Goal: Task Accomplishment & Management: Use online tool/utility

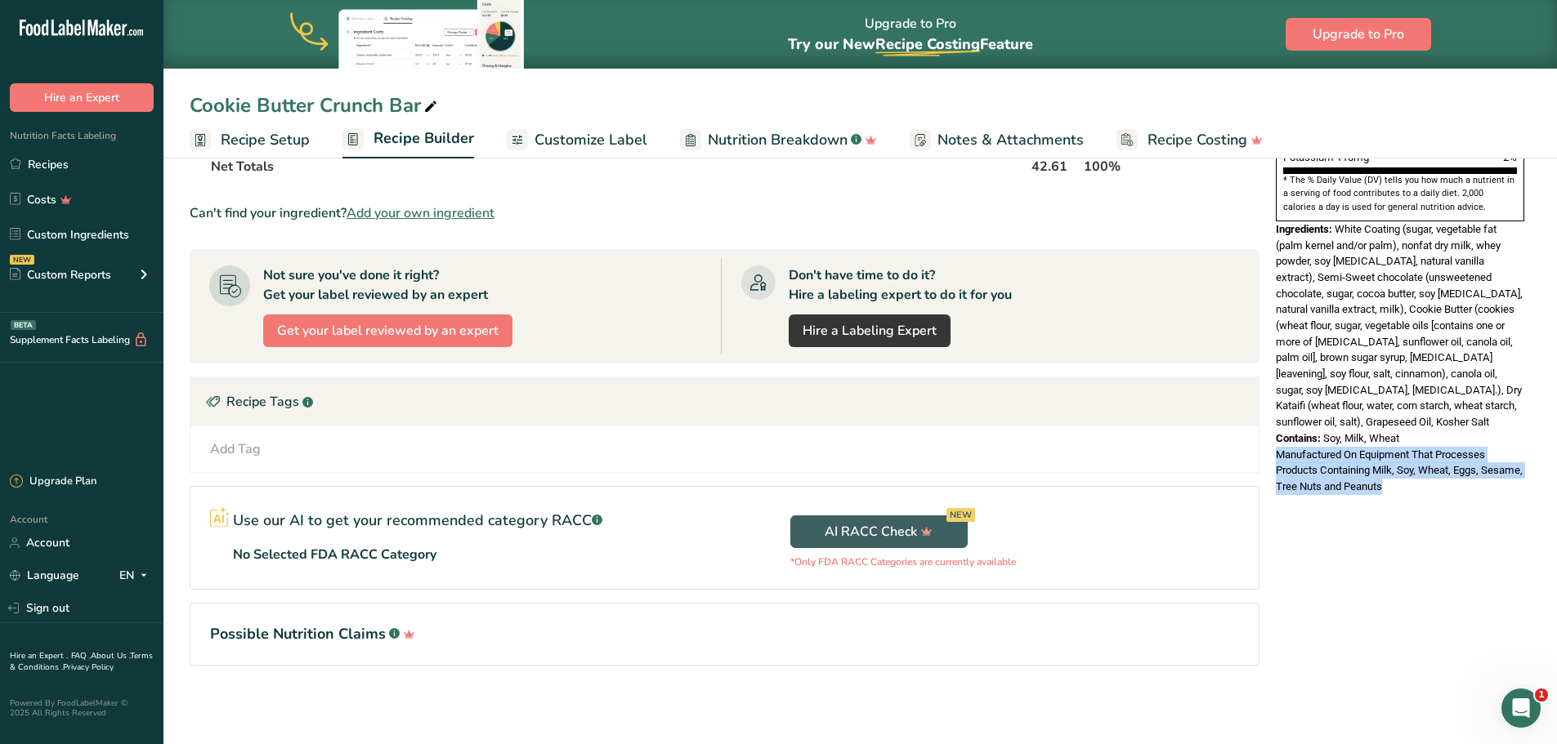
drag, startPoint x: 1409, startPoint y: 591, endPoint x: 1397, endPoint y: 589, distance: 11.6
click at [1409, 591] on div "Nutrition Facts 1 Serving Per Container Serving Size 1 (43g) Amount Per Serving…" at bounding box center [1399, 186] width 261 height 1063
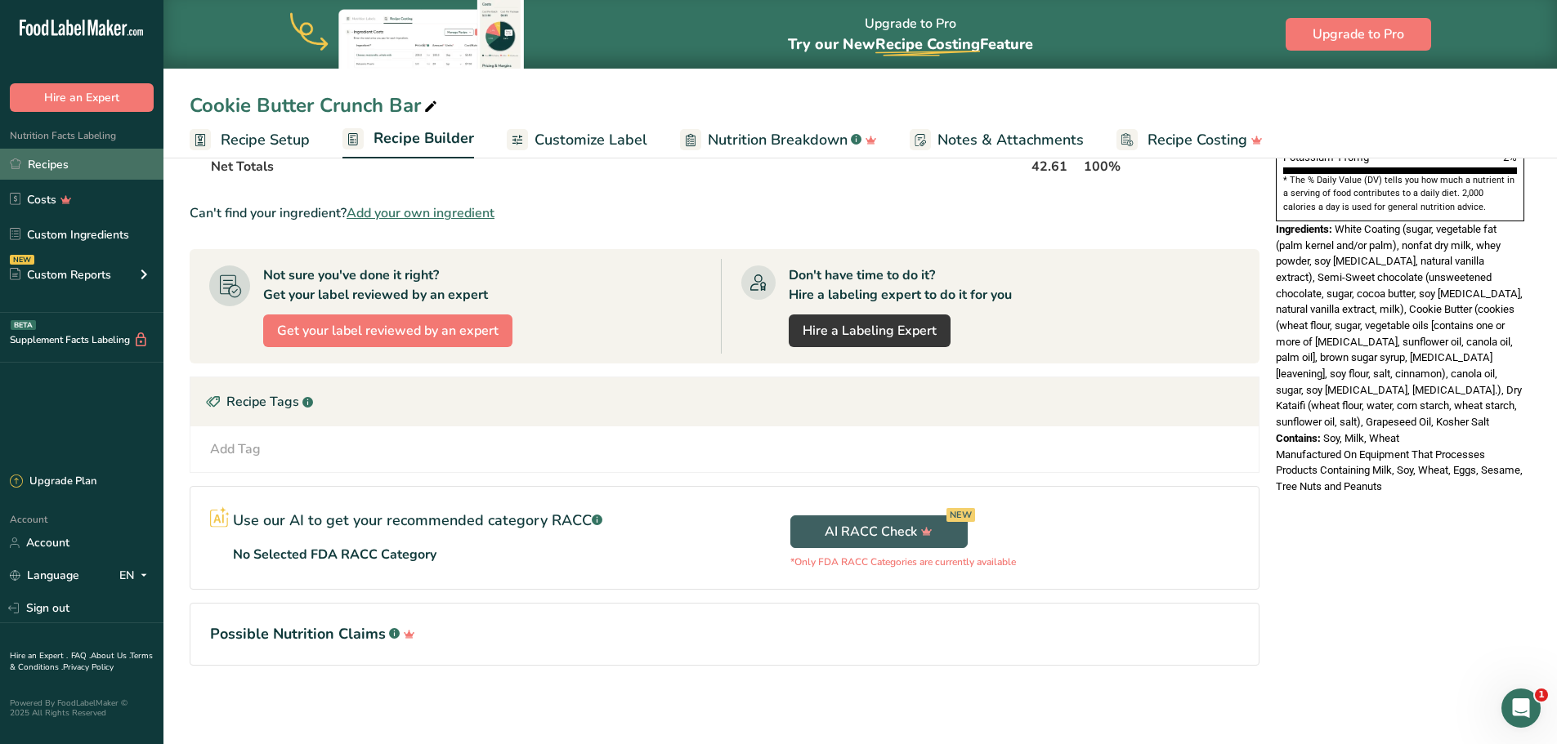
click at [40, 162] on link "Recipes" at bounding box center [81, 164] width 163 height 31
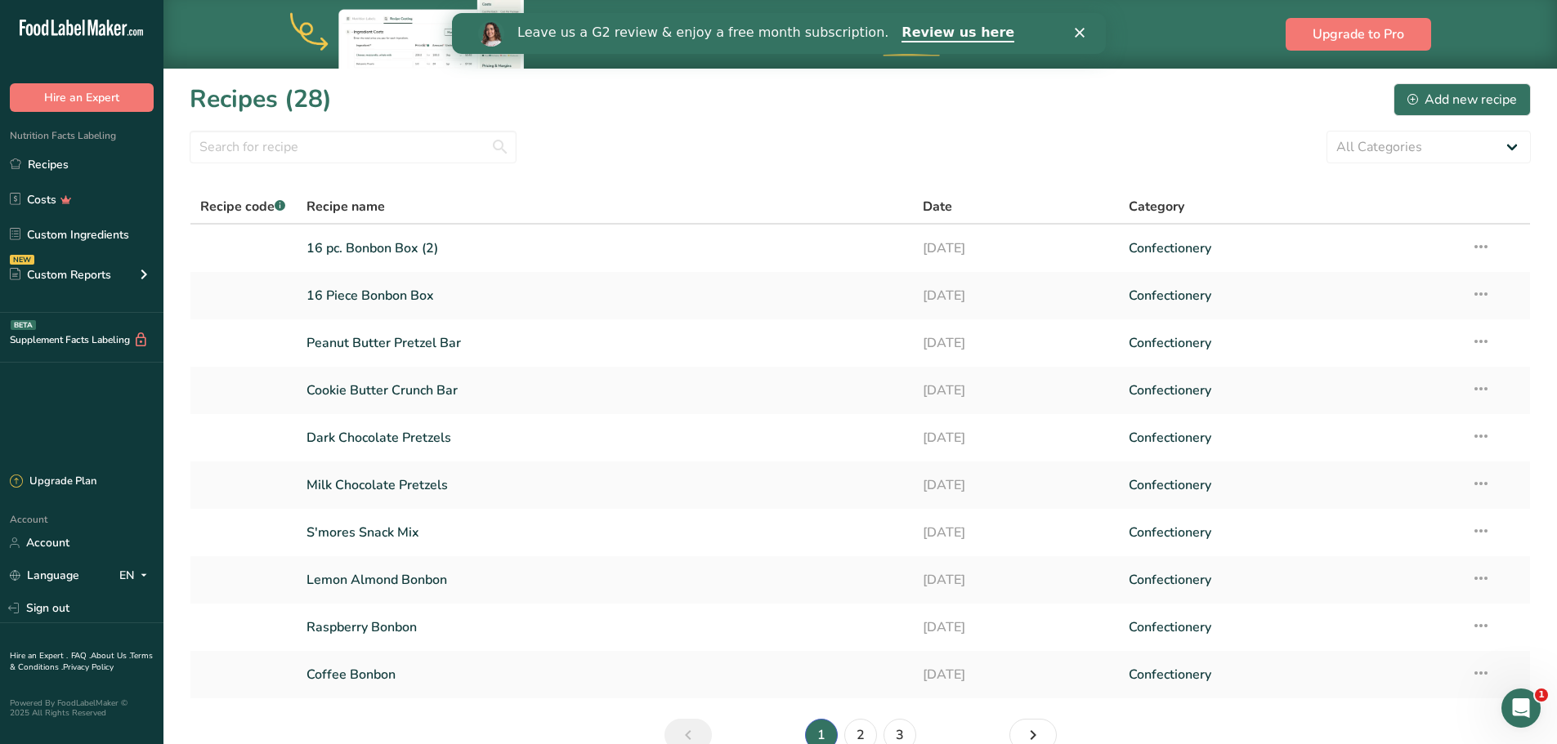
click at [1079, 29] on icon "Close" at bounding box center [1079, 33] width 10 height 10
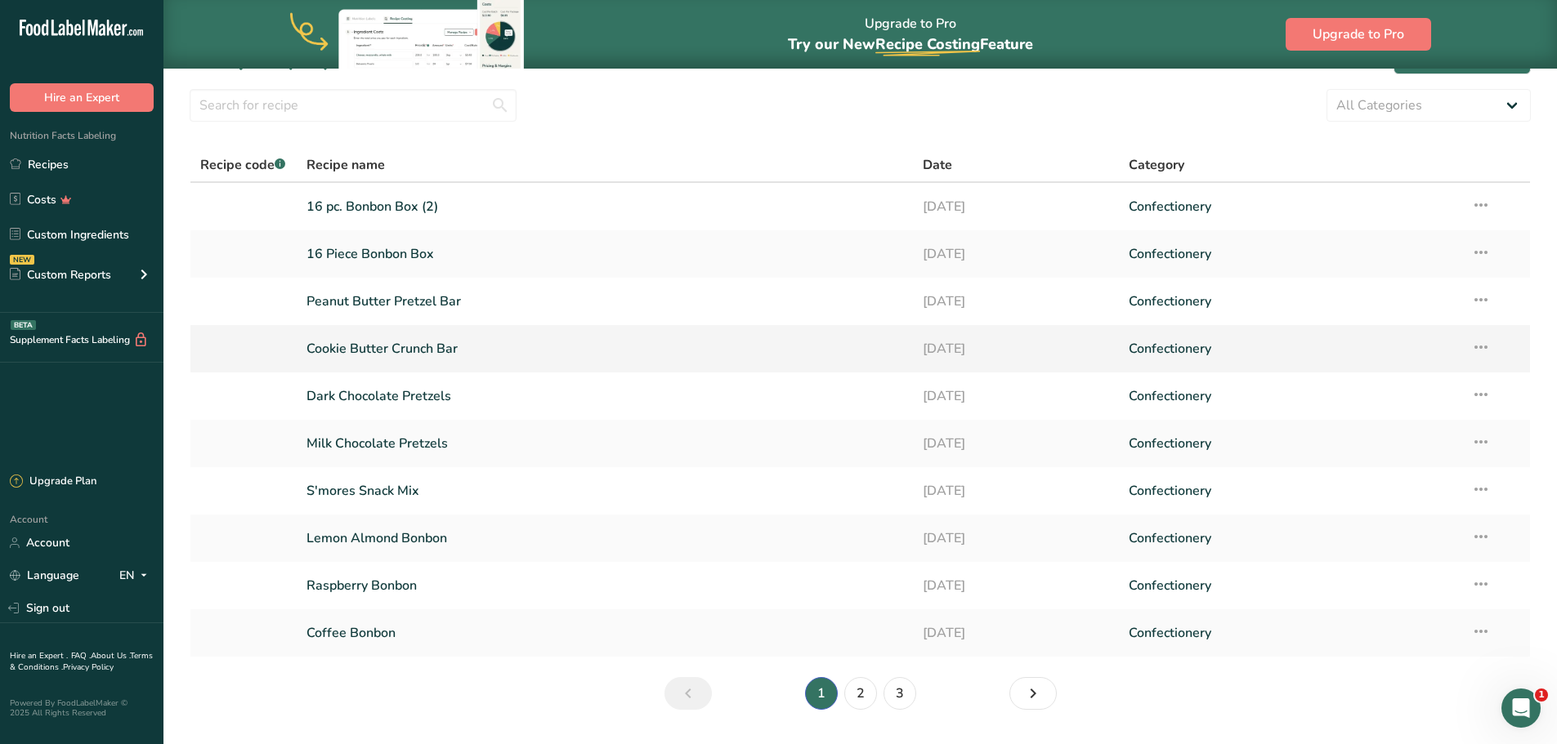
scroll to position [82, 0]
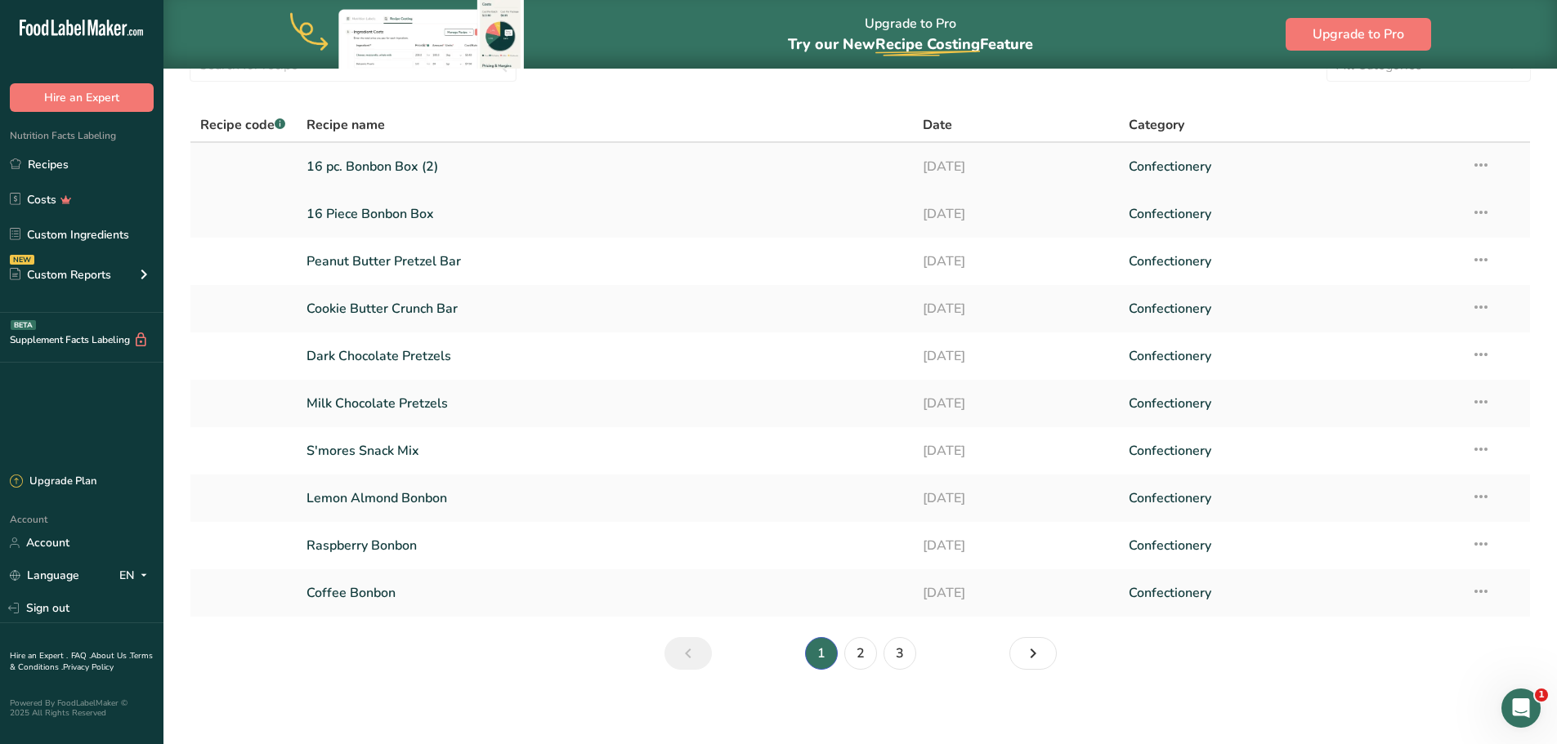
click at [388, 161] on link "16 pc. Bonbon Box (2)" at bounding box center [604, 167] width 597 height 34
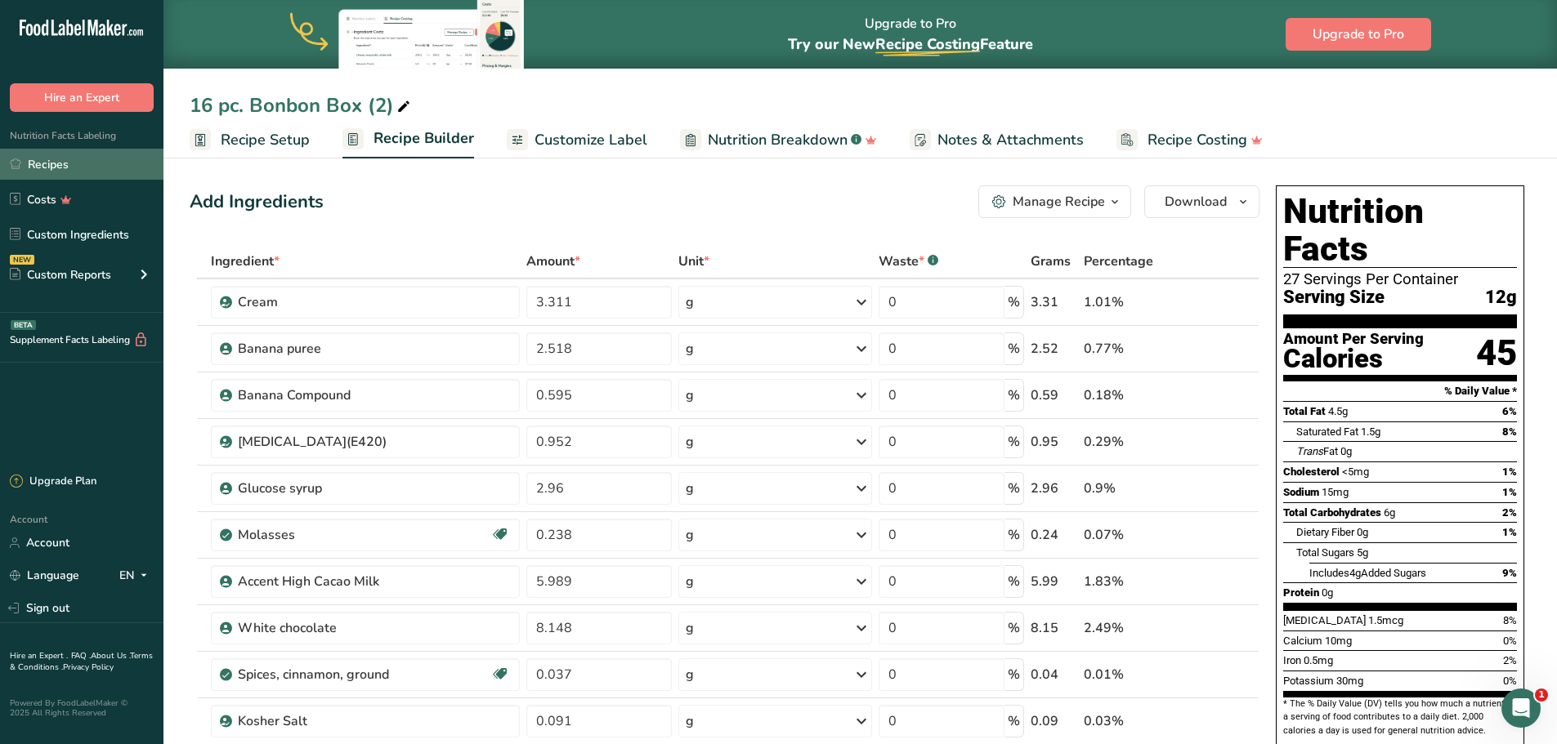
click at [59, 168] on link "Recipes" at bounding box center [81, 164] width 163 height 31
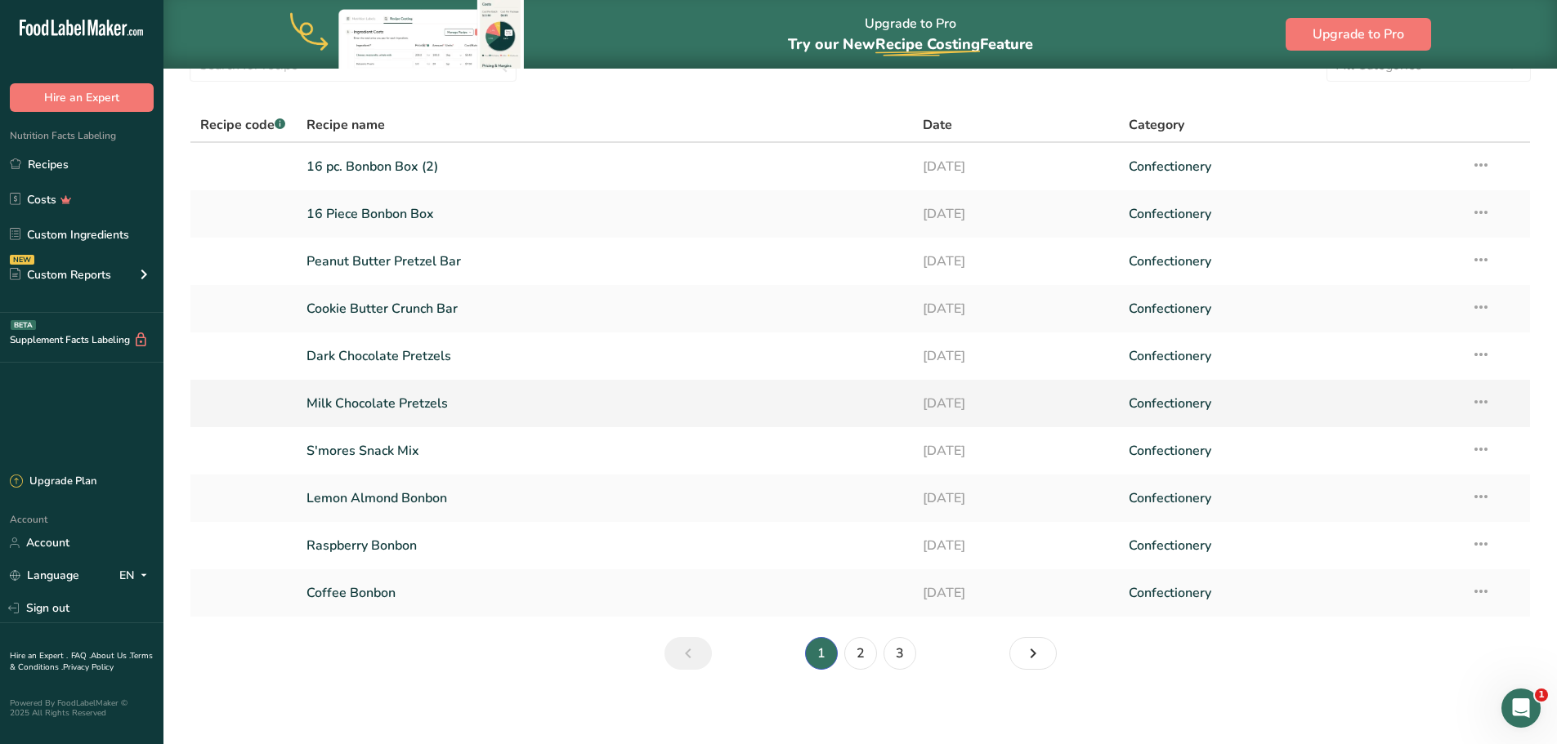
scroll to position [86, 0]
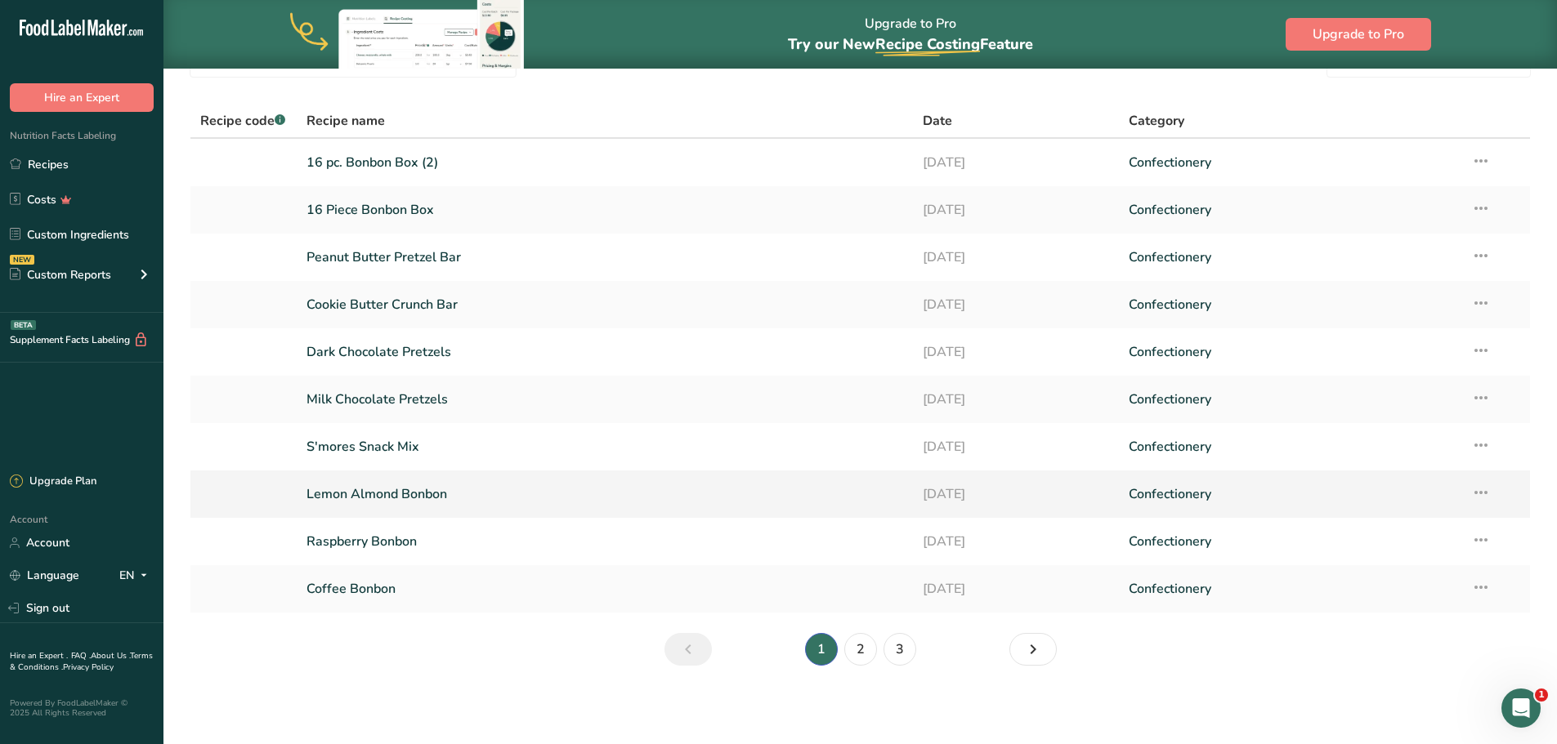
click at [387, 494] on link "Lemon Almond Bonbon" at bounding box center [604, 494] width 597 height 34
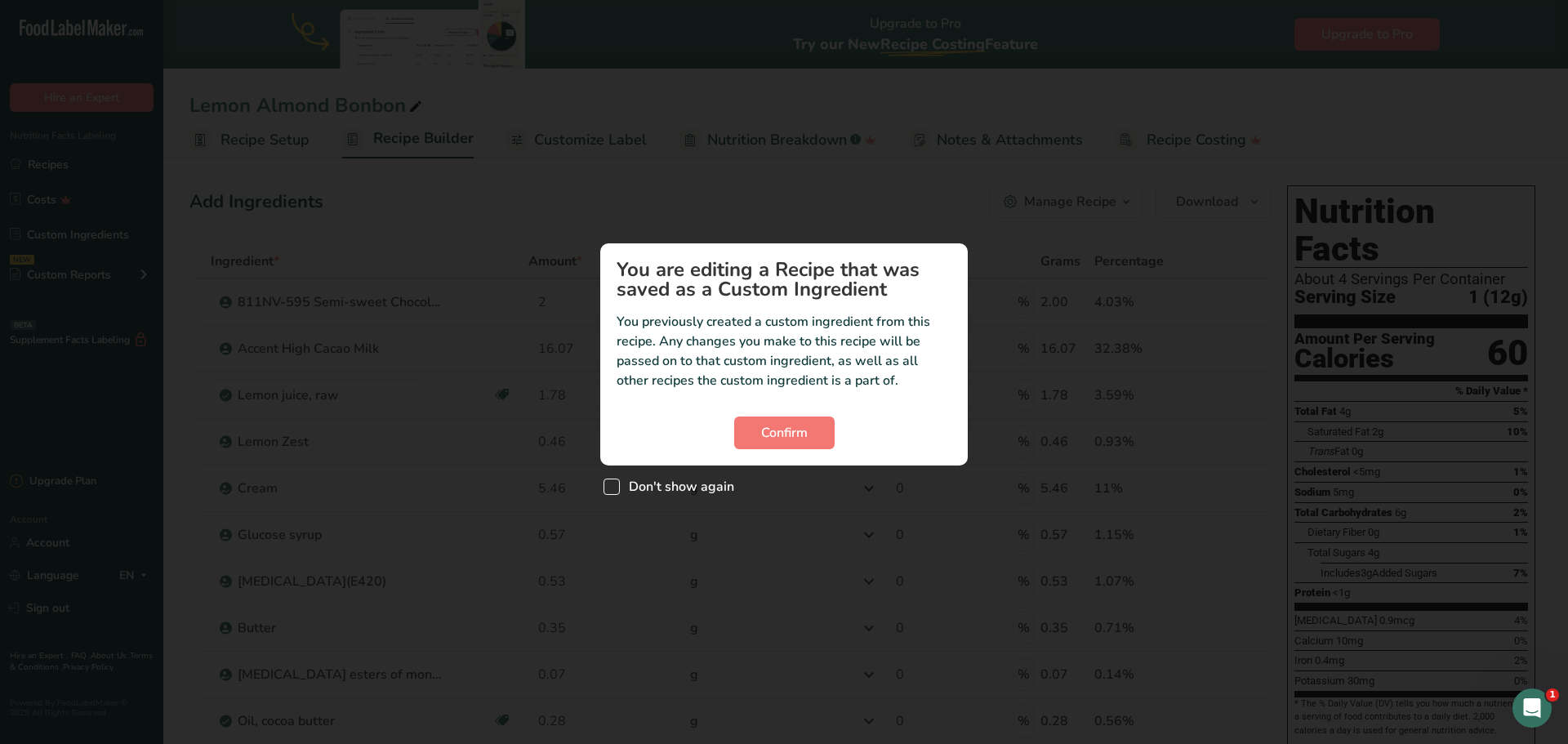
click at [608, 489] on span "Custom ingredient modal" at bounding box center [612, 487] width 16 height 16
click at [608, 489] on input "Don't show again" at bounding box center [609, 487] width 11 height 11
checkbox input "true"
click at [786, 433] on span "Confirm" at bounding box center [784, 433] width 47 height 20
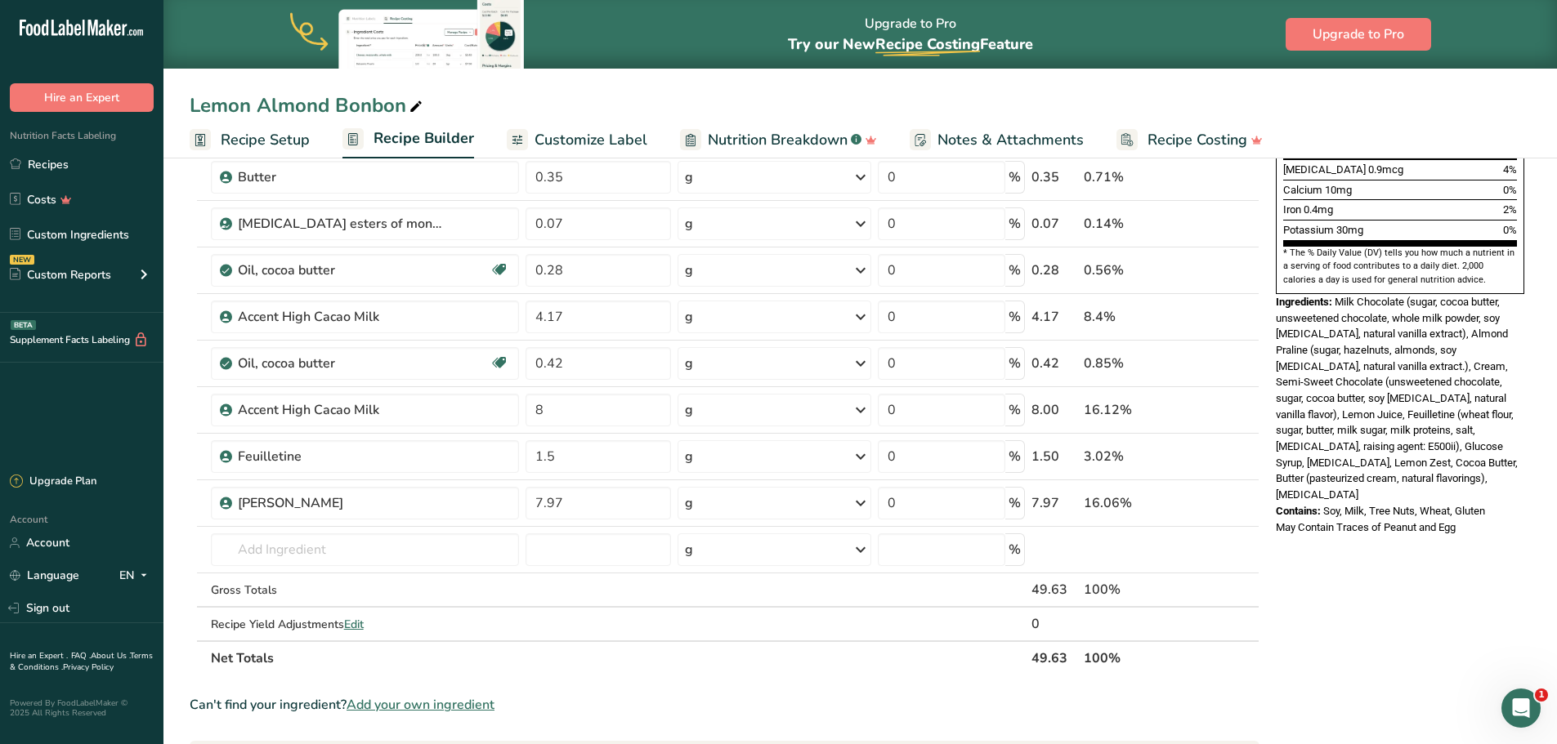
scroll to position [490, 0]
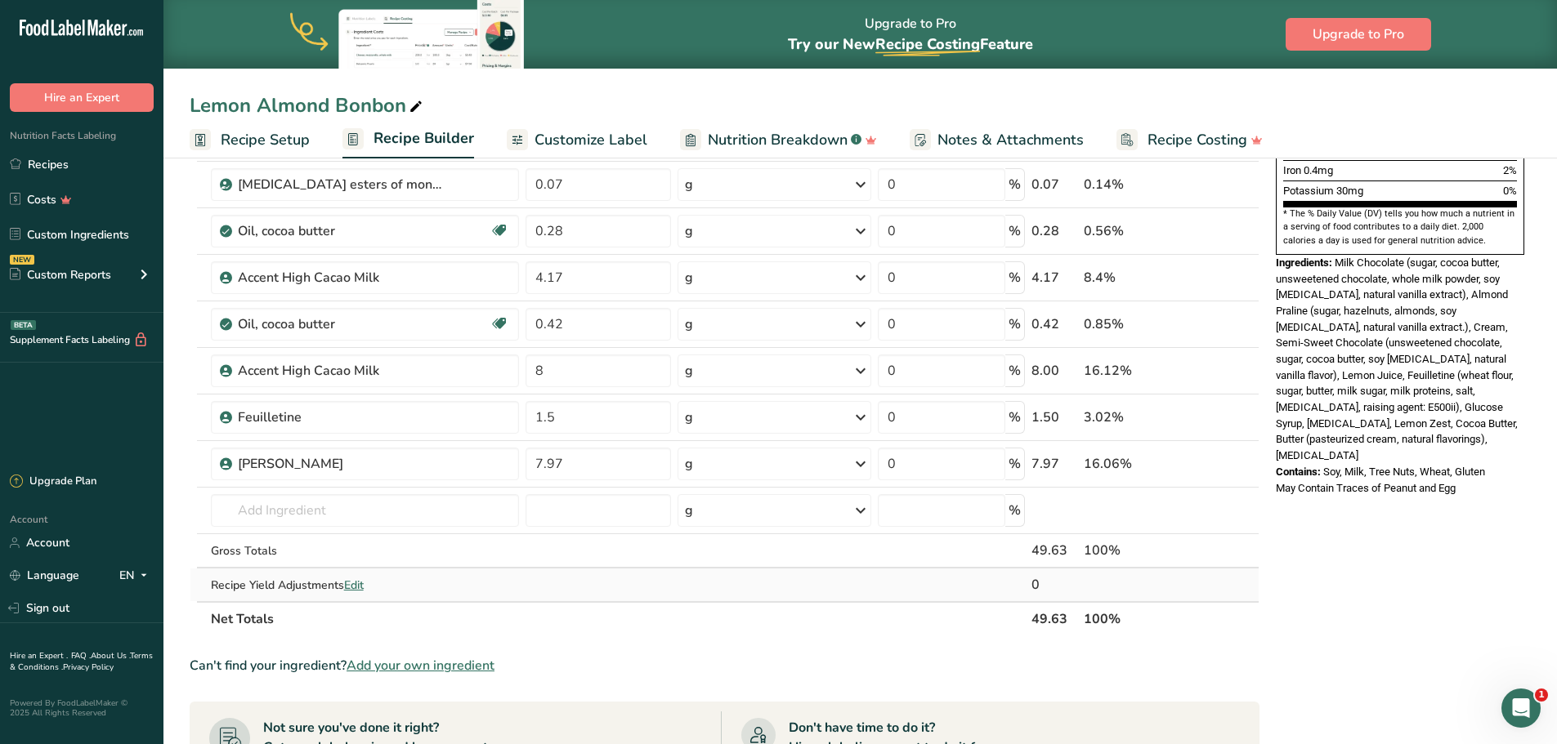
click at [356, 588] on span "Edit" at bounding box center [354, 586] width 20 height 16
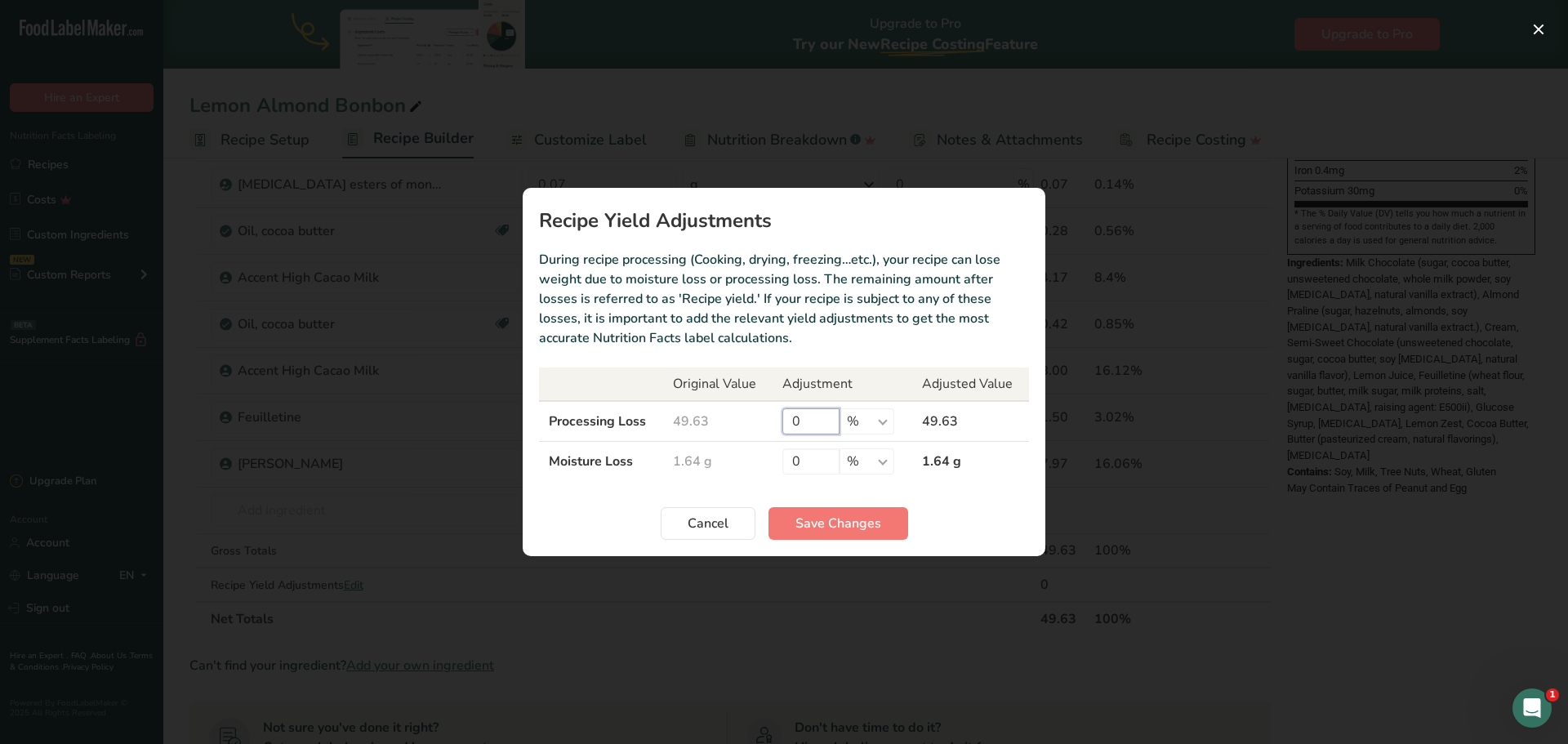
click at [801, 420] on input "0" at bounding box center [810, 422] width 57 height 26
type input "11.34"
click at [867, 528] on span "Save Changes" at bounding box center [838, 524] width 86 height 20
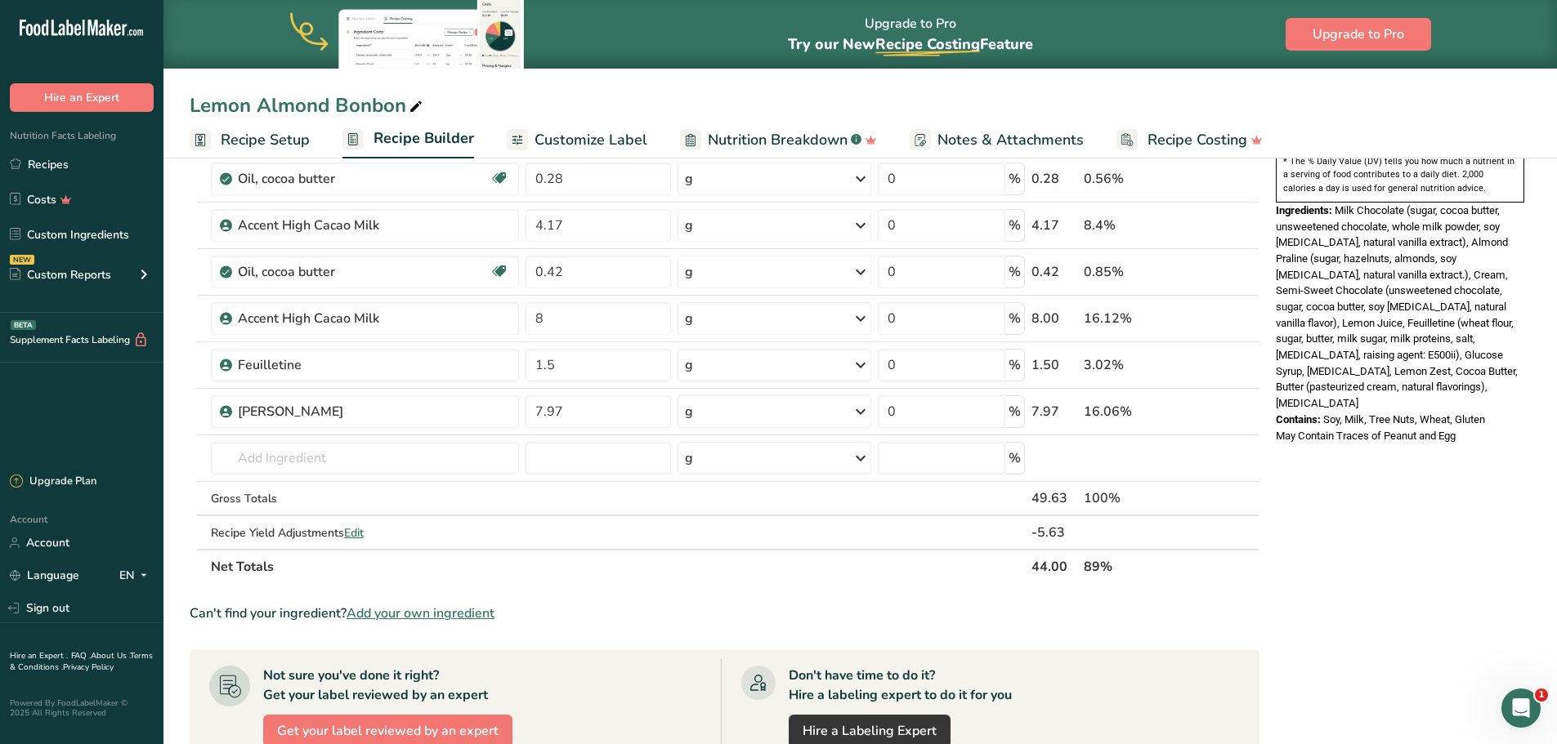
scroll to position [572, 0]
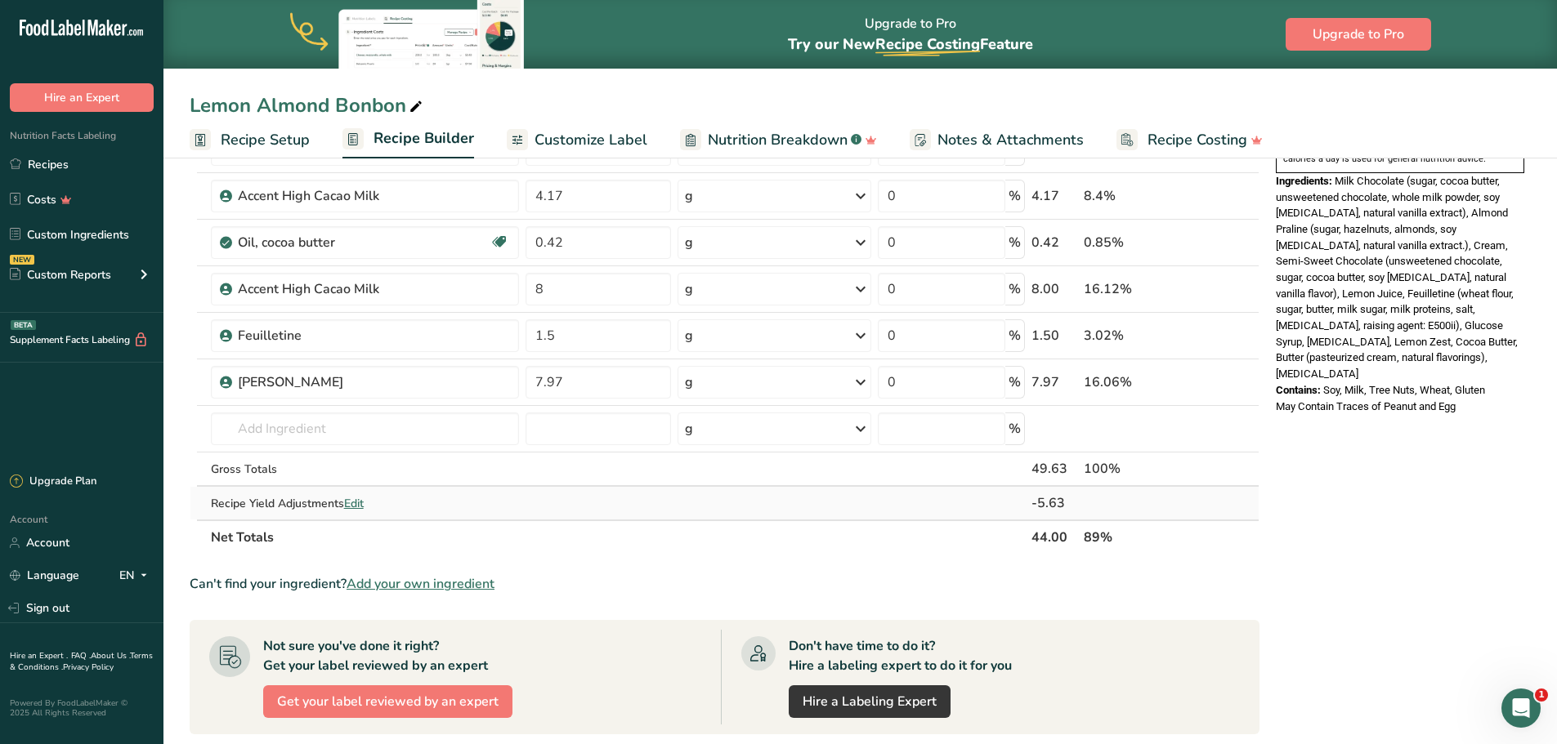
click at [1043, 503] on div "-5.63" at bounding box center [1054, 504] width 47 height 20
click at [360, 505] on span "Edit" at bounding box center [354, 504] width 20 height 16
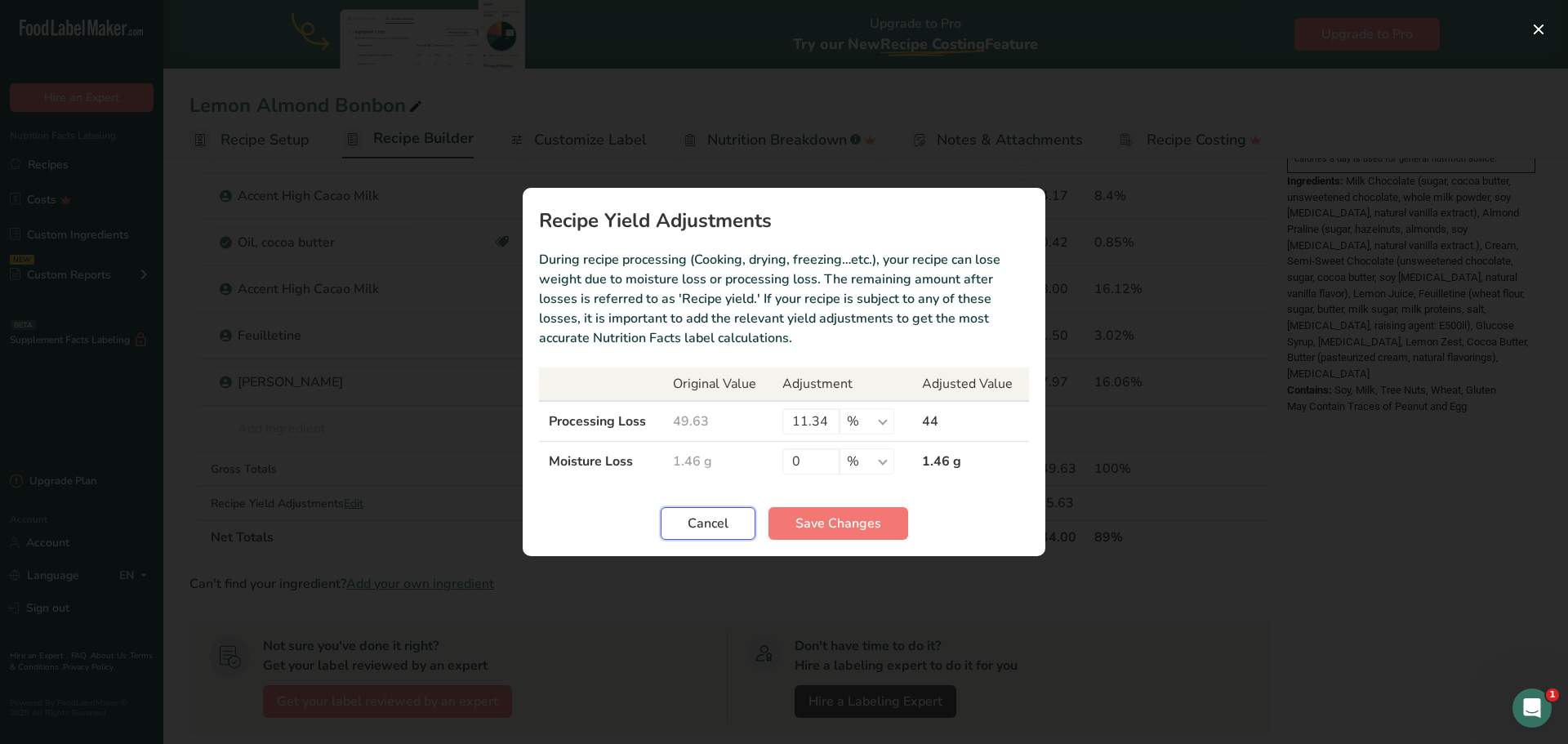
click at [697, 523] on span "Cancel" at bounding box center [708, 524] width 41 height 20
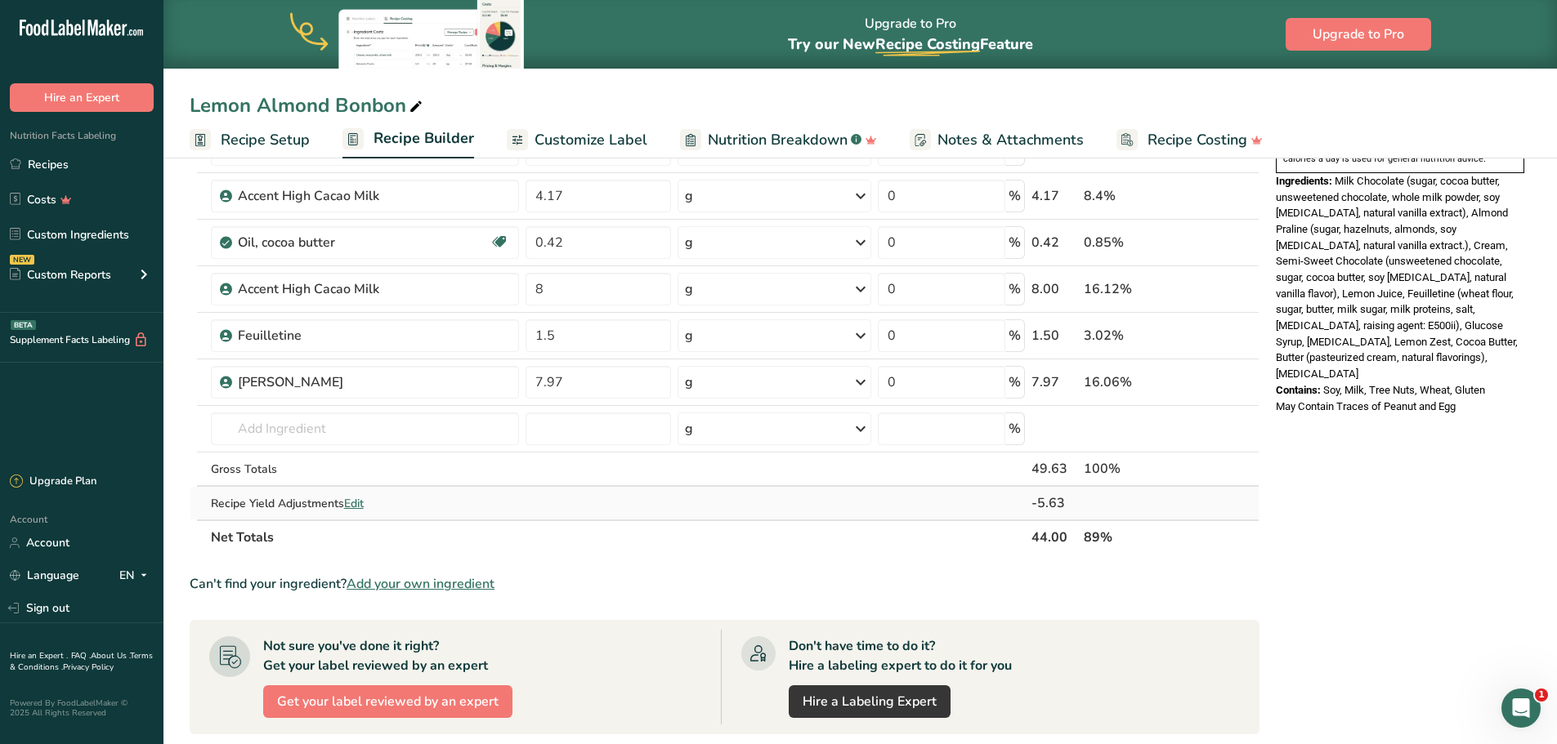
click at [354, 499] on span "Edit" at bounding box center [354, 504] width 20 height 16
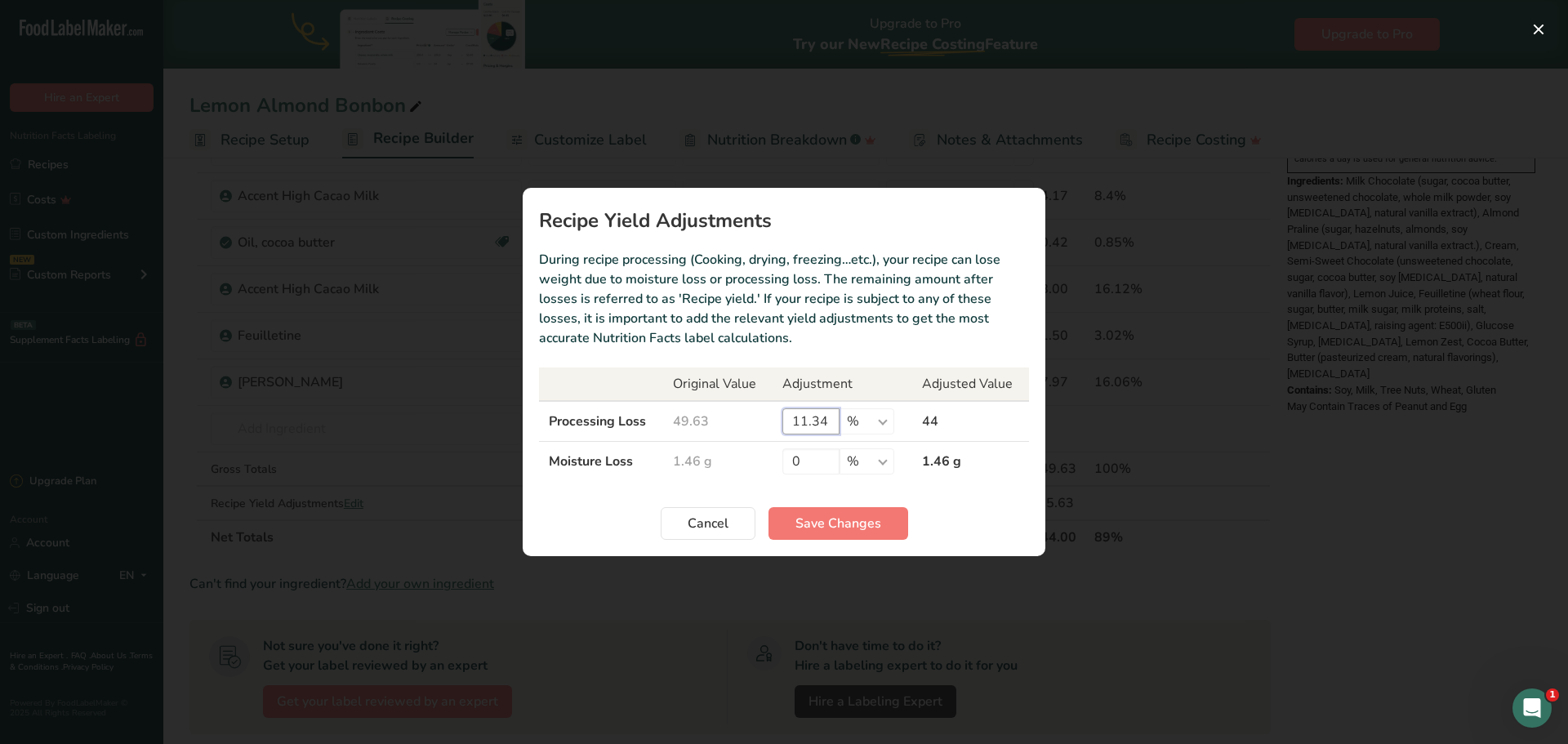
click at [818, 421] on input "11.34" at bounding box center [810, 422] width 57 height 26
type input "0"
click at [820, 525] on span "Save Changes" at bounding box center [838, 524] width 86 height 20
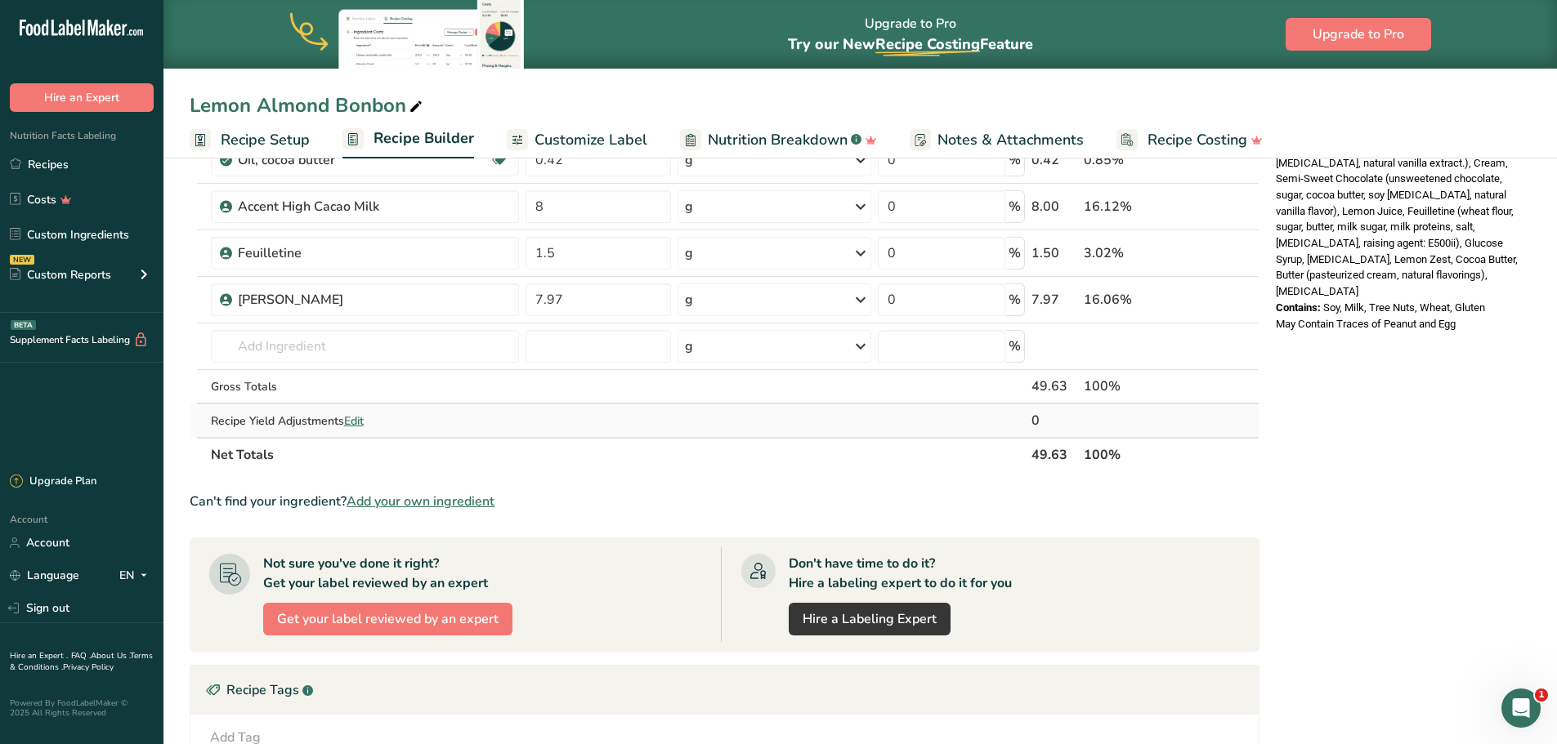
scroll to position [654, 0]
click at [357, 420] on span "Edit" at bounding box center [354, 422] width 20 height 16
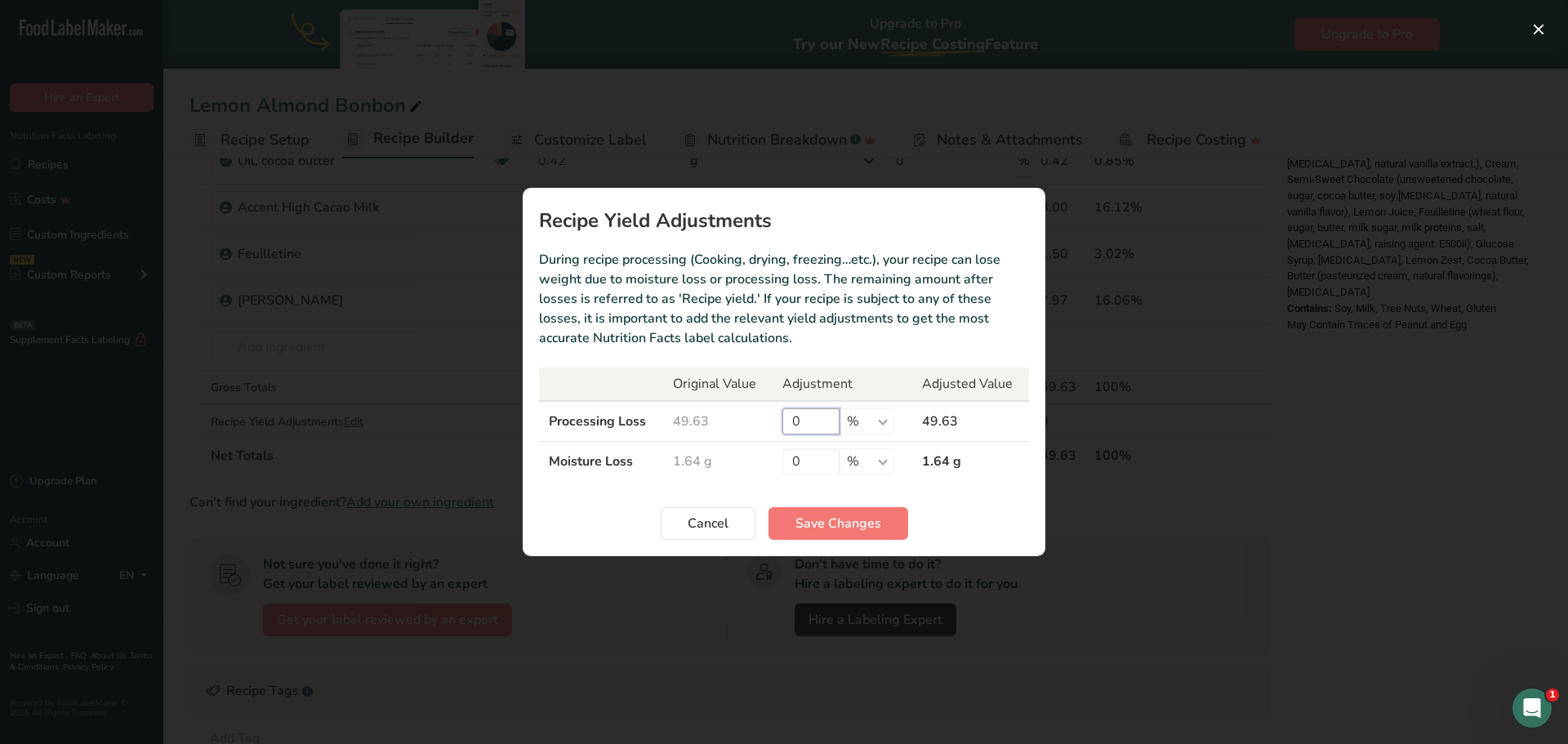
click at [817, 424] on input "0" at bounding box center [810, 422] width 57 height 26
type input "11.34"
click at [698, 524] on span "Cancel" at bounding box center [708, 524] width 41 height 20
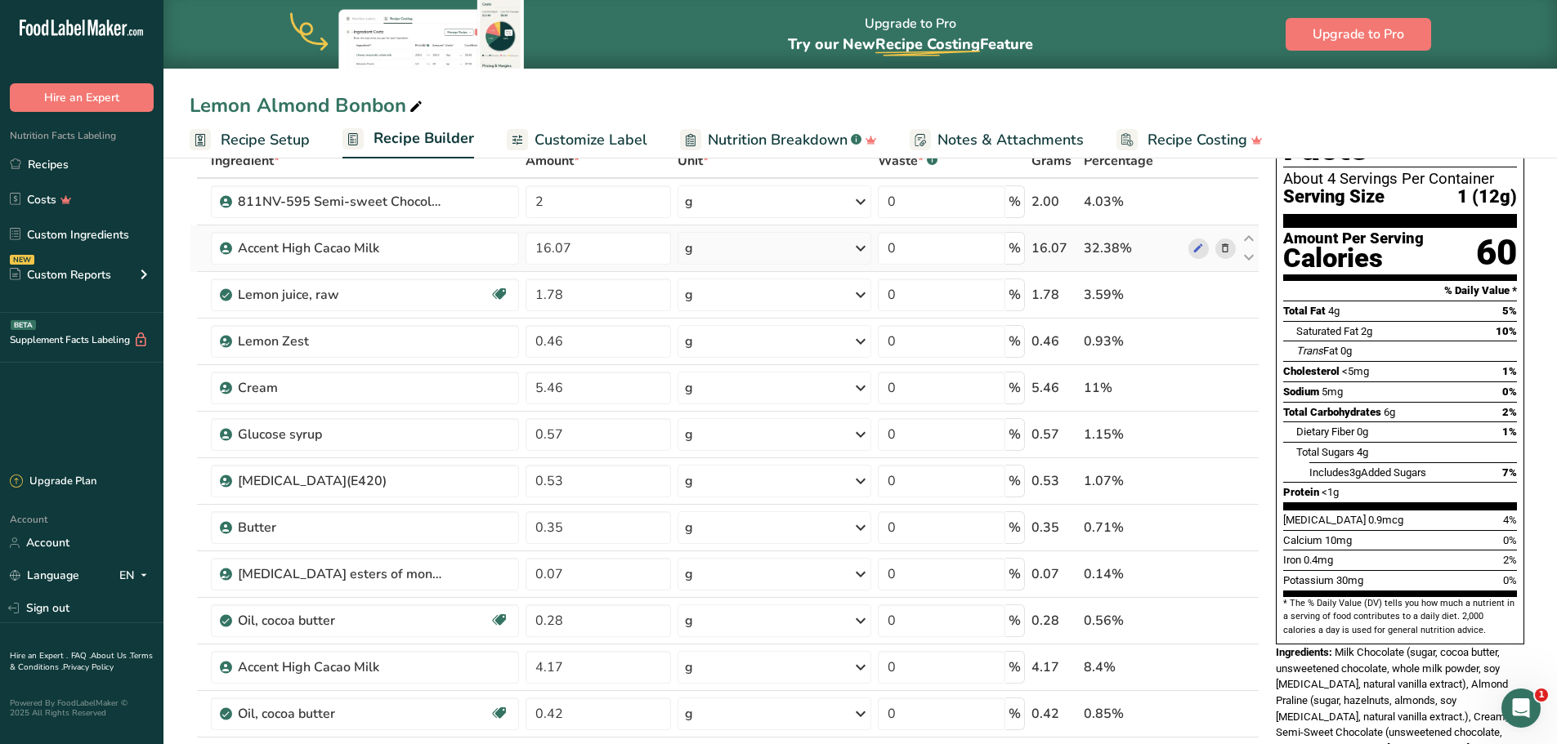
scroll to position [0, 0]
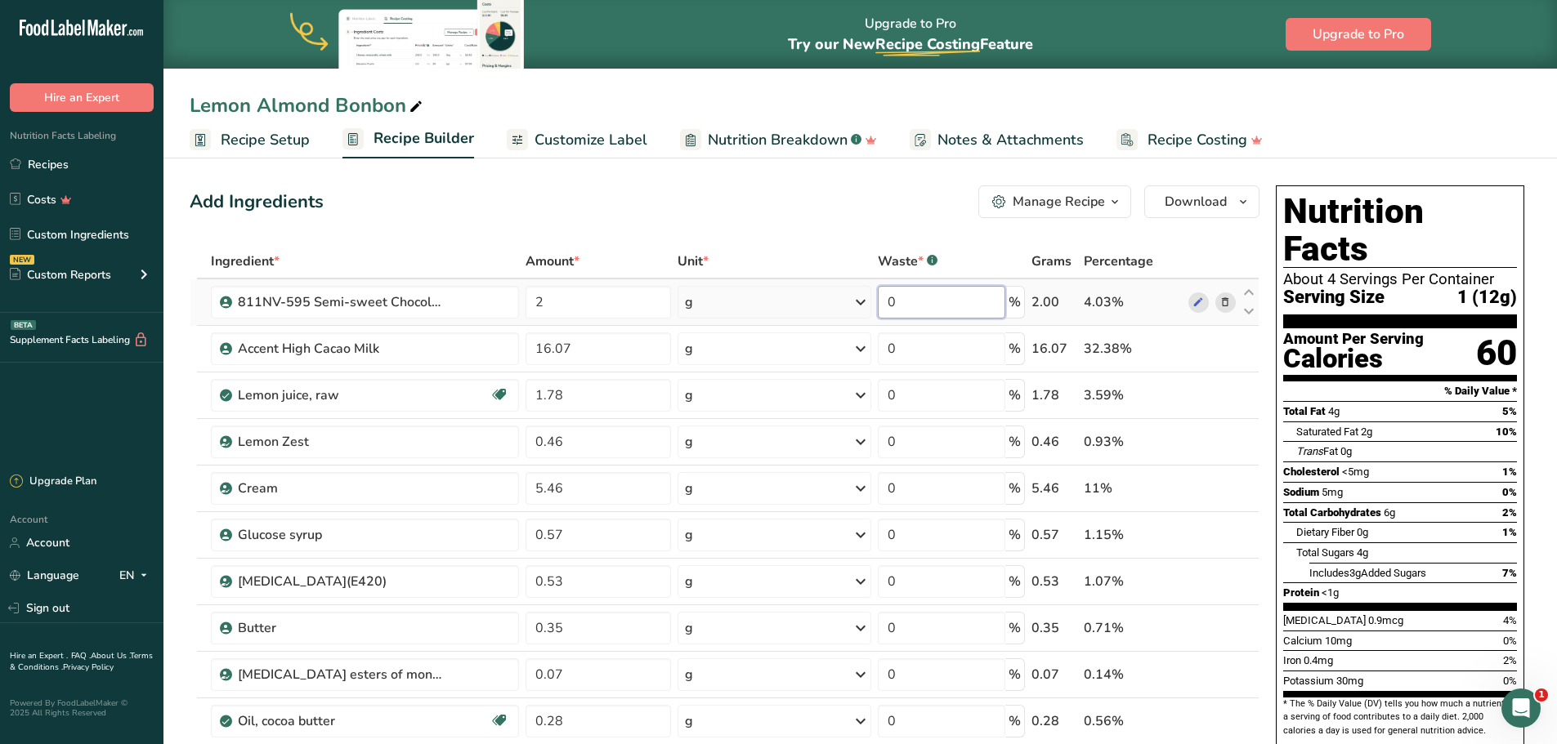
click at [900, 304] on input "0" at bounding box center [941, 302] width 127 height 33
type input "11.34"
click at [910, 352] on div "Ingredient * Amount * Unit * Waste * .a-a{fill:#347362;}.b-a{fill:#fff;} Grams …" at bounding box center [725, 685] width 1070 height 882
type input "11.34"
click at [944, 400] on div "Ingredient * Amount * Unit * Waste * .a-a{fill:#347362;}.b-a{fill:#fff;} Grams …" at bounding box center [725, 685] width 1070 height 882
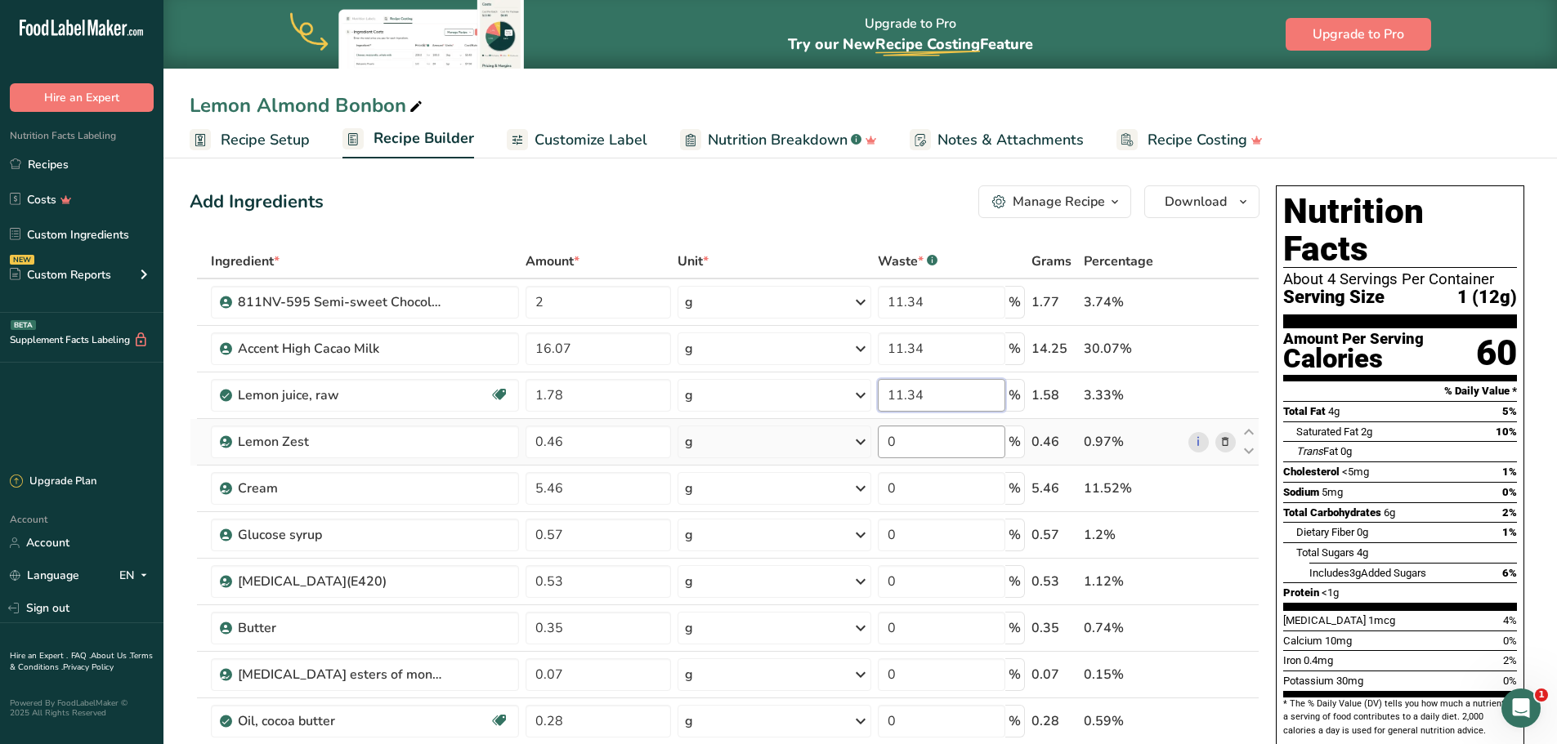
type input "11.34"
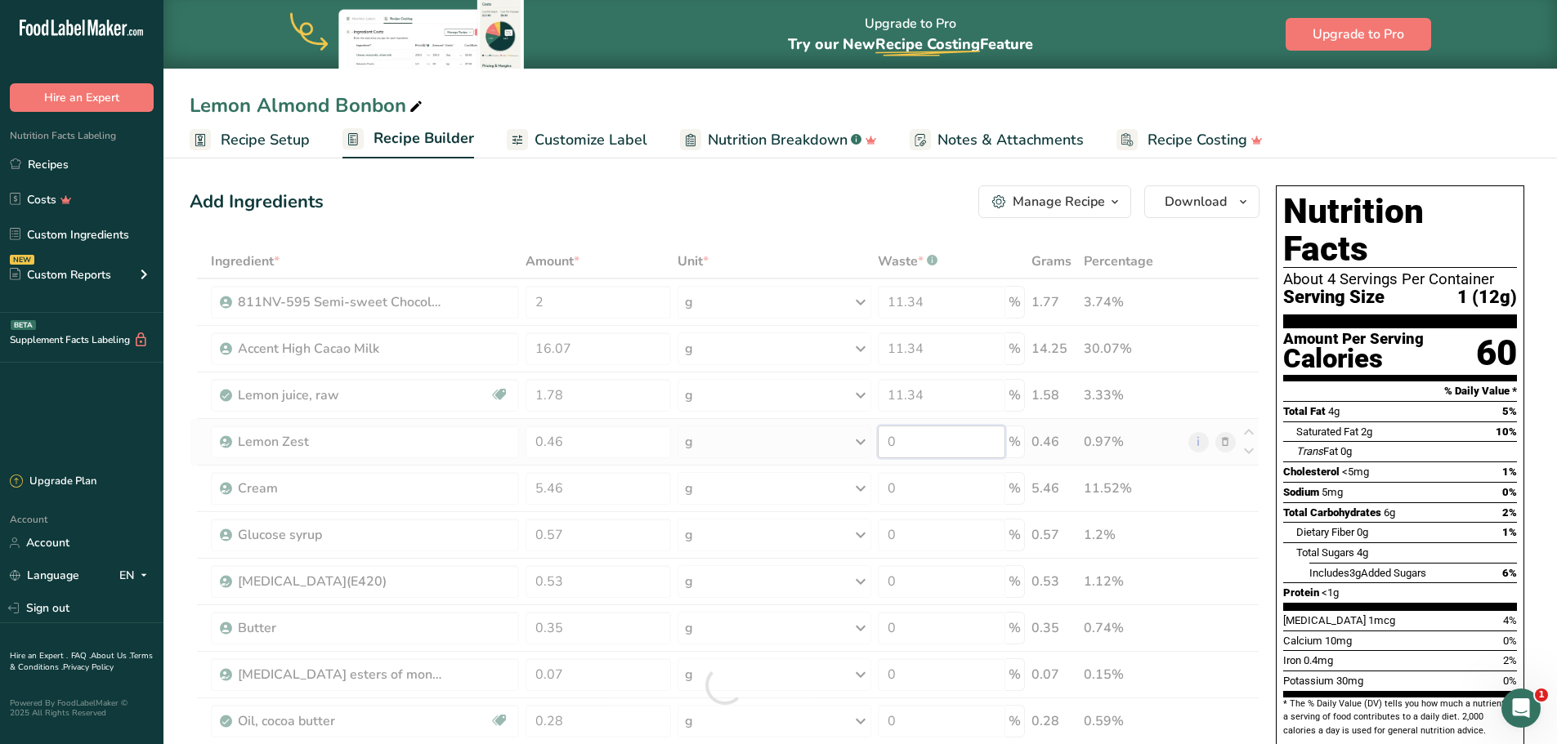
click at [956, 444] on div "Ingredient * Amount * Unit * Waste * .a-a{fill:#347362;}.b-a{fill:#fff;} Grams …" at bounding box center [725, 685] width 1070 height 882
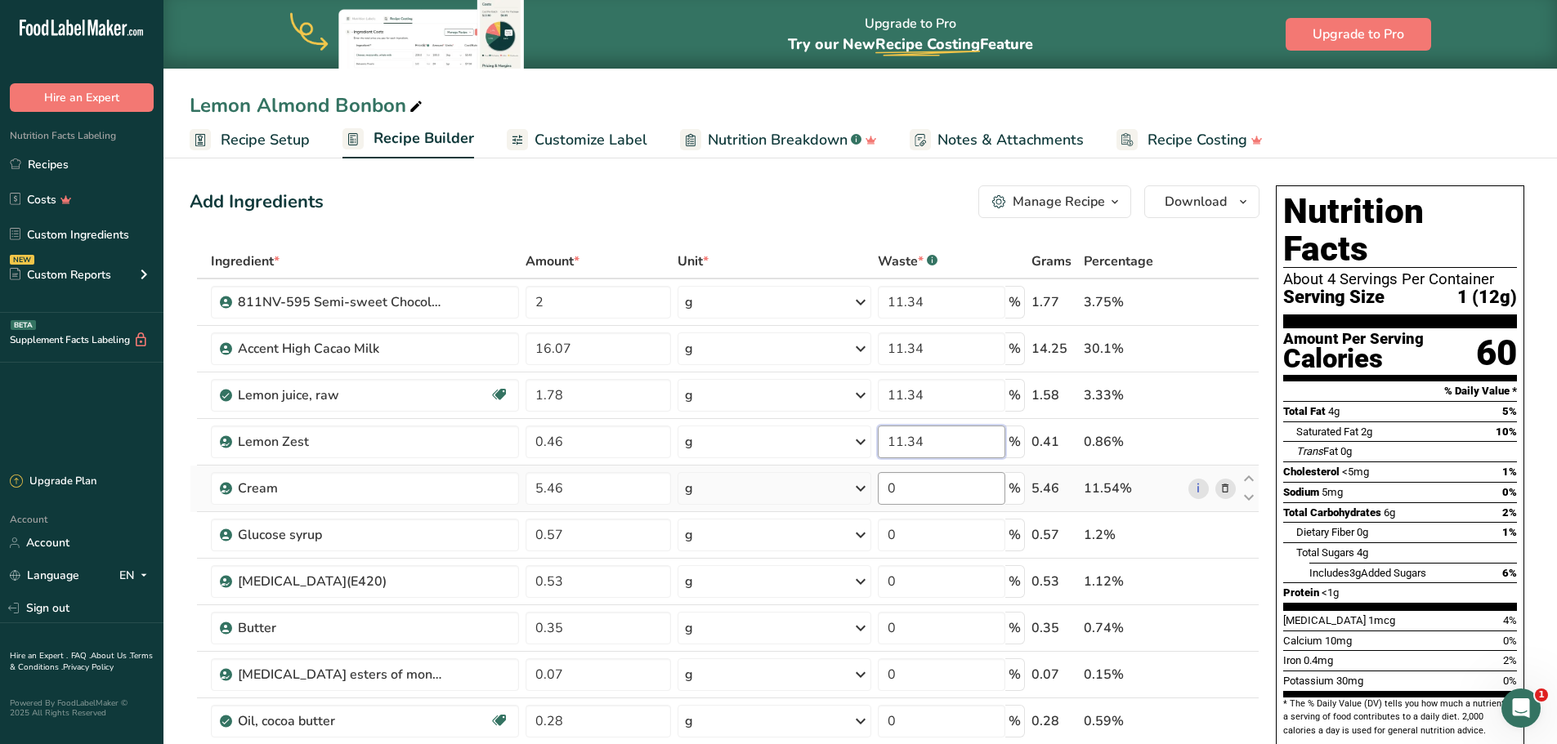
type input "11.34"
click at [931, 494] on div "Ingredient * Amount * Unit * Waste * .a-a{fill:#347362;}.b-a{fill:#fff;} Grams …" at bounding box center [725, 685] width 1070 height 882
type input "11.34"
click at [956, 541] on div "Ingredient * Amount * Unit * Waste * .a-a{fill:#347362;}.b-a{fill:#fff;} Grams …" at bounding box center [725, 685] width 1070 height 882
type input "11.34"
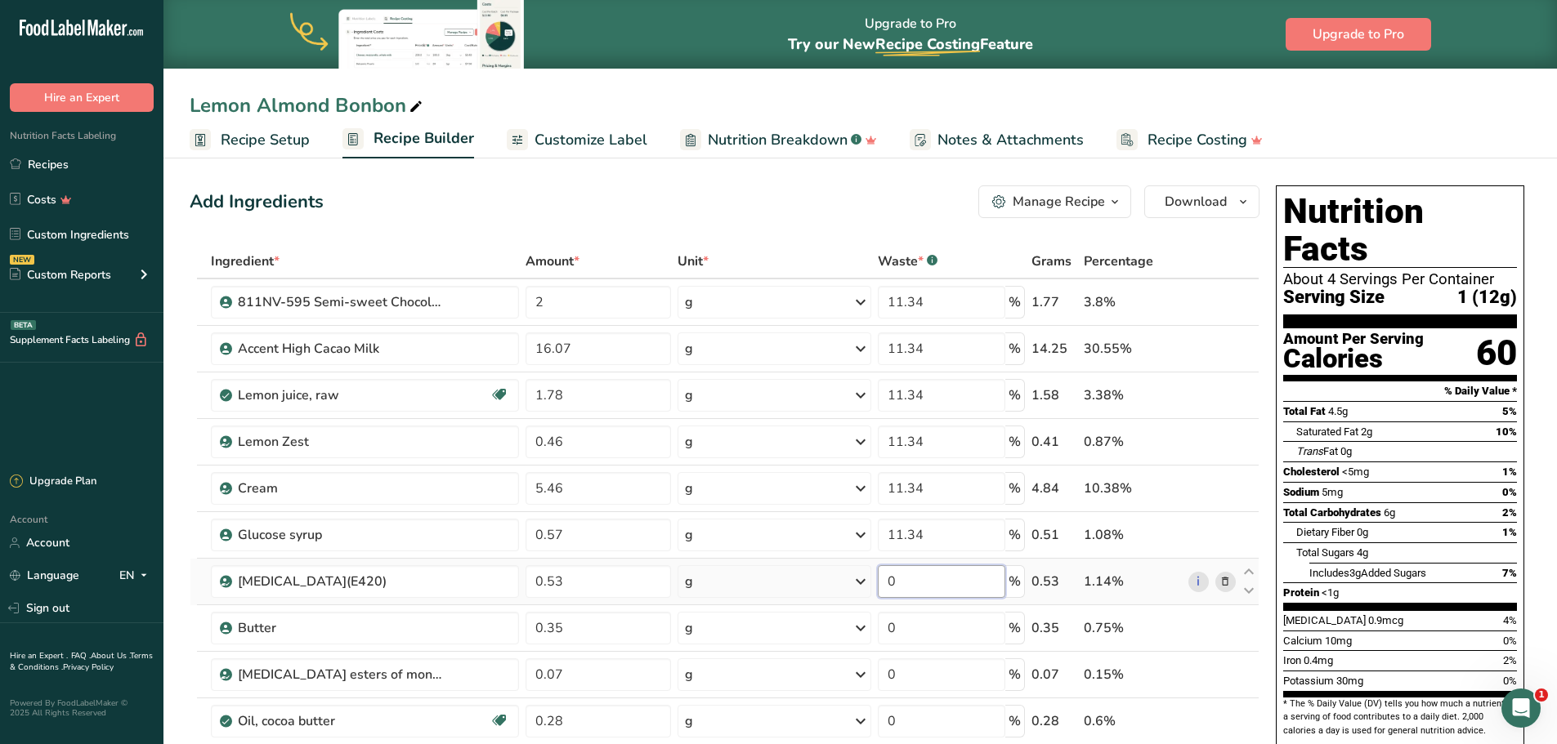
click at [916, 580] on div "Ingredient * Amount * Unit * Waste * .a-a{fill:#347362;}.b-a{fill:#fff;} Grams …" at bounding box center [725, 685] width 1070 height 882
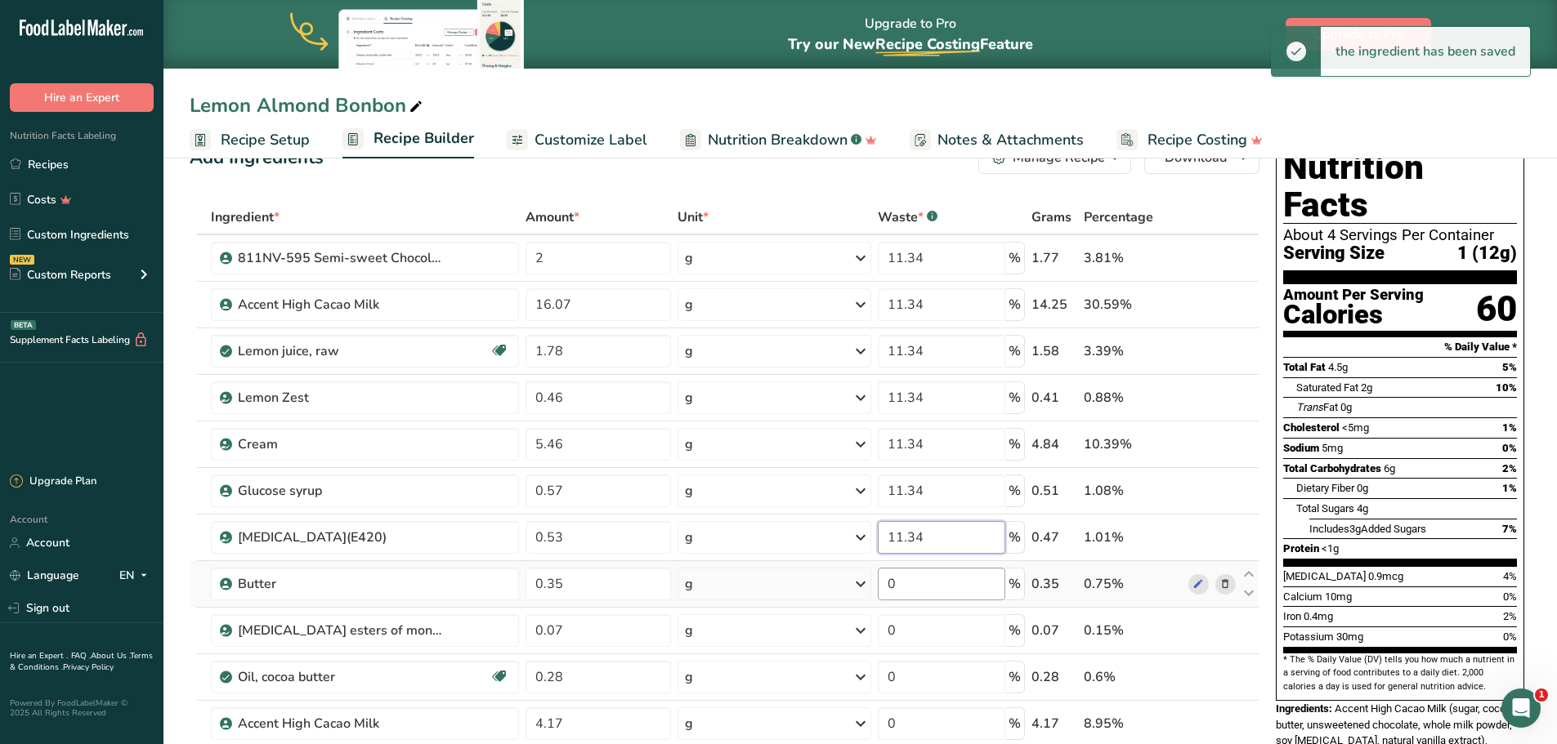
scroll to position [82, 0]
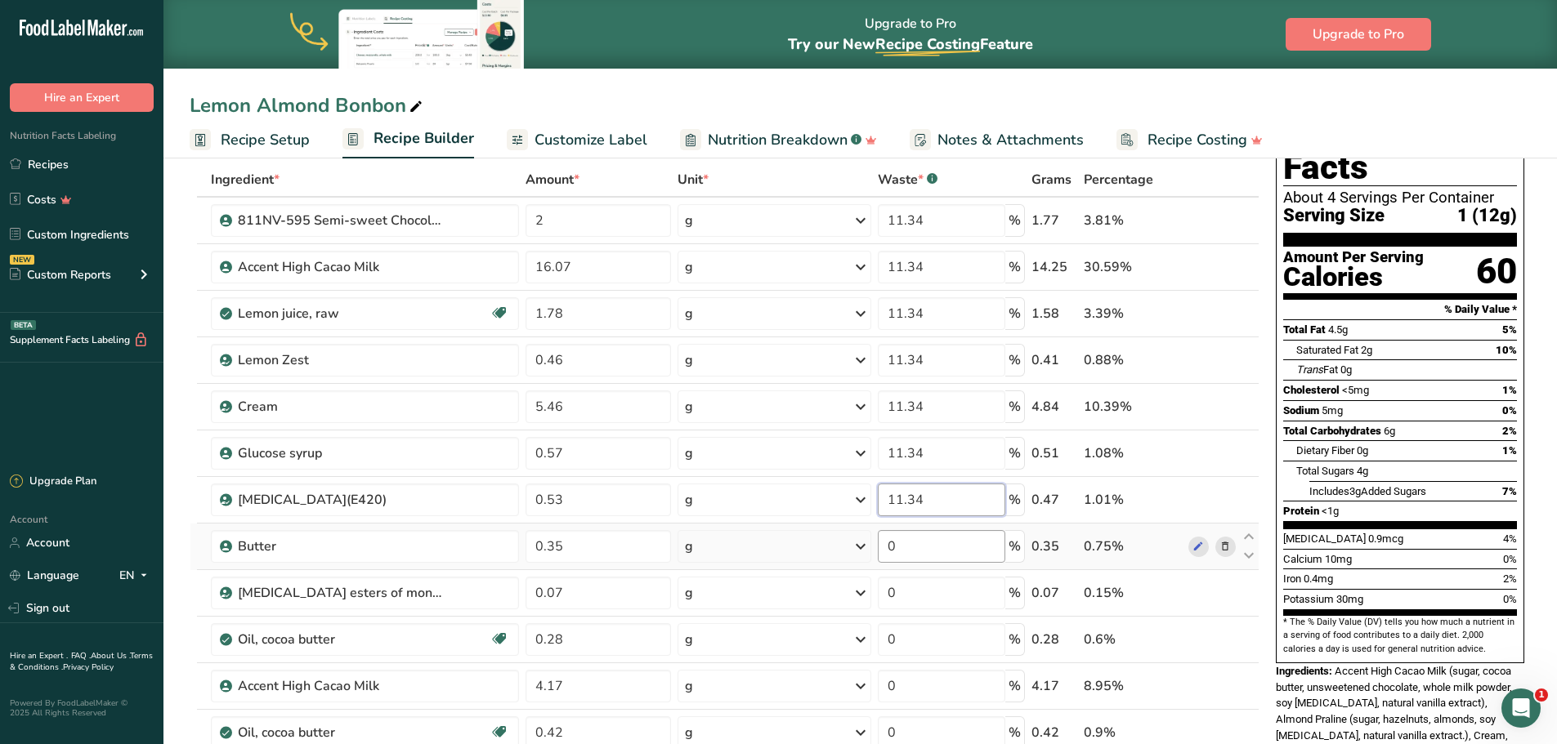
type input "11.34"
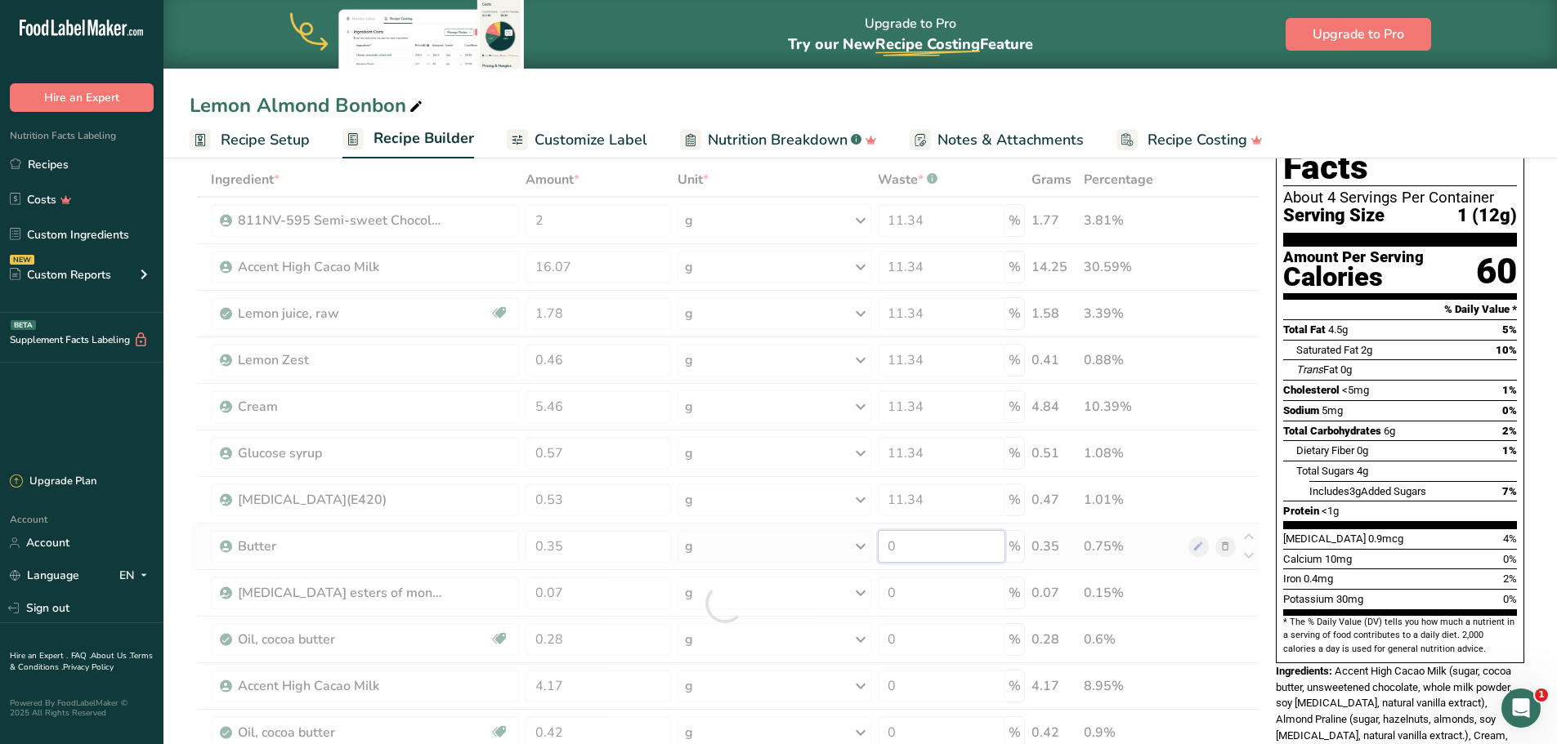
click at [910, 552] on div "Ingredient * Amount * Unit * Waste * .a-a{fill:#347362;}.b-a{fill:#fff;} Grams …" at bounding box center [725, 604] width 1070 height 882
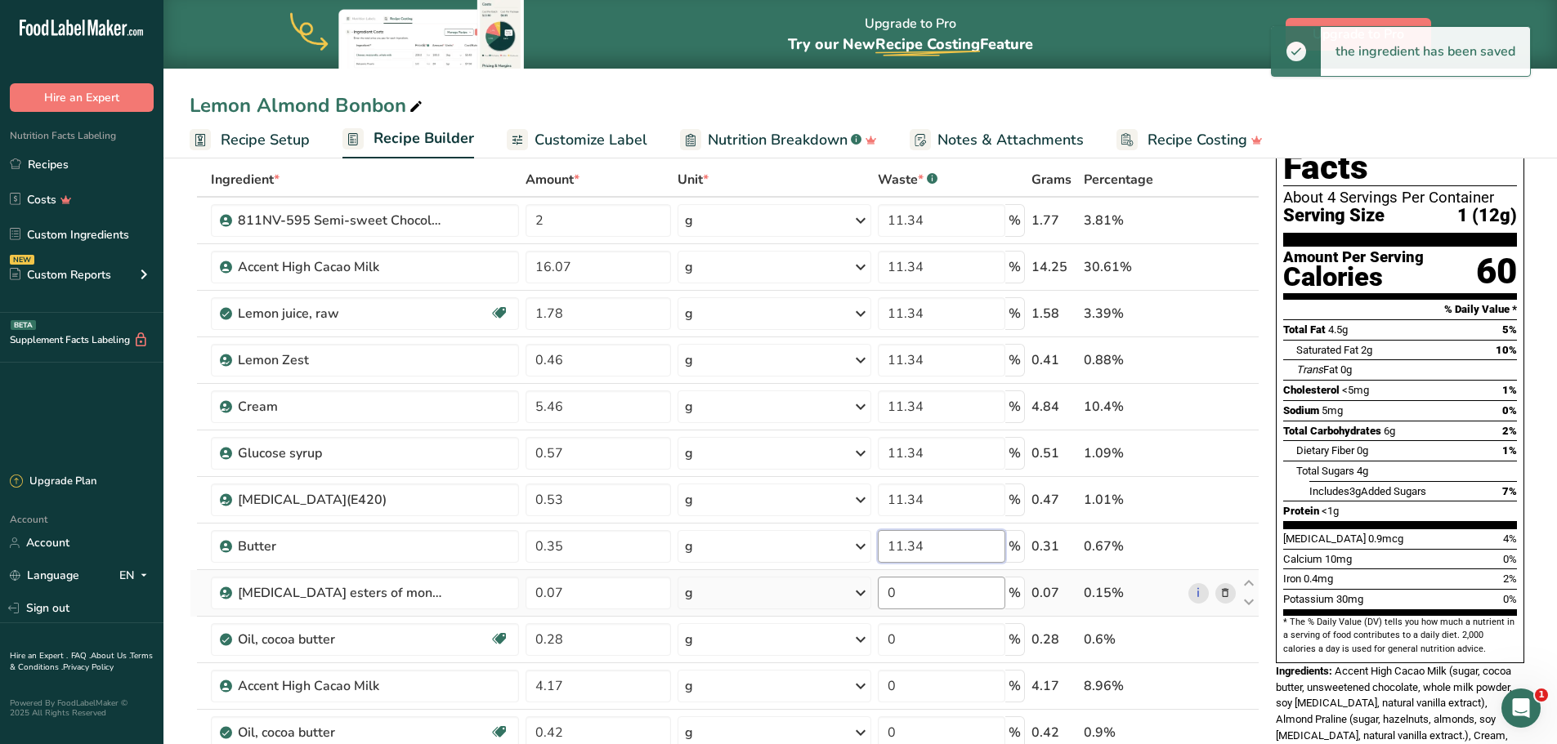
type input "11.34"
click at [914, 598] on div "Ingredient * Amount * Unit * Waste * .a-a{fill:#347362;}.b-a{fill:#fff;} Grams …" at bounding box center [725, 604] width 1070 height 882
type input "11.34"
click at [929, 635] on div "Ingredient * Amount * Unit * Waste * .a-a{fill:#347362;}.b-a{fill:#fff;} Grams …" at bounding box center [725, 604] width 1070 height 882
type input "11.34"
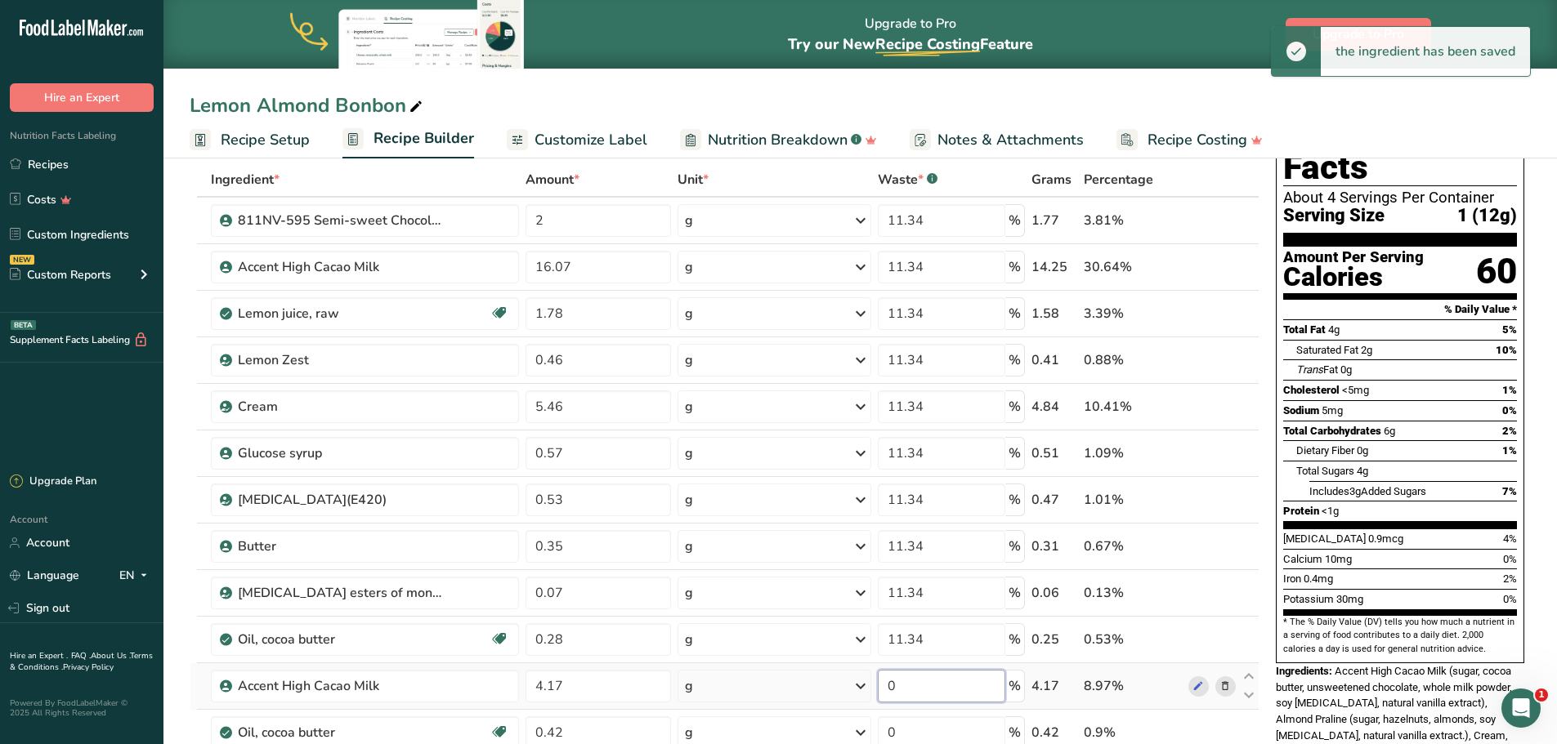
click at [929, 681] on div "Ingredient * Amount * Unit * Waste * .a-a{fill:#347362;}.b-a{fill:#fff;} Grams …" at bounding box center [725, 604] width 1070 height 882
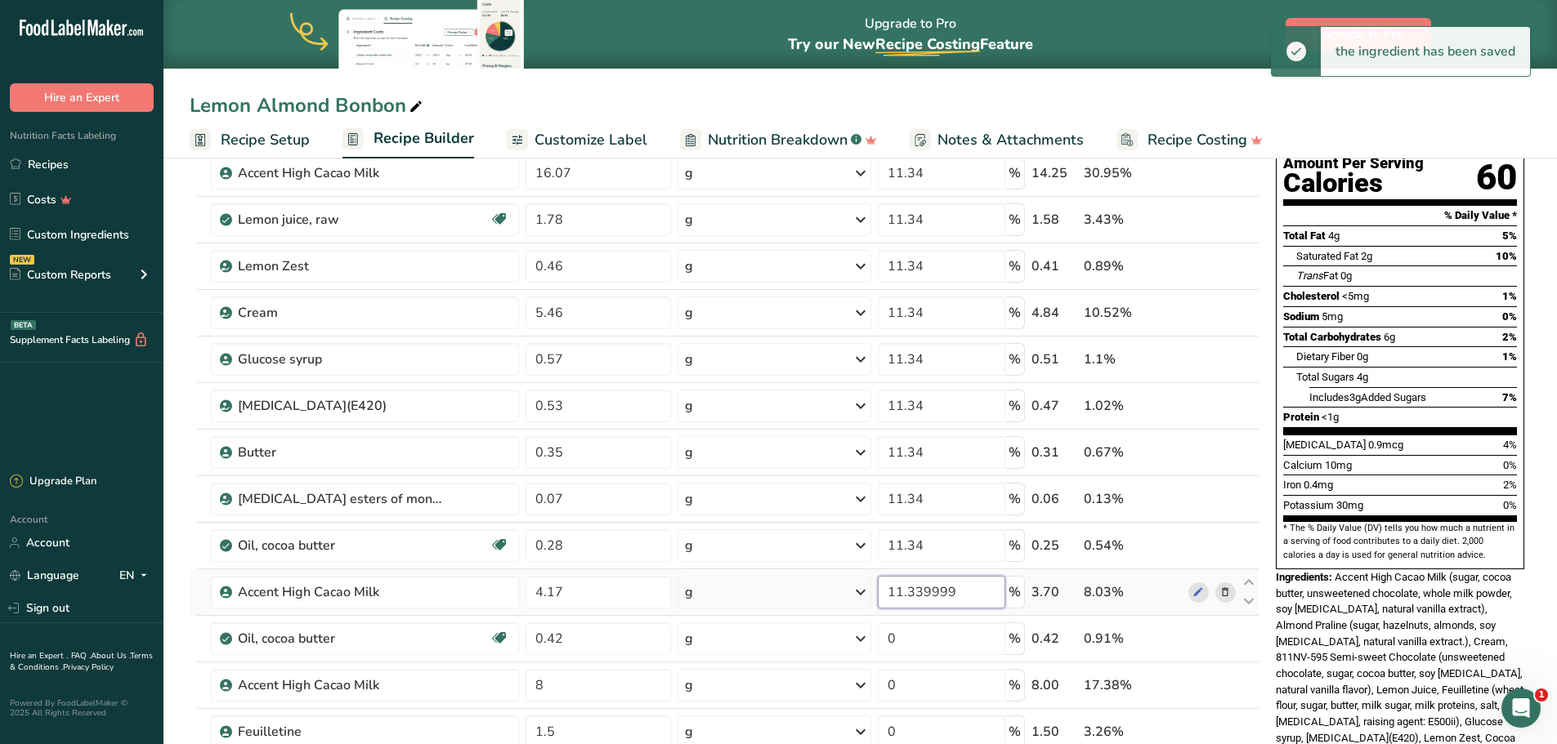
scroll to position [245, 0]
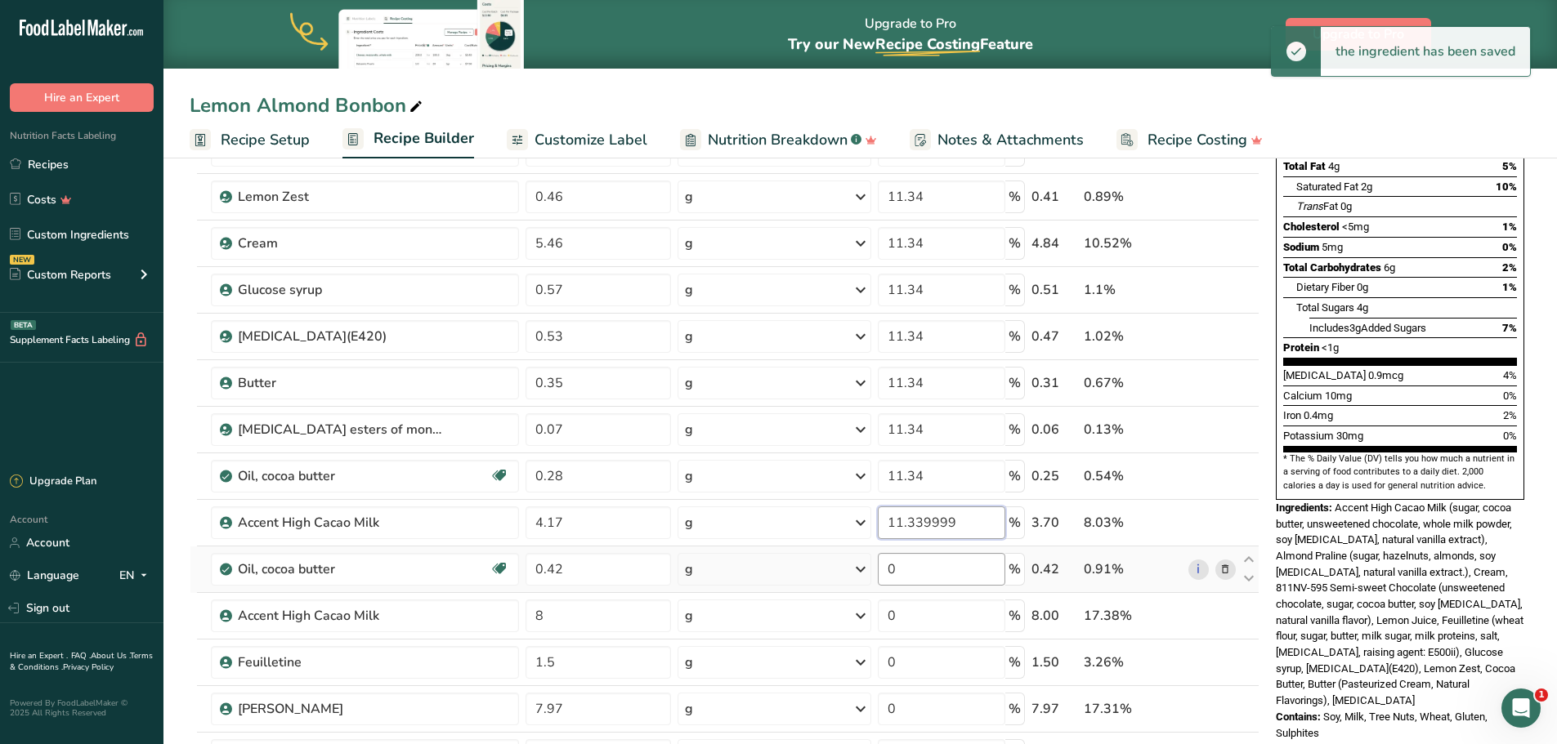
type input "11.339999"
click at [907, 565] on div "Ingredient * Amount * Unit * Waste * .a-a{fill:#347362;}.b-a{fill:#fff;} Grams …" at bounding box center [725, 440] width 1070 height 882
type input "0"
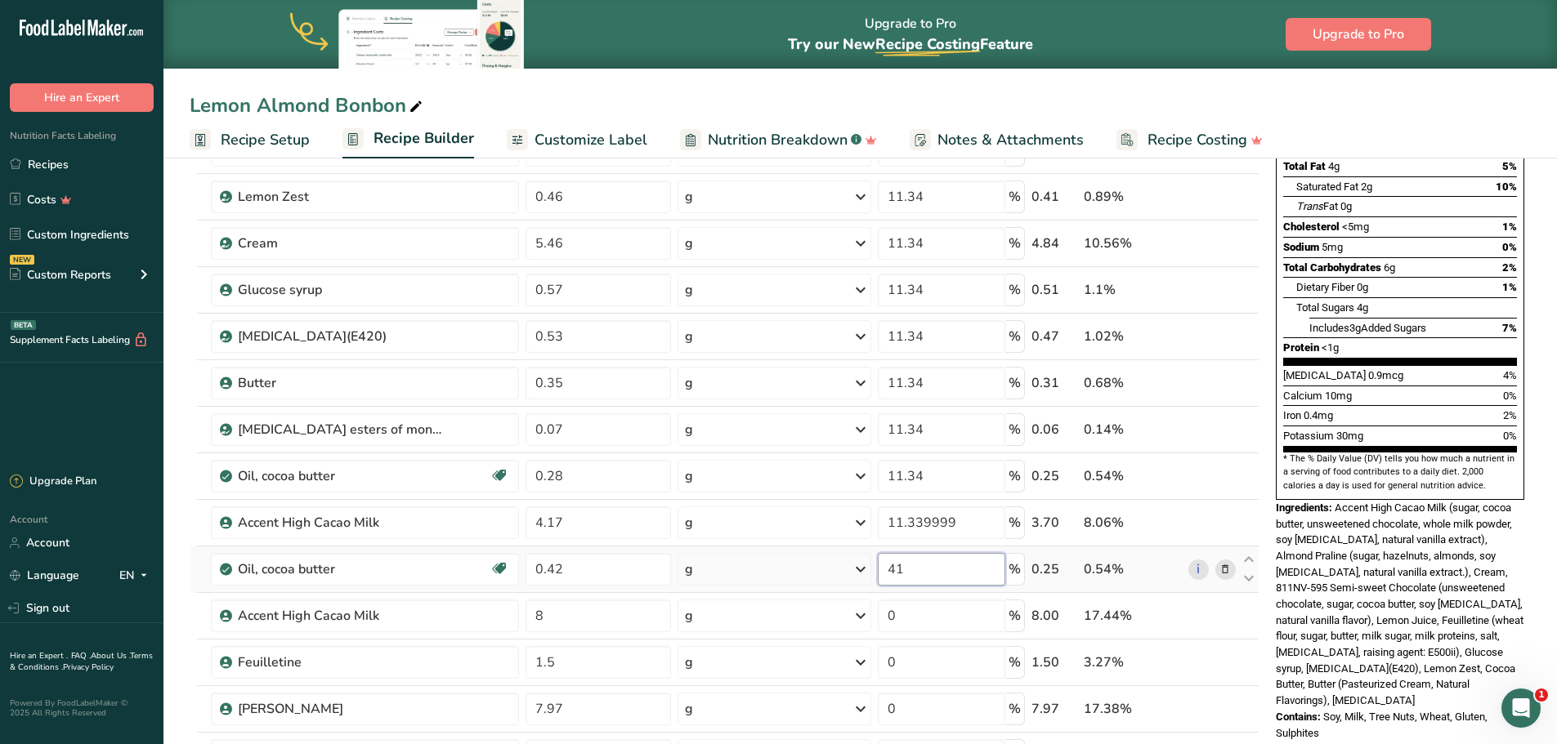
type input "4"
type input "11.34"
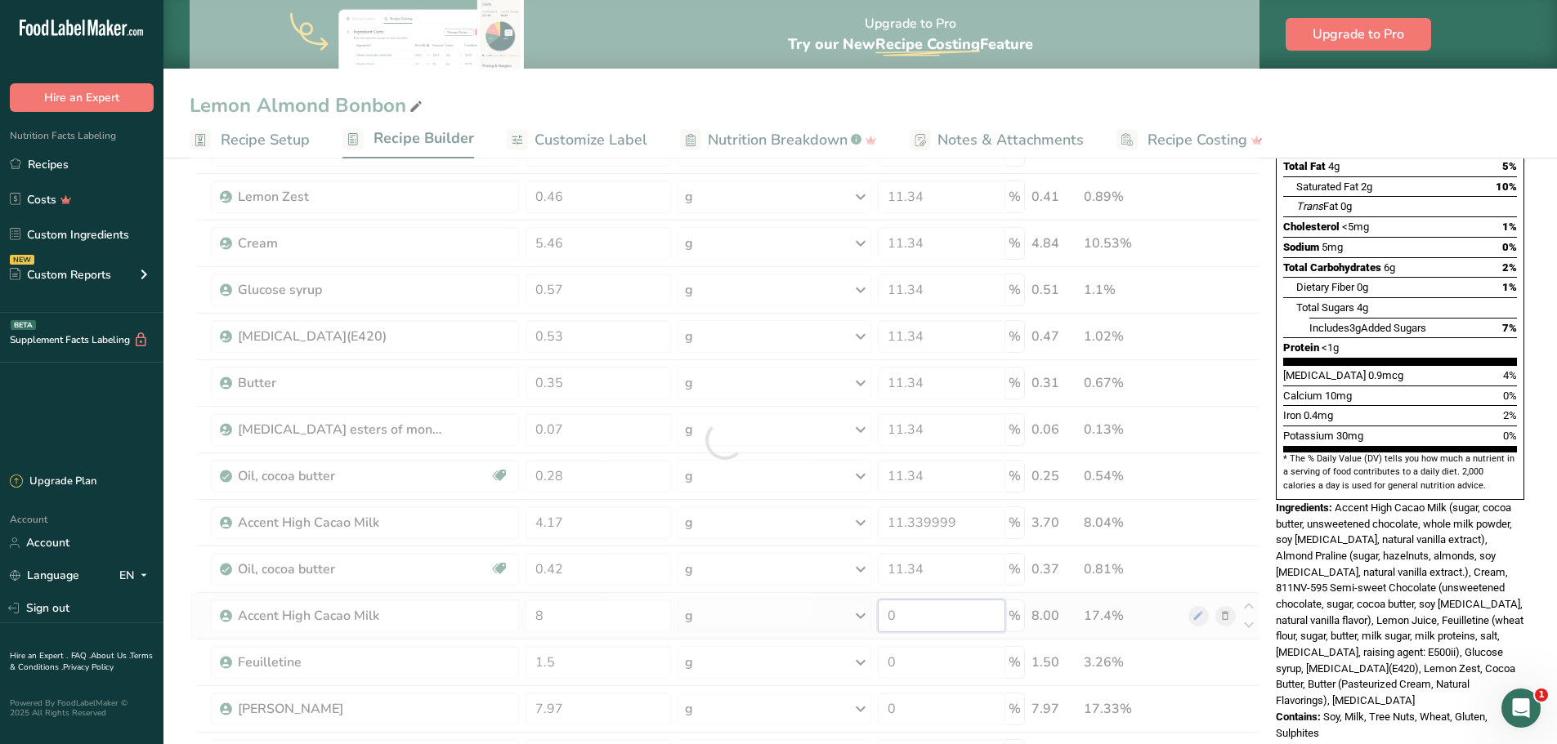
click at [903, 615] on div "Ingredient * Amount * Unit * Waste * .a-a{fill:#347362;}.b-a{fill:#fff;} Grams …" at bounding box center [725, 440] width 1070 height 882
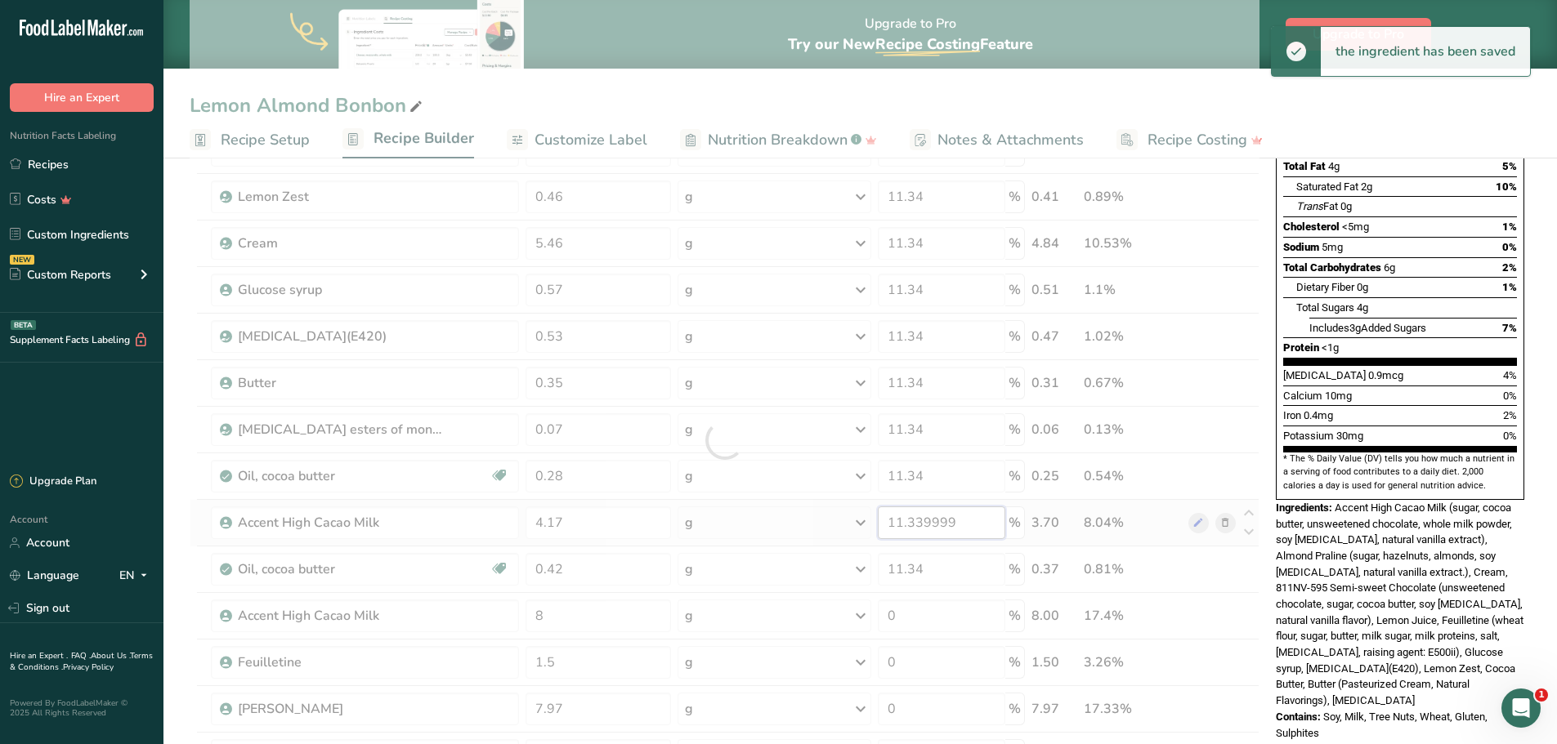
click at [958, 517] on div "Ingredient * Amount * Unit * Waste * .a-a{fill:#347362;}.b-a{fill:#fff;} Grams …" at bounding box center [725, 440] width 1070 height 882
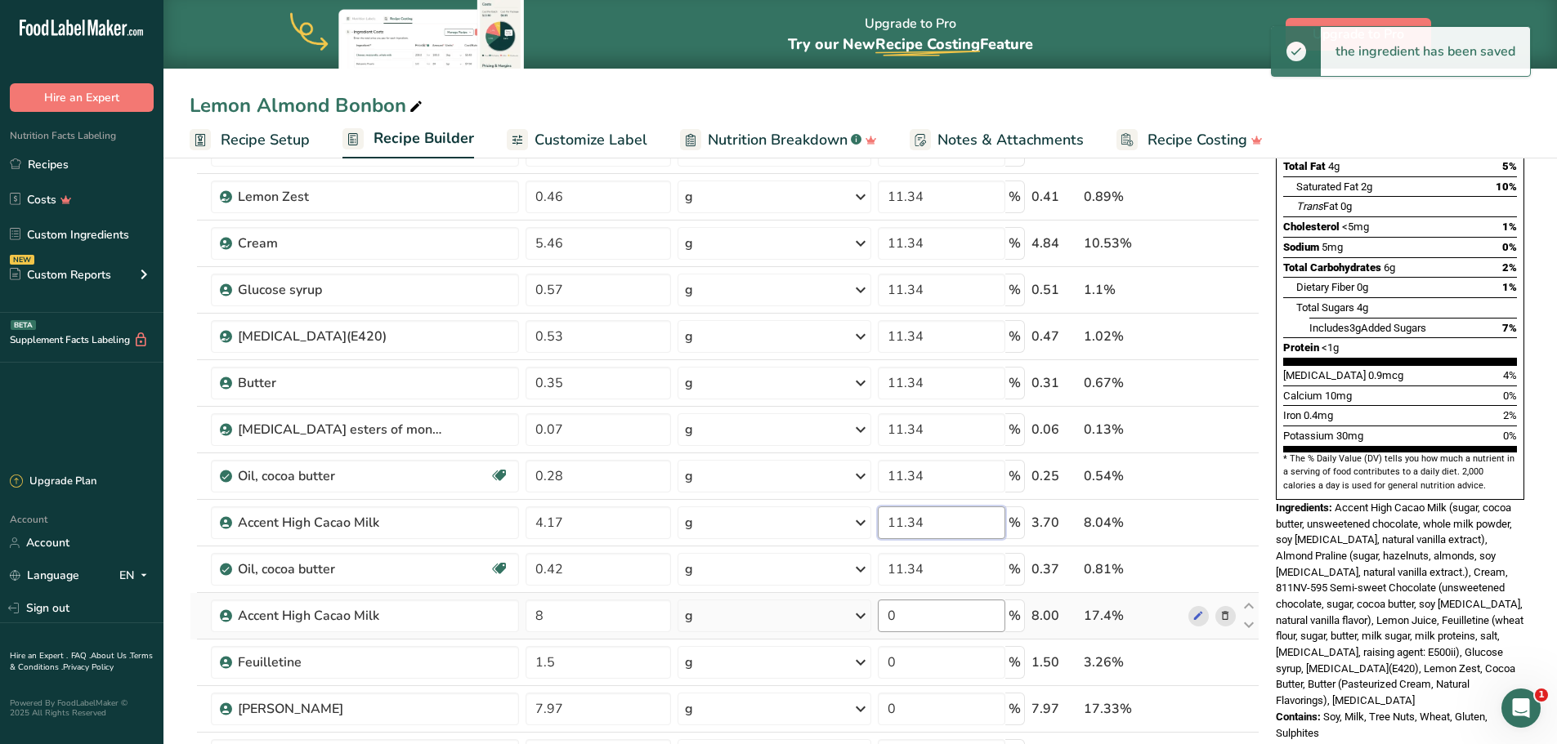
type input "11.34"
click at [932, 621] on div "Ingredient * Amount * Unit * Waste * .a-a{fill:#347362;}.b-a{fill:#fff;} Grams …" at bounding box center [725, 440] width 1070 height 882
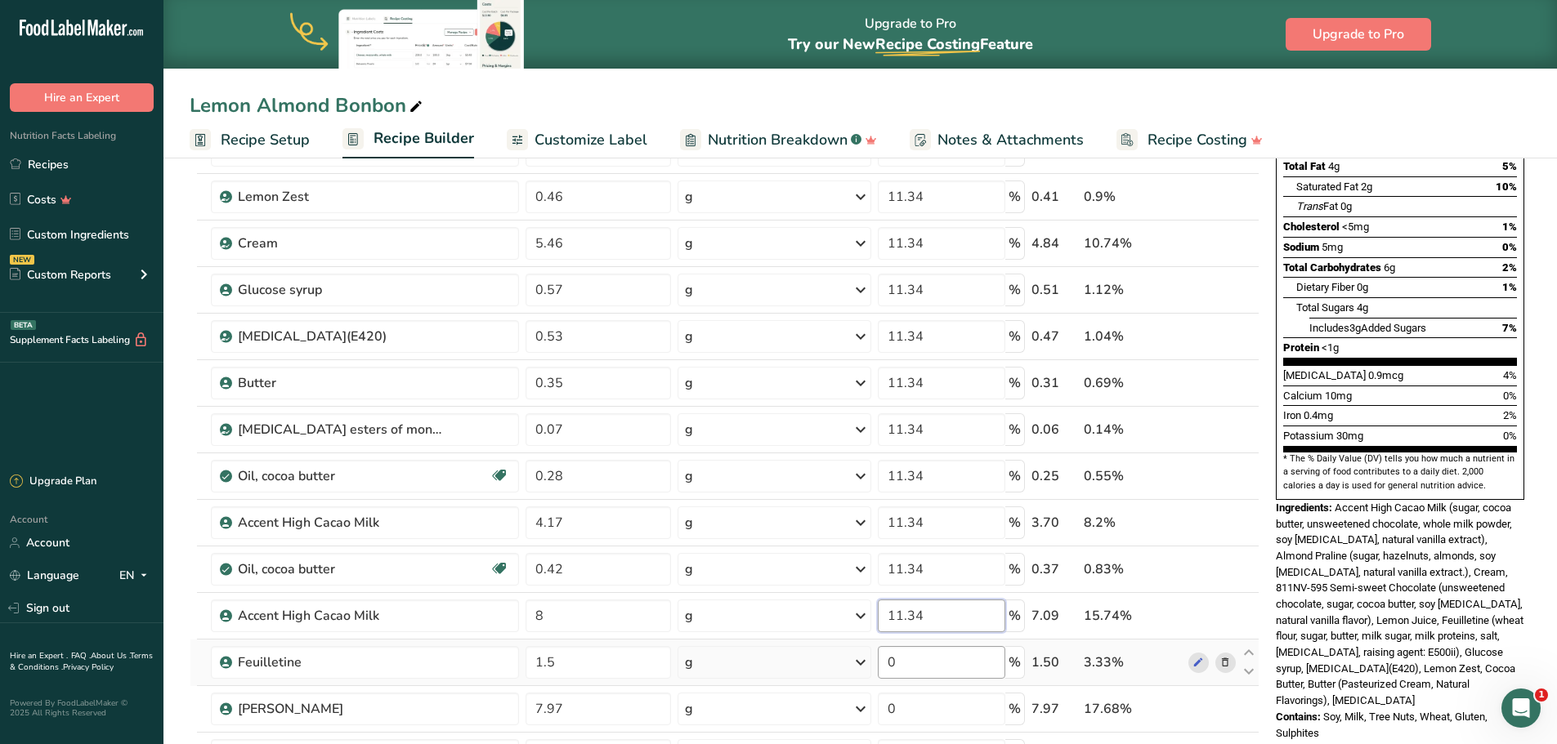
type input "11.34"
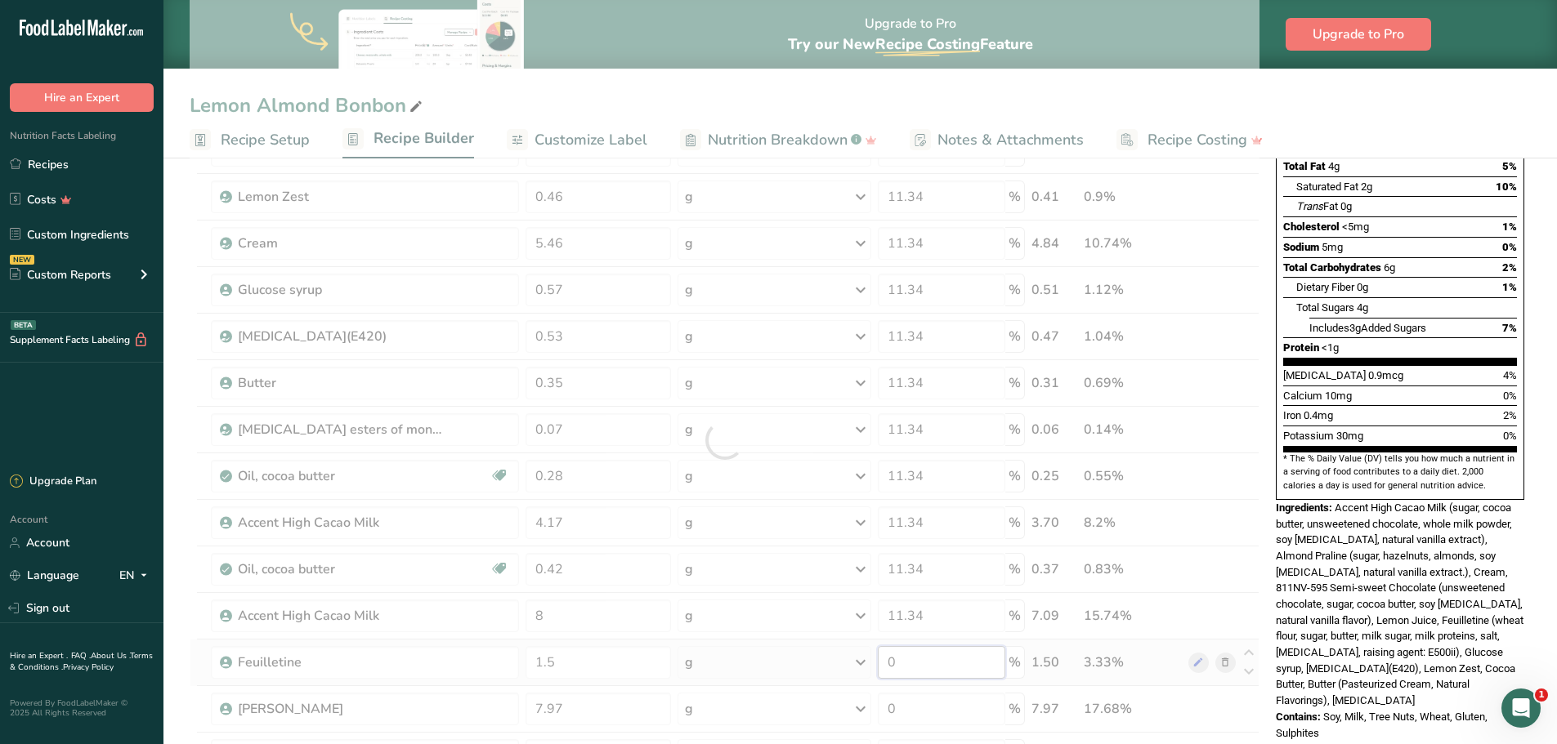
click at [923, 659] on div "Ingredient * Amount * Unit * Waste * .a-a{fill:#347362;}.b-a{fill:#fff;} Grams …" at bounding box center [725, 440] width 1070 height 882
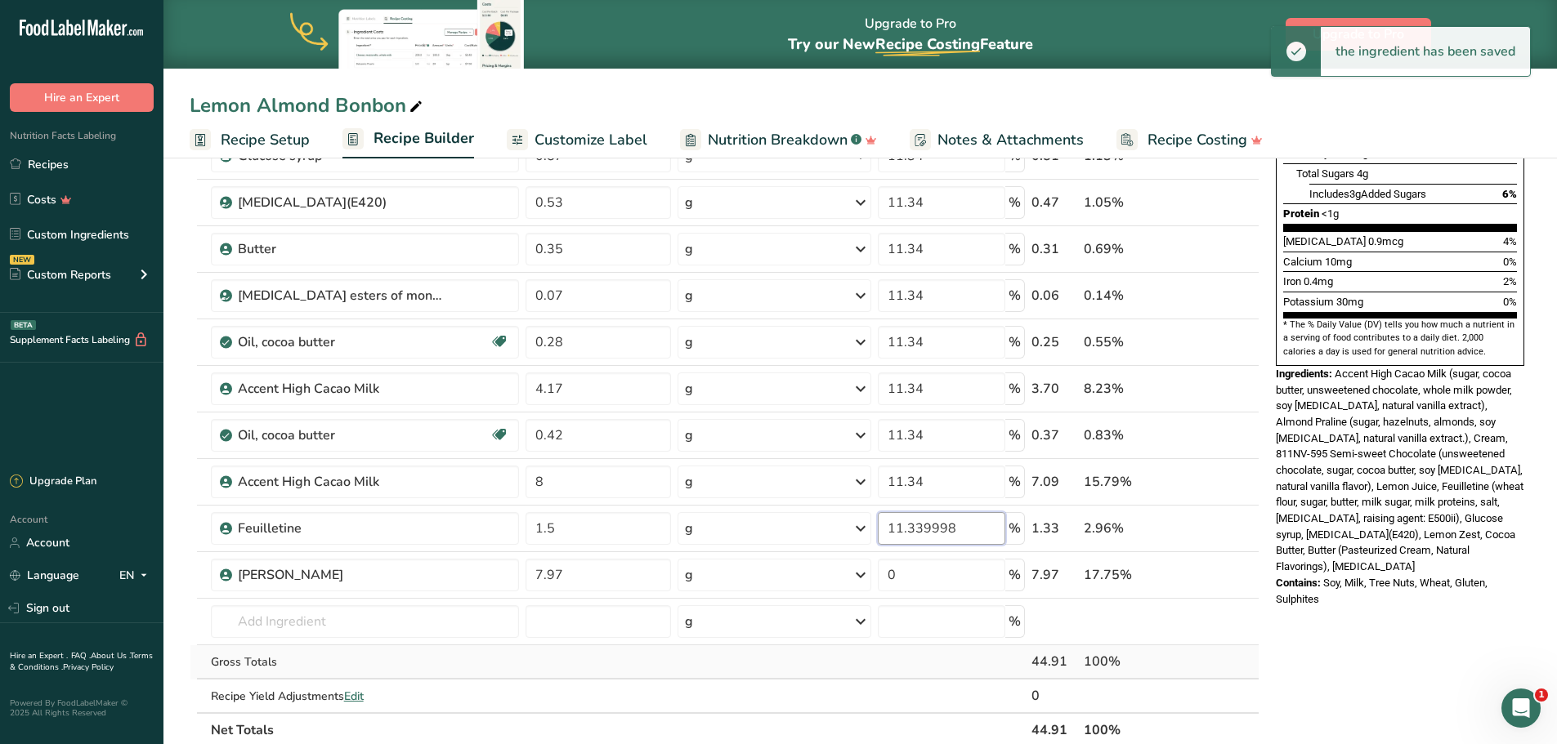
scroll to position [409, 0]
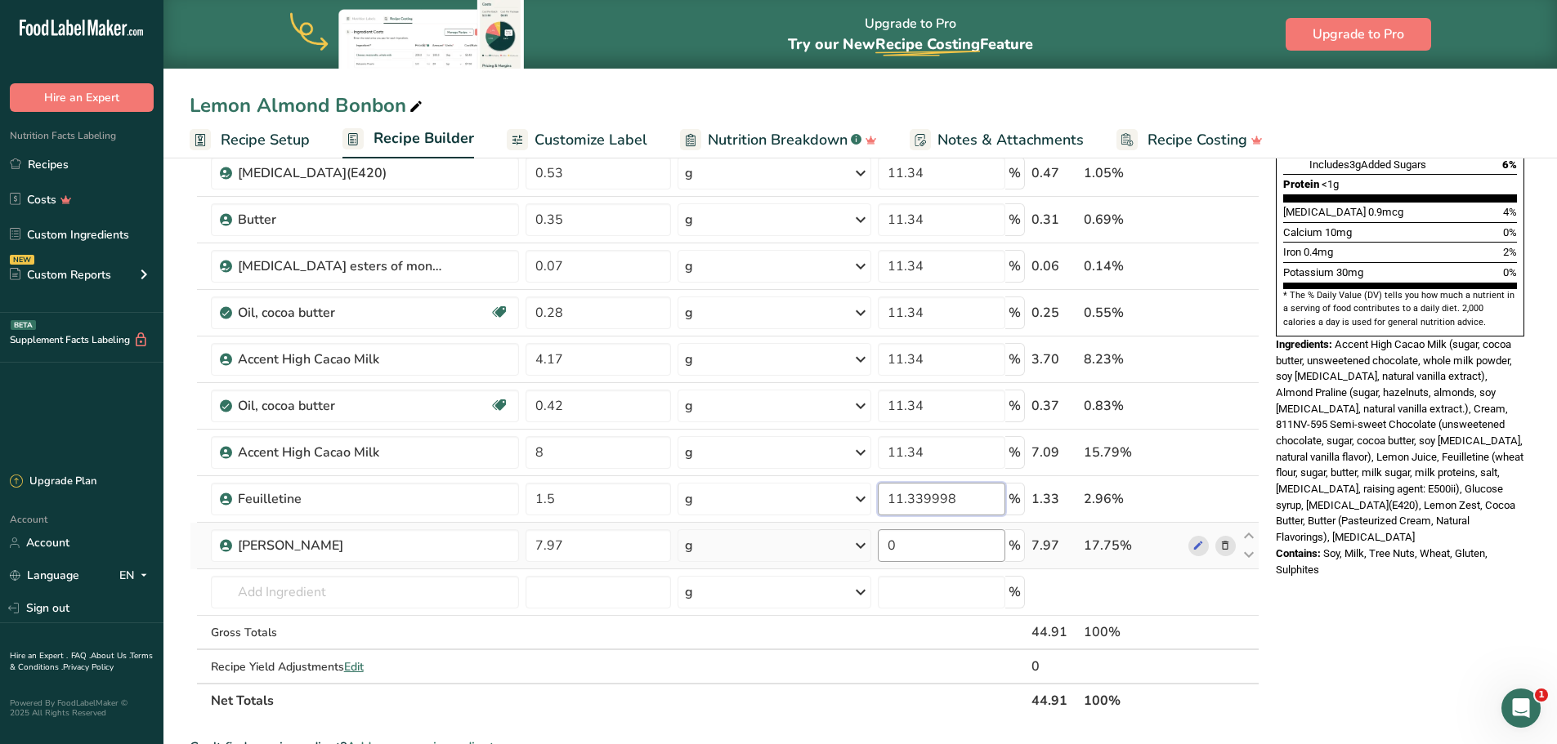
type input "11.339998"
click at [914, 543] on div "Ingredient * Amount * Unit * Waste * .a-a{fill:#347362;}.b-a{fill:#fff;} Grams …" at bounding box center [725, 277] width 1070 height 882
type input "11.34"
click at [927, 687] on div "Ingredient * Amount * Unit * Waste * .a-a{fill:#347362;}.b-a{fill:#fff;} Grams …" at bounding box center [725, 277] width 1070 height 882
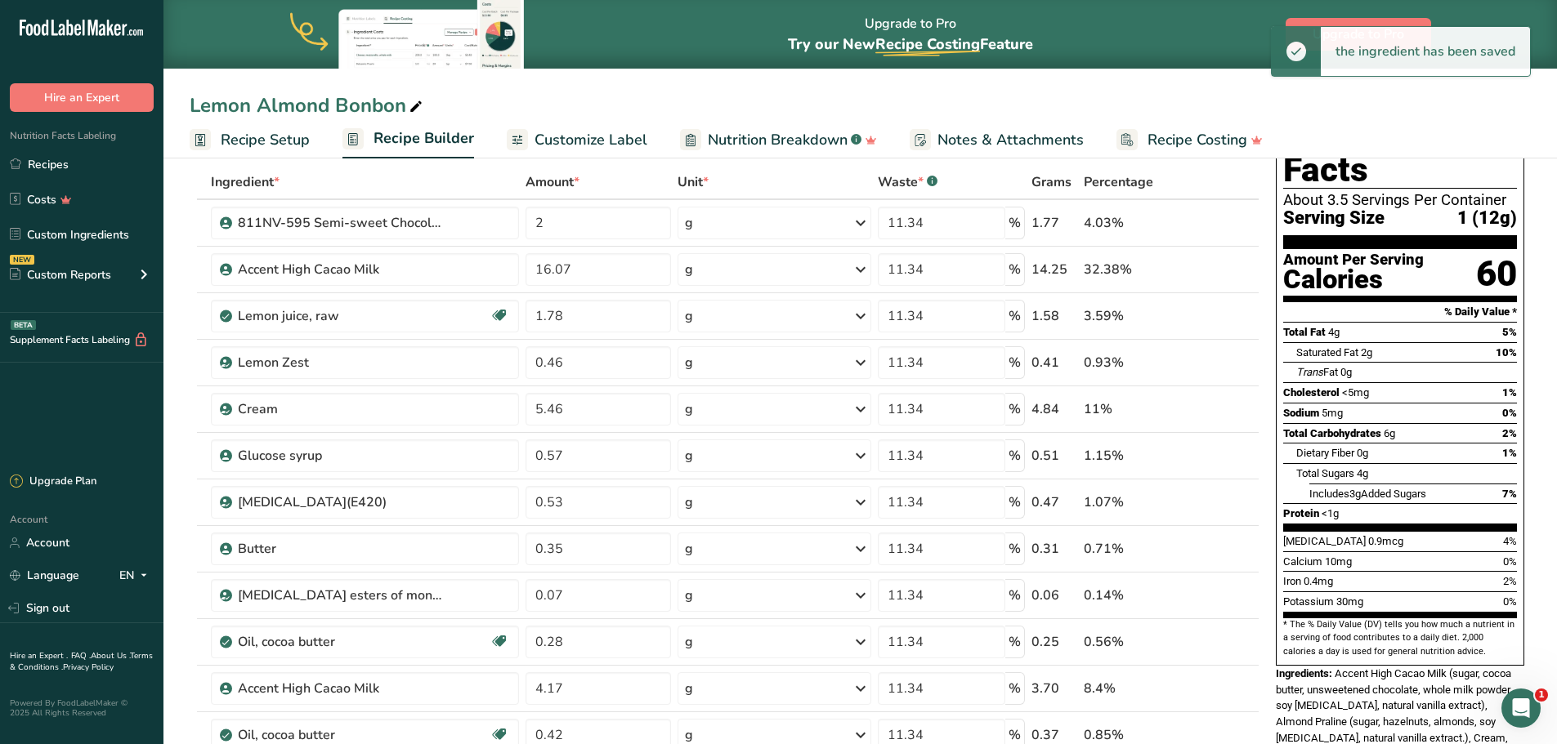
scroll to position [0, 0]
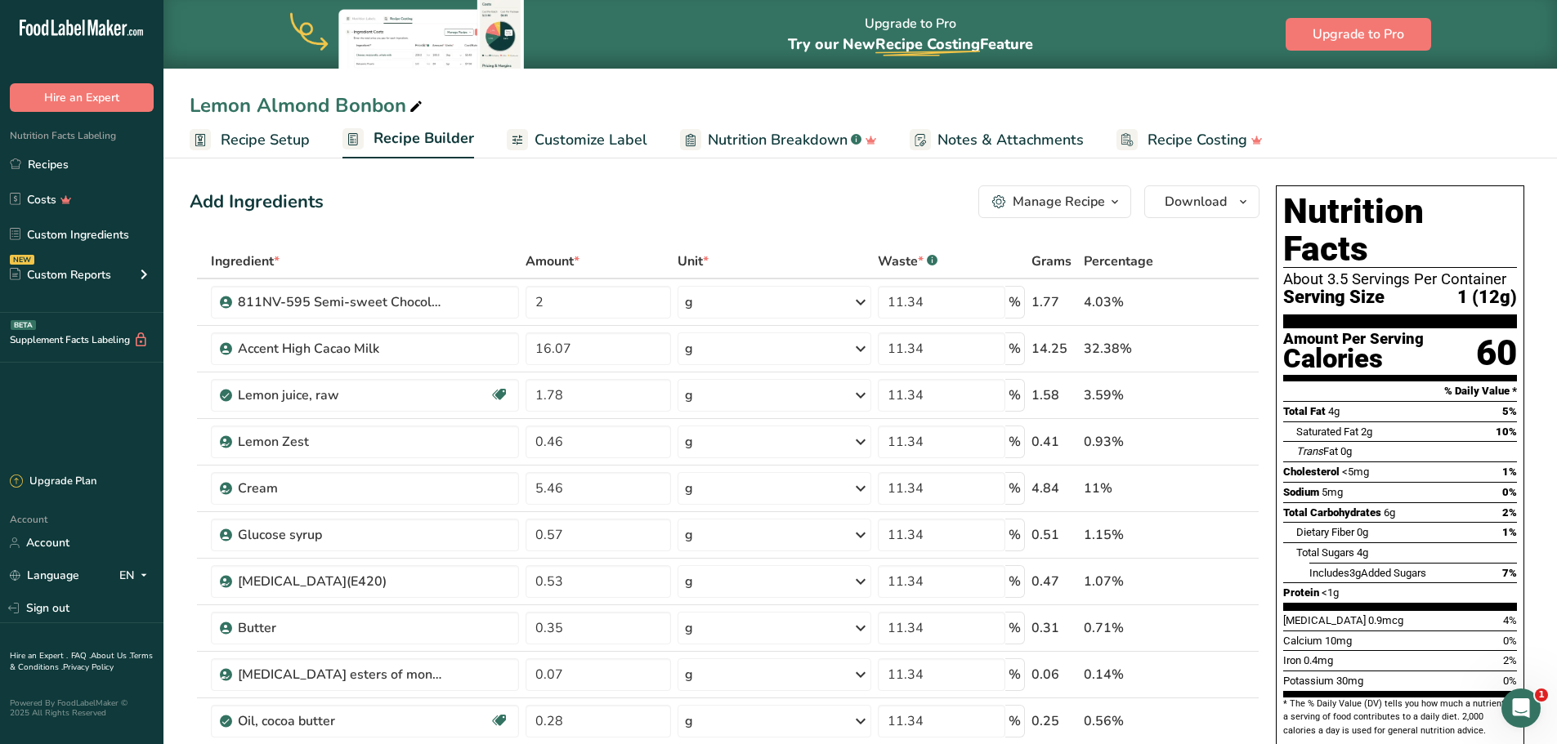
drag, startPoint x: 276, startPoint y: 144, endPoint x: 342, endPoint y: 154, distance: 67.0
click at [276, 144] on span "Recipe Setup" at bounding box center [265, 140] width 89 height 22
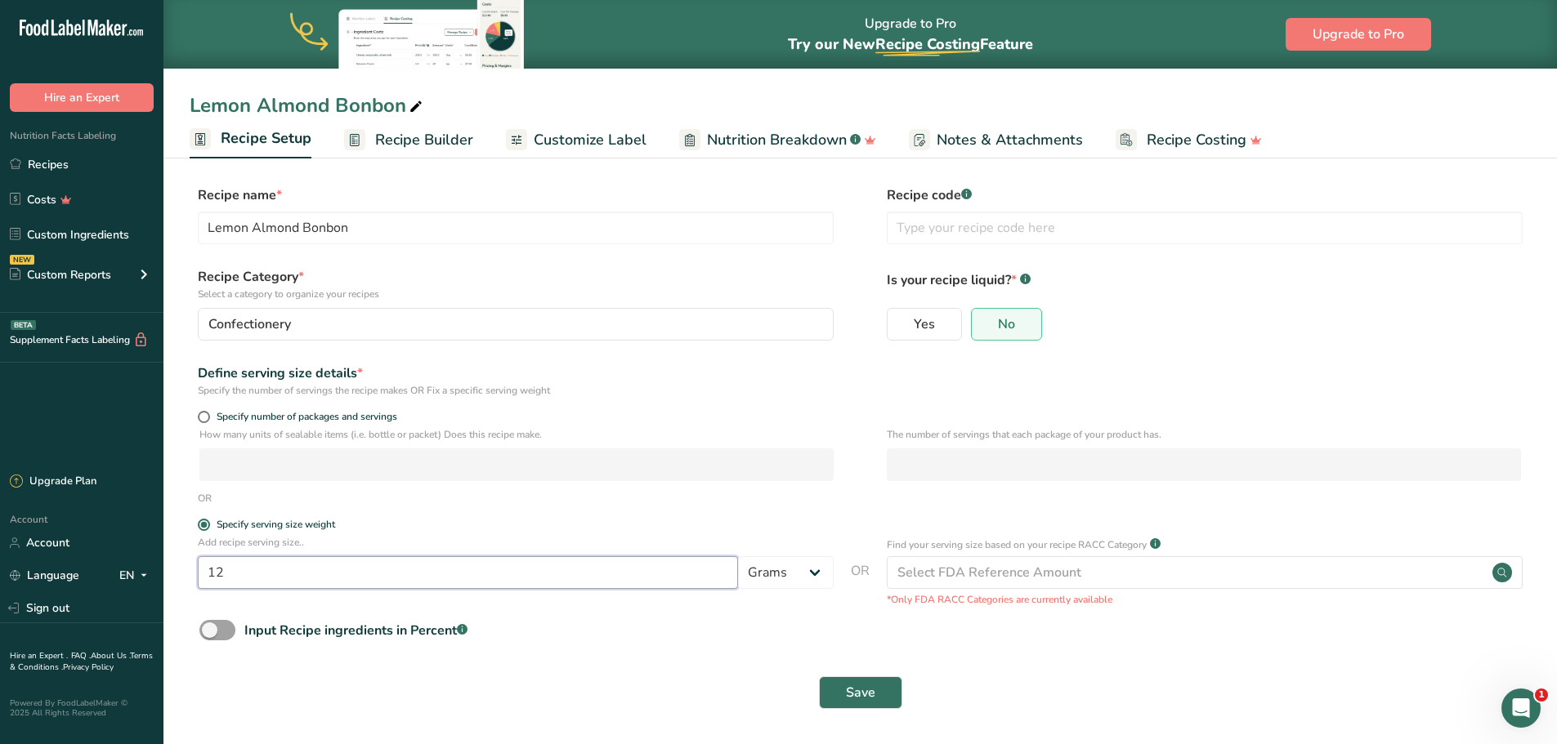
click at [240, 575] on input "12" at bounding box center [468, 572] width 540 height 33
type input "11"
click at [856, 687] on span "Save" at bounding box center [860, 693] width 29 height 20
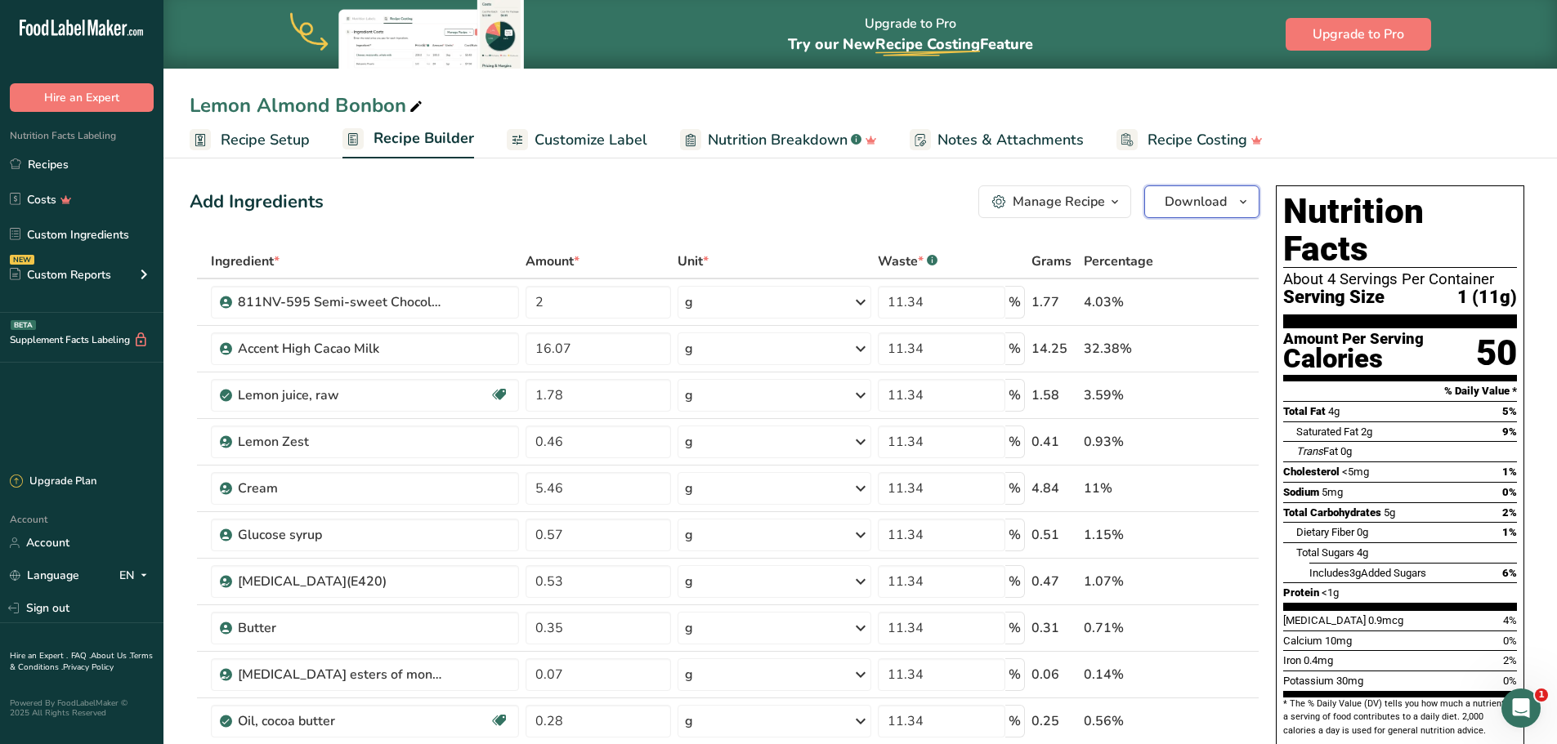
click at [1237, 199] on icon "button" at bounding box center [1242, 202] width 13 height 20
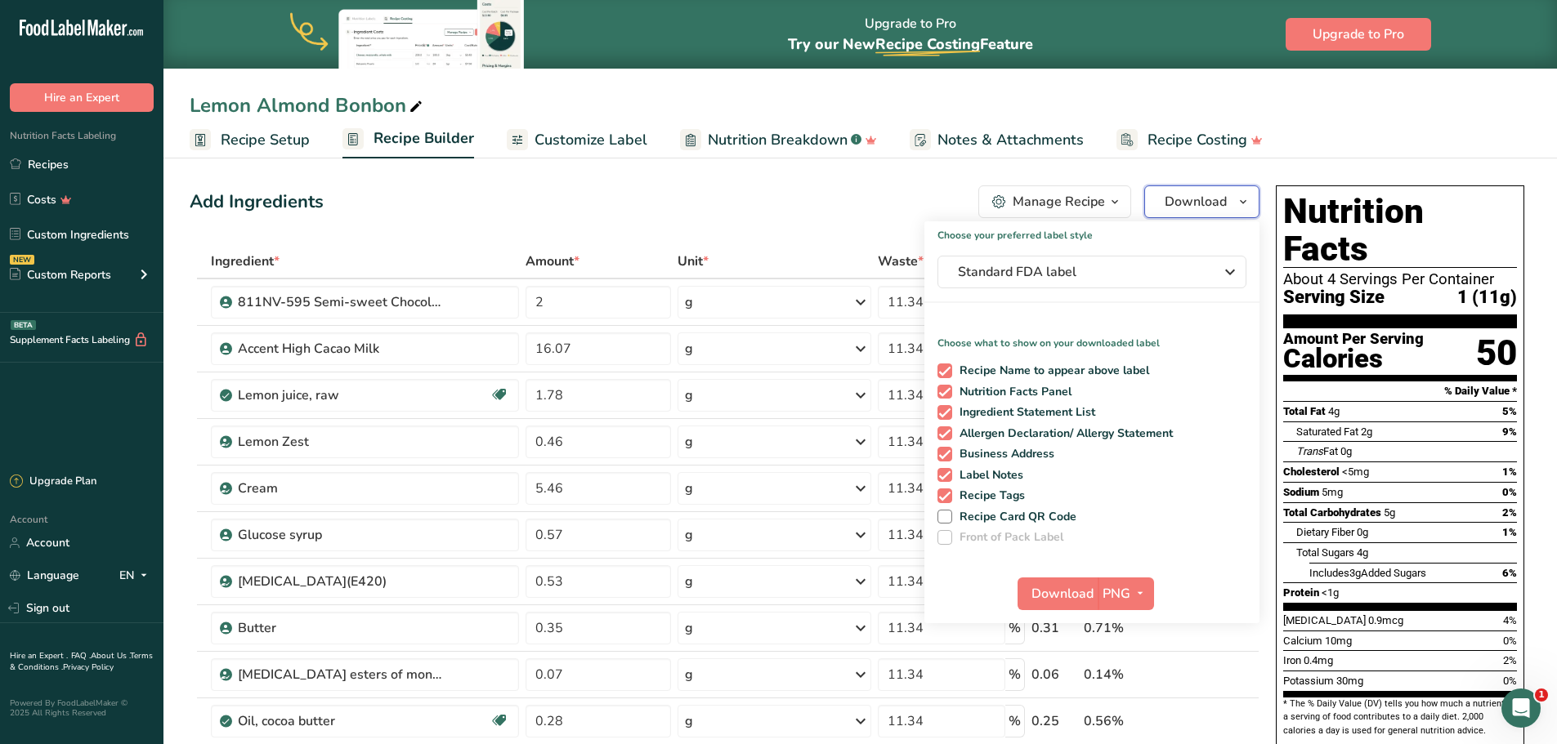
click at [1234, 201] on span "button" at bounding box center [1243, 202] width 20 height 20
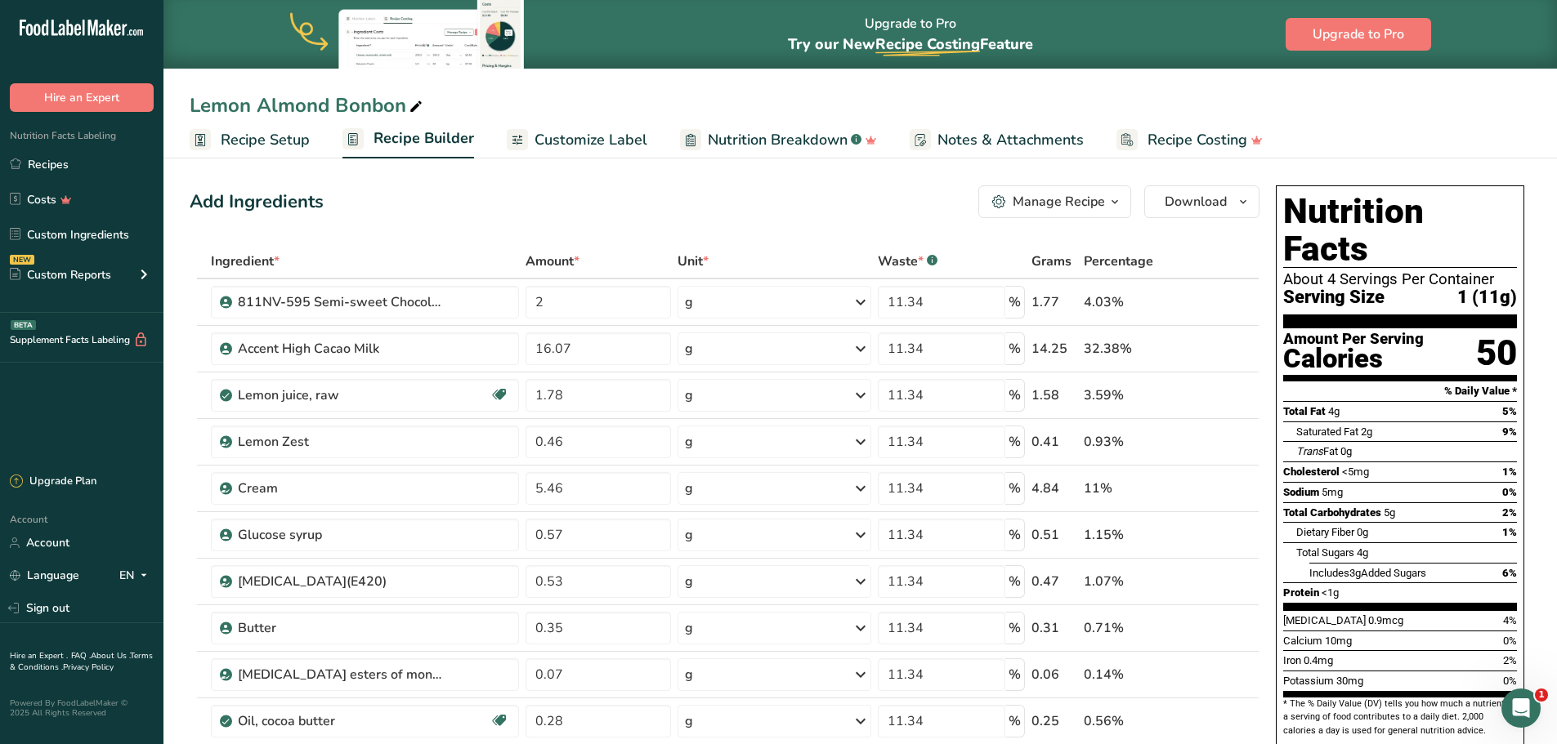
click at [1119, 198] on icon "button" at bounding box center [1114, 202] width 13 height 20
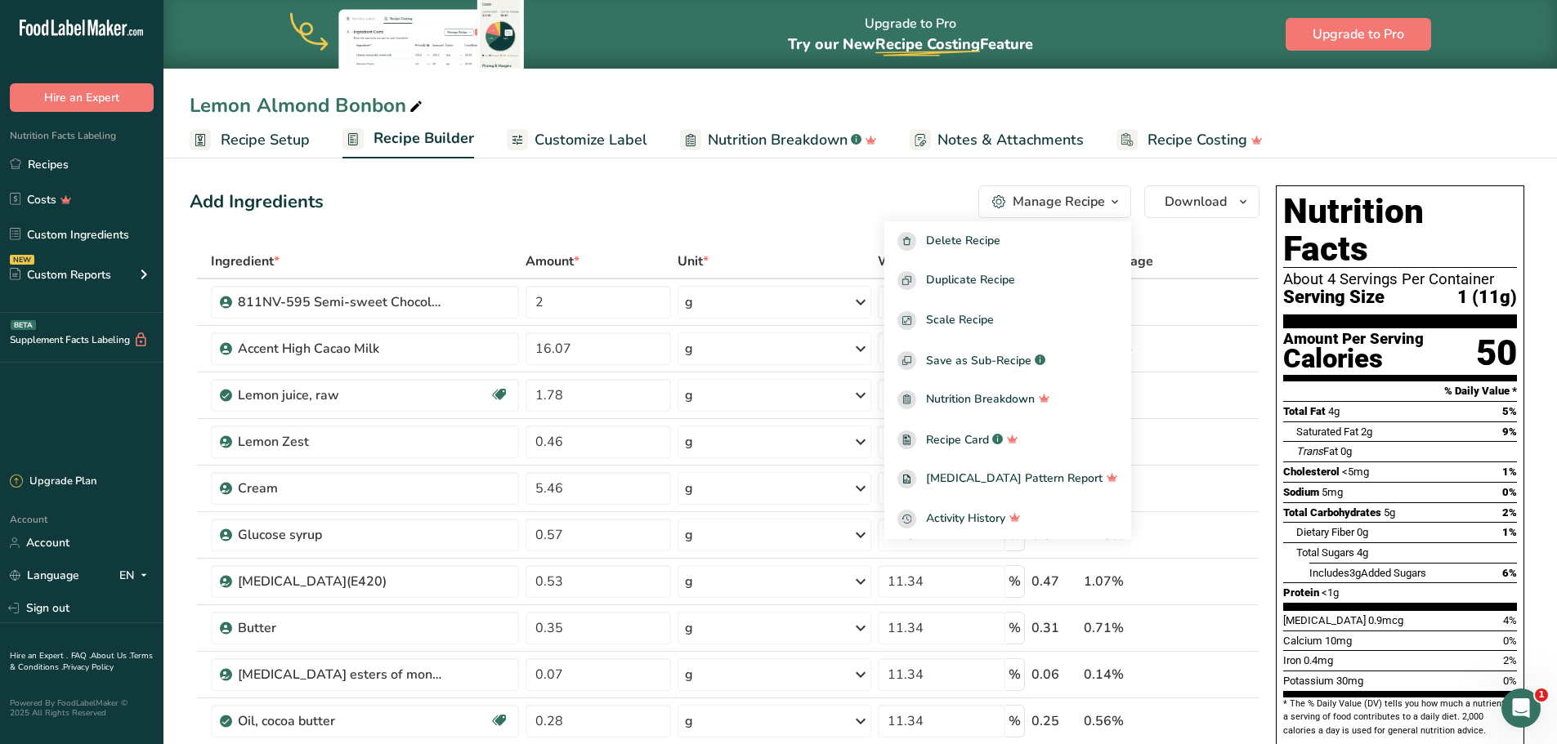
click at [886, 199] on div "Add Ingredients Manage Recipe Delete Recipe Duplicate Recipe Scale Recipe Save …" at bounding box center [725, 201] width 1070 height 33
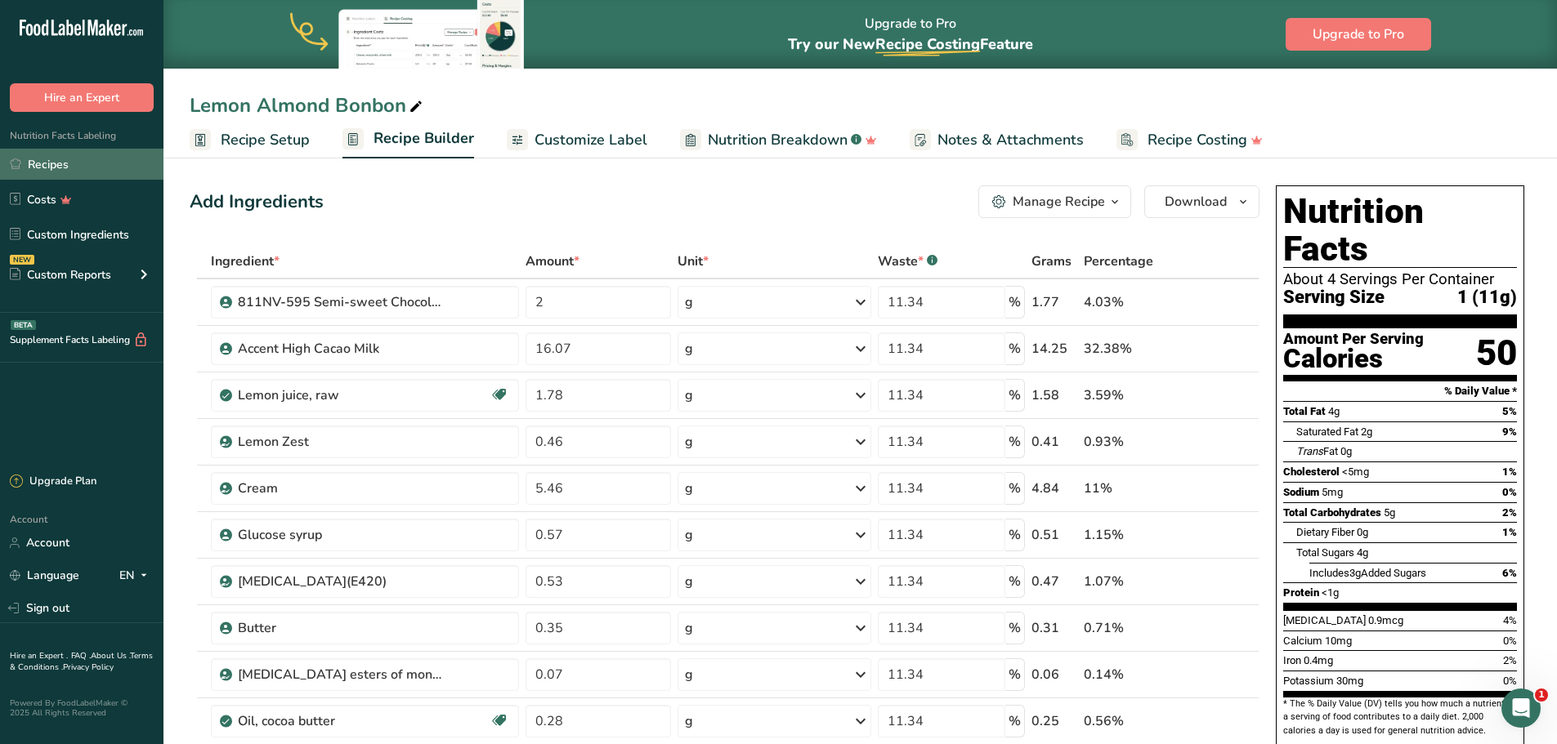
click at [56, 165] on link "Recipes" at bounding box center [81, 164] width 163 height 31
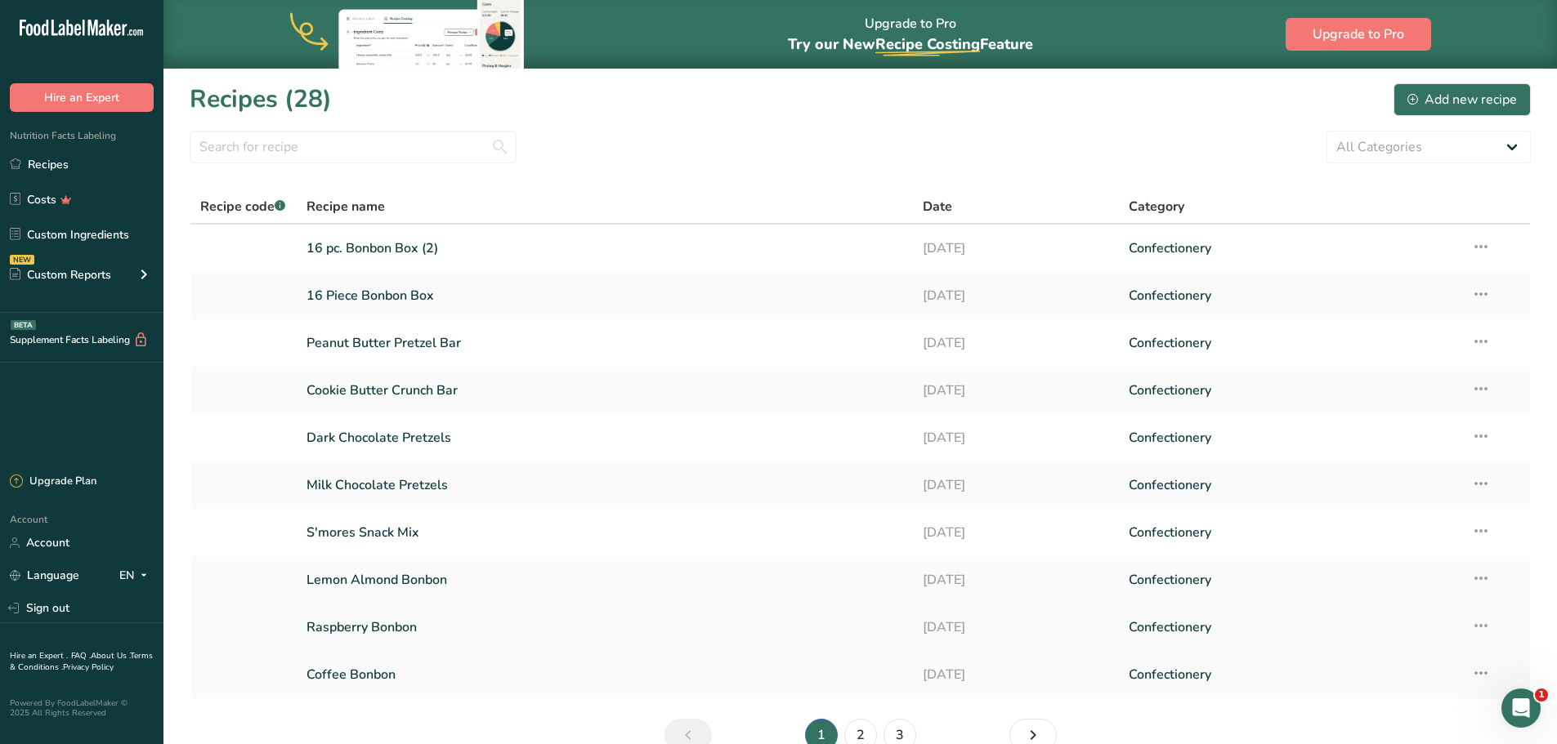
click at [375, 623] on link "Raspberry Bonbon" at bounding box center [604, 627] width 597 height 34
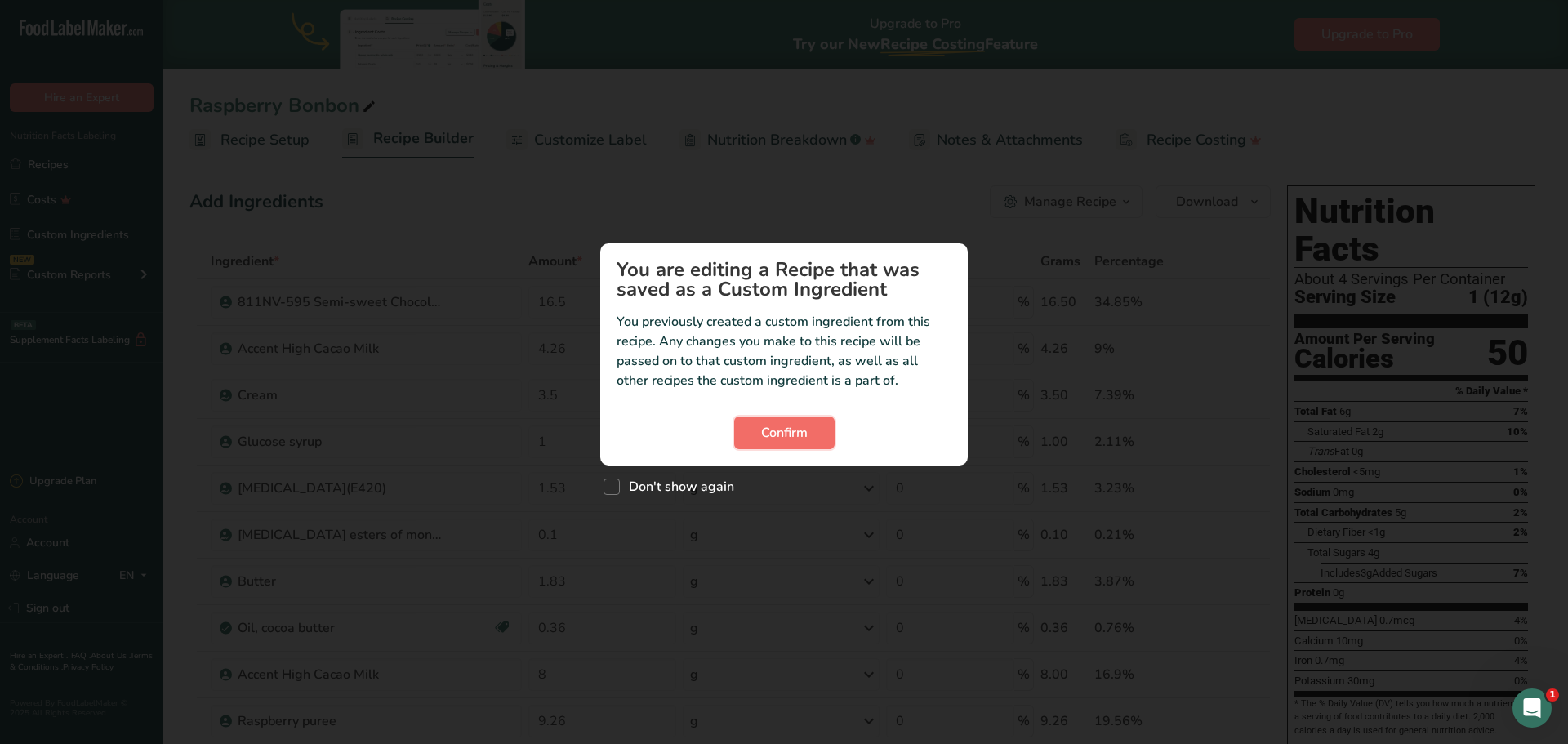
click at [771, 437] on span "Confirm" at bounding box center [784, 433] width 47 height 20
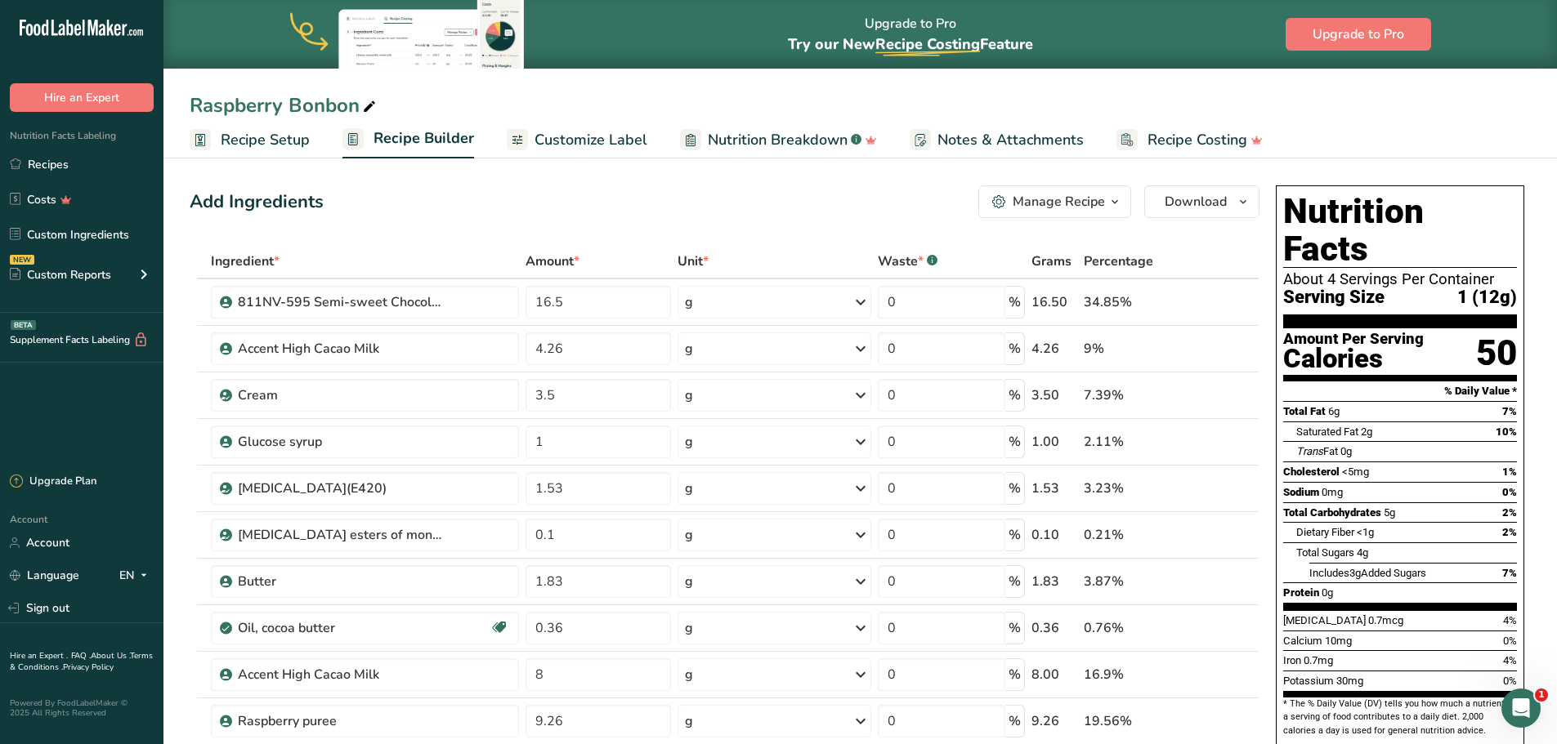
click at [272, 145] on span "Recipe Setup" at bounding box center [265, 140] width 89 height 22
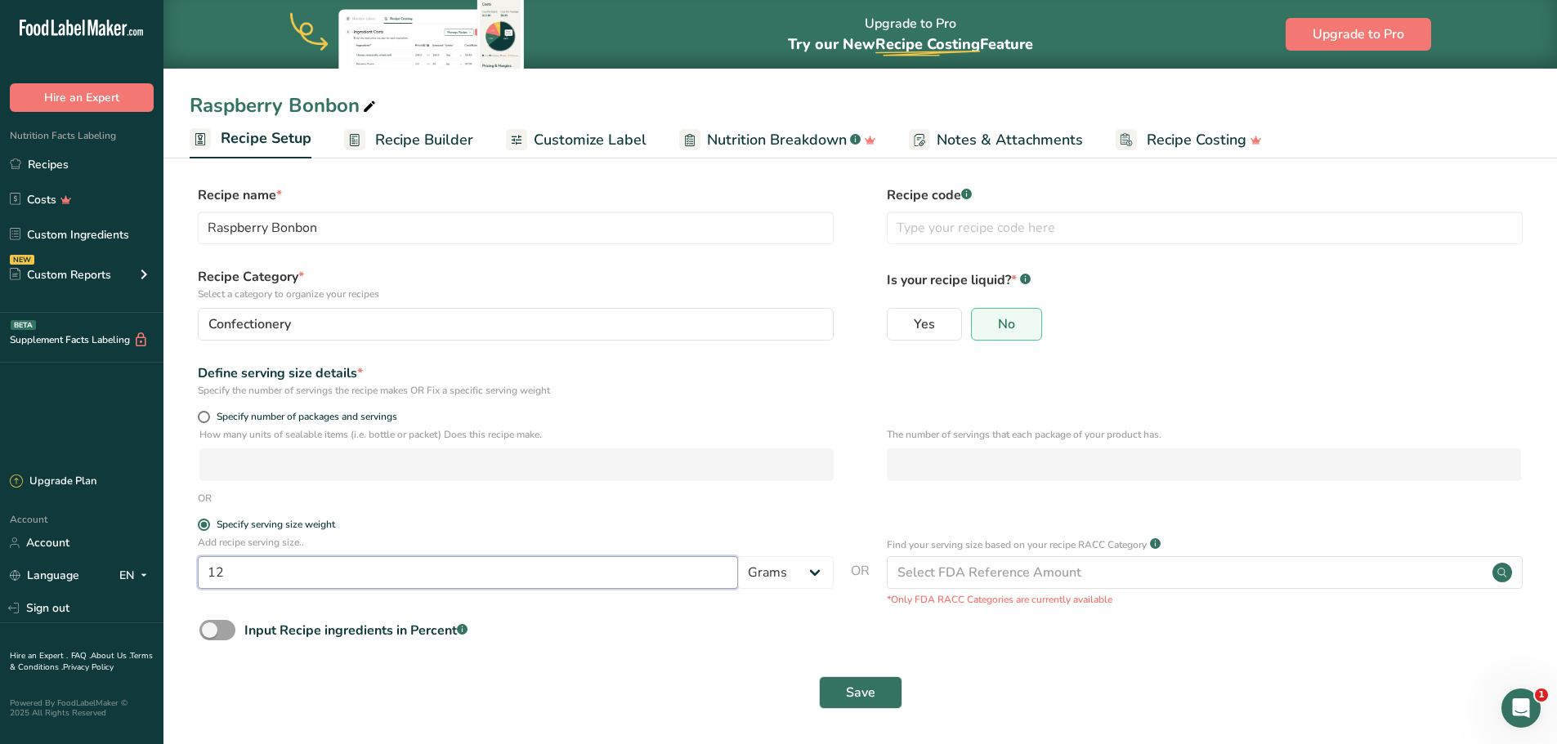
click at [230, 567] on input "12" at bounding box center [468, 572] width 540 height 33
type input "11"
click at [878, 686] on button "Save" at bounding box center [860, 693] width 83 height 33
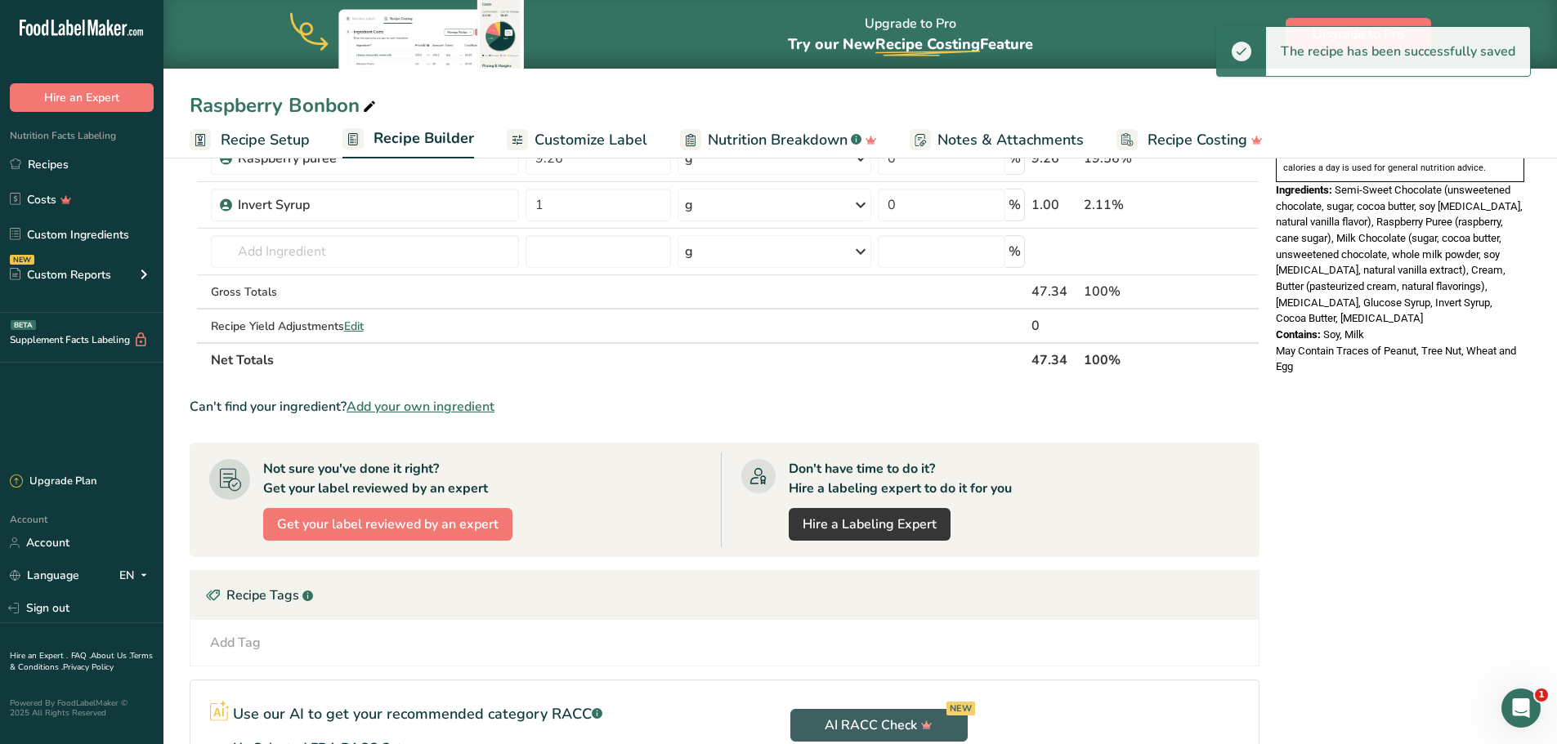
scroll to position [572, 0]
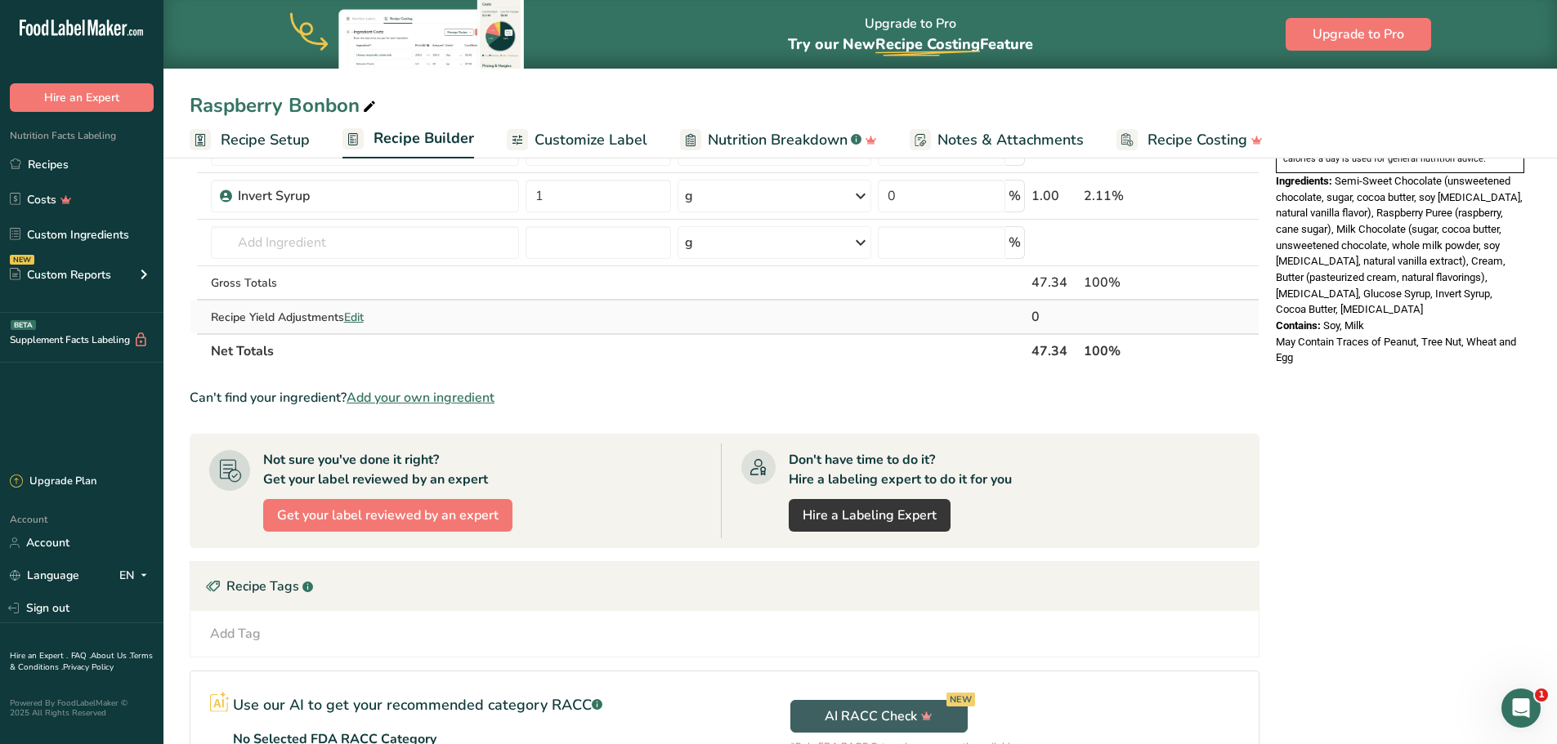
click at [360, 317] on span "Edit" at bounding box center [354, 318] width 20 height 16
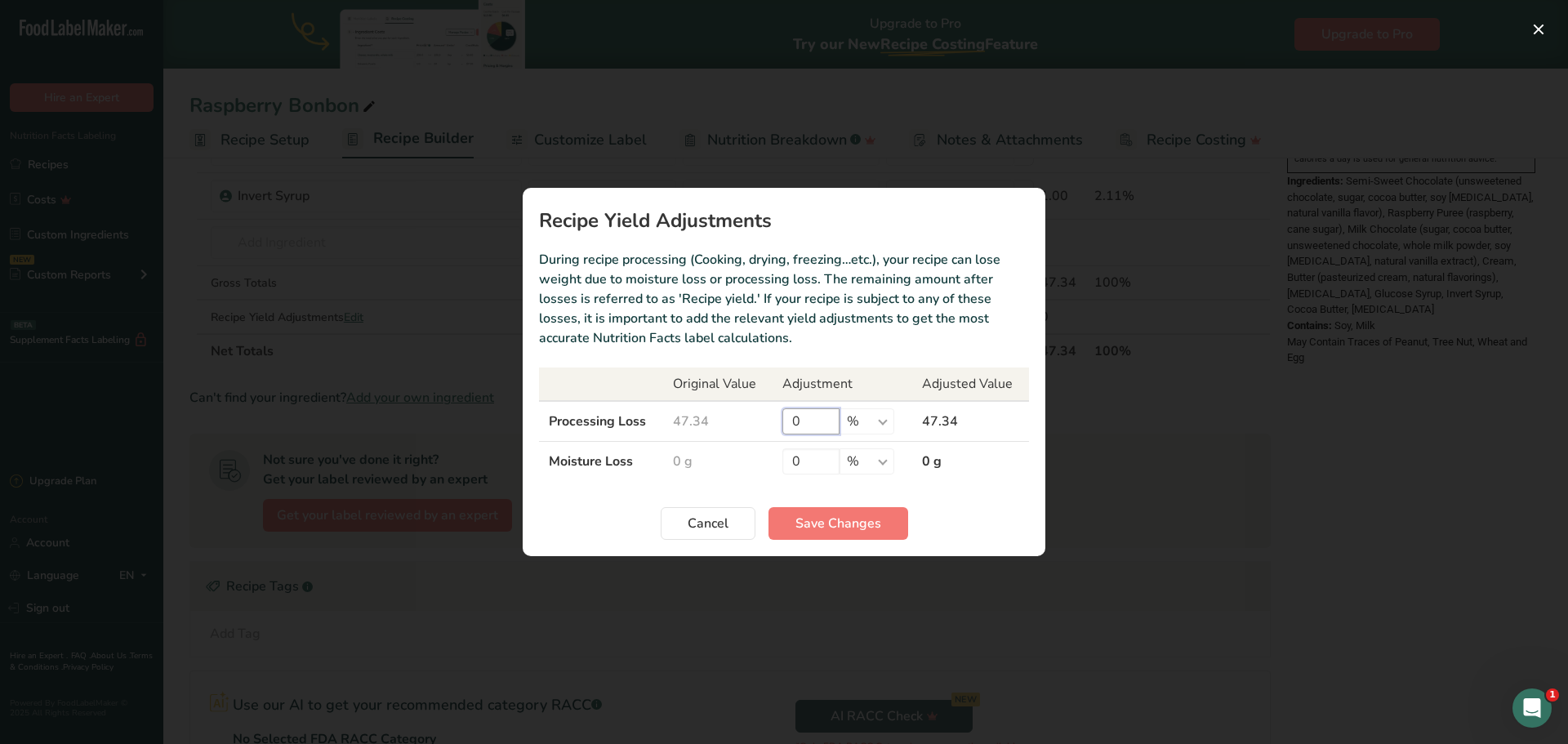
click at [801, 423] on input "0" at bounding box center [810, 422] width 57 height 26
type input "11.29"
click at [705, 525] on span "Cancel" at bounding box center [708, 524] width 41 height 20
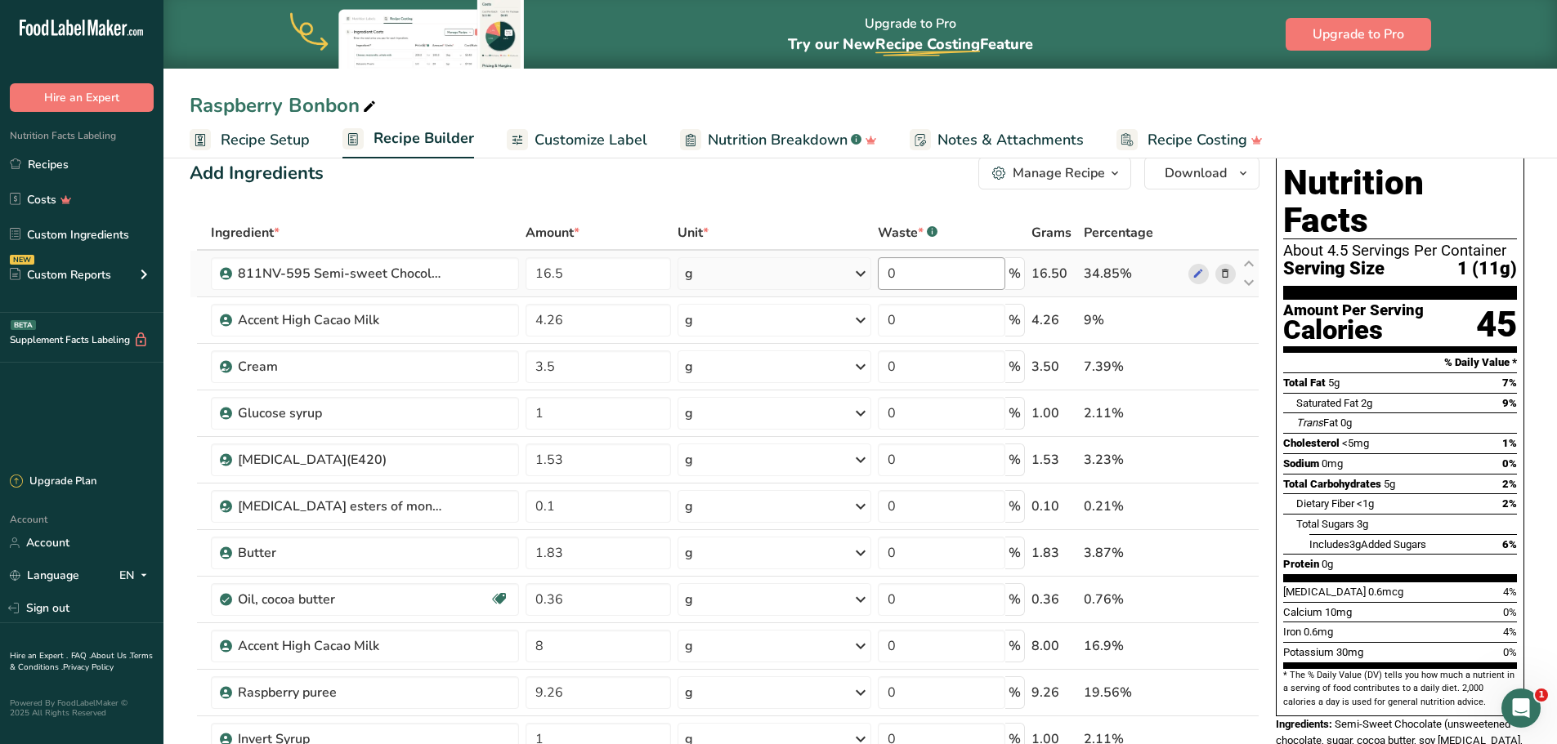
scroll to position [0, 0]
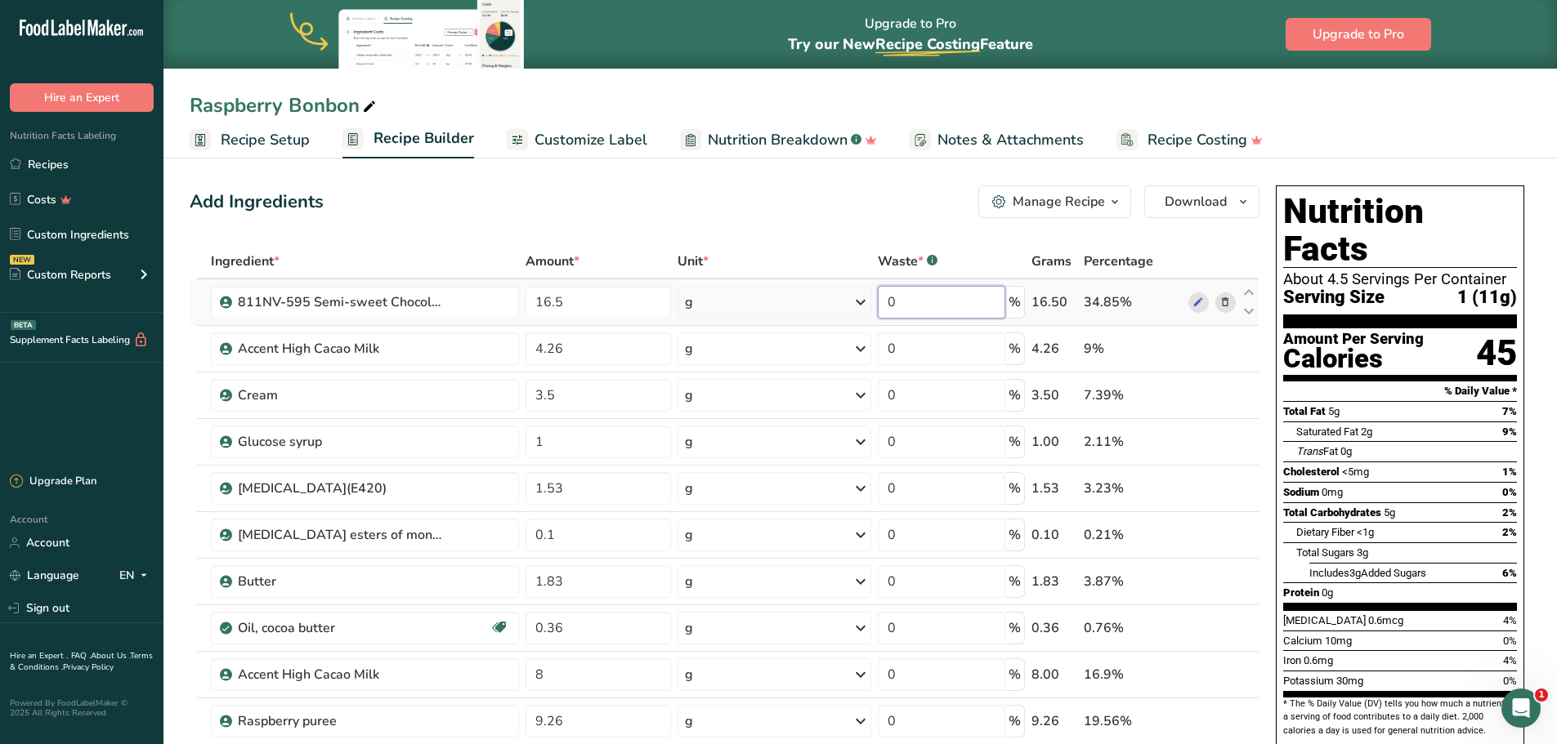
click at [925, 305] on input "0" at bounding box center [941, 302] width 127 height 33
type input "11.29"
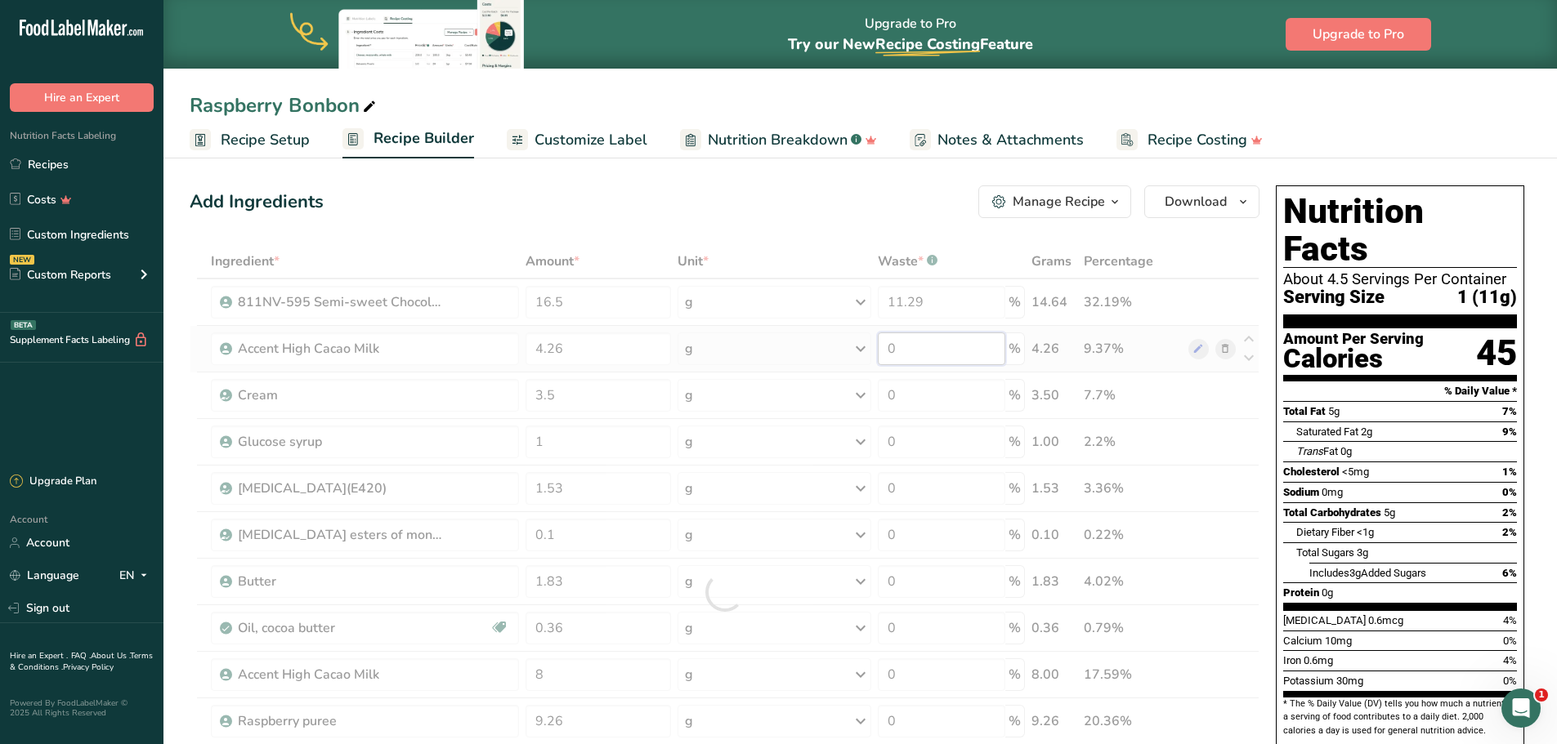
click at [919, 349] on div "Ingredient * Amount * Unit * Waste * .a-a{fill:#347362;}.b-a{fill:#fff;} Grams …" at bounding box center [725, 592] width 1070 height 696
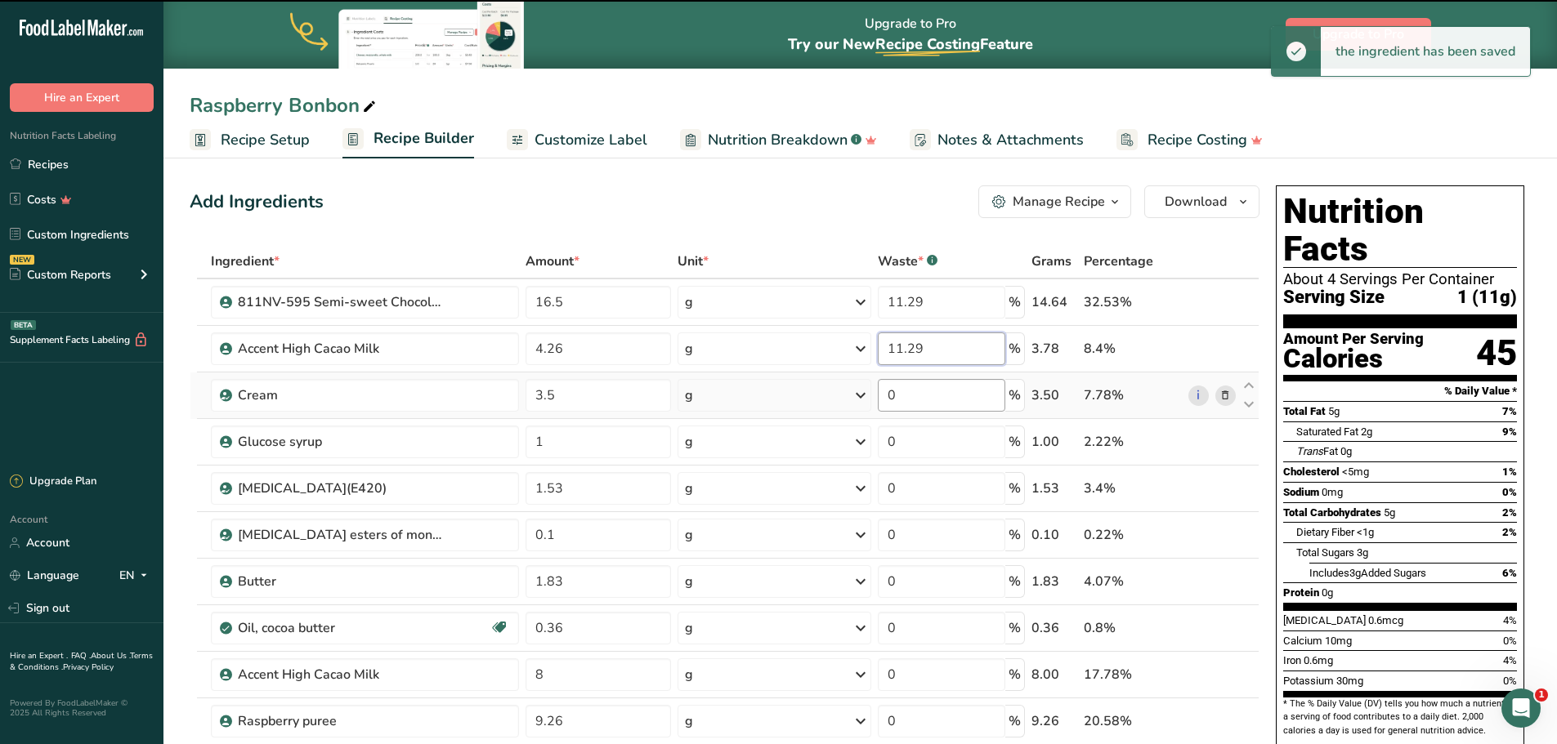
type input "11.29"
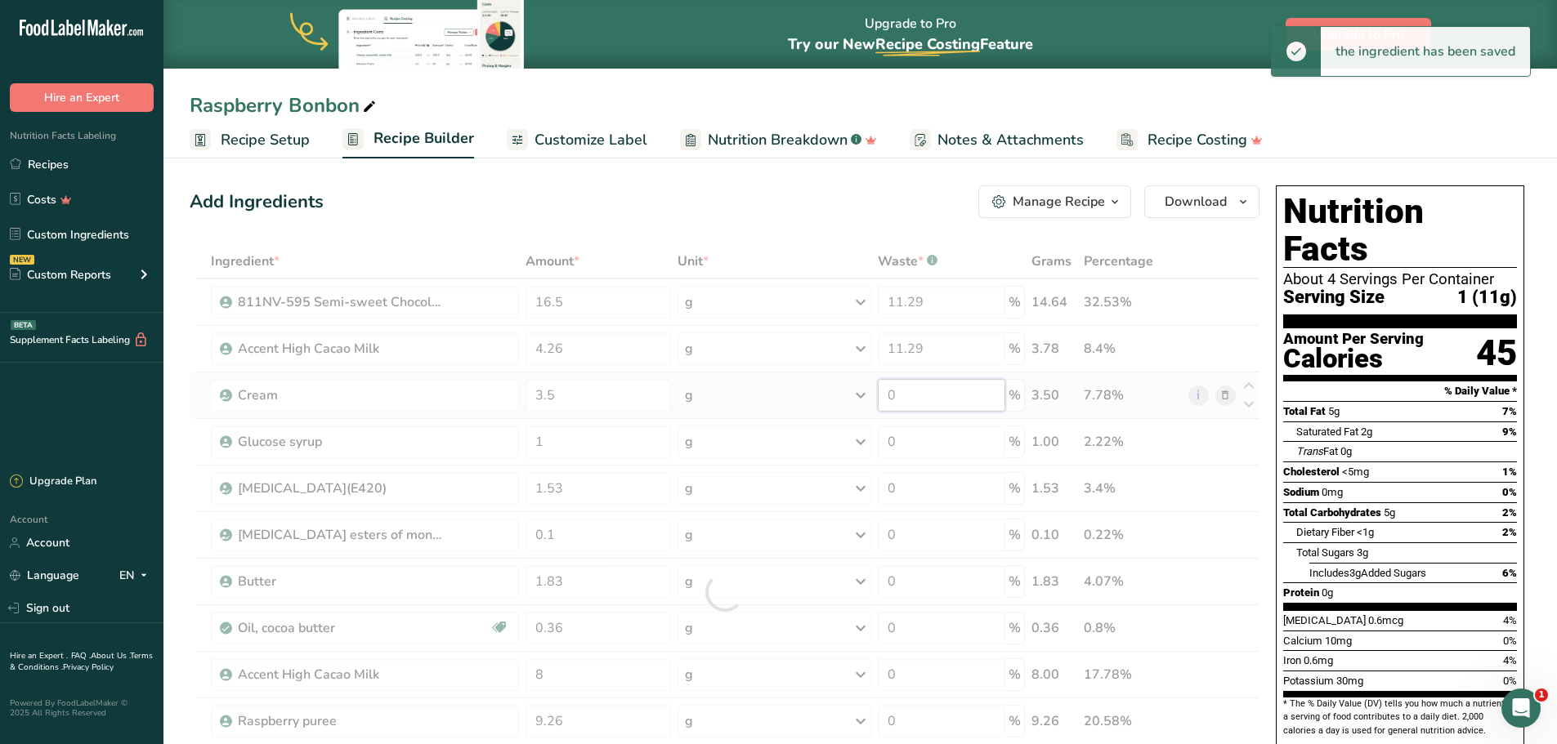
click at [909, 391] on div "Ingredient * Amount * Unit * Waste * .a-a{fill:#347362;}.b-a{fill:#fff;} Grams …" at bounding box center [725, 592] width 1070 height 696
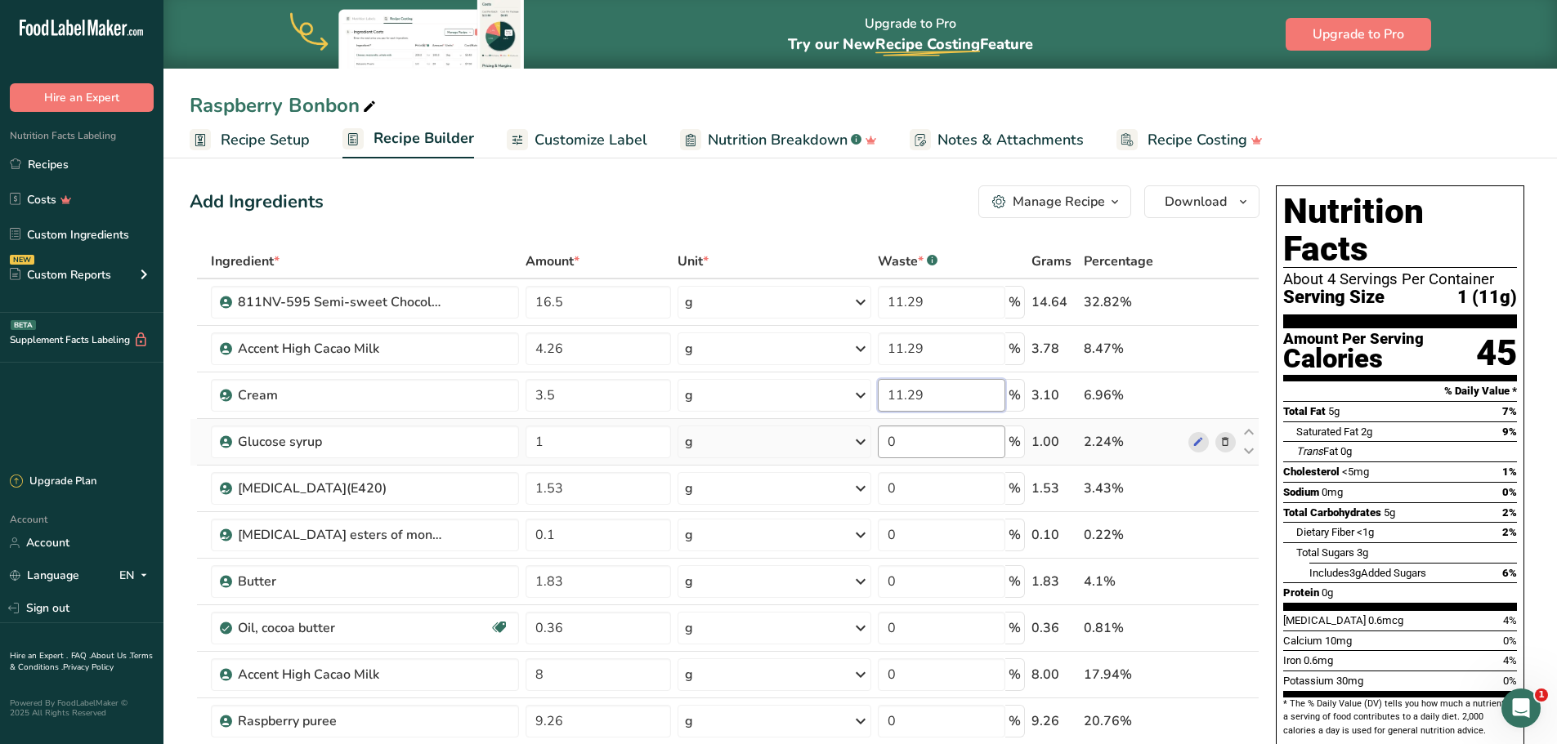
type input "11.29"
click at [925, 438] on div "Ingredient * Amount * Unit * Waste * .a-a{fill:#347362;}.b-a{fill:#fff;} Grams …" at bounding box center [725, 592] width 1070 height 696
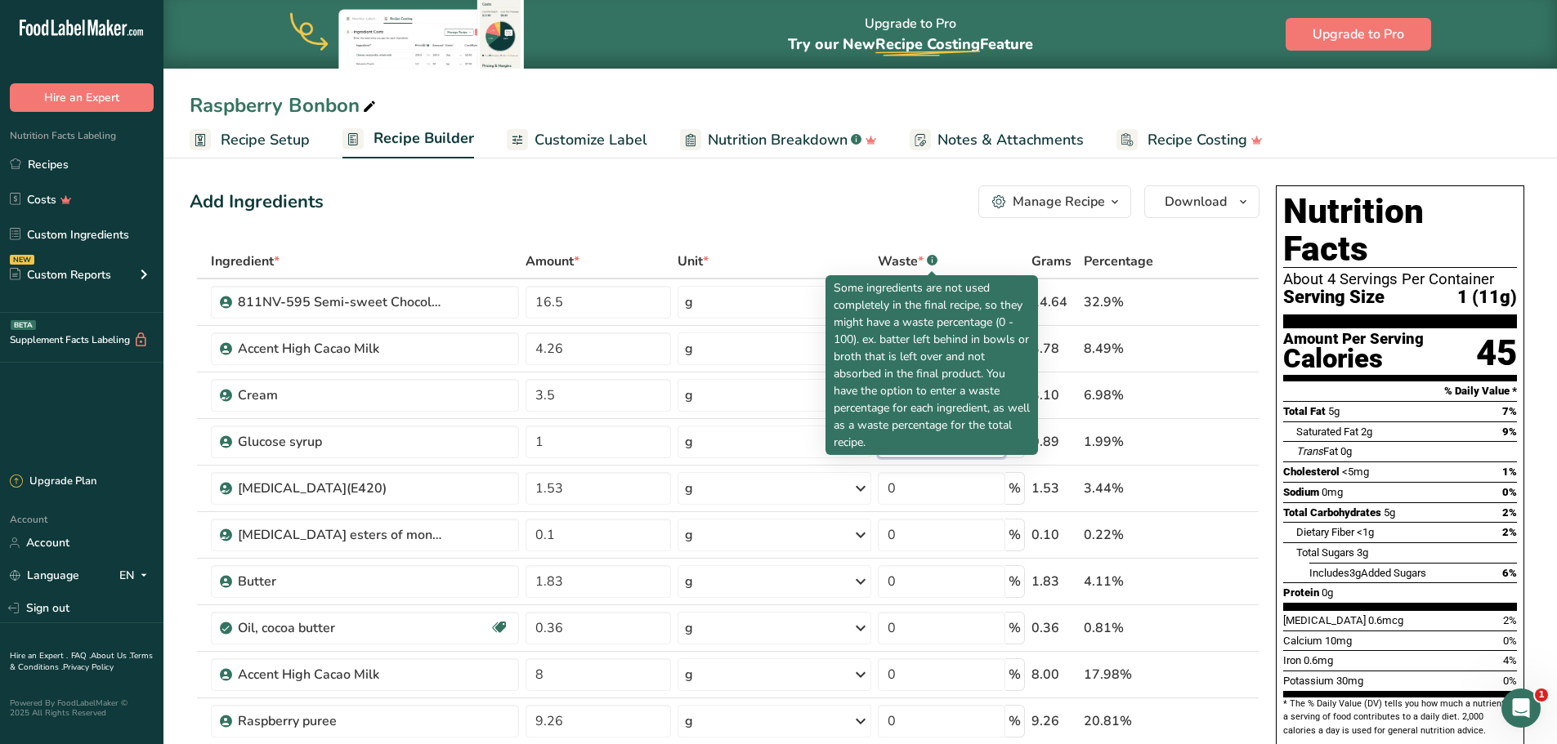
type input "11.29"
click at [932, 259] on div "Ingredient * Amount * Unit * Waste * .a-a{fill:#347362;}.b-a{fill:#fff;} Grams …" at bounding box center [725, 592] width 1070 height 696
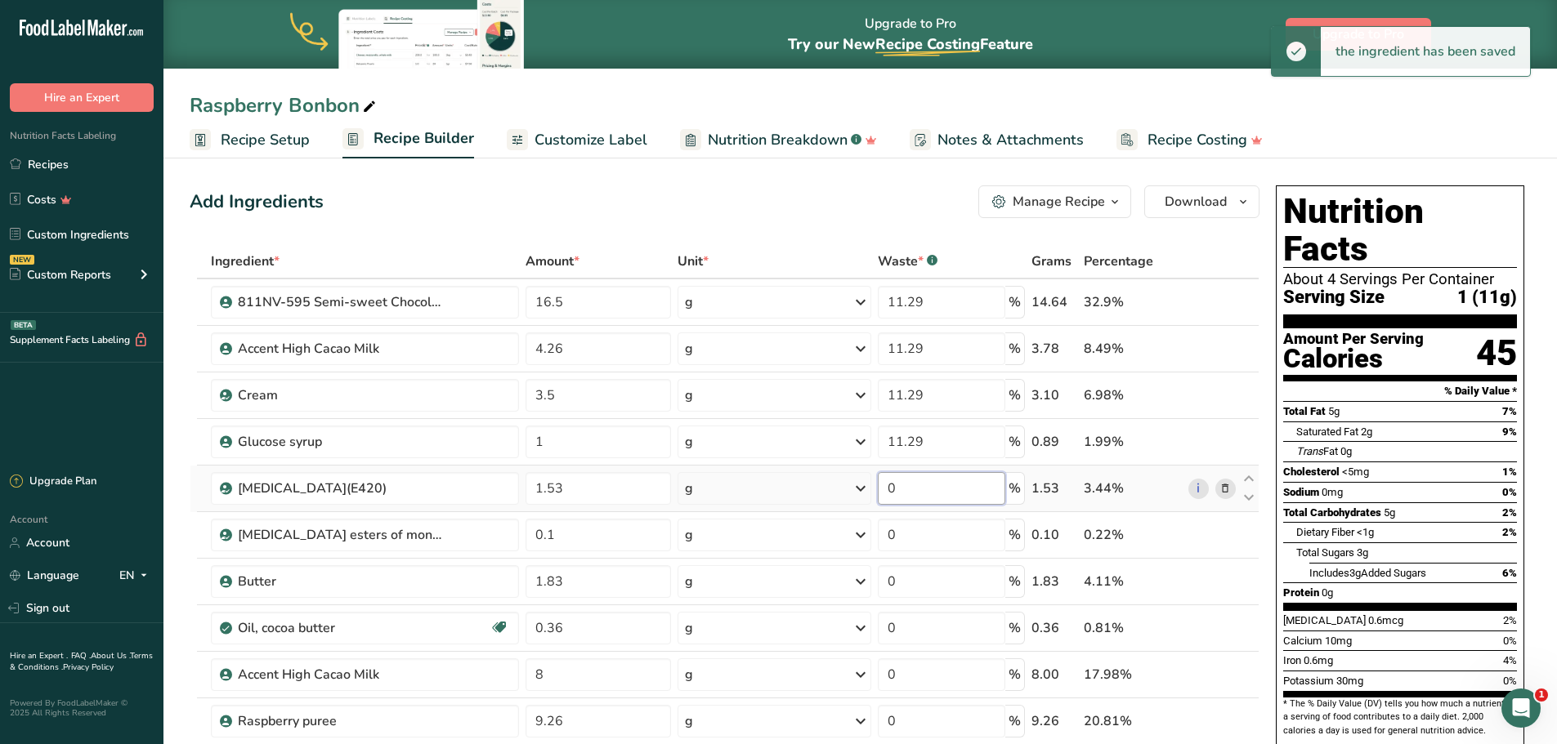
click at [912, 487] on input "0" at bounding box center [941, 488] width 127 height 33
type input "11.29"
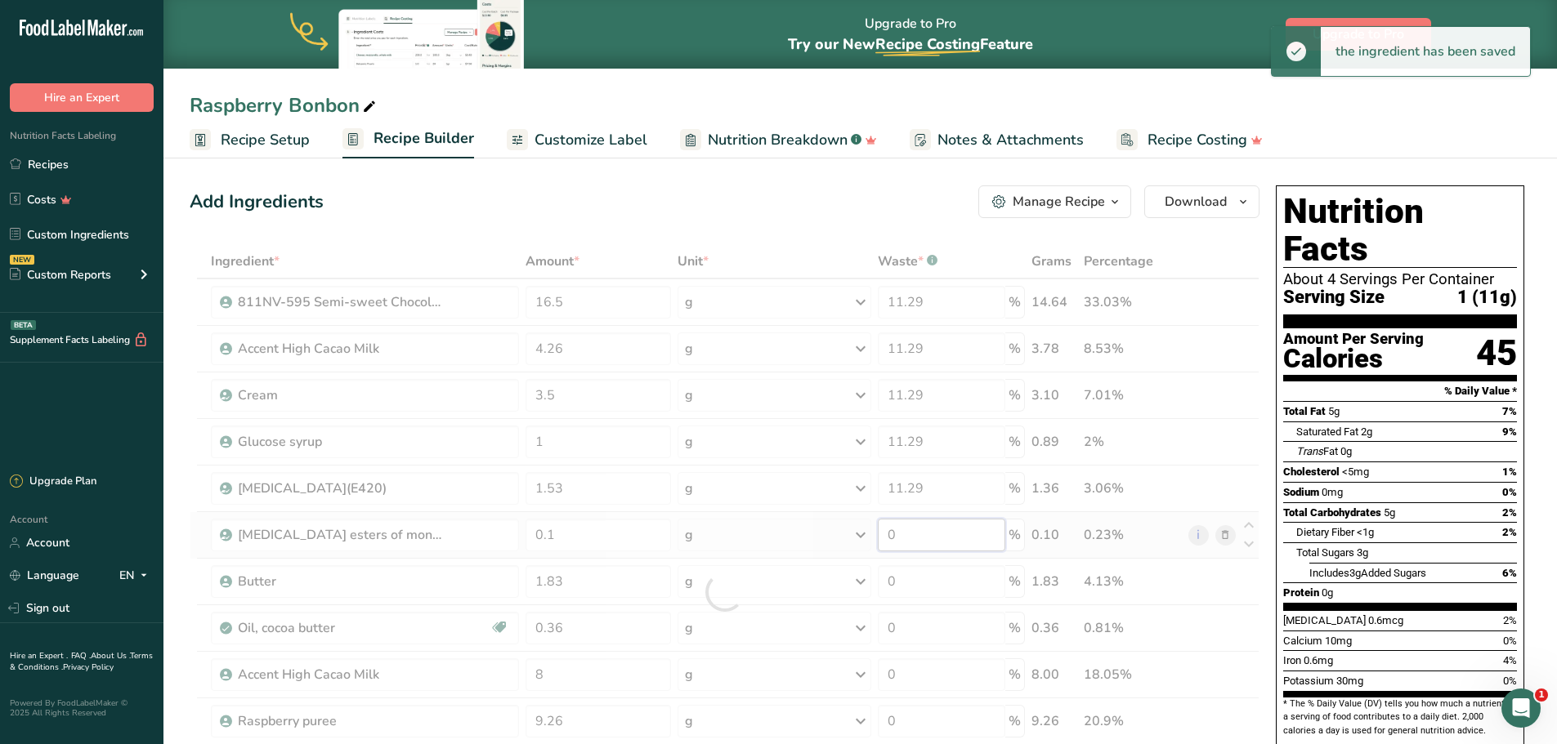
click at [907, 531] on div "Ingredient * Amount * Unit * Waste * .a-a{fill:#347362;}.b-a{fill:#fff;} Grams …" at bounding box center [725, 592] width 1070 height 696
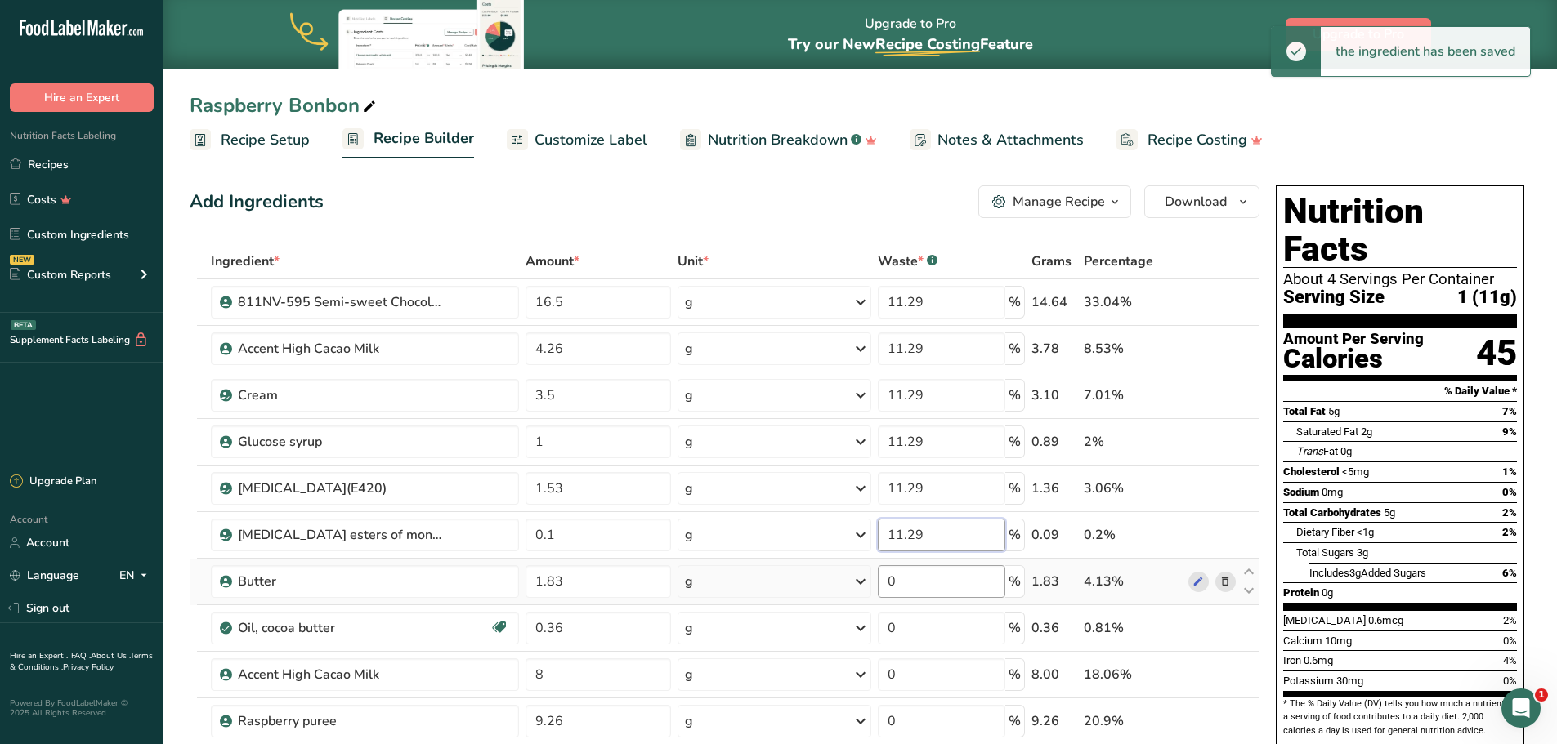
type input "11.29"
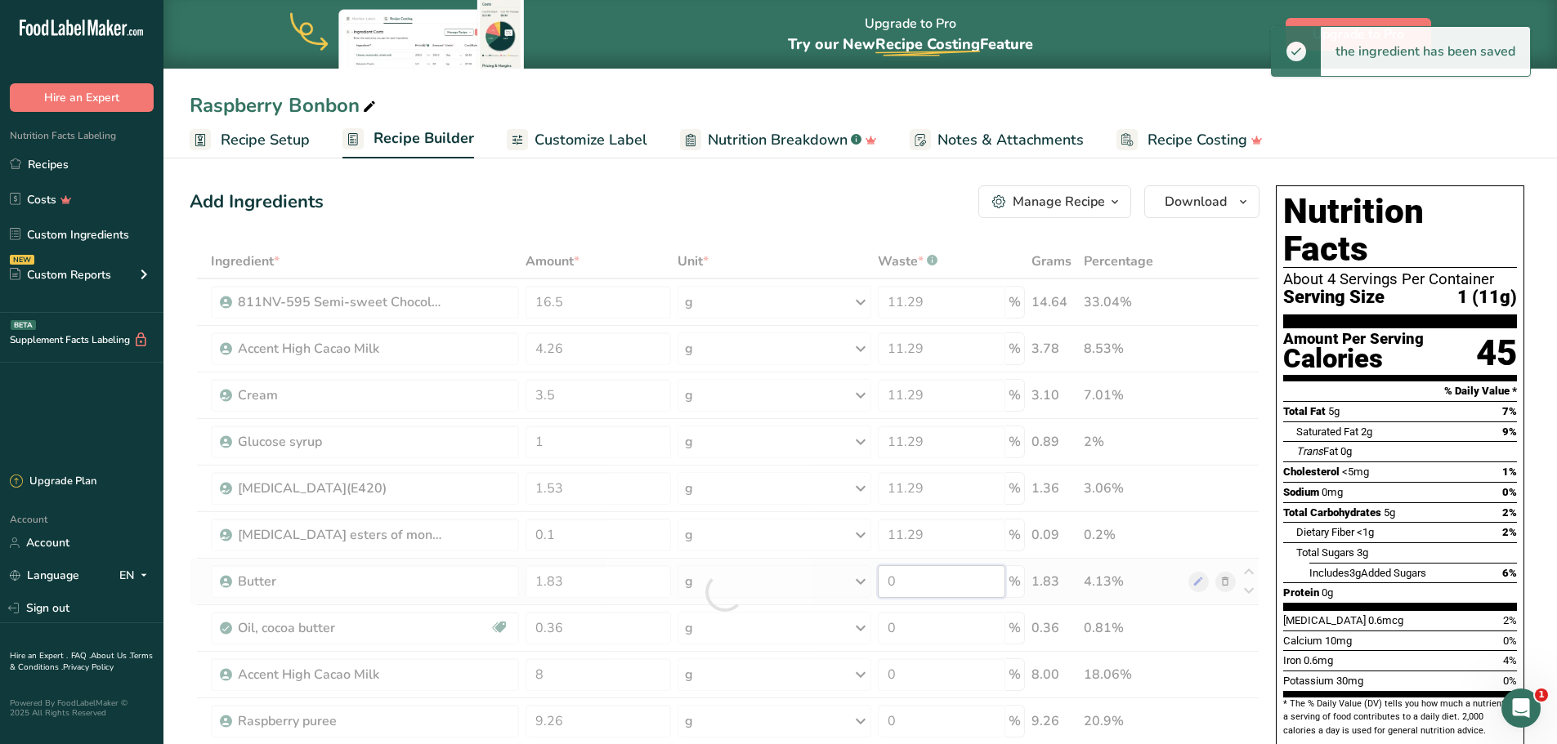
click at [930, 573] on div "Ingredient * Amount * Unit * Waste * .a-a{fill:#347362;}.b-a{fill:#fff;} Grams …" at bounding box center [725, 592] width 1070 height 696
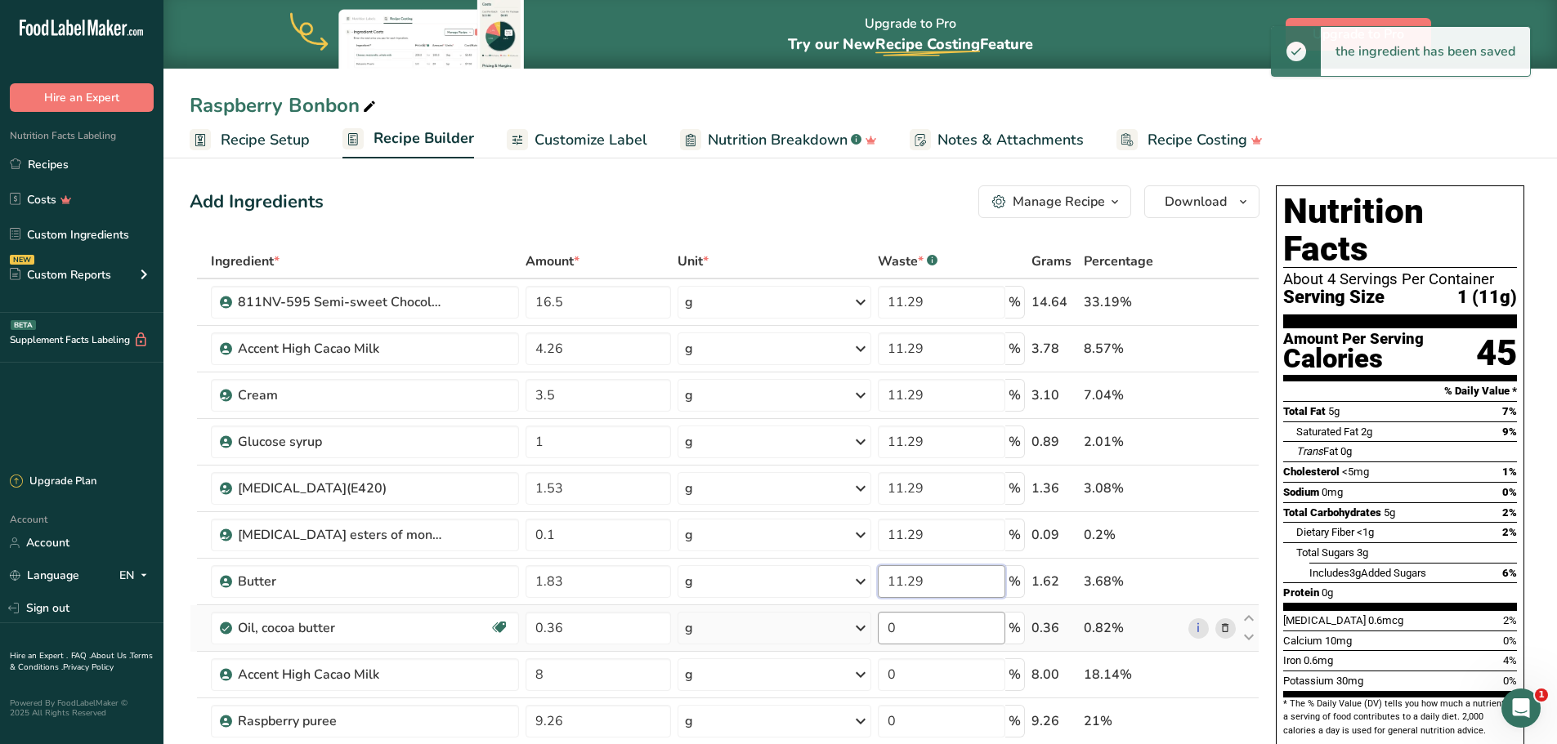
type input "11.29"
click at [932, 621] on div "Ingredient * Amount * Unit * Waste * .a-a{fill:#347362;}.b-a{fill:#fff;} Grams …" at bounding box center [725, 592] width 1070 height 696
type input "11.29"
click at [949, 679] on div "Ingredient * Amount * Unit * Waste * .a-a{fill:#347362;}.b-a{fill:#fff;} Grams …" at bounding box center [725, 592] width 1070 height 696
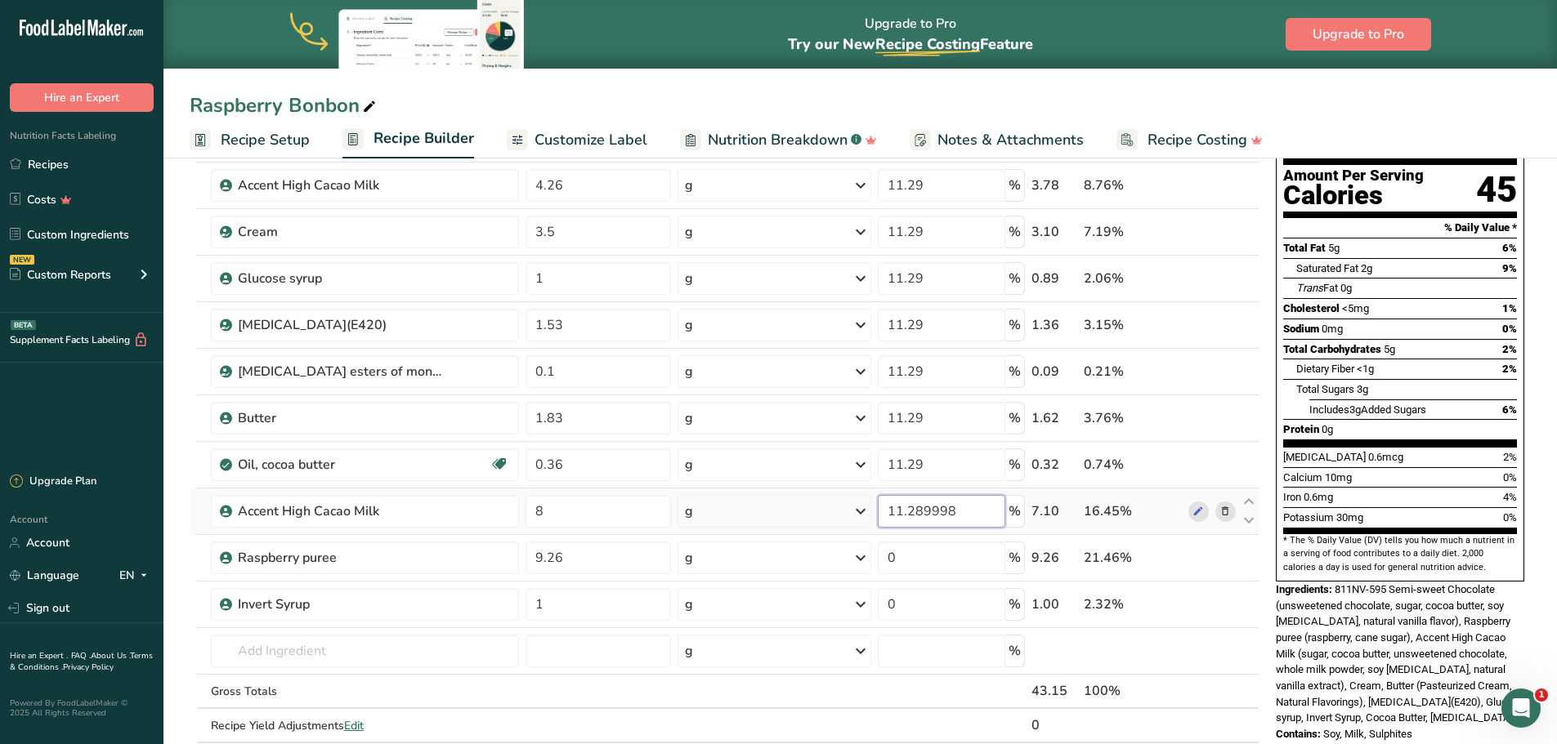
click at [963, 509] on input "11.289998" at bounding box center [941, 511] width 127 height 33
type input "11.29"
click at [938, 561] on div "Ingredient * Amount * Unit * Waste * .a-a{fill:#347362;}.b-a{fill:#fff;} Grams …" at bounding box center [725, 429] width 1070 height 696
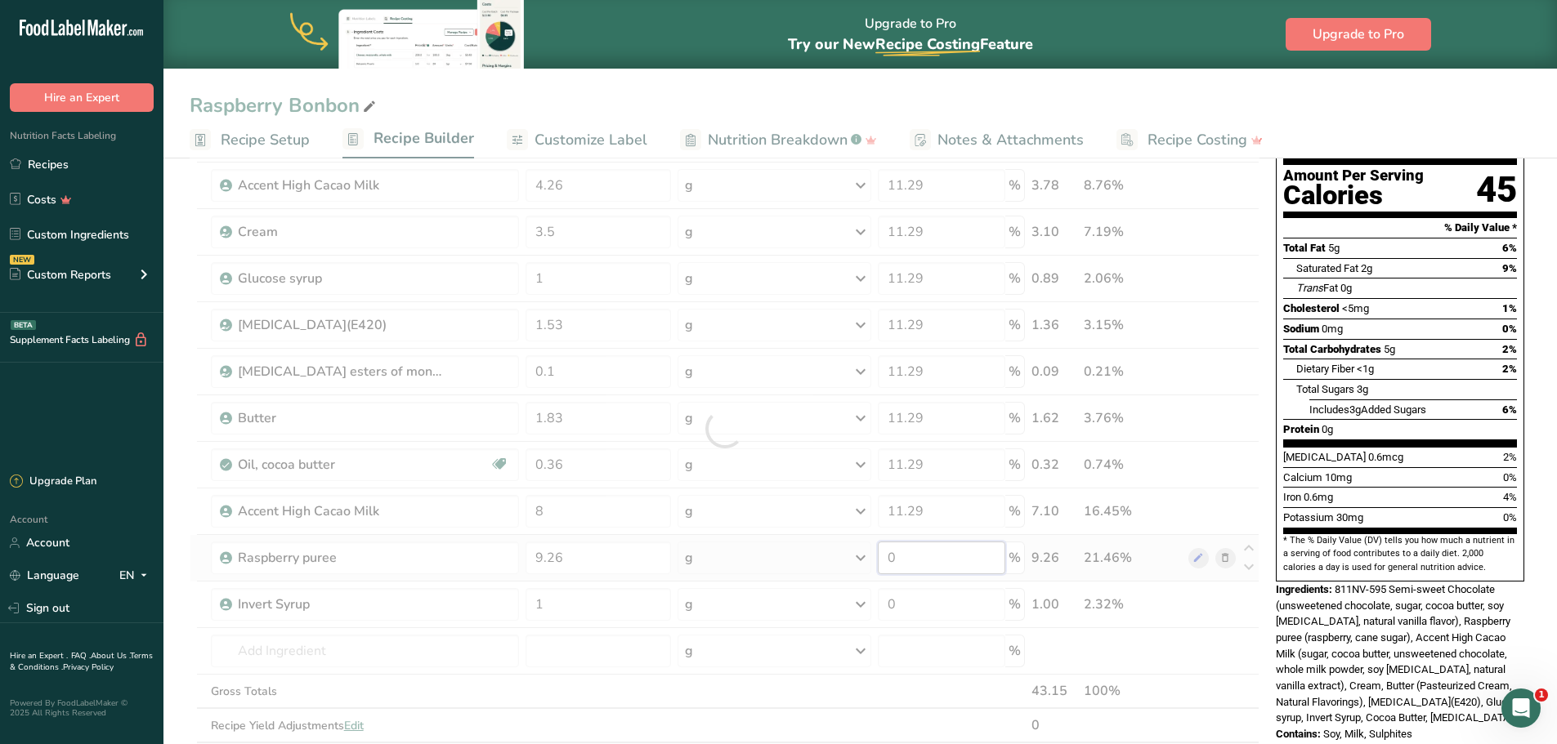
type input "1"
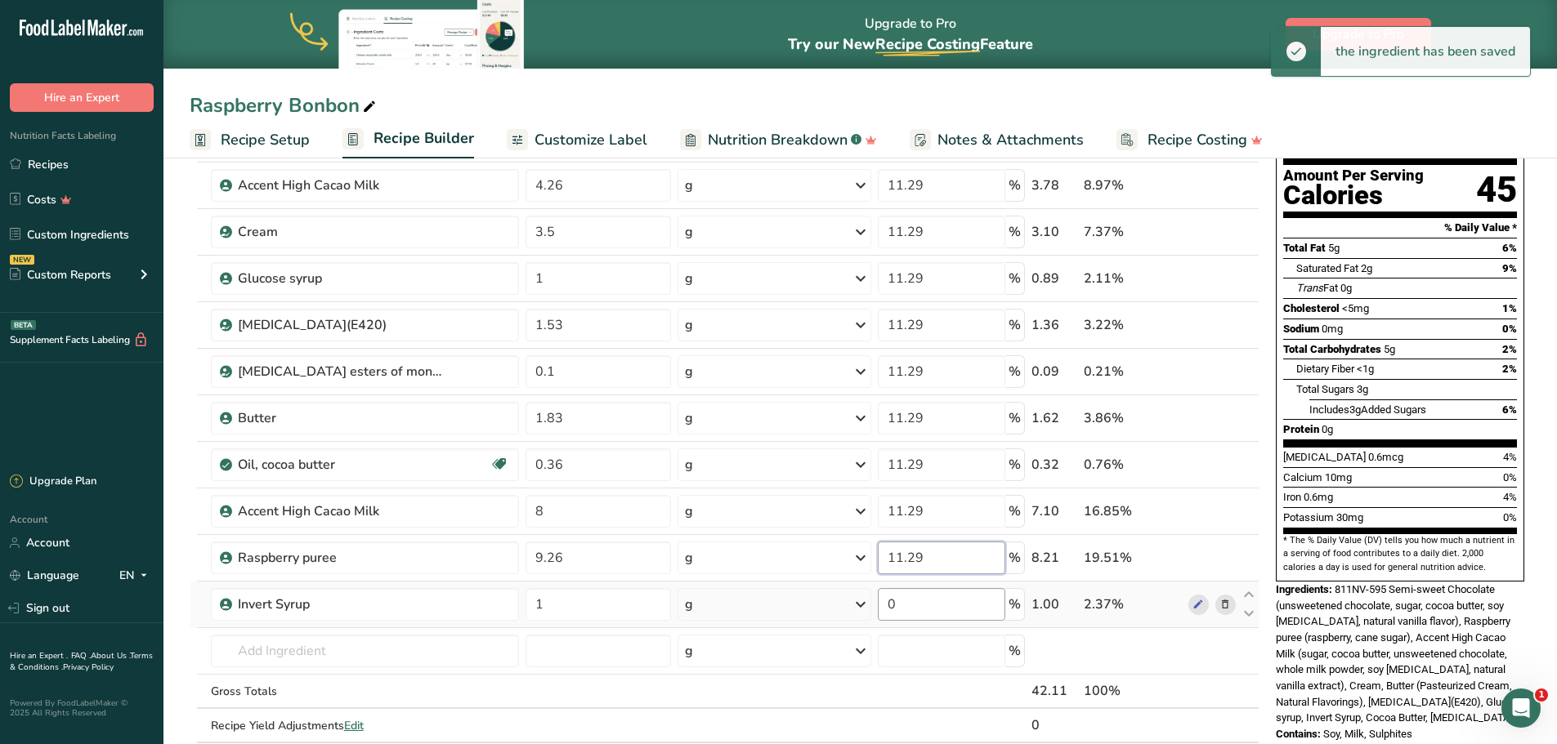
type input "11.29"
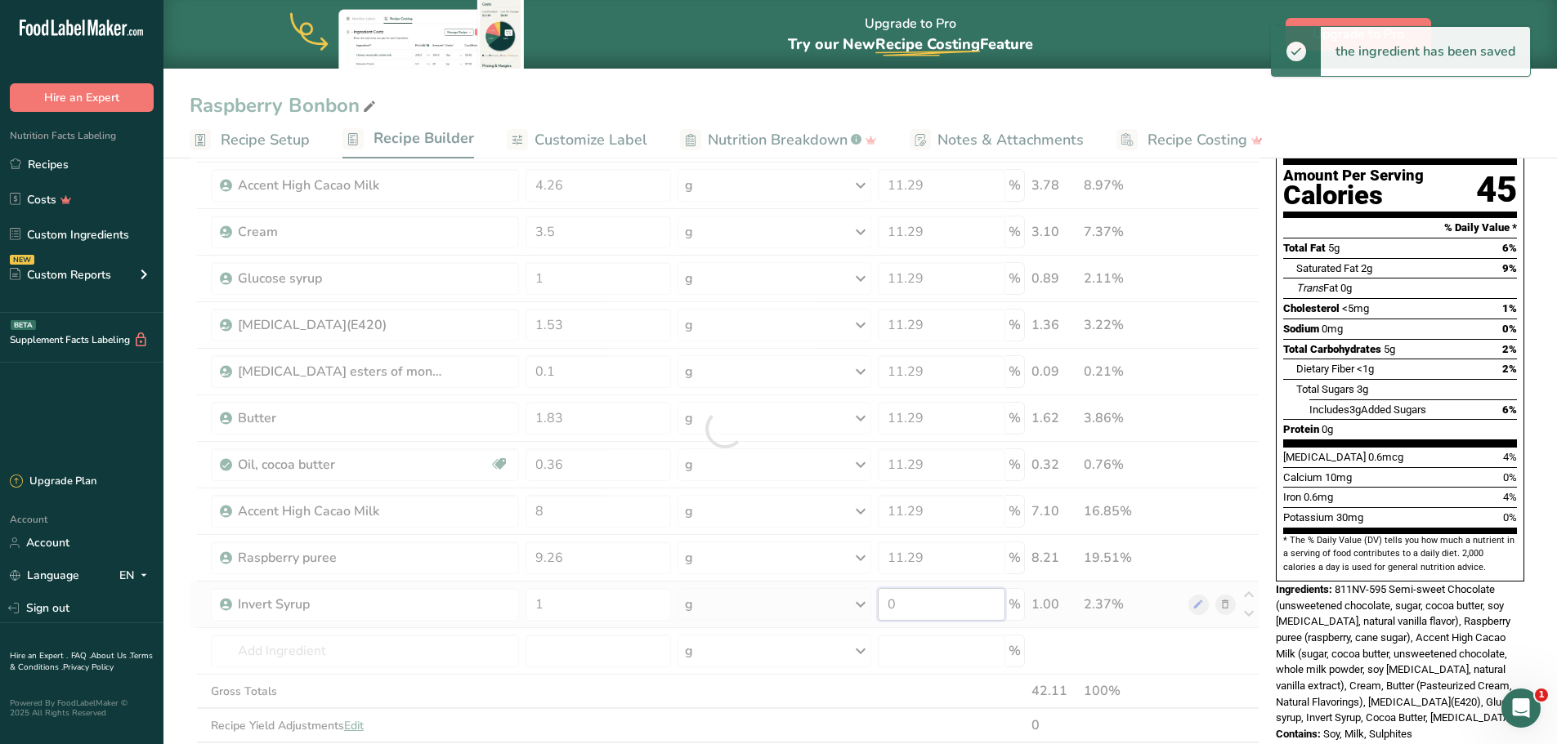
click at [933, 603] on div "Ingredient * Amount * Unit * Waste * .a-a{fill:#347362;}.b-a{fill:#fff;} Grams …" at bounding box center [725, 429] width 1070 height 696
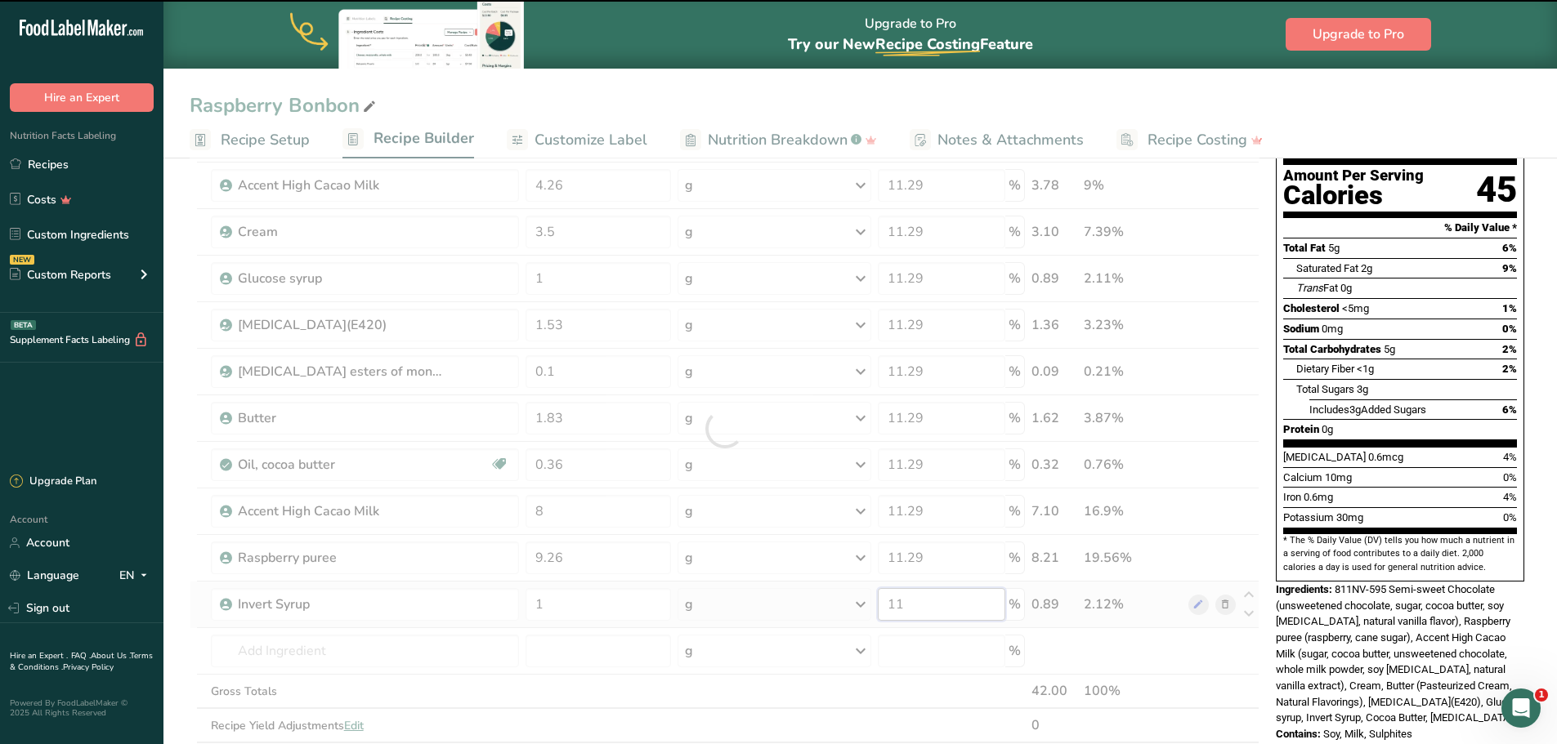
type input "0"
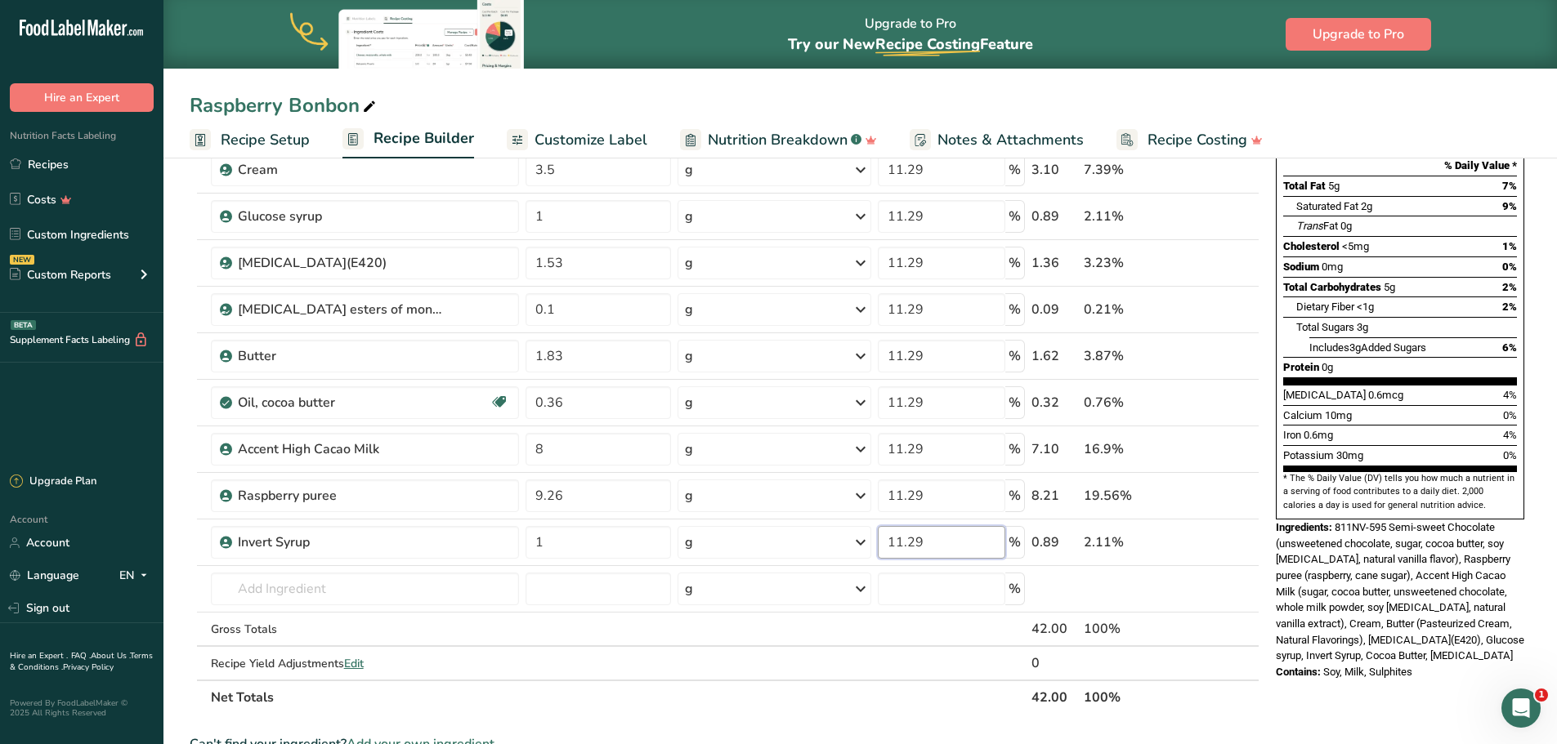
scroll to position [82, 0]
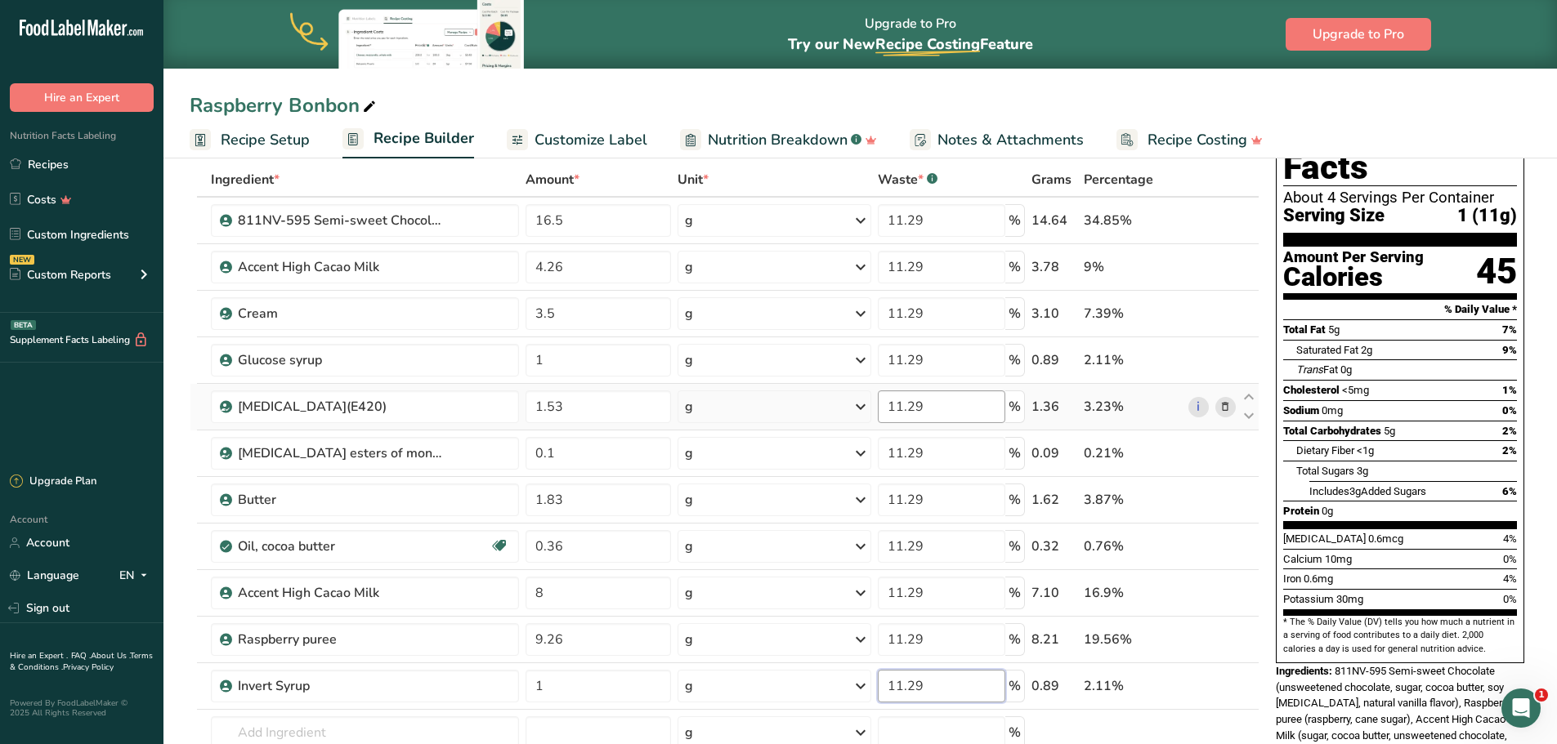
type input "11.29"
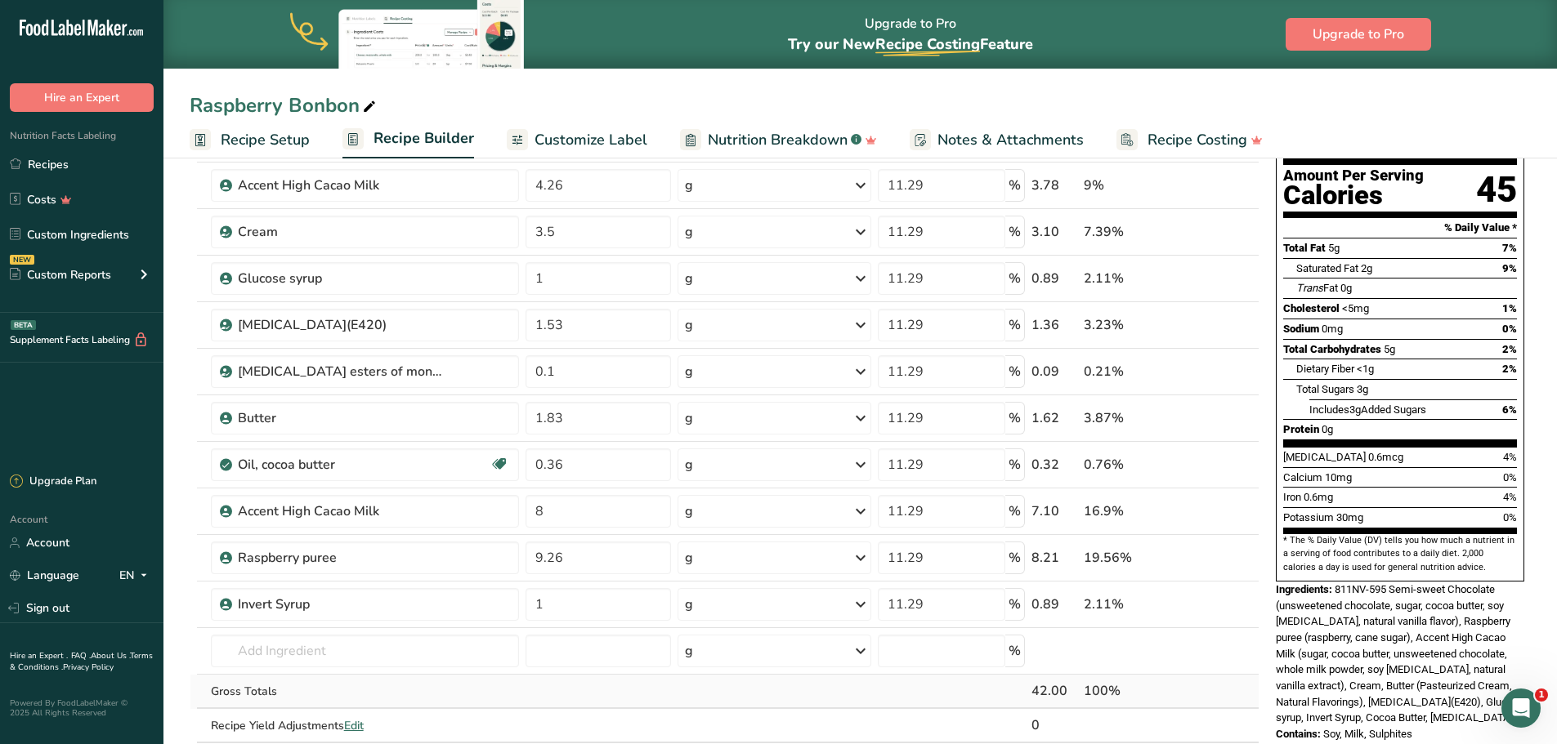
scroll to position [0, 0]
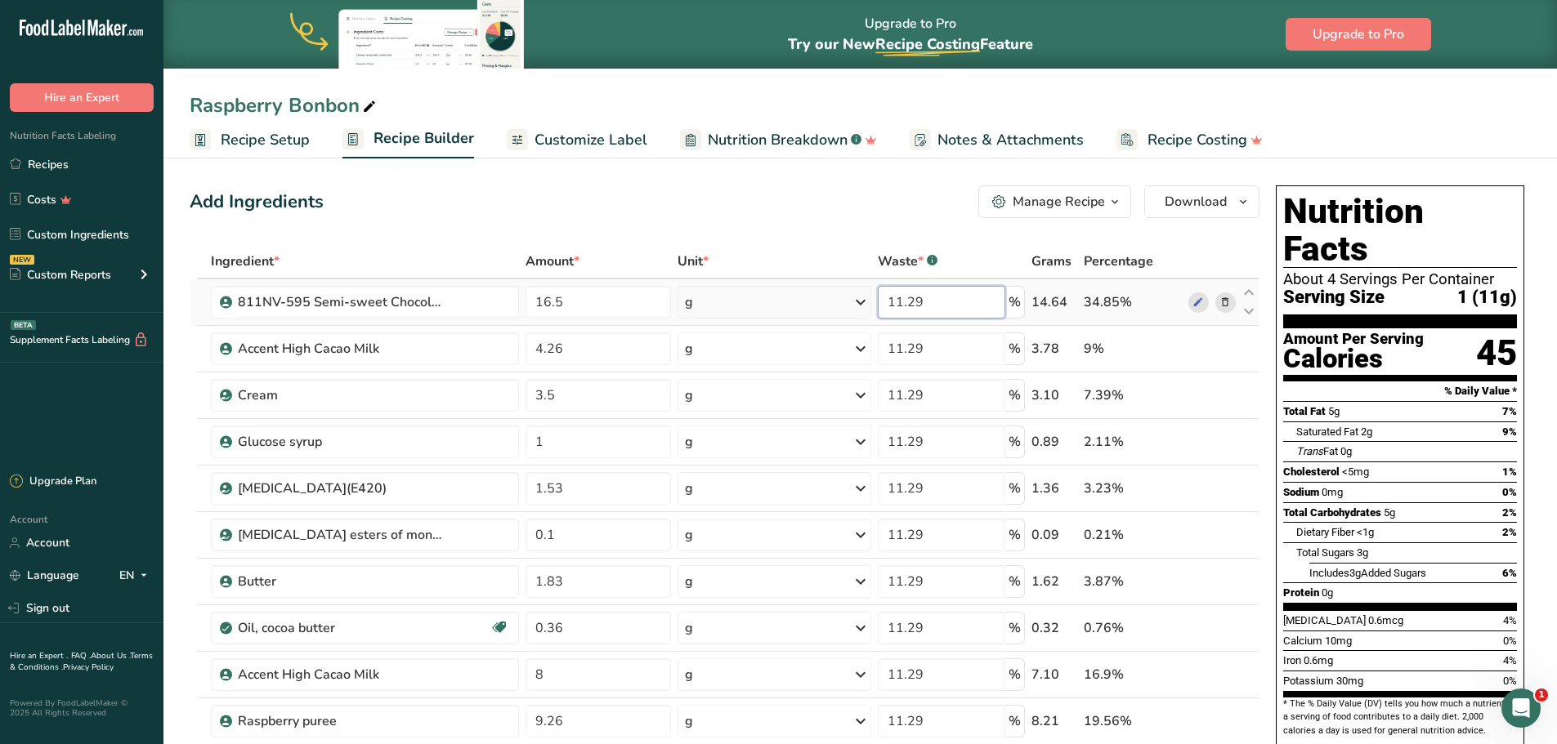
click at [931, 300] on input "11.29" at bounding box center [941, 302] width 127 height 33
click at [929, 321] on div "Ingredient * Amount * Unit * Waste * .a-a{fill:#347362;}.b-a{fill:#fff;} Grams …" at bounding box center [725, 592] width 1070 height 696
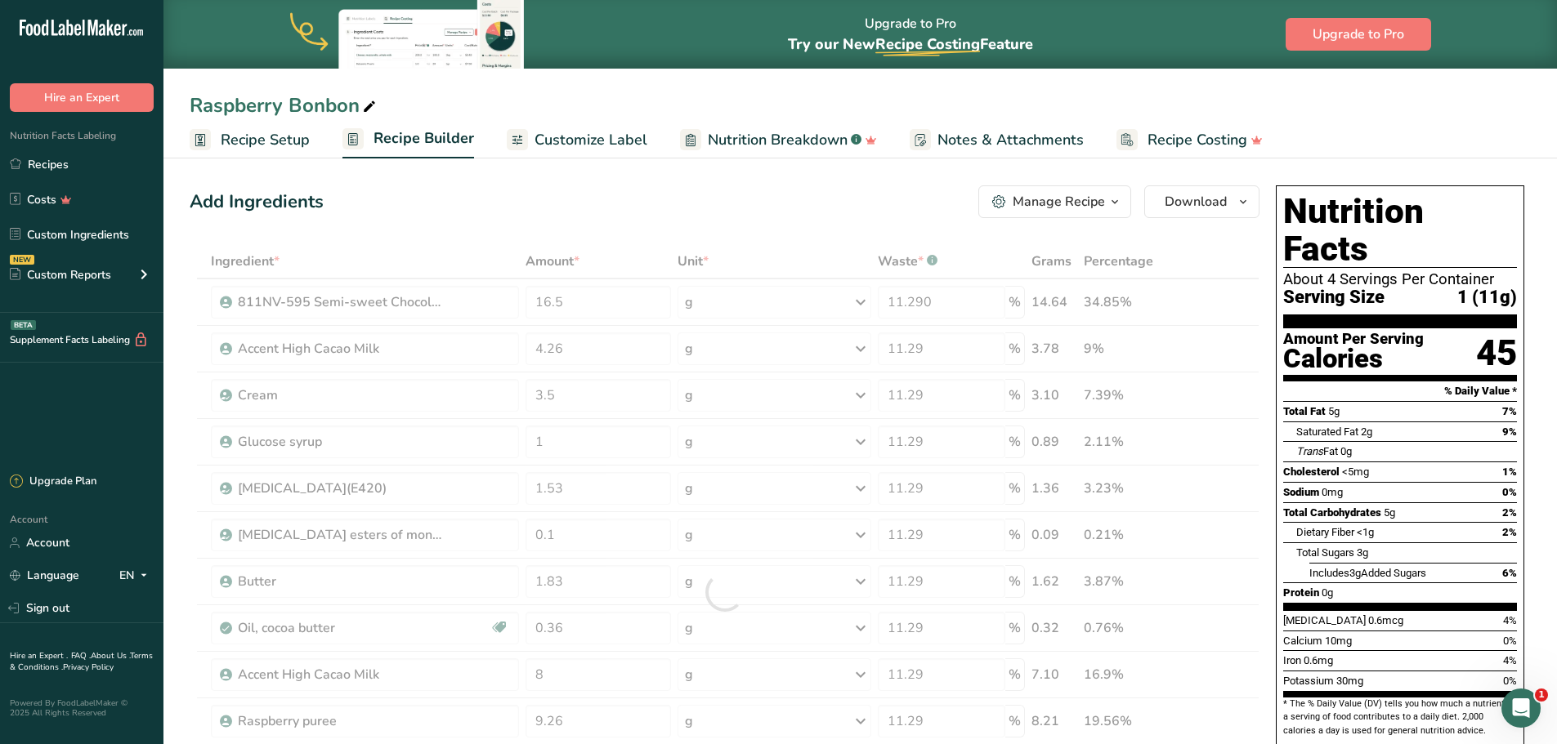
click at [931, 306] on div at bounding box center [725, 592] width 1070 height 696
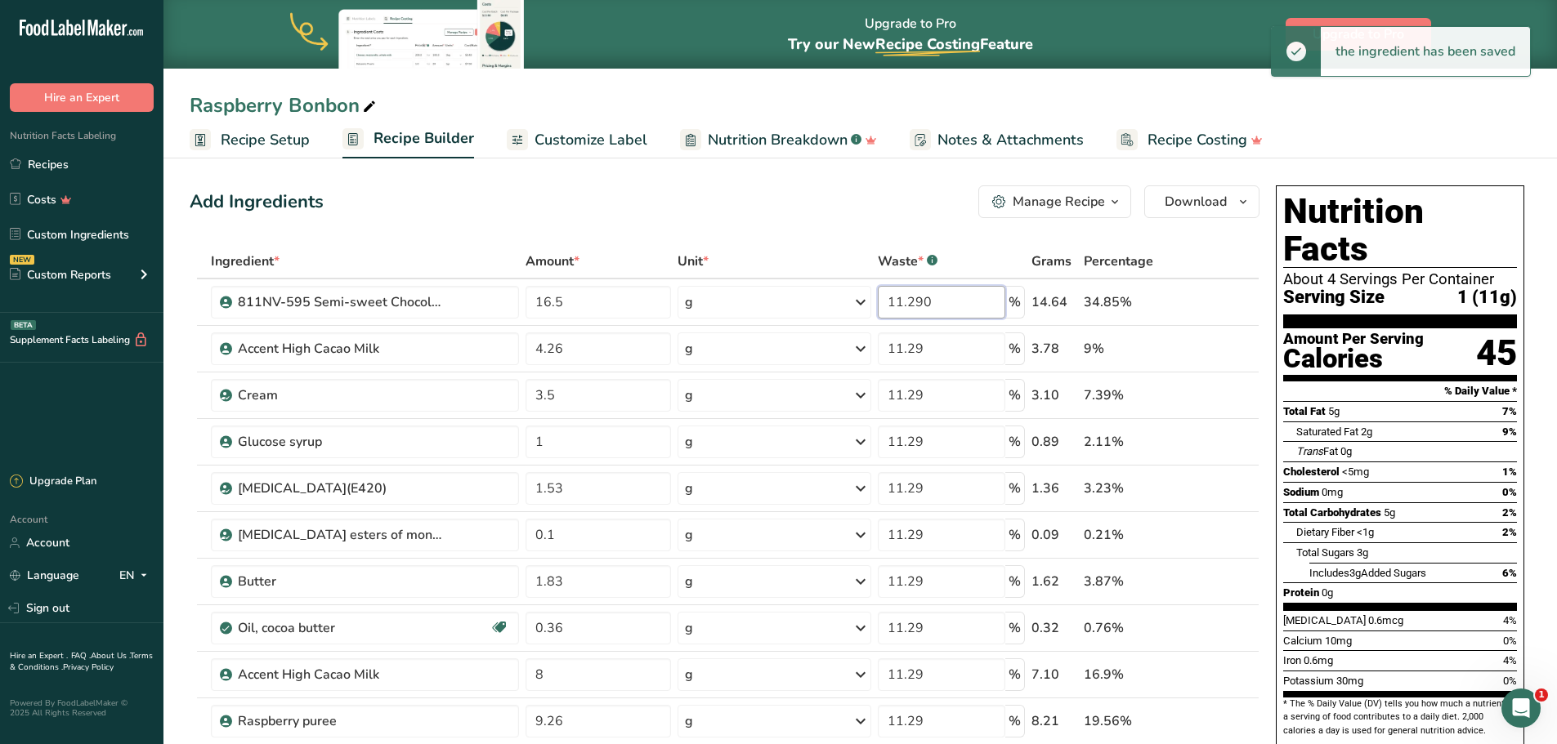
click at [922, 305] on input "11.290" at bounding box center [941, 302] width 127 height 33
type input "0"
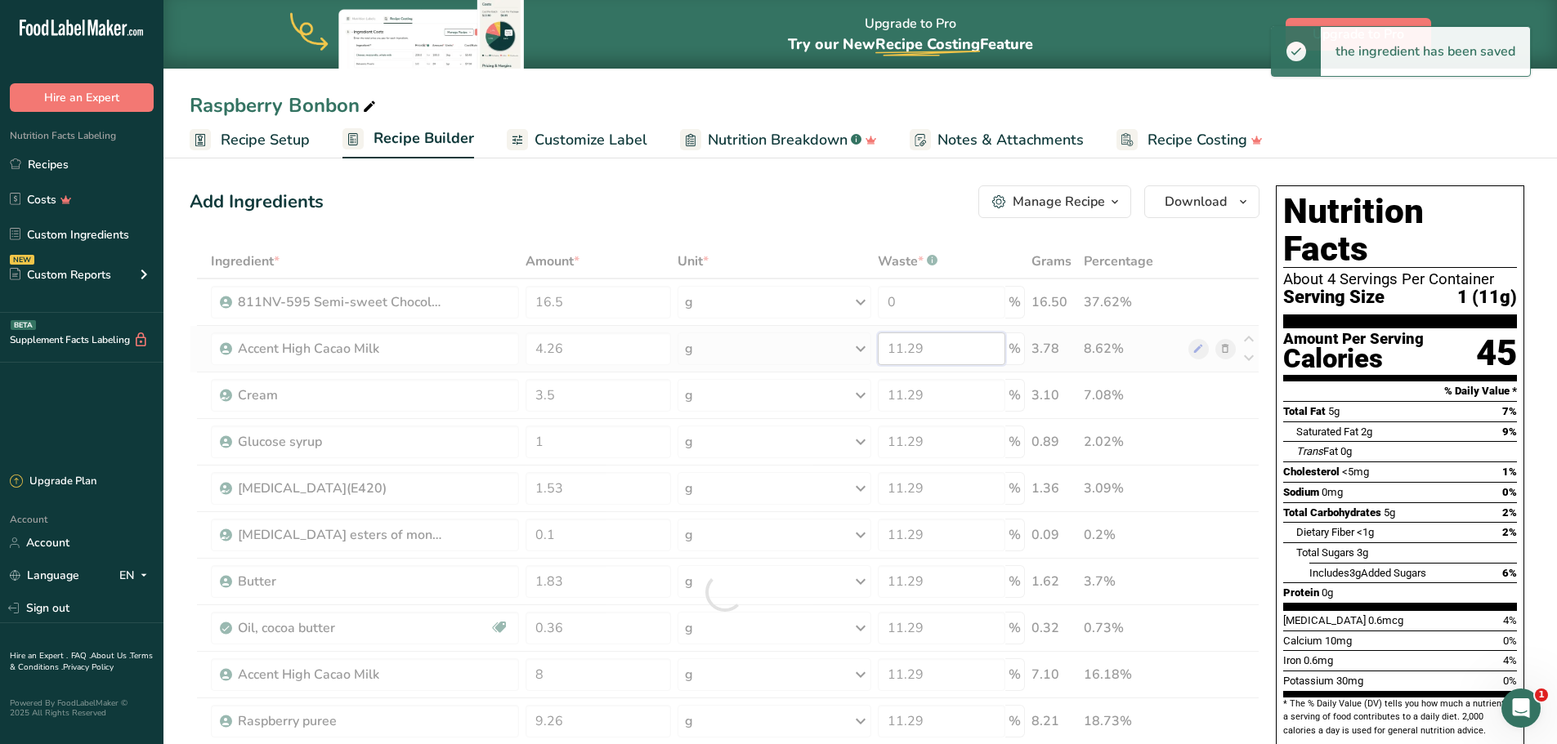
click at [927, 353] on div "Ingredient * Amount * Unit * Waste * .a-a{fill:#347362;}.b-a{fill:#fff;} Grams …" at bounding box center [725, 592] width 1070 height 696
click at [927, 353] on div at bounding box center [725, 592] width 1070 height 696
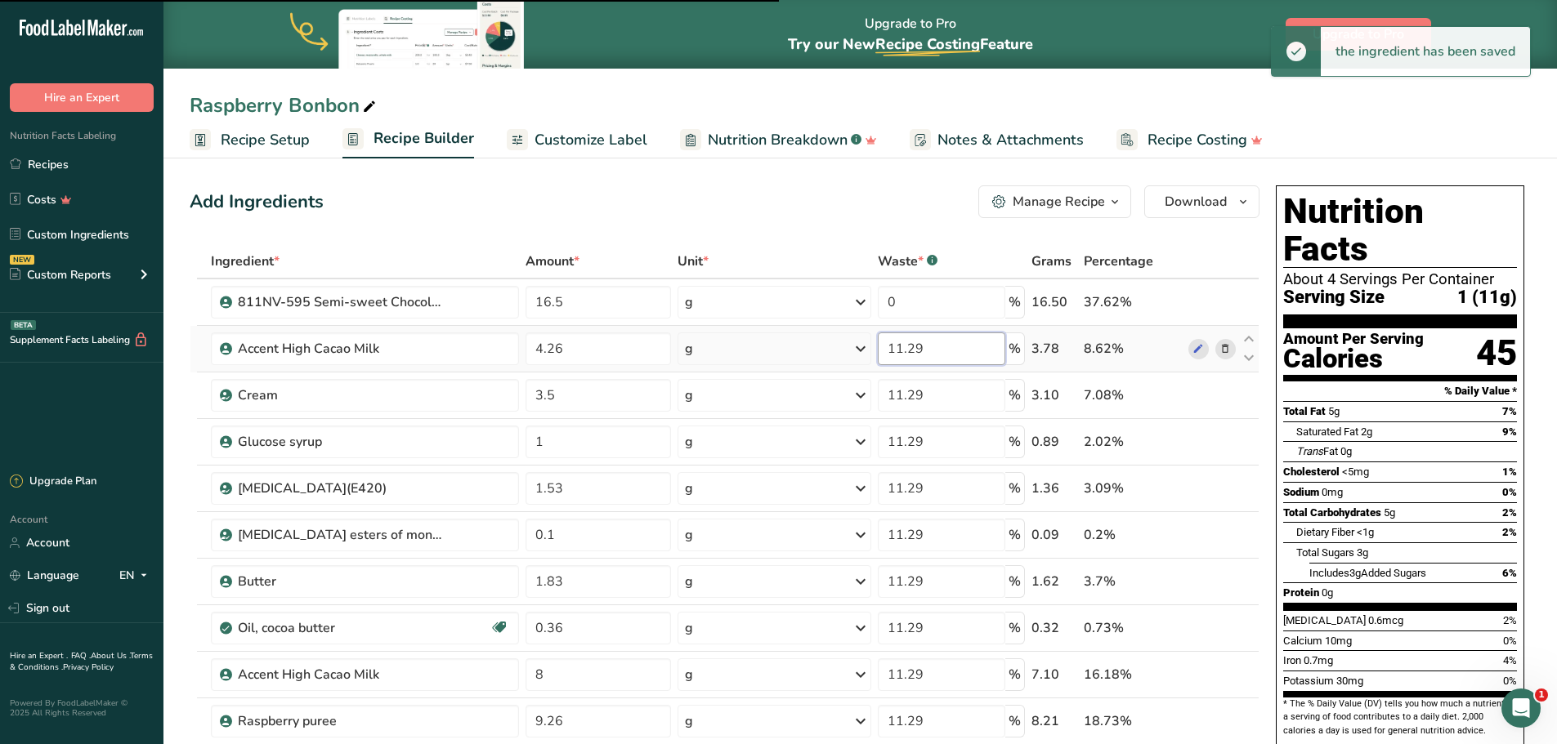
click at [923, 347] on input "11.29" at bounding box center [941, 349] width 127 height 33
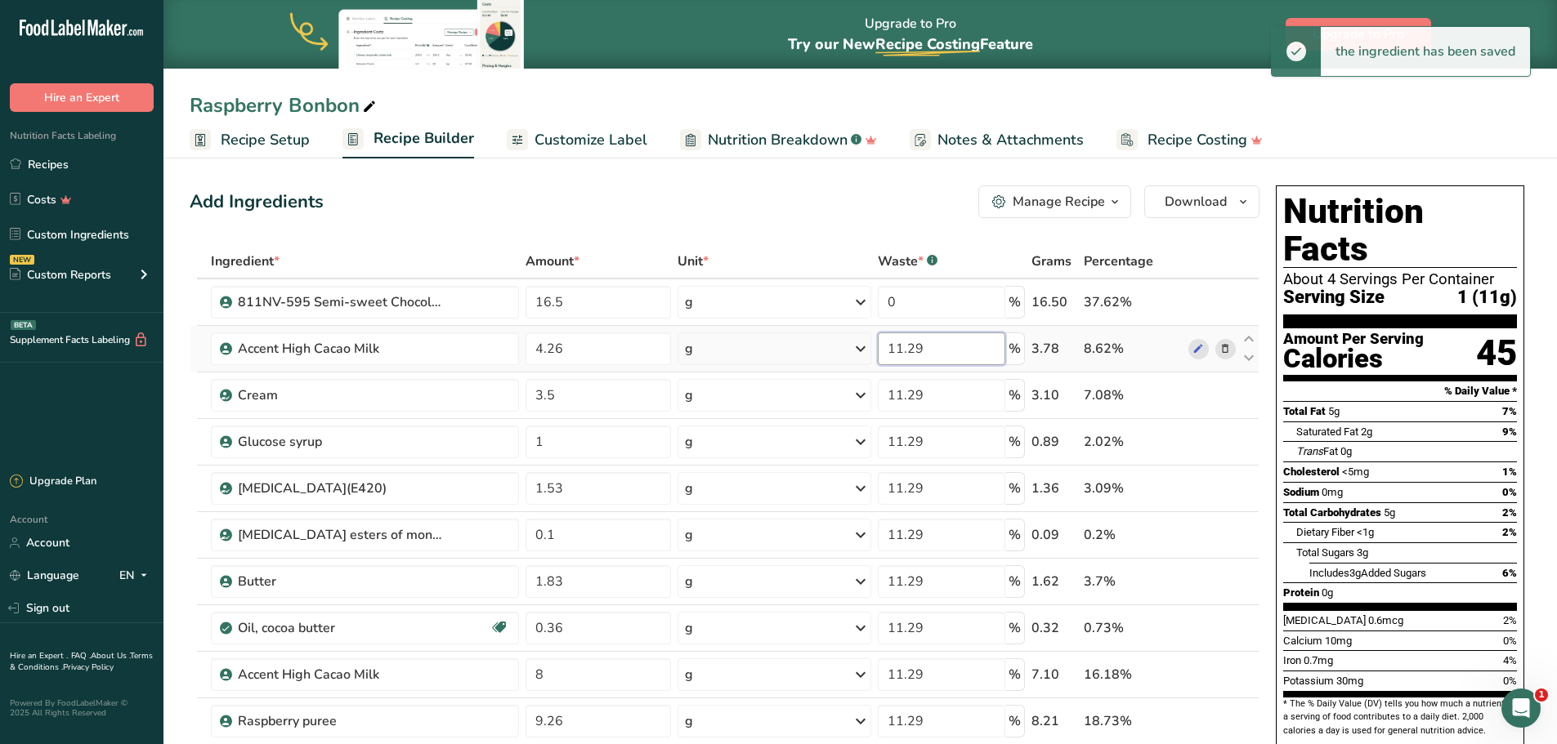
click at [923, 347] on input "11.29" at bounding box center [941, 349] width 127 height 33
type input "0"
click at [913, 397] on div "Ingredient * Amount * Unit * Waste * .a-a{fill:#347362;}.b-a{fill:#fff;} Grams …" at bounding box center [725, 592] width 1070 height 696
click at [916, 395] on input "11.29" at bounding box center [941, 395] width 127 height 33
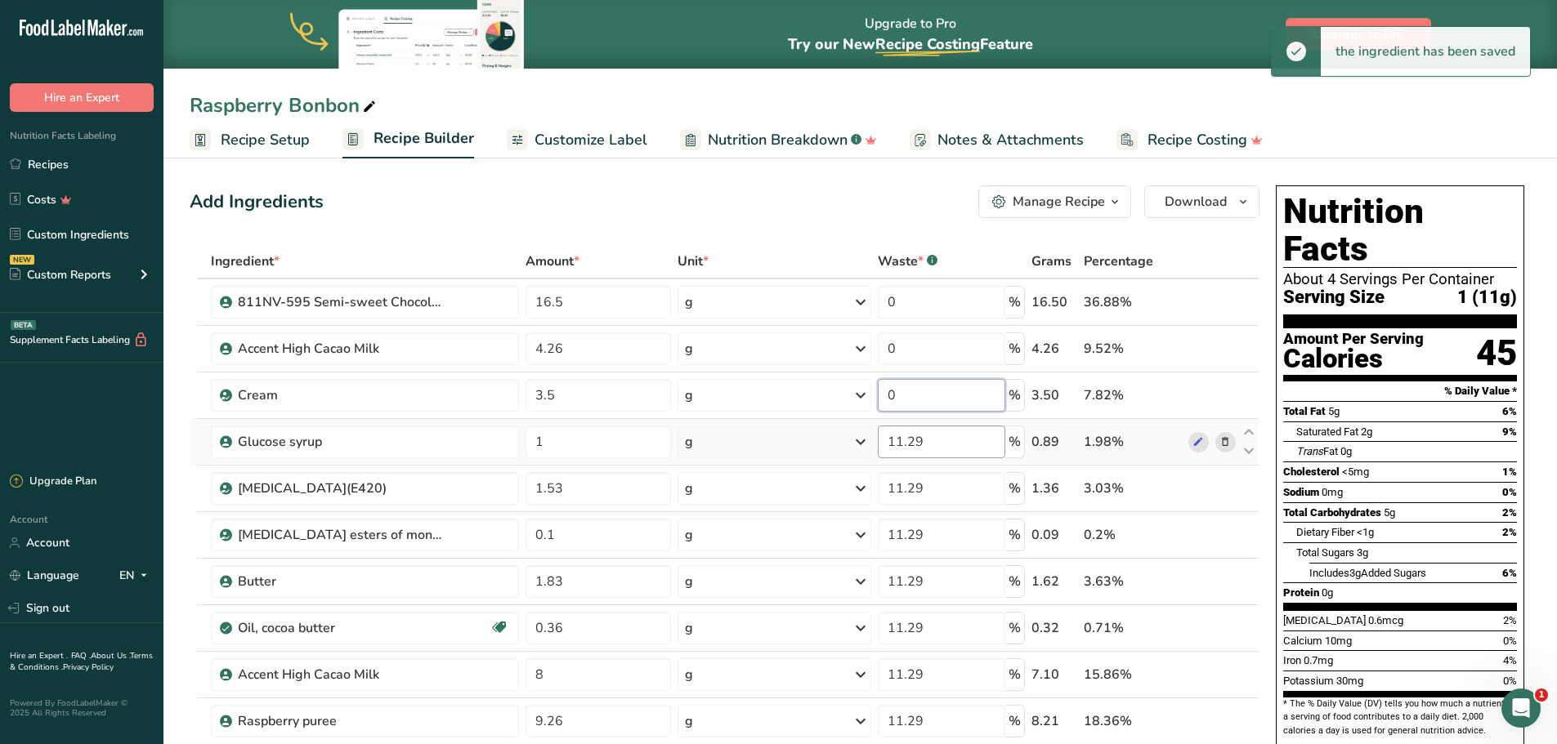
type input "0"
click at [918, 441] on div "Ingredient * Amount * Unit * Waste * .a-a{fill:#347362;}.b-a{fill:#fff;} Grams …" at bounding box center [725, 592] width 1070 height 696
click at [918, 441] on input "11.29" at bounding box center [941, 442] width 127 height 33
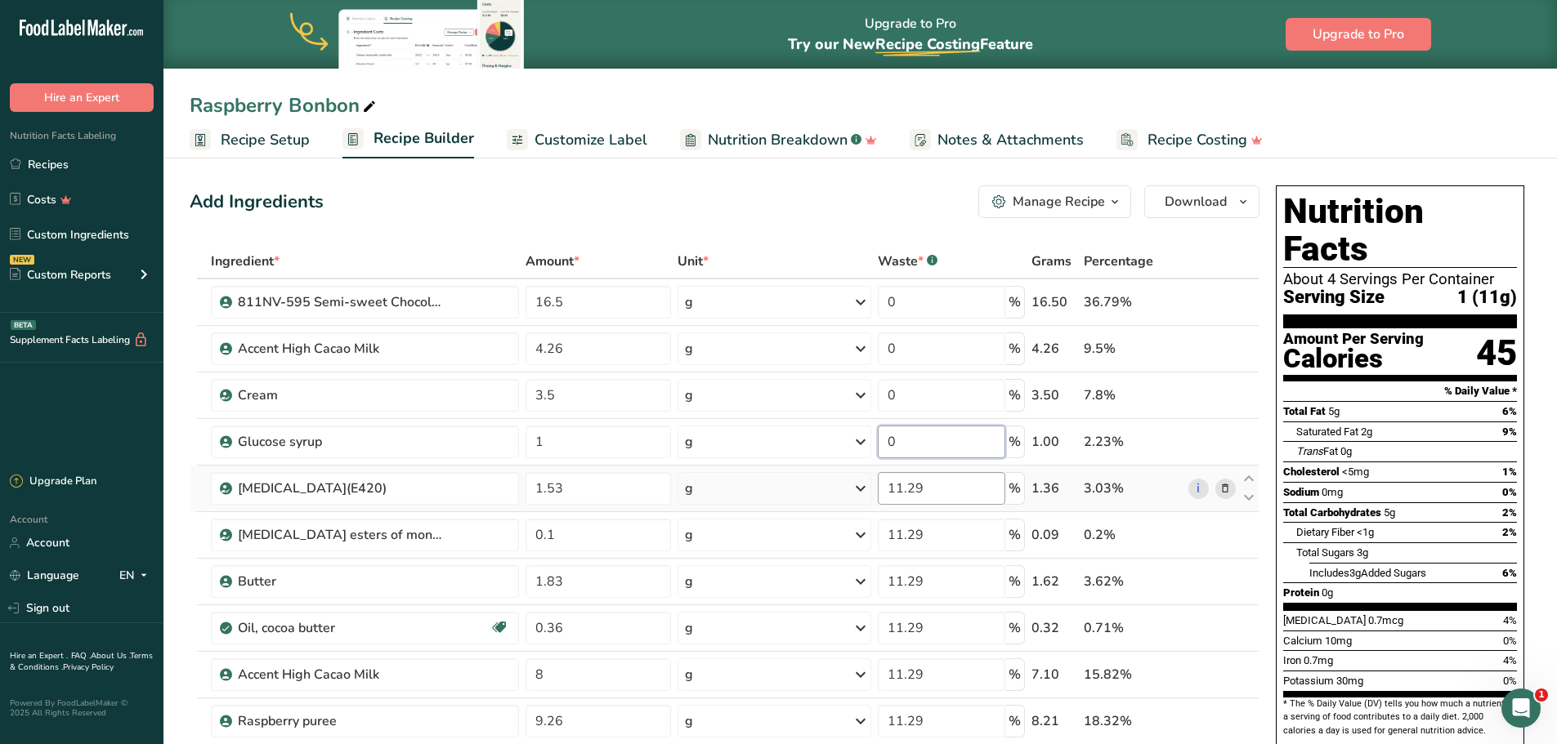
type input "0"
click at [910, 491] on div "Ingredient * Amount * Unit * Waste * .a-a{fill:#347362;}.b-a{fill:#fff;} Grams …" at bounding box center [725, 592] width 1070 height 696
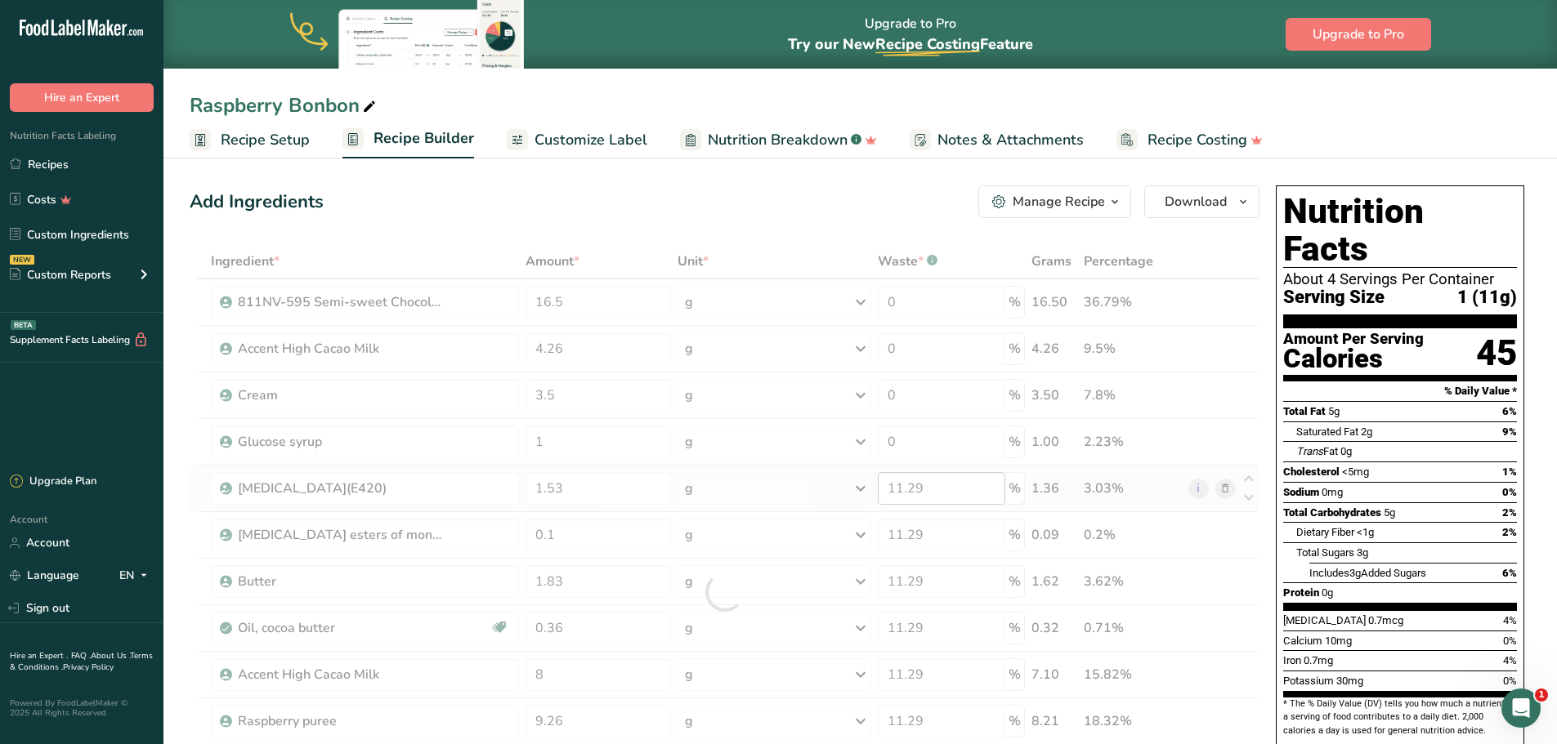
click at [910, 491] on div at bounding box center [725, 592] width 1070 height 696
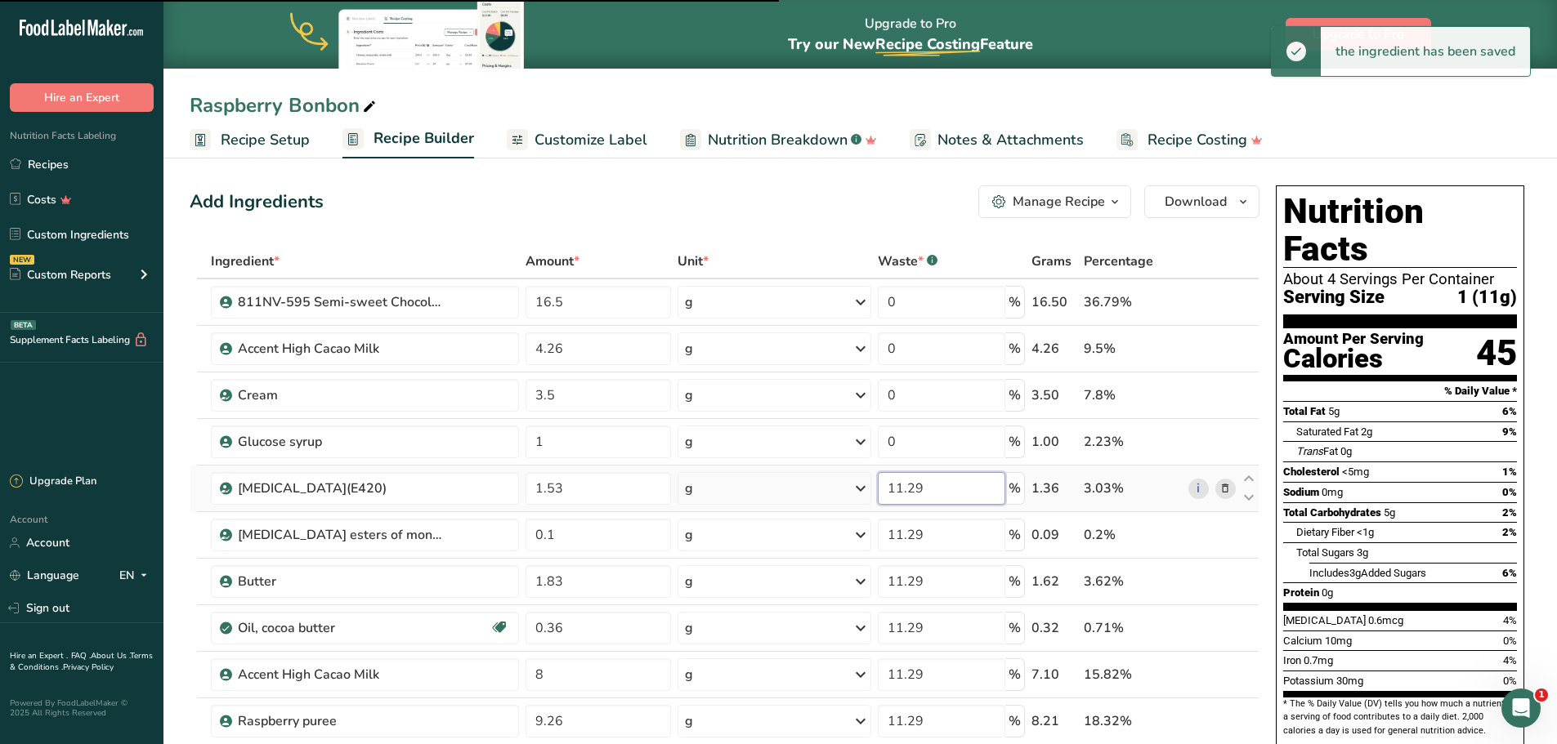
click at [910, 491] on input "11.29" at bounding box center [941, 488] width 127 height 33
type input "0"
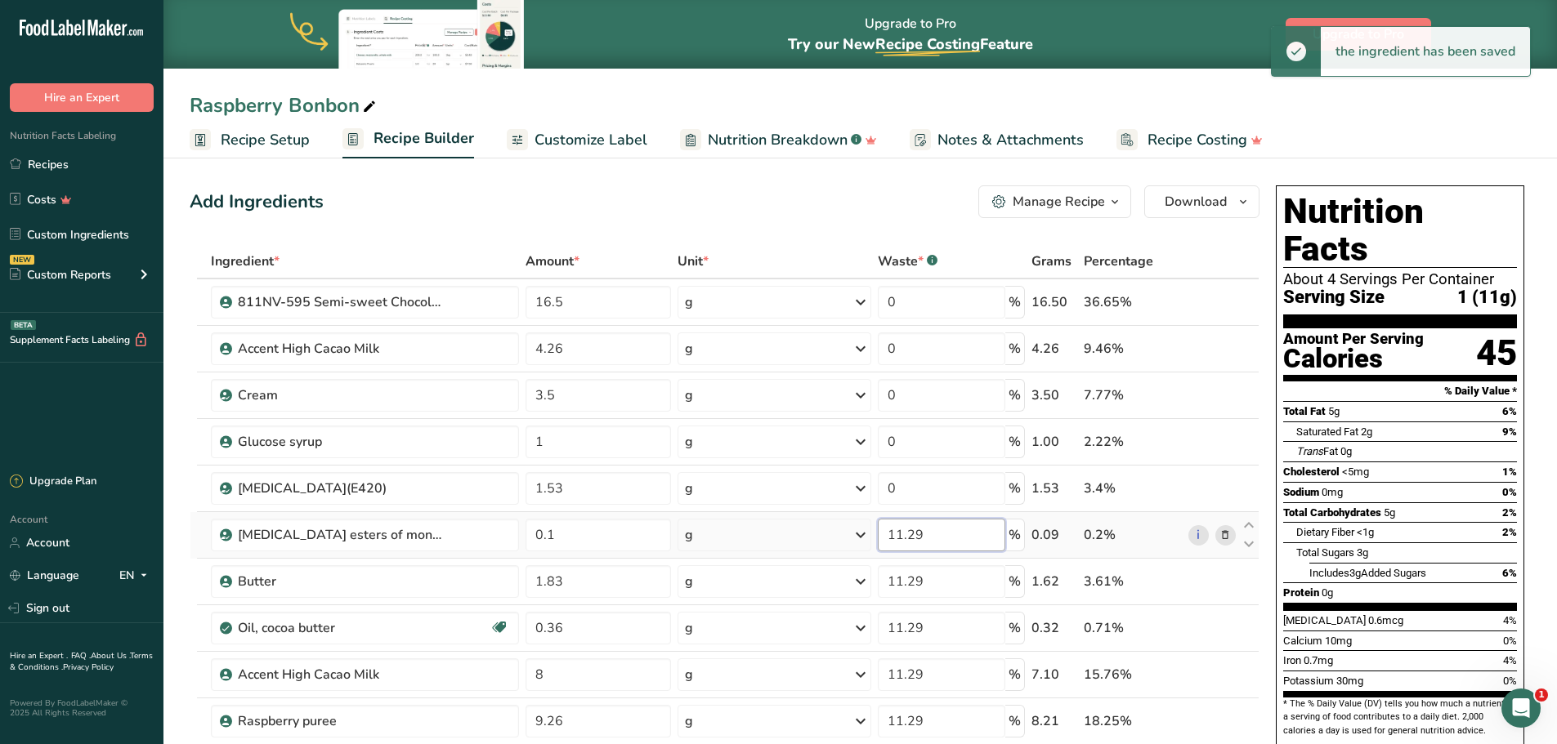
click at [914, 535] on div "Ingredient * Amount * Unit * Waste * .a-a{fill:#347362;}.b-a{fill:#fff;} Grams …" at bounding box center [725, 592] width 1070 height 696
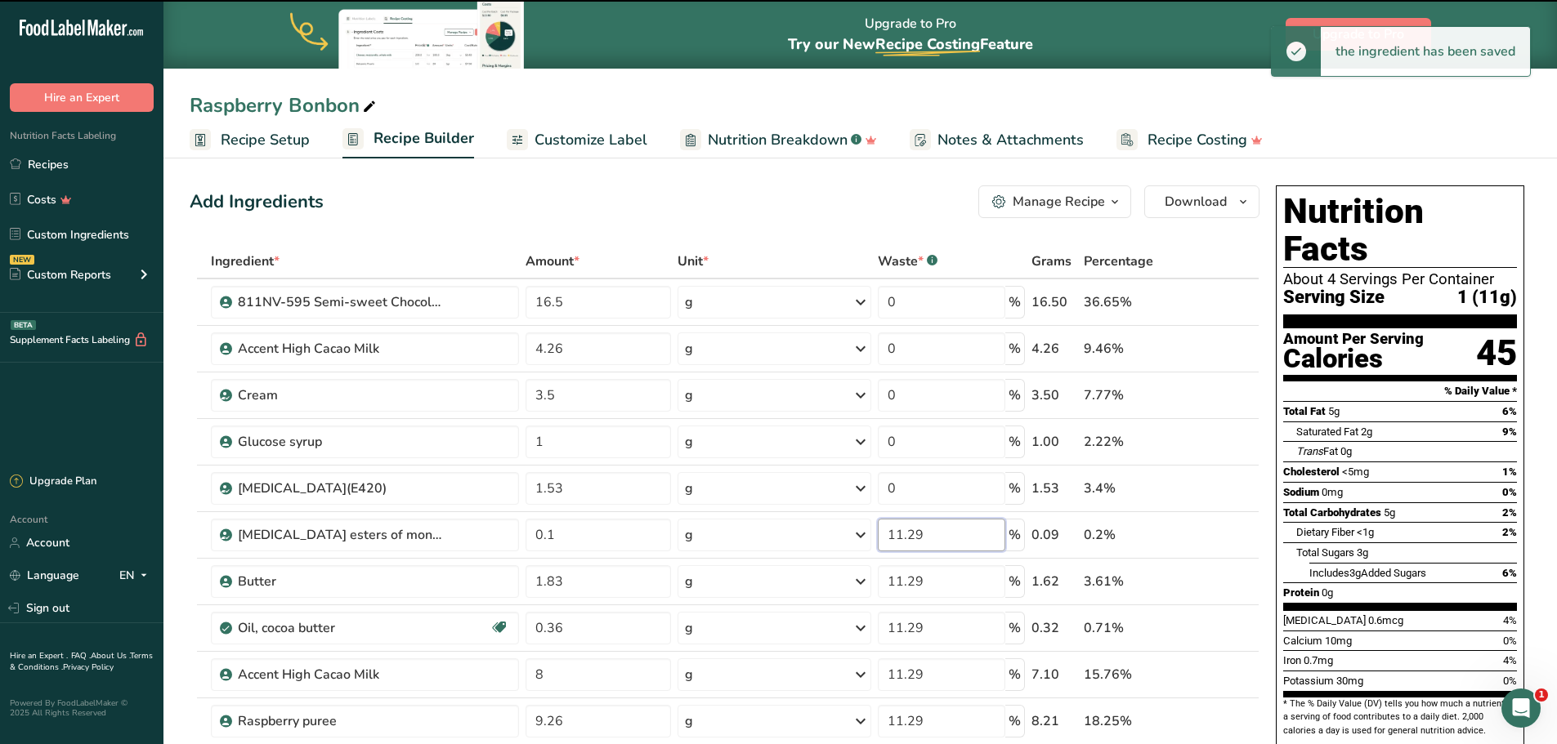
click at [916, 536] on input "11.29" at bounding box center [941, 535] width 127 height 33
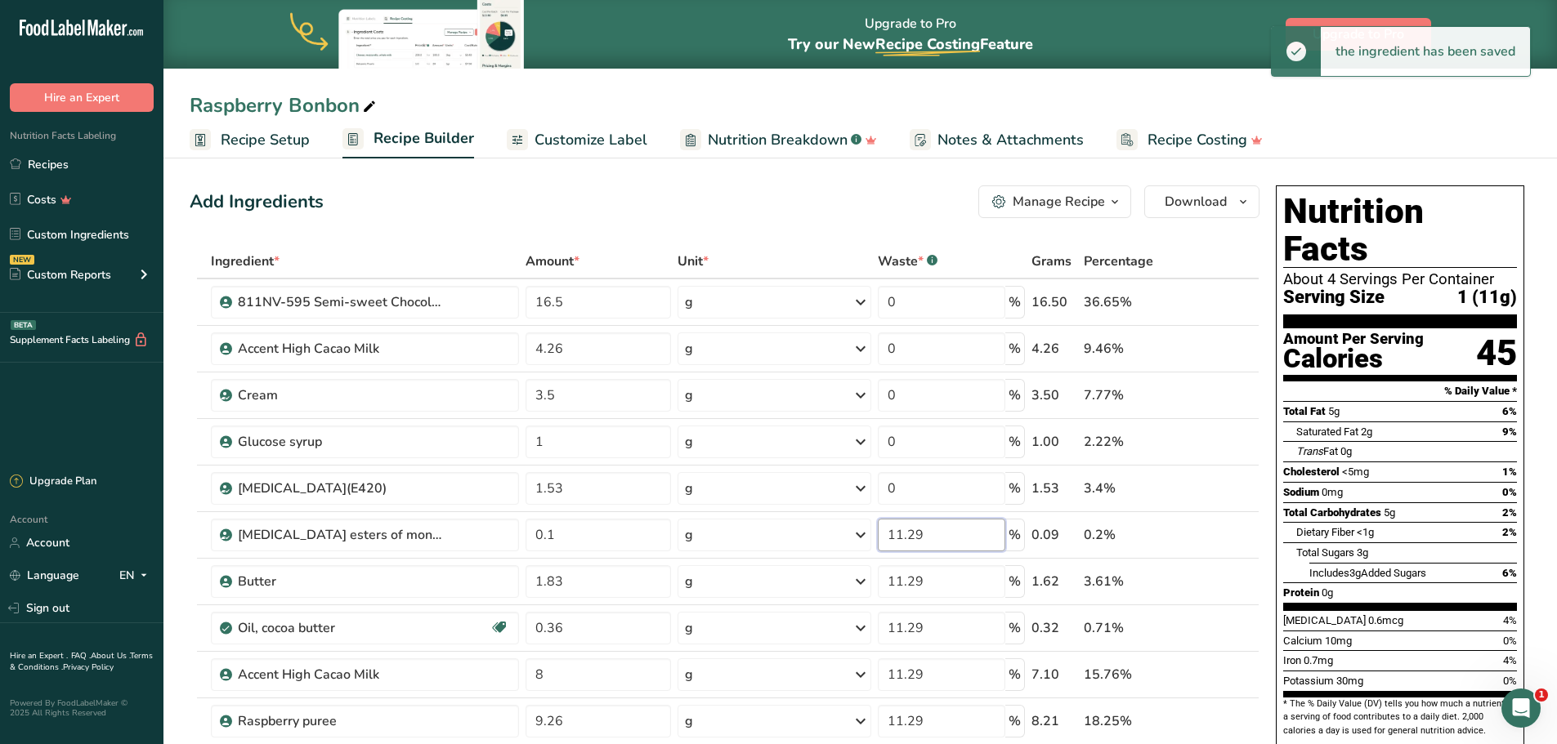
click at [916, 536] on input "11.29" at bounding box center [941, 535] width 127 height 33
type input "0"
click at [907, 583] on div "Ingredient * Amount * Unit * Waste * .a-a{fill:#347362;}.b-a{fill:#fff;} Grams …" at bounding box center [725, 592] width 1070 height 696
click at [907, 583] on input "11.29" at bounding box center [941, 581] width 127 height 33
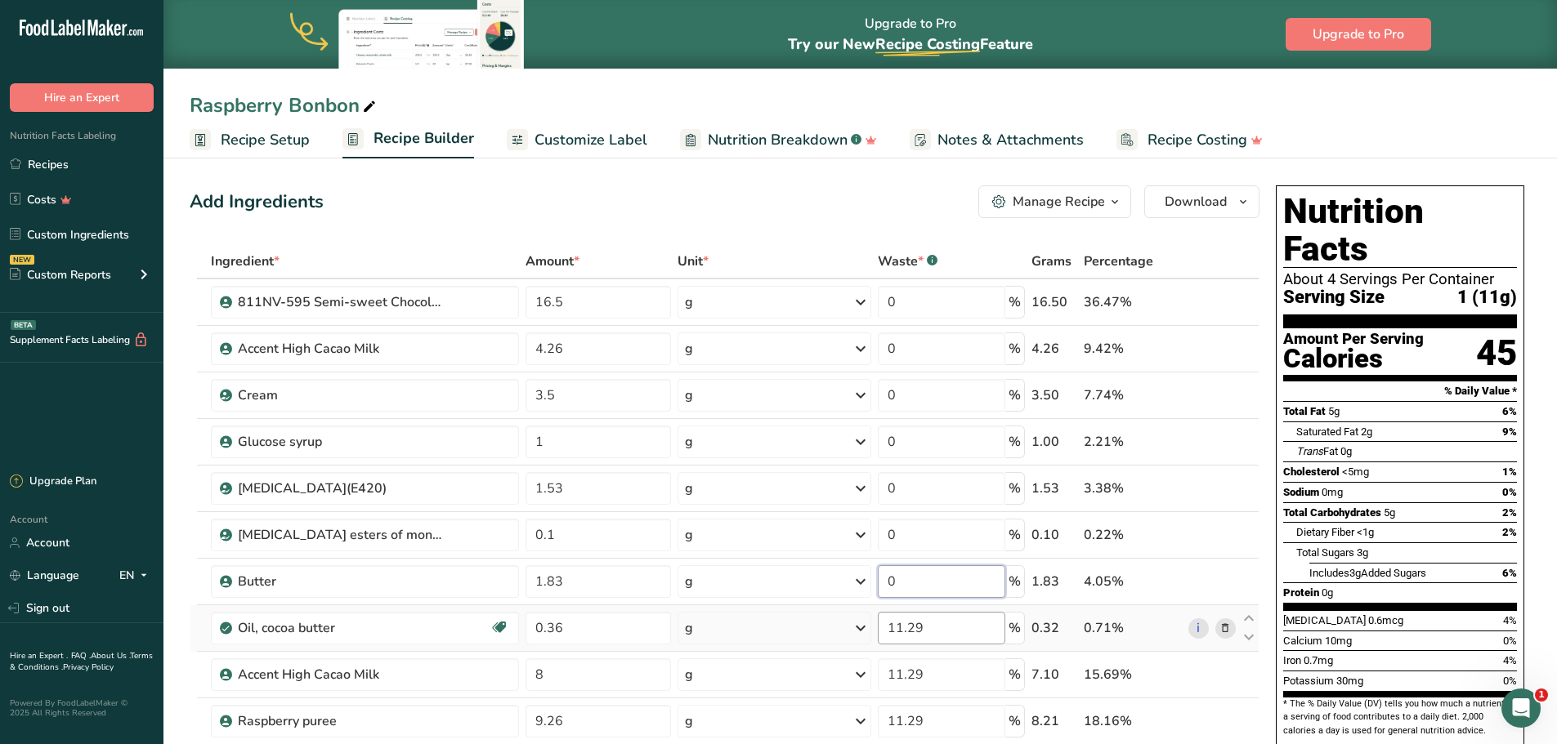
type input "0"
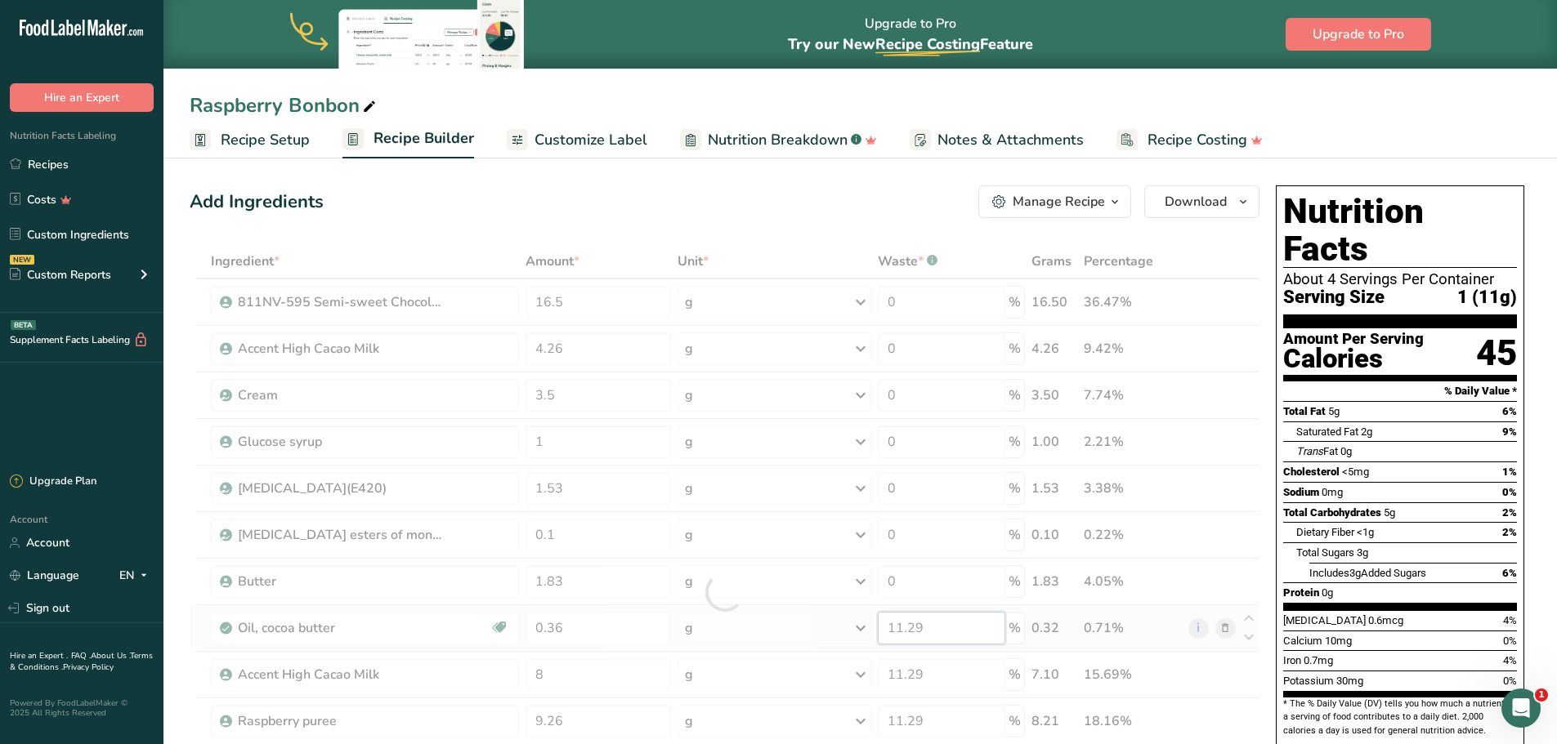
click at [914, 631] on div "Ingredient * Amount * Unit * Waste * .a-a{fill:#347362;}.b-a{fill:#fff;} Grams …" at bounding box center [725, 592] width 1070 height 696
click at [914, 631] on div at bounding box center [725, 592] width 1070 height 696
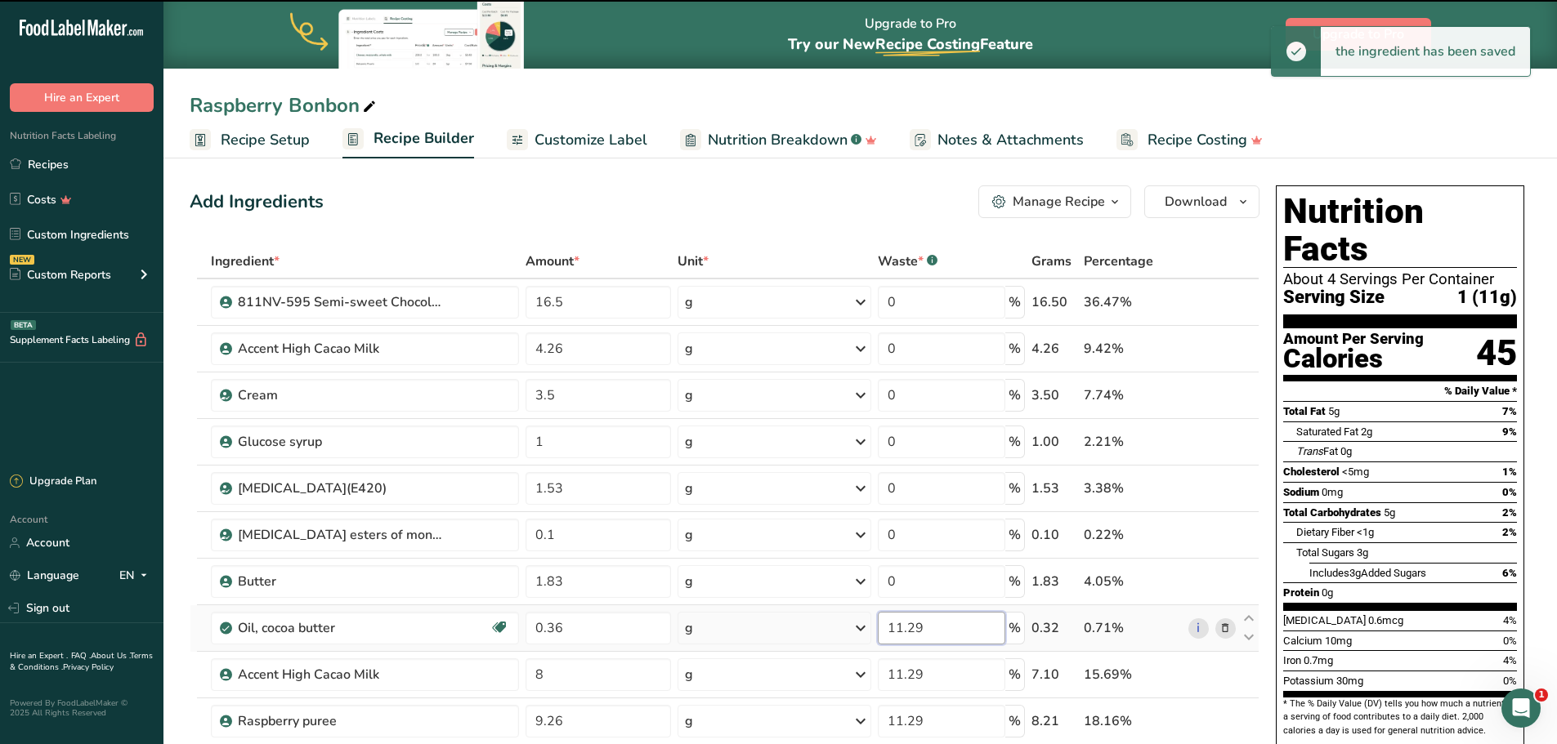
click at [914, 631] on input "11.29" at bounding box center [941, 628] width 127 height 33
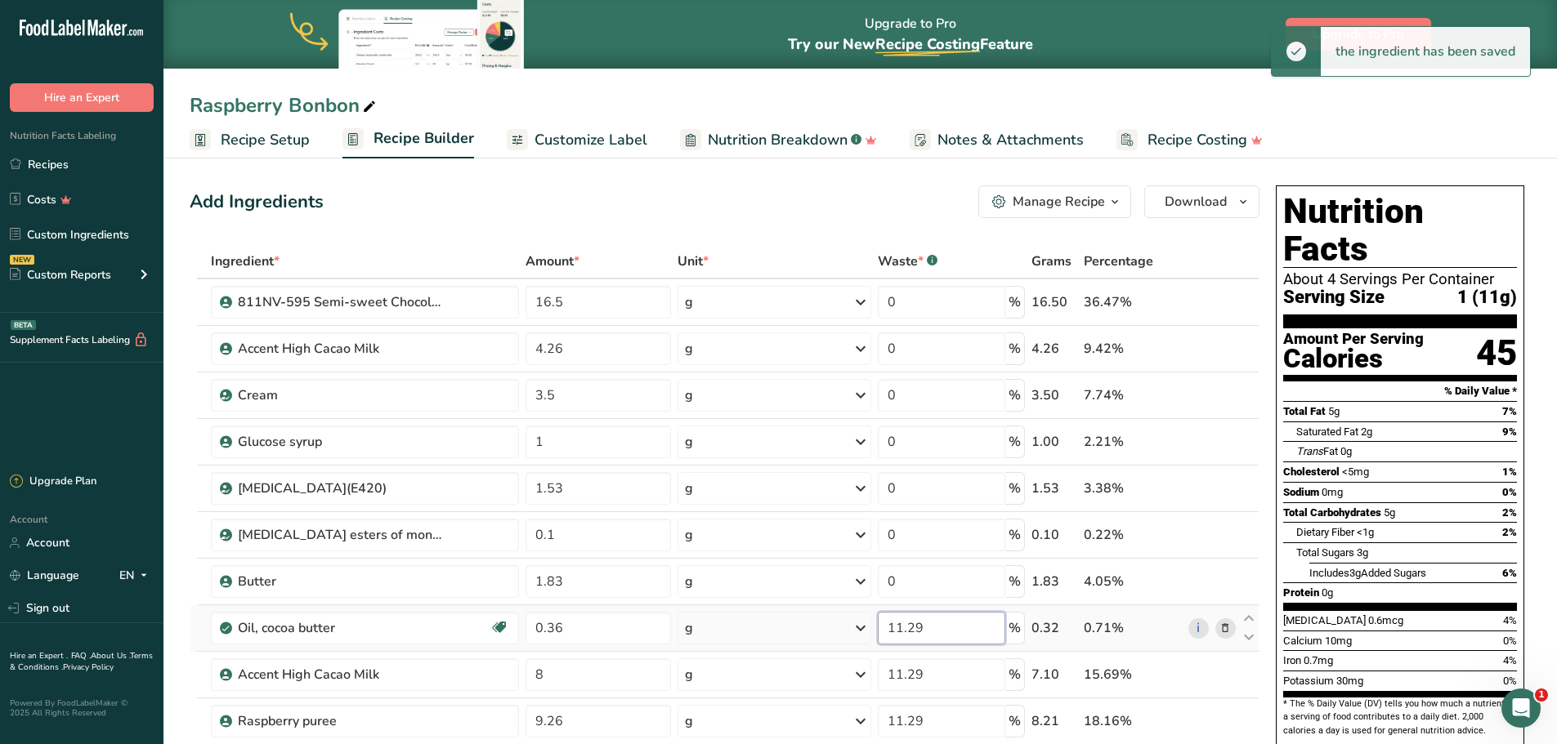
click at [914, 631] on input "11.29" at bounding box center [941, 628] width 127 height 33
type input "0"
click at [914, 670] on div "Ingredient * Amount * Unit * Waste * .a-a{fill:#347362;}.b-a{fill:#fff;} Grams …" at bounding box center [725, 592] width 1070 height 696
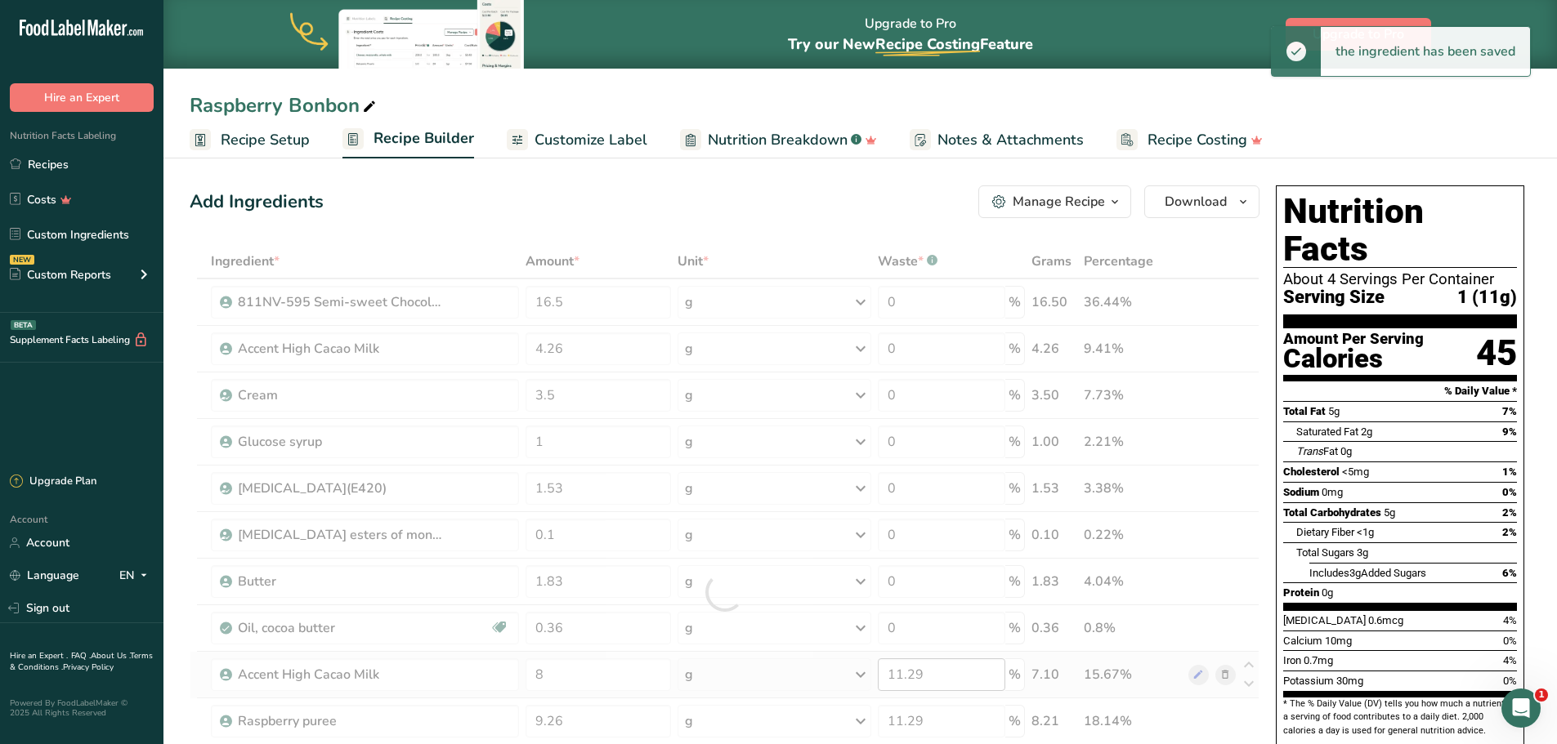
click at [914, 670] on div at bounding box center [725, 592] width 1070 height 696
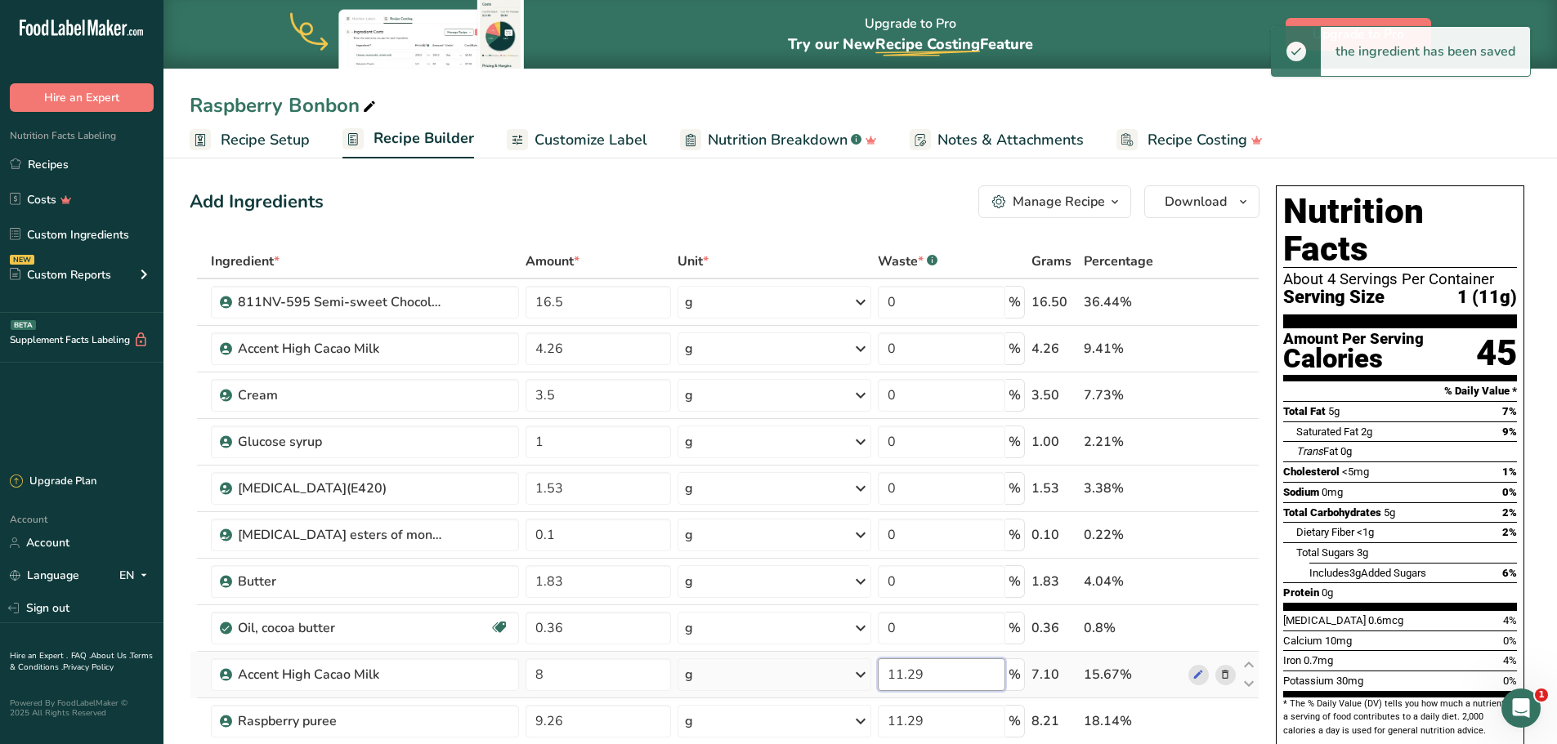
click at [900, 675] on input "11.29" at bounding box center [941, 675] width 127 height 33
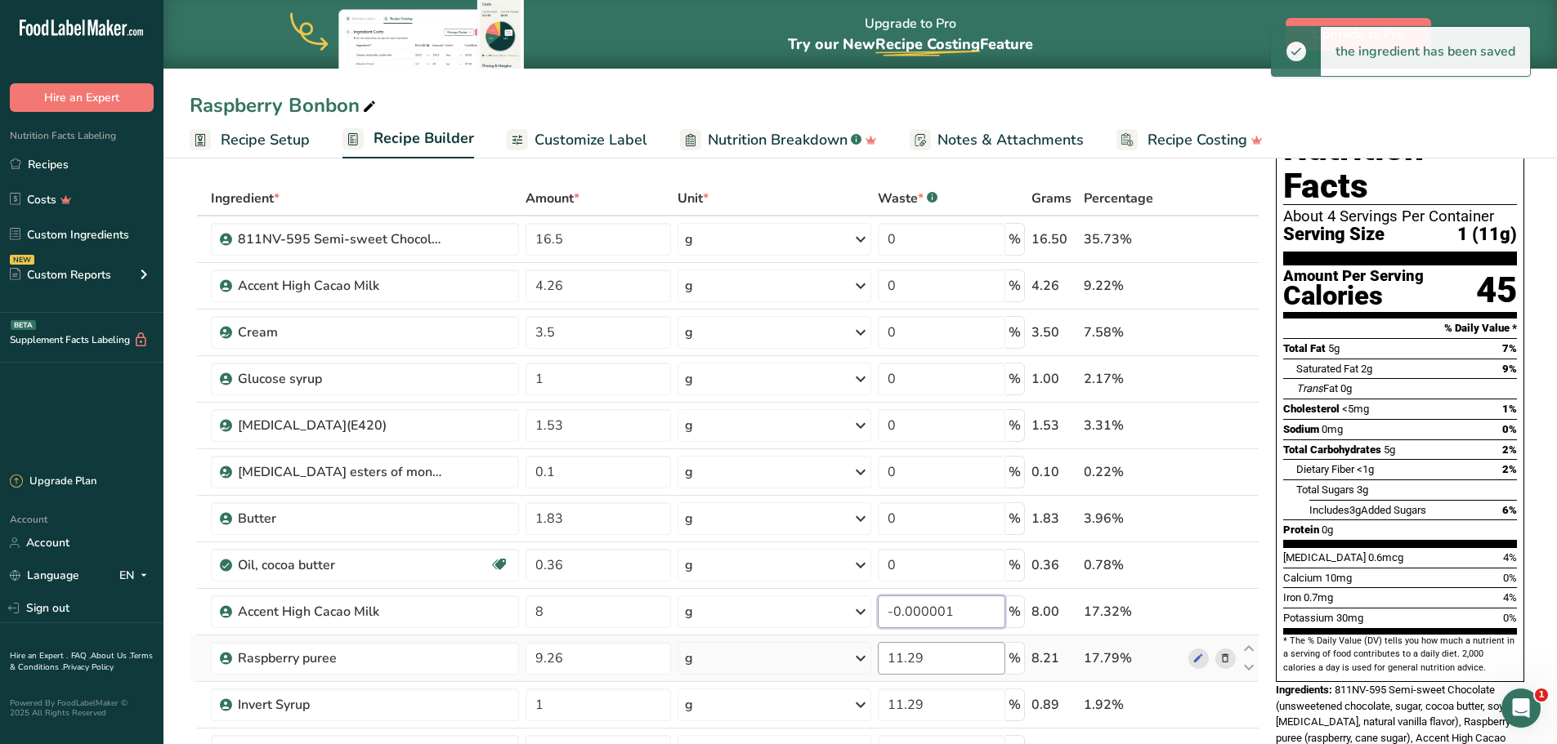
scroll to position [82, 0]
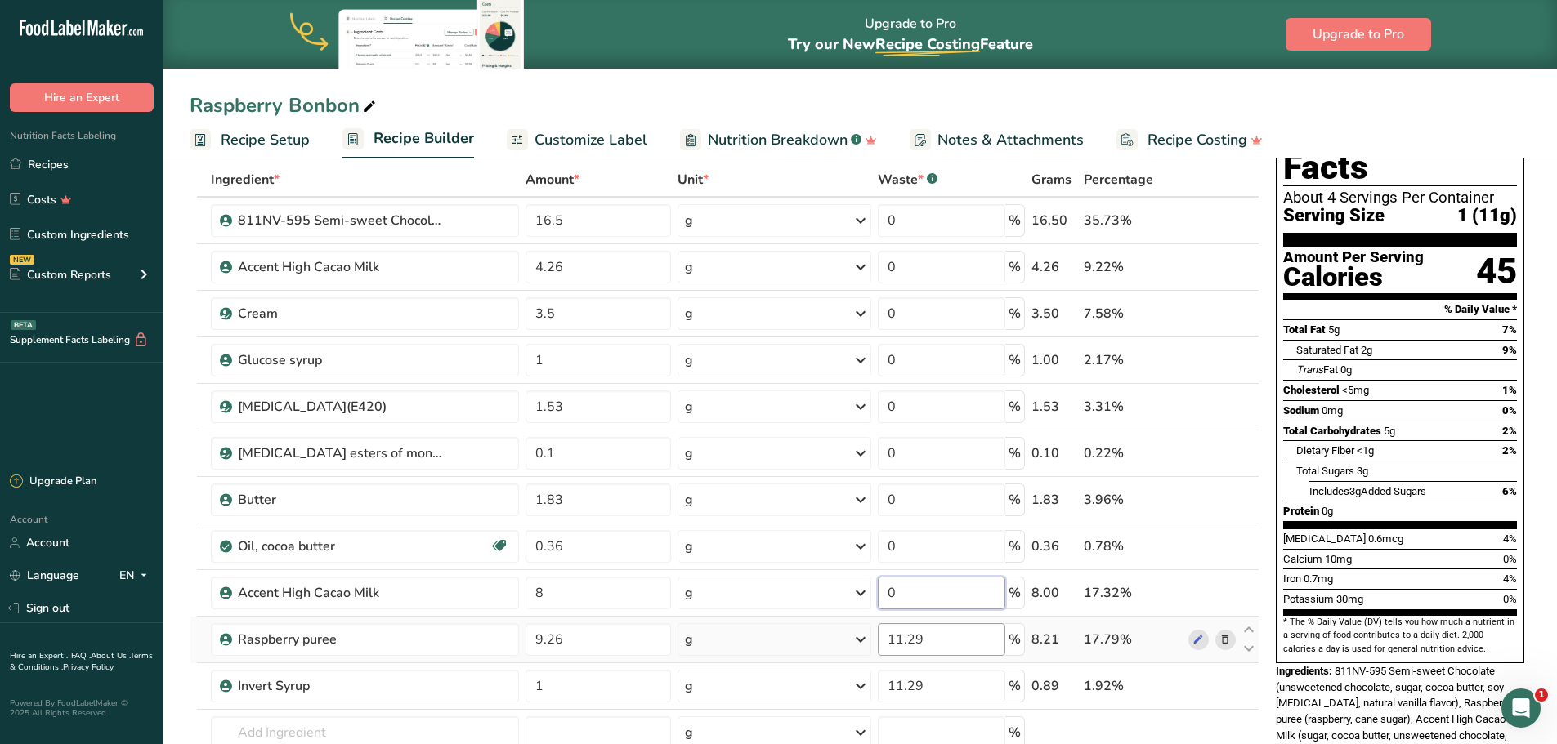
type input "0"
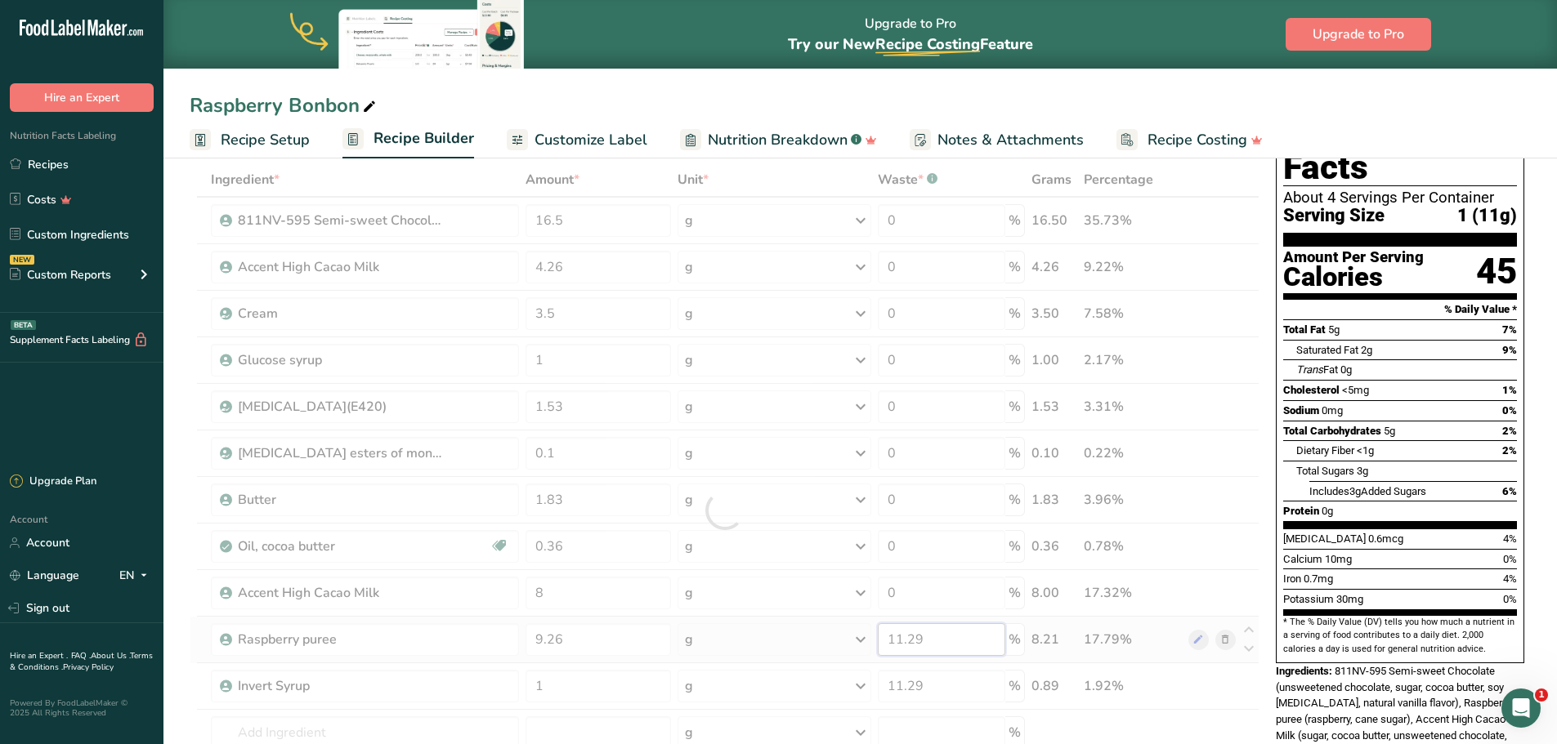
click at [928, 648] on div "Ingredient * Amount * Unit * Waste * .a-a{fill:#347362;}.b-a{fill:#fff;} Grams …" at bounding box center [725, 511] width 1070 height 696
click at [928, 648] on div at bounding box center [725, 511] width 1070 height 696
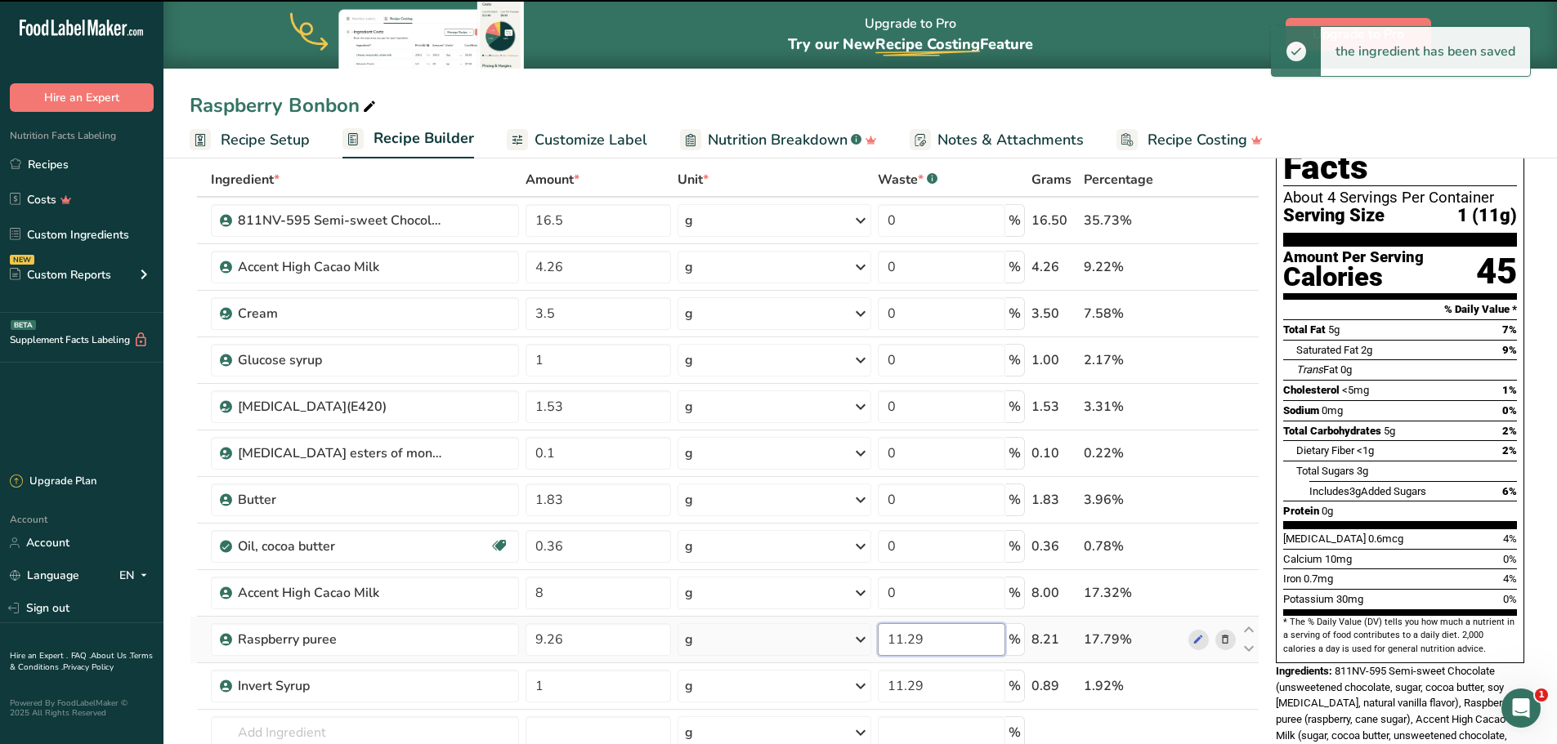
click at [928, 636] on input "11.29" at bounding box center [941, 639] width 127 height 33
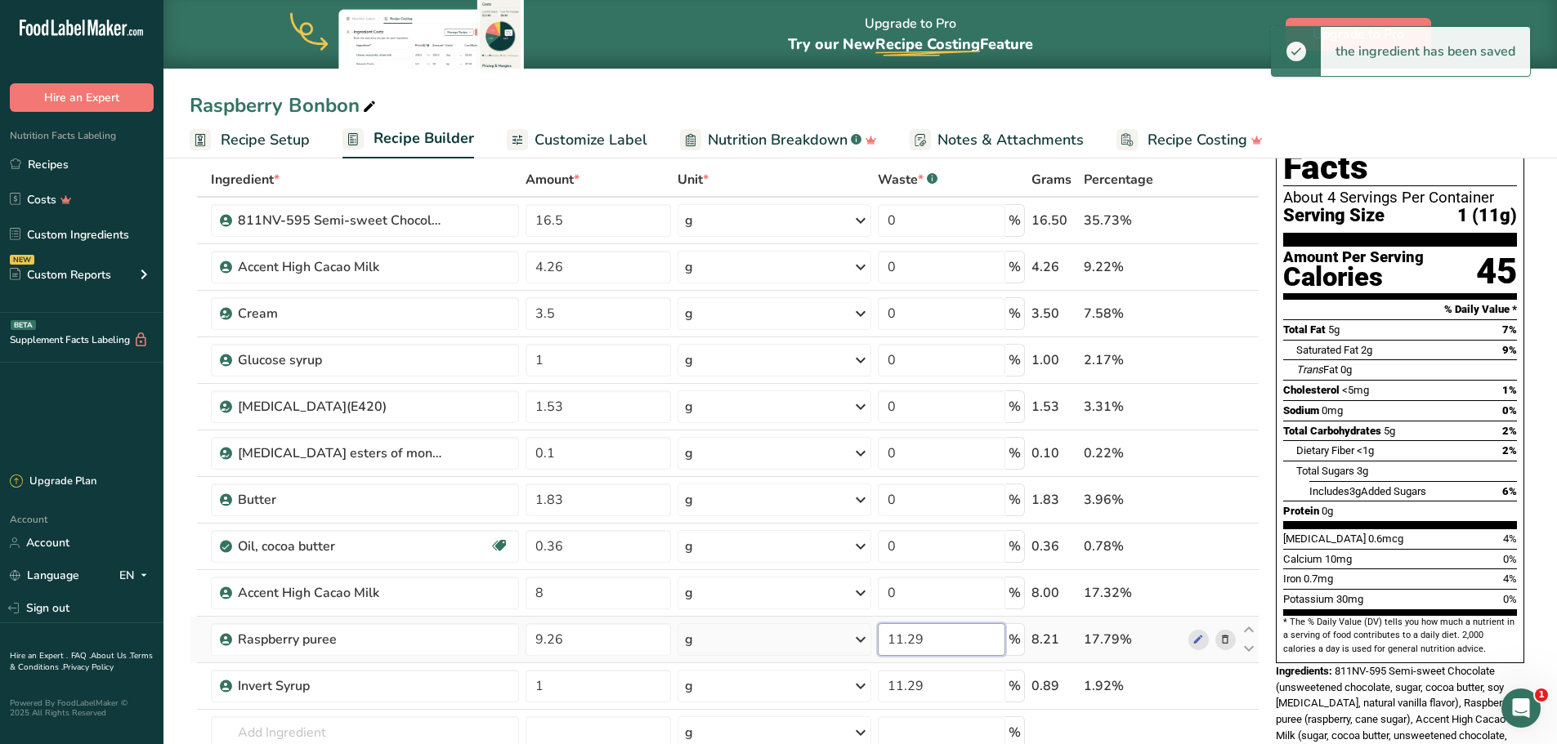
click at [928, 636] on input "11.29" at bounding box center [941, 639] width 127 height 33
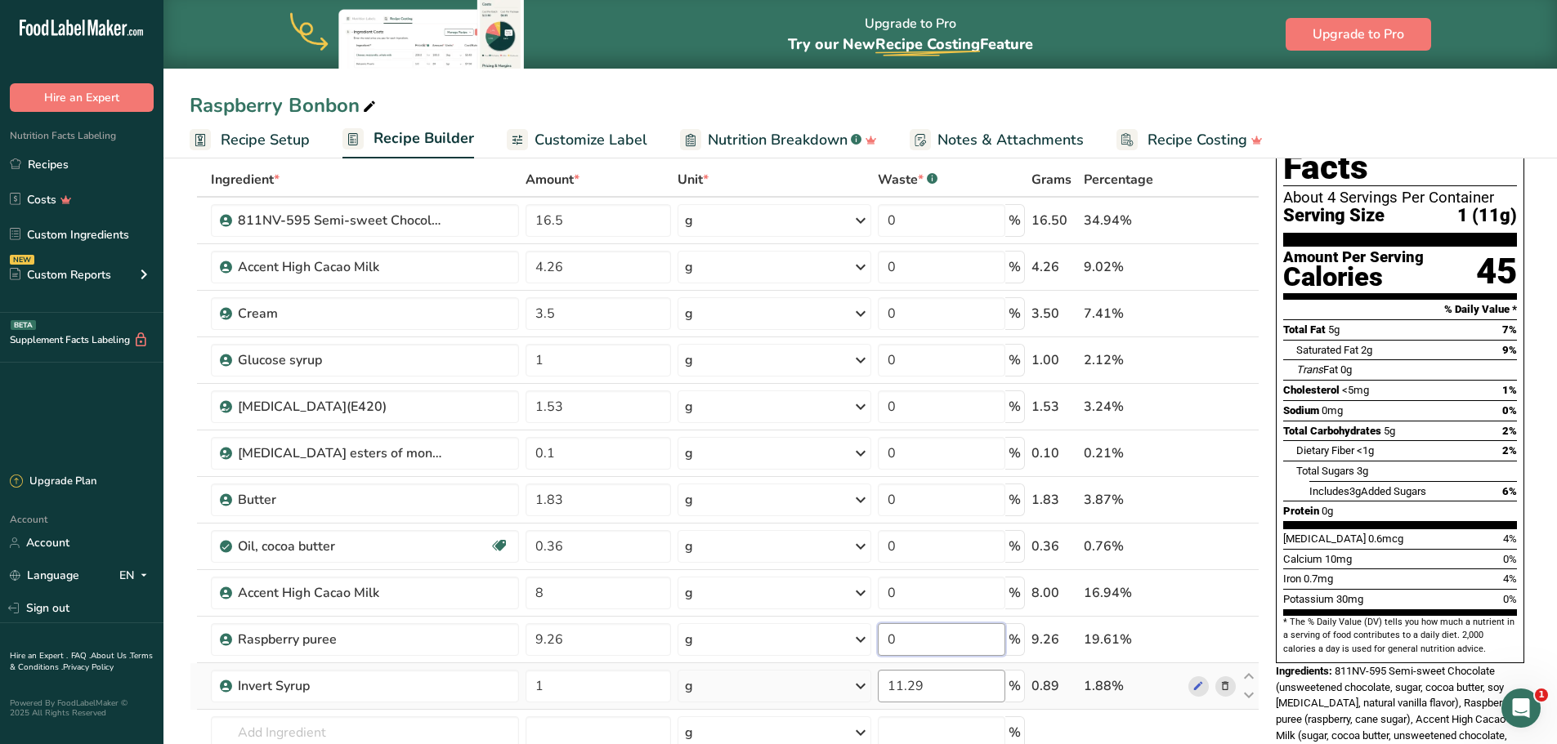
type input "0"
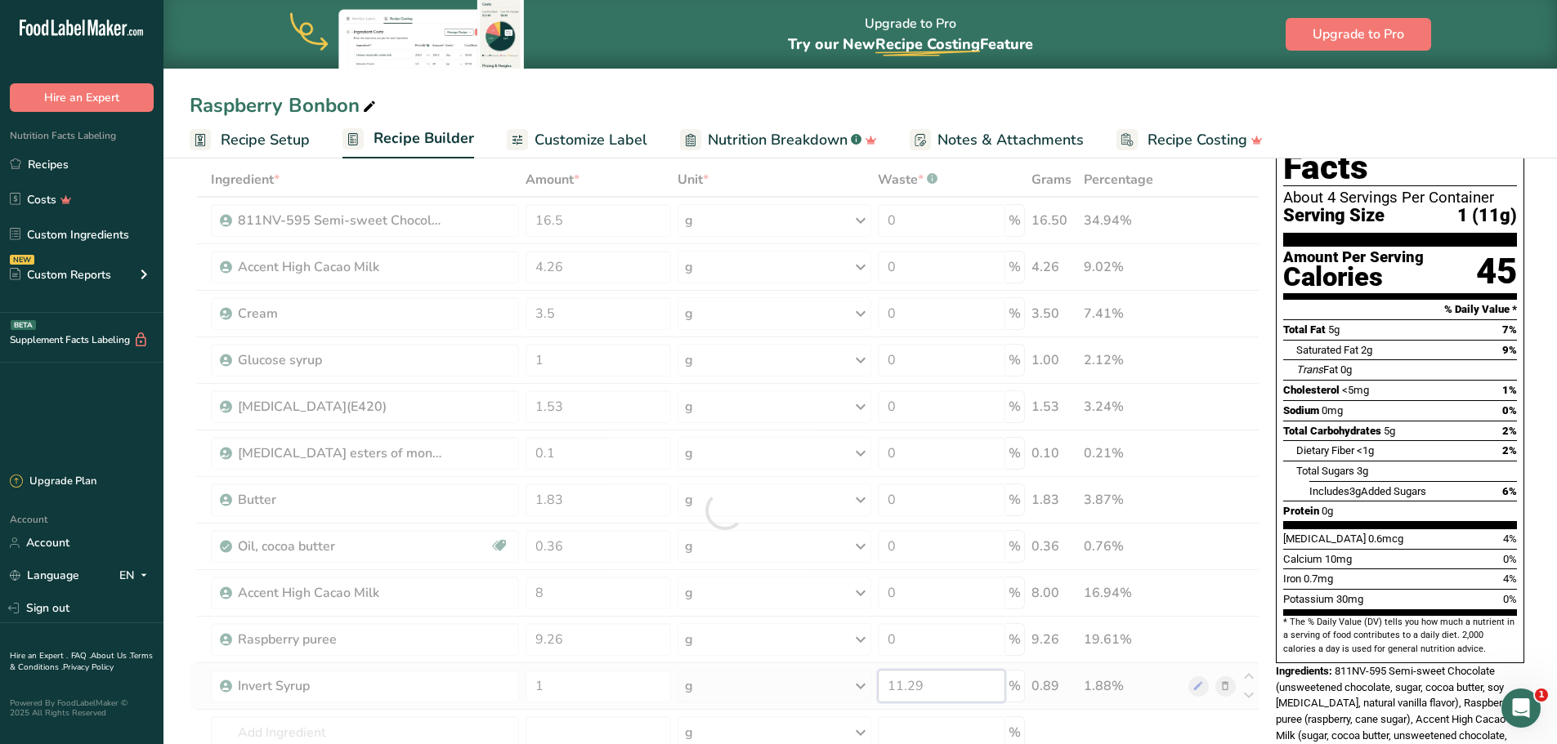
click at [926, 688] on div "Ingredient * Amount * Unit * Waste * .a-a{fill:#347362;}.b-a{fill:#fff;} Grams …" at bounding box center [725, 511] width 1070 height 696
click at [926, 688] on div at bounding box center [725, 511] width 1070 height 696
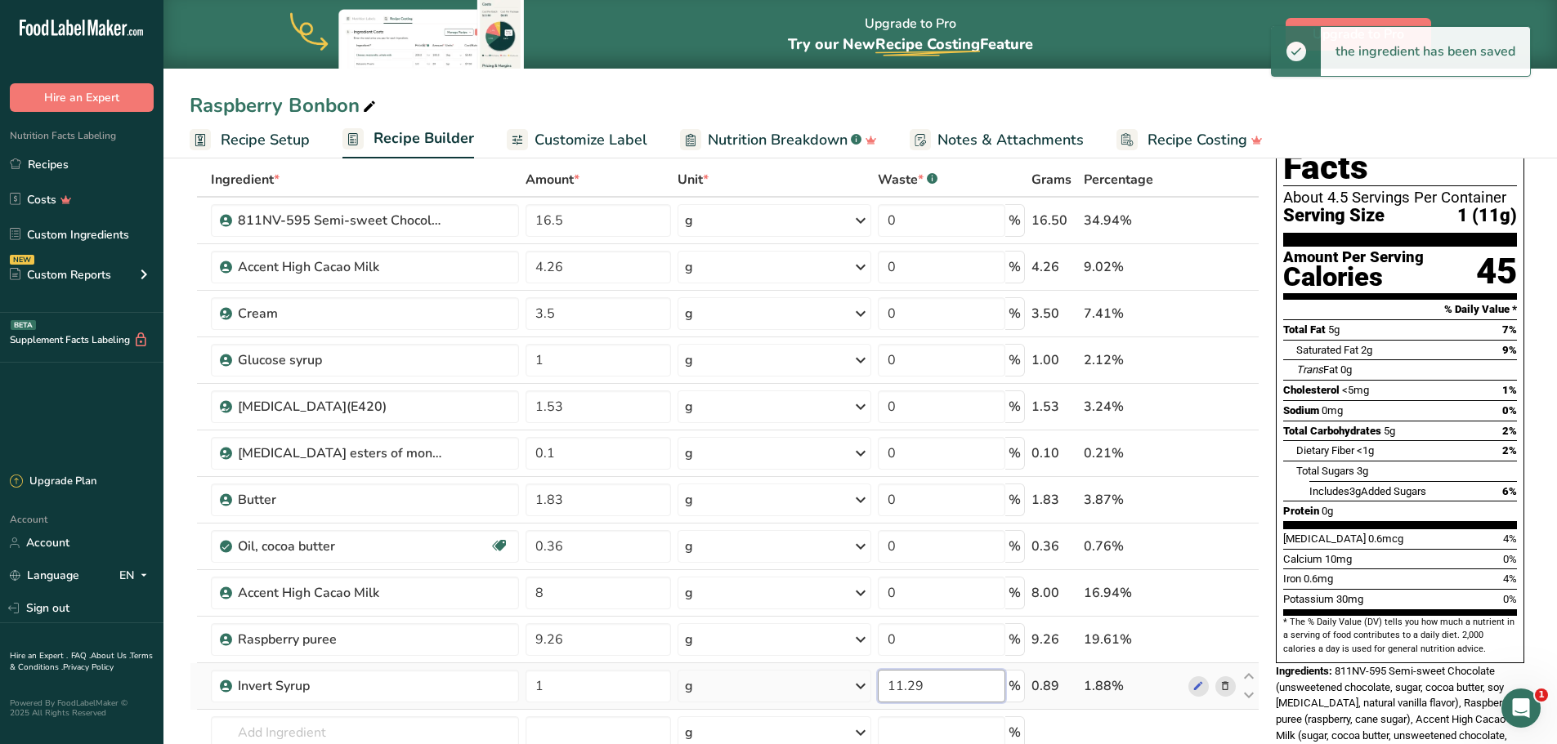
click at [930, 685] on input "11.29" at bounding box center [941, 686] width 127 height 33
click at [913, 685] on input "11.290" at bounding box center [941, 686] width 127 height 33
click at [914, 685] on input "11.290" at bounding box center [941, 686] width 127 height 33
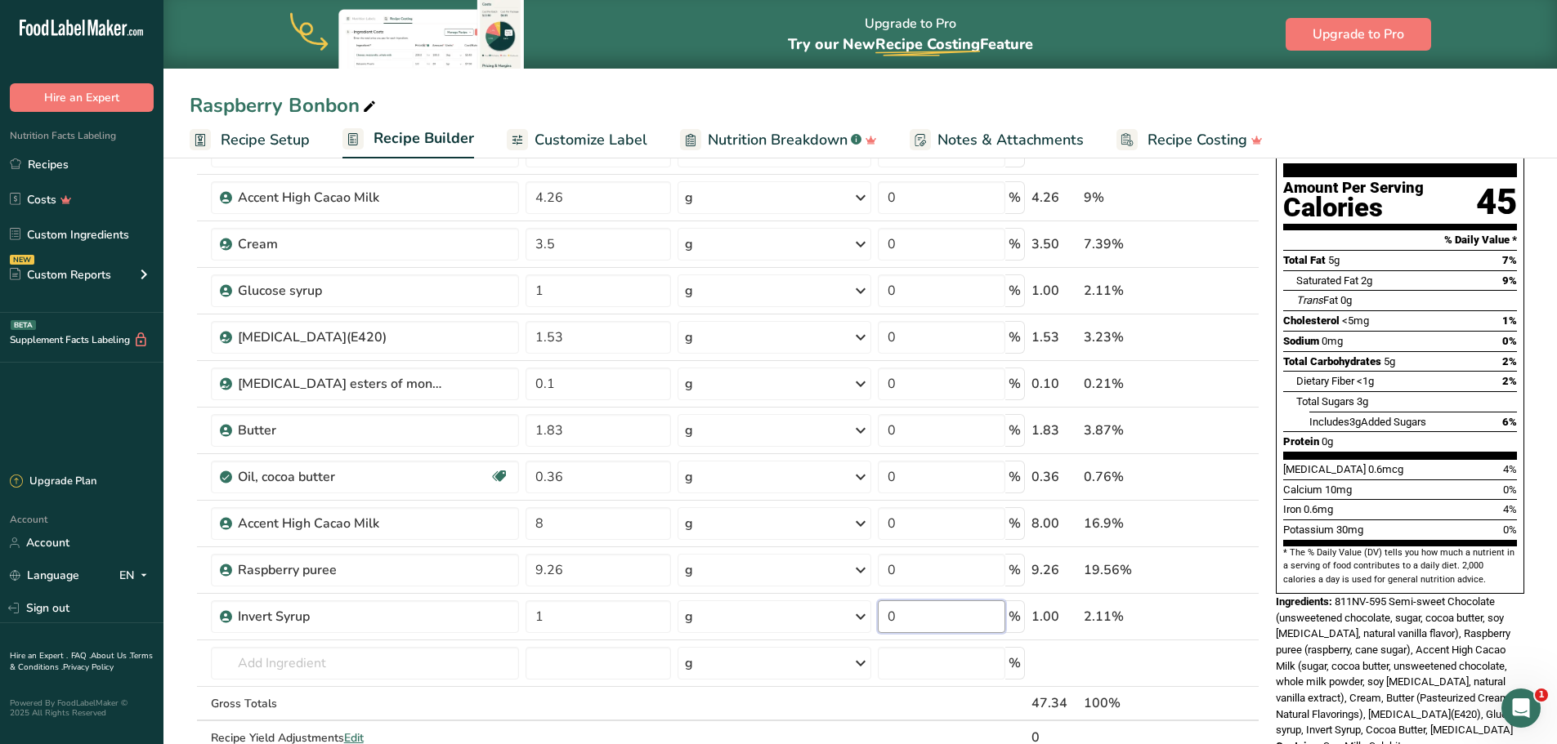
scroll to position [245, 0]
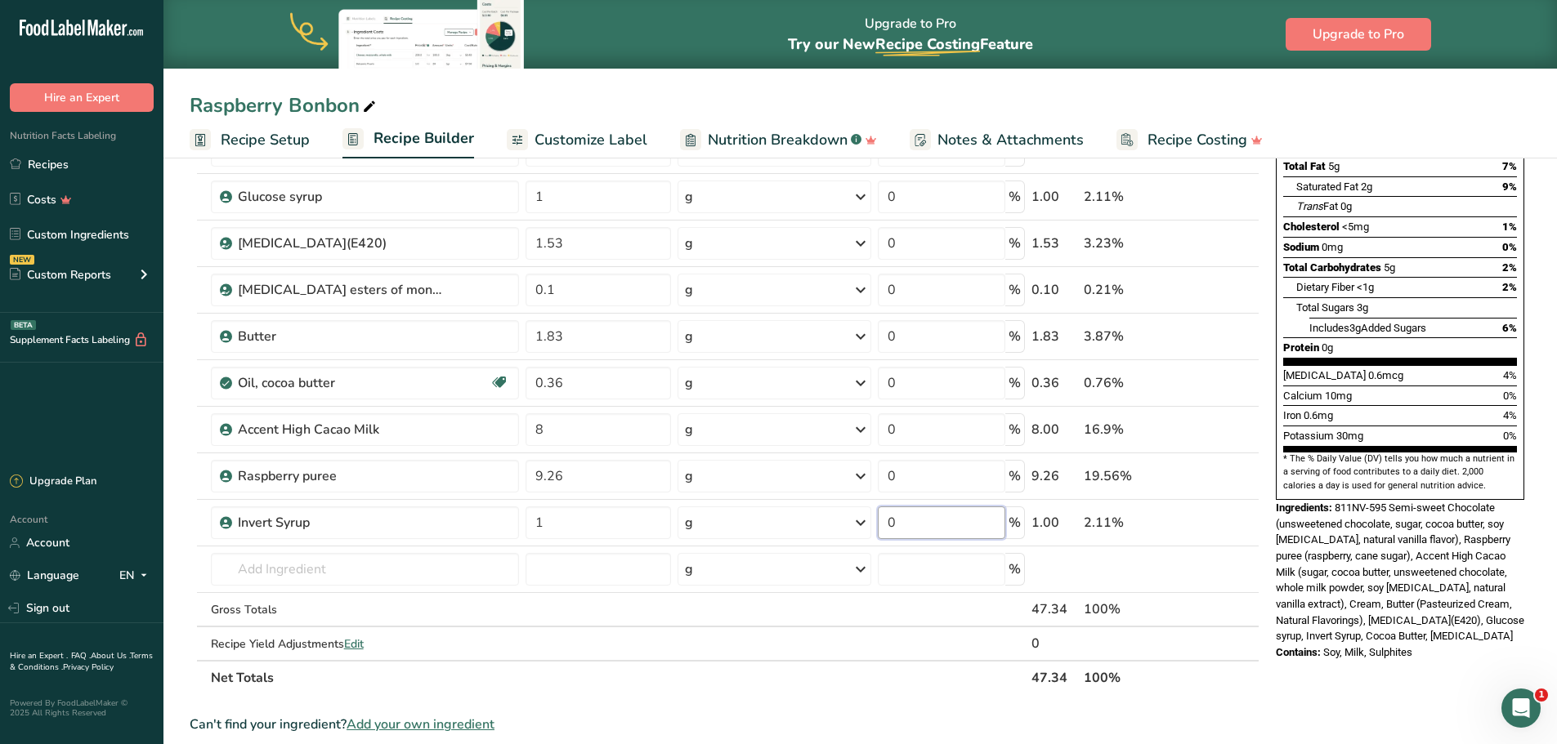
type input "0"
click at [847, 697] on section "Ingredient * Amount * Unit * Waste * .a-a{fill:#347362;}.b-a{fill:#fff;} Grams …" at bounding box center [725, 601] width 1070 height 1204
click at [355, 646] on span "Edit" at bounding box center [354, 645] width 20 height 16
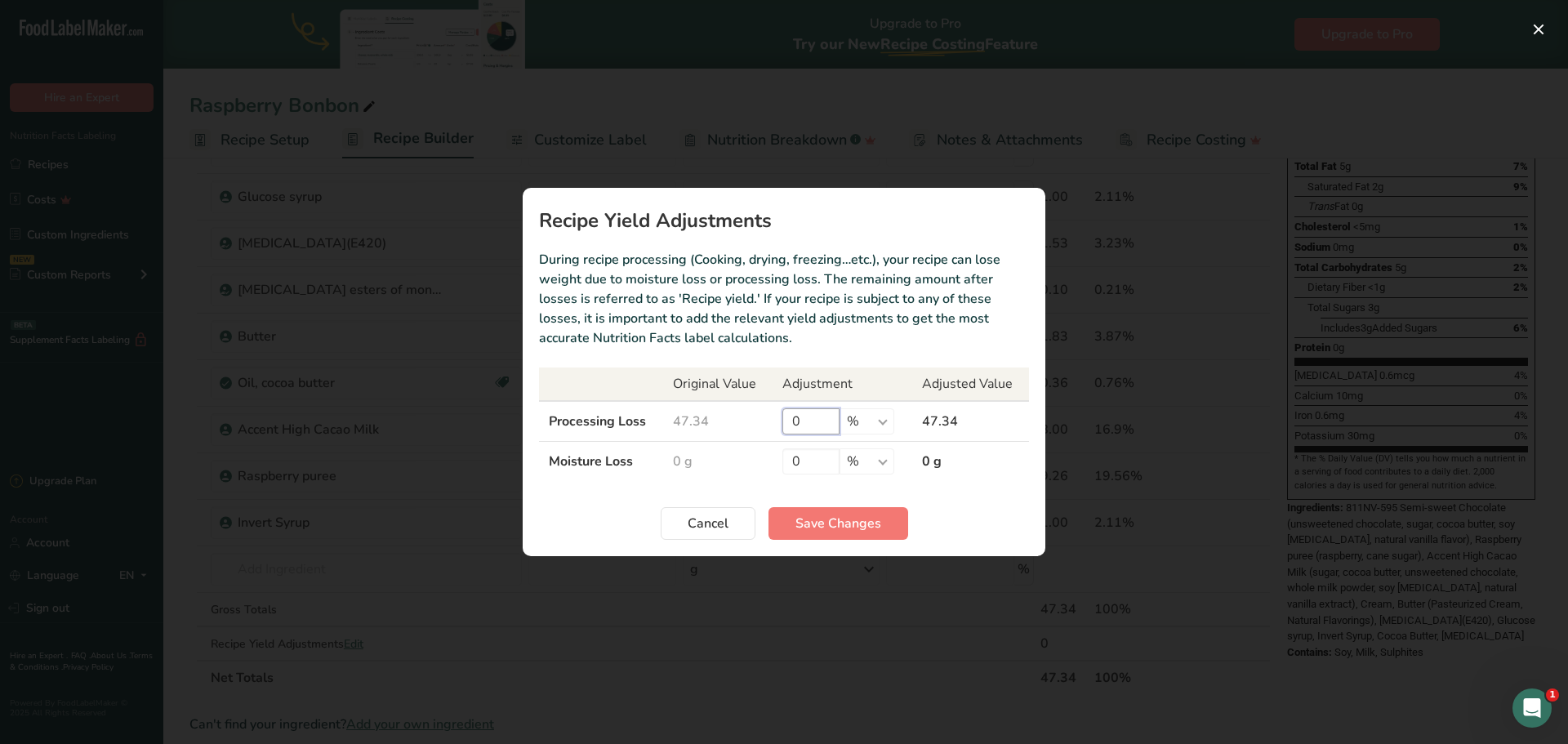
click at [806, 423] on input "0" at bounding box center [810, 422] width 57 height 26
type input "53.53"
click at [834, 524] on span "Save Changes" at bounding box center [838, 524] width 86 height 20
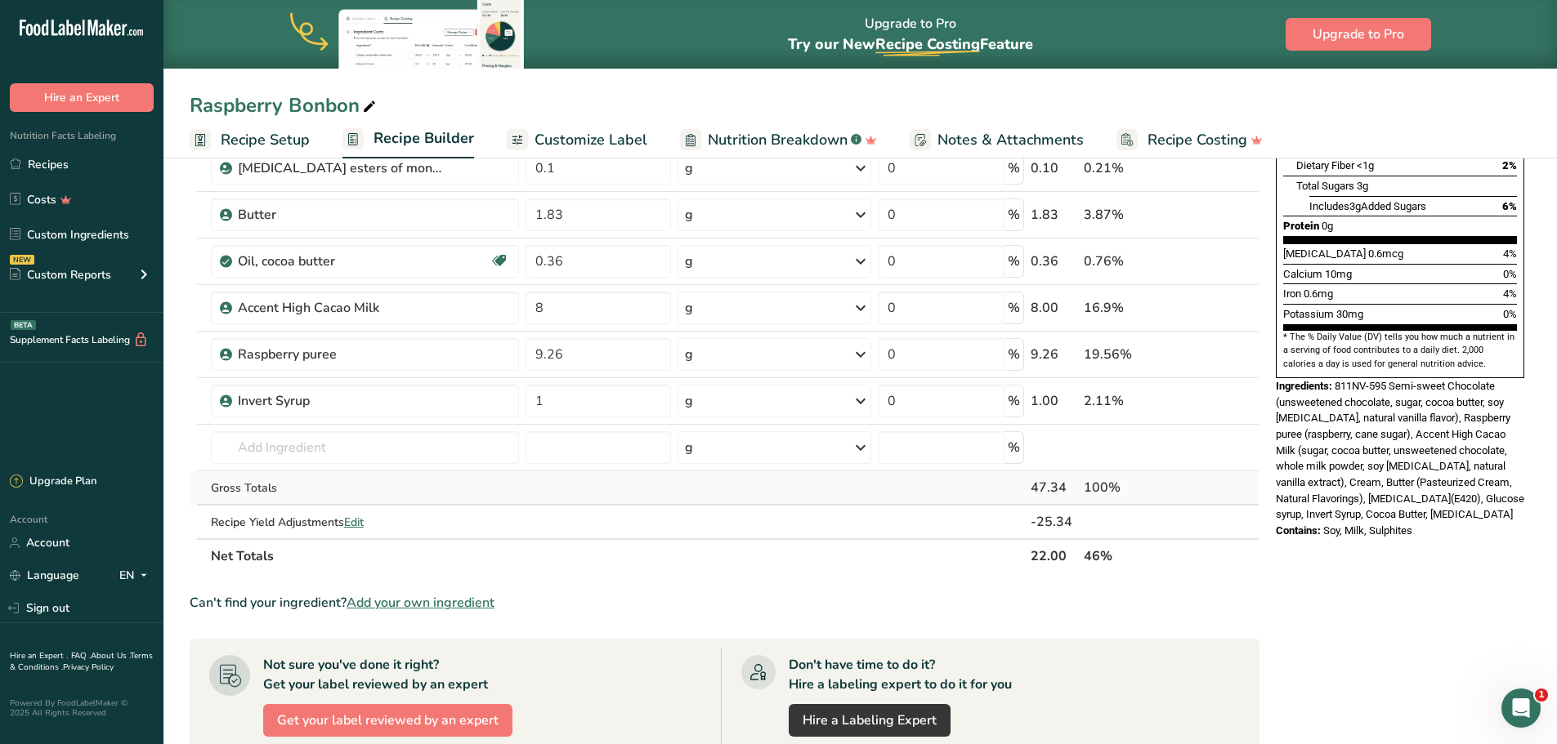
scroll to position [327, 0]
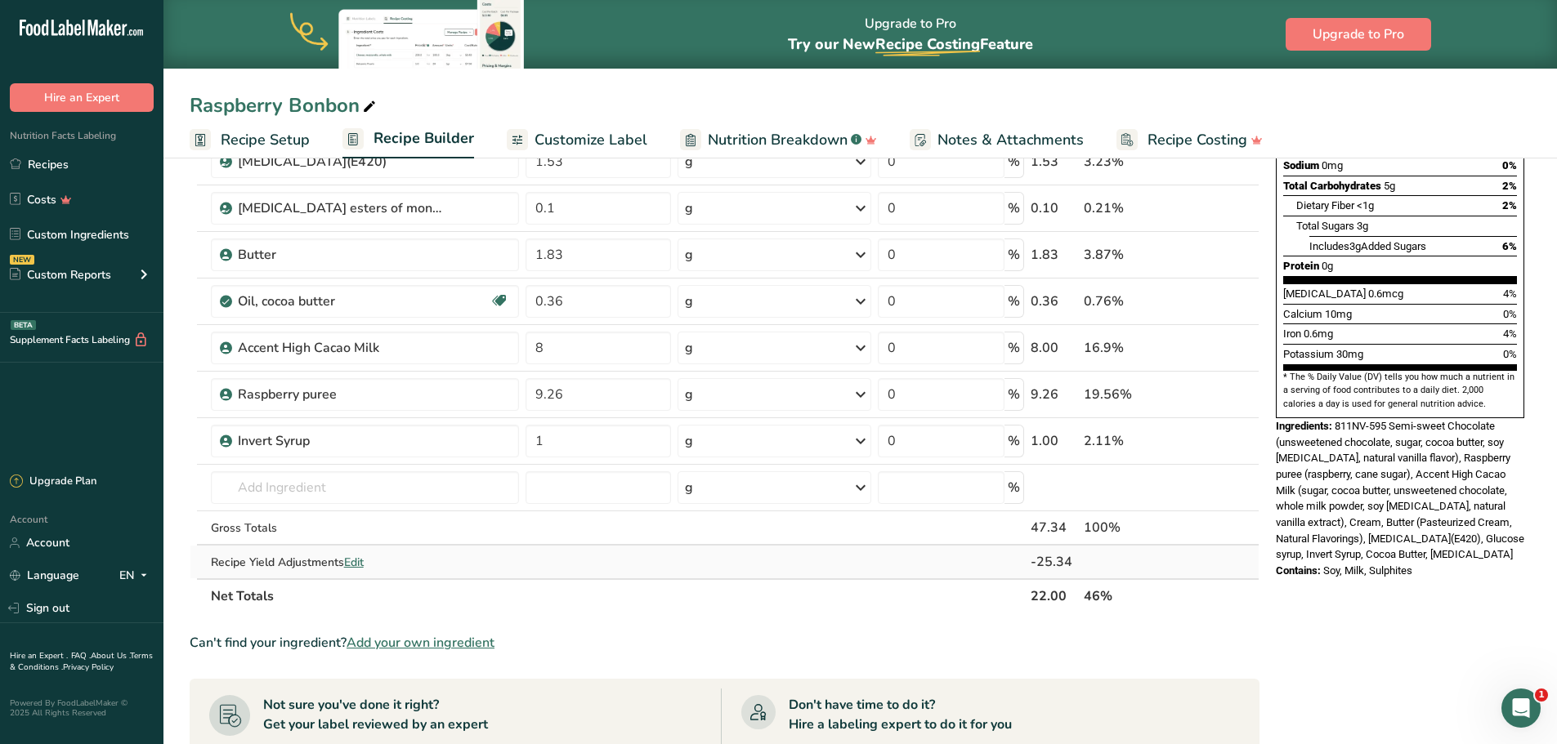
click at [360, 560] on span "Edit" at bounding box center [354, 563] width 20 height 16
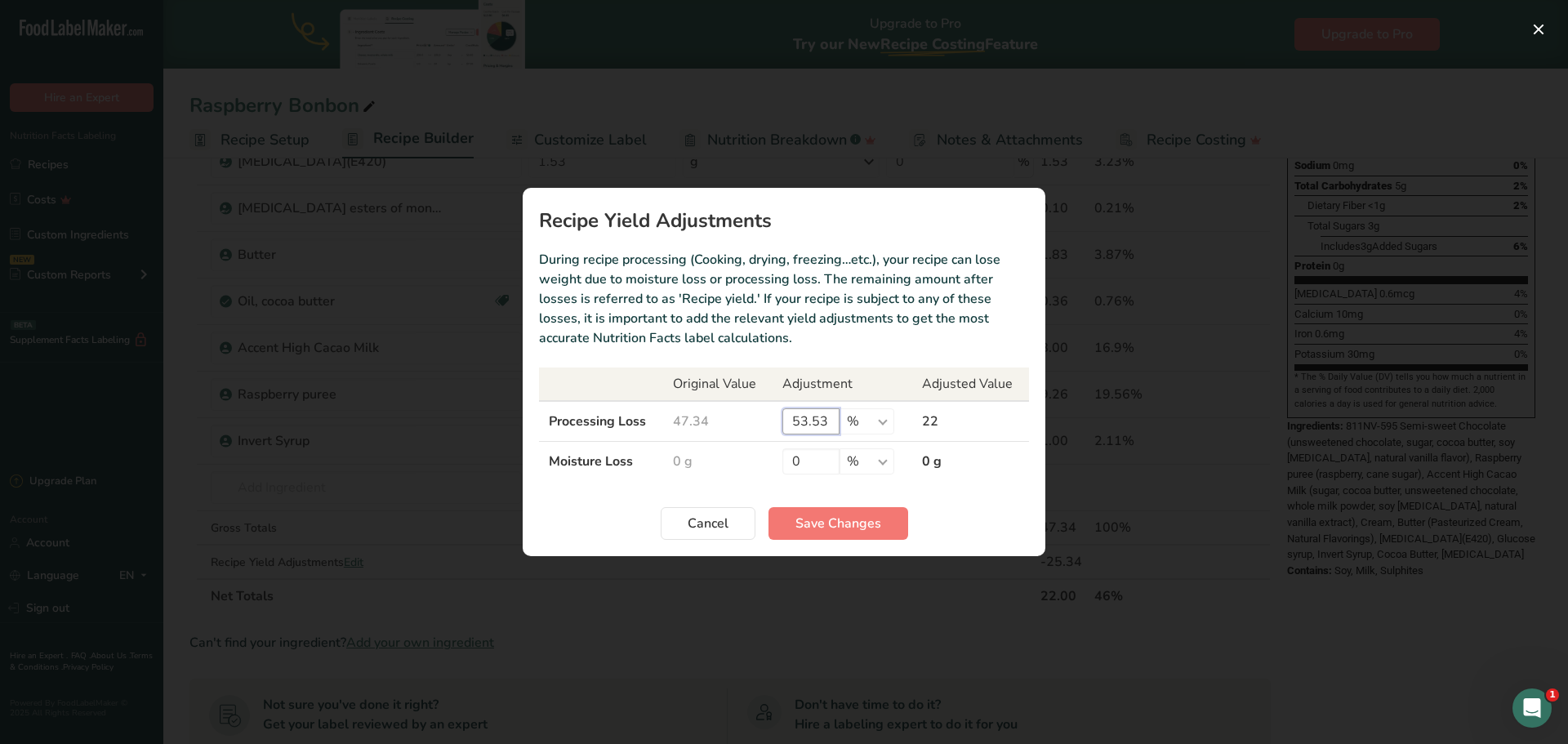
click at [807, 423] on input "53.53" at bounding box center [810, 422] width 57 height 26
click at [806, 421] on input "53.53" at bounding box center [810, 422] width 57 height 26
type input "0"
click at [818, 532] on span "Save Changes" at bounding box center [838, 524] width 86 height 20
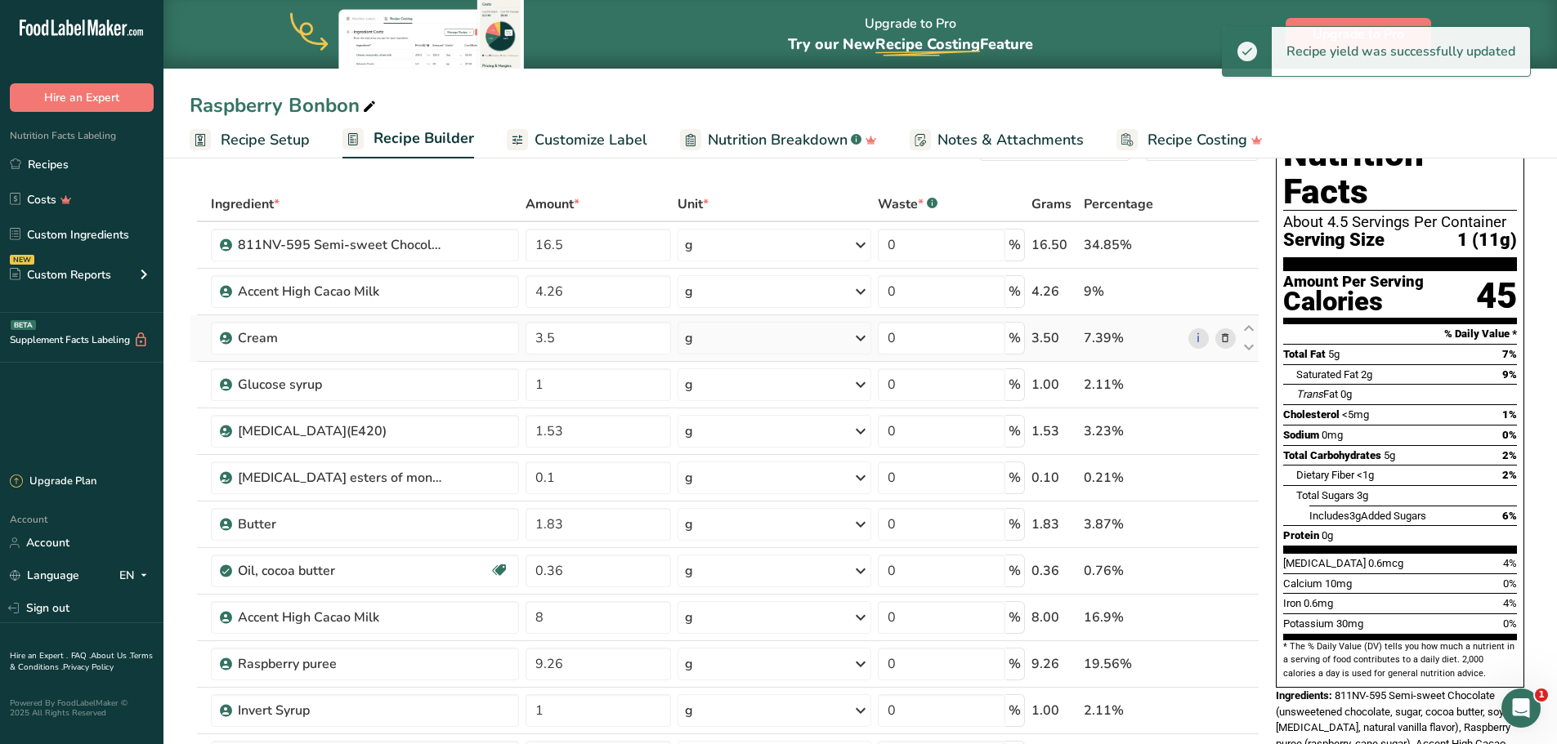
scroll to position [0, 0]
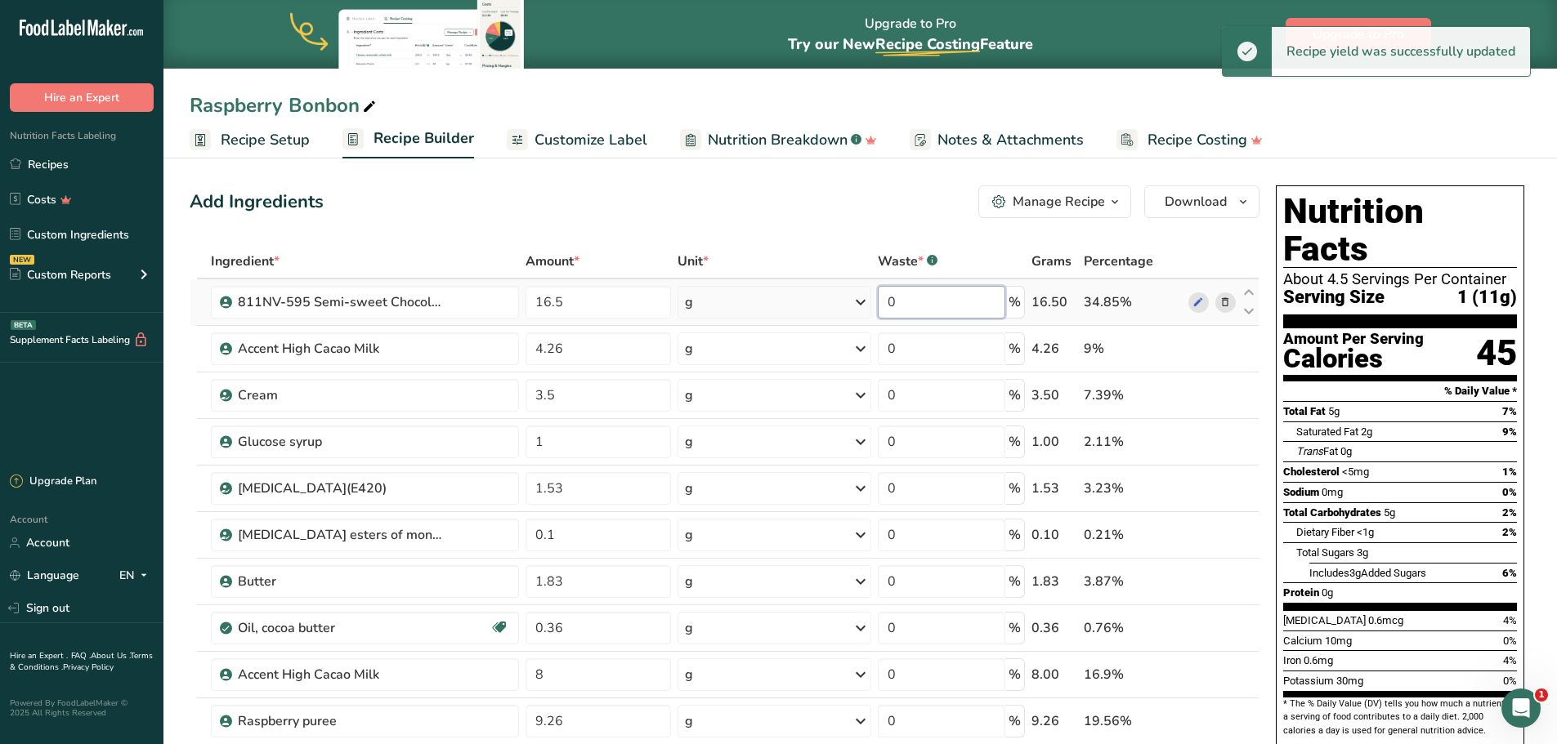
click at [911, 305] on input "0" at bounding box center [941, 302] width 127 height 33
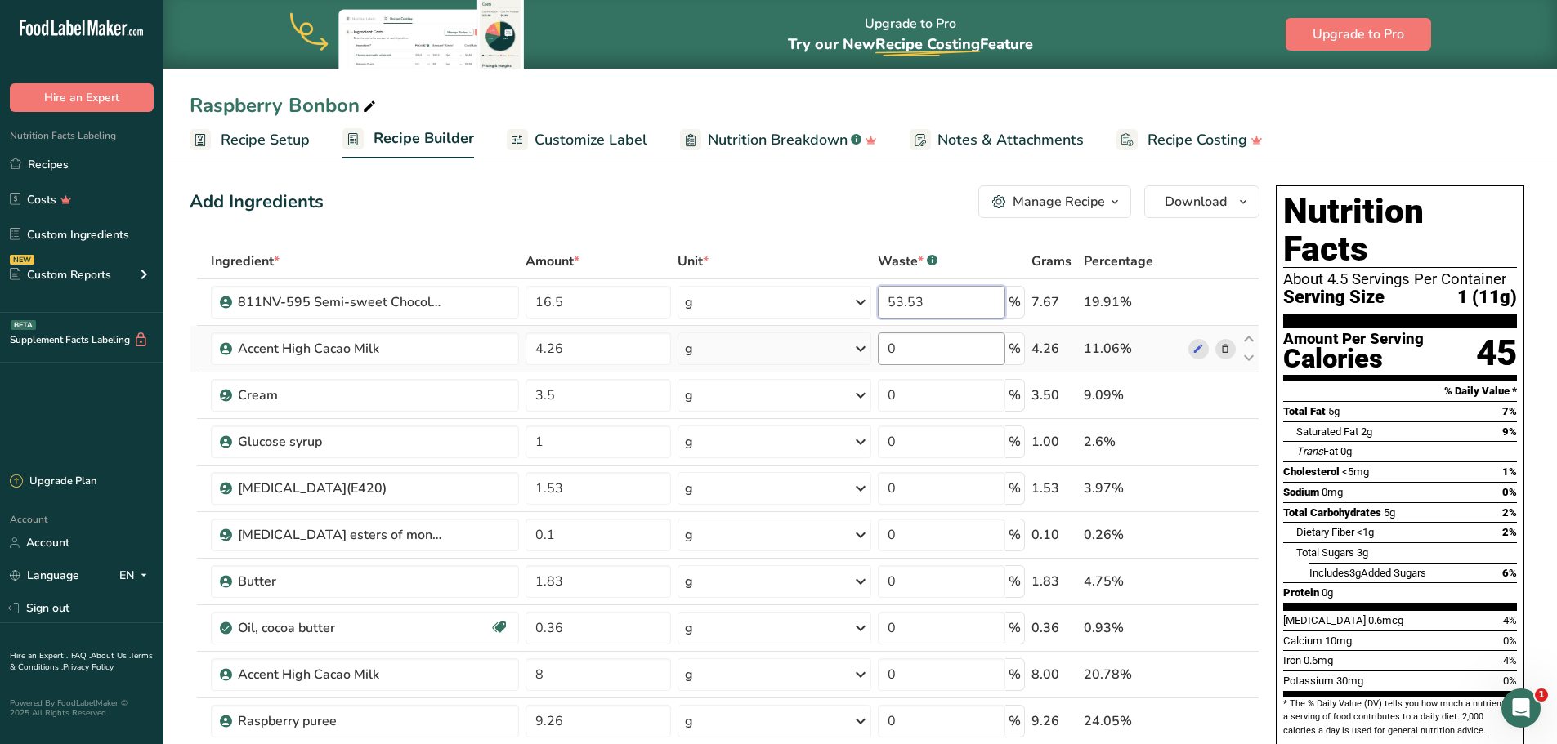
type input "53.53"
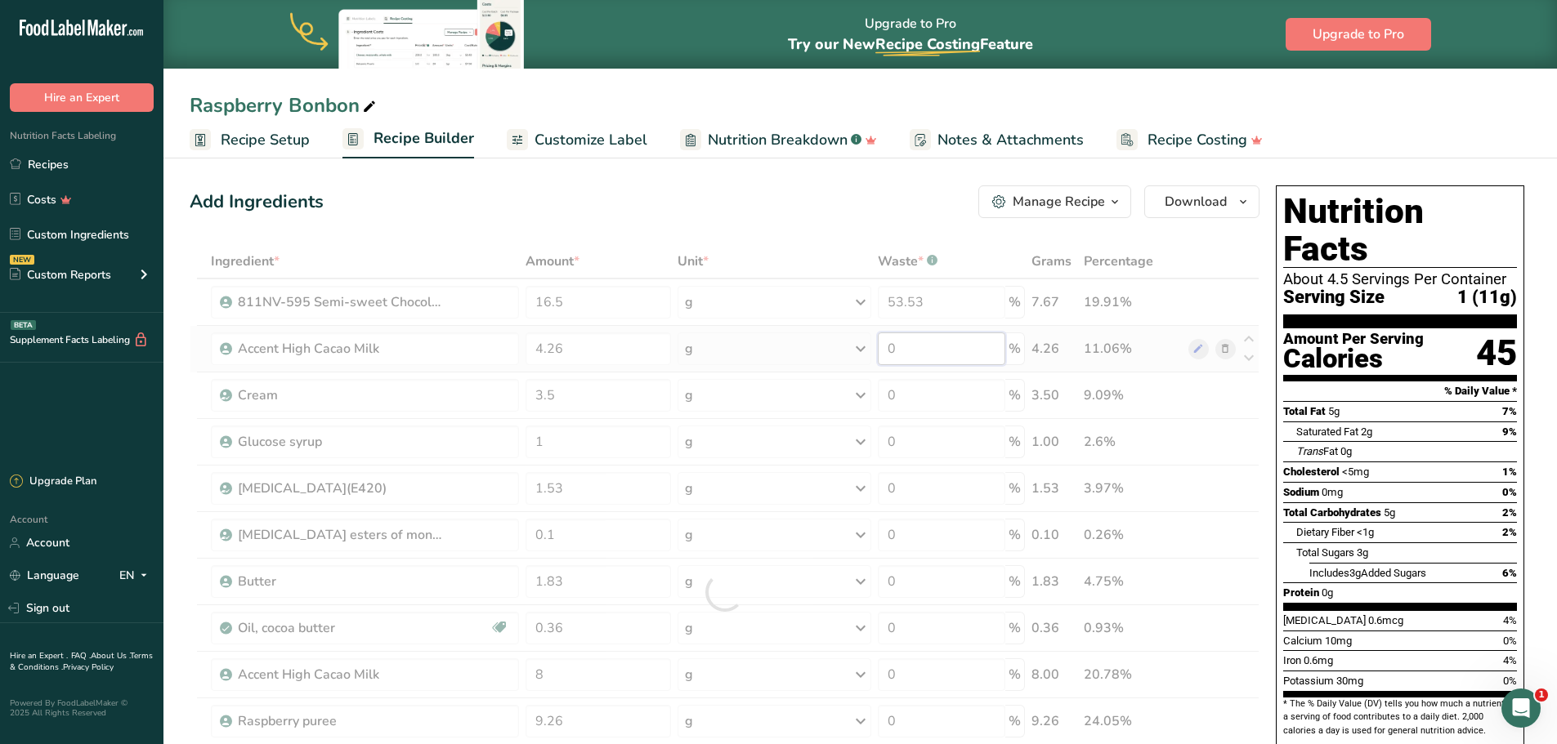
click at [908, 341] on div "Ingredient * Amount * Unit * Waste * .a-a{fill:#347362;}.b-a{fill:#fff;} Grams …" at bounding box center [725, 592] width 1070 height 696
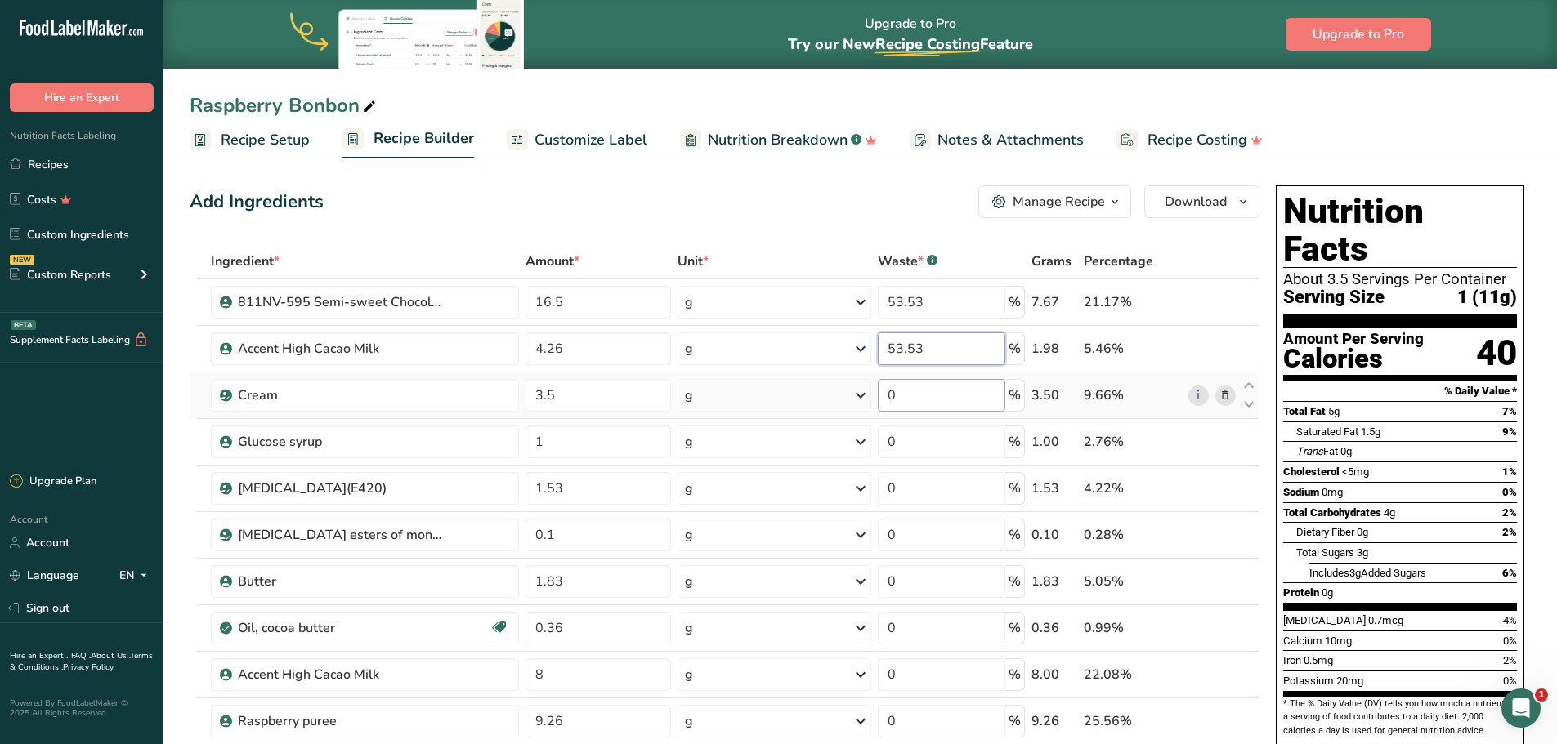
type input "53.53"
click at [923, 399] on div "Ingredient * Amount * Unit * Waste * .a-a{fill:#347362;}.b-a{fill:#fff;} Grams …" at bounding box center [725, 592] width 1070 height 696
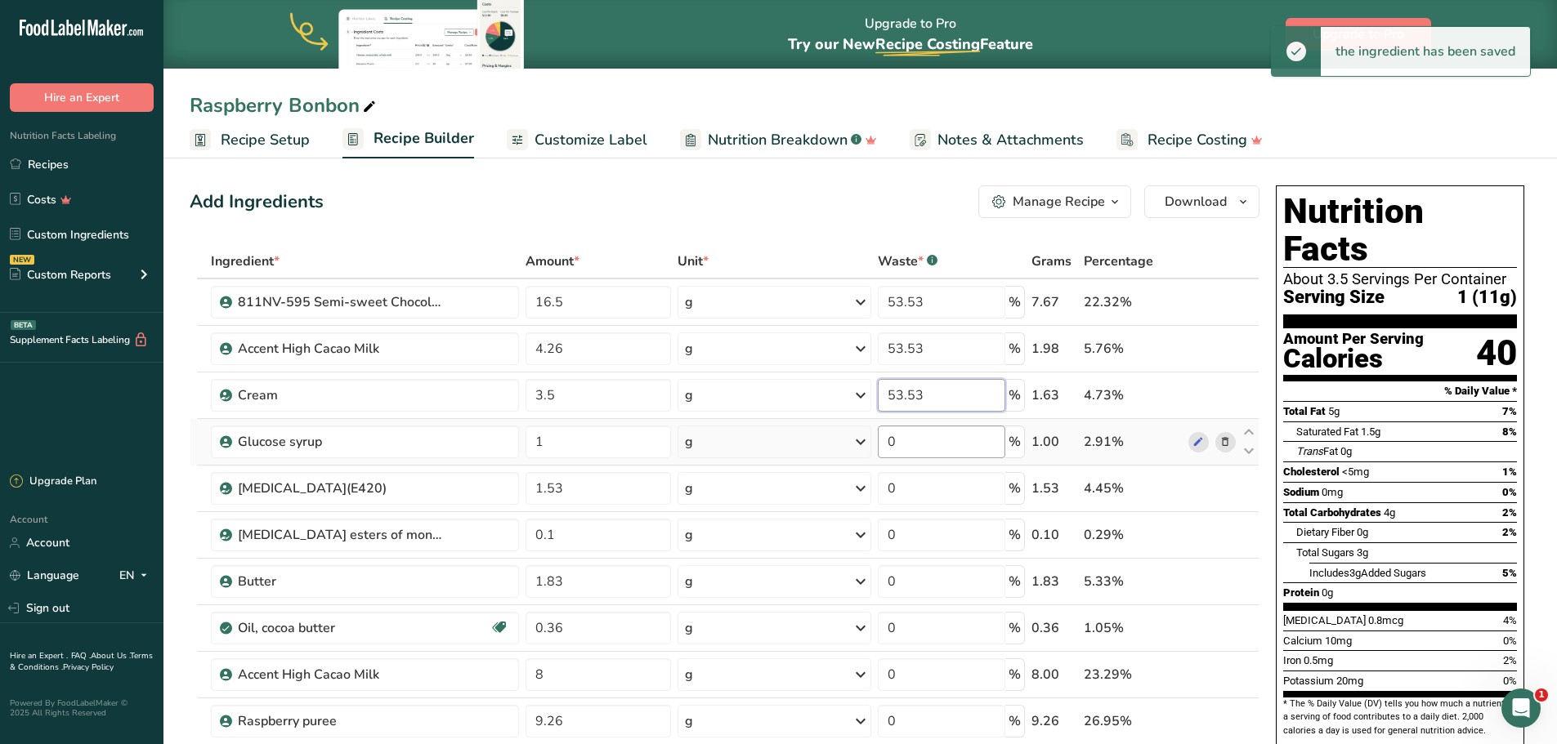
type input "53.53"
click at [923, 448] on div "Ingredient * Amount * Unit * Waste * .a-a{fill:#347362;}.b-a{fill:#fff;} Grams …" at bounding box center [725, 592] width 1070 height 696
type input "53.53"
click at [920, 491] on div "Ingredient * Amount * Unit * Waste * .a-a{fill:#347362;}.b-a{fill:#fff;} Grams …" at bounding box center [725, 592] width 1070 height 696
type input "53.53"
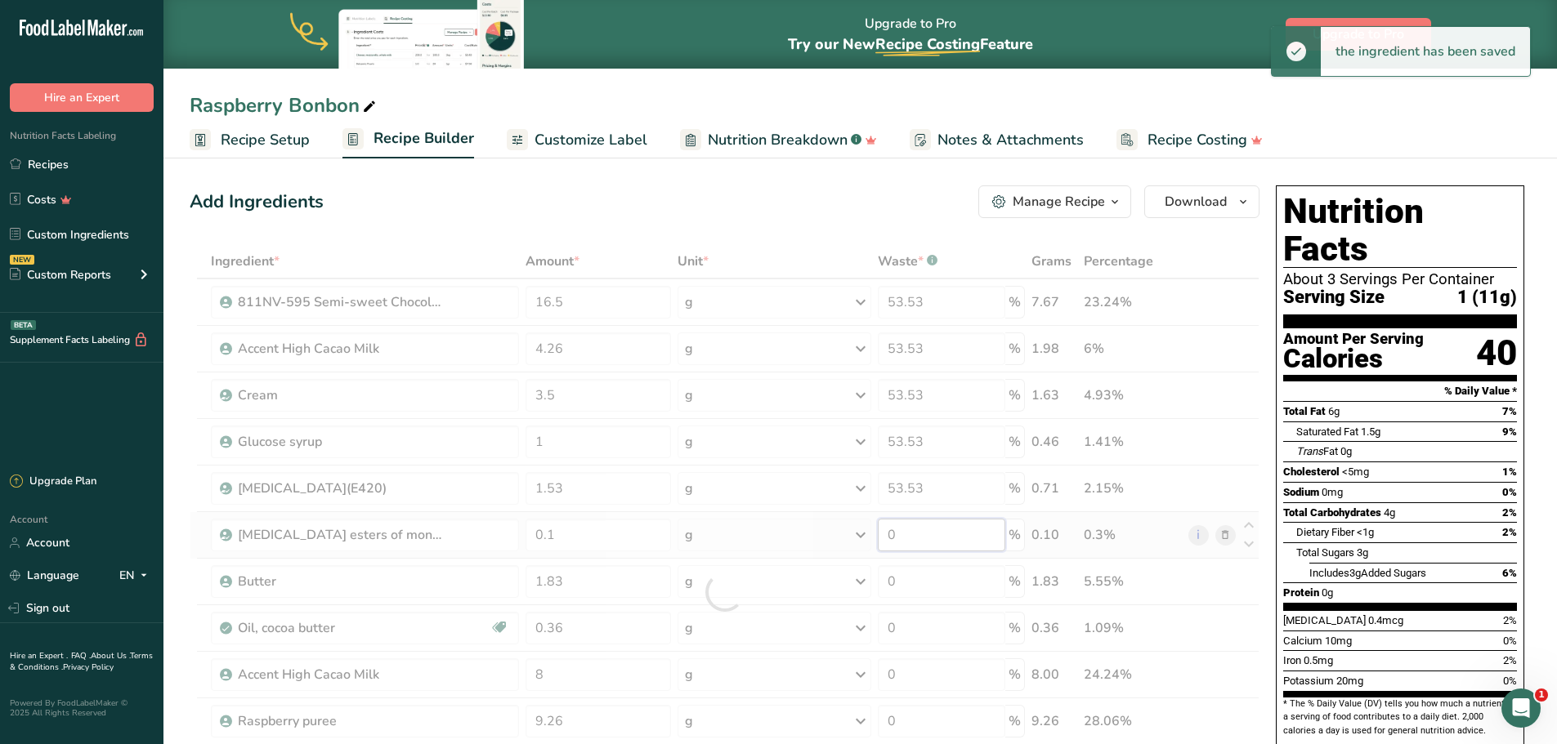
click at [911, 534] on div "Ingredient * Amount * Unit * Waste * .a-a{fill:#347362;}.b-a{fill:#fff;} Grams …" at bounding box center [725, 592] width 1070 height 696
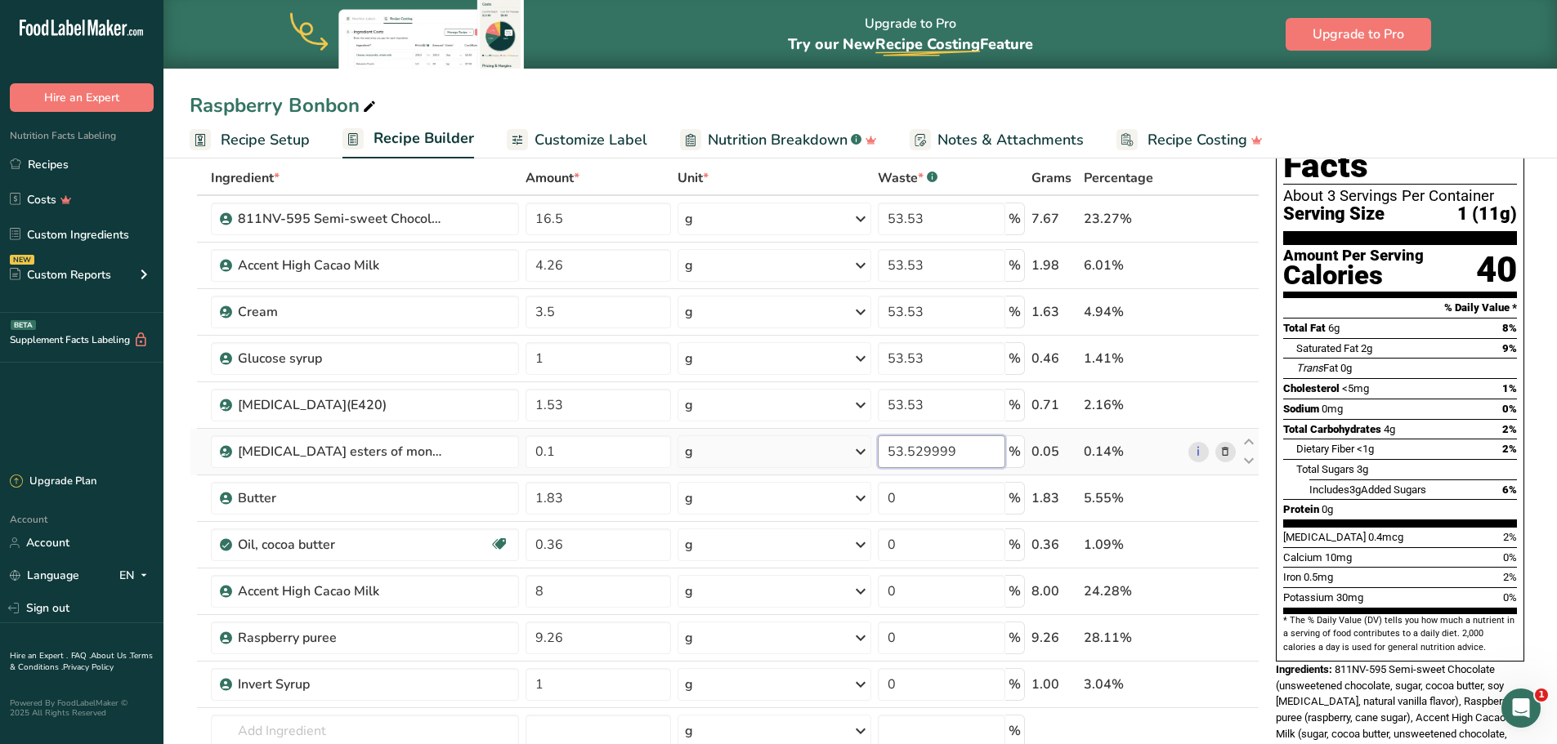
scroll to position [163, 0]
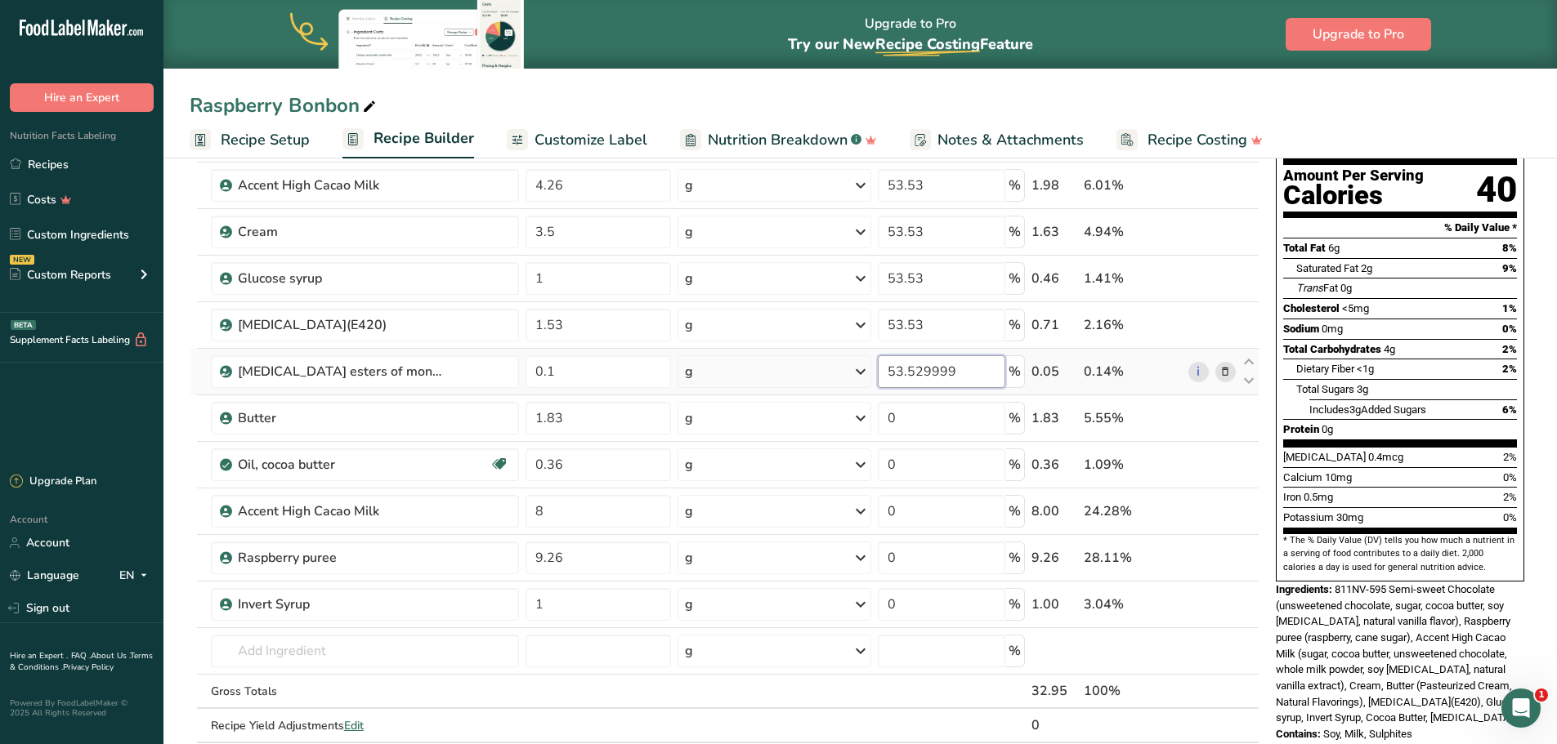
click at [966, 370] on input "53.529999" at bounding box center [941, 371] width 127 height 33
type input "53.53"
click at [900, 404] on div "Ingredient * Amount * Unit * Waste * .a-a{fill:#347362;}.b-a{fill:#fff;} Grams …" at bounding box center [725, 429] width 1070 height 696
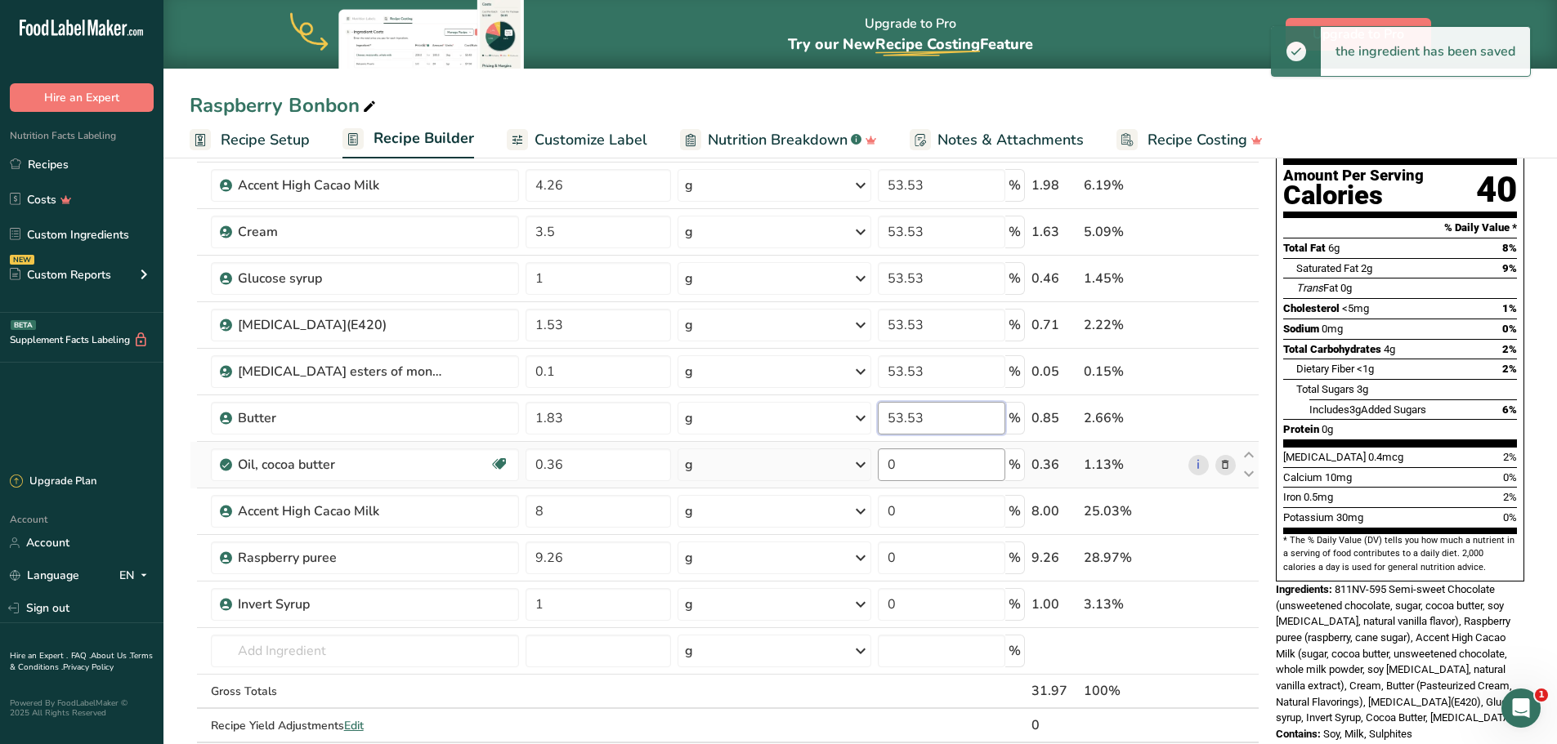
type input "53.53"
click at [936, 458] on div "Ingredient * Amount * Unit * Waste * .a-a{fill:#347362;}.b-a{fill:#fff;} Grams …" at bounding box center [725, 429] width 1070 height 696
type input "53.53"
click at [915, 512] on div "Ingredient * Amount * Unit * Waste * .a-a{fill:#347362;}.b-a{fill:#fff;} Grams …" at bounding box center [725, 429] width 1070 height 696
type input "53.53"
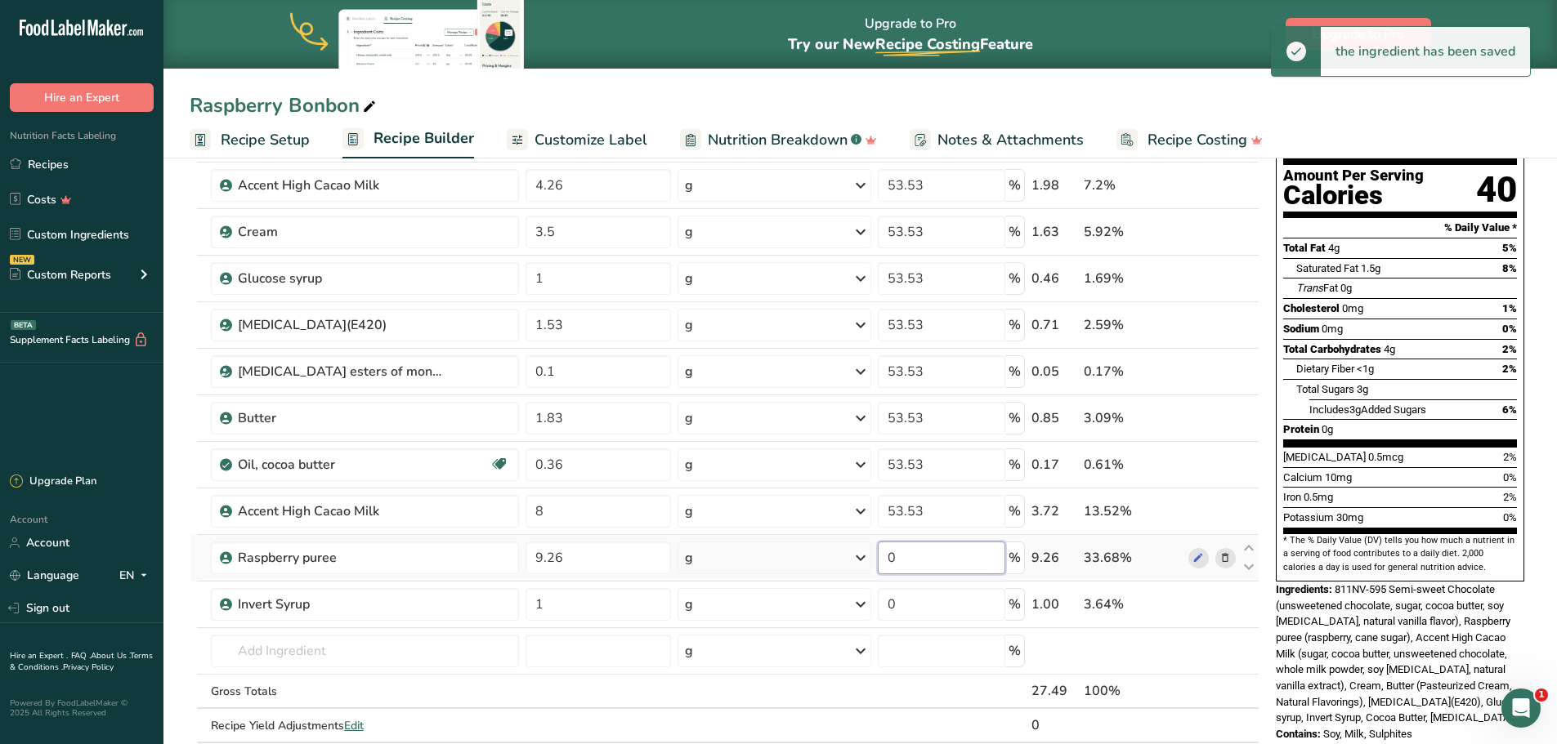
click at [904, 556] on div "Ingredient * Amount * Unit * Waste * .a-a{fill:#347362;}.b-a{fill:#fff;} Grams …" at bounding box center [725, 429] width 1070 height 696
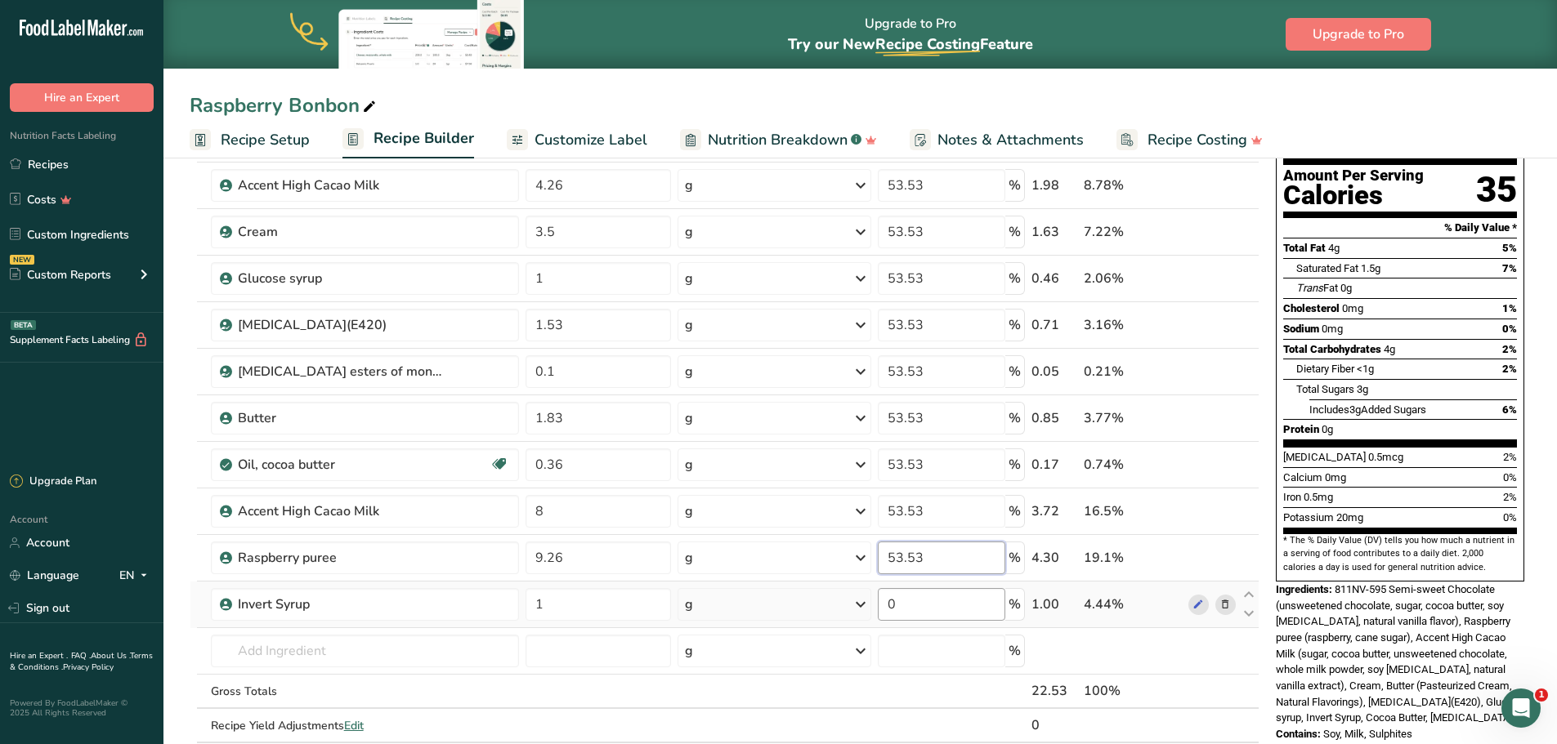
type input "53.53"
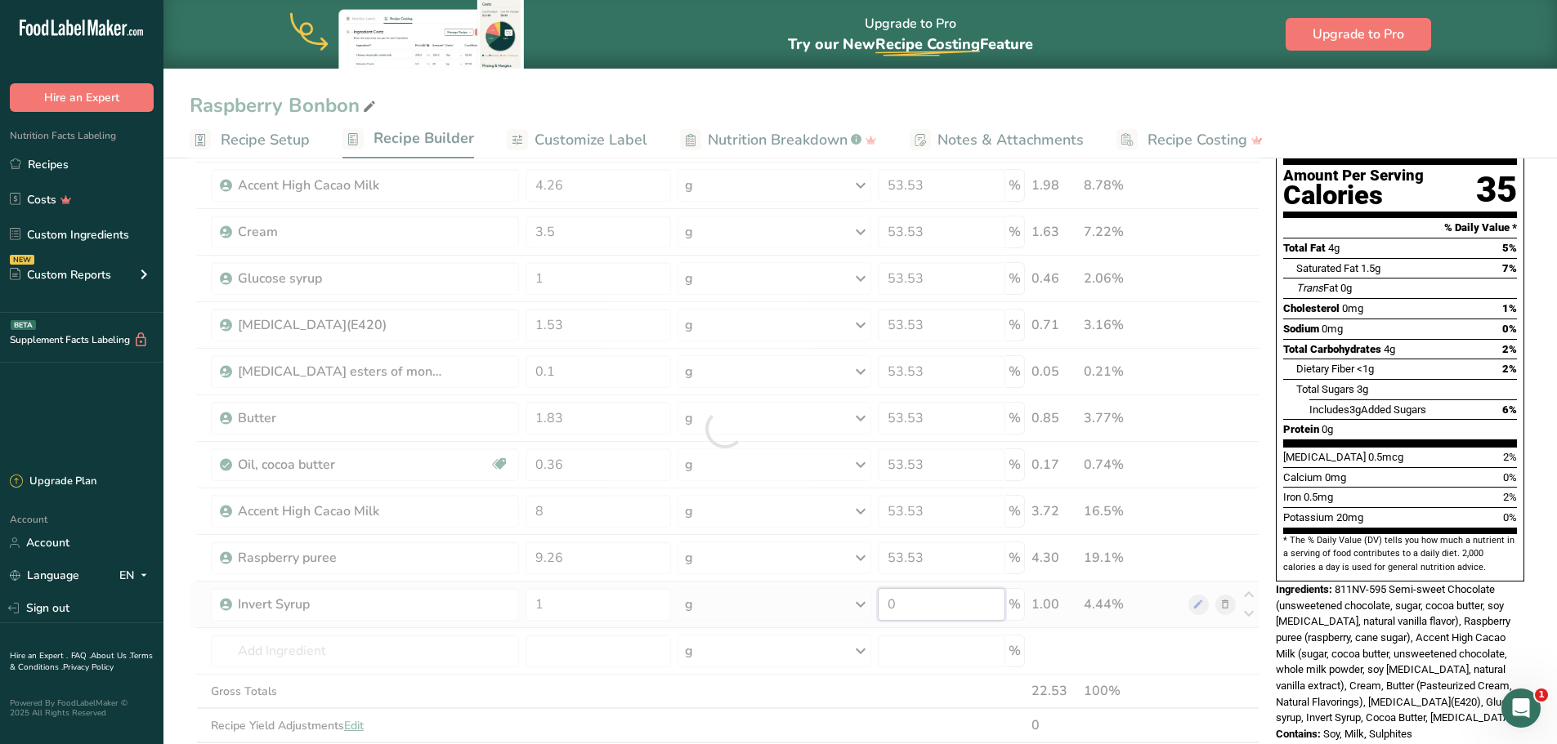
click at [909, 607] on div "Ingredient * Amount * Unit * Waste * .a-a{fill:#347362;}.b-a{fill:#fff;} Grams …" at bounding box center [725, 429] width 1070 height 696
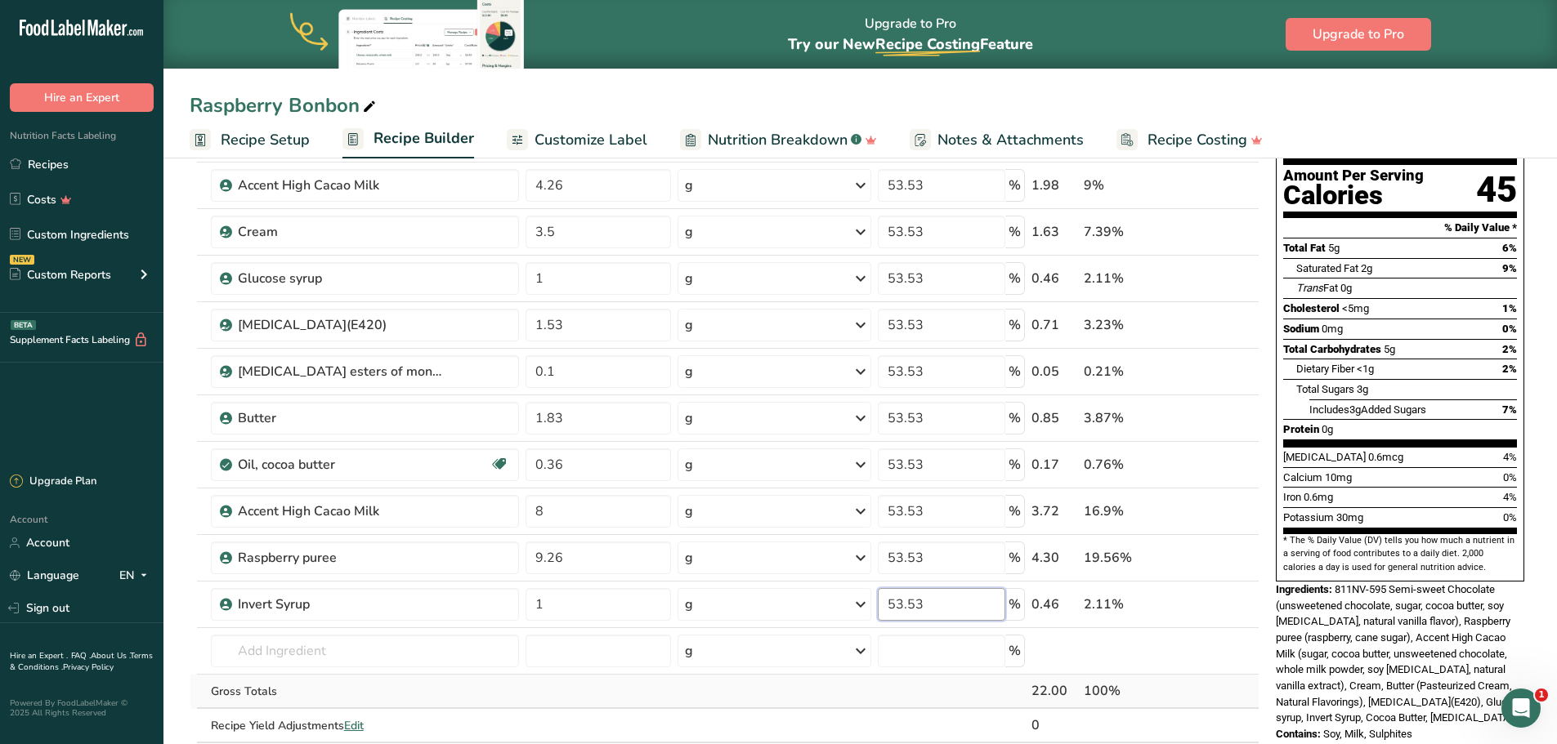
type input "53.53"
click at [962, 698] on div "Ingredient * Amount * Unit * Waste * .a-a{fill:#347362;}.b-a{fill:#fff;} Grams …" at bounding box center [725, 429] width 1070 height 696
click at [66, 166] on link "Recipes" at bounding box center [81, 164] width 163 height 31
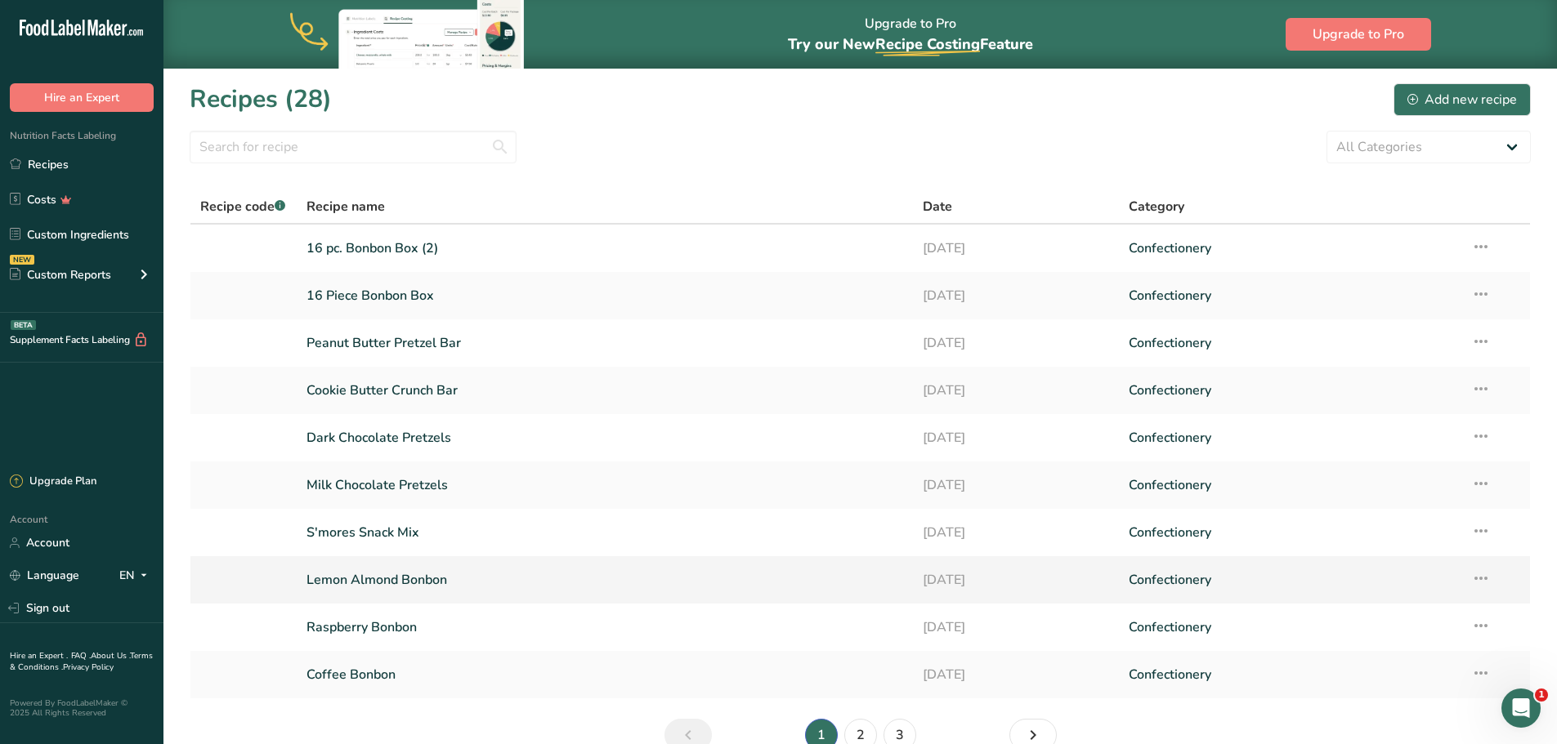
click at [387, 574] on link "Lemon Almond Bonbon" at bounding box center [604, 580] width 597 height 34
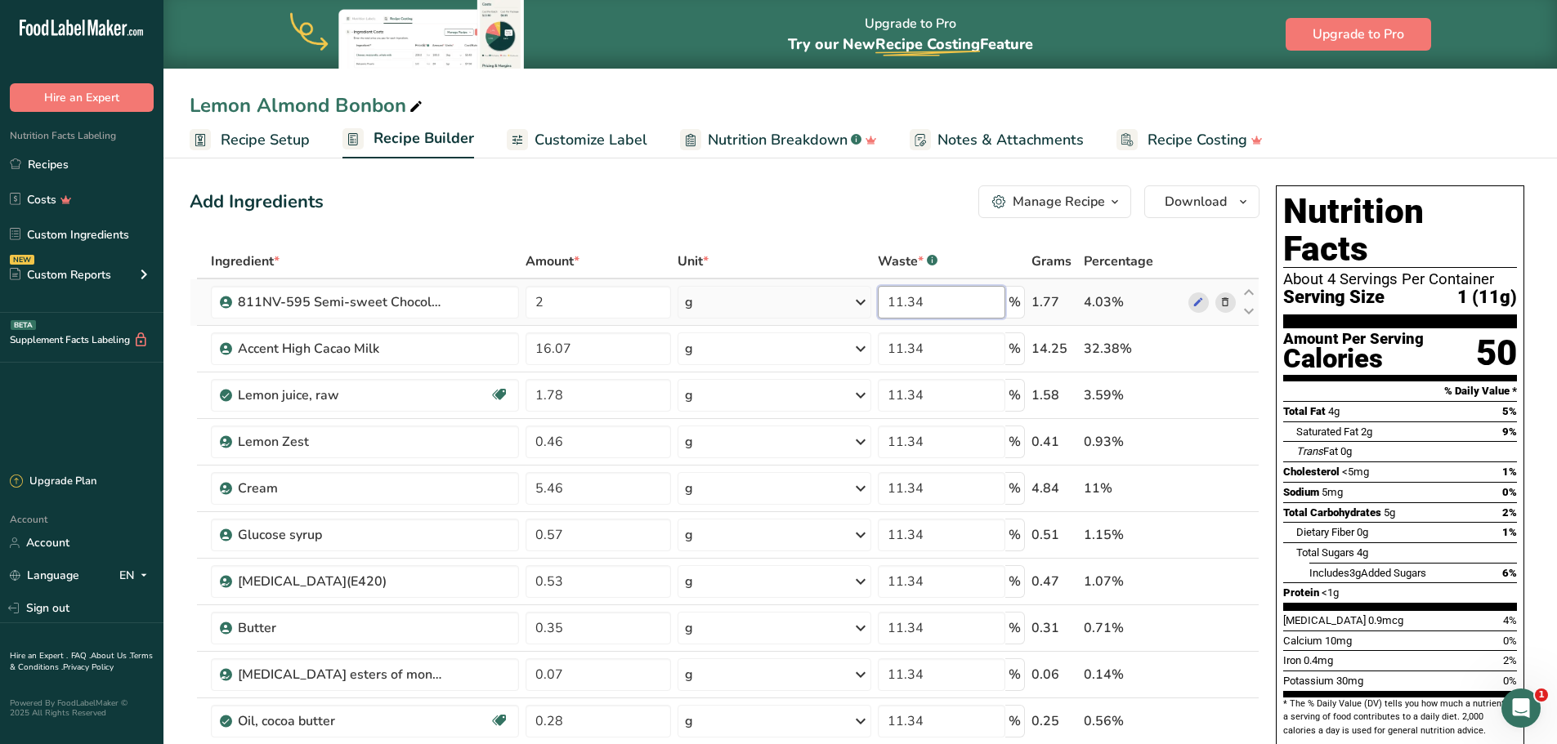
click at [913, 297] on input "11.34" at bounding box center [941, 302] width 127 height 33
type input "0"
click at [918, 352] on div "Ingredient * Amount * Unit * Waste * .a-a{fill:#347362;}.b-a{fill:#fff;} Grams …" at bounding box center [725, 685] width 1070 height 882
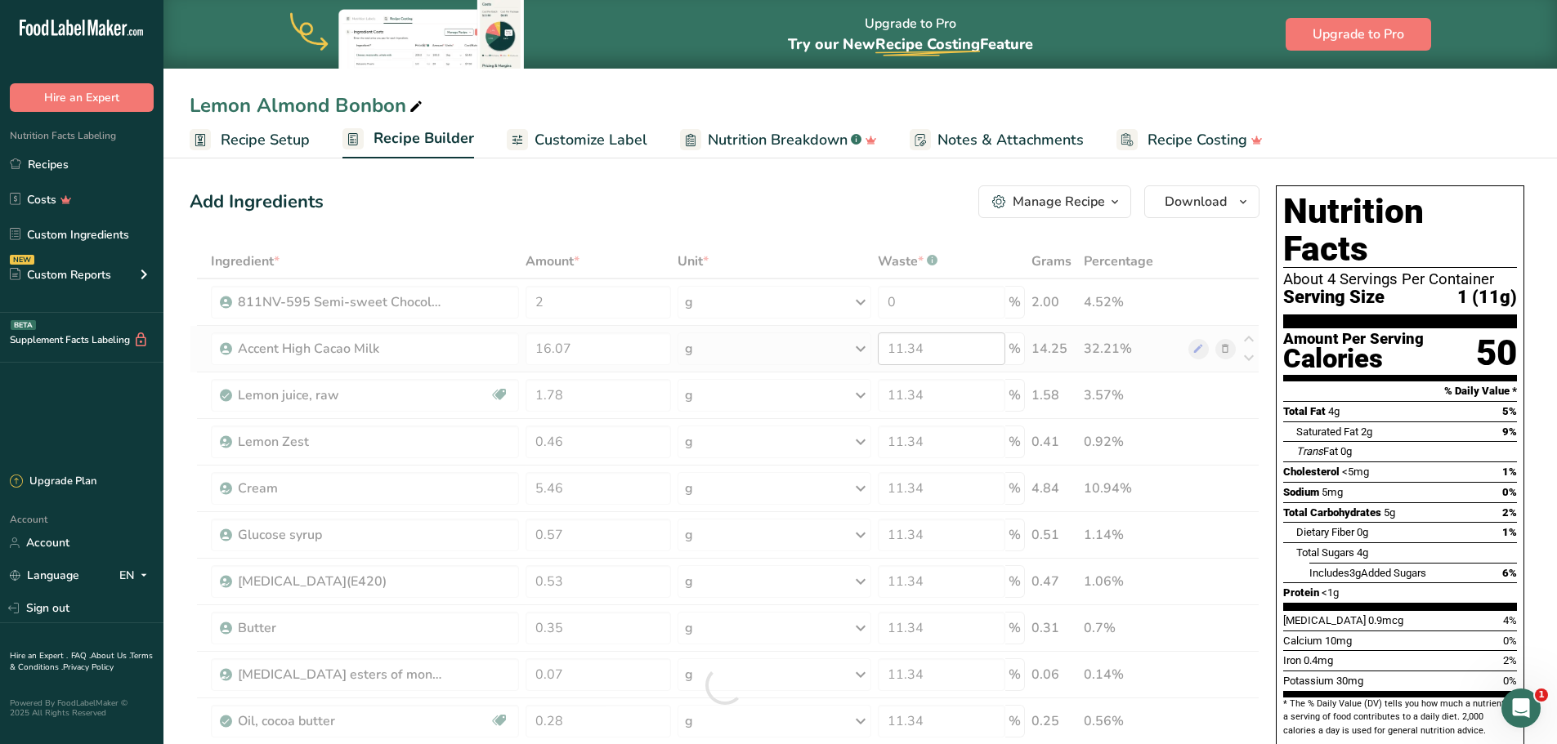
click at [918, 352] on div at bounding box center [725, 685] width 1070 height 882
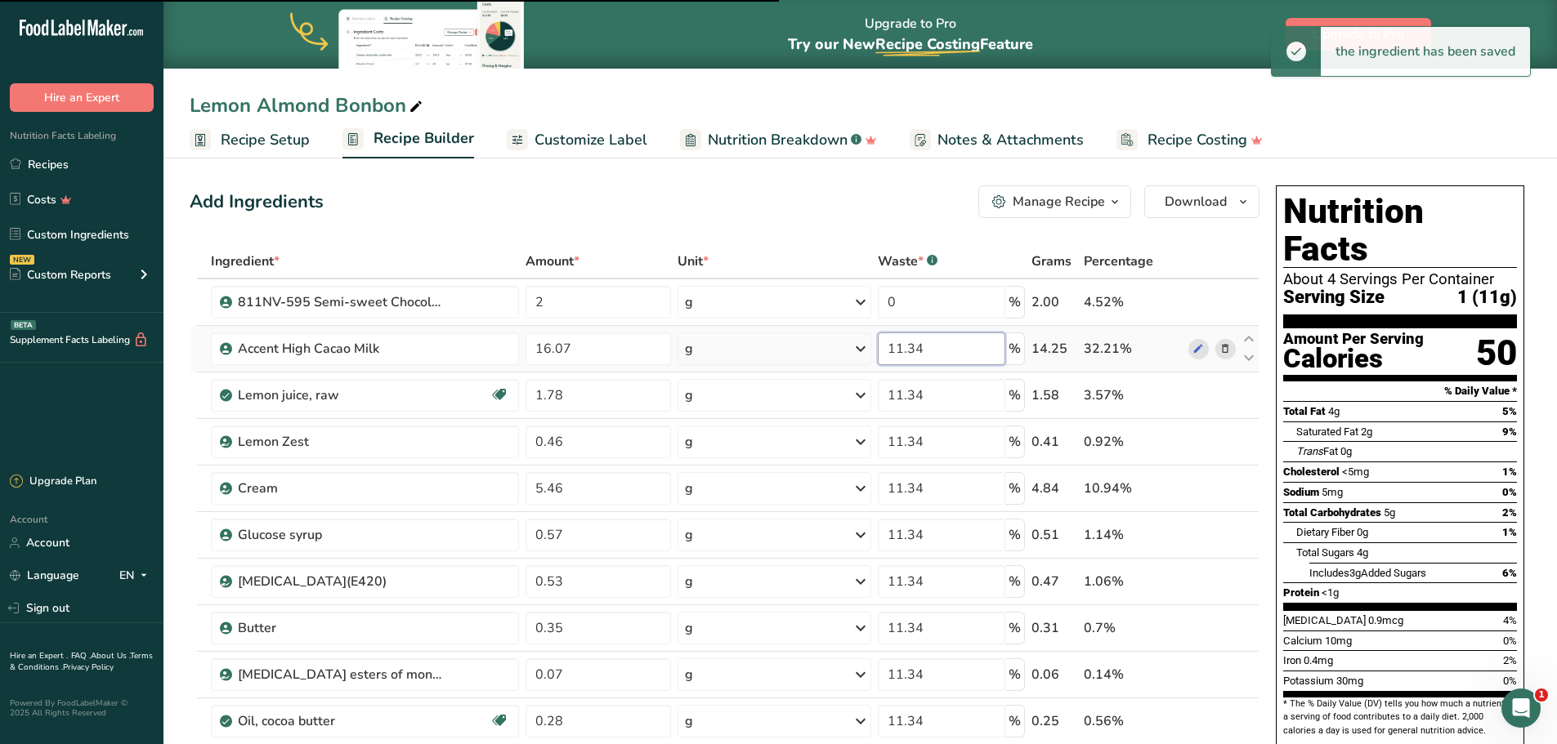
click at [918, 352] on input "11.34" at bounding box center [941, 349] width 127 height 33
type input "0"
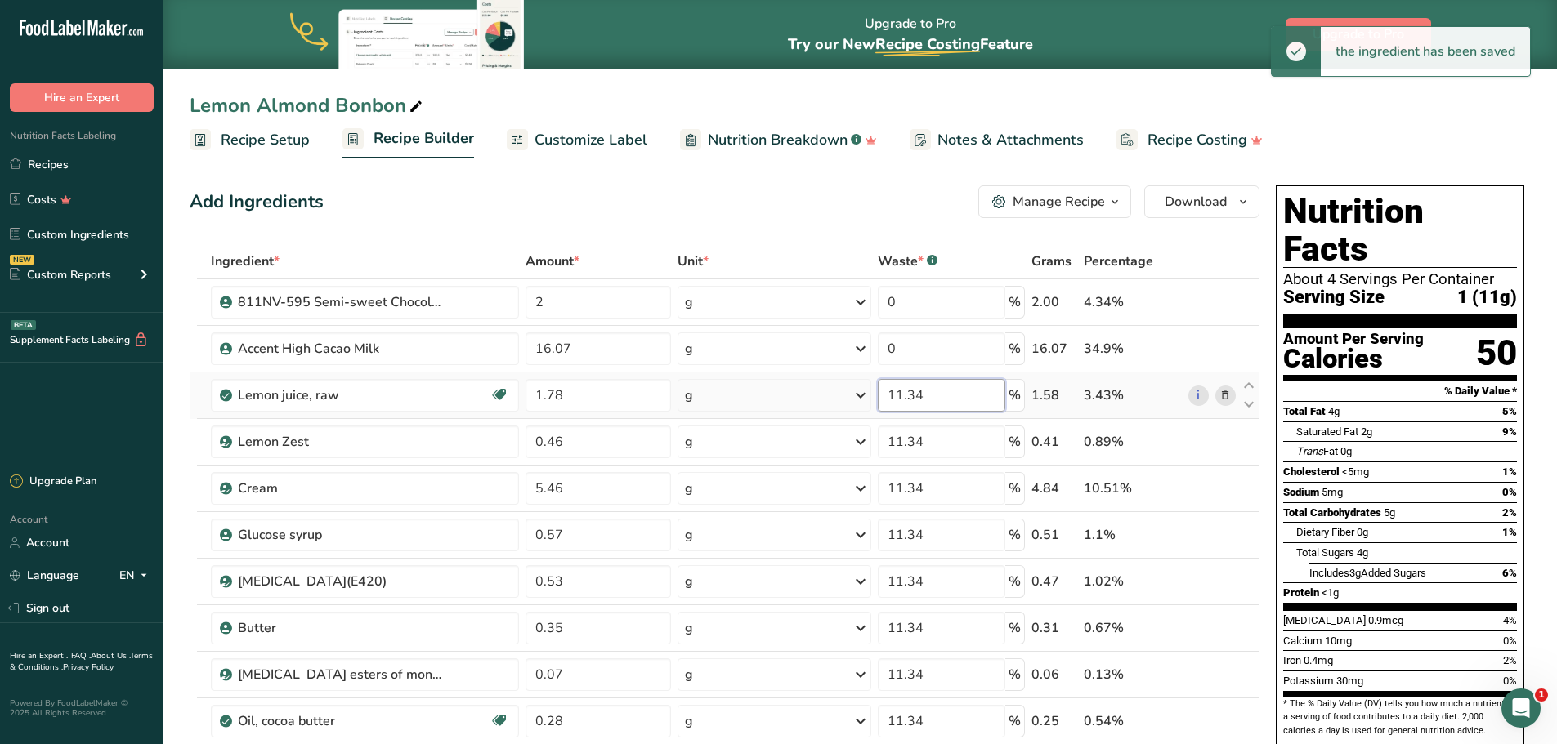
click at [918, 397] on div "Ingredient * Amount * Unit * Waste * .a-a{fill:#347362;}.b-a{fill:#fff;} Grams …" at bounding box center [725, 685] width 1070 height 882
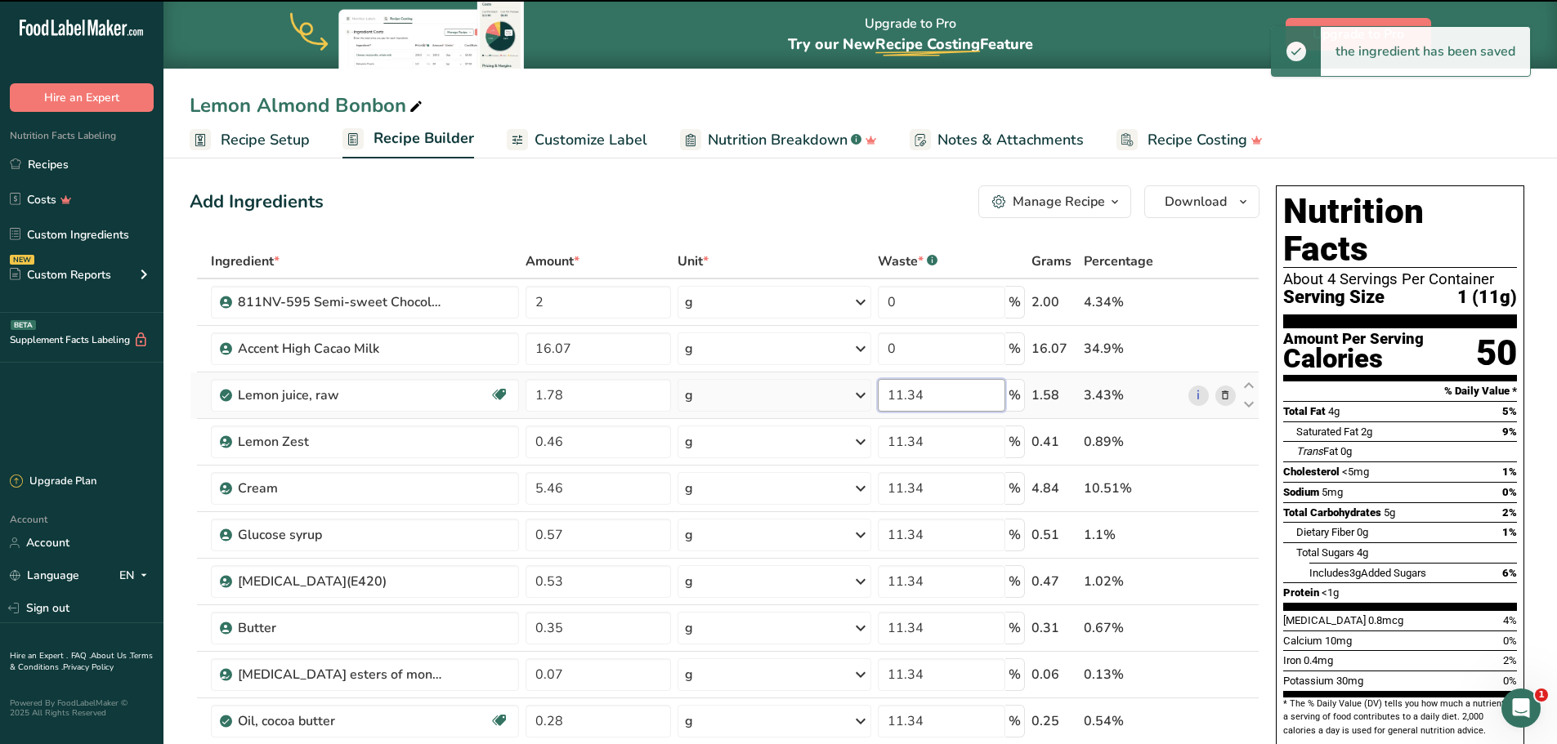
click at [918, 396] on input "11.34" at bounding box center [941, 395] width 127 height 33
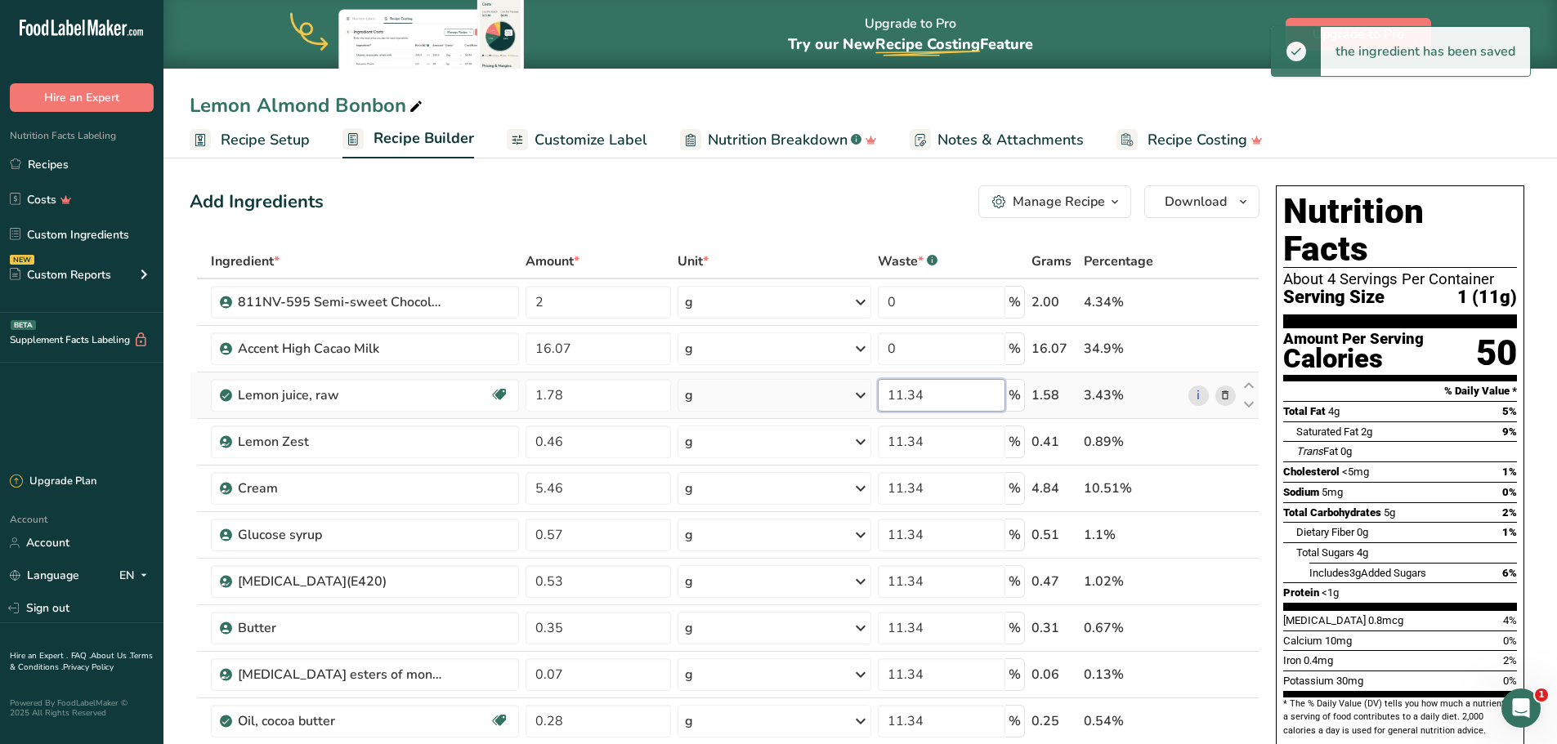
click at [918, 396] on input "11.34" at bounding box center [941, 395] width 127 height 33
type input "0"
click at [917, 440] on div "Ingredient * Amount * Unit * Waste * .a-a{fill:#347362;}.b-a{fill:#fff;} Grams …" at bounding box center [725, 685] width 1070 height 882
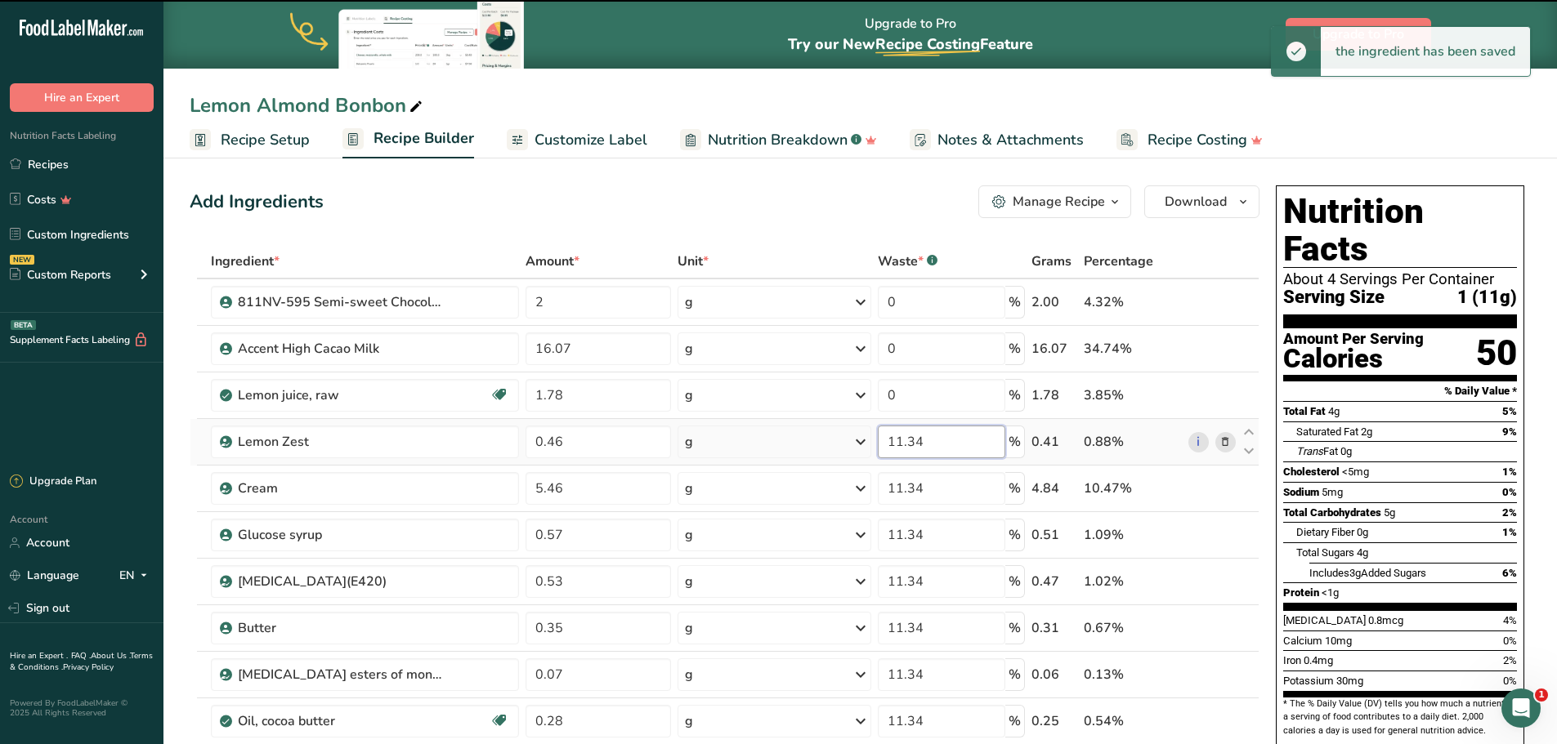
click at [918, 440] on input "11.34" at bounding box center [941, 442] width 127 height 33
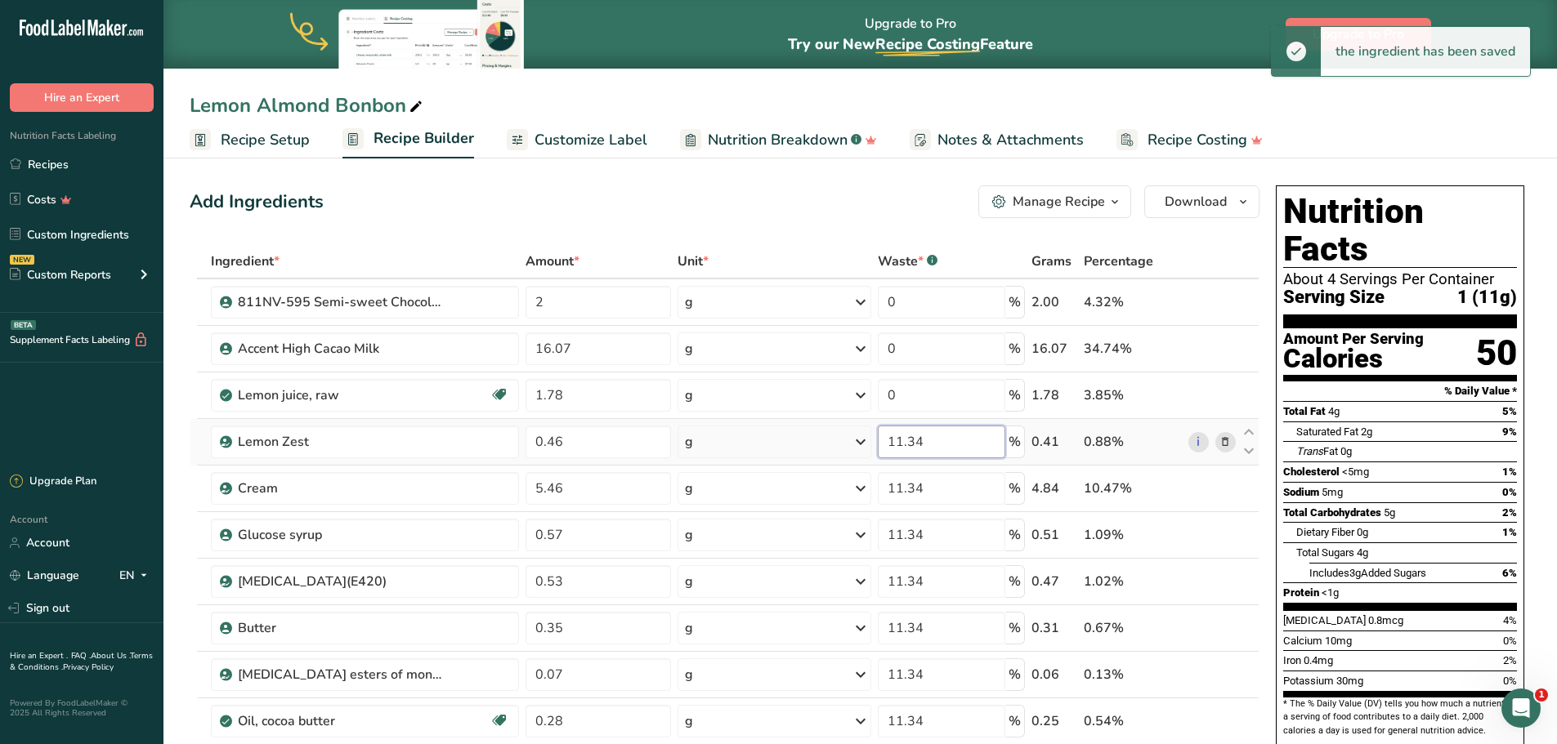
click at [918, 440] on input "11.34" at bounding box center [941, 442] width 127 height 33
type input "0"
click at [919, 487] on div "Ingredient * Amount * Unit * Waste * .a-a{fill:#347362;}.b-a{fill:#fff;} Grams …" at bounding box center [725, 685] width 1070 height 882
click at [919, 487] on input "11.34" at bounding box center [941, 488] width 127 height 33
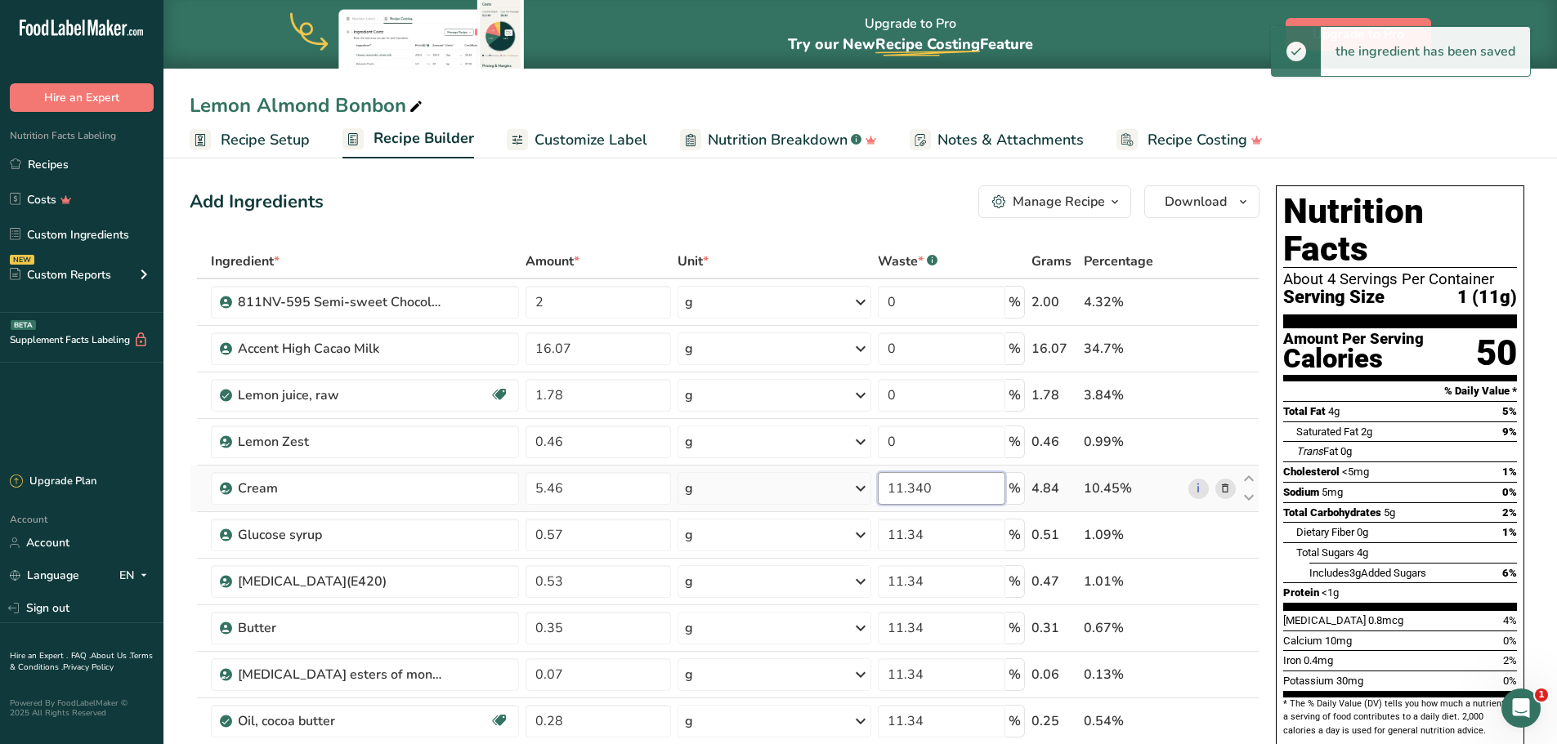
click at [919, 487] on input "11.340" at bounding box center [941, 488] width 127 height 33
type input "0"
click at [915, 538] on div "Ingredient * Amount * Unit * Waste * .a-a{fill:#347362;}.b-a{fill:#fff;} Grams …" at bounding box center [725, 685] width 1070 height 882
click at [915, 537] on input "11.34" at bounding box center [941, 535] width 127 height 33
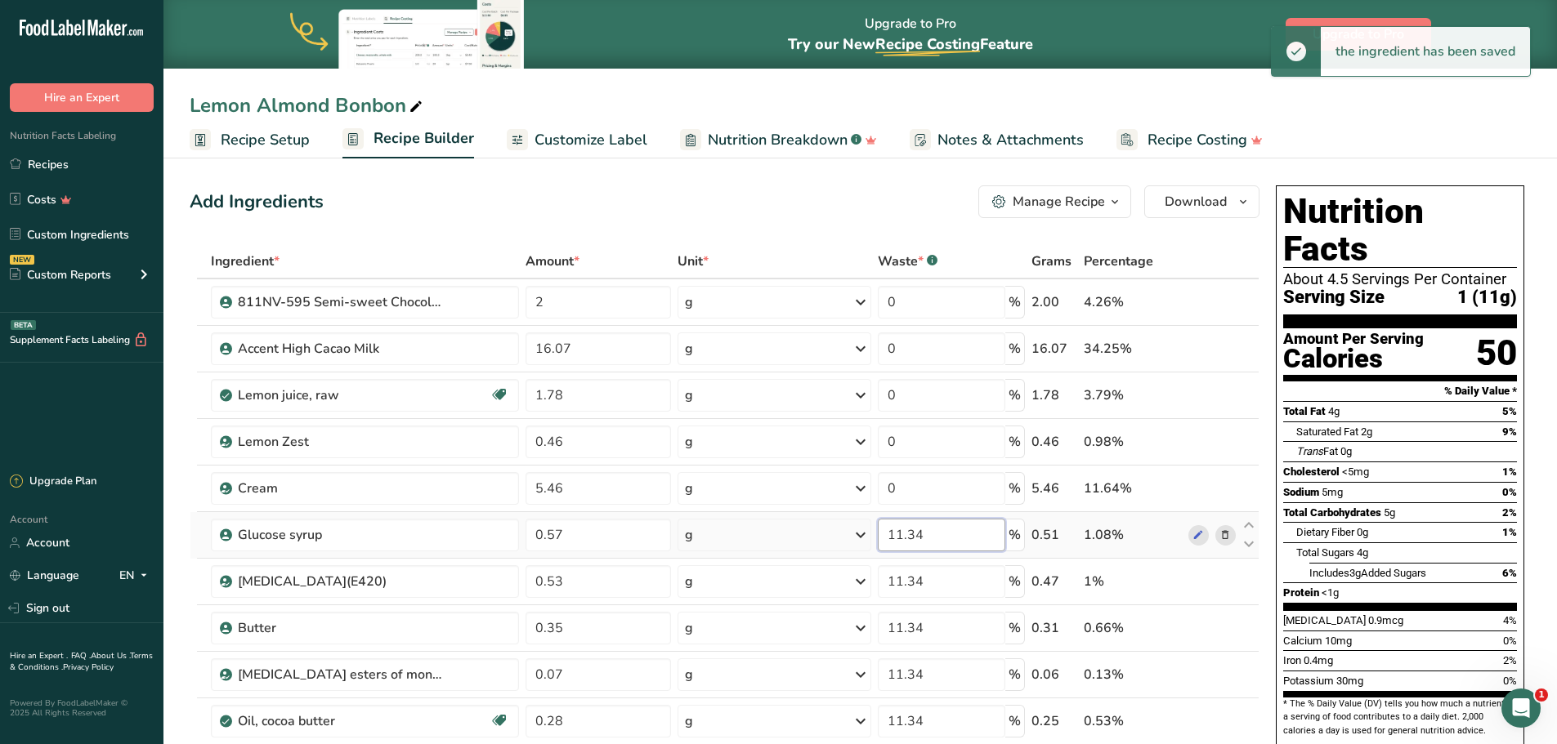
click at [915, 537] on input "11.34" at bounding box center [941, 535] width 127 height 33
type input "0"
click at [919, 582] on div "Ingredient * Amount * Unit * Waste * .a-a{fill:#347362;}.b-a{fill:#fff;} Grams …" at bounding box center [725, 685] width 1070 height 882
click at [919, 580] on input "11.34" at bounding box center [941, 581] width 127 height 33
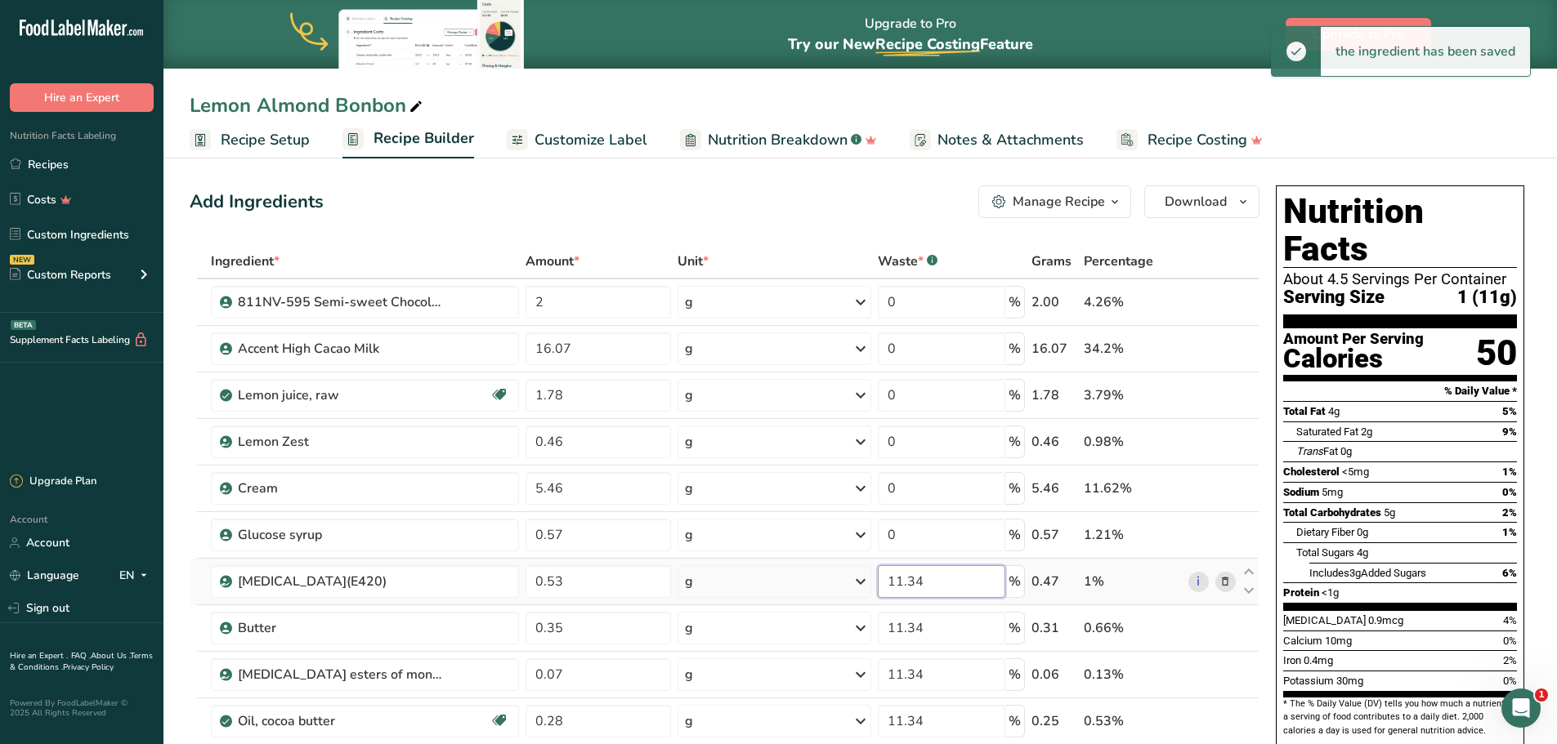
click at [919, 579] on input "11.34" at bounding box center [941, 581] width 127 height 33
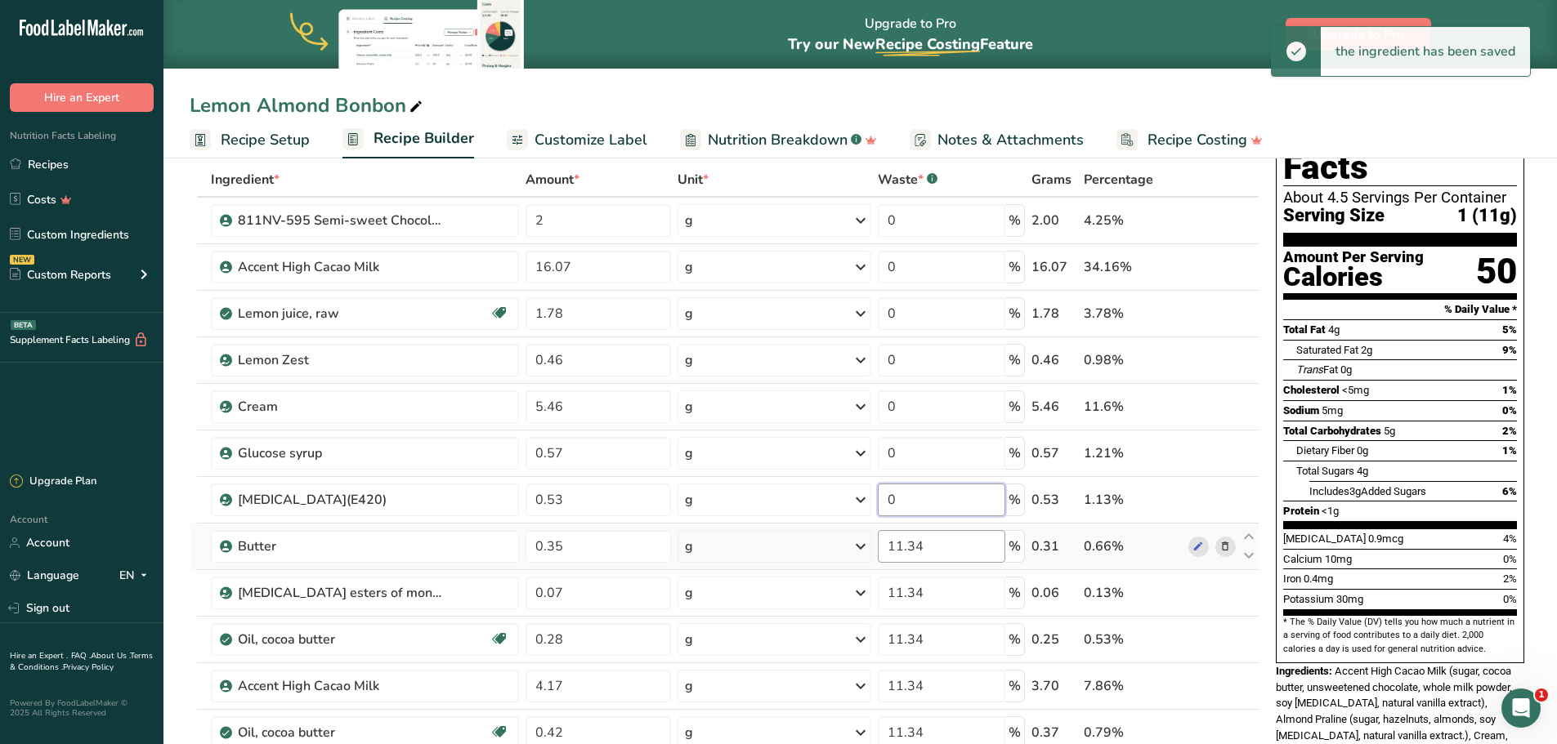
type input "0"
click at [919, 538] on div "Ingredient * Amount * Unit * Waste * .a-a{fill:#347362;}.b-a{fill:#fff;} Grams …" at bounding box center [725, 604] width 1070 height 882
click at [918, 547] on input "11.34" at bounding box center [941, 546] width 127 height 33
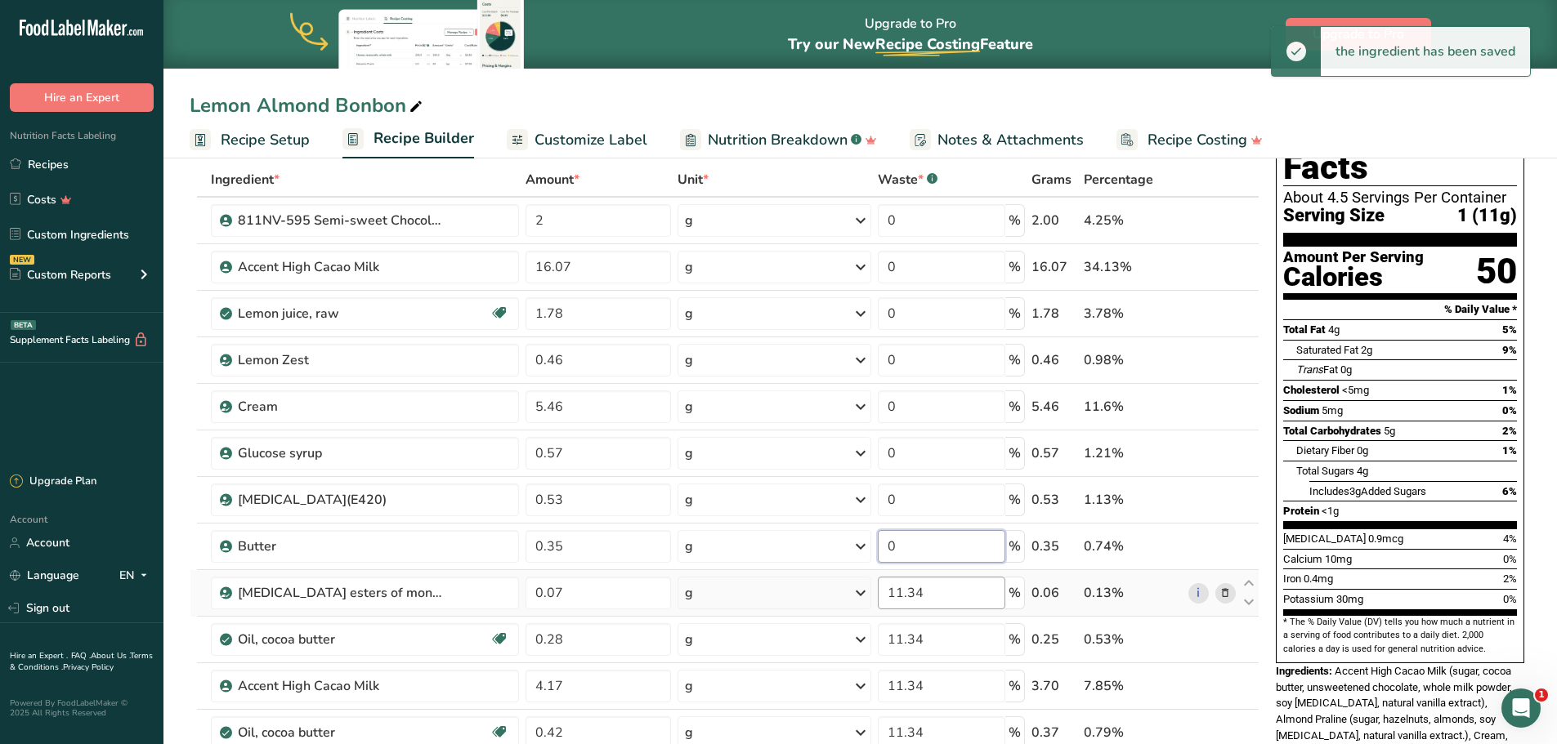
type input "0"
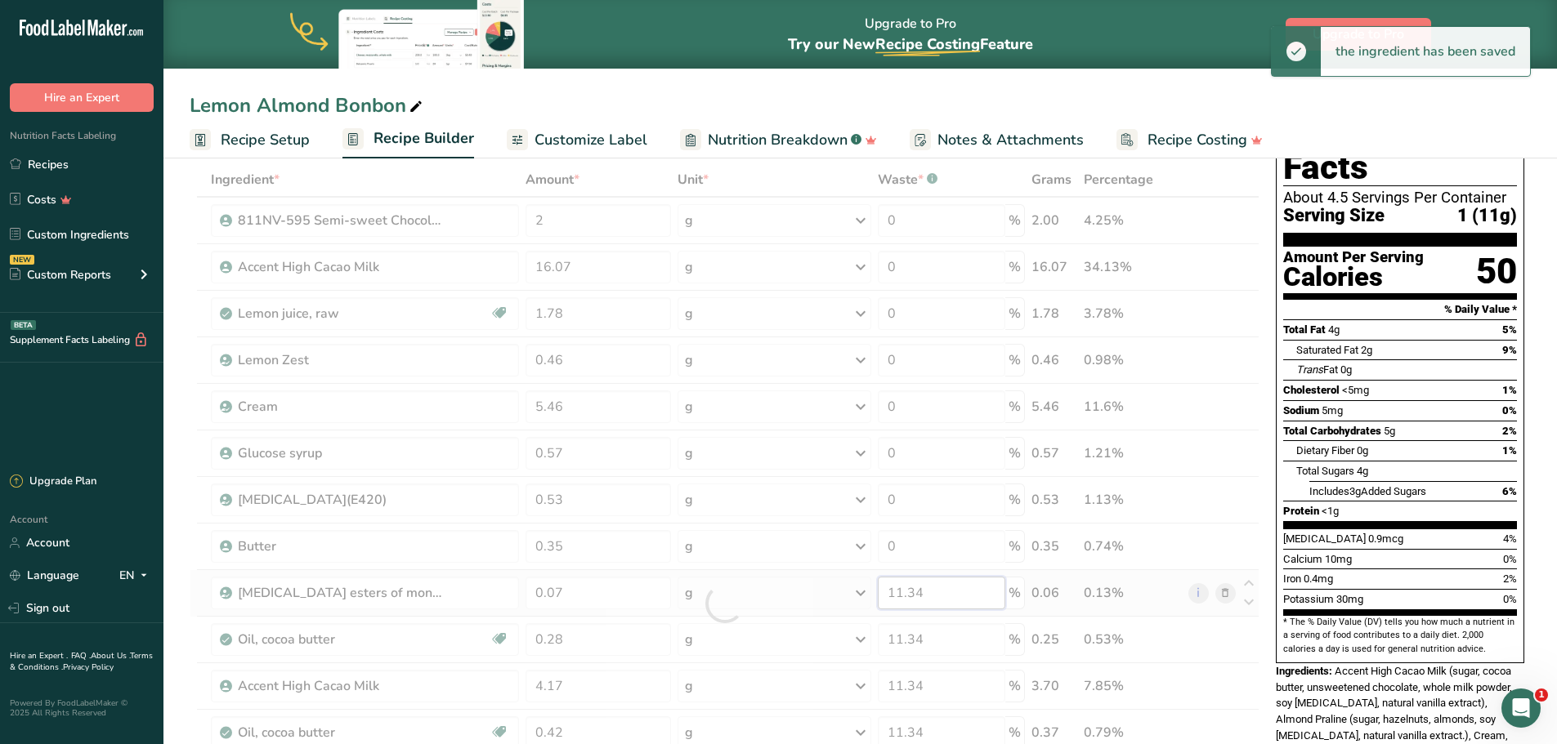
click at [912, 599] on div "Ingredient * Amount * Unit * Waste * .a-a{fill:#347362;}.b-a{fill:#fff;} Grams …" at bounding box center [725, 604] width 1070 height 882
click at [912, 599] on div at bounding box center [725, 604] width 1070 height 882
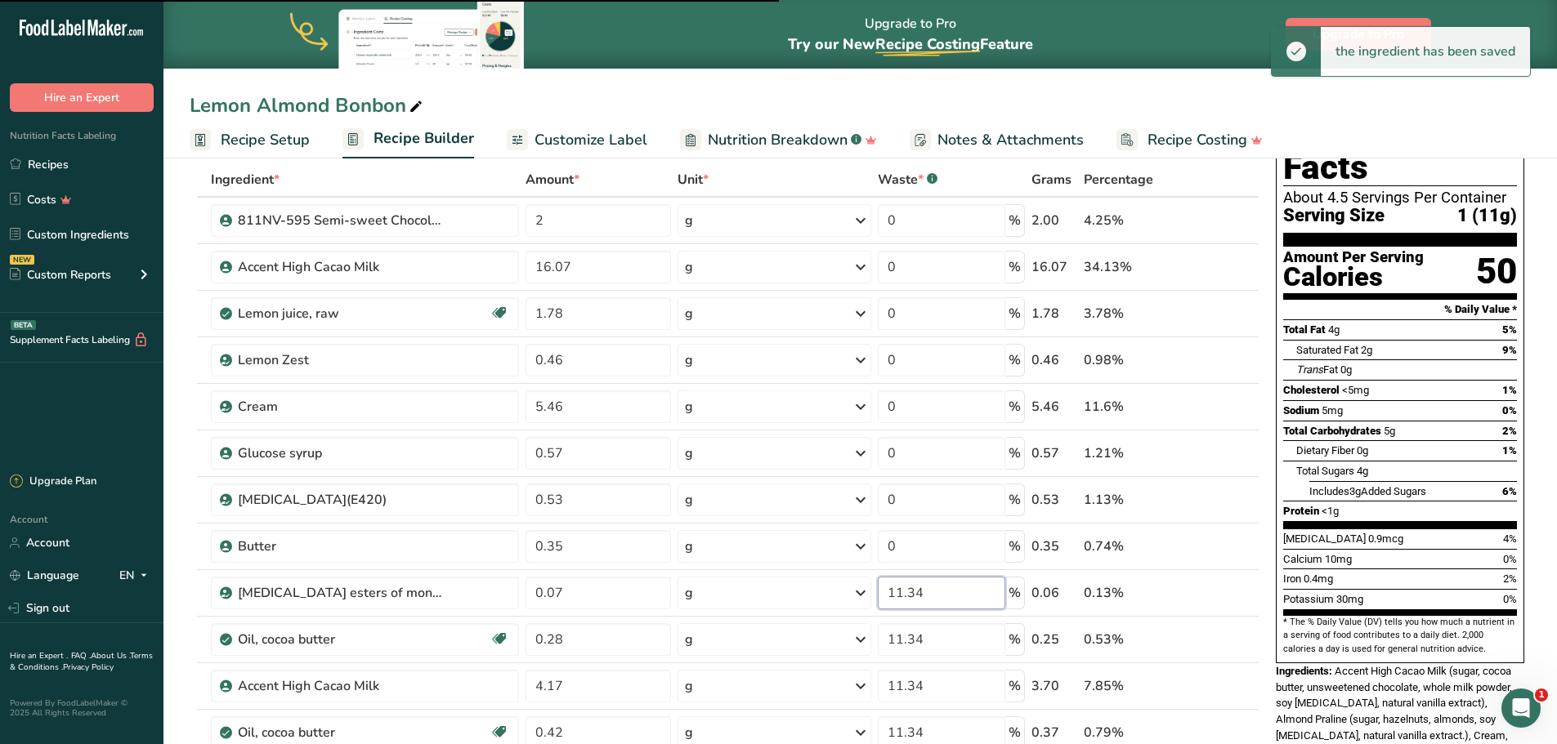
click at [914, 592] on input "11.34" at bounding box center [941, 593] width 127 height 33
type input "0"
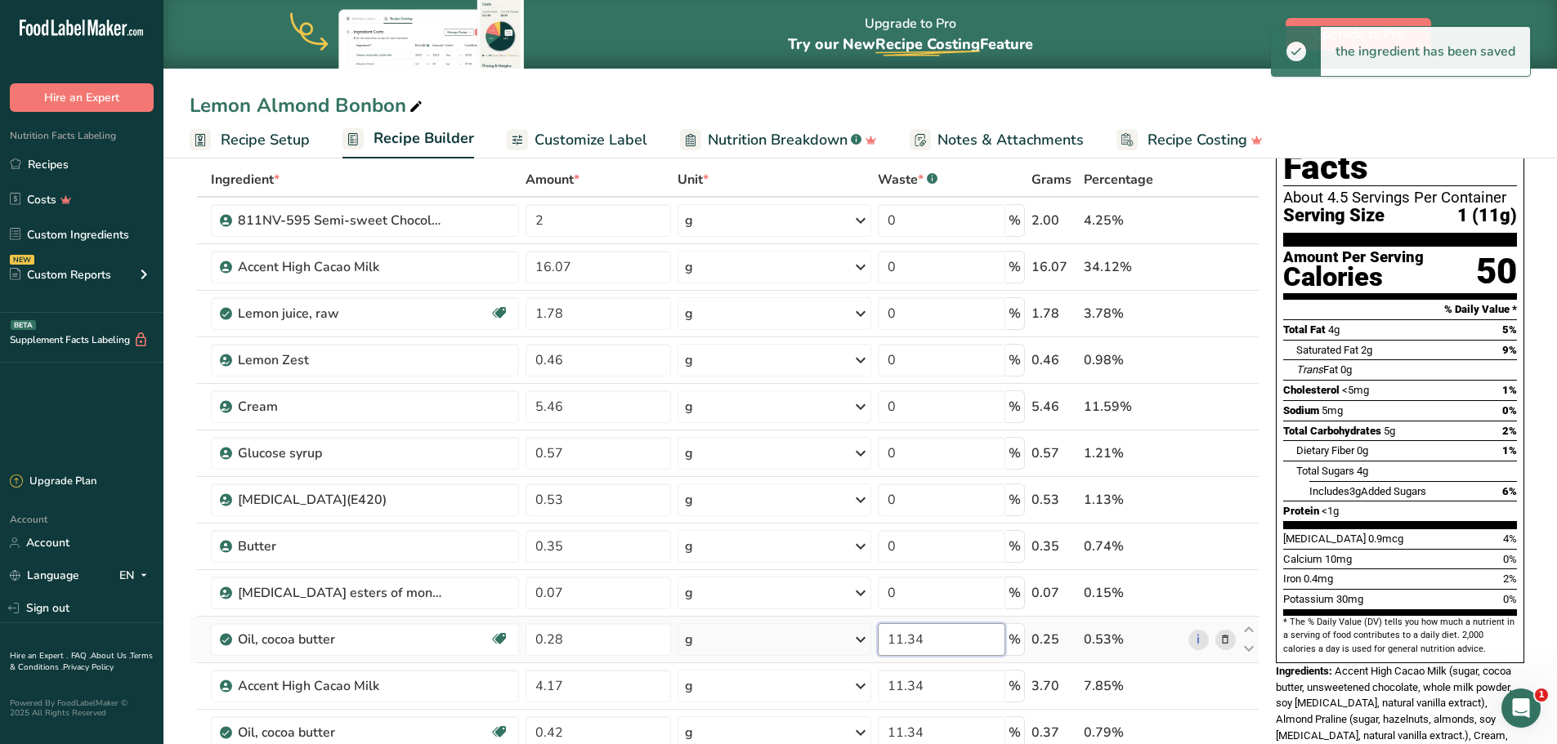
click at [914, 632] on div "Ingredient * Amount * Unit * Waste * .a-a{fill:#347362;}.b-a{fill:#fff;} Grams …" at bounding box center [725, 604] width 1070 height 882
click at [914, 640] on input "11.34" at bounding box center [941, 639] width 127 height 33
click at [914, 639] on input "11.34" at bounding box center [941, 639] width 127 height 33
click at [914, 637] on input "11.34" at bounding box center [941, 639] width 127 height 33
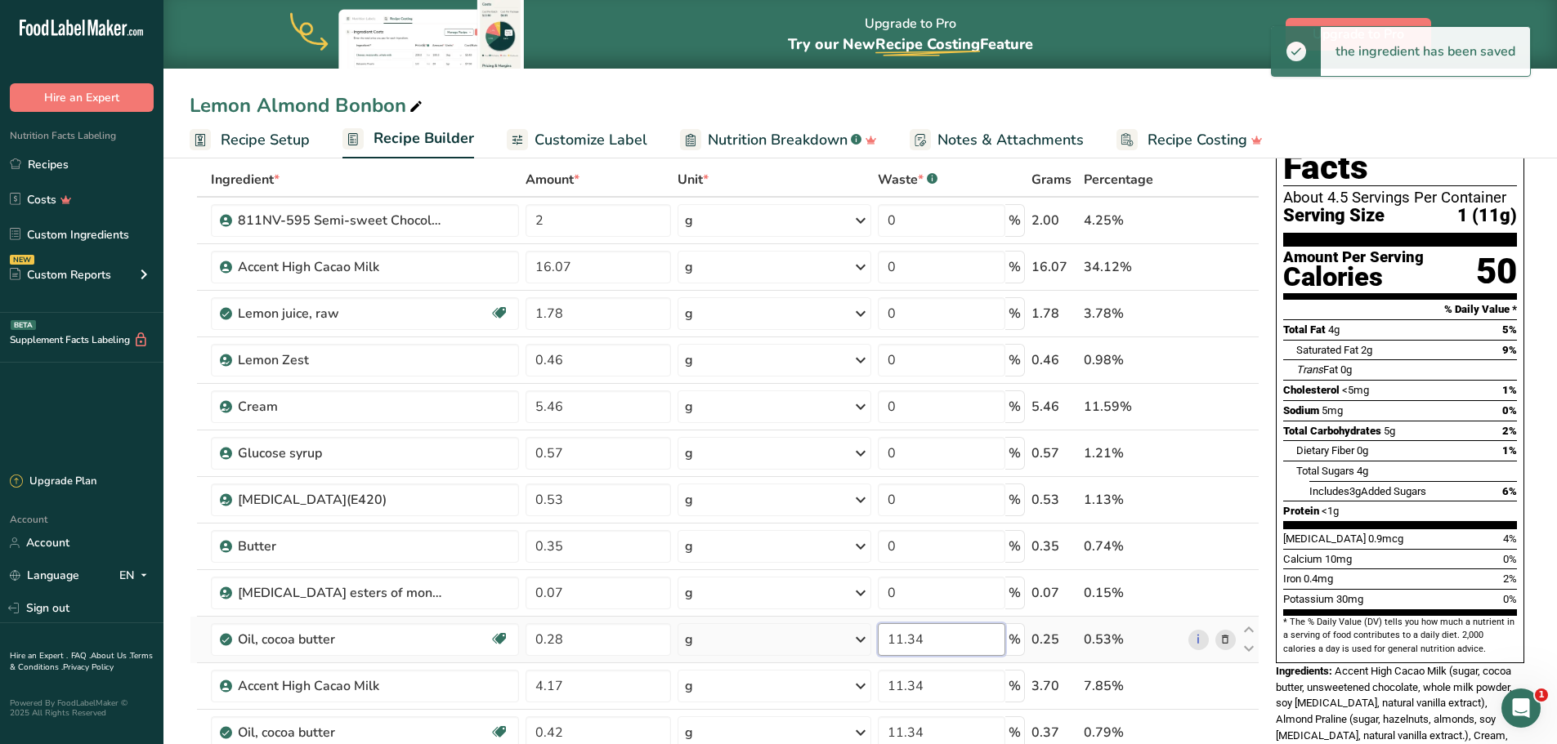
click at [914, 637] on input "11.34" at bounding box center [941, 639] width 127 height 33
type input "0"
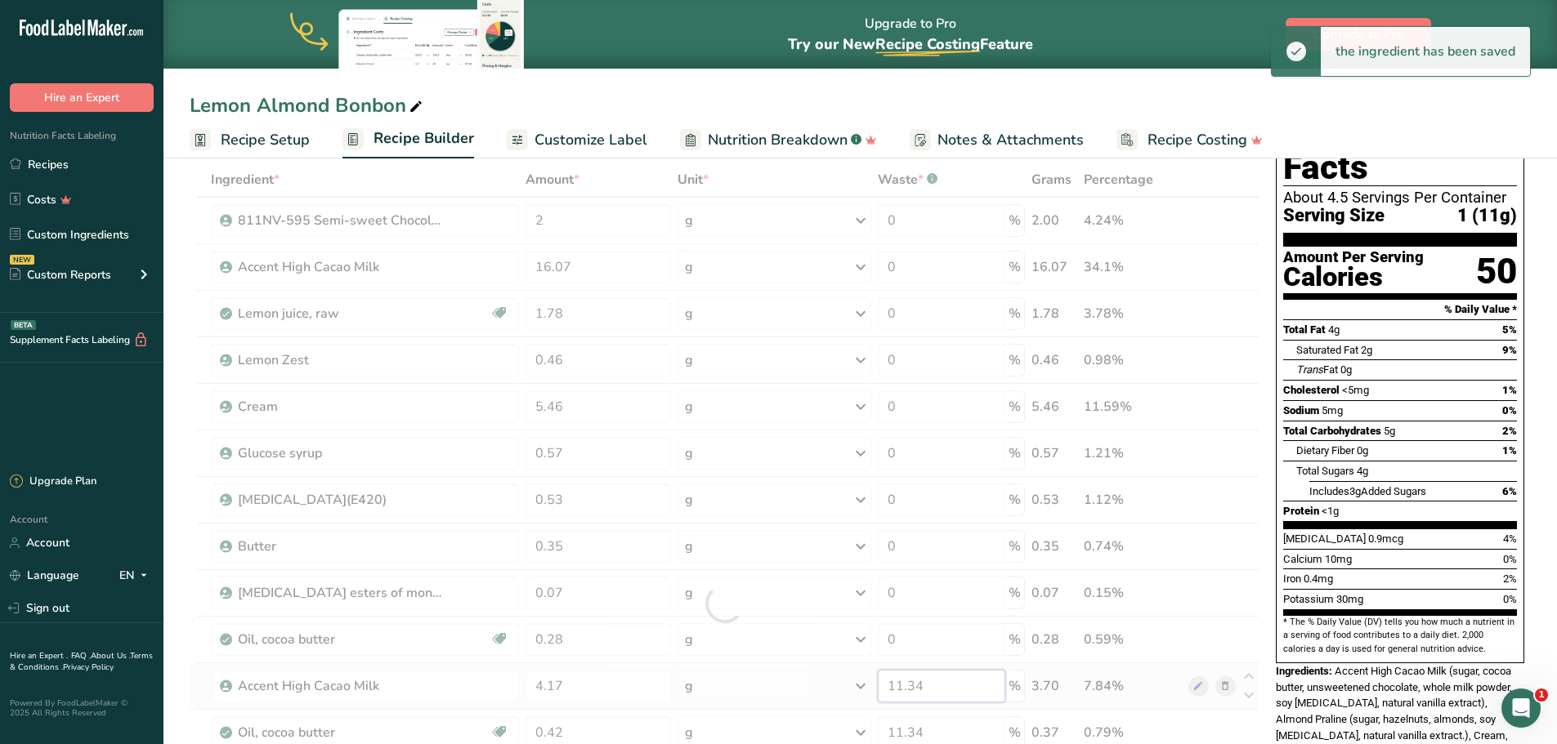
click at [914, 684] on div "Ingredient * Amount * Unit * Waste * .a-a{fill:#347362;}.b-a{fill:#fff;} Grams …" at bounding box center [725, 604] width 1070 height 882
click at [914, 684] on div at bounding box center [725, 604] width 1070 height 882
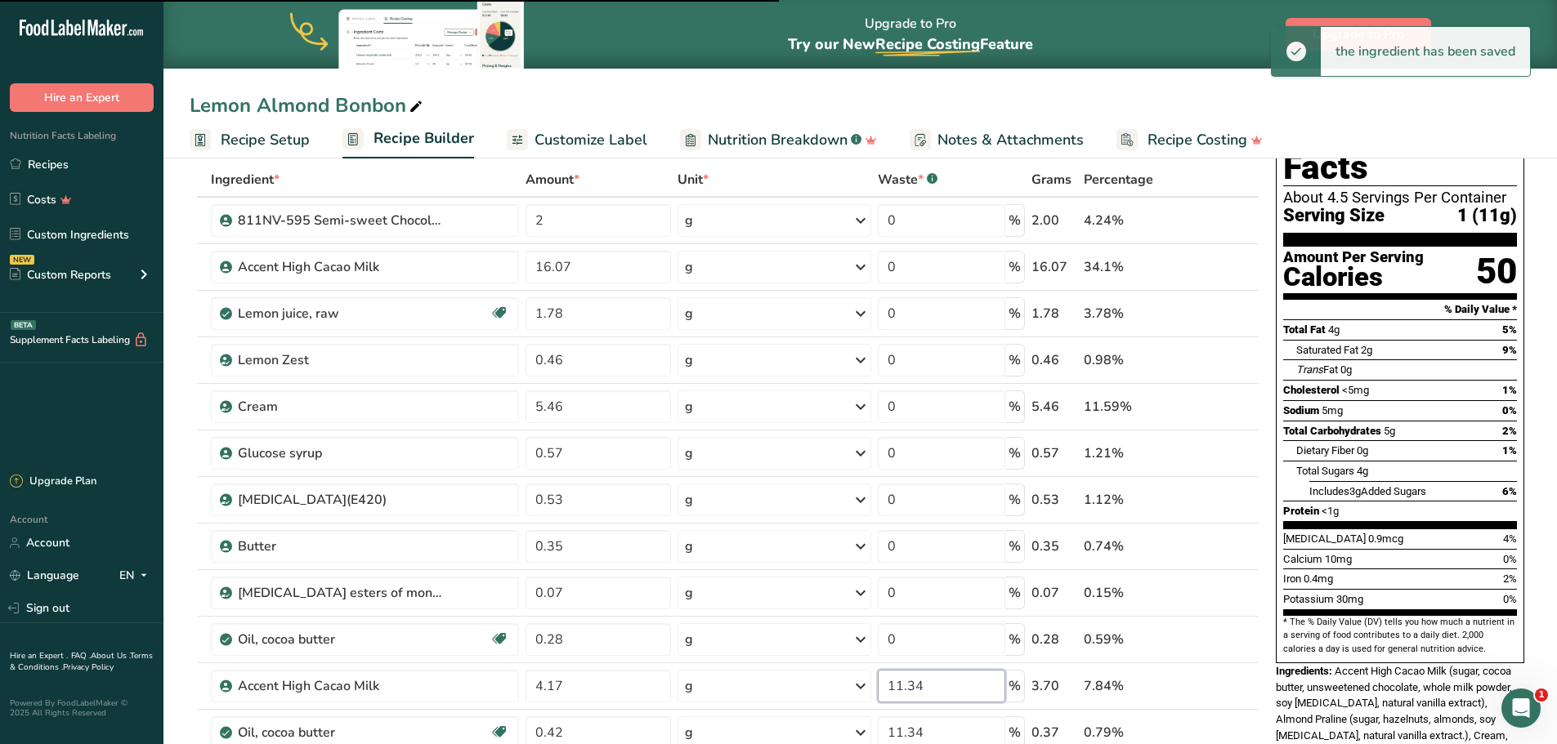
click at [914, 686] on input "11.34" at bounding box center [941, 686] width 127 height 33
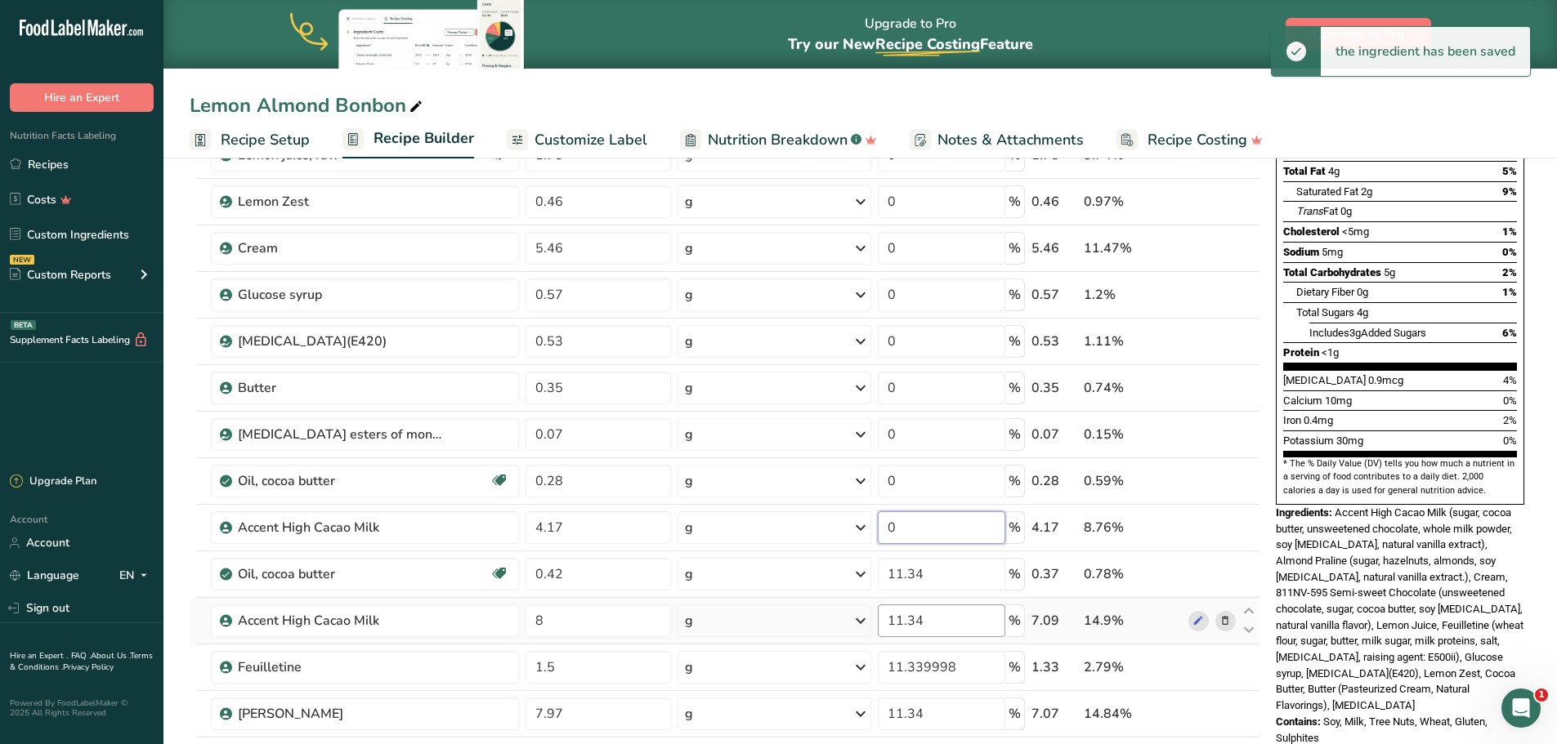
scroll to position [245, 0]
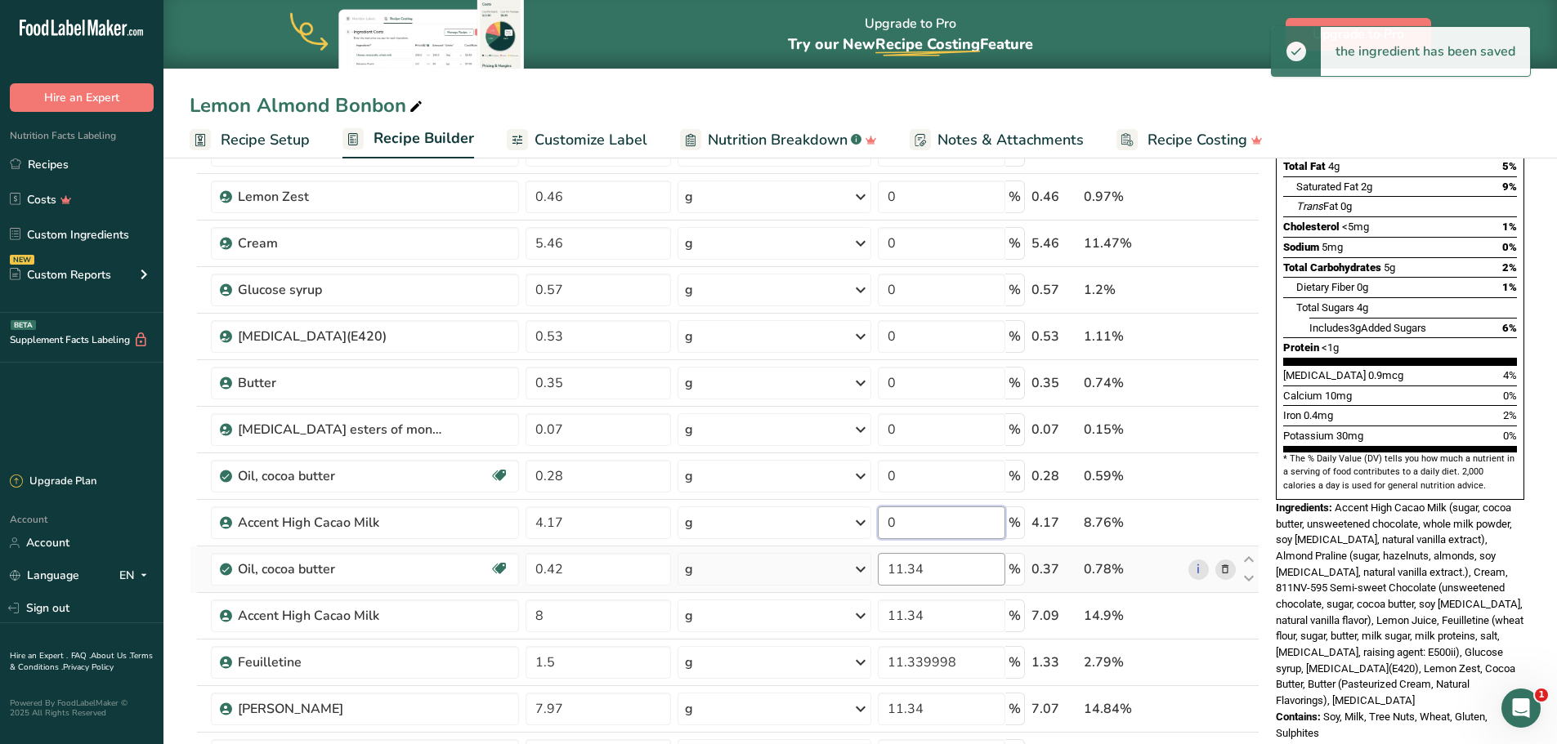
type input "0"
click at [914, 568] on div "Ingredient * Amount * Unit * Waste * .a-a{fill:#347362;}.b-a{fill:#fff;} Grams …" at bounding box center [725, 440] width 1070 height 882
click at [914, 568] on input "11.34" at bounding box center [941, 569] width 127 height 33
type input "0"
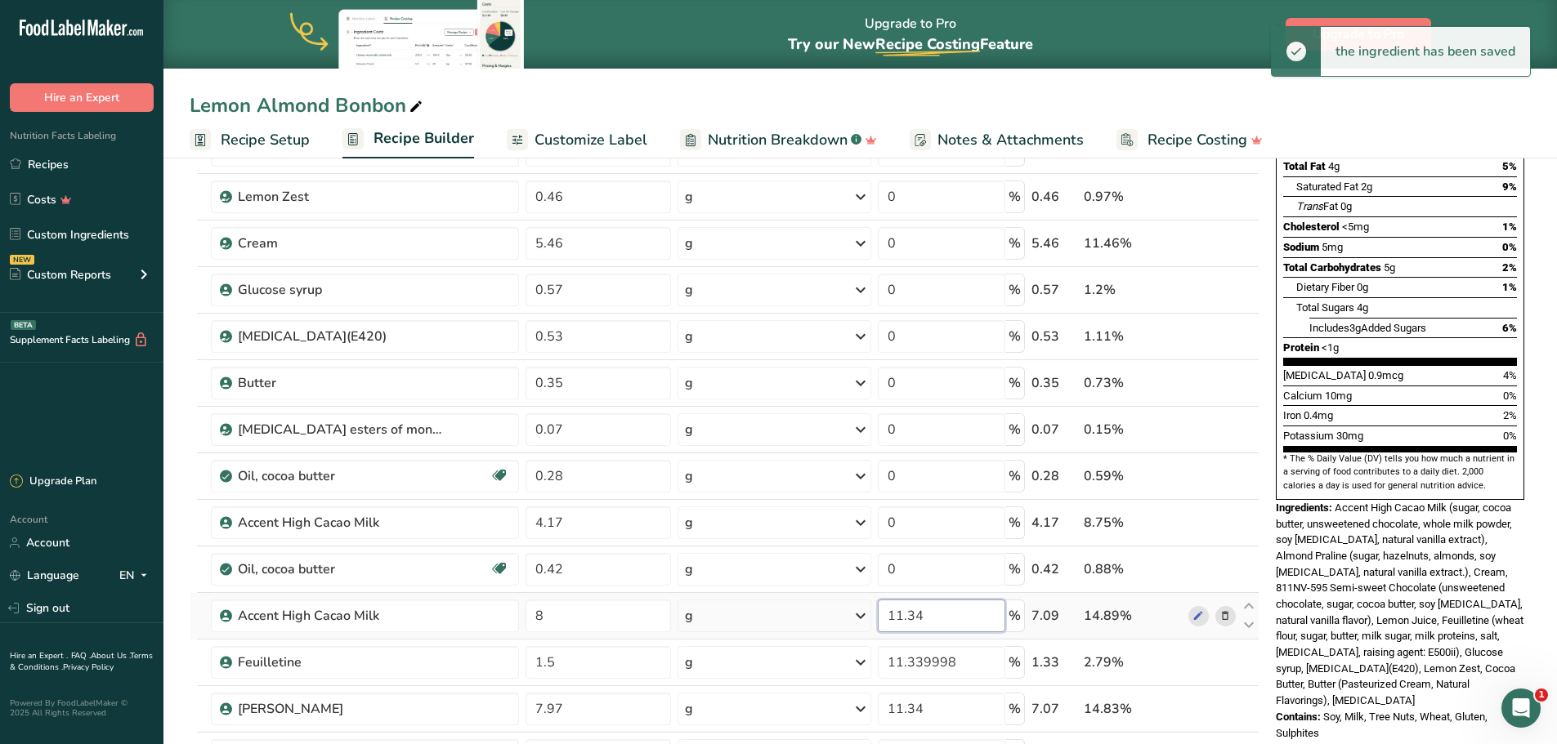
click at [917, 619] on div "Ingredient * Amount * Unit * Waste * .a-a{fill:#347362;}.b-a{fill:#fff;} Grams …" at bounding box center [725, 440] width 1070 height 882
click at [914, 614] on input "11.34" at bounding box center [941, 616] width 127 height 33
type input "0"
click at [912, 659] on div "Ingredient * Amount * Unit * Waste * .a-a{fill:#347362;}.b-a{fill:#fff;} Grams …" at bounding box center [725, 440] width 1070 height 882
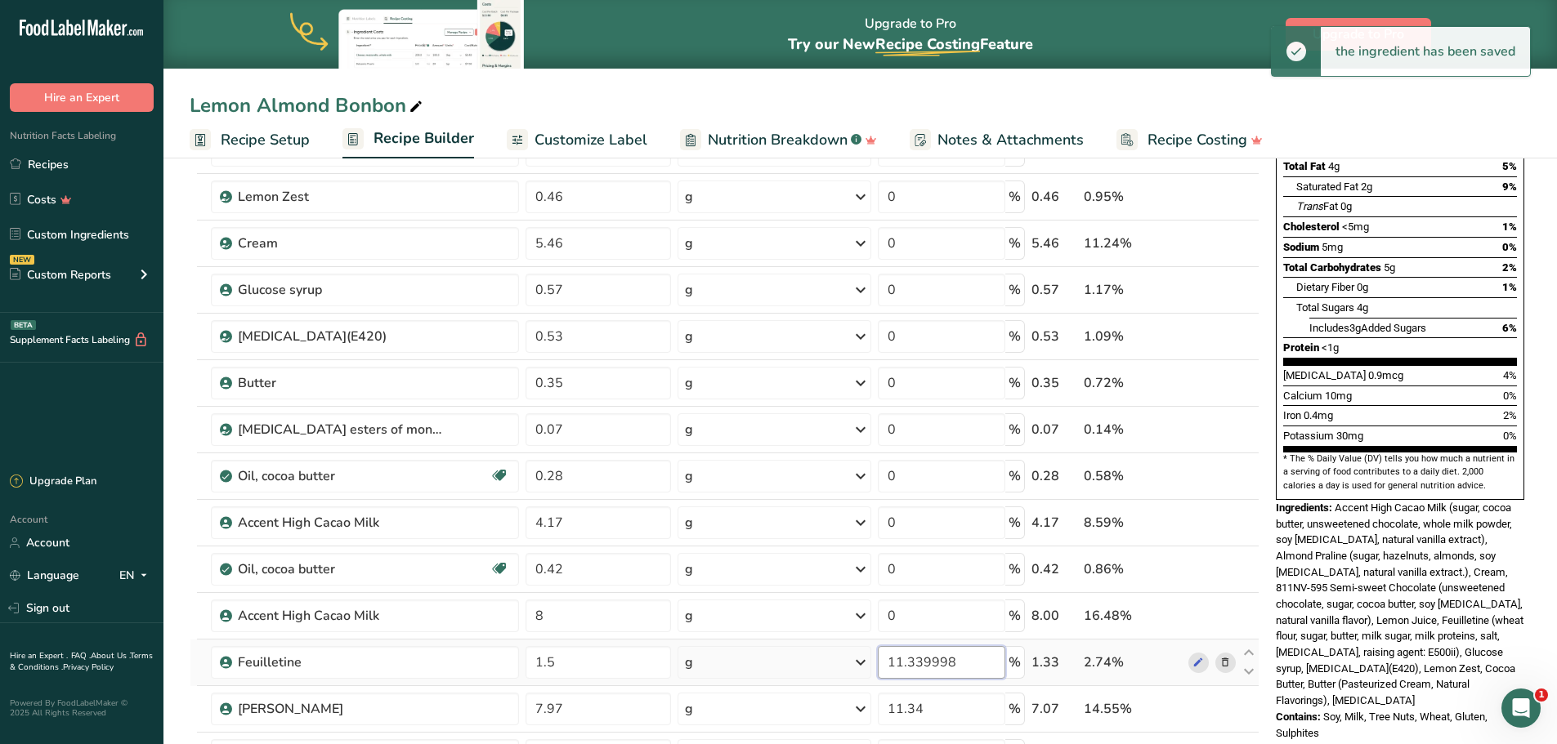
click at [912, 659] on input "11.339998" at bounding box center [941, 662] width 127 height 33
type input "0"
click at [911, 704] on div "Ingredient * Amount * Unit * Waste * .a-a{fill:#347362;}.b-a{fill:#fff;} Grams …" at bounding box center [725, 440] width 1070 height 882
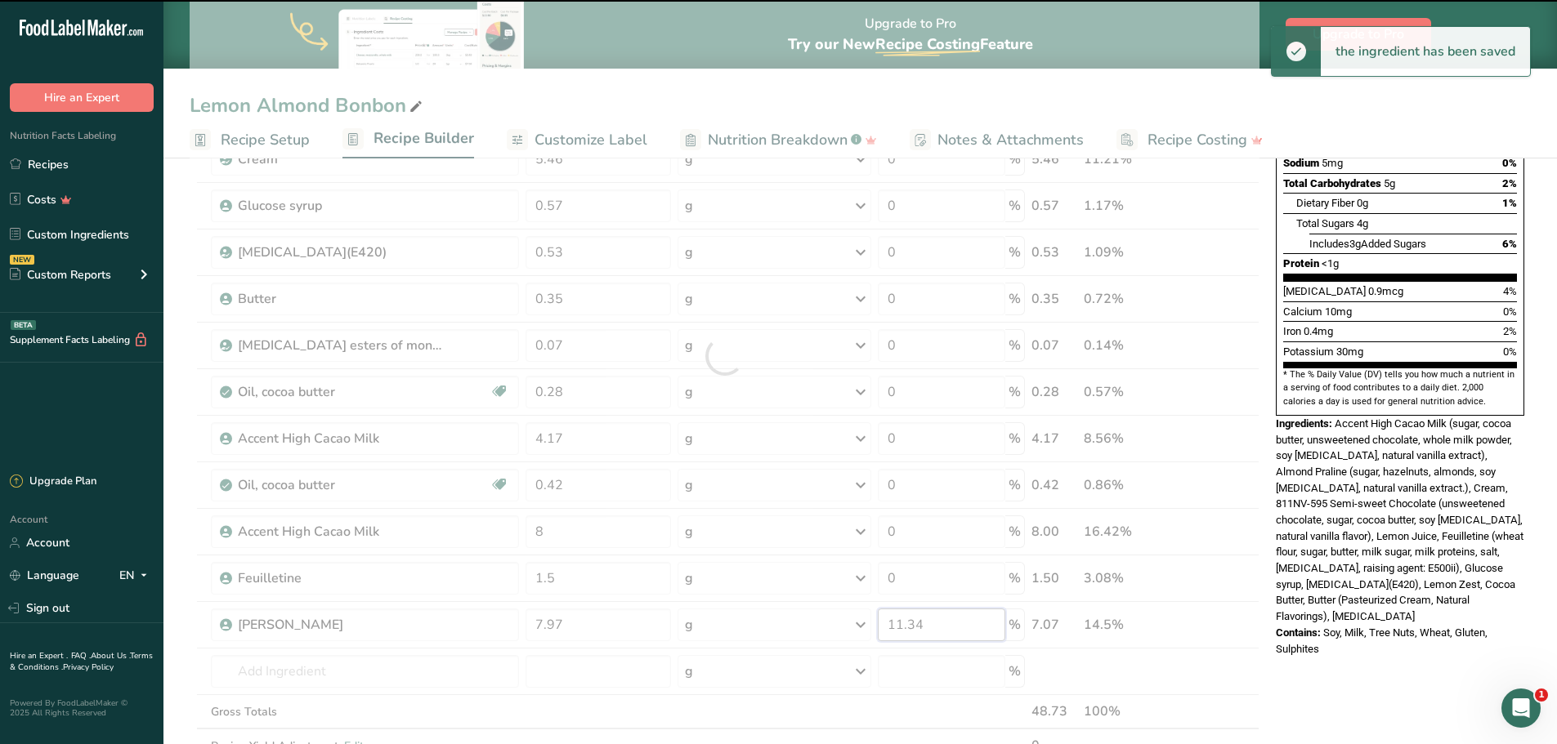
scroll to position [409, 0]
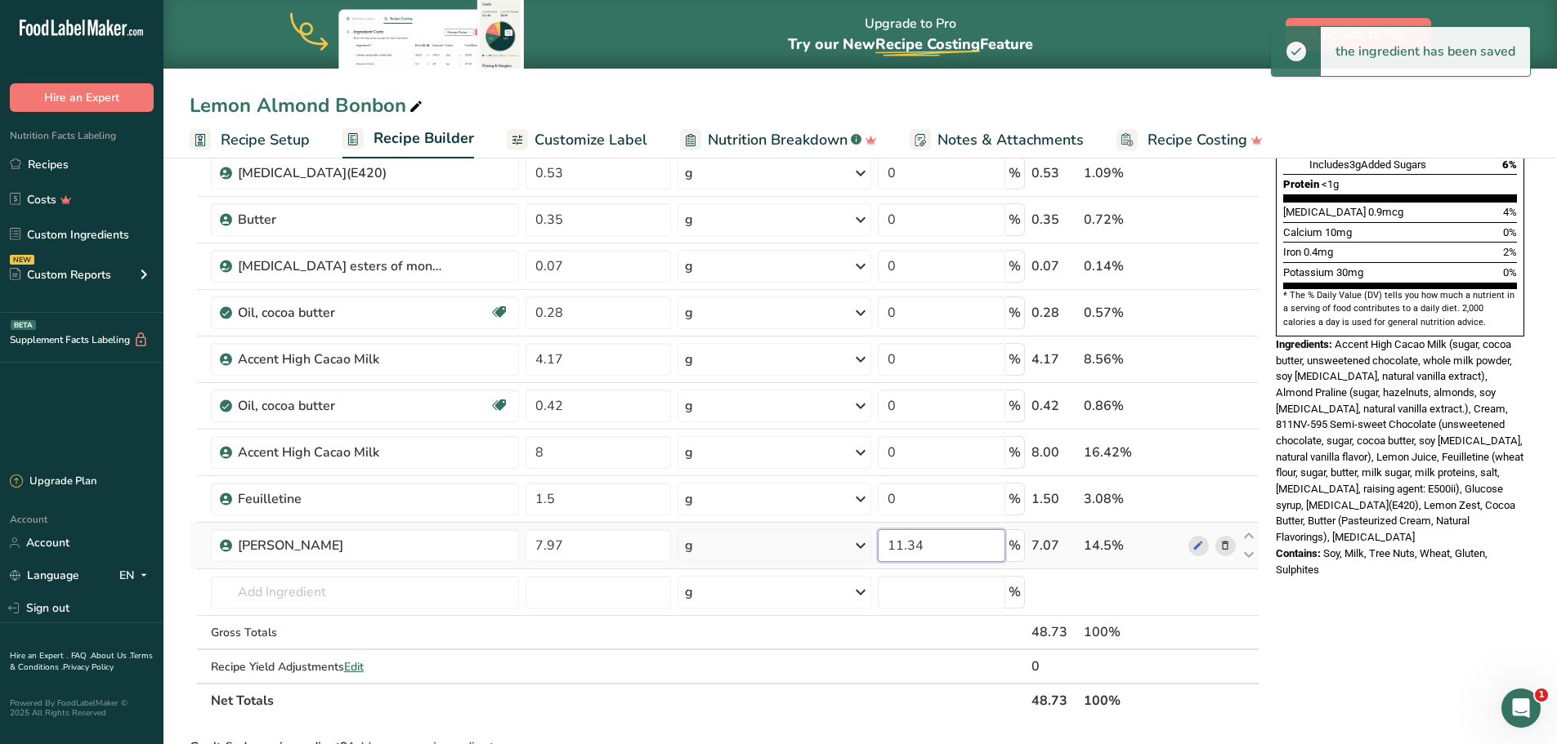
click at [915, 544] on input "11.34" at bounding box center [941, 545] width 127 height 33
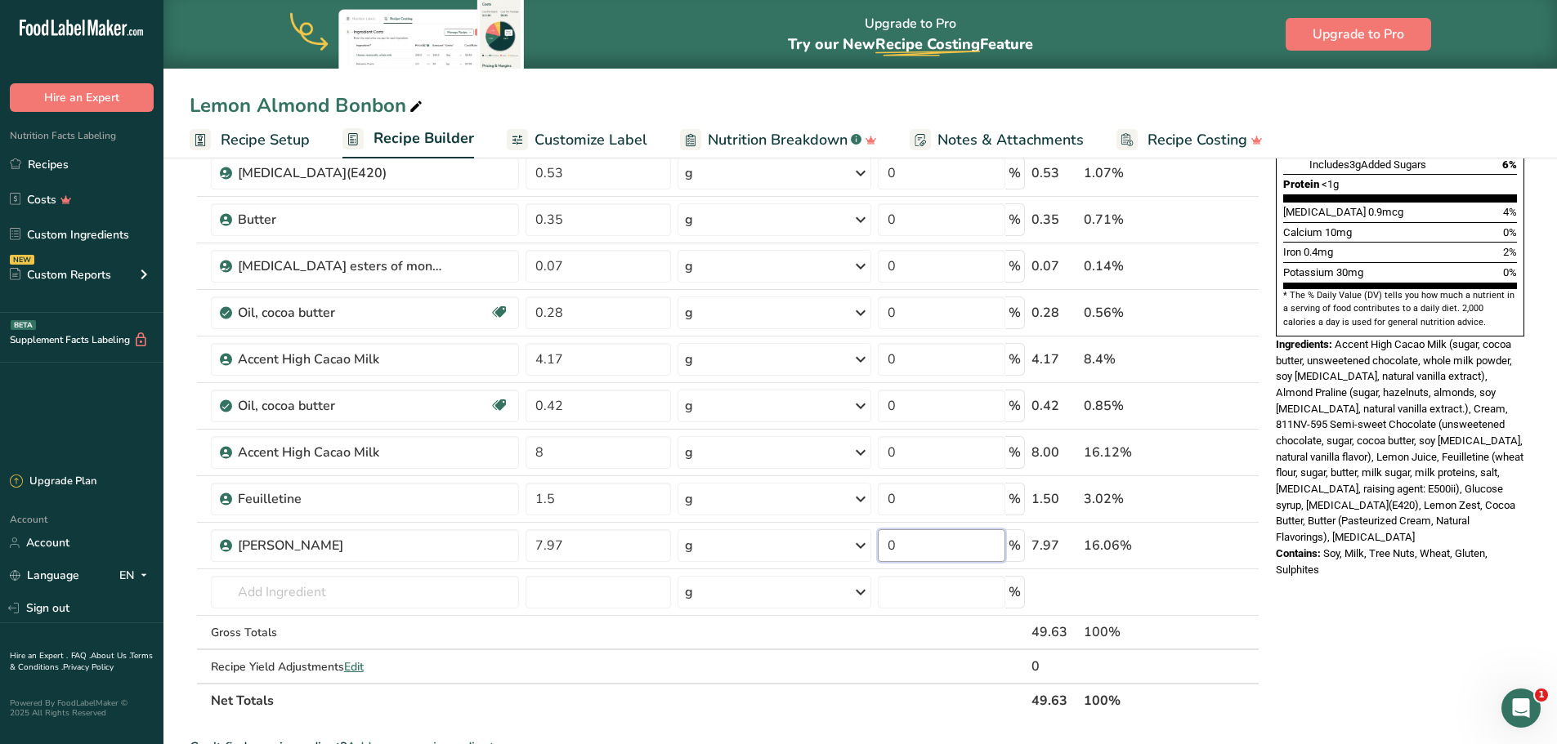
type input "0"
click at [854, 695] on div "Ingredient * Amount * Unit * Waste * .a-a{fill:#347362;}.b-a{fill:#fff;} Grams …" at bounding box center [725, 277] width 1070 height 882
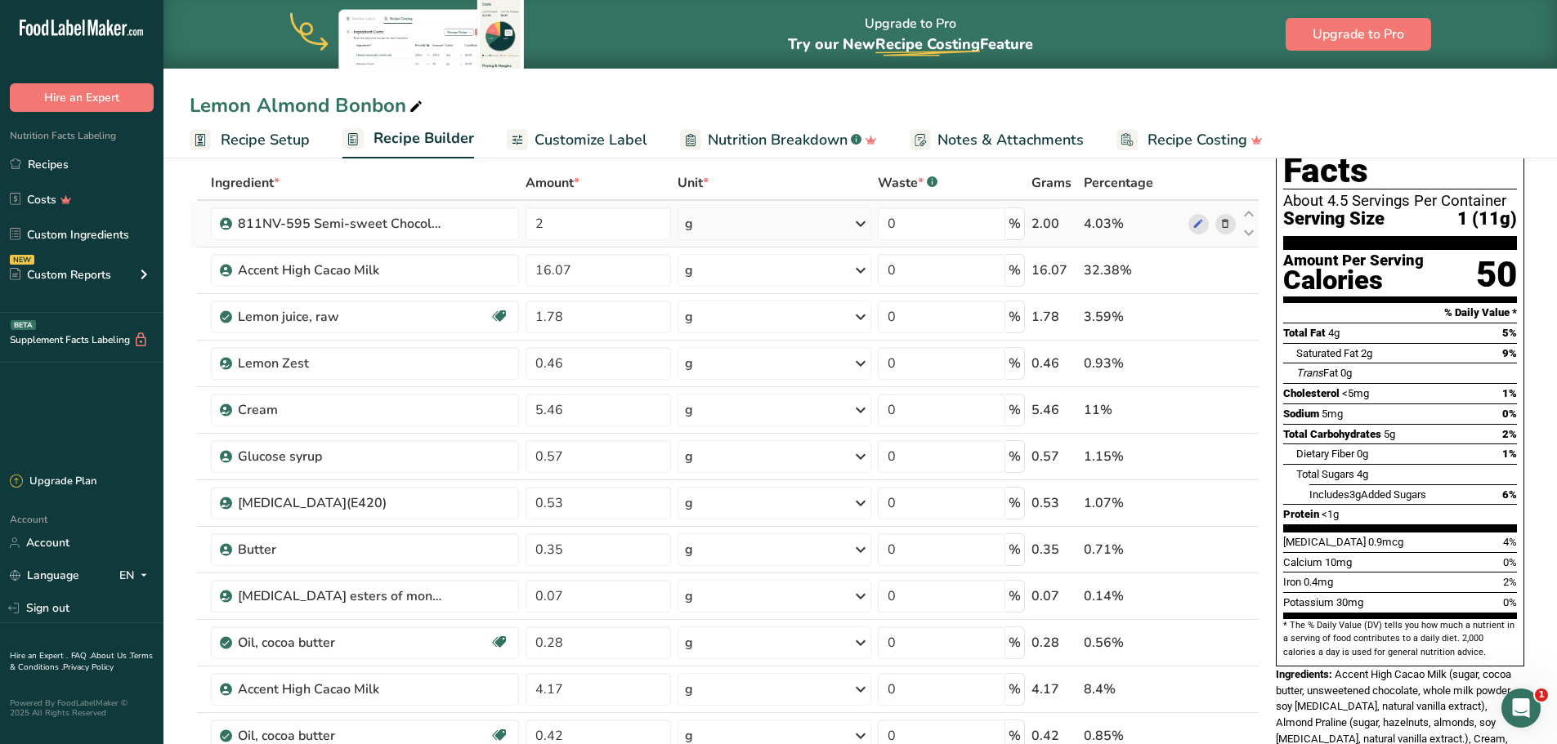
scroll to position [0, 0]
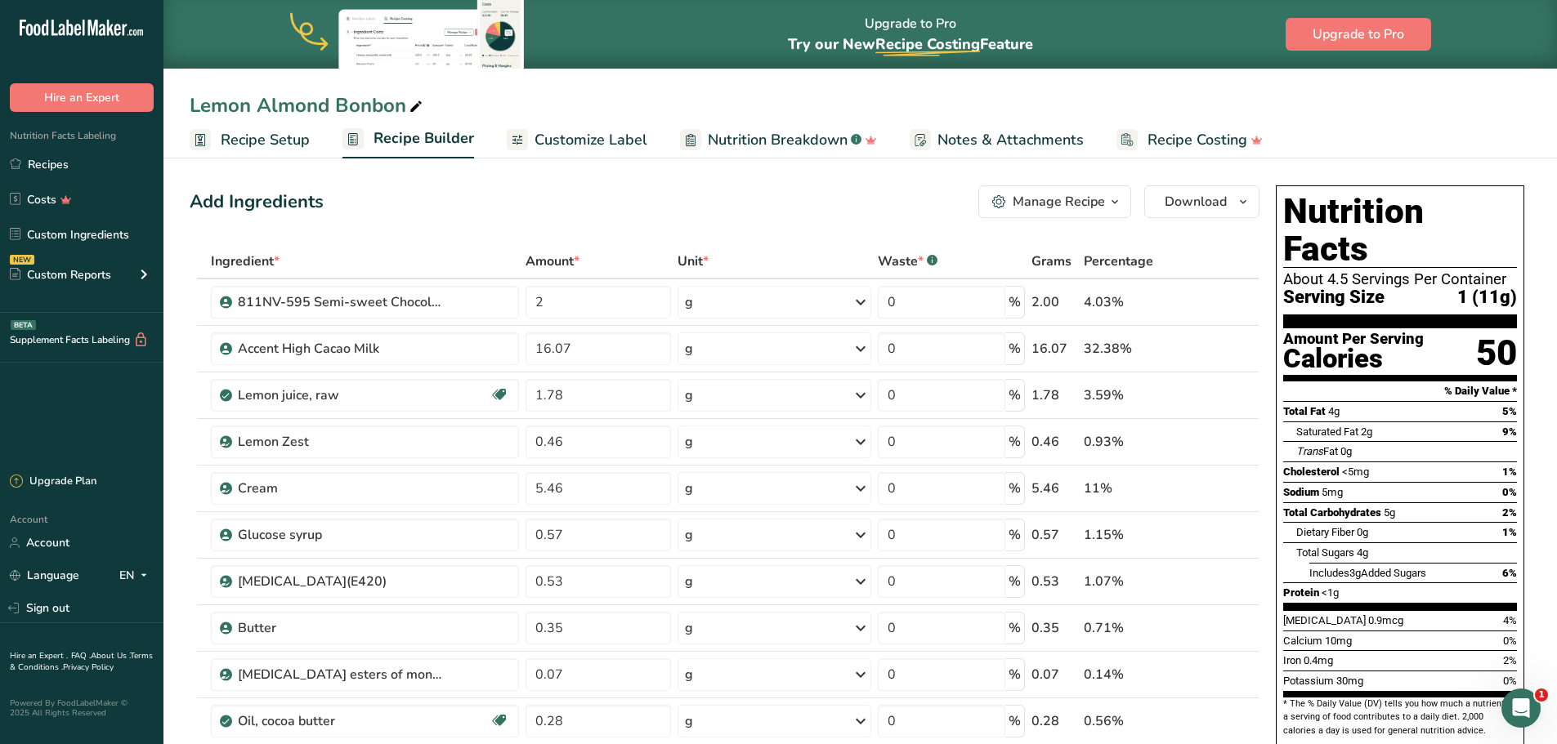
click at [1347, 110] on div "Lemon Almond Bonbon" at bounding box center [859, 105] width 1393 height 29
click at [60, 166] on link "Recipes" at bounding box center [81, 164] width 163 height 31
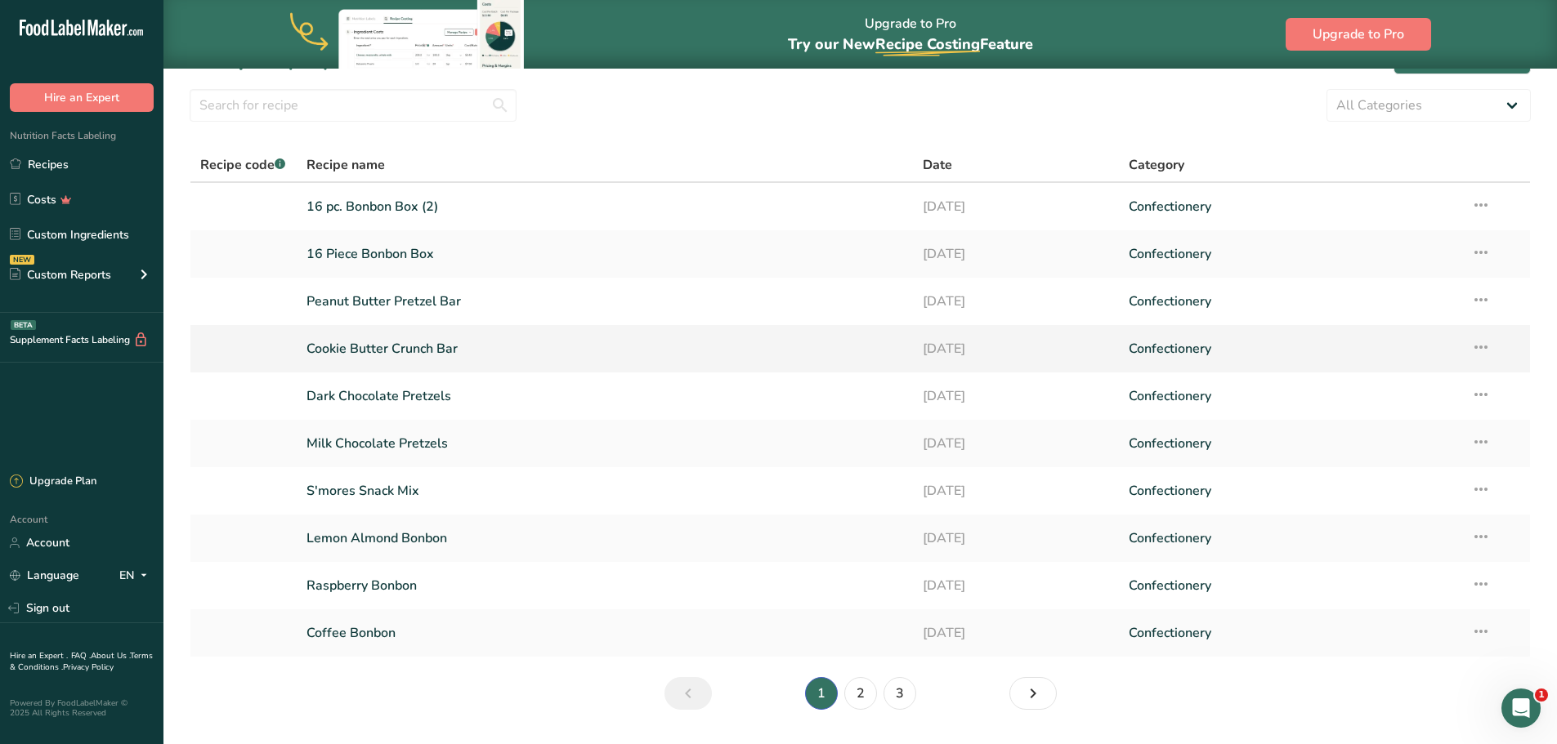
scroll to position [4, 0]
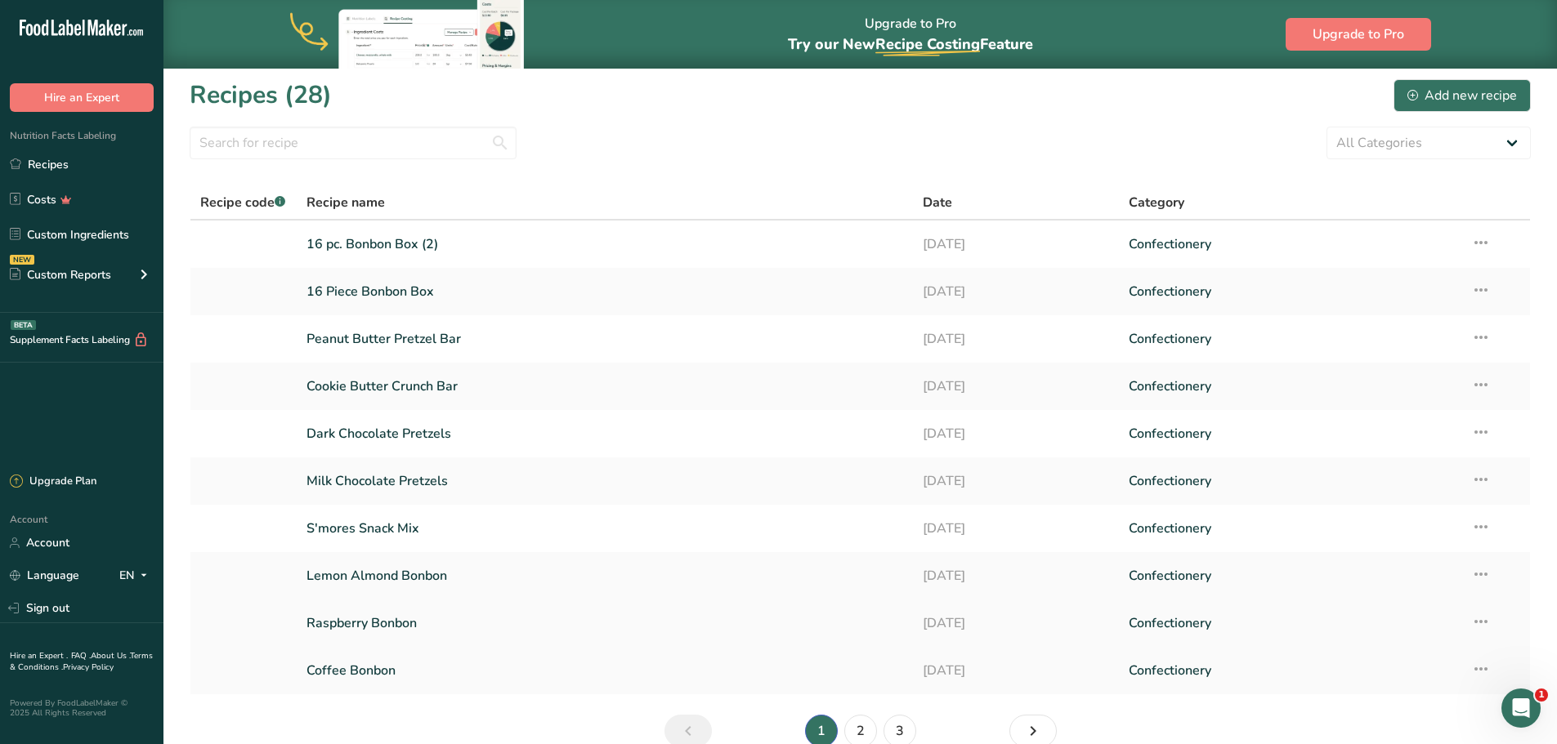
click at [385, 627] on link "Raspberry Bonbon" at bounding box center [604, 623] width 597 height 34
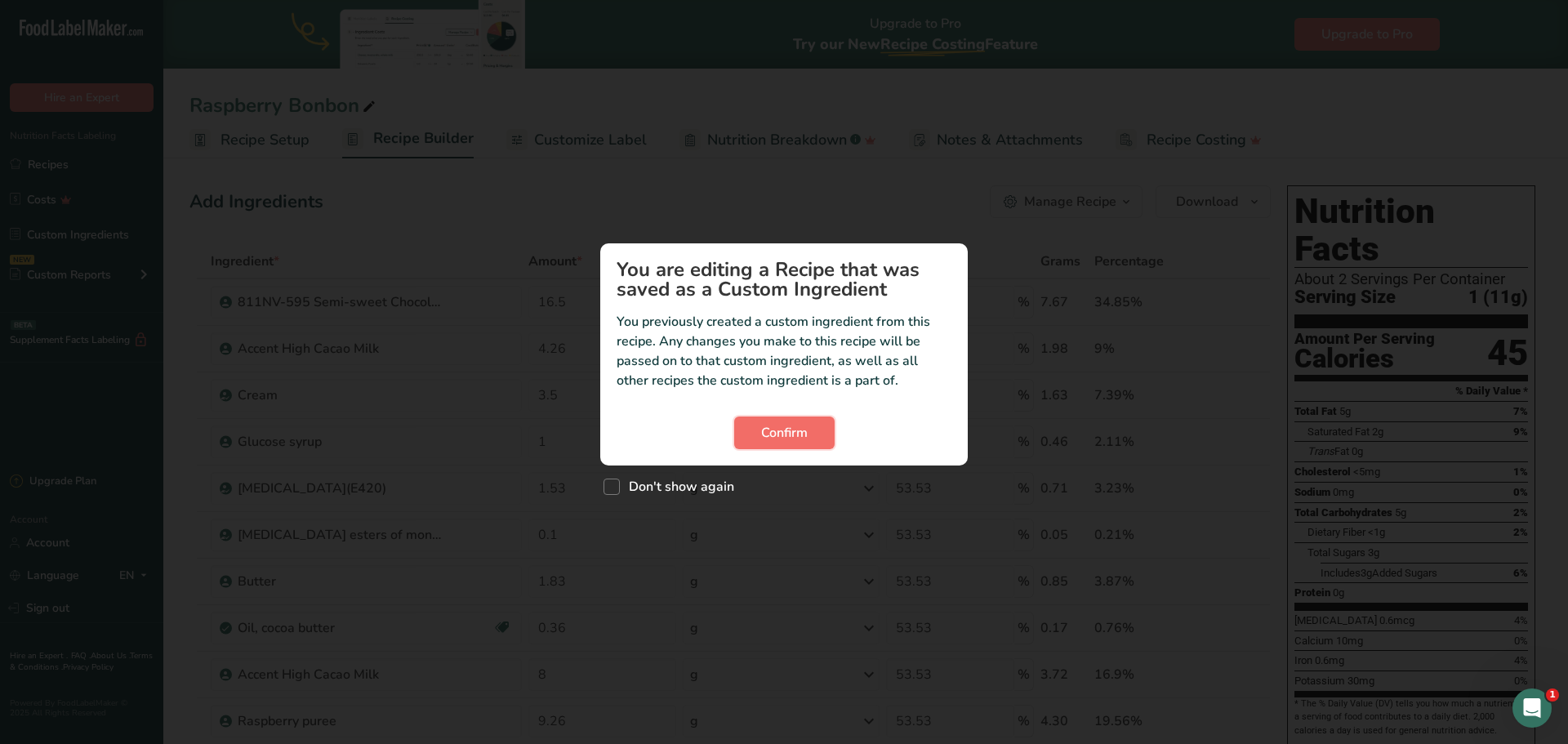
click at [783, 433] on span "Confirm" at bounding box center [784, 433] width 47 height 20
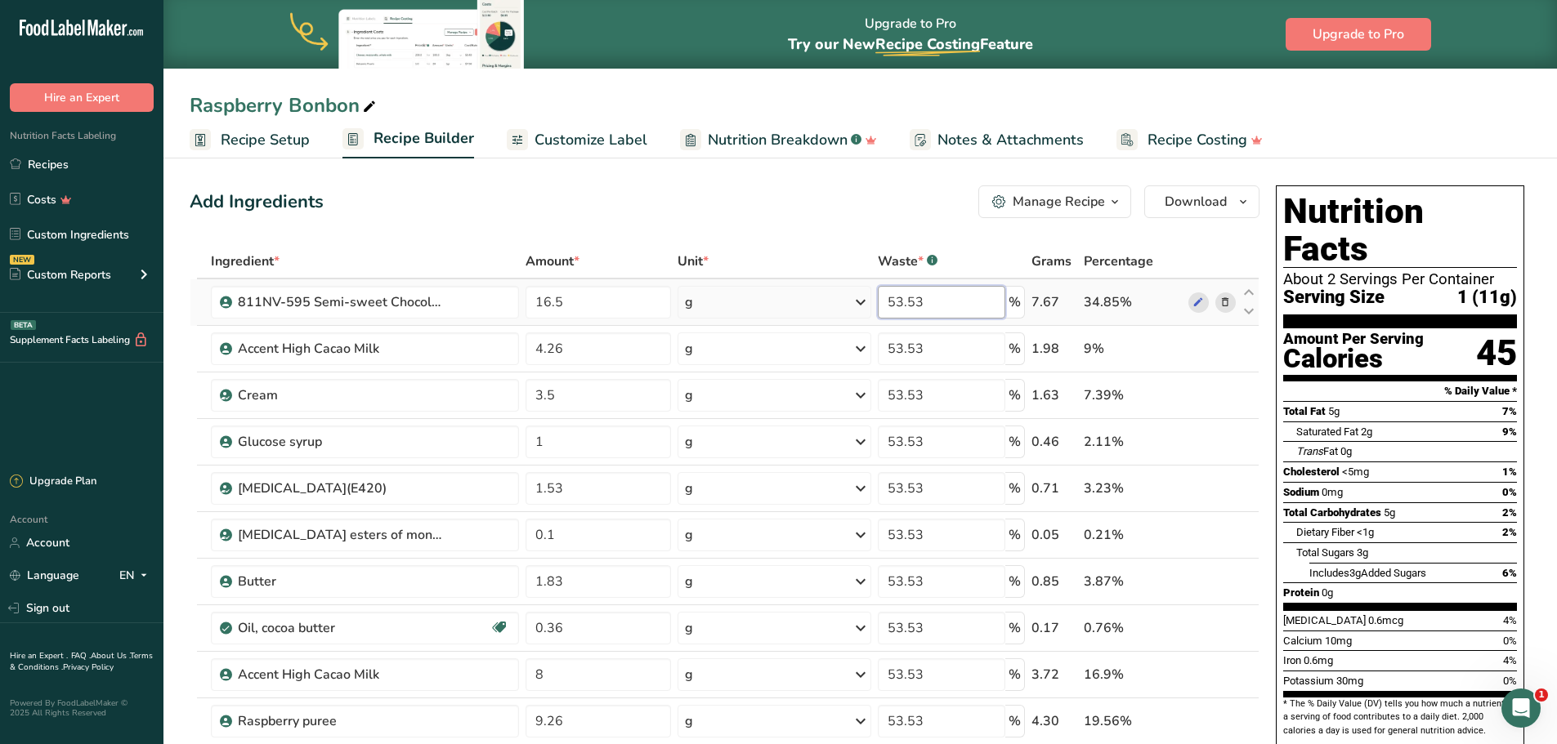
click at [908, 305] on input "53.53" at bounding box center [941, 302] width 127 height 33
type input "0"
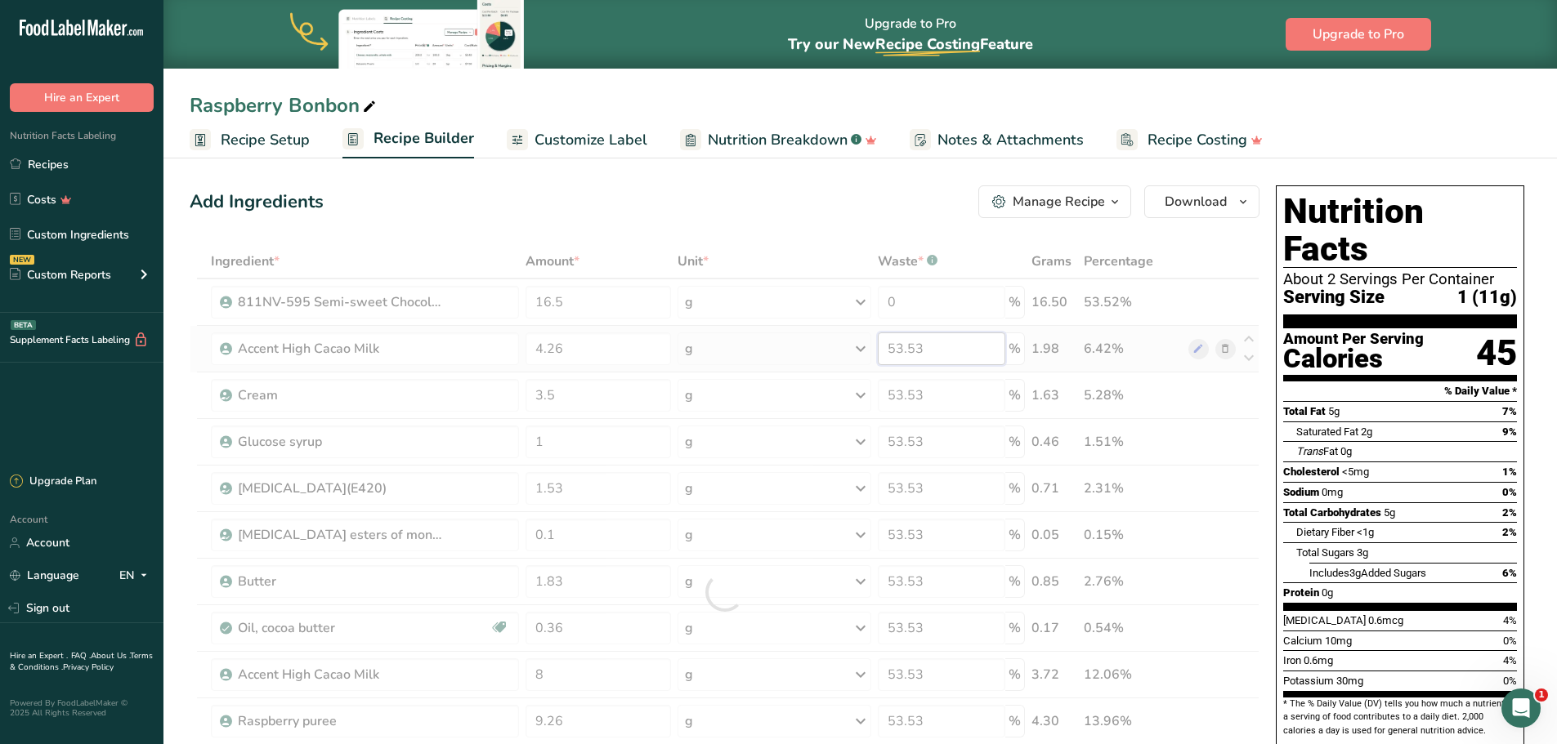
click at [911, 347] on div "Ingredient * Amount * Unit * Waste * .a-a{fill:#347362;}.b-a{fill:#fff;} Grams …" at bounding box center [725, 592] width 1070 height 696
click at [911, 347] on div at bounding box center [725, 592] width 1070 height 696
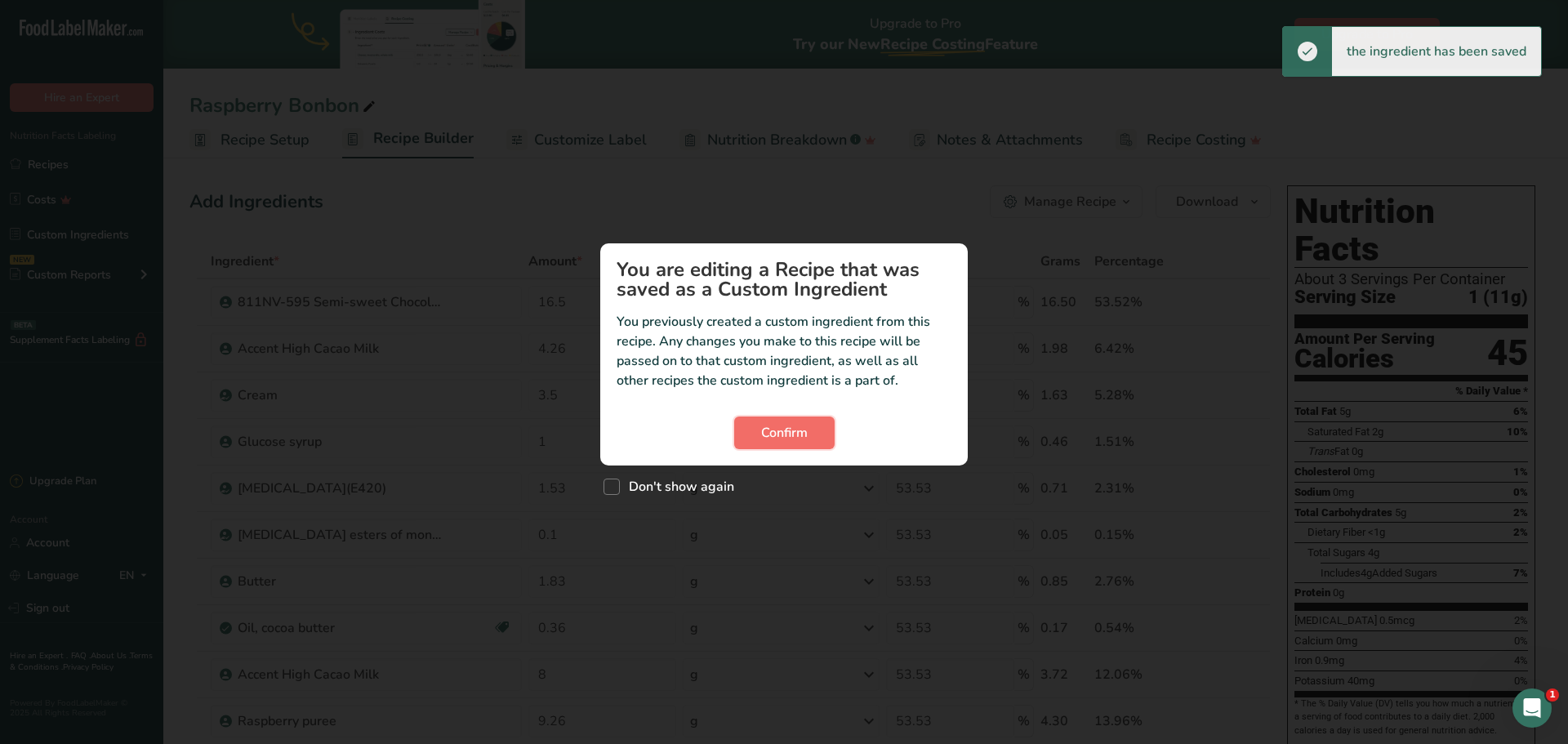
click at [796, 440] on span "Confirm" at bounding box center [784, 433] width 47 height 20
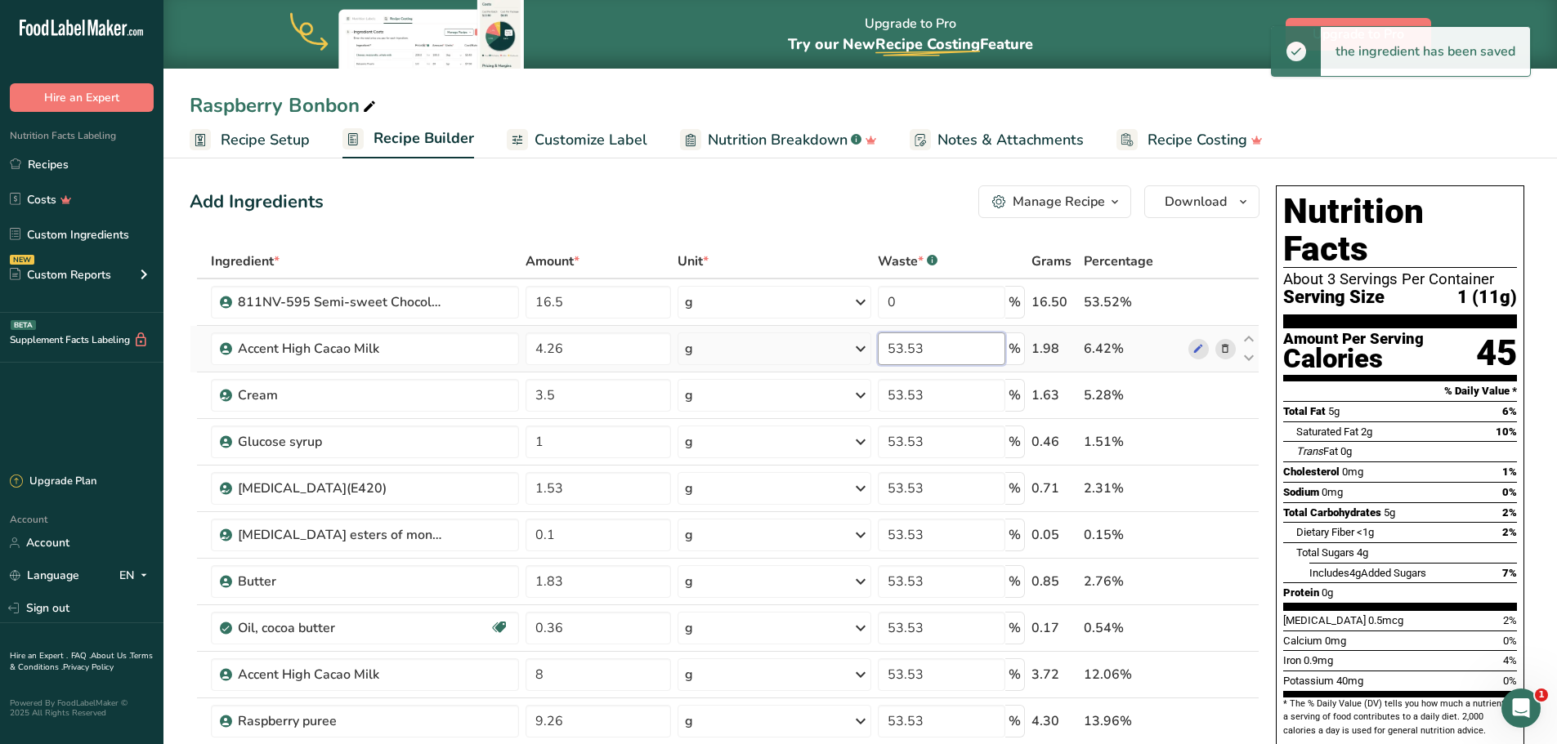
click at [926, 346] on input "53.53" at bounding box center [941, 349] width 127 height 33
type input "0"
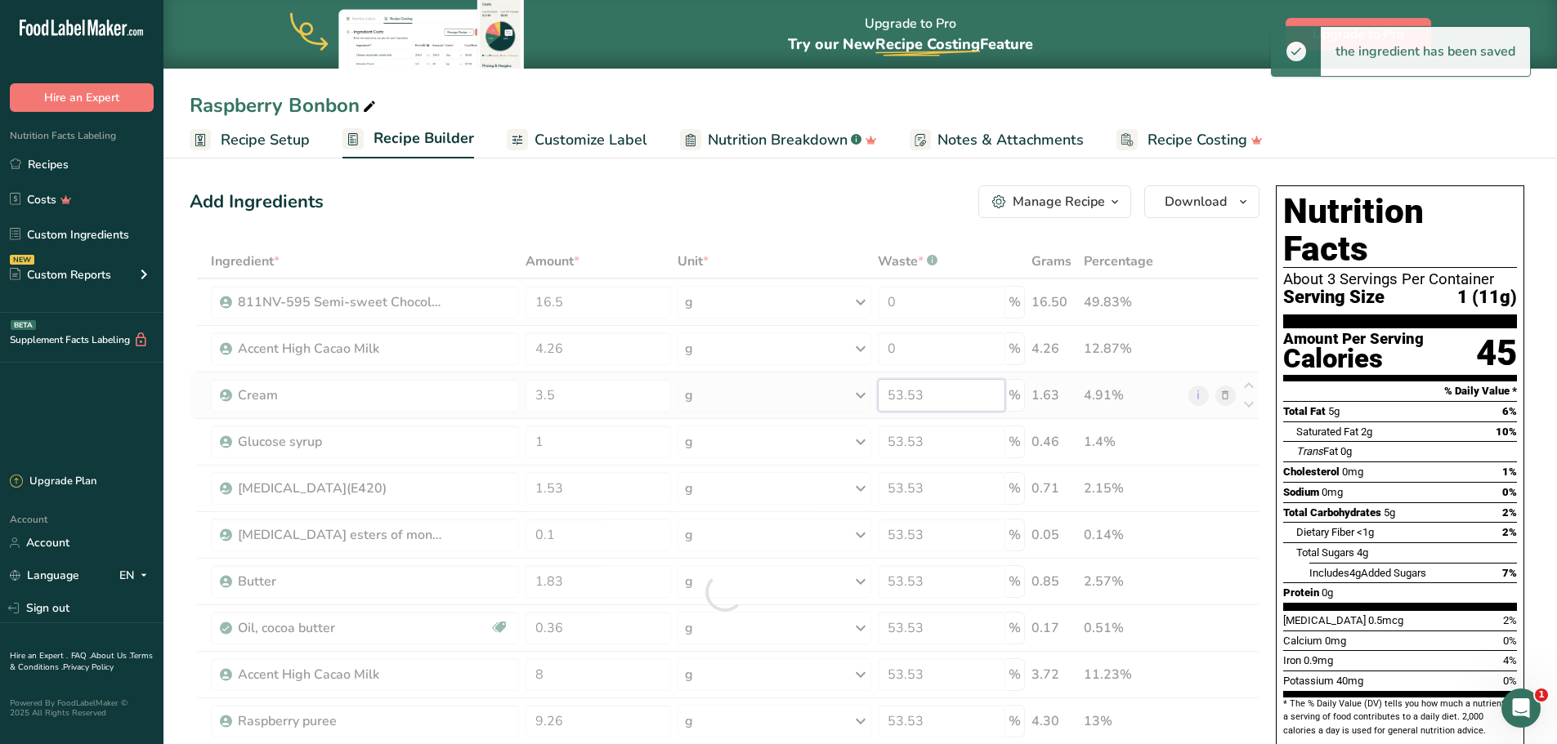
click at [914, 394] on div "Ingredient * Amount * Unit * Waste * .a-a{fill:#347362;}.b-a{fill:#fff;} Grams …" at bounding box center [725, 592] width 1070 height 696
click at [915, 393] on div at bounding box center [725, 592] width 1070 height 696
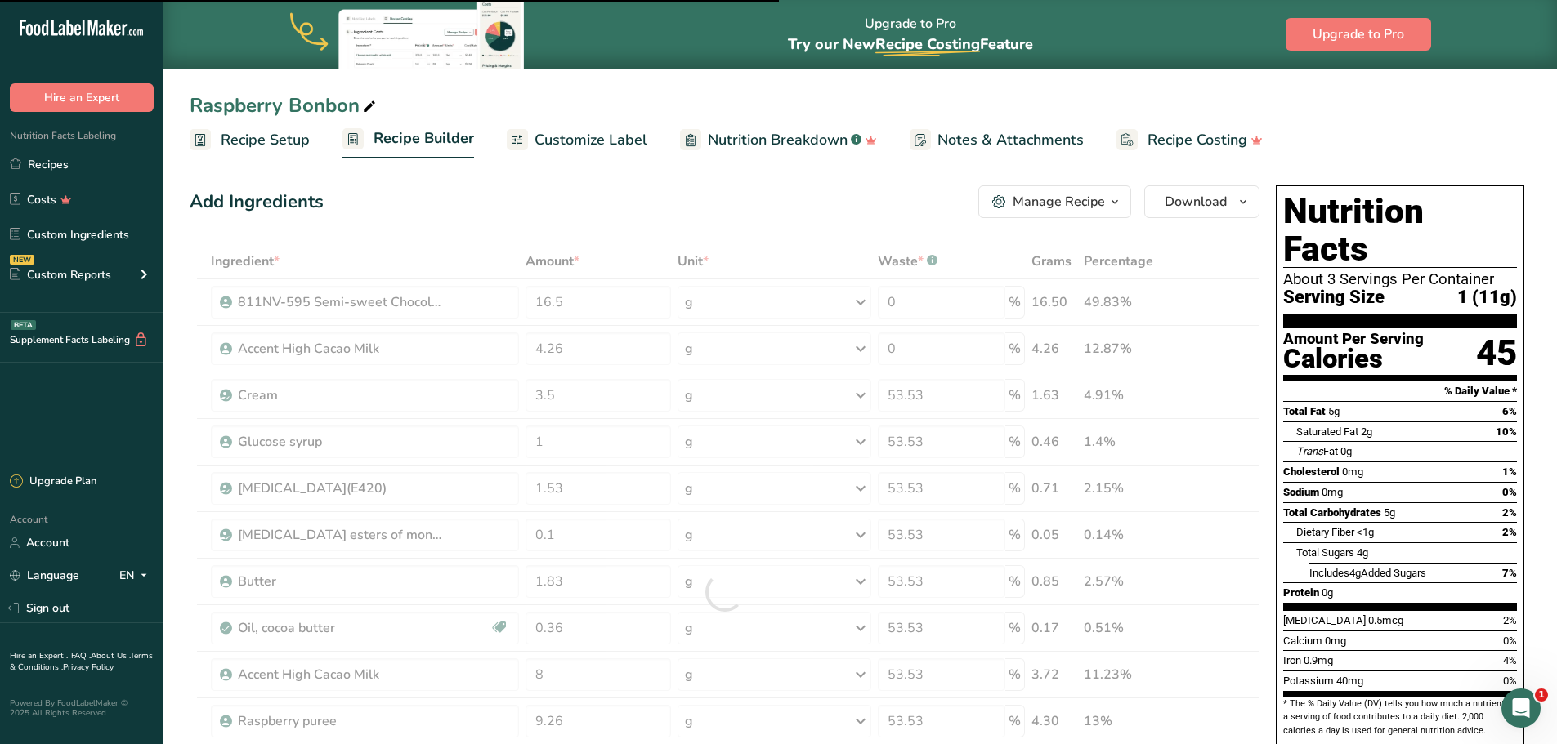
click at [916, 395] on div at bounding box center [725, 592] width 1070 height 696
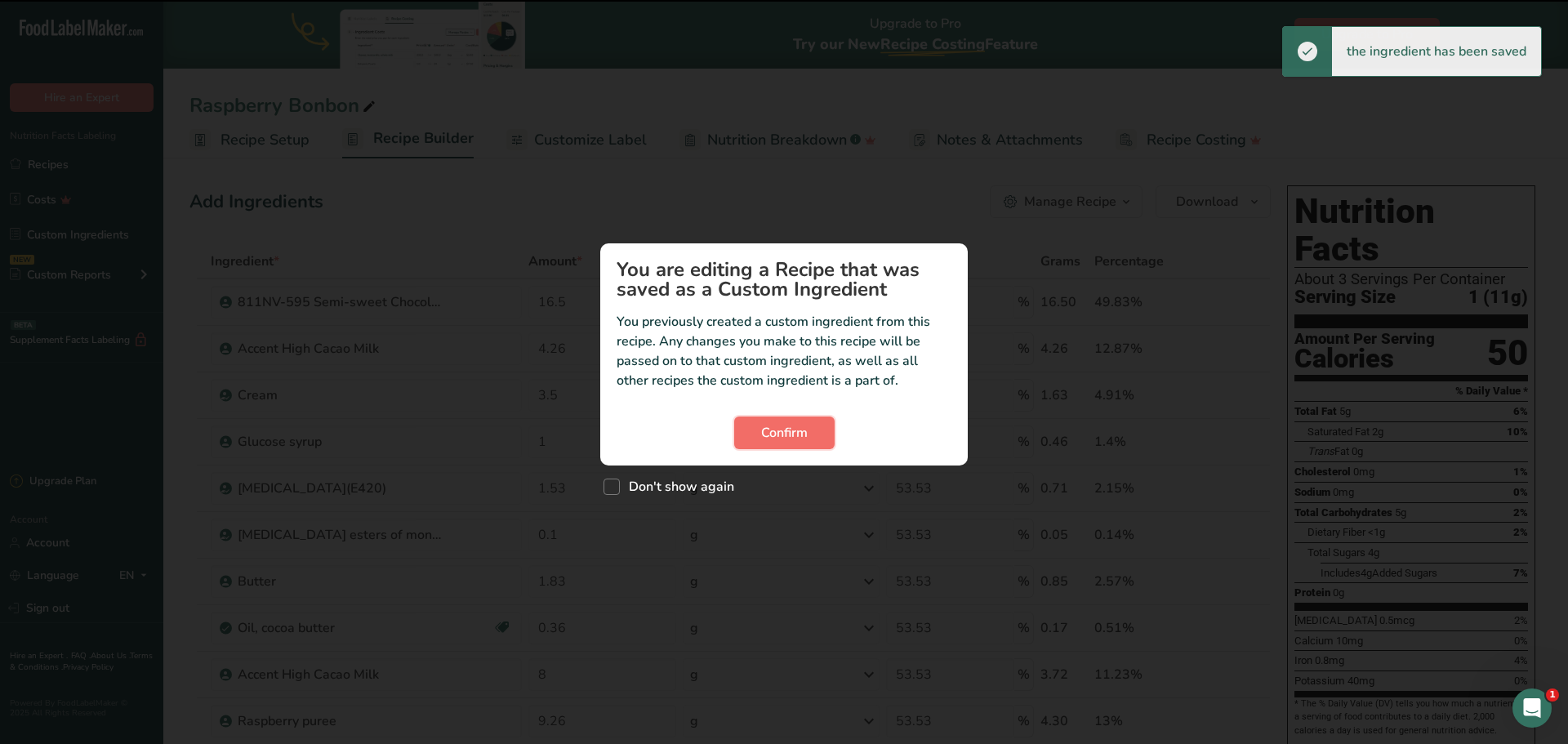
click at [809, 419] on button "Confirm" at bounding box center [784, 433] width 101 height 33
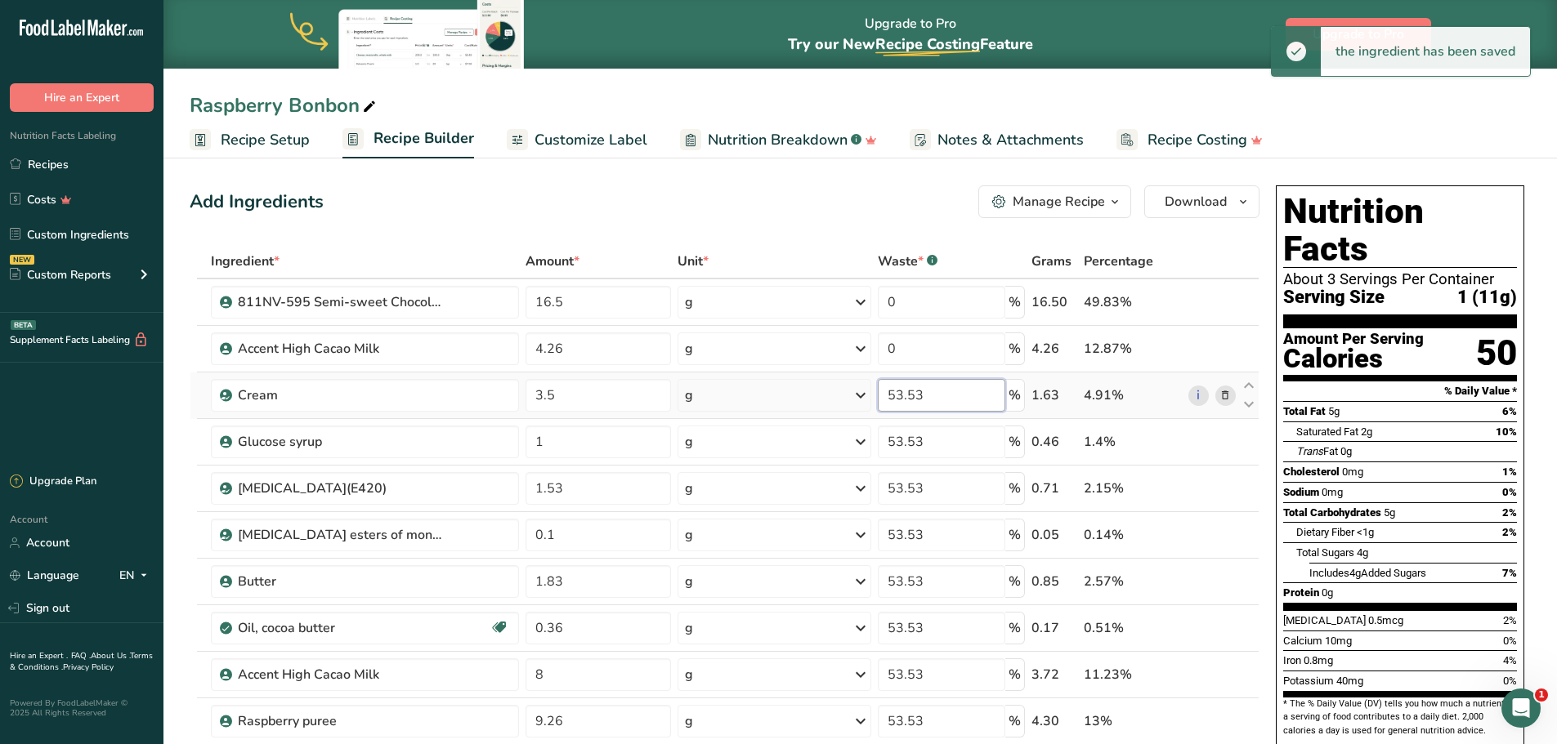
click at [918, 400] on input "53.53" at bounding box center [941, 395] width 127 height 33
type input "0"
click at [905, 439] on div "Ingredient * Amount * Unit * Waste * .a-a{fill:#347362;}.b-a{fill:#fff;} Grams …" at bounding box center [725, 592] width 1070 height 696
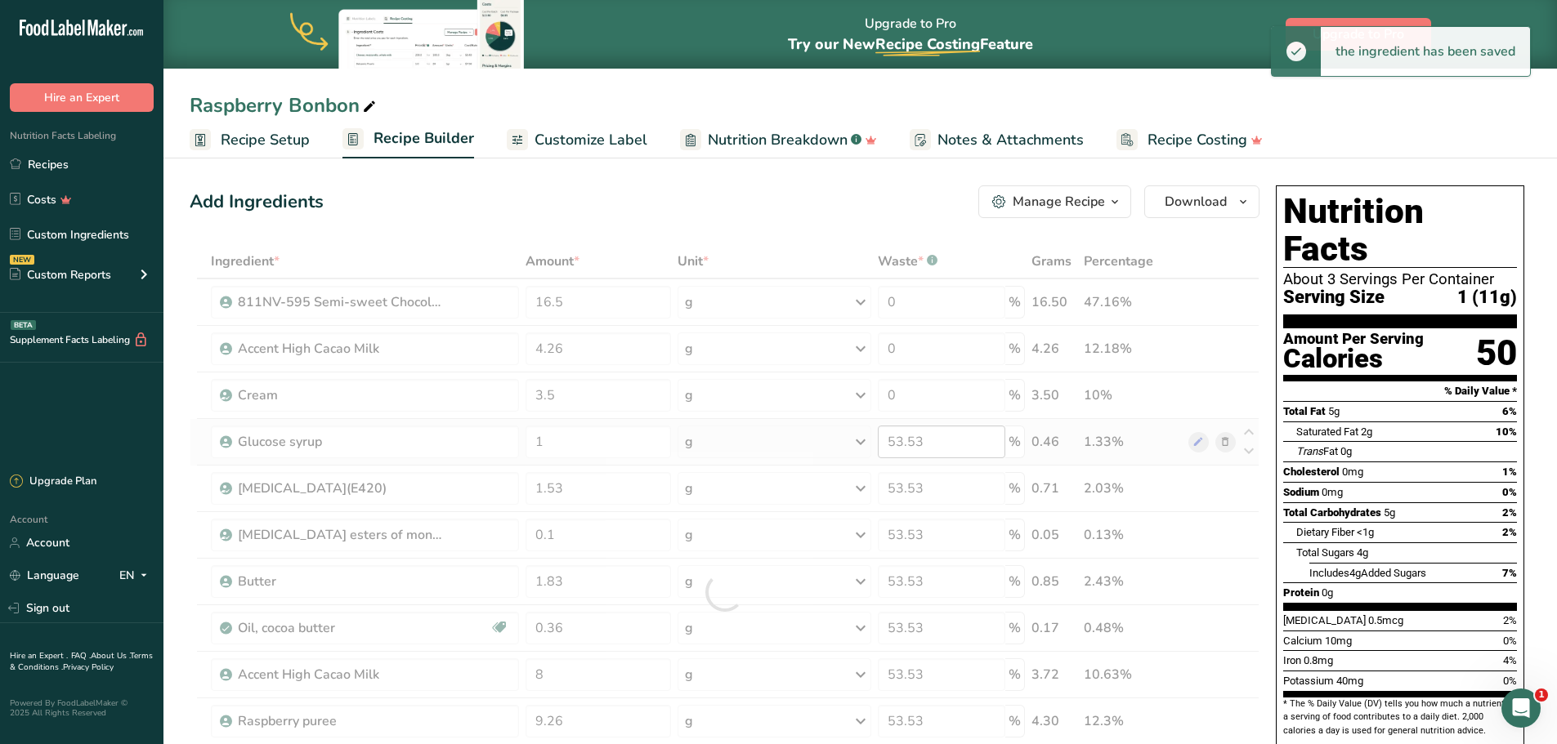
click at [905, 439] on div at bounding box center [725, 592] width 1070 height 696
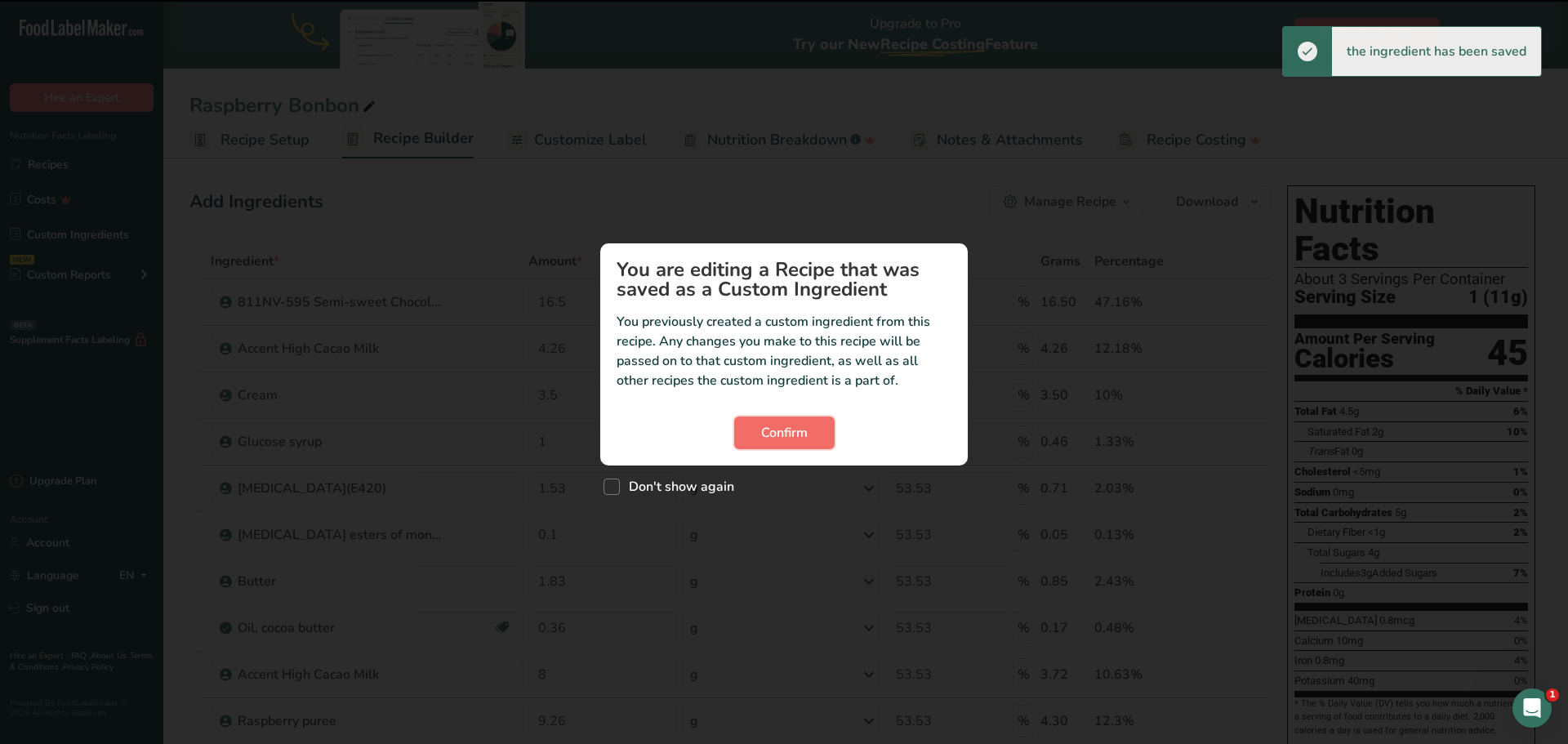
click at [828, 443] on button "Confirm" at bounding box center [784, 433] width 101 height 33
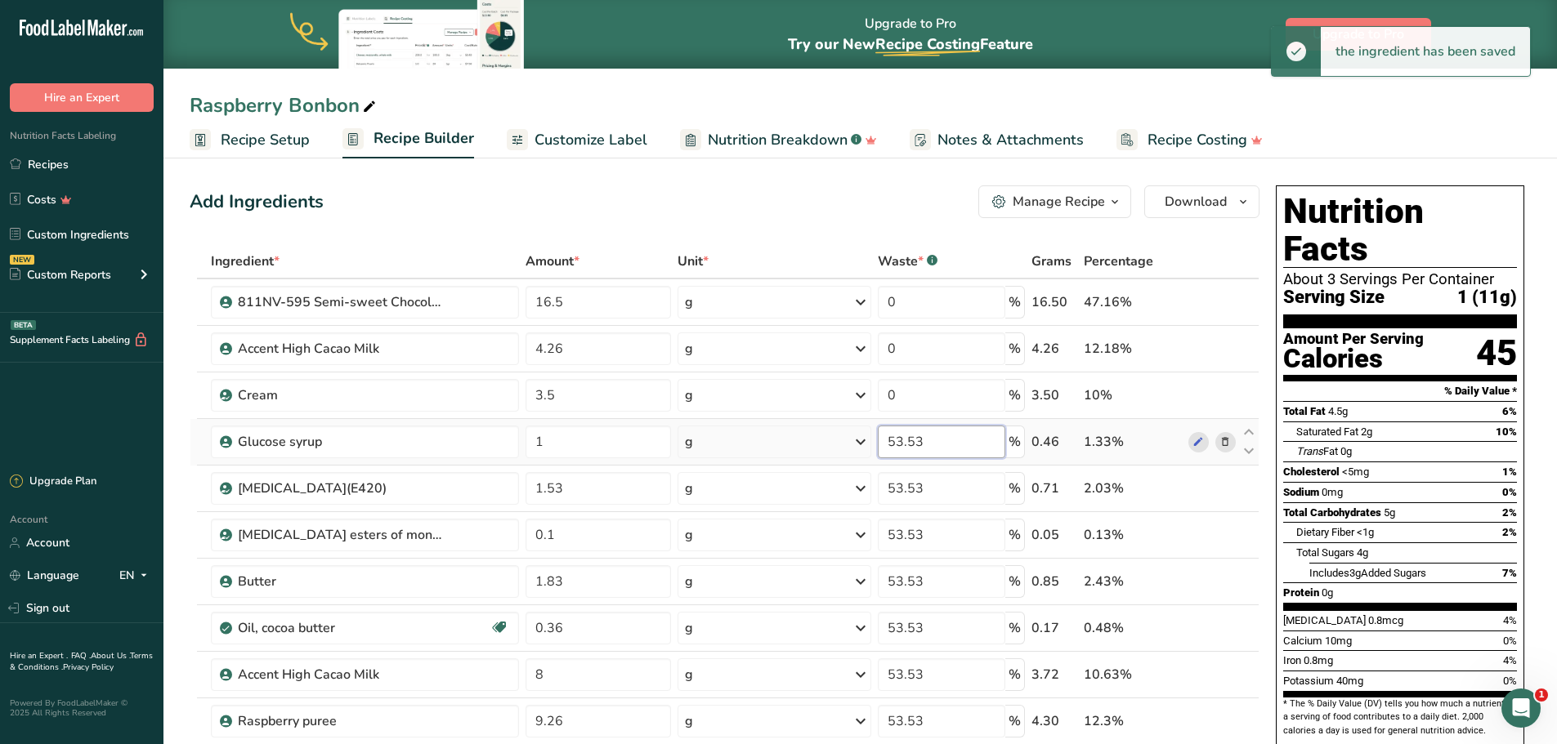
click at [925, 443] on input "53.53" at bounding box center [941, 442] width 127 height 33
type input "0"
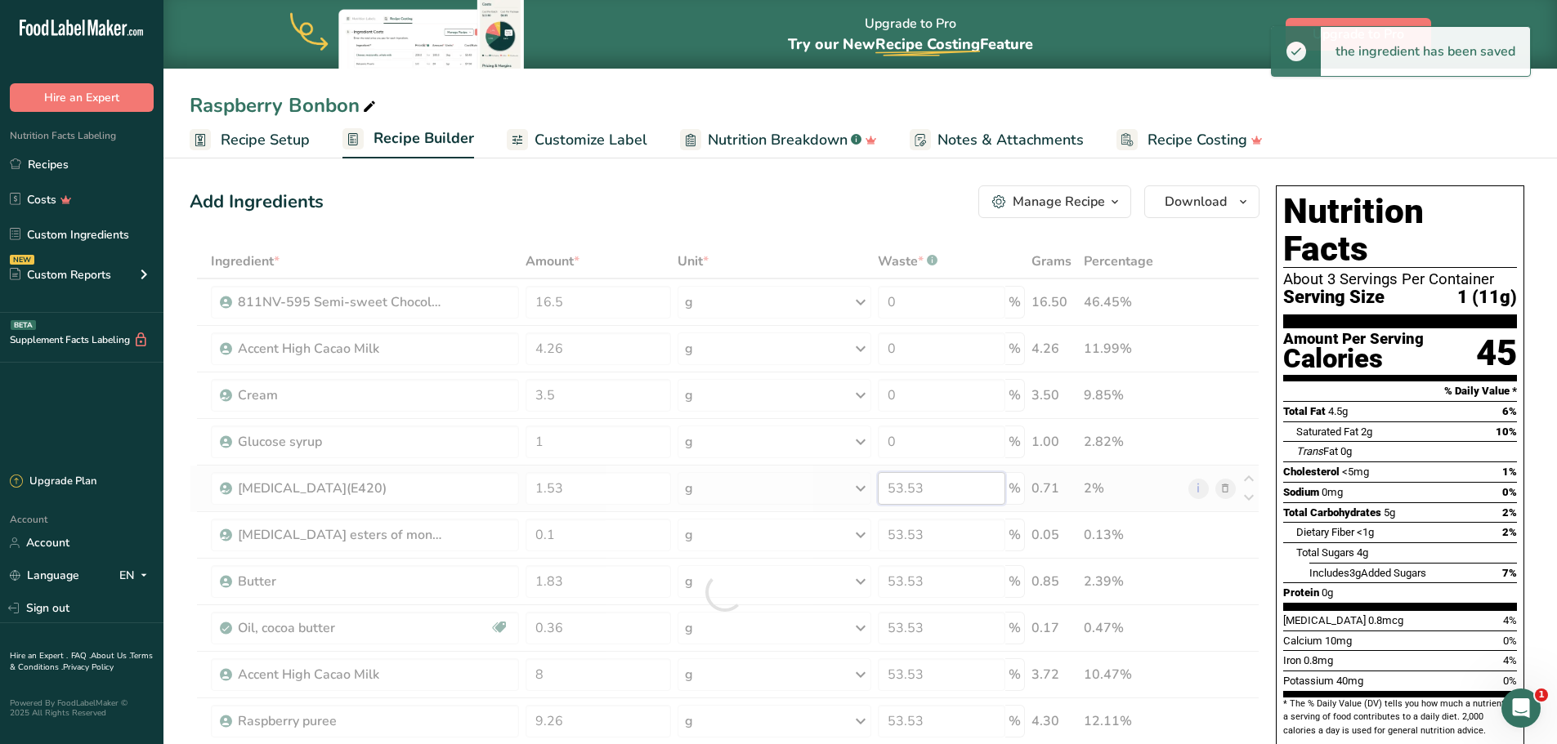
click at [932, 497] on div "Ingredient * Amount * Unit * Waste * .a-a{fill:#347362;}.b-a{fill:#fff;} Grams …" at bounding box center [725, 592] width 1070 height 696
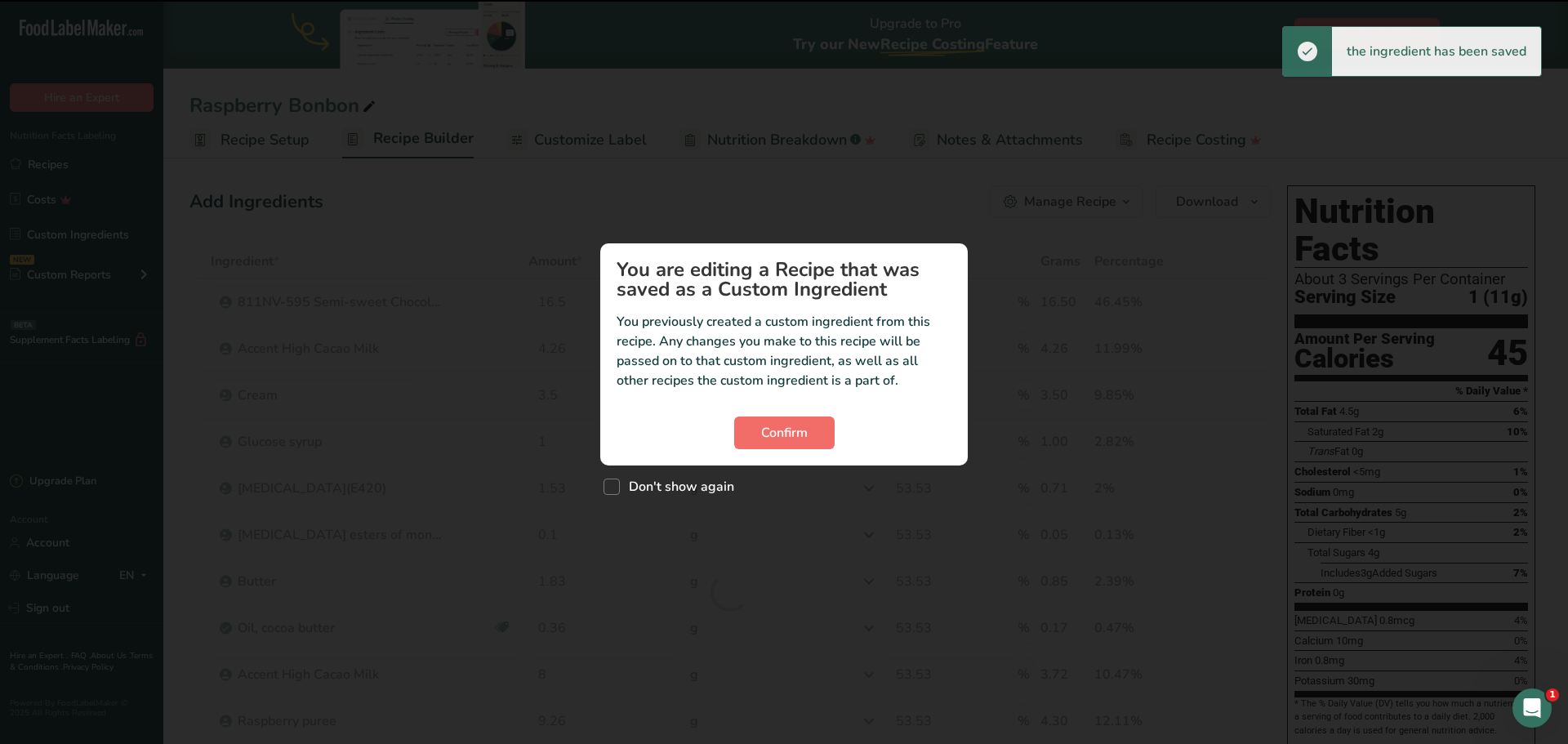
drag, startPoint x: 616, startPoint y: 485, endPoint x: 795, endPoint y: 433, distance: 186.4
click at [616, 485] on span "Custom ingredient modal" at bounding box center [612, 487] width 16 height 16
click at [614, 485] on input "Don't show again" at bounding box center [609, 487] width 11 height 11
checkbox input "true"
click at [795, 433] on span "Confirm" at bounding box center [784, 433] width 47 height 20
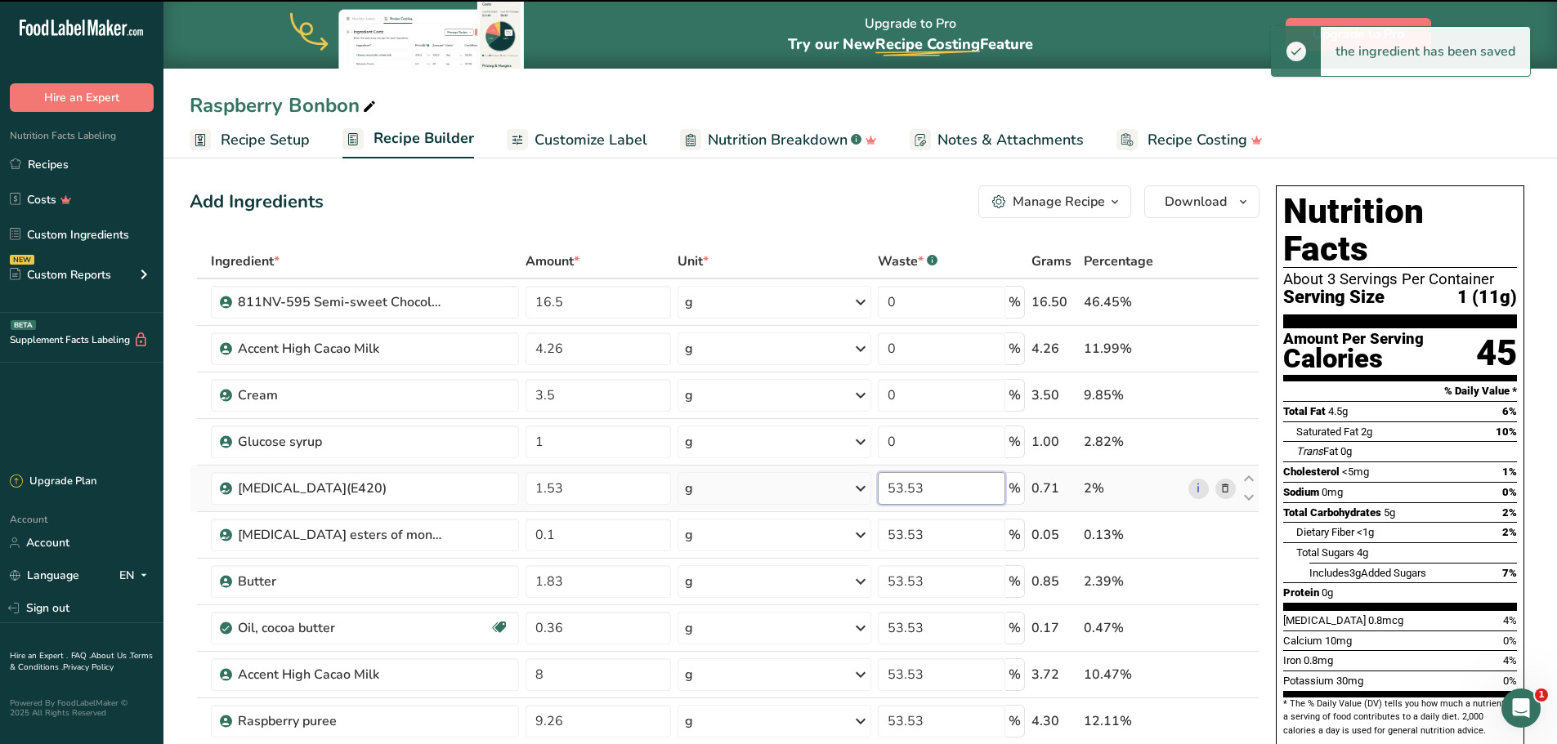
click at [922, 484] on input "53.53" at bounding box center [941, 488] width 127 height 33
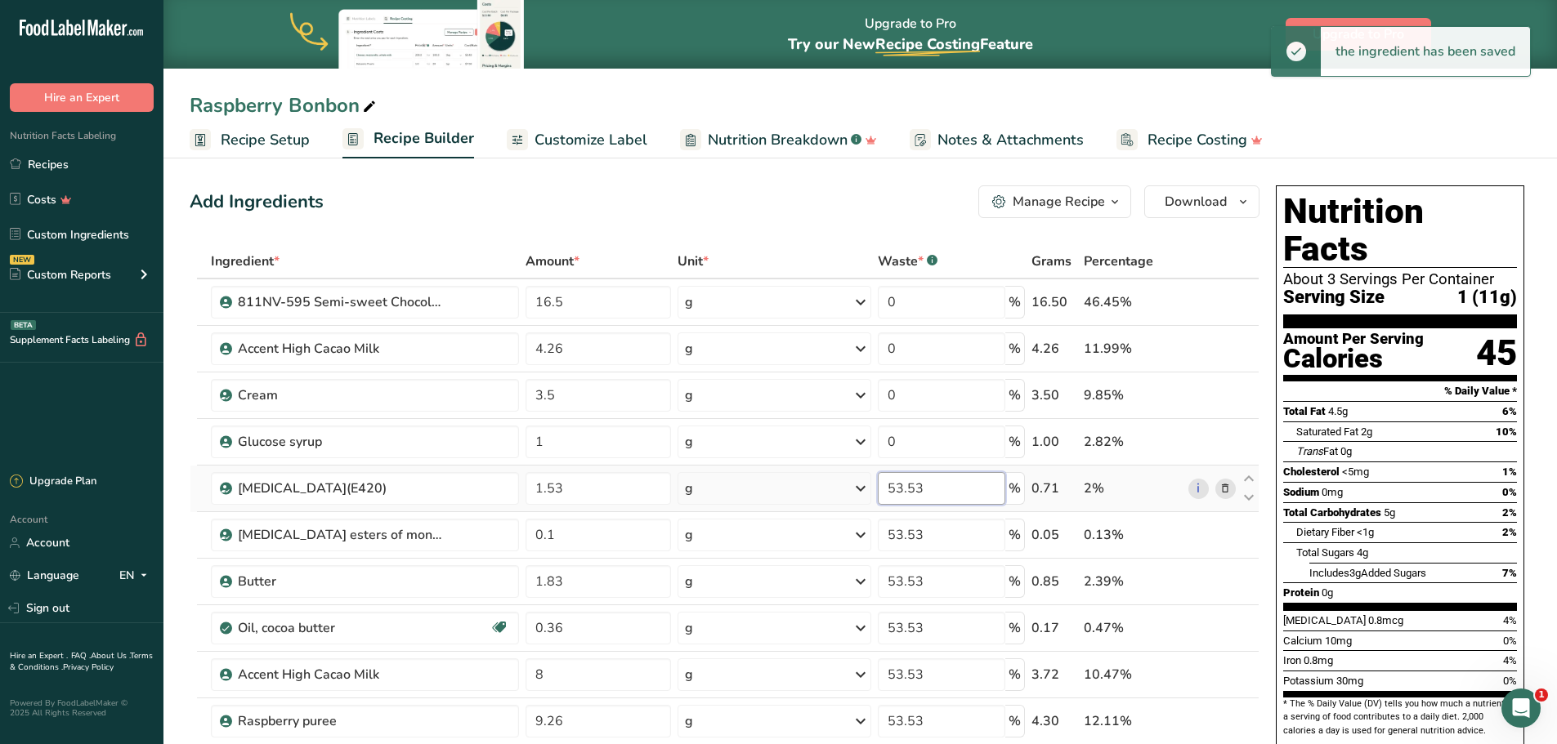
click at [922, 484] on input "53.53" at bounding box center [941, 488] width 127 height 33
type input "0"
click at [919, 528] on div "Ingredient * Amount * Unit * Waste * .a-a{fill:#347362;}.b-a{fill:#fff;} Grams …" at bounding box center [725, 592] width 1070 height 696
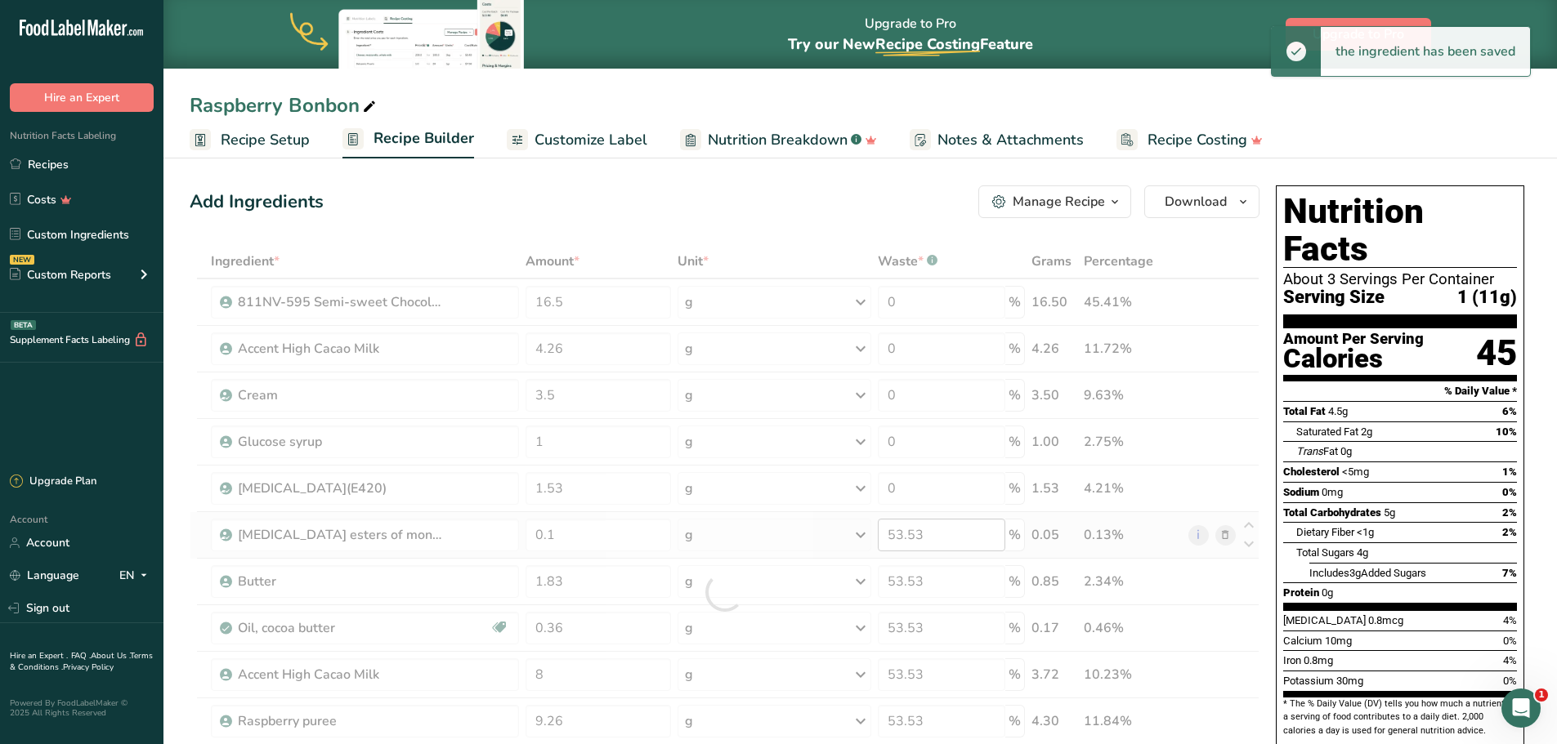
click at [918, 528] on div at bounding box center [725, 592] width 1070 height 696
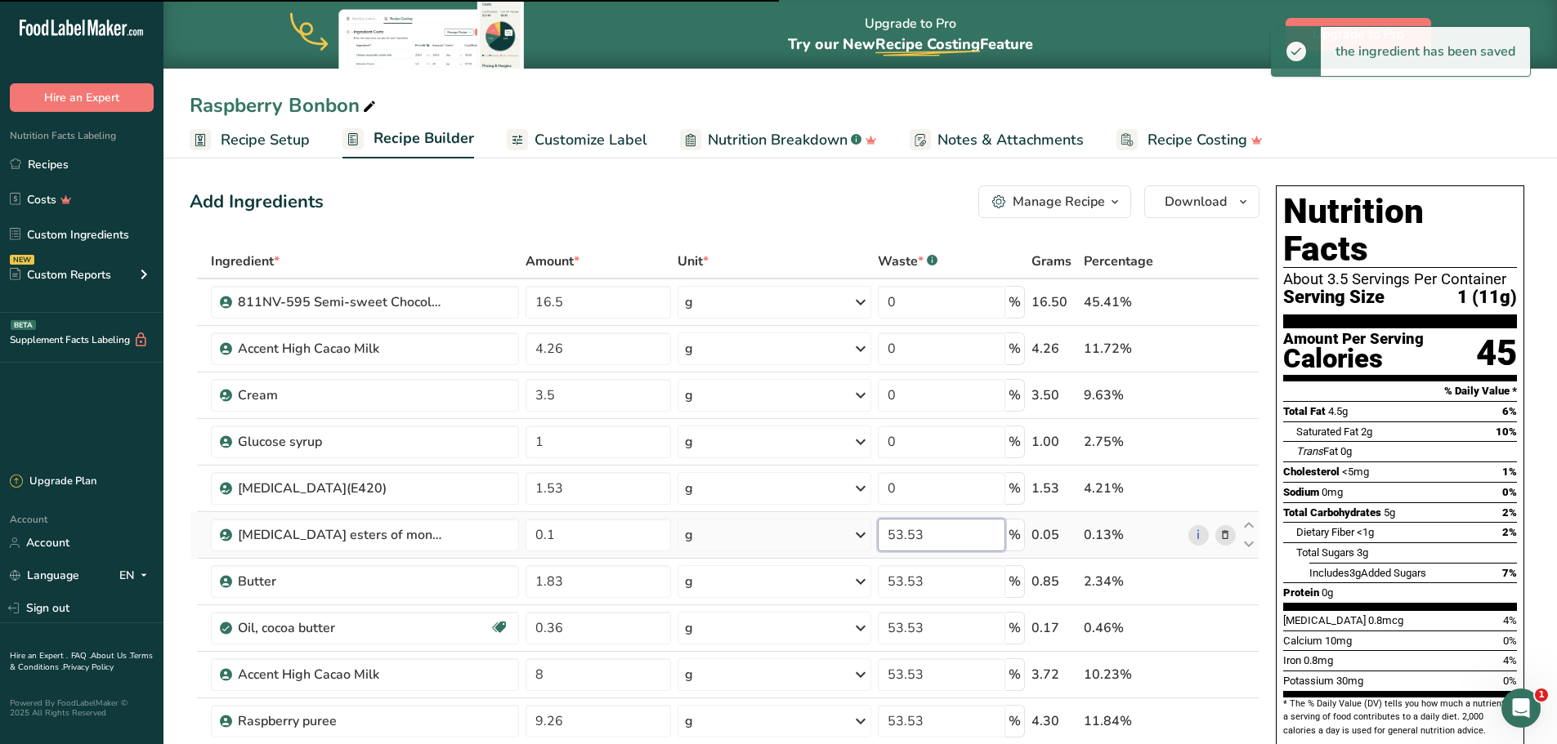
click at [917, 537] on input "53.53" at bounding box center [941, 535] width 127 height 33
type input "0"
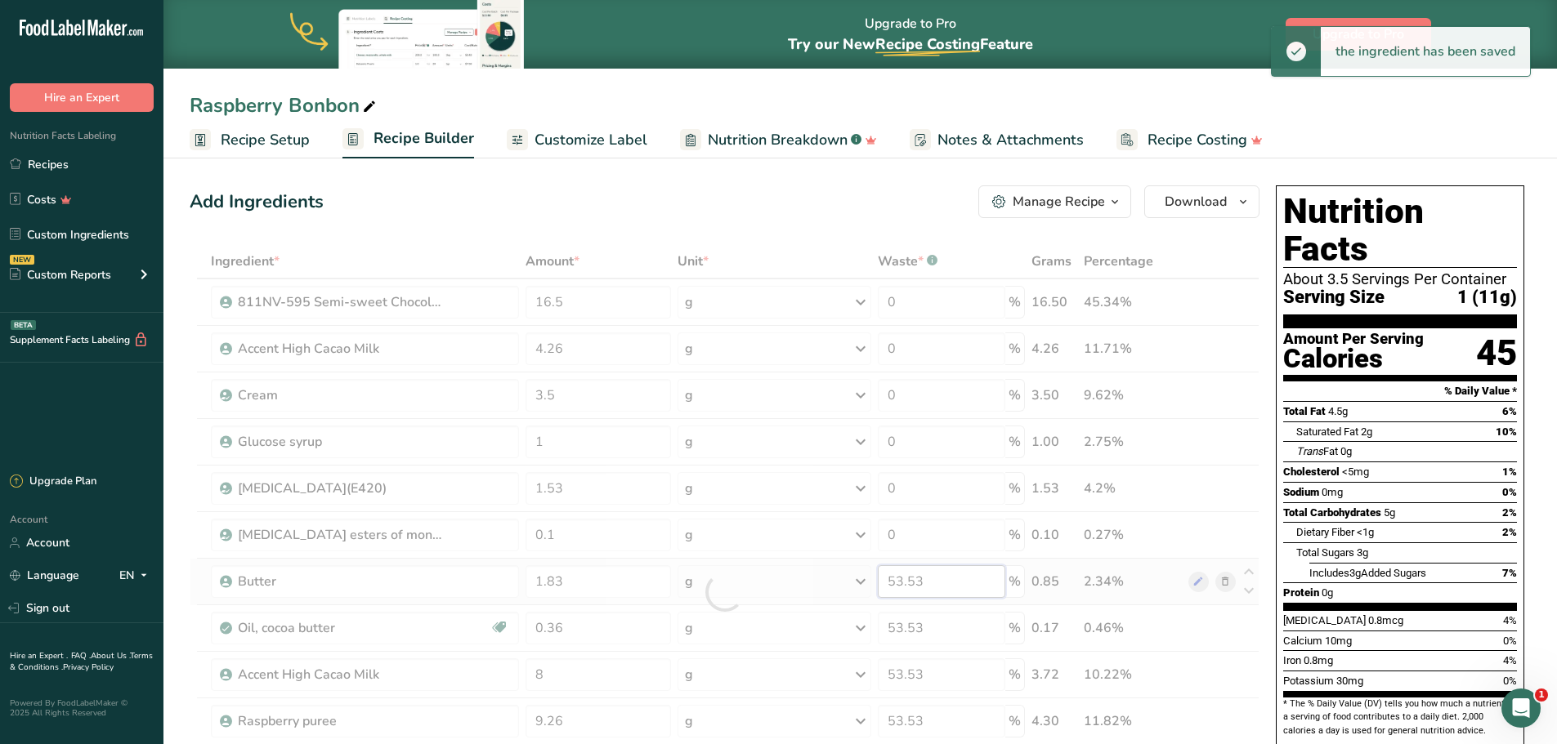
click at [912, 582] on div "Ingredient * Amount * Unit * Waste * .a-a{fill:#347362;}.b-a{fill:#fff;} Grams …" at bounding box center [725, 592] width 1070 height 696
click at [912, 582] on div at bounding box center [725, 592] width 1070 height 696
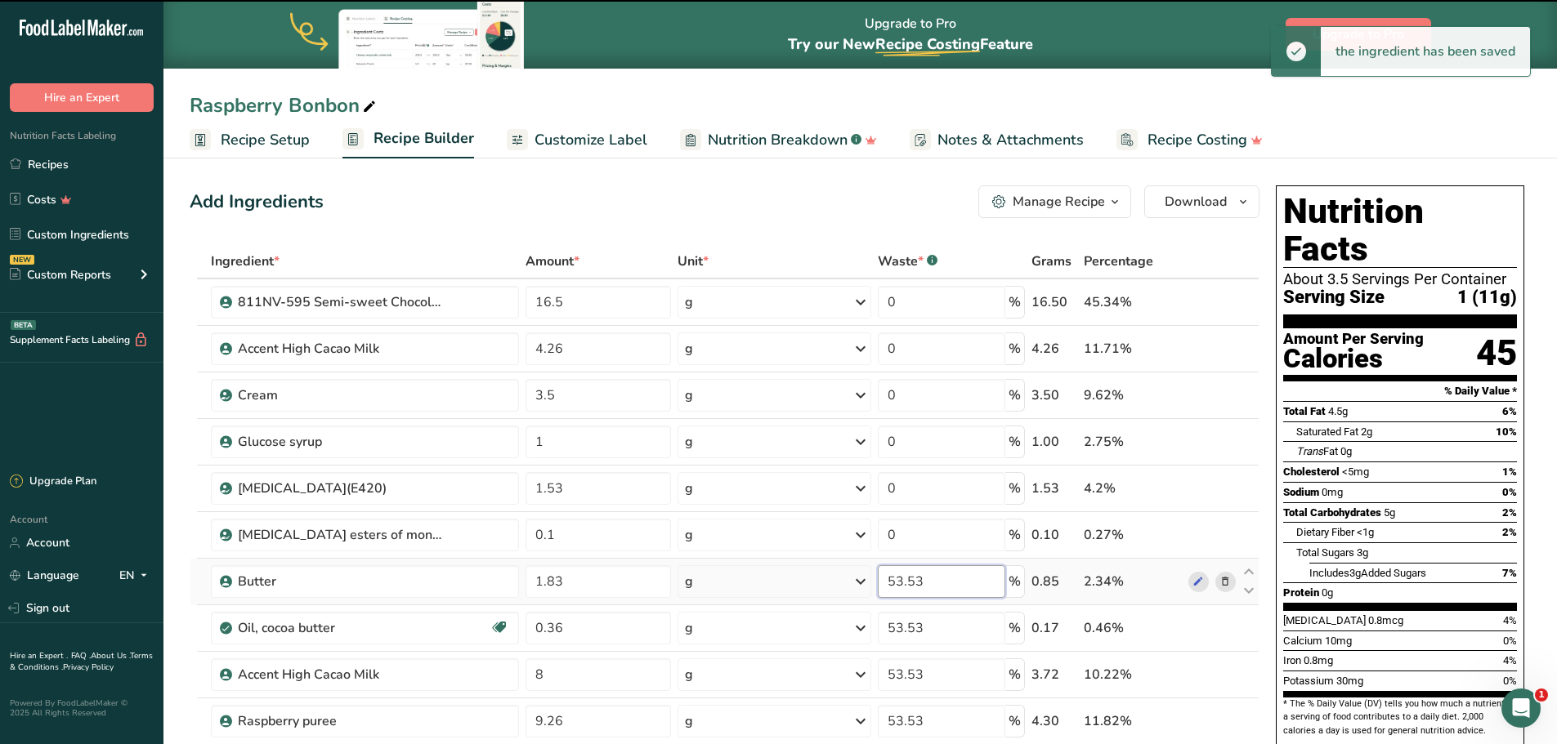
click at [909, 583] on input "53.53" at bounding box center [941, 581] width 127 height 33
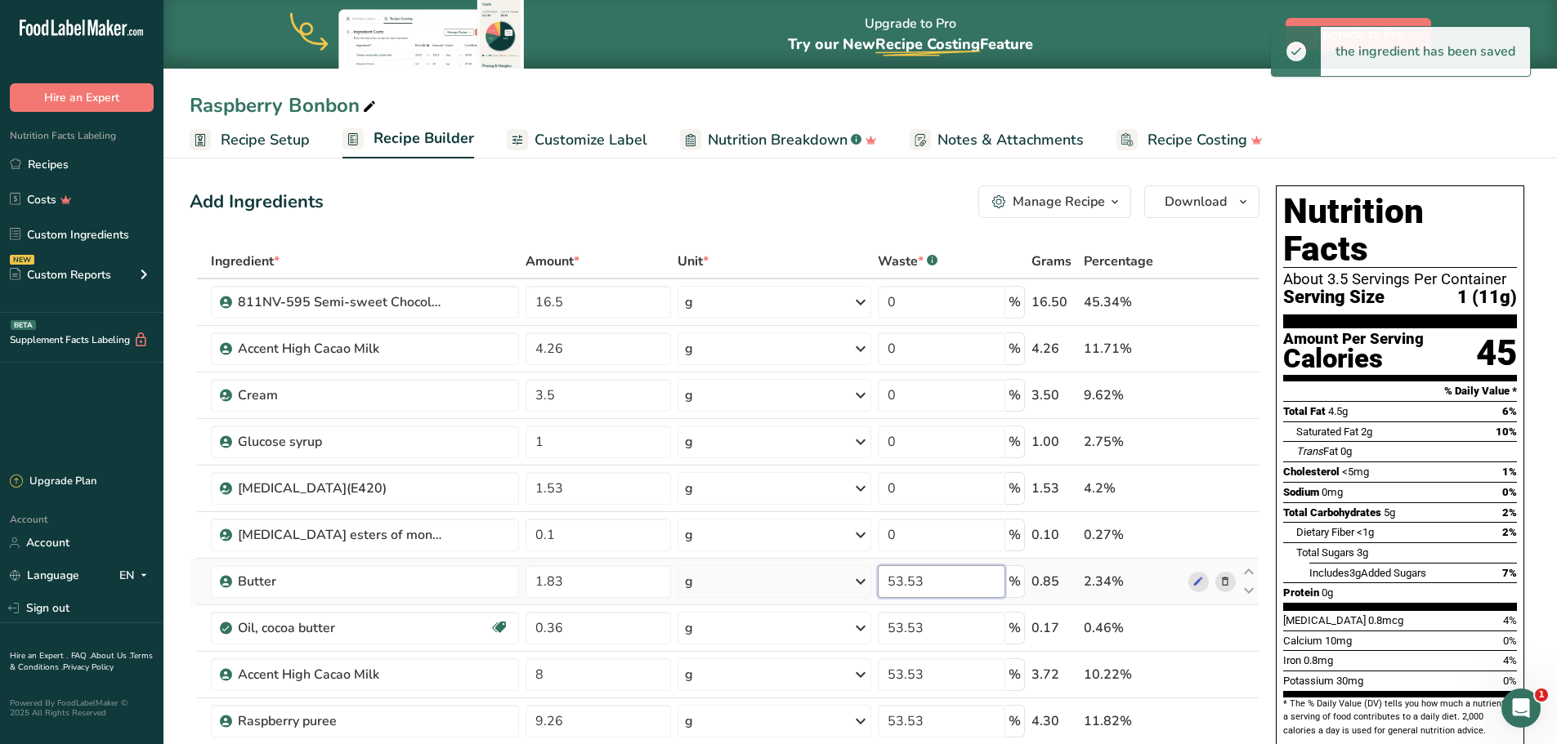
click at [909, 582] on input "53.53" at bounding box center [941, 581] width 127 height 33
type input "0"
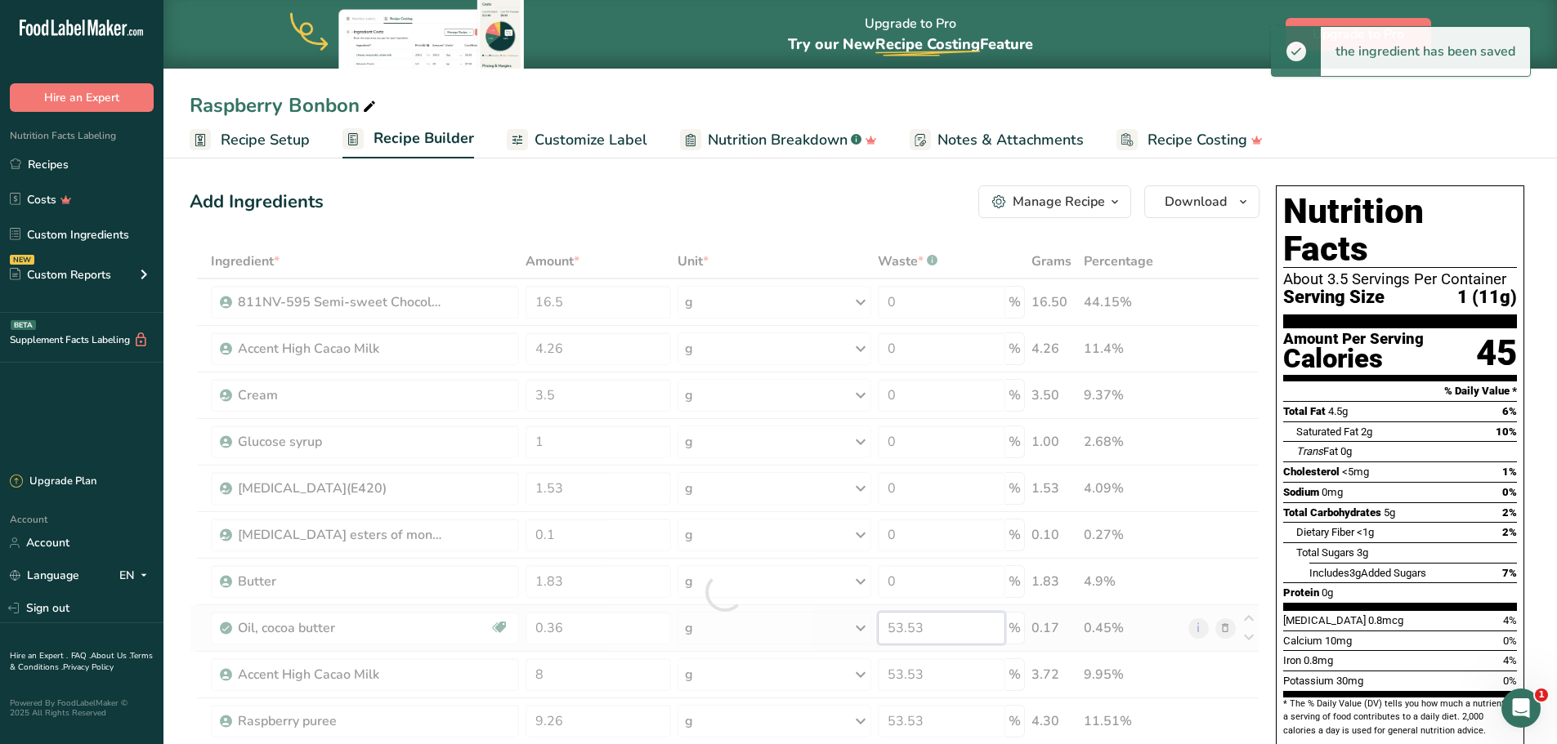
click at [910, 625] on div "Ingredient * Amount * Unit * Waste * .a-a{fill:#347362;}.b-a{fill:#fff;} Grams …" at bounding box center [725, 592] width 1070 height 696
click at [910, 625] on div at bounding box center [725, 592] width 1070 height 696
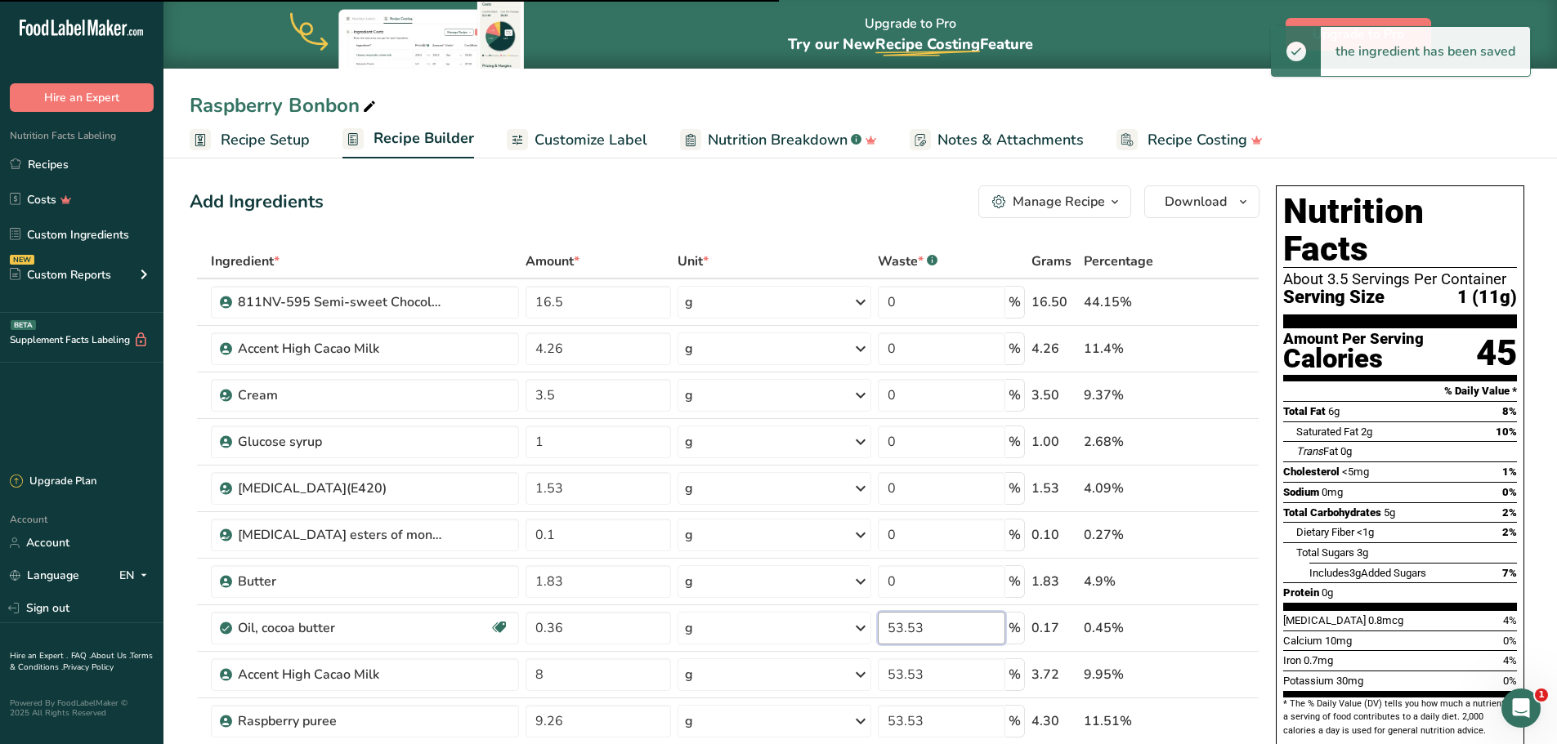
click at [911, 628] on input "53.53" at bounding box center [941, 628] width 127 height 33
type input "0"
click at [915, 677] on div "Ingredient * Amount * Unit * Waste * .a-a{fill:#347362;}.b-a{fill:#fff;} Grams …" at bounding box center [725, 592] width 1070 height 696
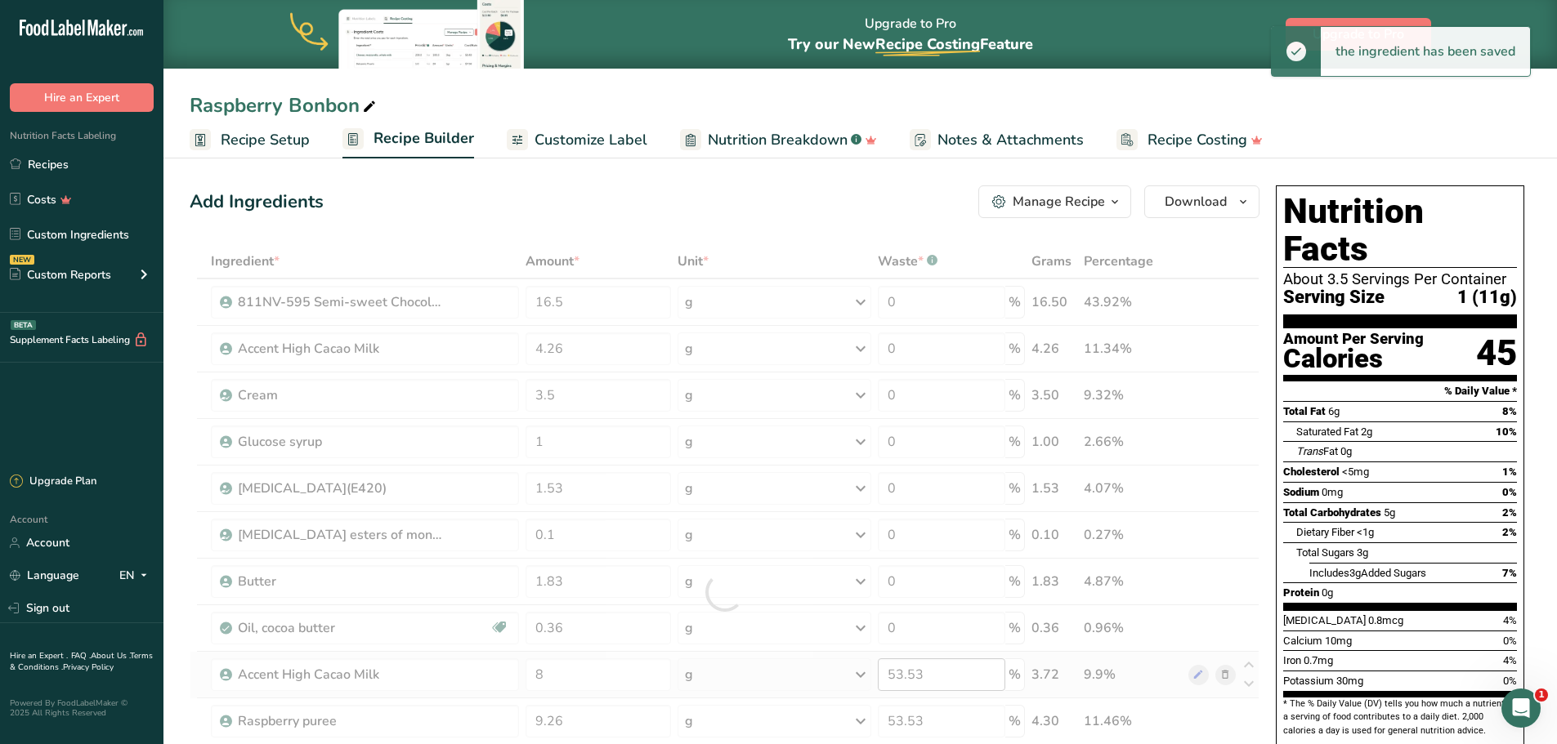
click at [915, 677] on div at bounding box center [725, 592] width 1070 height 696
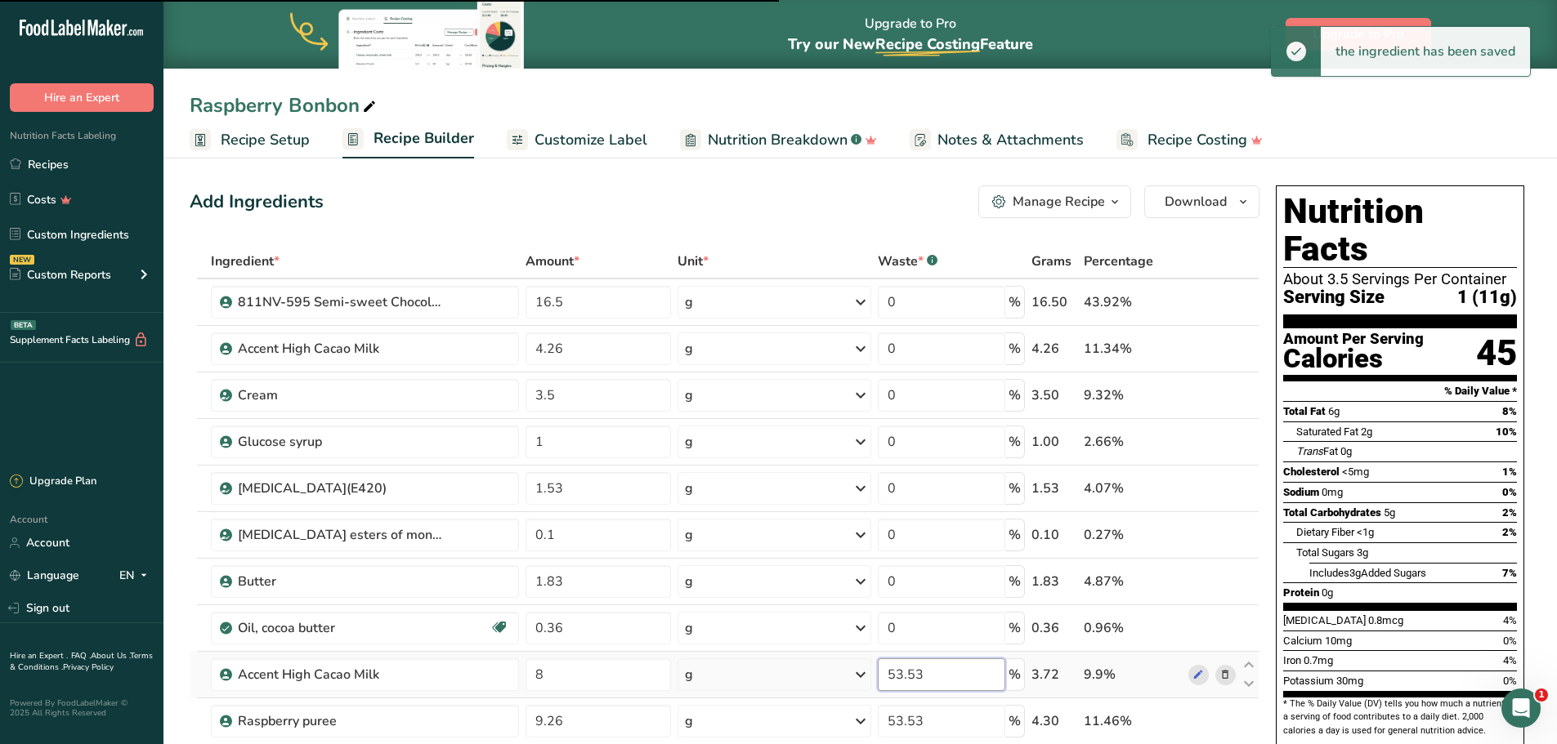
click at [915, 677] on input "53.53" at bounding box center [941, 675] width 127 height 33
type input "0"
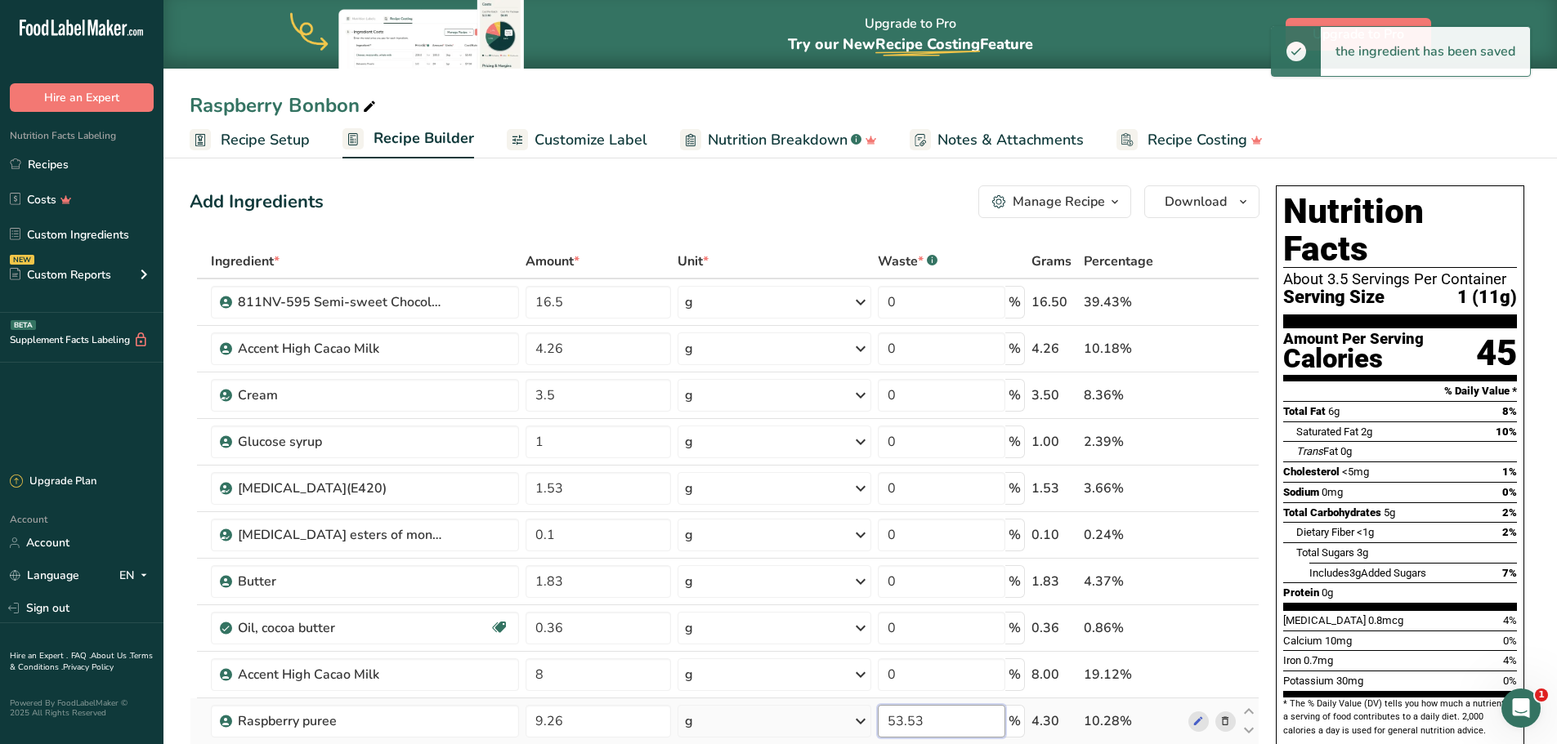
click at [914, 722] on div "Ingredient * Amount * Unit * Waste * .a-a{fill:#347362;}.b-a{fill:#fff;} Grams …" at bounding box center [725, 592] width 1070 height 696
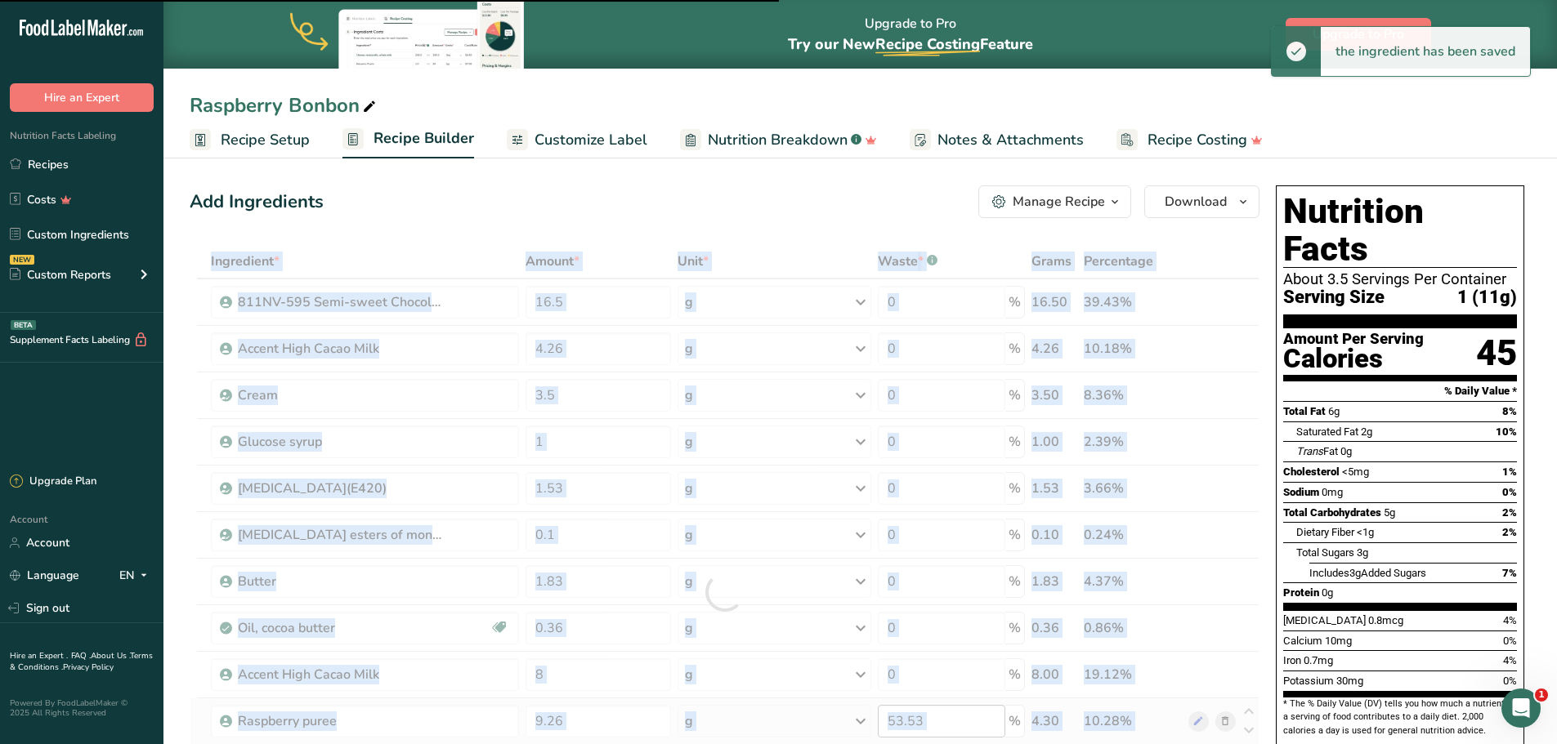
click at [914, 721] on div at bounding box center [725, 592] width 1070 height 696
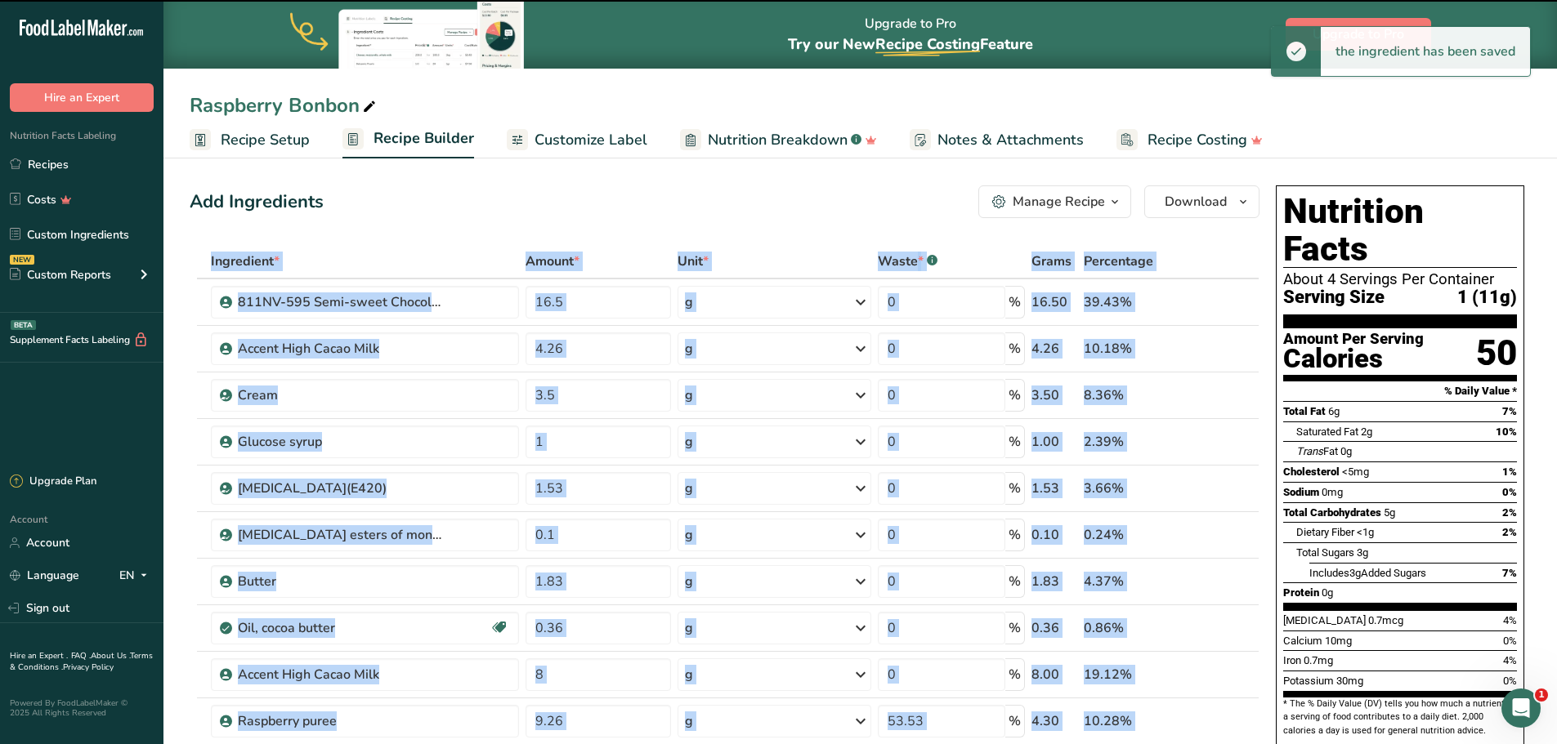
scroll to position [163, 0]
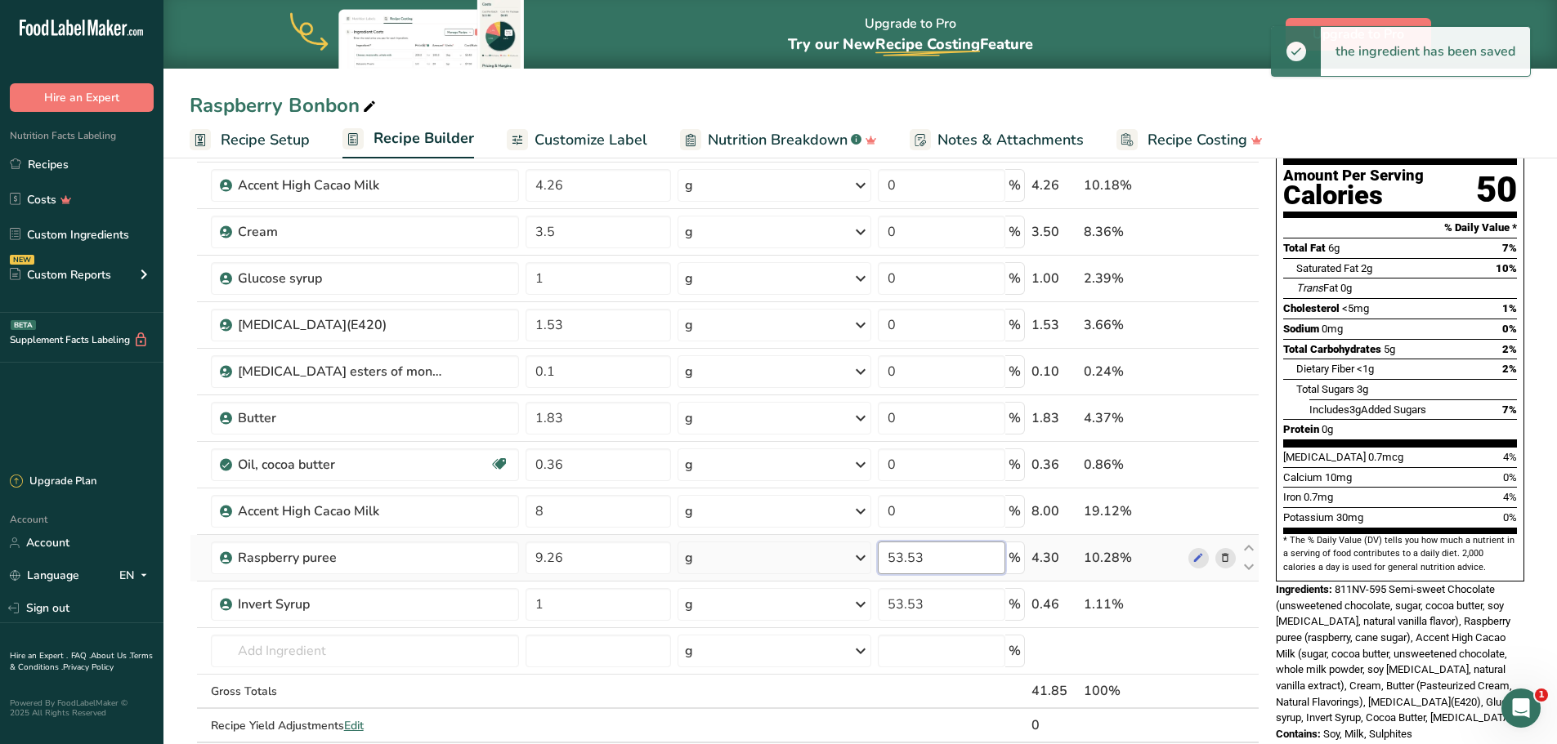
click at [927, 565] on input "53.53" at bounding box center [941, 558] width 127 height 33
click at [927, 557] on input "53.530" at bounding box center [941, 558] width 127 height 33
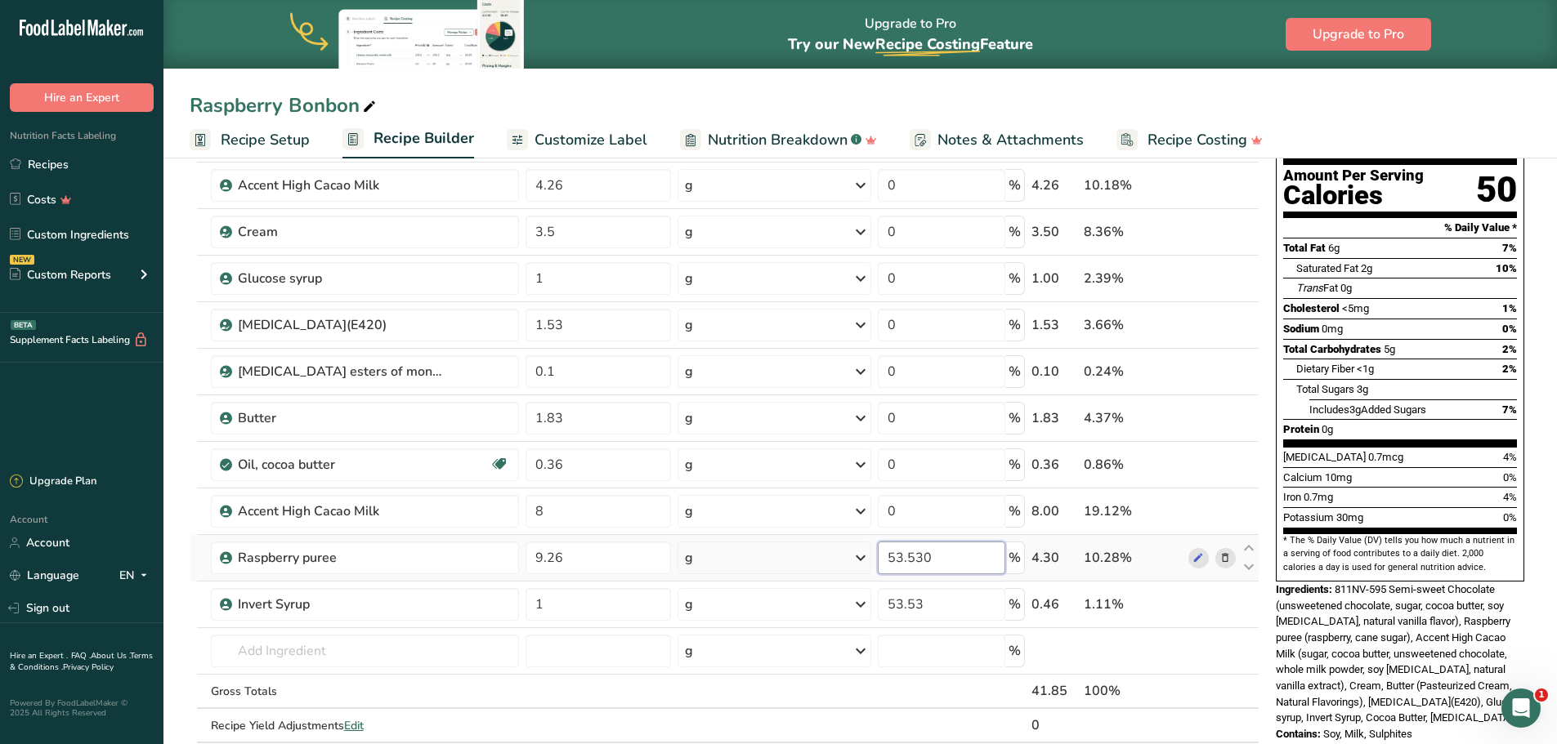
click at [927, 557] on input "53.530" at bounding box center [941, 558] width 127 height 33
type input "0"
click at [915, 605] on div "Ingredient * Amount * Unit * Waste * .a-a{fill:#347362;}.b-a{fill:#fff;} Grams …" at bounding box center [725, 429] width 1070 height 696
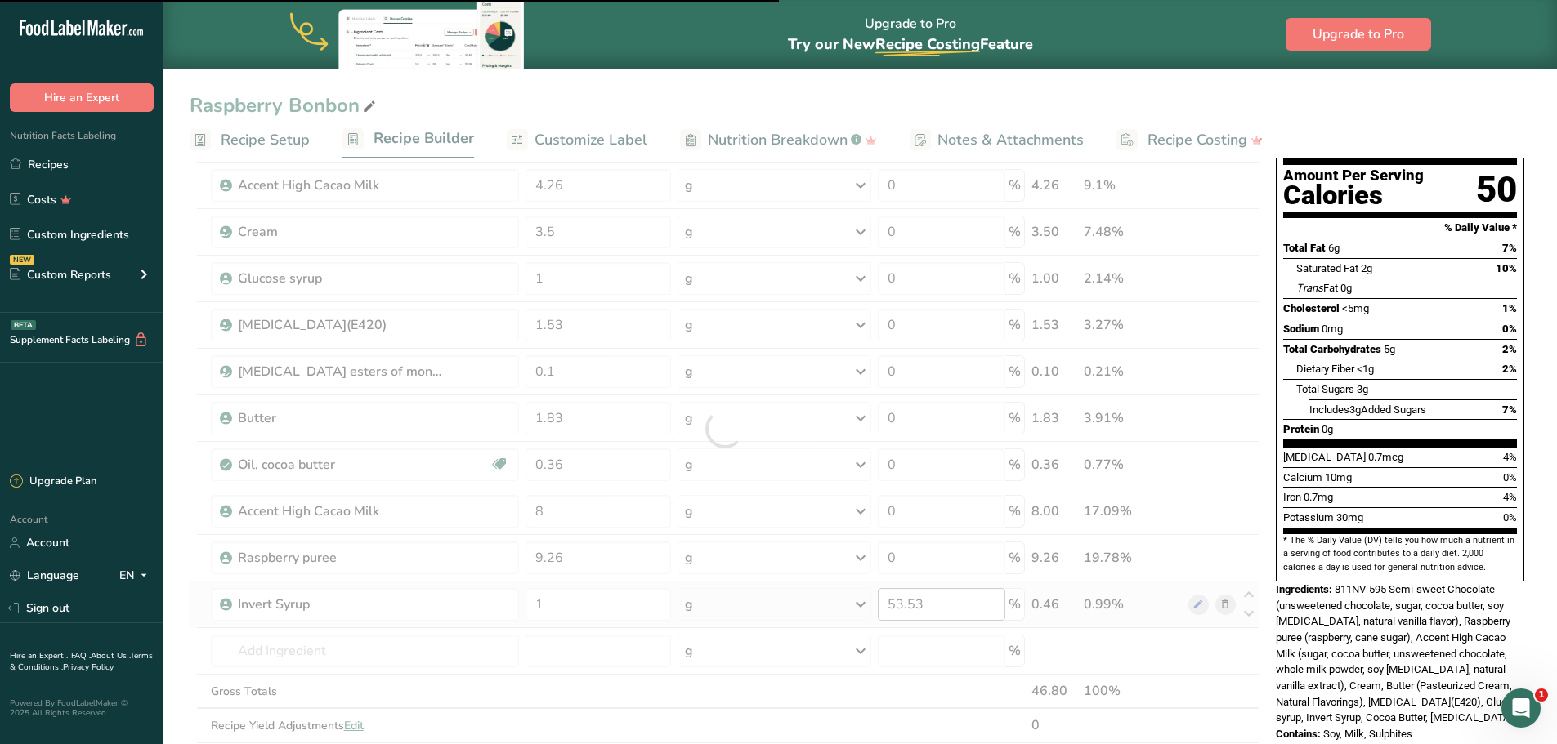
click at [915, 605] on div at bounding box center [725, 429] width 1070 height 696
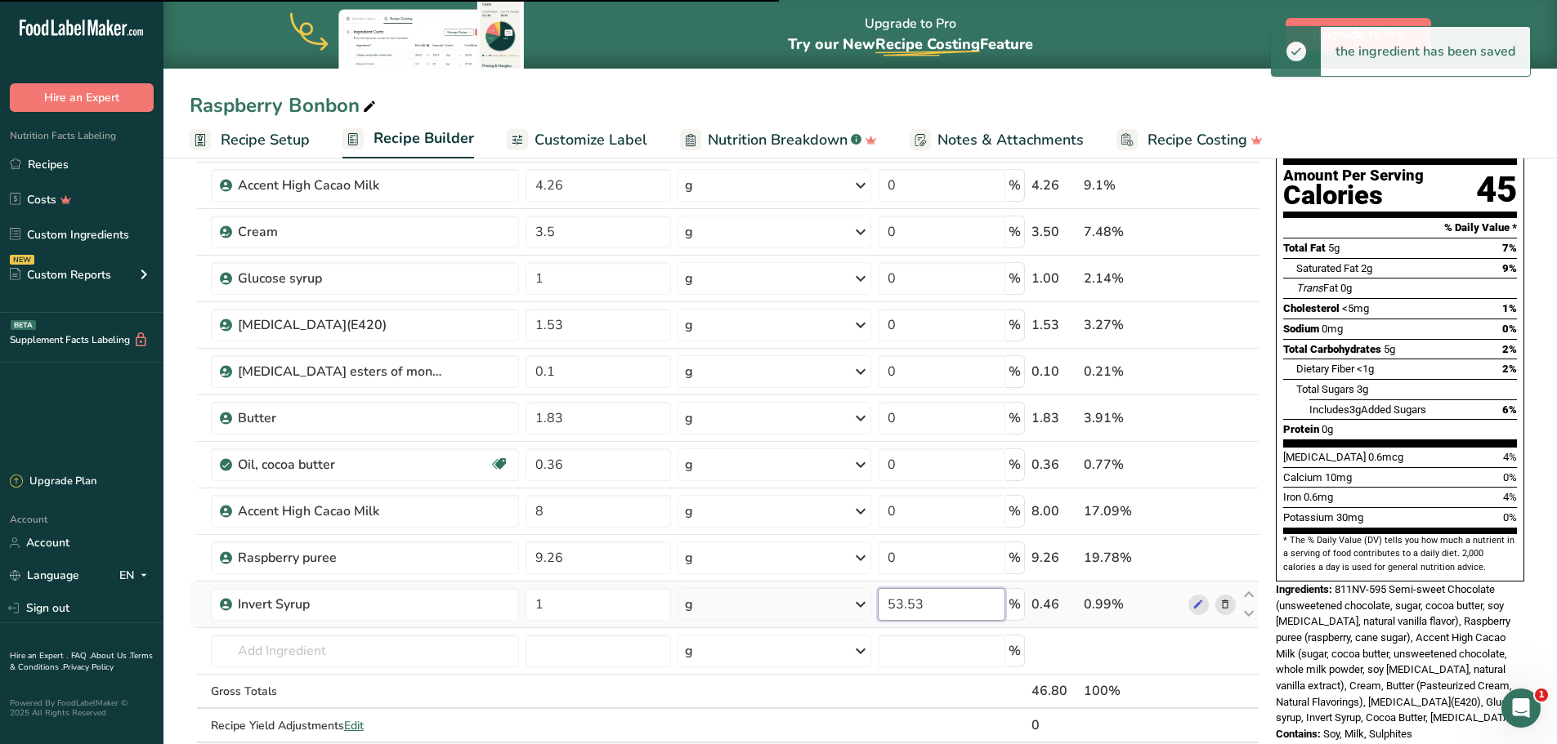
click at [917, 604] on input "53.53" at bounding box center [941, 604] width 127 height 33
type input "0"
click at [842, 700] on div "Ingredient * Amount * Unit * Waste * .a-a{fill:#347362;}.b-a{fill:#fff;} Grams …" at bounding box center [725, 429] width 1070 height 696
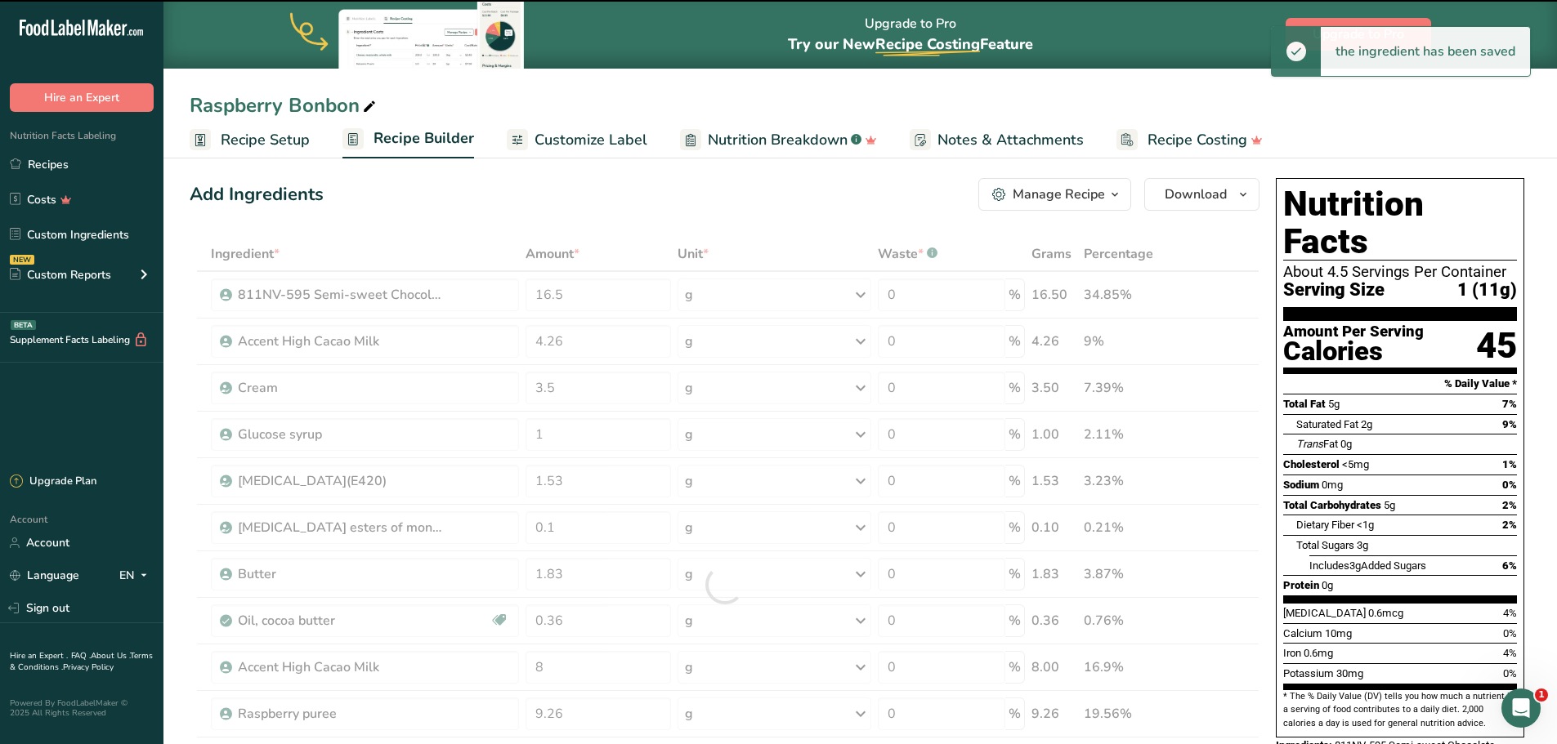
scroll to position [0, 0]
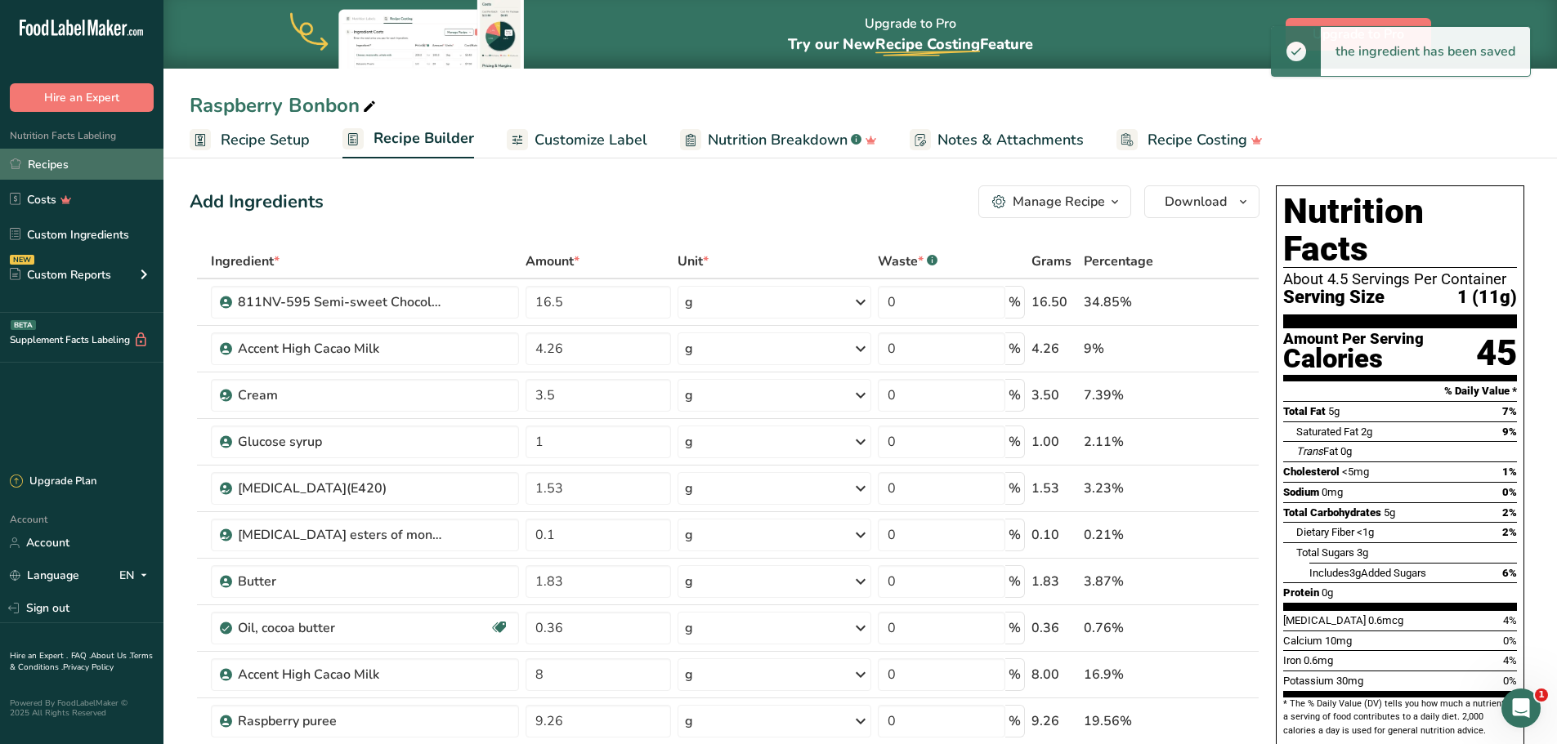
click at [62, 167] on link "Recipes" at bounding box center [81, 164] width 163 height 31
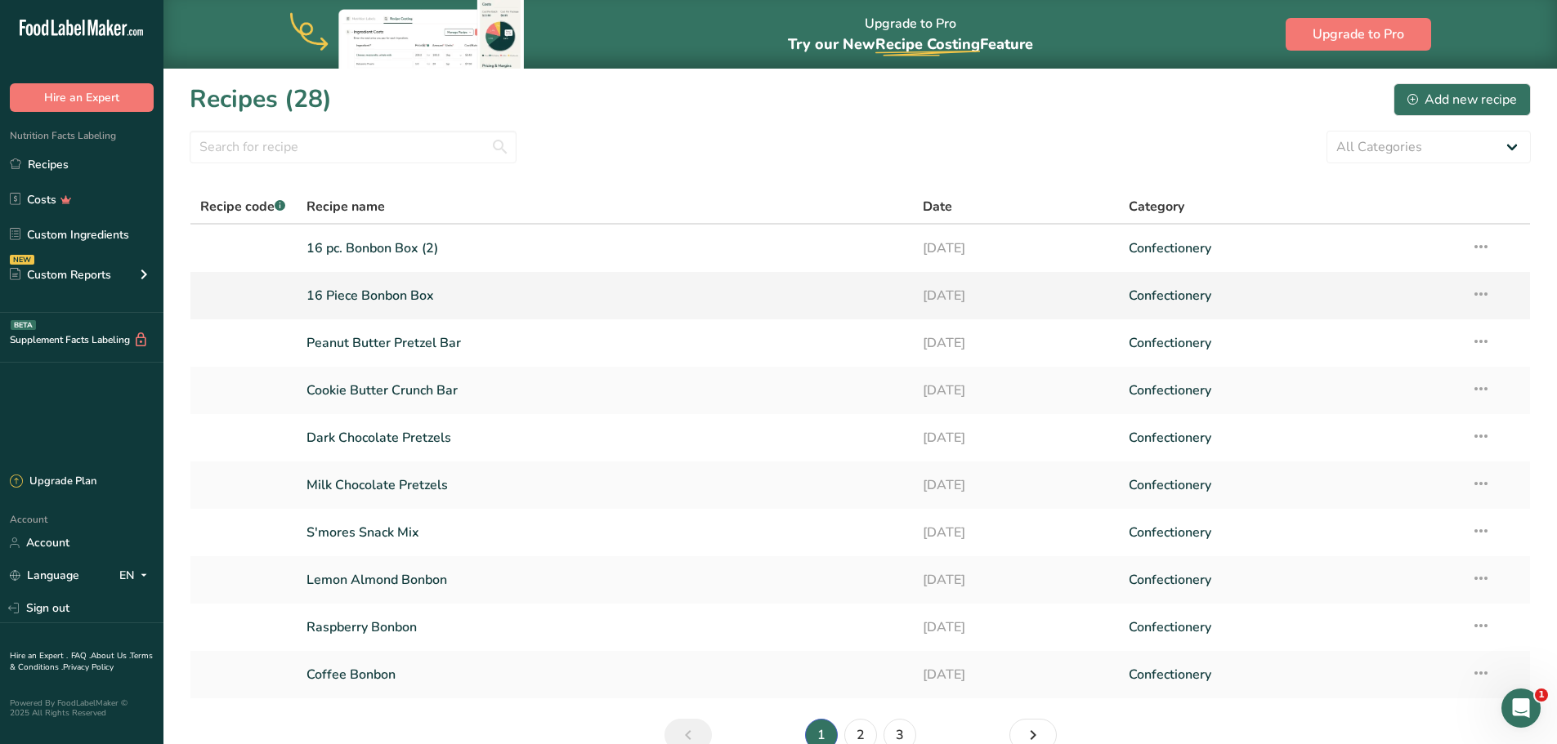
click at [381, 295] on link "16 Piece Bonbon Box" at bounding box center [604, 296] width 597 height 34
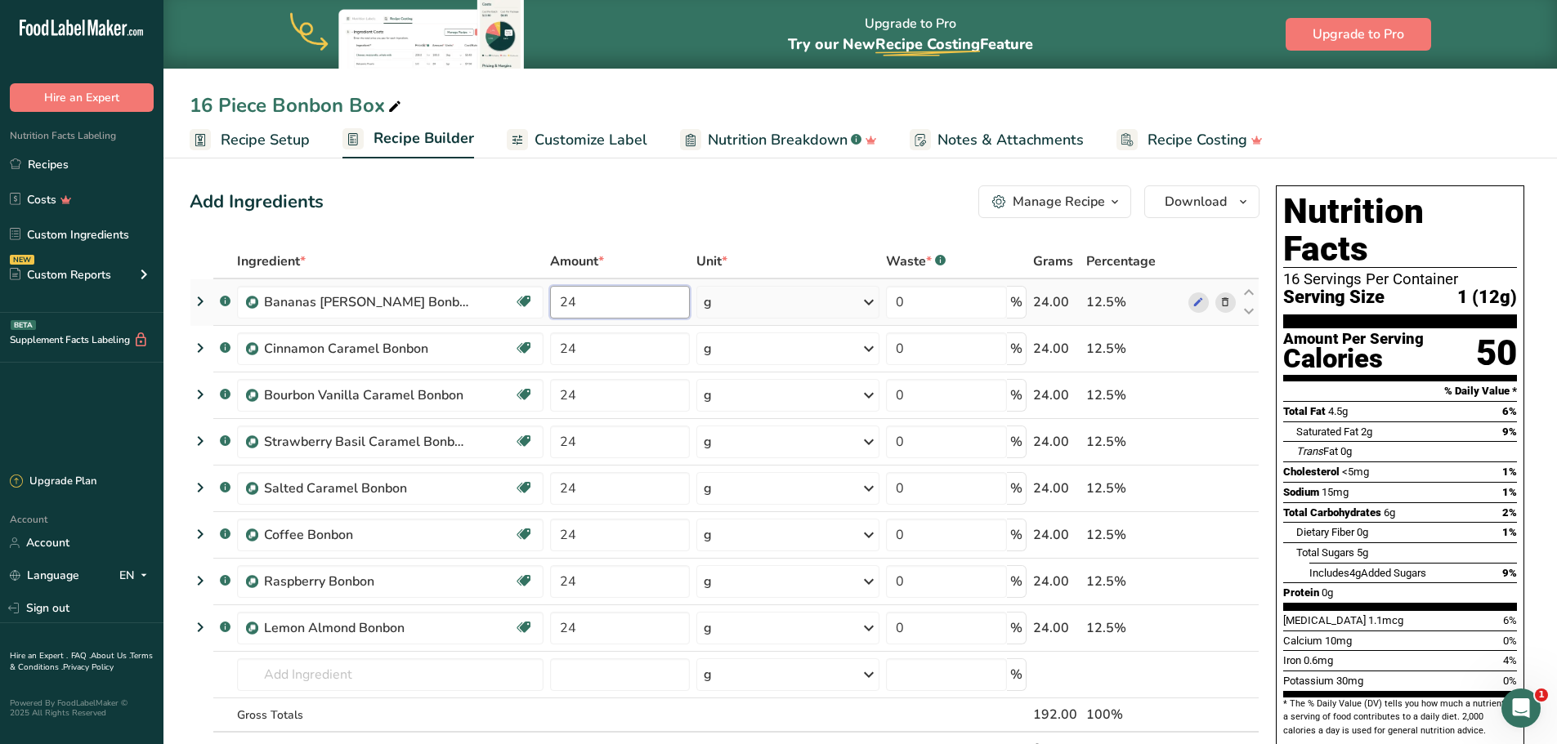
click at [591, 299] on input "24" at bounding box center [620, 302] width 140 height 33
type input "22"
click at [583, 351] on div "Ingredient * Amount * Unit * Waste * .a-a{fill:#347362;}.b-a{fill:#fff;} Grams …" at bounding box center [725, 522] width 1070 height 556
type input "22"
click at [601, 395] on div "Ingredient * Amount * Unit * Waste * .a-a{fill:#347362;}.b-a{fill:#fff;} Grams …" at bounding box center [725, 522] width 1070 height 556
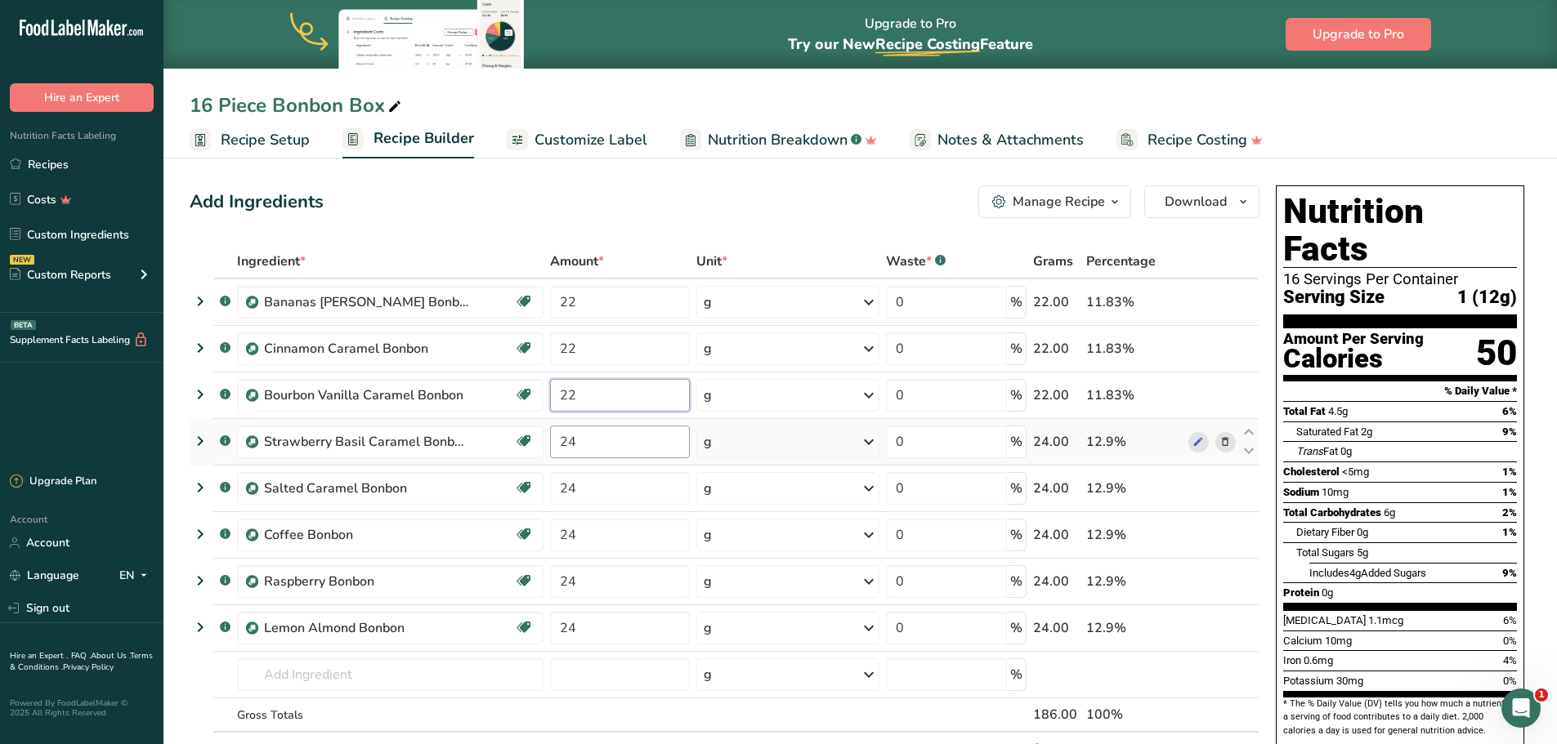
type input "22"
click at [593, 451] on div "Ingredient * Amount * Unit * Waste * .a-a{fill:#347362;}.b-a{fill:#fff;} Grams …" at bounding box center [725, 522] width 1070 height 556
type input "22"
click at [607, 489] on div "Ingredient * Amount * Unit * Waste * .a-a{fill:#347362;}.b-a{fill:#fff;} Grams …" at bounding box center [725, 522] width 1070 height 556
type input "22"
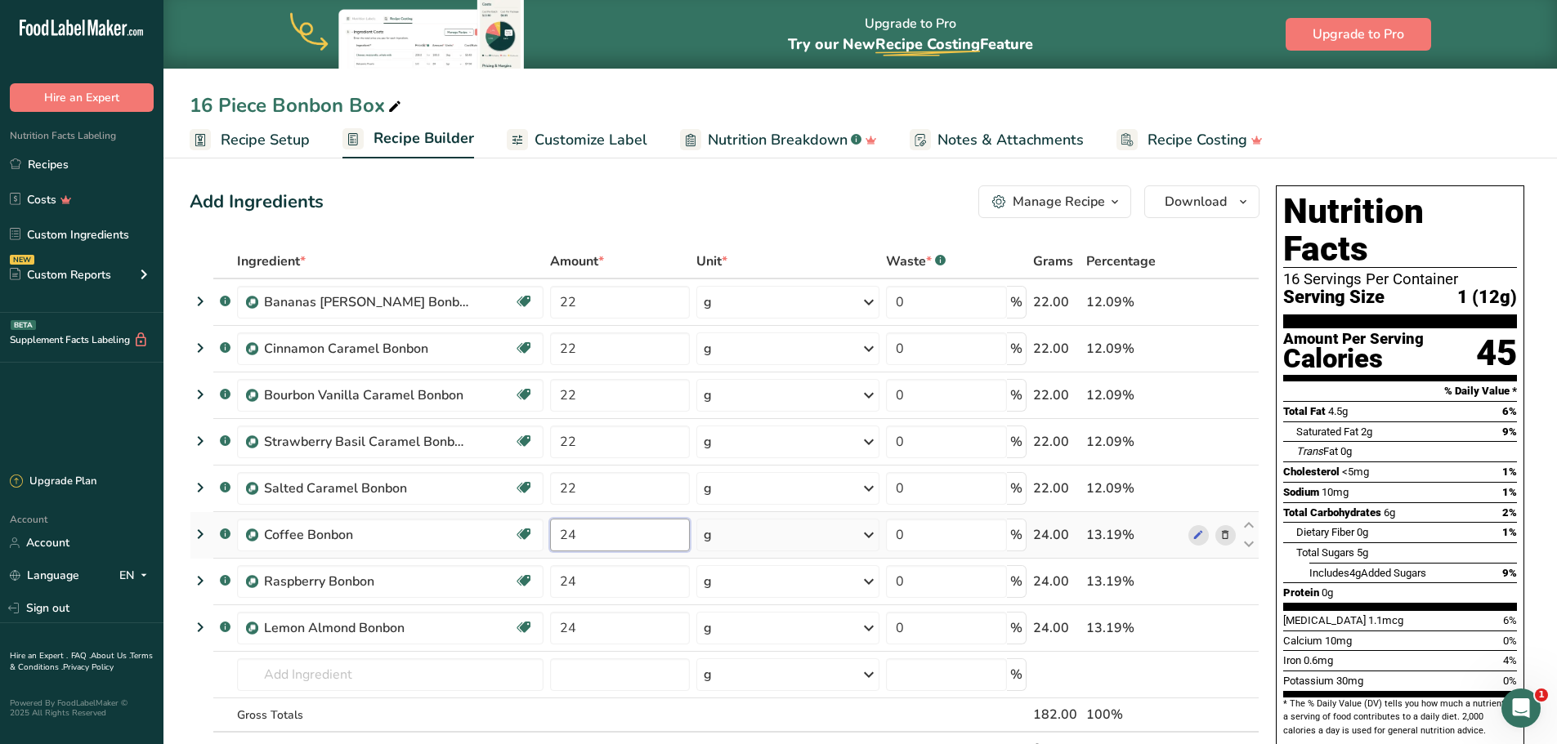
click at [583, 529] on div "Ingredient * Amount * Unit * Waste * .a-a{fill:#347362;}.b-a{fill:#fff;} Grams …" at bounding box center [725, 522] width 1070 height 556
type input "22"
click at [607, 583] on div "Ingredient * Amount * Unit * Waste * .a-a{fill:#347362;}.b-a{fill:#fff;} Grams …" at bounding box center [725, 522] width 1070 height 556
type input "22"
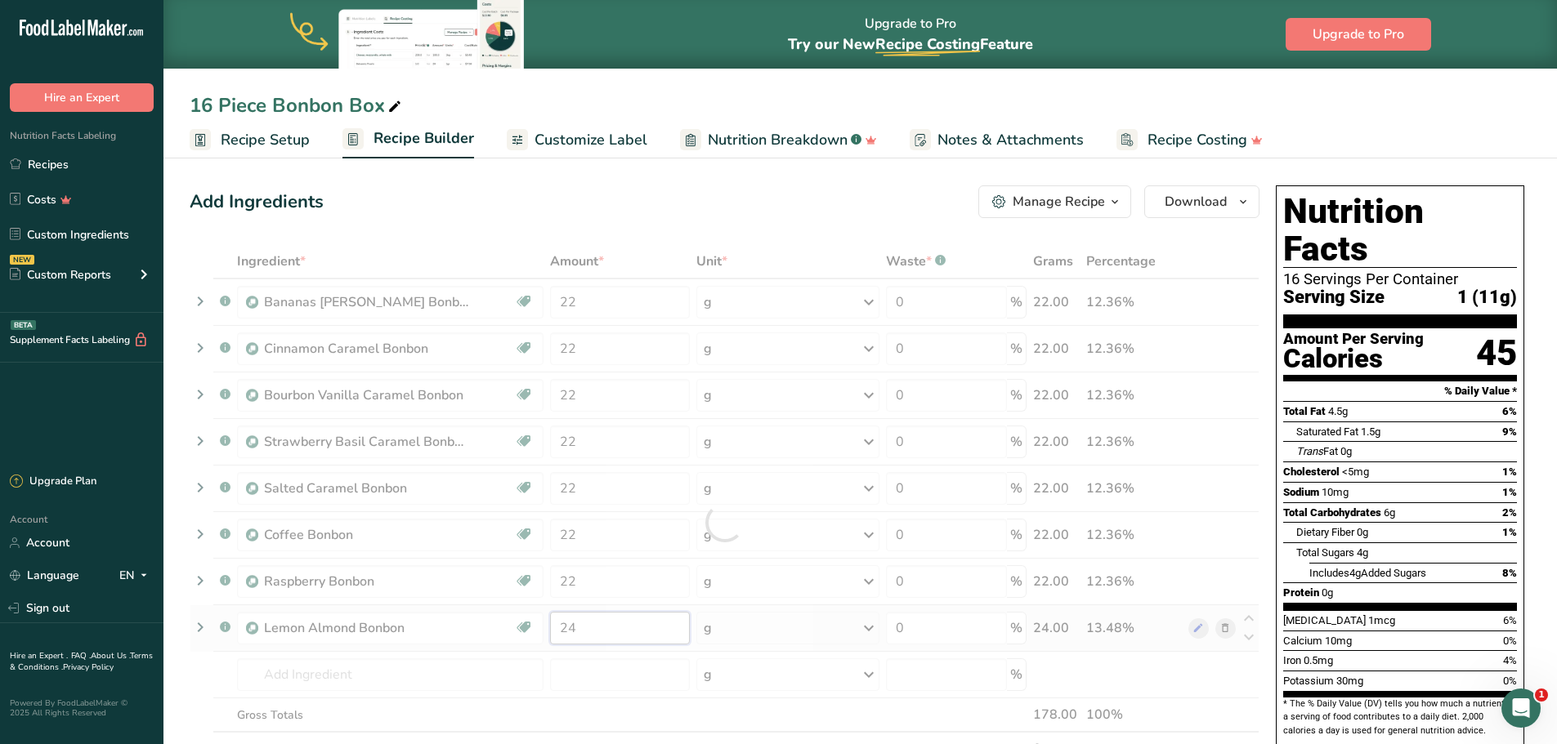
click at [589, 626] on div "Ingredient * Amount * Unit * Waste * .a-a{fill:#347362;}.b-a{fill:#fff;} Grams …" at bounding box center [725, 522] width 1070 height 556
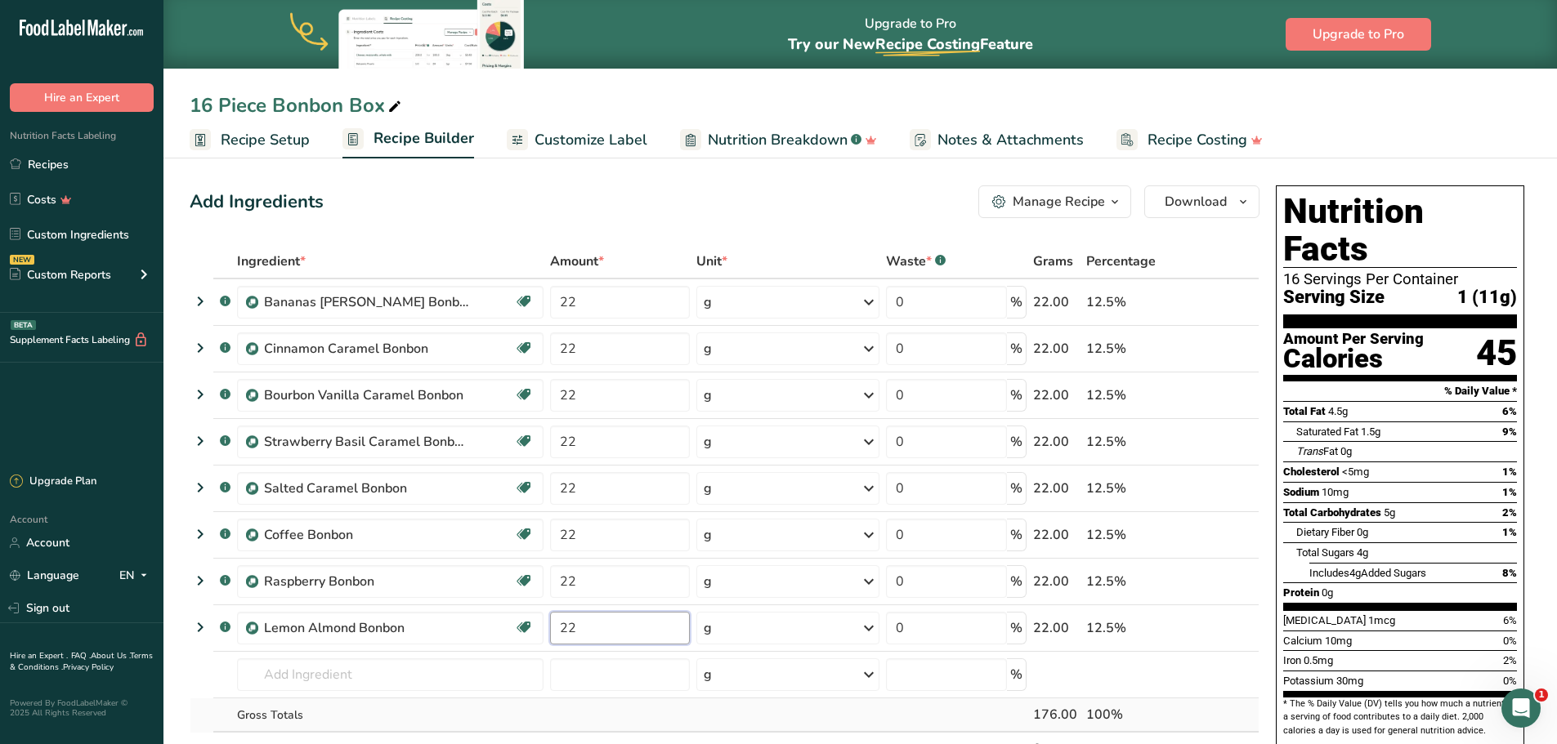
type input "22"
click at [699, 718] on div "Ingredient * Amount * Unit * Waste * .a-a{fill:#347362;}.b-a{fill:#fff;} Grams …" at bounding box center [725, 522] width 1070 height 556
drag, startPoint x: 505, startPoint y: 199, endPoint x: 478, endPoint y: 189, distance: 29.0
click at [505, 199] on div "Add Ingredients Manage Recipe Delete Recipe Duplicate Recipe Scale Recipe Save …" at bounding box center [725, 201] width 1070 height 33
click at [47, 161] on link "Recipes" at bounding box center [81, 164] width 163 height 31
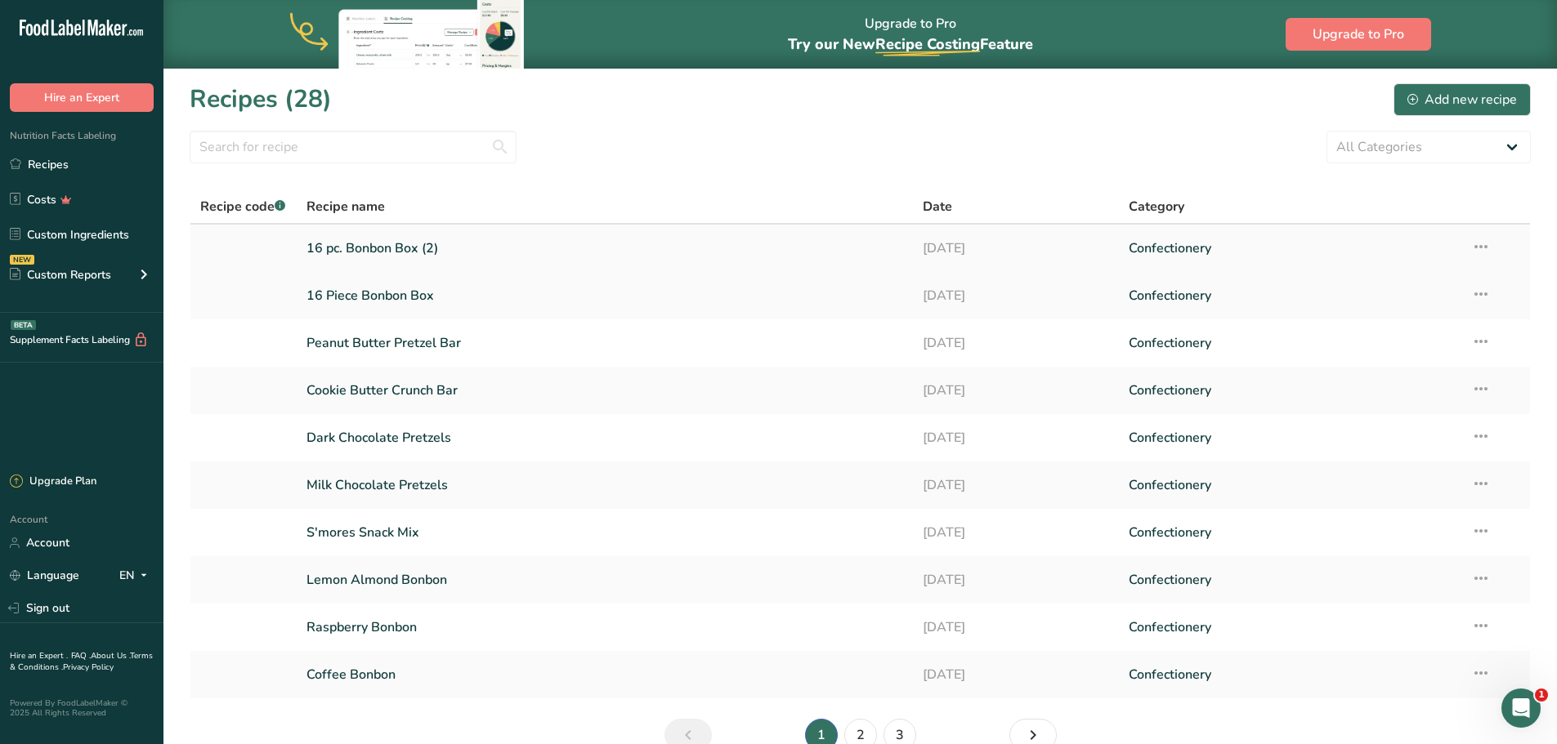
click at [388, 251] on link "16 pc. Bonbon Box (2)" at bounding box center [604, 248] width 597 height 34
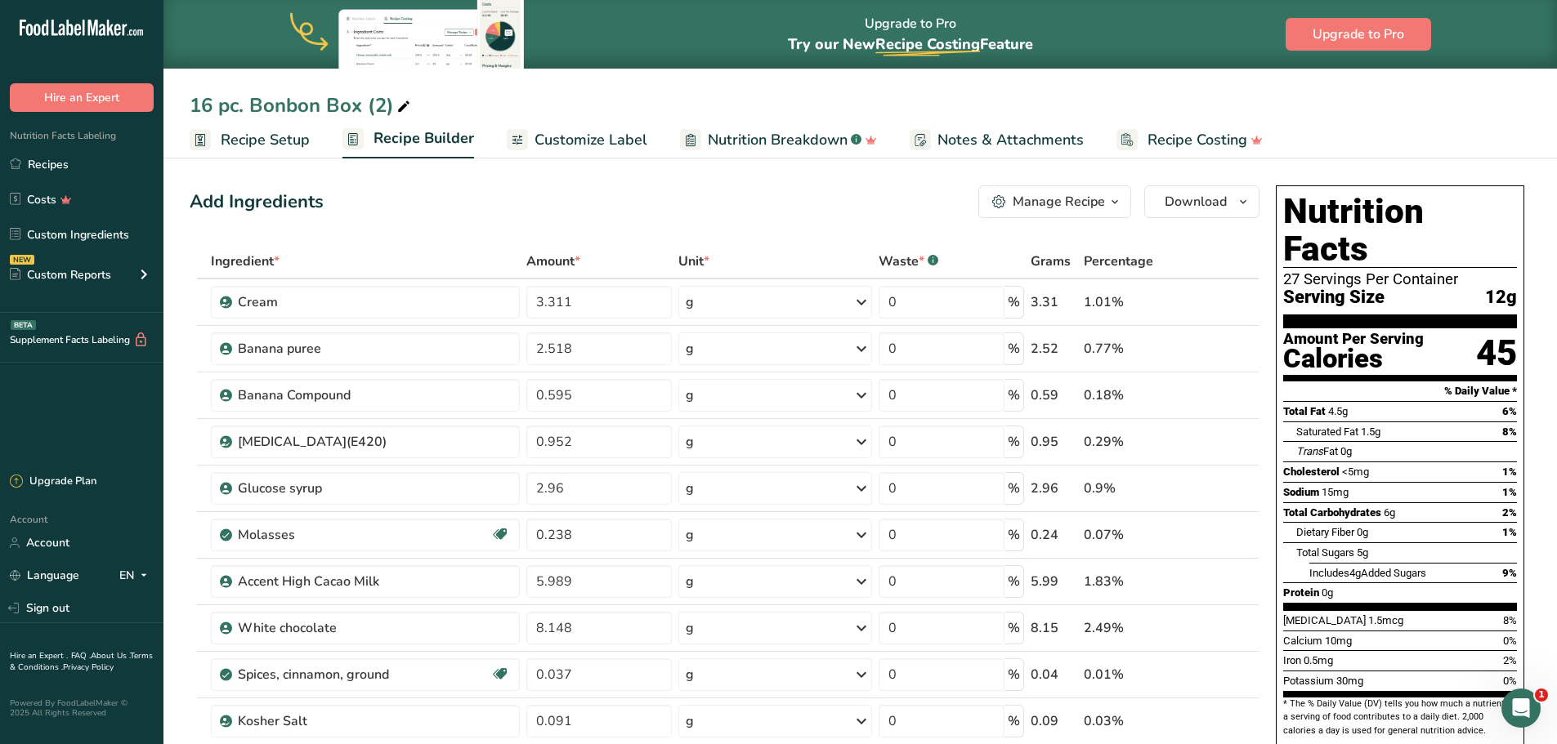
drag, startPoint x: 48, startPoint y: 166, endPoint x: 415, endPoint y: 219, distance: 370.7
click at [48, 166] on link "Recipes" at bounding box center [81, 164] width 163 height 31
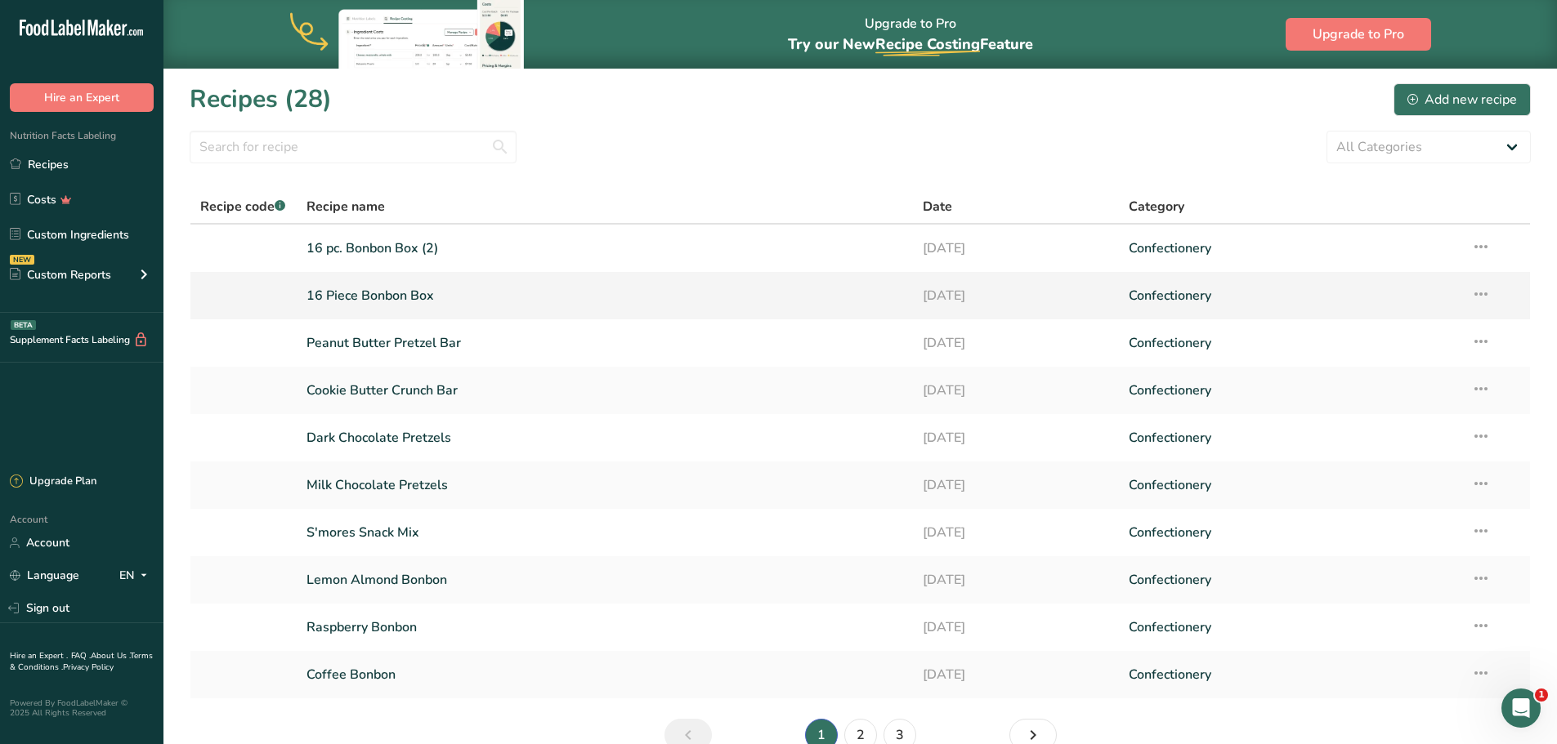
click at [373, 293] on link "16 Piece Bonbon Box" at bounding box center [604, 296] width 597 height 34
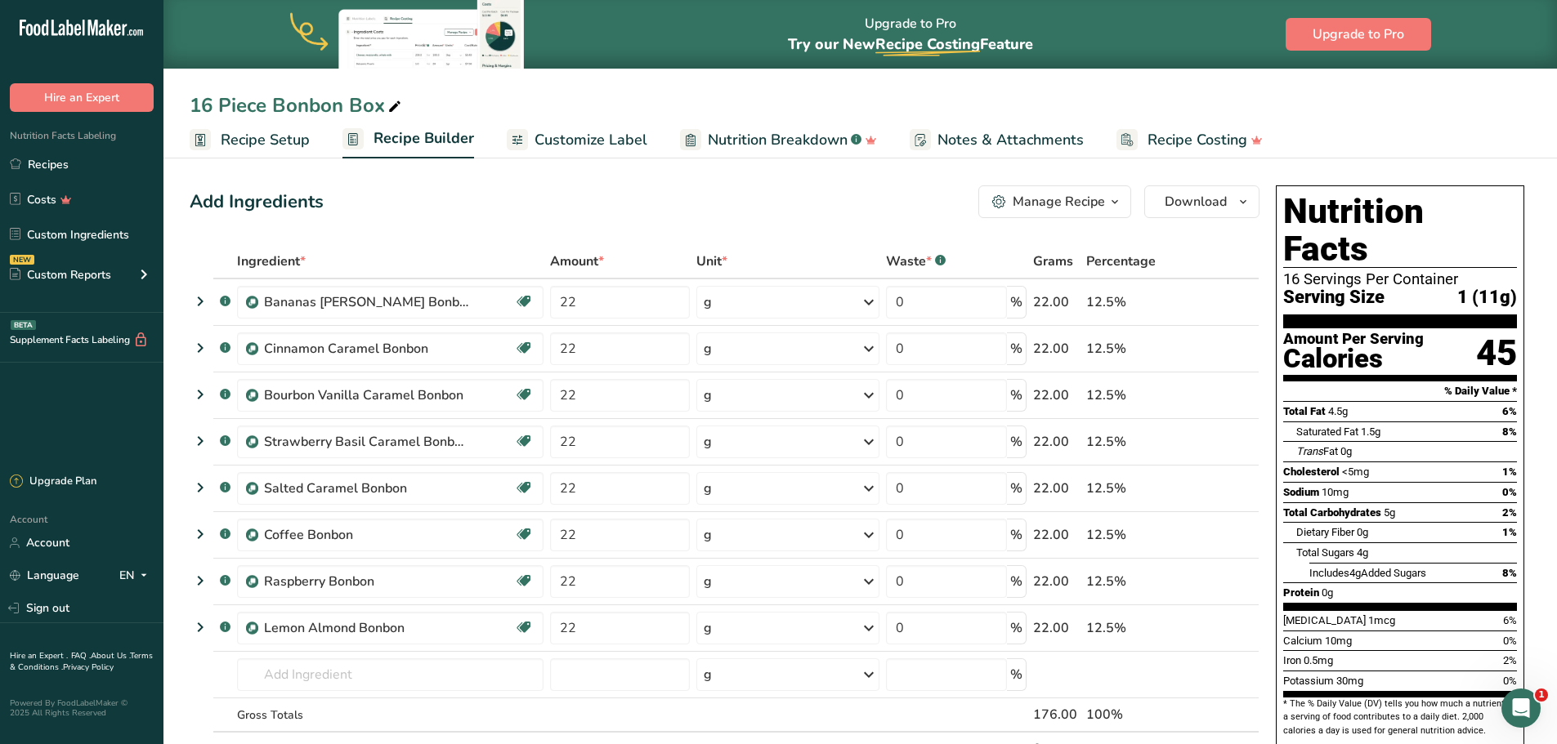
click at [607, 143] on span "Customize Label" at bounding box center [590, 140] width 113 height 22
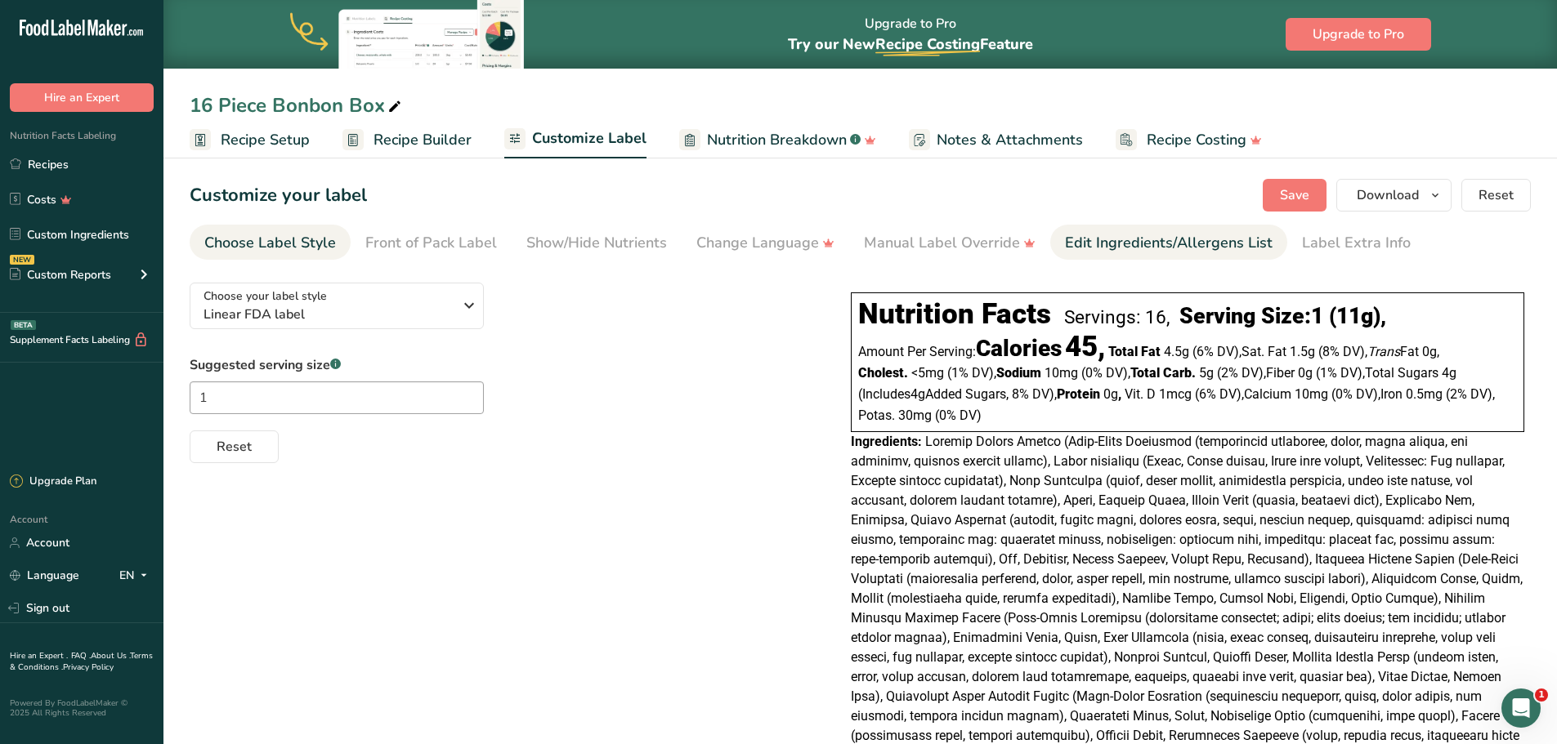
click at [1124, 241] on div "Edit Ingredients/Allergens List" at bounding box center [1169, 243] width 208 height 22
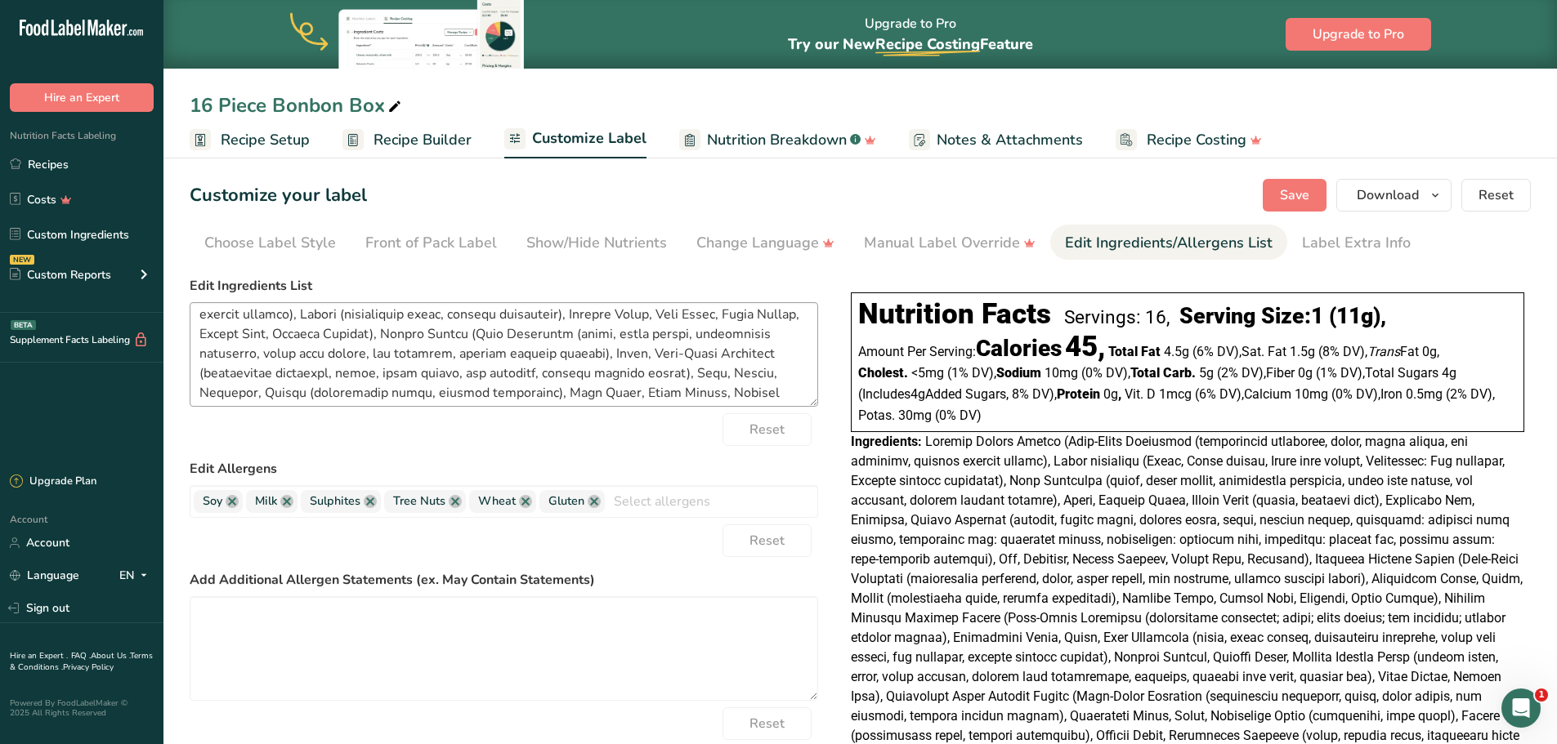
scroll to position [758, 0]
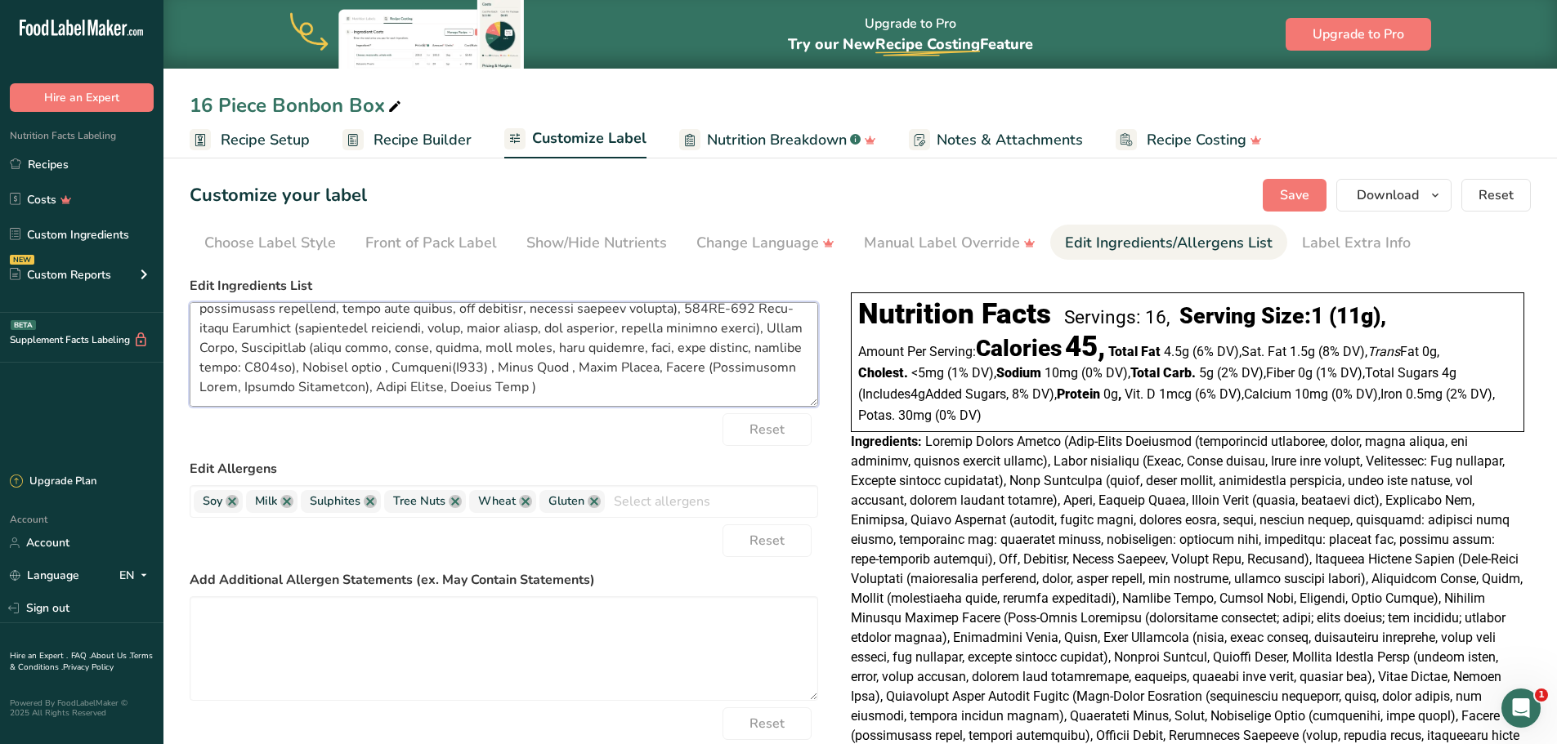
click at [636, 354] on textarea at bounding box center [504, 354] width 628 height 105
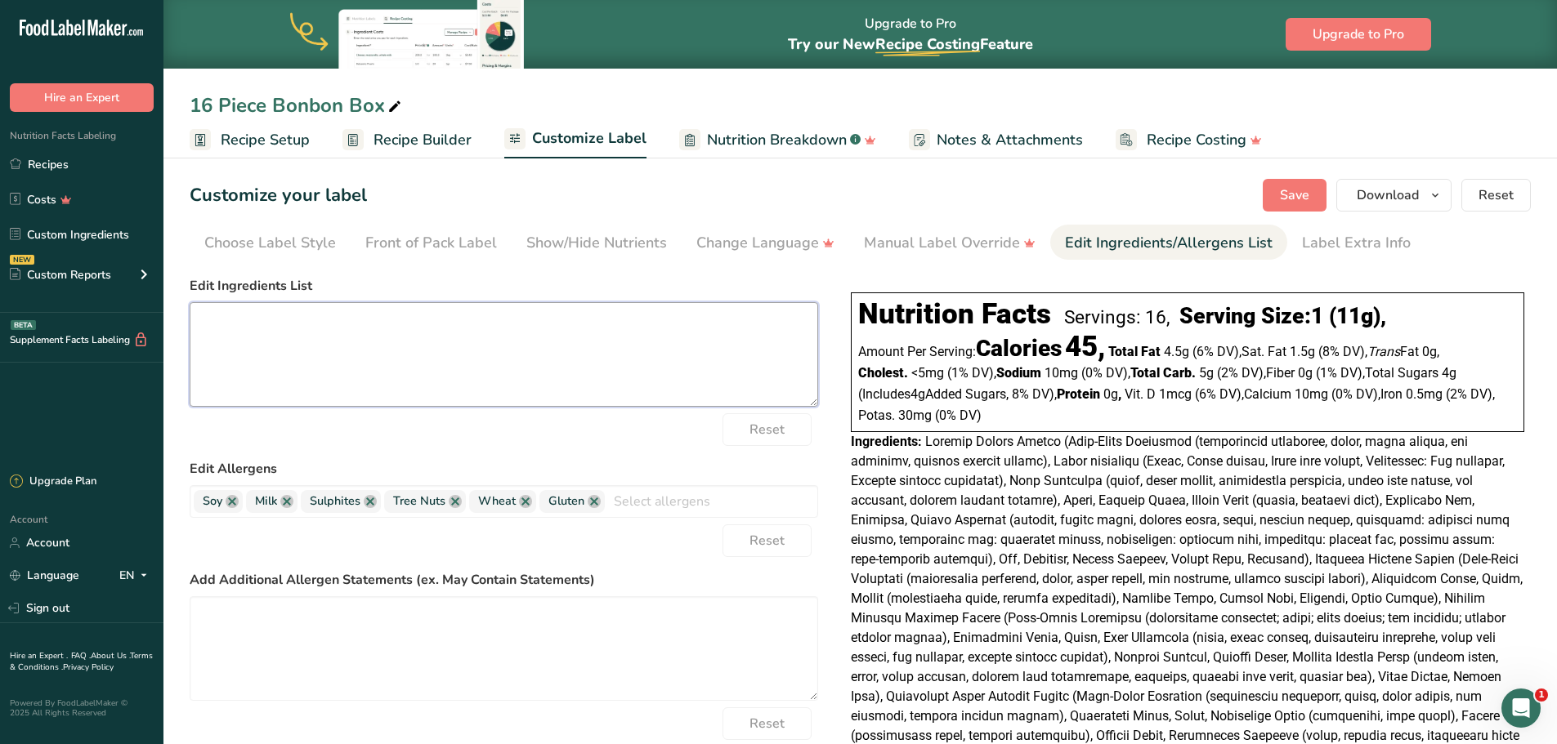
scroll to position [0, 0]
paste textarea "Ingredients: Semi-Sweet Chocolate (unsweetened chocolate, sugar, cocoa butter, …"
drag, startPoint x: 281, startPoint y: 396, endPoint x: 195, endPoint y: 351, distance: 96.9
click at [194, 351] on textarea at bounding box center [504, 354] width 628 height 105
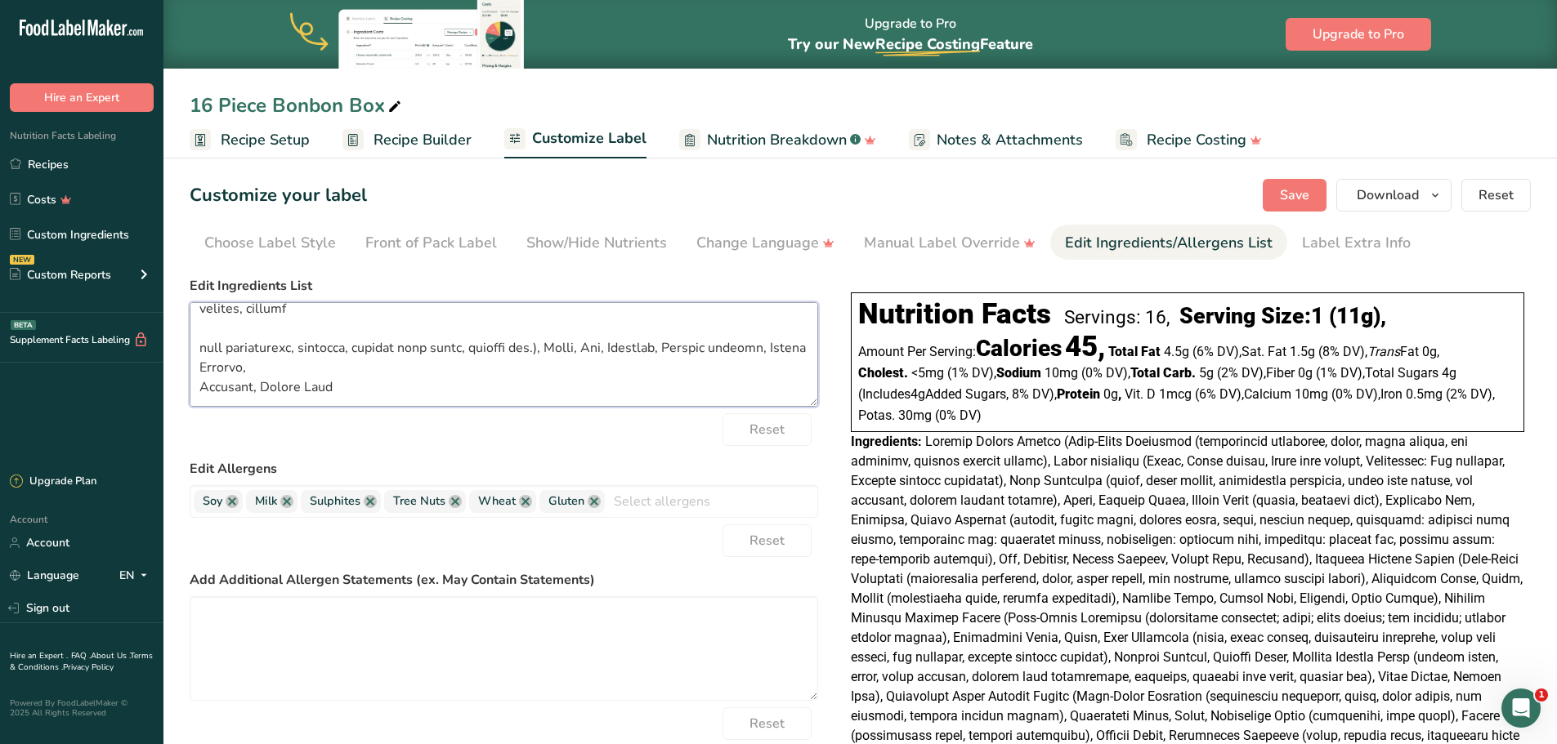
scroll to position [464, 0]
type textarea "Ingredients: Semi-Sweet Chocolate (unsweetened chocolate, sugar, cocoa butter, …"
click at [272, 632] on textarea at bounding box center [504, 648] width 628 height 105
paste textarea "Contains: Soy, Milk, Tree Nuts, Wheat Manufactured On Equipment That Processes …"
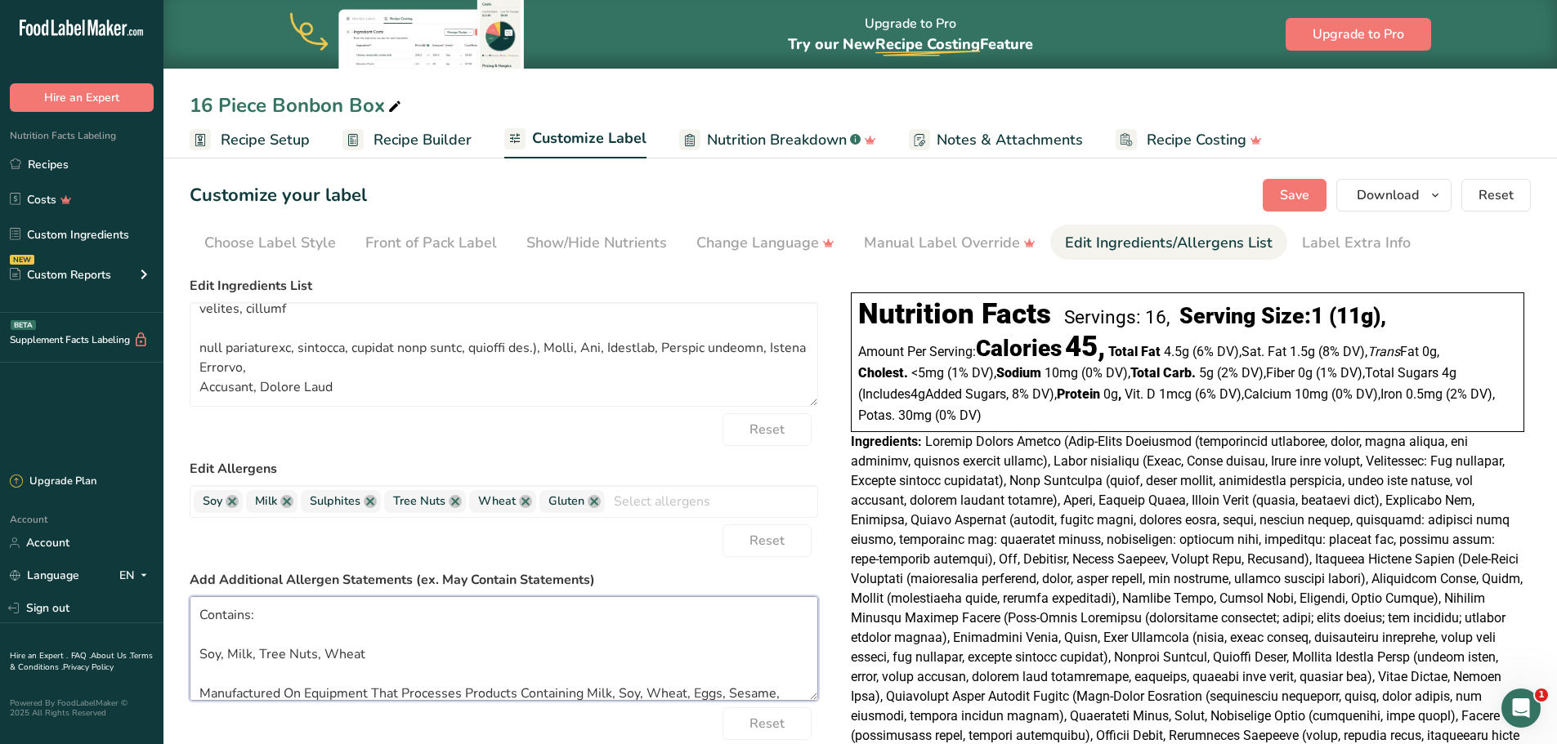
scroll to position [0, 0]
drag, startPoint x: 382, startPoint y: 659, endPoint x: 203, endPoint y: 612, distance: 185.9
click at [203, 612] on textarea "Contains: Soy, Milk, Tree Nuts, Wheat Manufactured On Equipment That Processes …" at bounding box center [504, 648] width 628 height 105
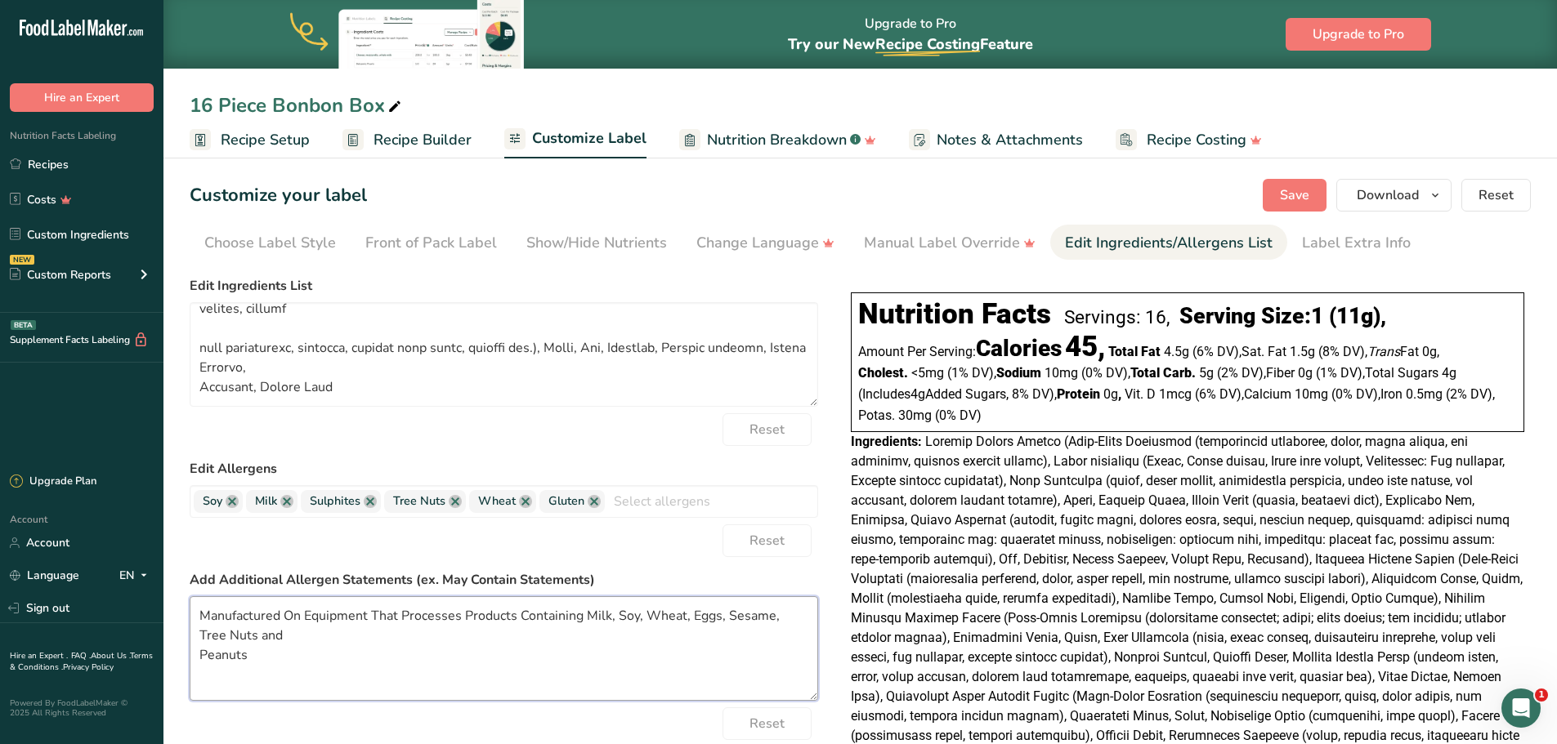
click at [200, 659] on textarea "Manufactured On Equipment That Processes Products Containing Milk, Soy, Wheat, …" at bounding box center [504, 648] width 628 height 105
type textarea "Manufactured On Equipment That Processes Products Containing Milk, Soy, Wheat, …"
drag, startPoint x: 352, startPoint y: 351, endPoint x: 359, endPoint y: 386, distance: 34.9
click at [353, 352] on textarea at bounding box center [504, 354] width 628 height 105
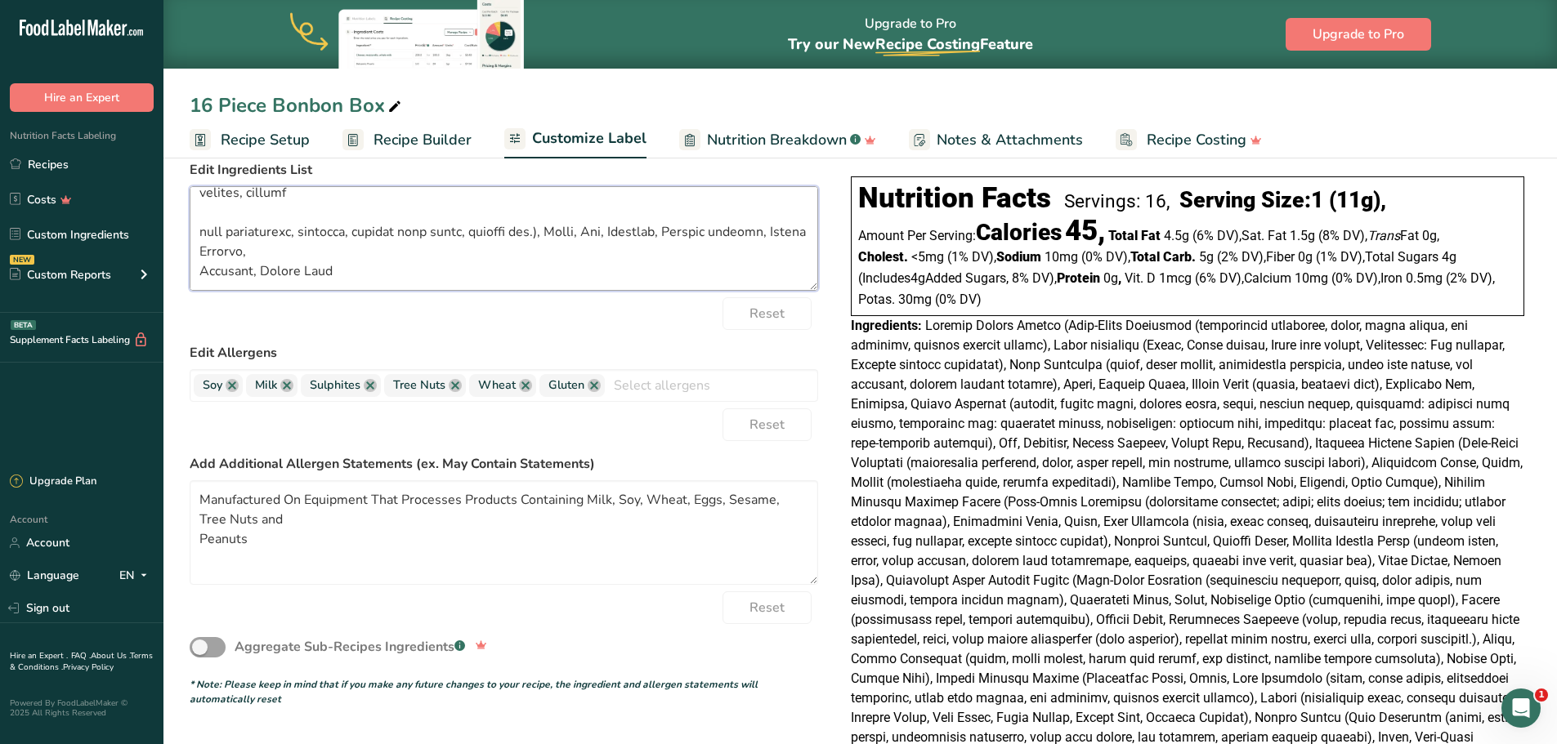
scroll to position [82, 0]
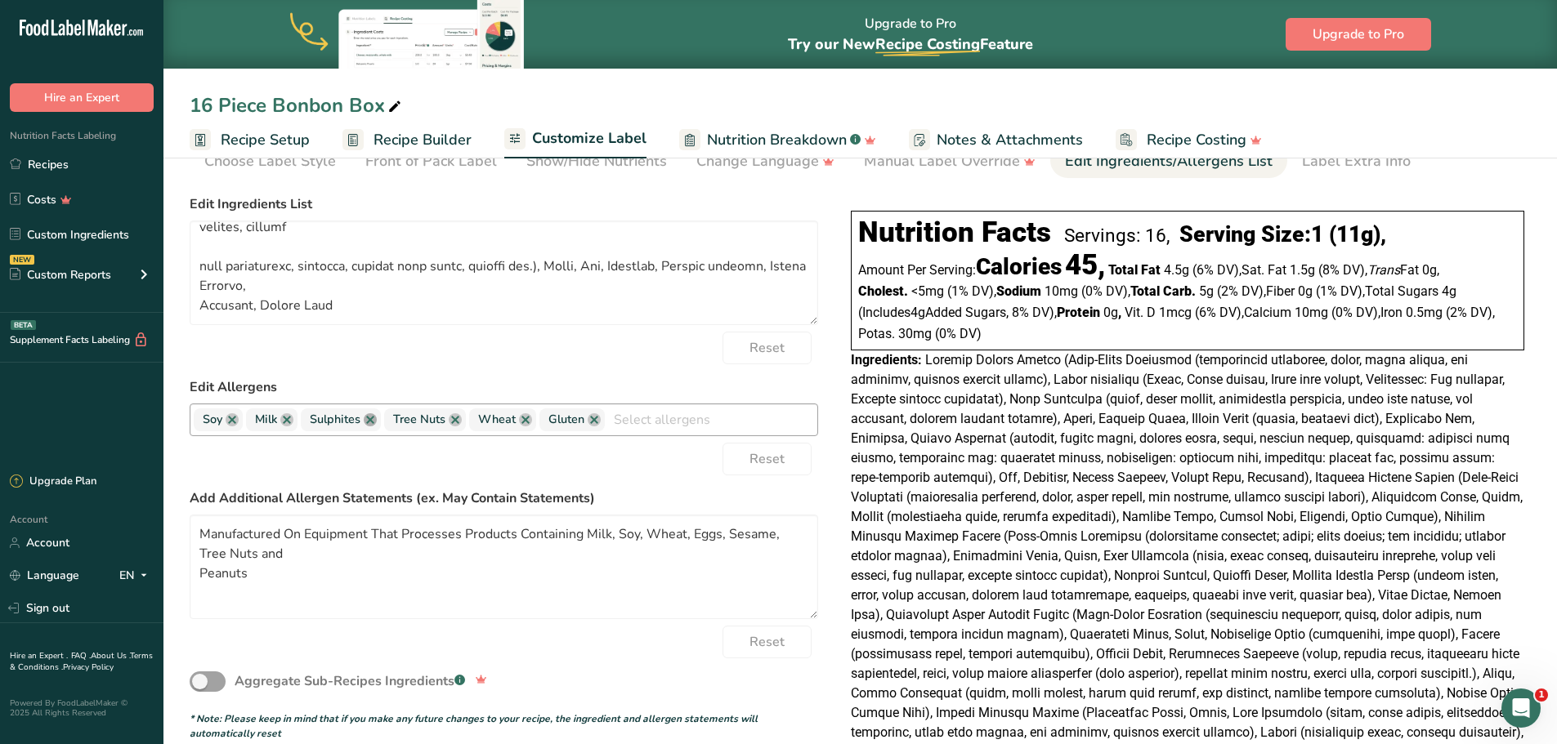
click at [369, 420] on link at bounding box center [370, 419] width 13 height 13
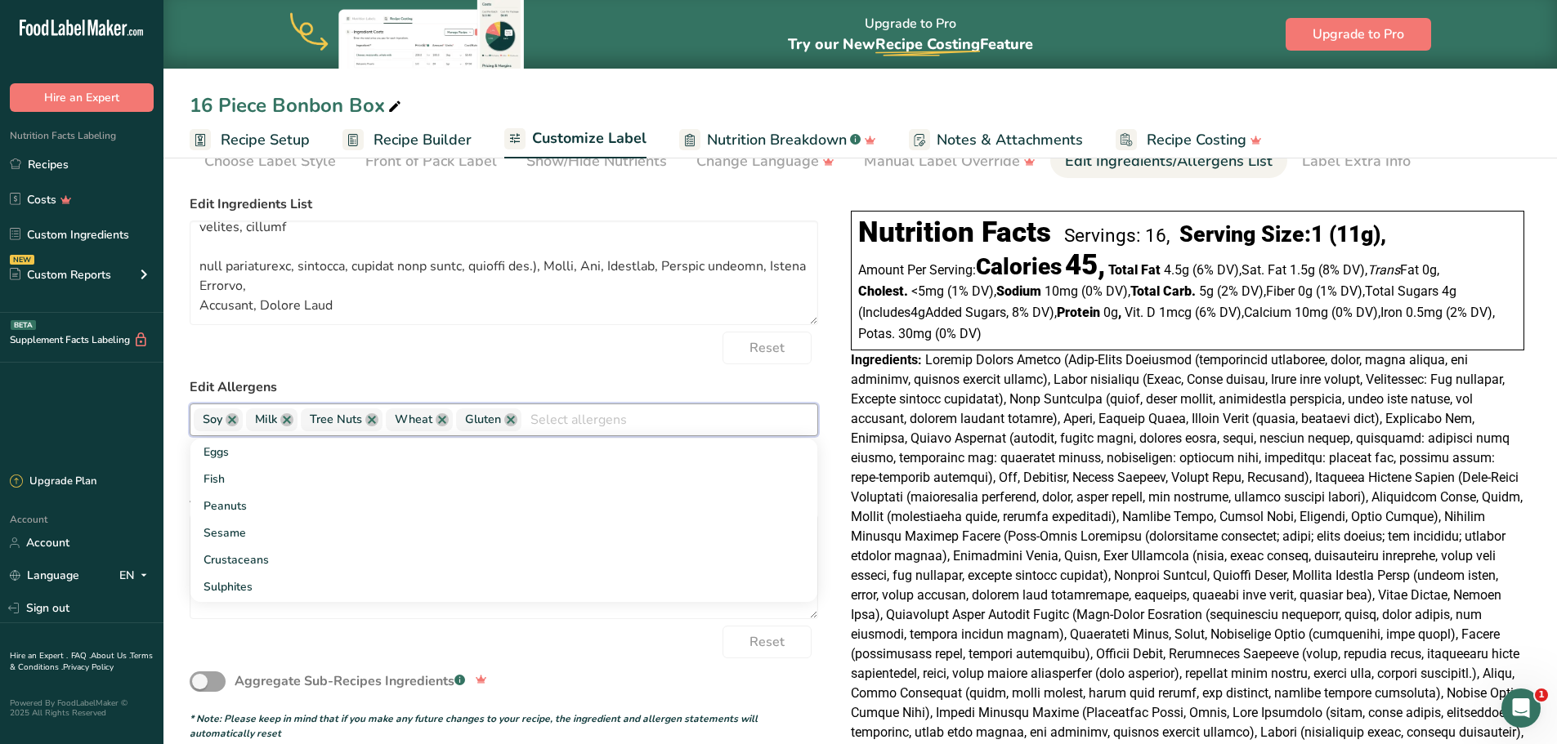
click at [601, 358] on div "Reset" at bounding box center [504, 348] width 628 height 33
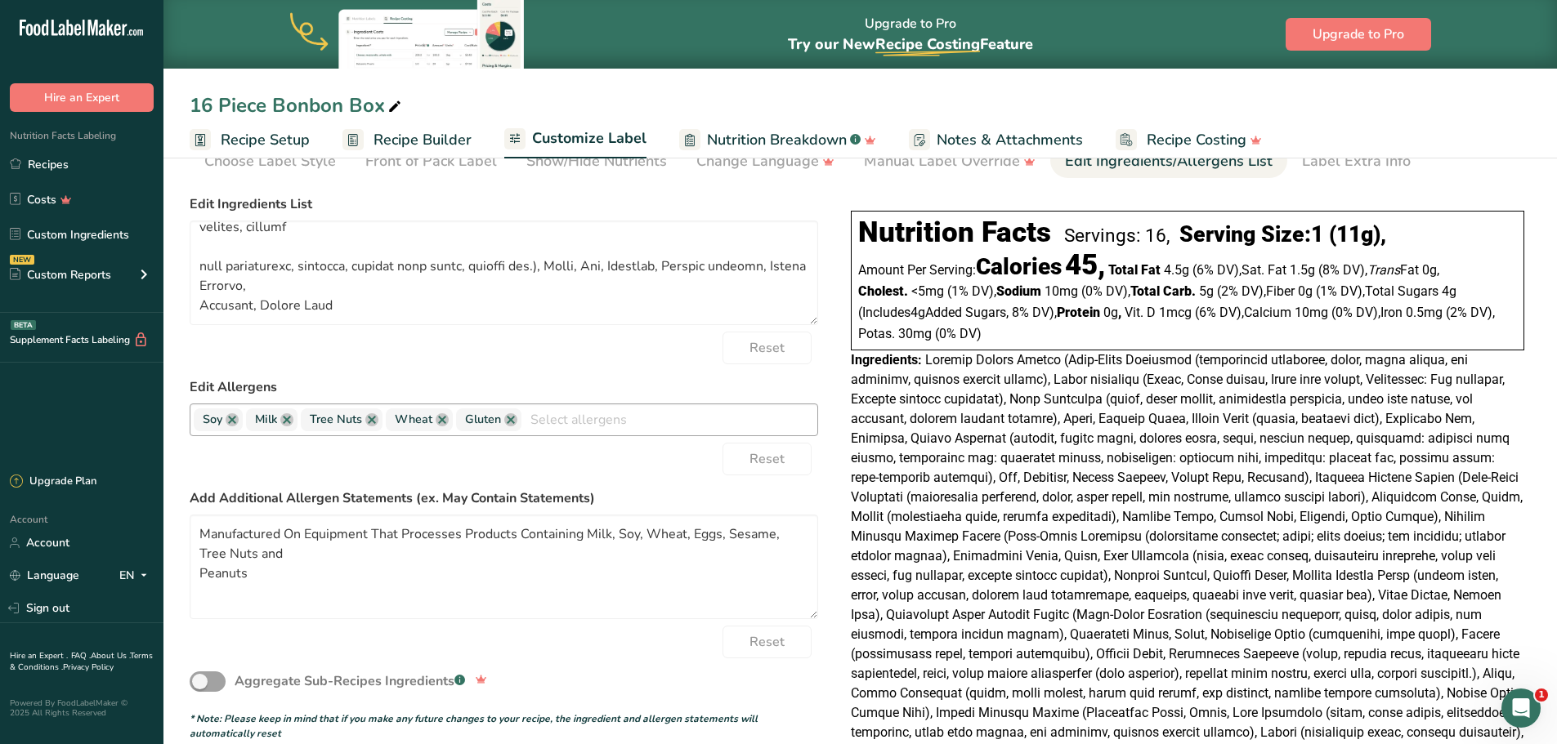
scroll to position [0, 0]
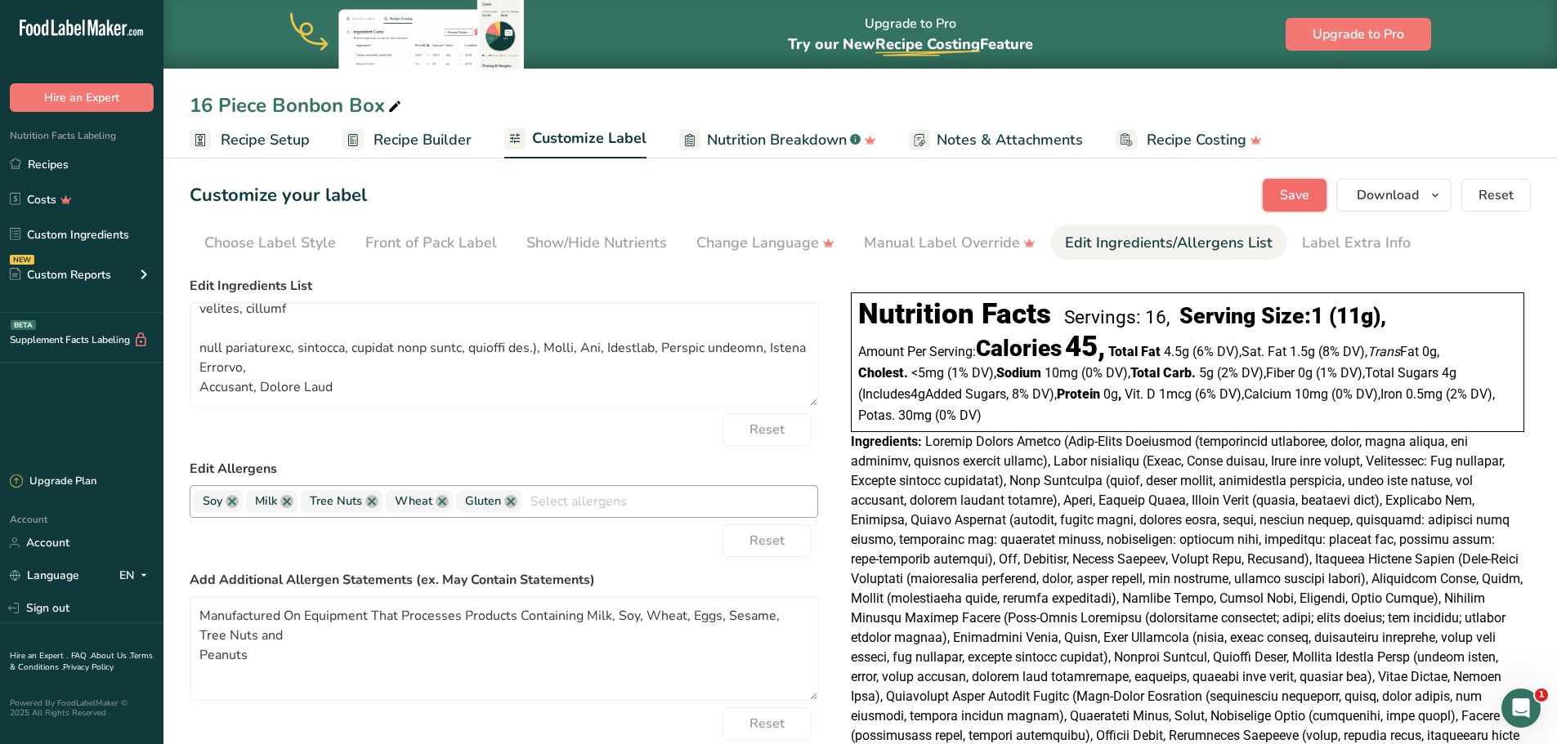
click at [1311, 192] on button "Save" at bounding box center [1294, 195] width 64 height 33
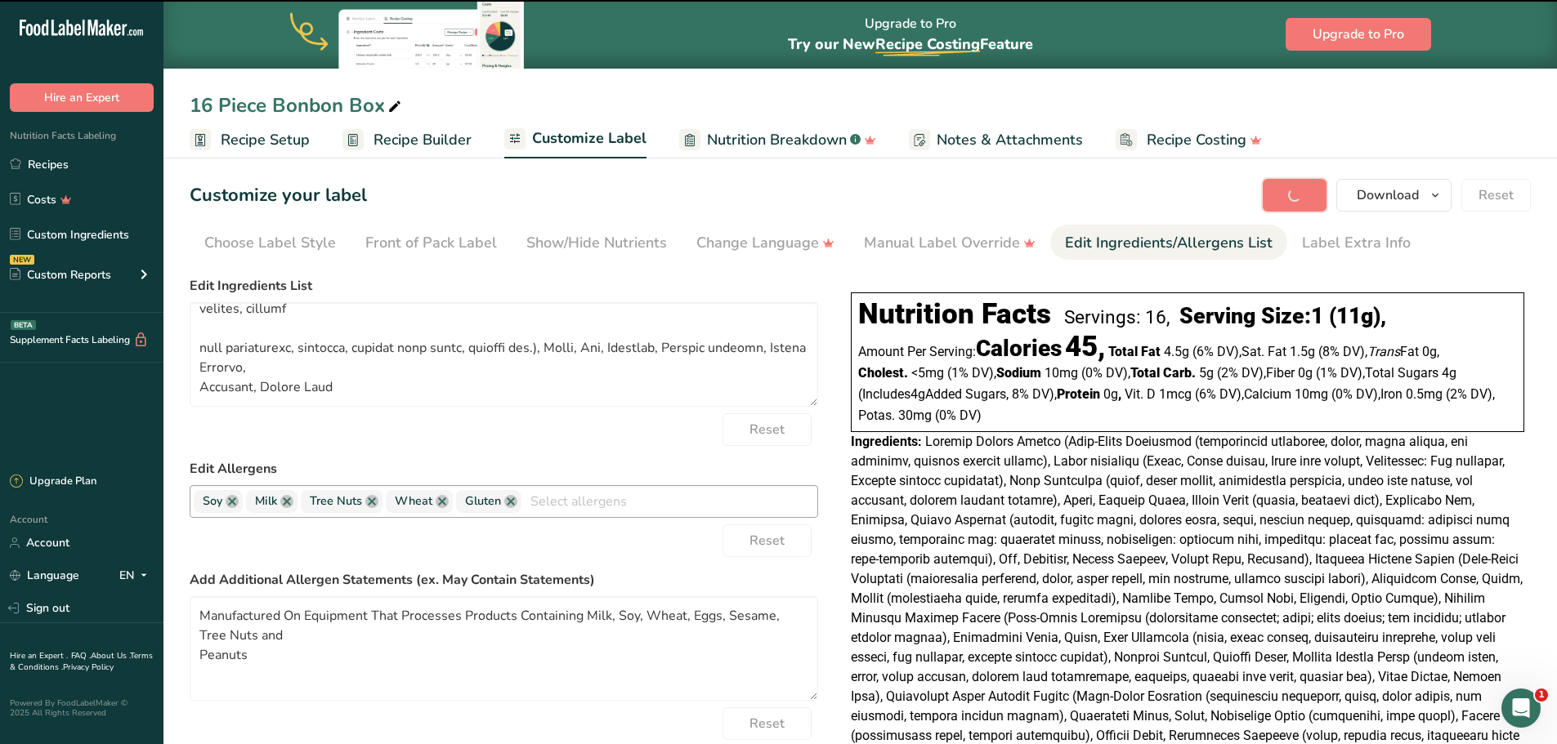
type textarea "Ingredients: Semi-Sweet Chocolate (unsweetened chocolate, sugar, cocoa butter, …"
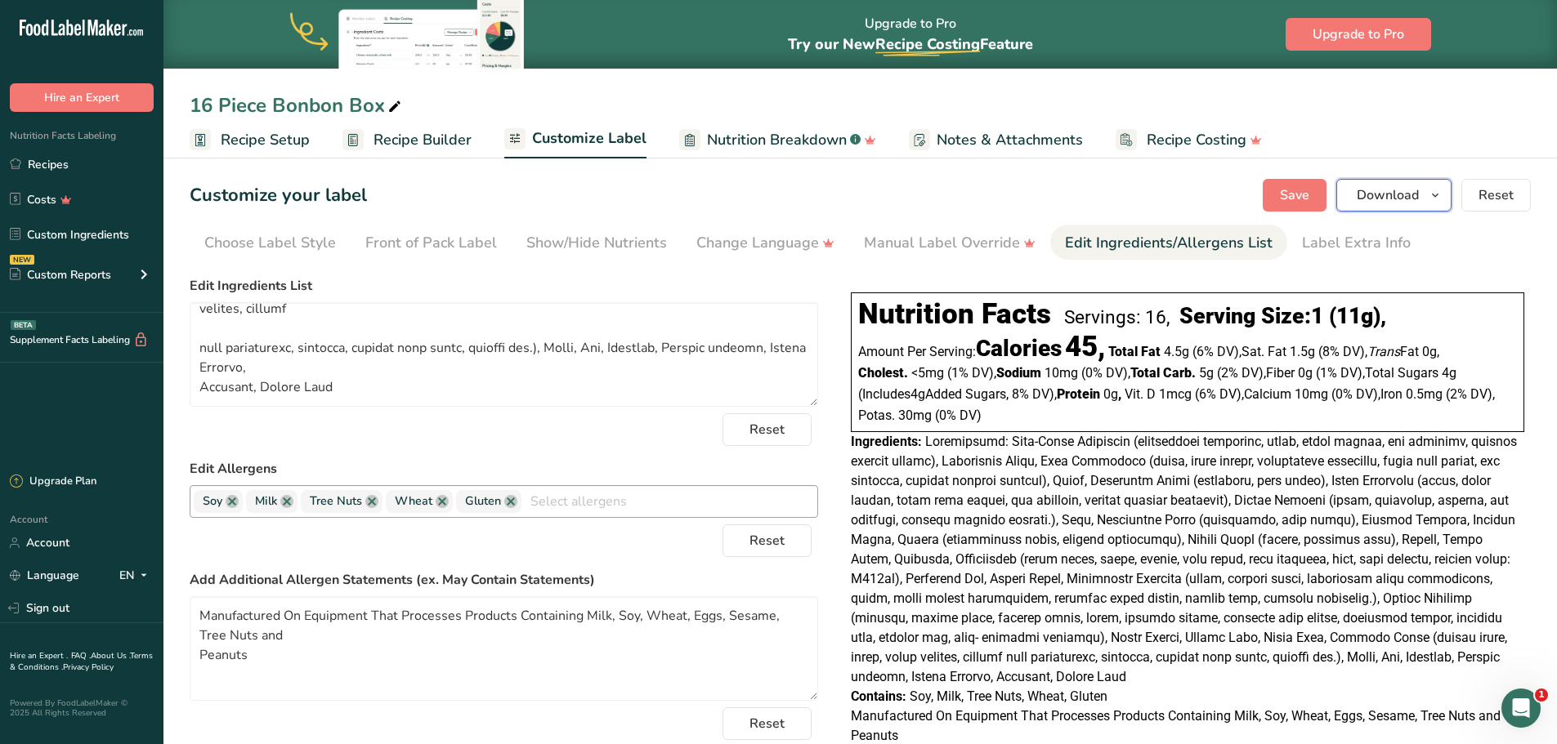
click at [1437, 198] on icon "button" at bounding box center [1434, 195] width 13 height 20
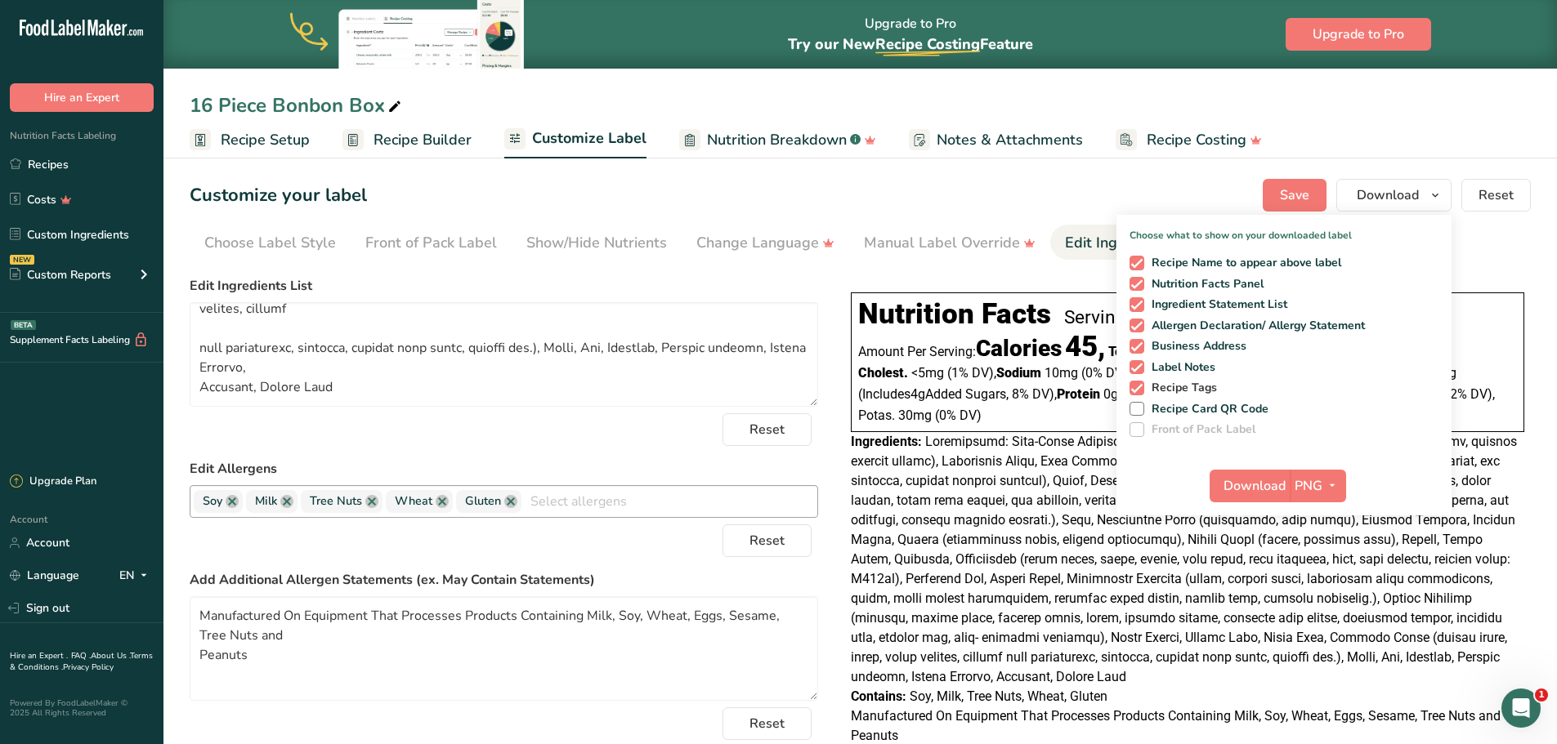
click at [1140, 392] on span at bounding box center [1136, 388] width 15 height 15
click at [1140, 392] on input "Recipe Tags" at bounding box center [1134, 387] width 11 height 11
checkbox input "false"
click at [1134, 359] on div "Recipe Name to appear above label Nutrition Facts Panel Ingredient Statement Li…" at bounding box center [1283, 343] width 335 height 188
click at [1135, 364] on span at bounding box center [1136, 367] width 15 height 15
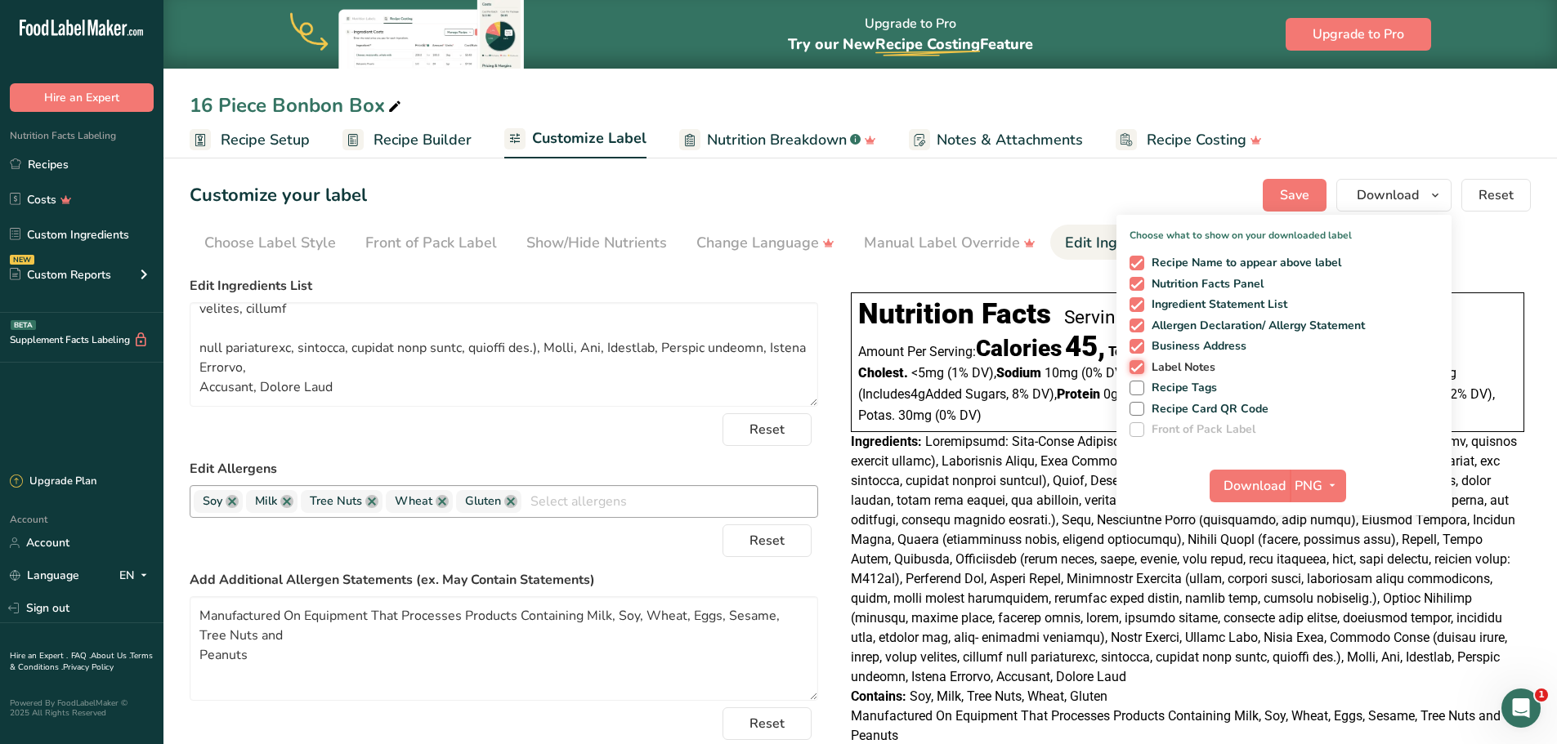
click at [1135, 364] on input "Label Notes" at bounding box center [1134, 367] width 11 height 11
checkbox input "false"
click at [1137, 341] on span at bounding box center [1136, 346] width 15 height 15
click at [1137, 341] on input "Business Address" at bounding box center [1134, 346] width 11 height 11
checkbox input "false"
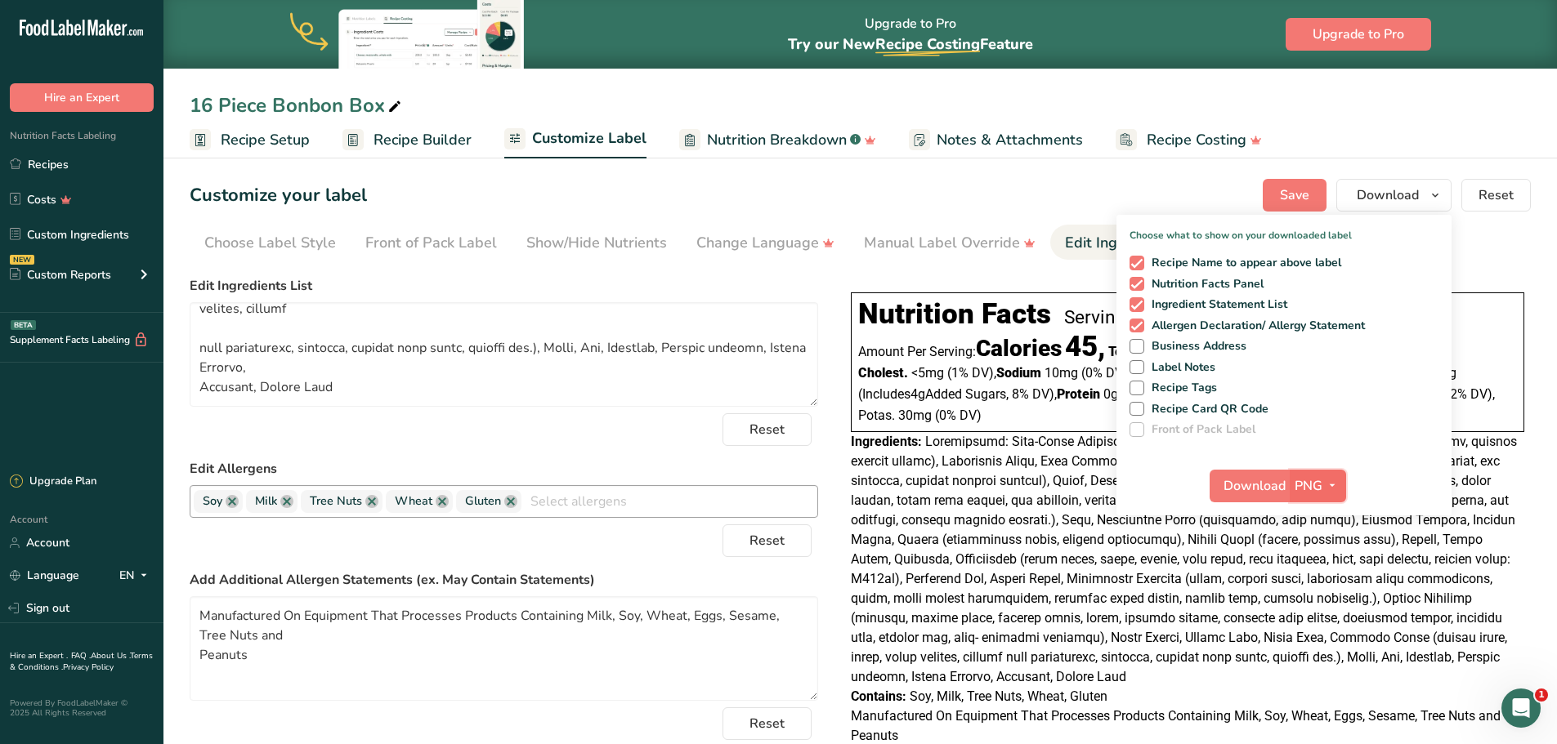
click at [1328, 485] on icon "button" at bounding box center [1331, 486] width 13 height 20
click at [1327, 599] on link "PDF" at bounding box center [1319, 600] width 52 height 27
click at [1253, 483] on span "Download" at bounding box center [1255, 486] width 62 height 20
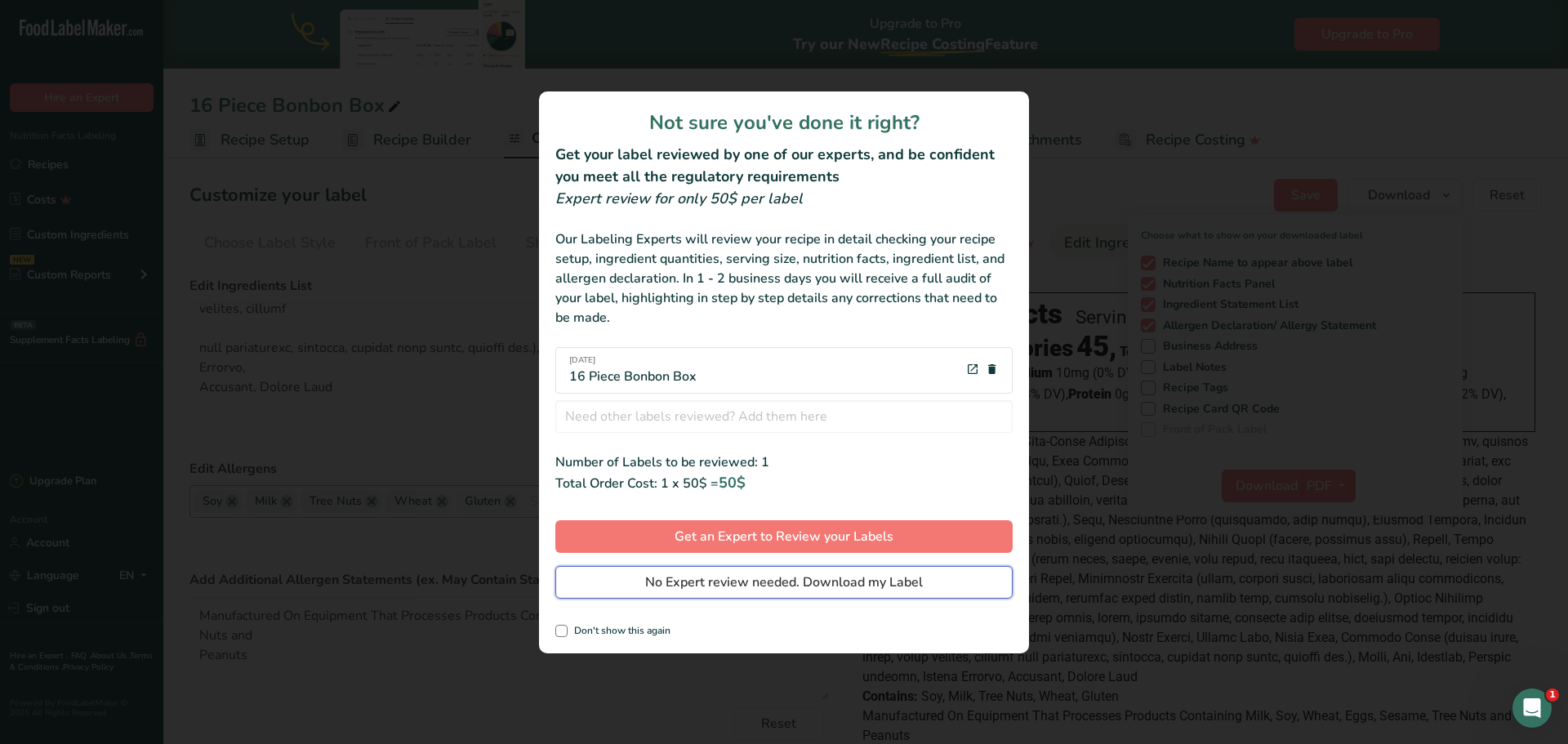
click at [721, 584] on span "No Expert review needed. Download my Label" at bounding box center [784, 583] width 278 height 20
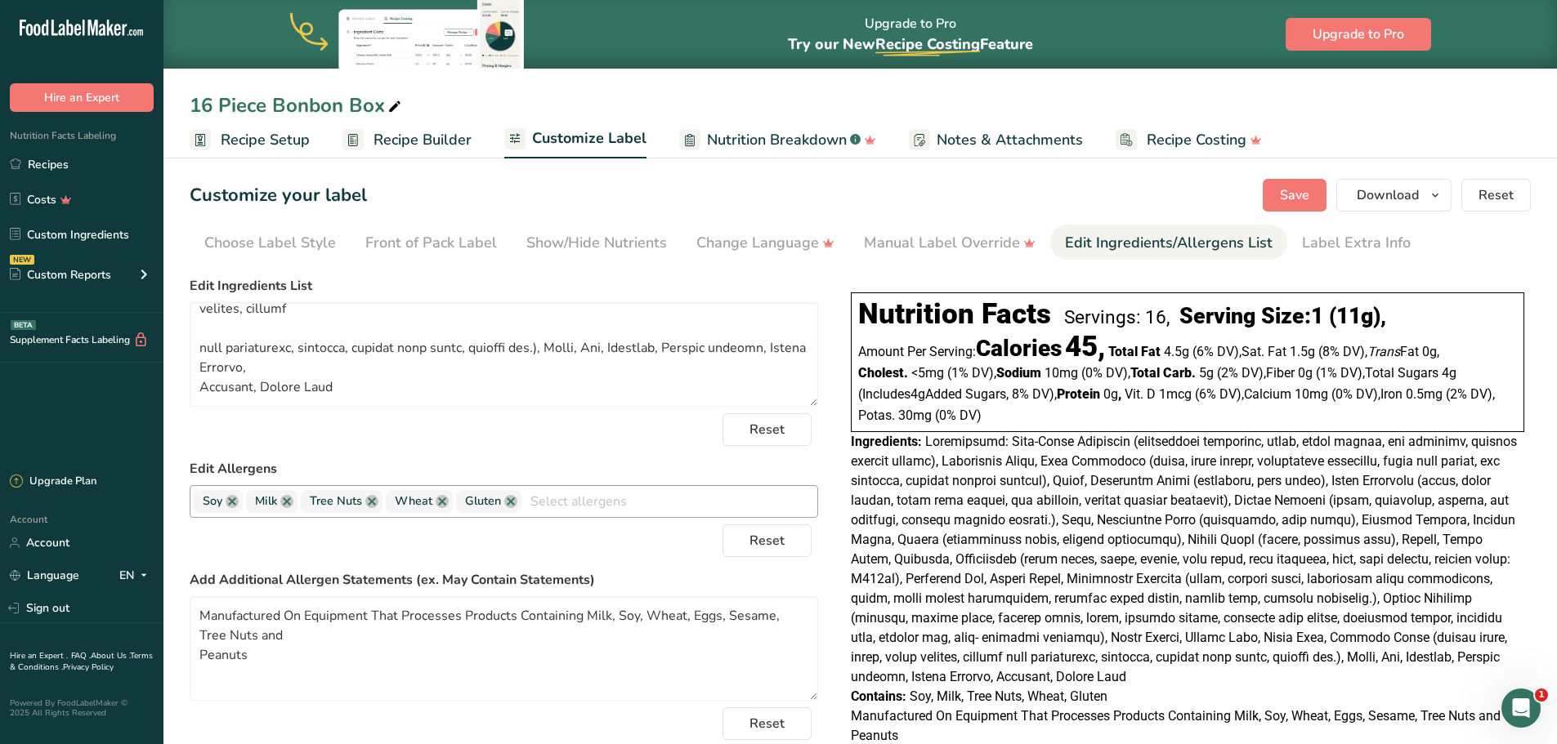
click at [822, 183] on div "Customize your label Save Download Choose what to show on your downloaded label…" at bounding box center [860, 195] width 1341 height 33
click at [37, 167] on link "Recipes" at bounding box center [81, 164] width 163 height 31
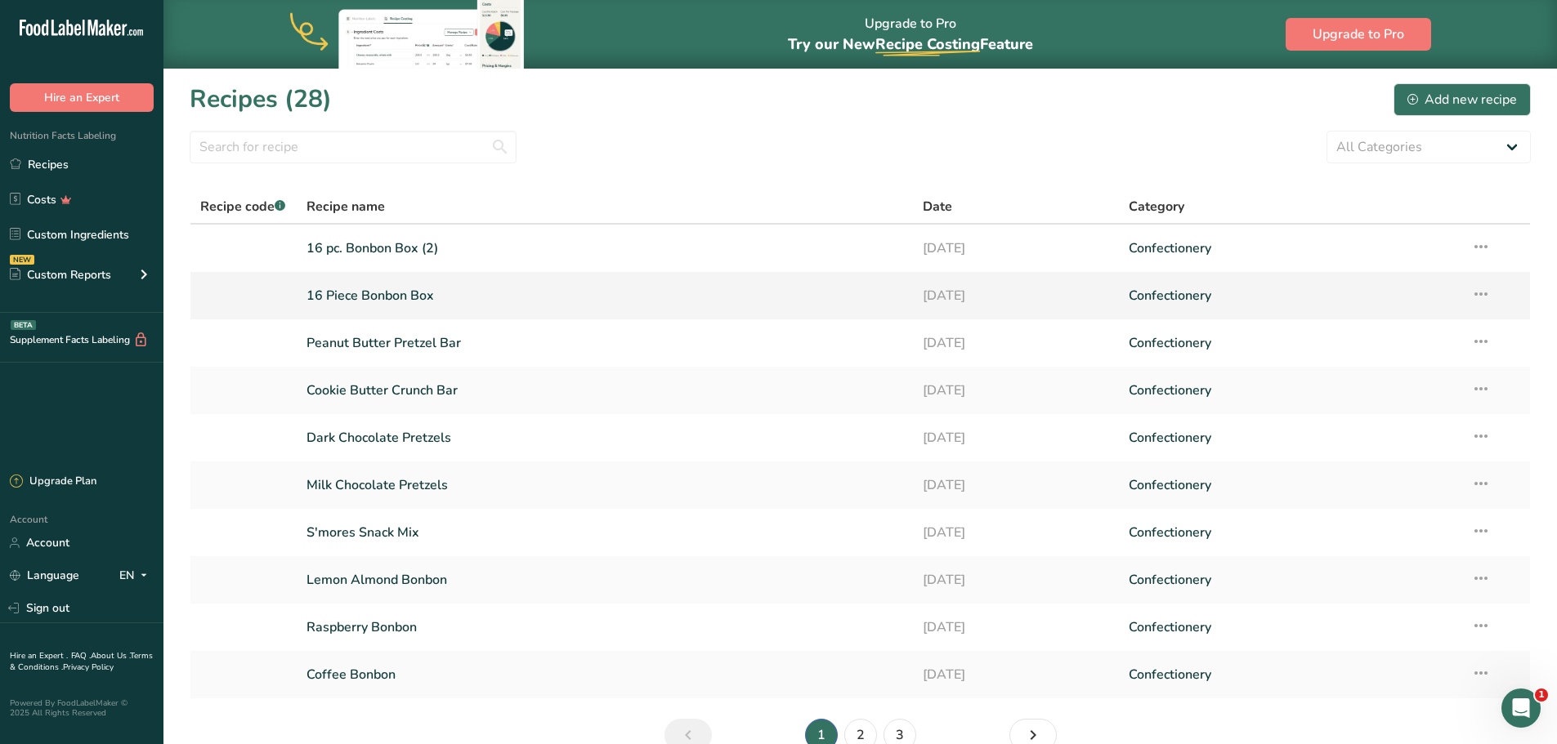
click at [353, 297] on link "16 Piece Bonbon Box" at bounding box center [604, 296] width 597 height 34
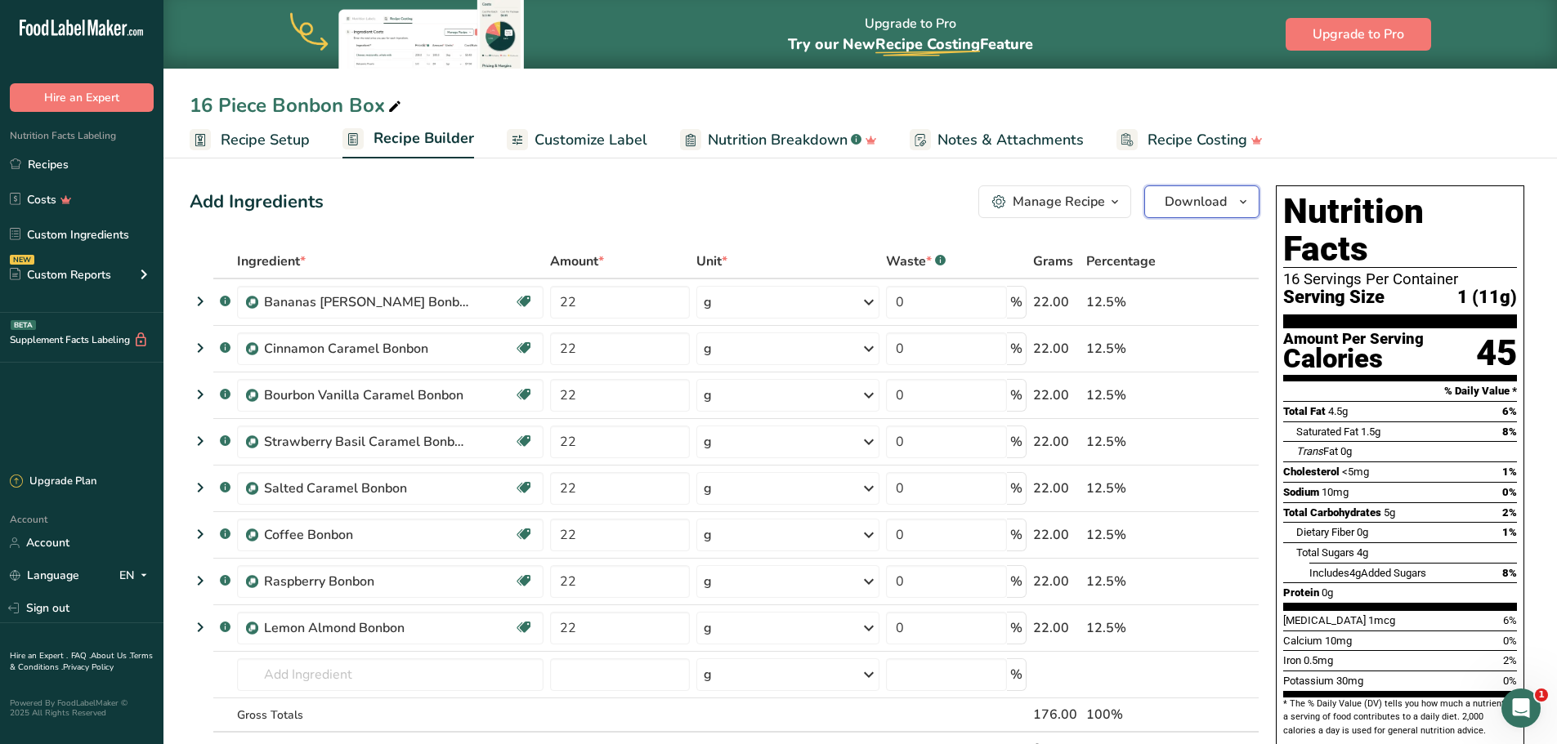
click at [1244, 205] on icon "button" at bounding box center [1242, 202] width 13 height 20
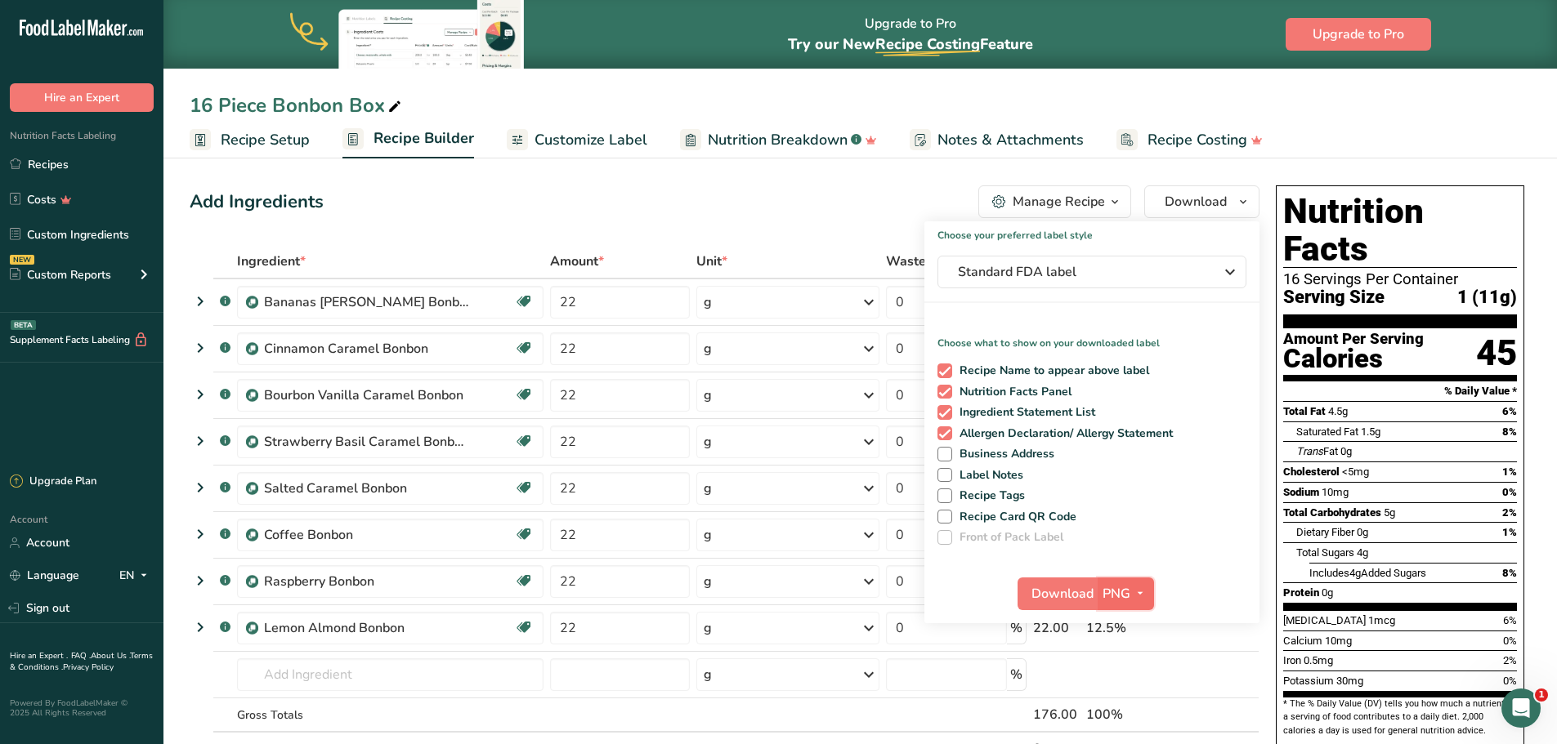
click at [1125, 591] on span "PNG" at bounding box center [1116, 594] width 28 height 20
click at [1131, 709] on link "PDF" at bounding box center [1127, 708] width 52 height 27
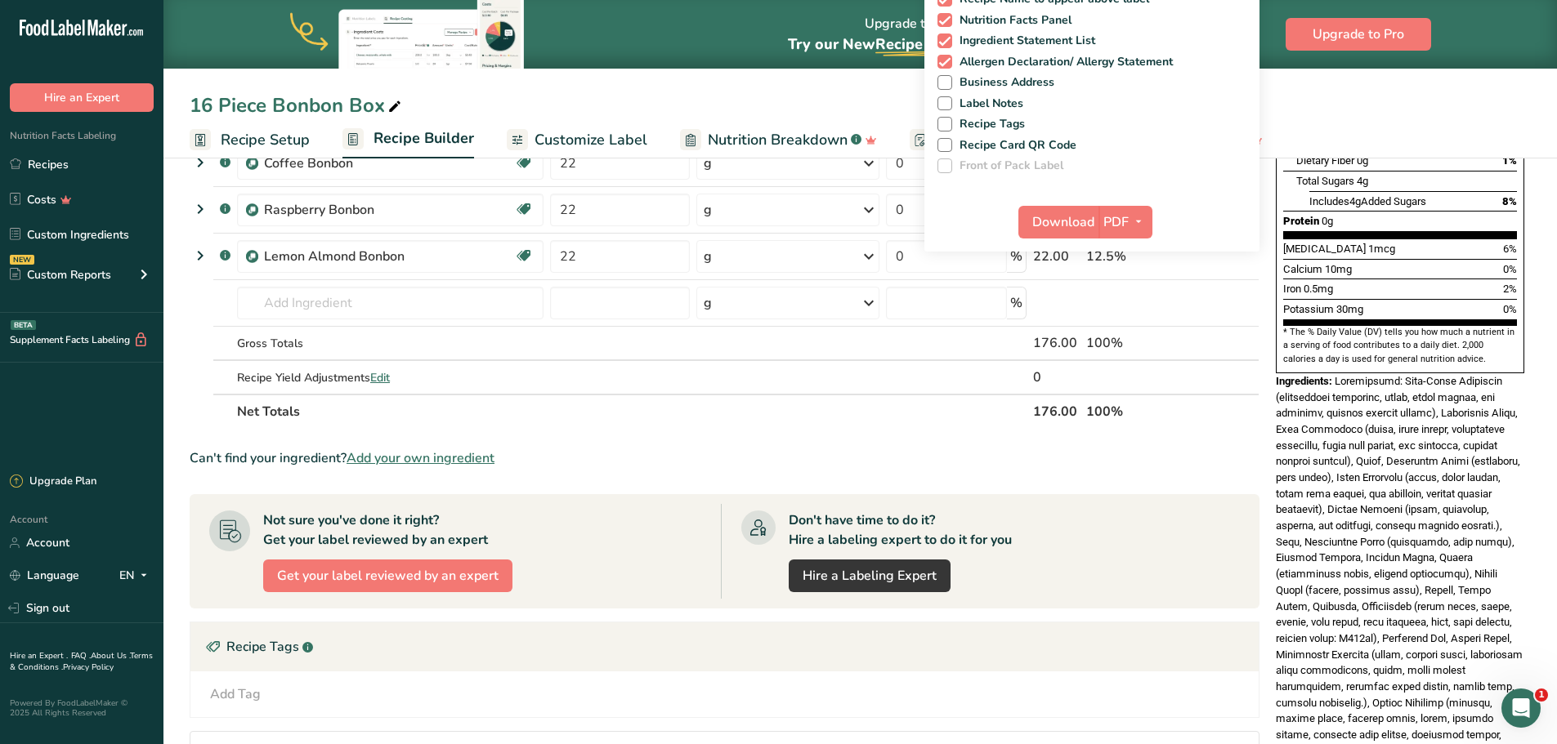
scroll to position [290, 0]
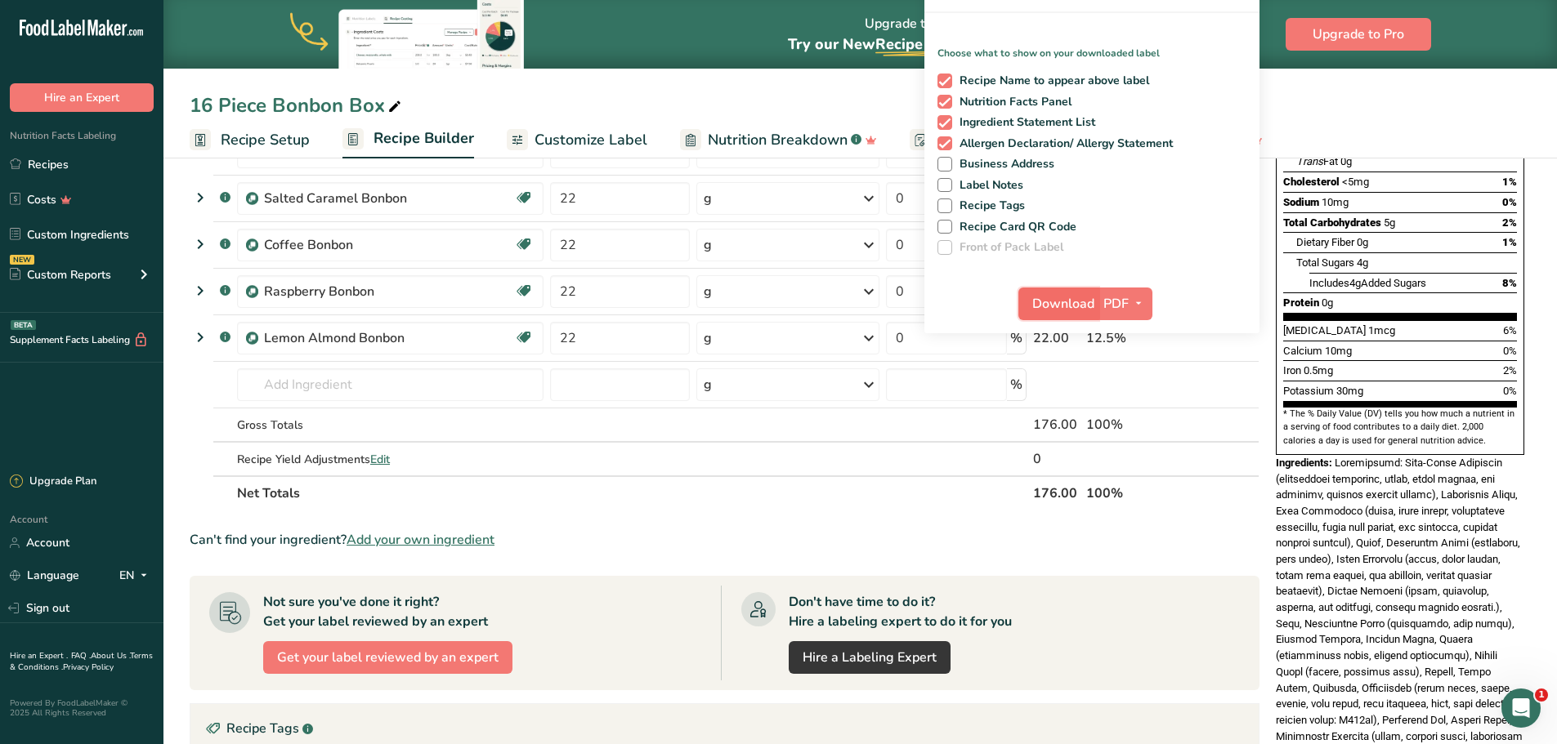
click at [1061, 302] on span "Download" at bounding box center [1063, 304] width 62 height 20
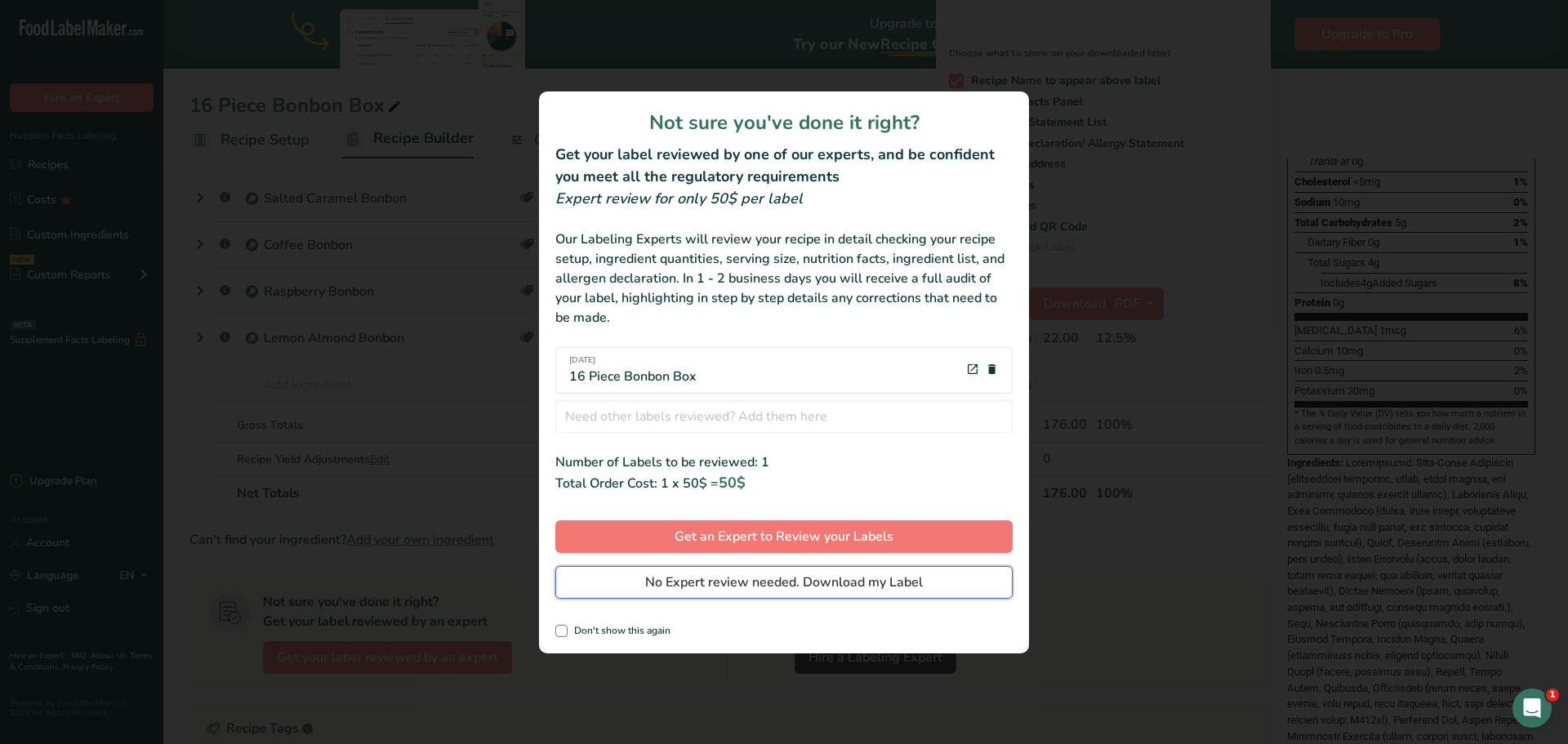
click at [696, 573] on span "No Expert review needed. Download my Label" at bounding box center [784, 583] width 278 height 20
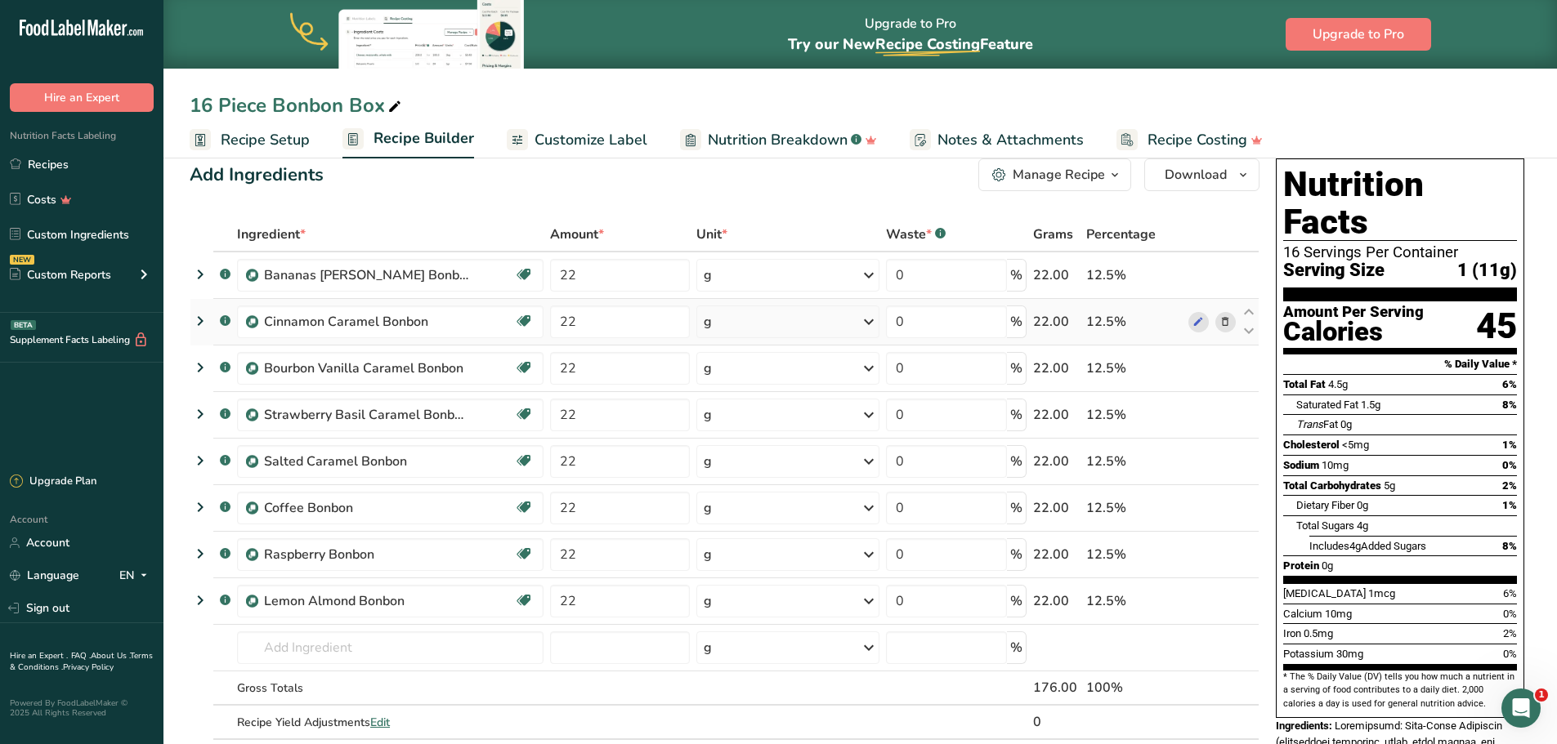
scroll to position [0, 0]
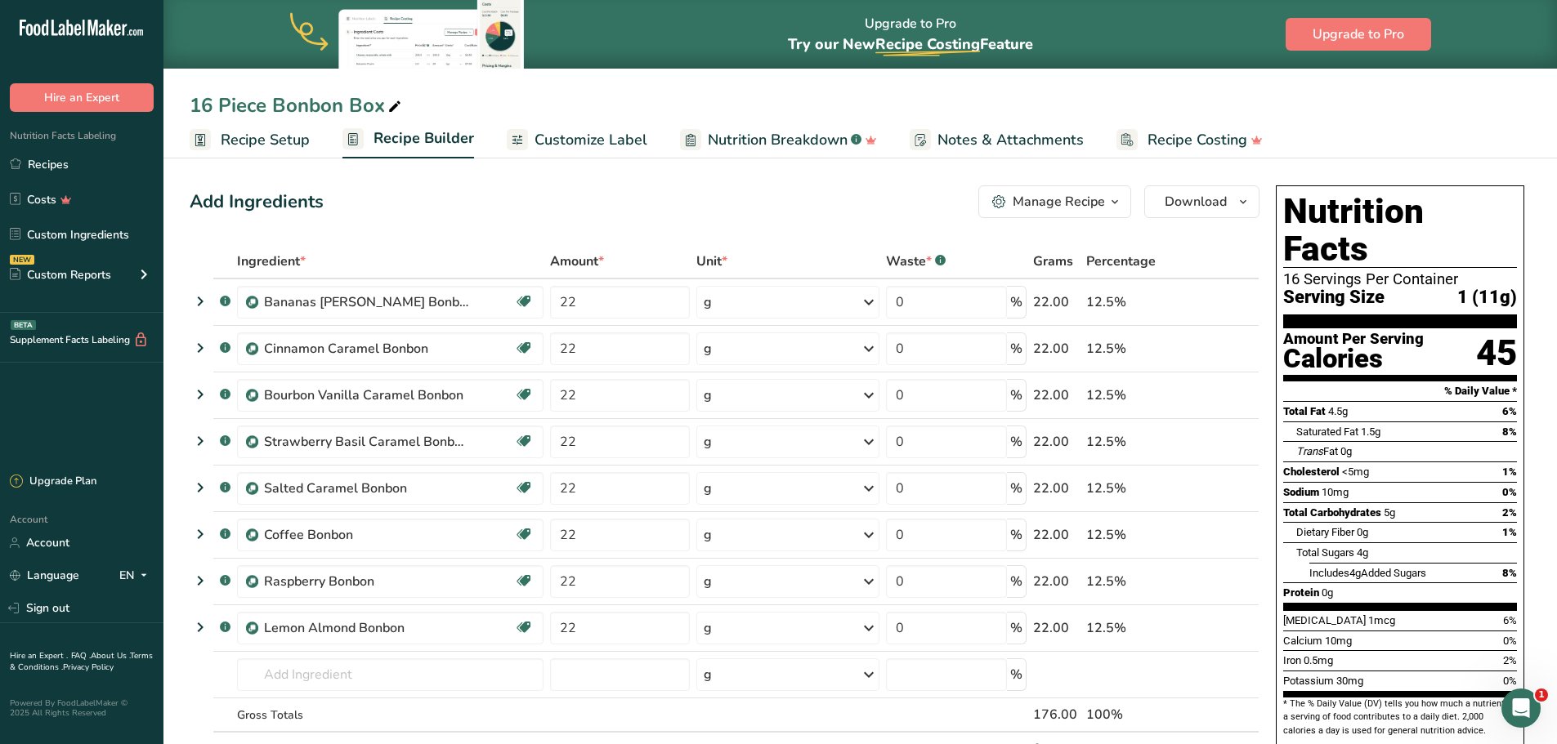
click at [744, 185] on div "Add Ingredients Manage Recipe Delete Recipe Duplicate Recipe Scale Recipe Save …" at bounding box center [729, 757] width 1079 height 1156
click at [878, 91] on div "16 Piece Bonbon Box" at bounding box center [859, 105] width 1393 height 29
click at [42, 172] on link "Recipes" at bounding box center [81, 164] width 163 height 31
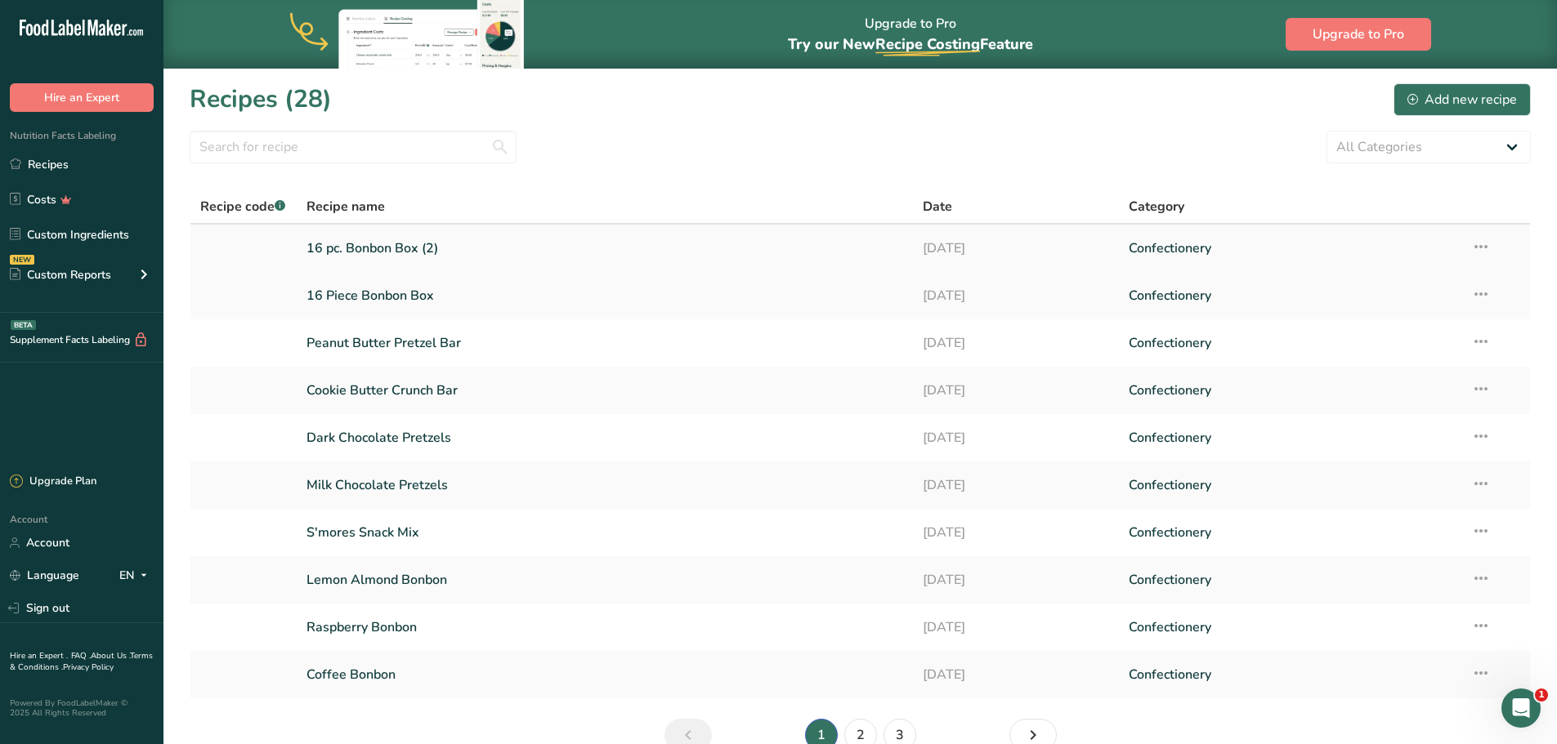
click at [381, 249] on link "16 pc. Bonbon Box (2)" at bounding box center [604, 248] width 597 height 34
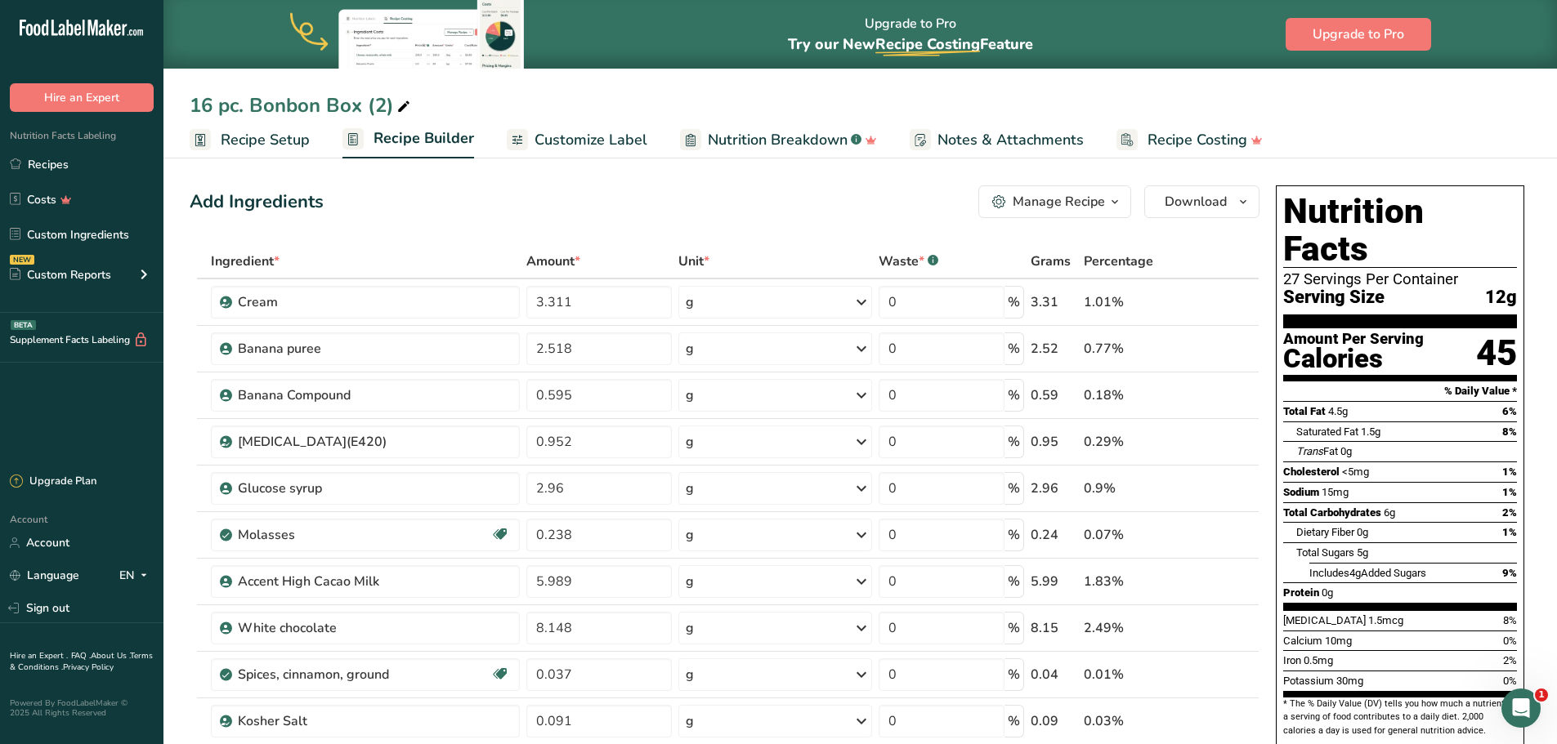
drag, startPoint x: 583, startPoint y: 143, endPoint x: 625, endPoint y: 159, distance: 44.5
click at [583, 143] on span "Customize Label" at bounding box center [590, 140] width 113 height 22
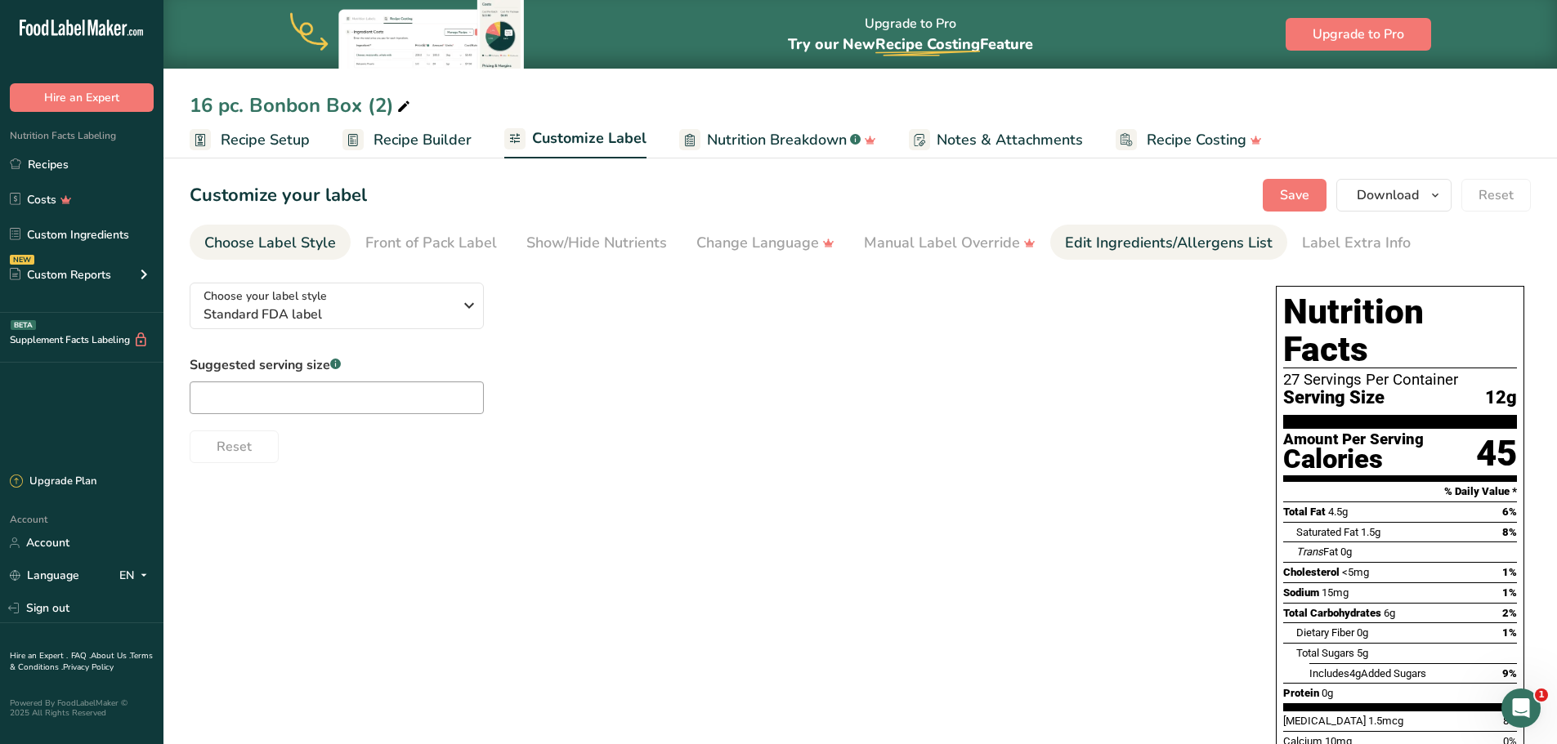
click at [1145, 240] on div "Edit Ingredients/Allergens List" at bounding box center [1169, 243] width 208 height 22
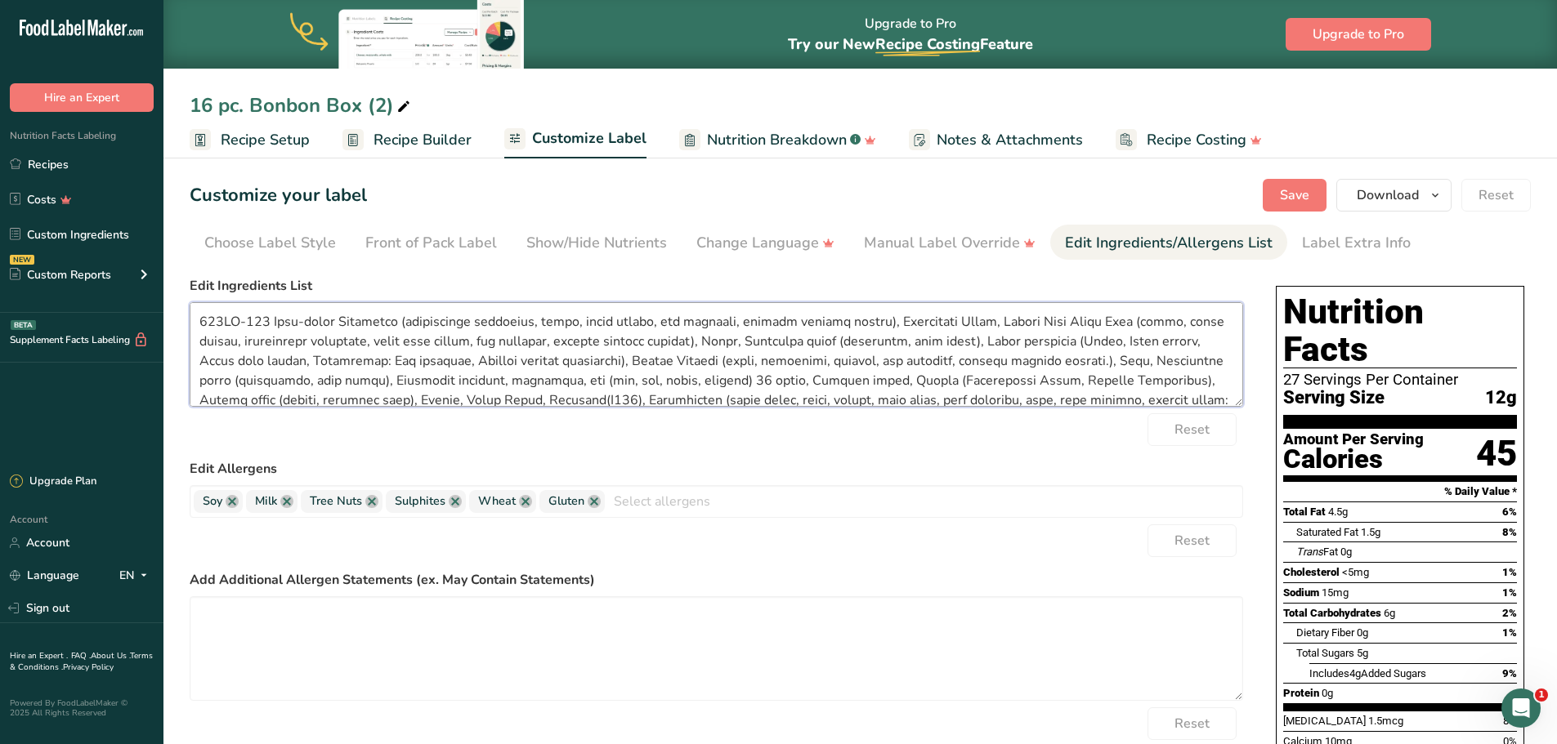
click at [538, 375] on textarea at bounding box center [716, 354] width 1053 height 105
paste textarea "Contains: Soy, Milk, Tree Nuts, Wheat Manufactured On Equipment That Processes …"
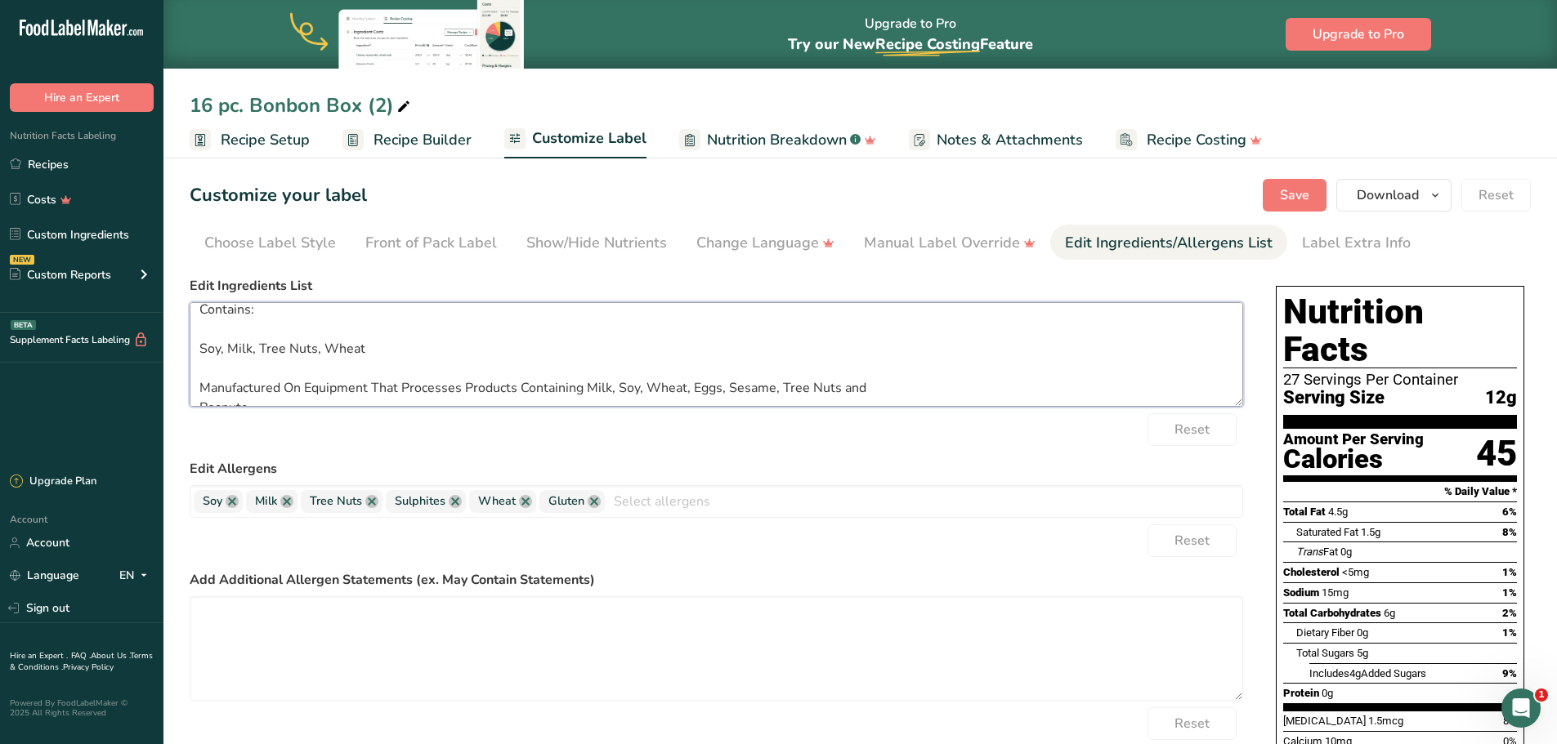
scroll to position [33, 0]
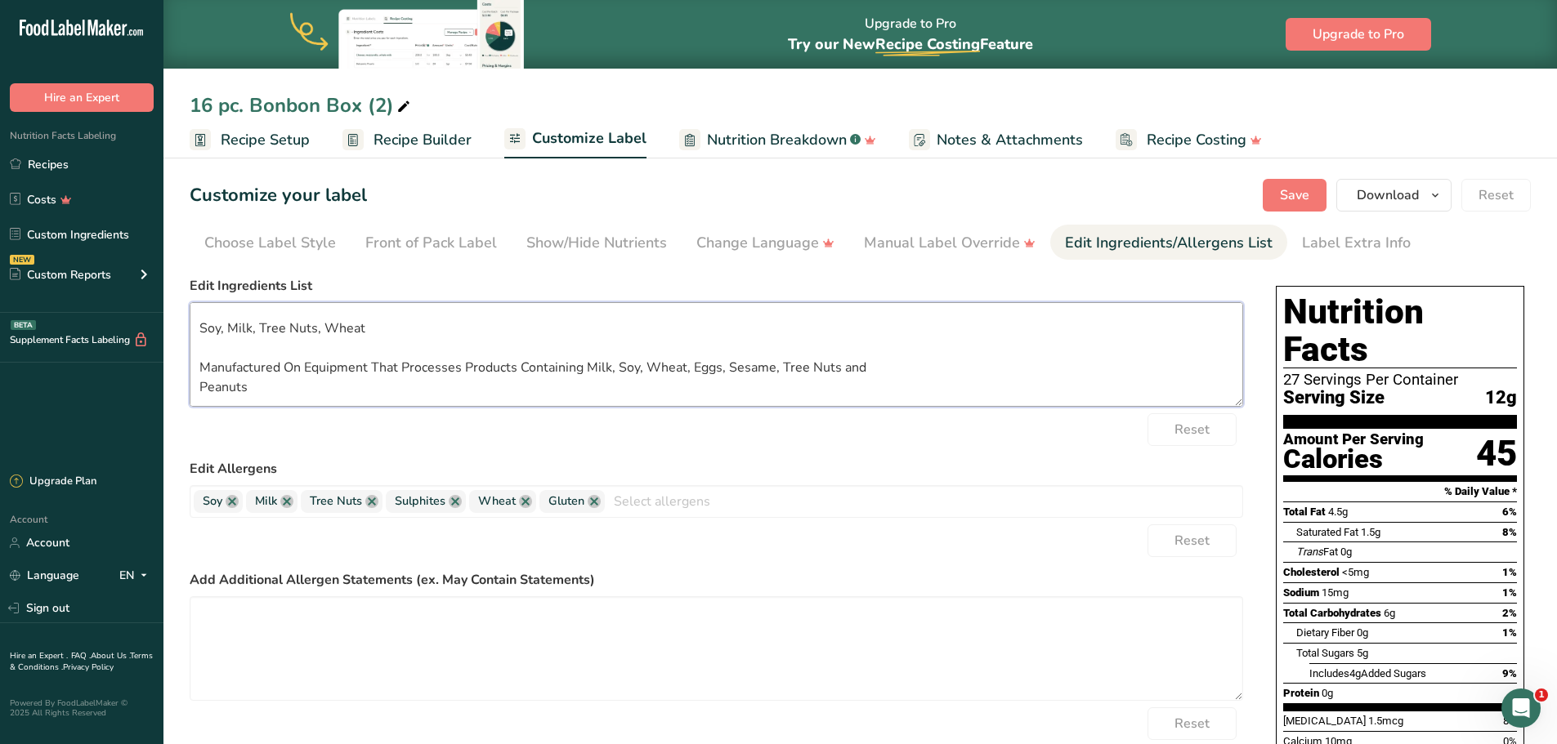
drag, startPoint x: 254, startPoint y: 391, endPoint x: 199, endPoint y: 370, distance: 58.4
click at [199, 370] on textarea "Contains: Soy, Milk, Tree Nuts, Wheat Manufactured On Equipment That Processes …" at bounding box center [716, 354] width 1053 height 105
type textarea "Contains: Soy, Milk, Tree Nuts, Wheat Manufactured On Equipment That Processes …"
paste textarea "Manufactured On Equipment That Processes Products Containing Milk, Soy, Wheat, …"
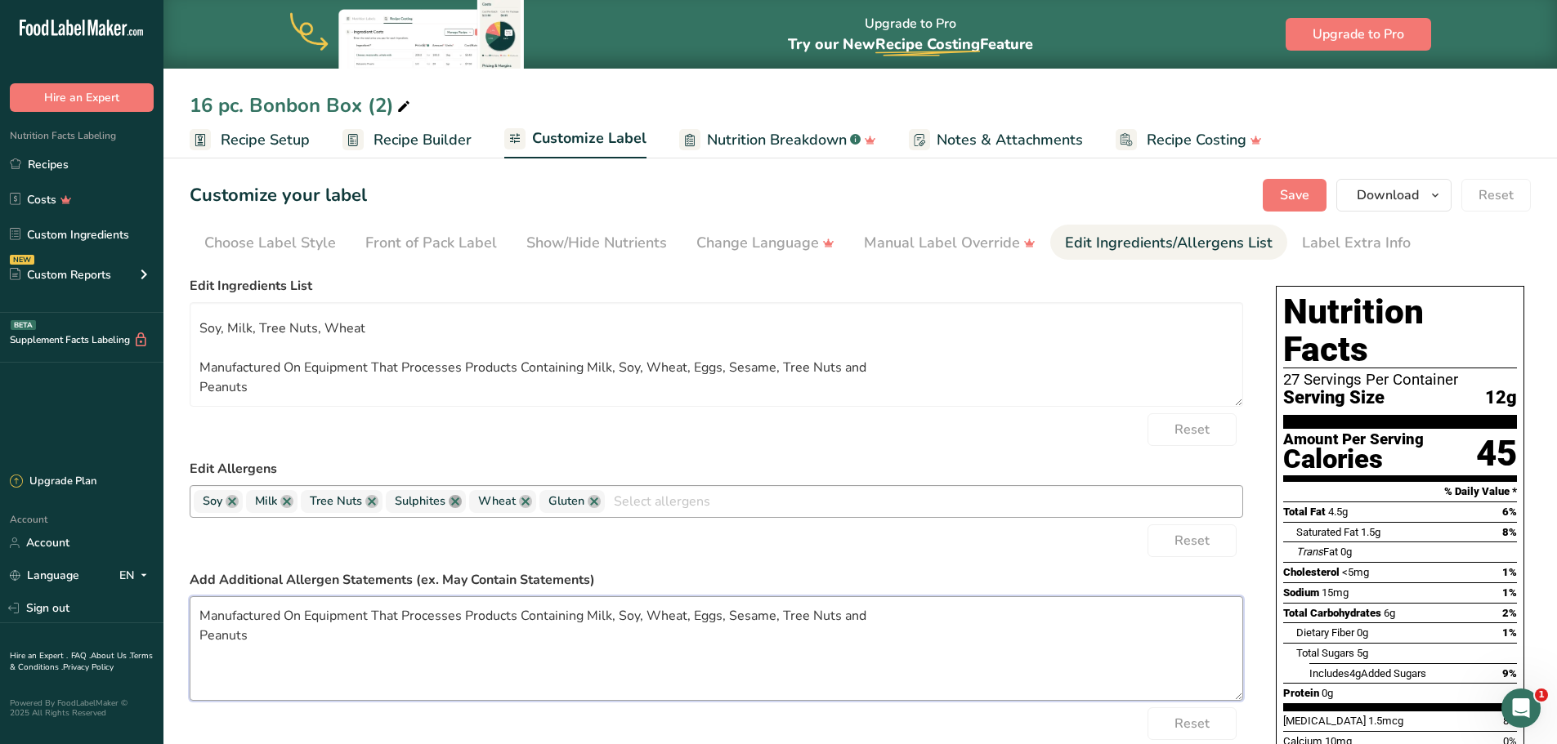
type textarea "Manufactured On Equipment That Processes Products Containing Milk, Soy, Wheat, …"
click at [457, 503] on link at bounding box center [455, 501] width 13 height 13
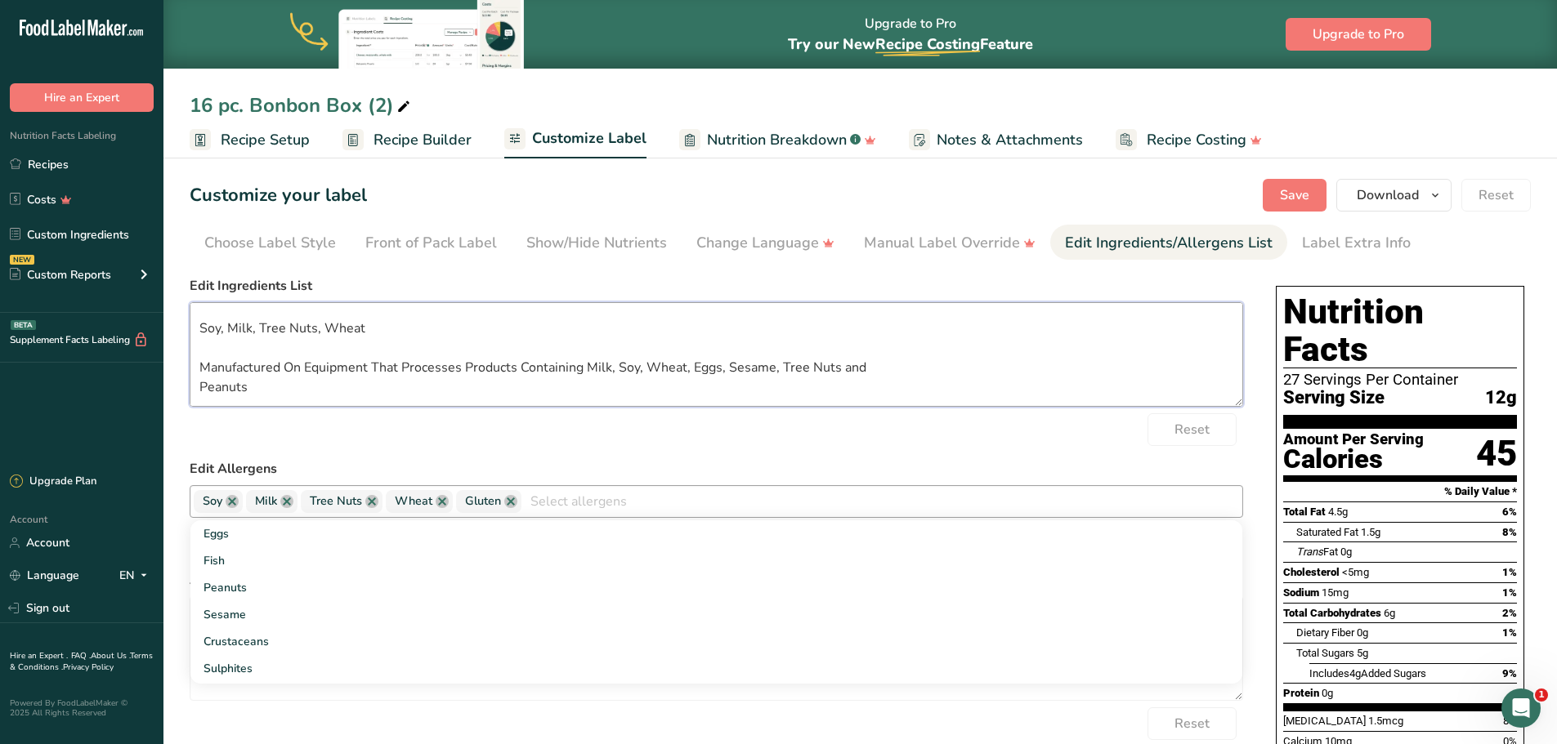
scroll to position [0, 0]
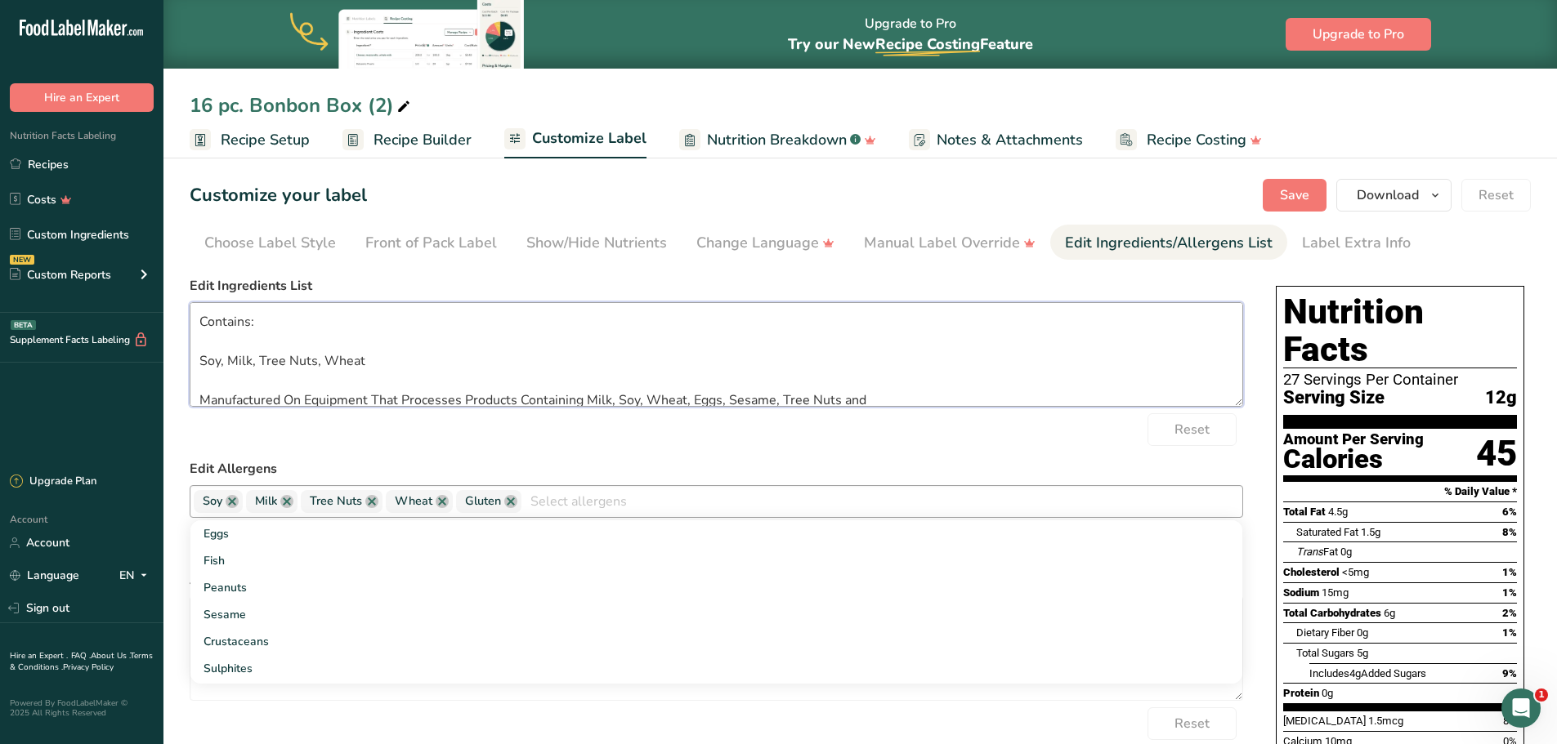
drag, startPoint x: 246, startPoint y: 384, endPoint x: 195, endPoint y: 311, distance: 88.6
click at [195, 311] on textarea "Contains: Soy, Milk, Tree Nuts, Wheat Manufactured On Equipment That Processes …" at bounding box center [716, 354] width 1053 height 105
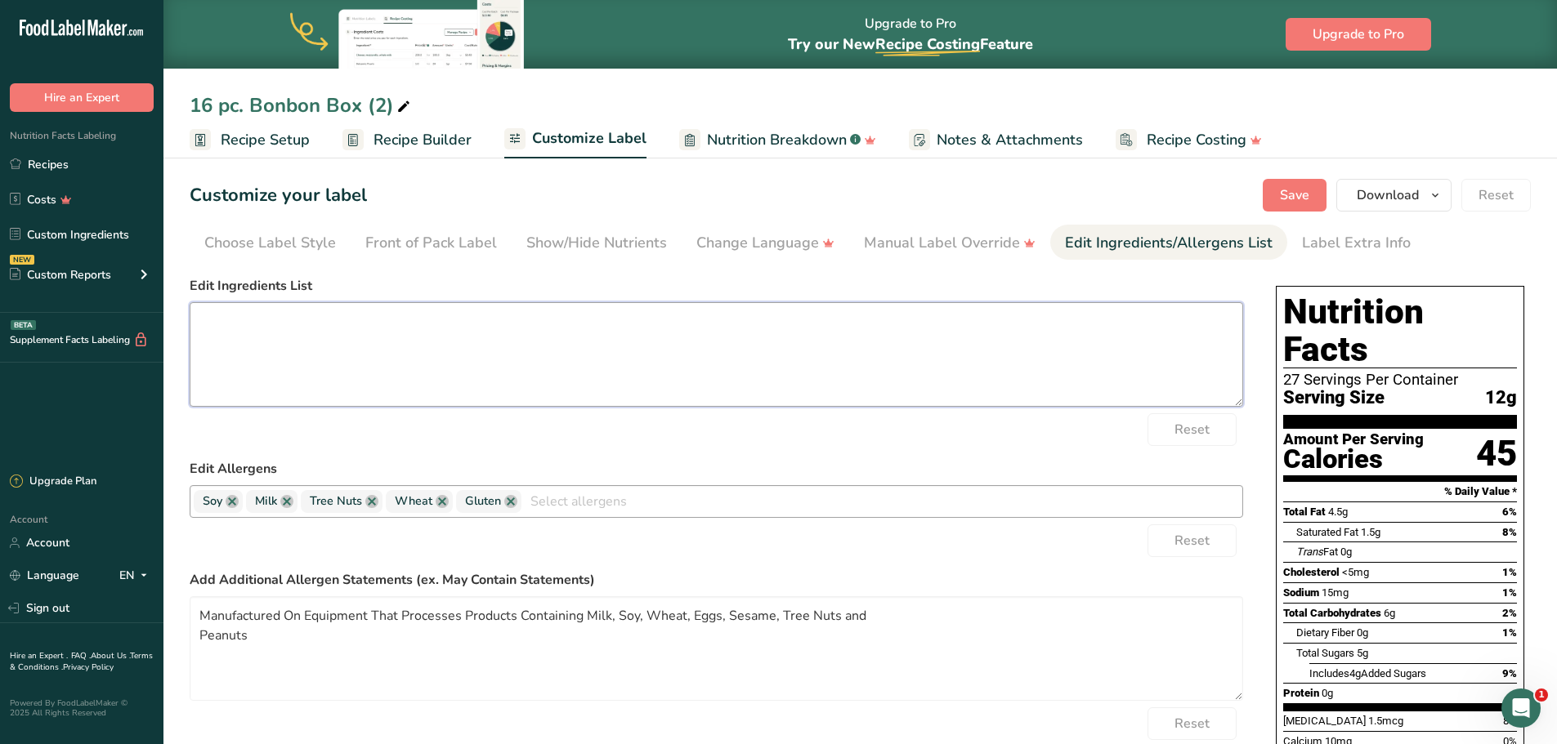
click at [252, 329] on textarea at bounding box center [716, 354] width 1053 height 105
paste textarea "Semi-Sweet Chocolate (unsweetened chocolate, sugar, cocoa butter, soy [MEDICAL_…"
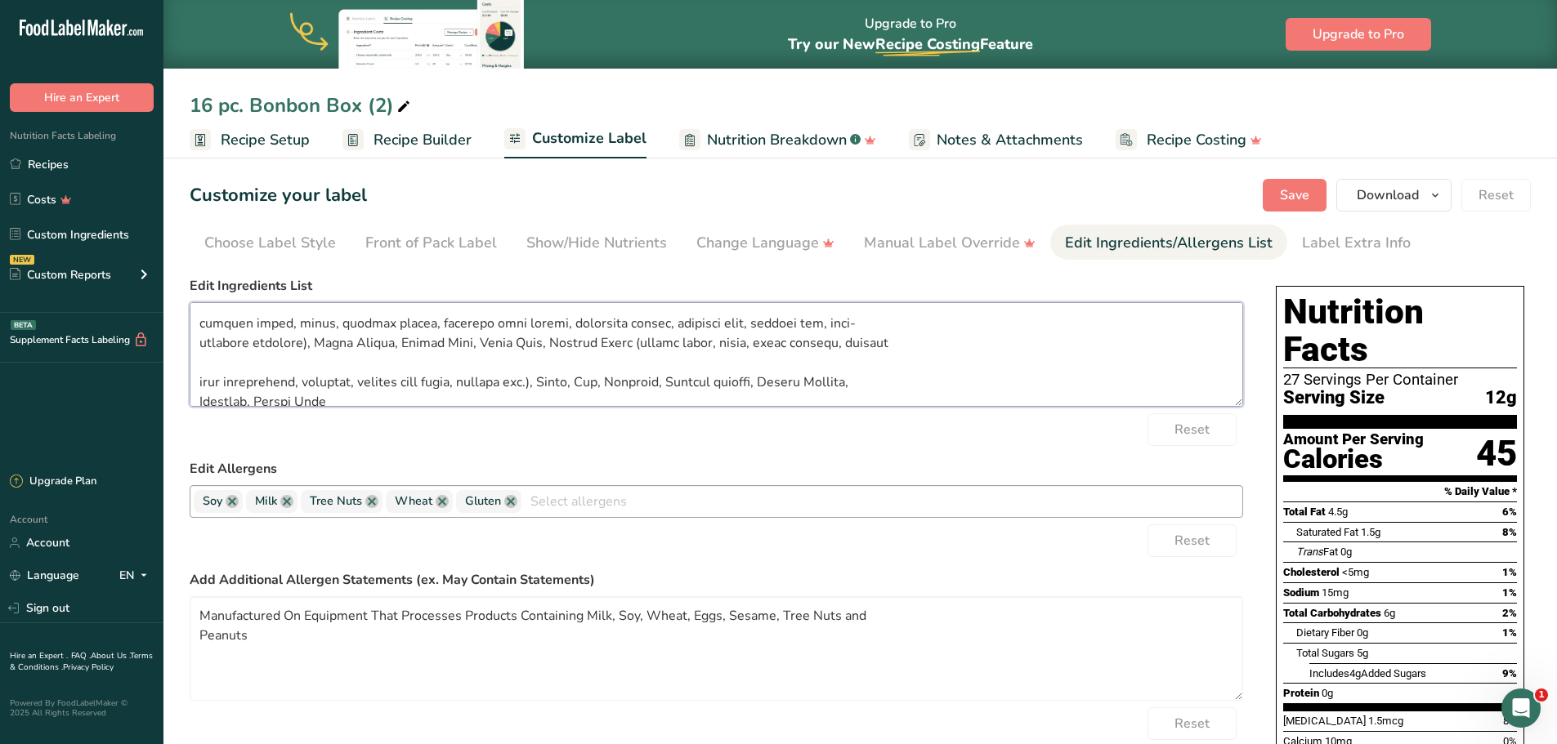
scroll to position [199, 0]
click at [199, 379] on textarea at bounding box center [716, 354] width 1053 height 105
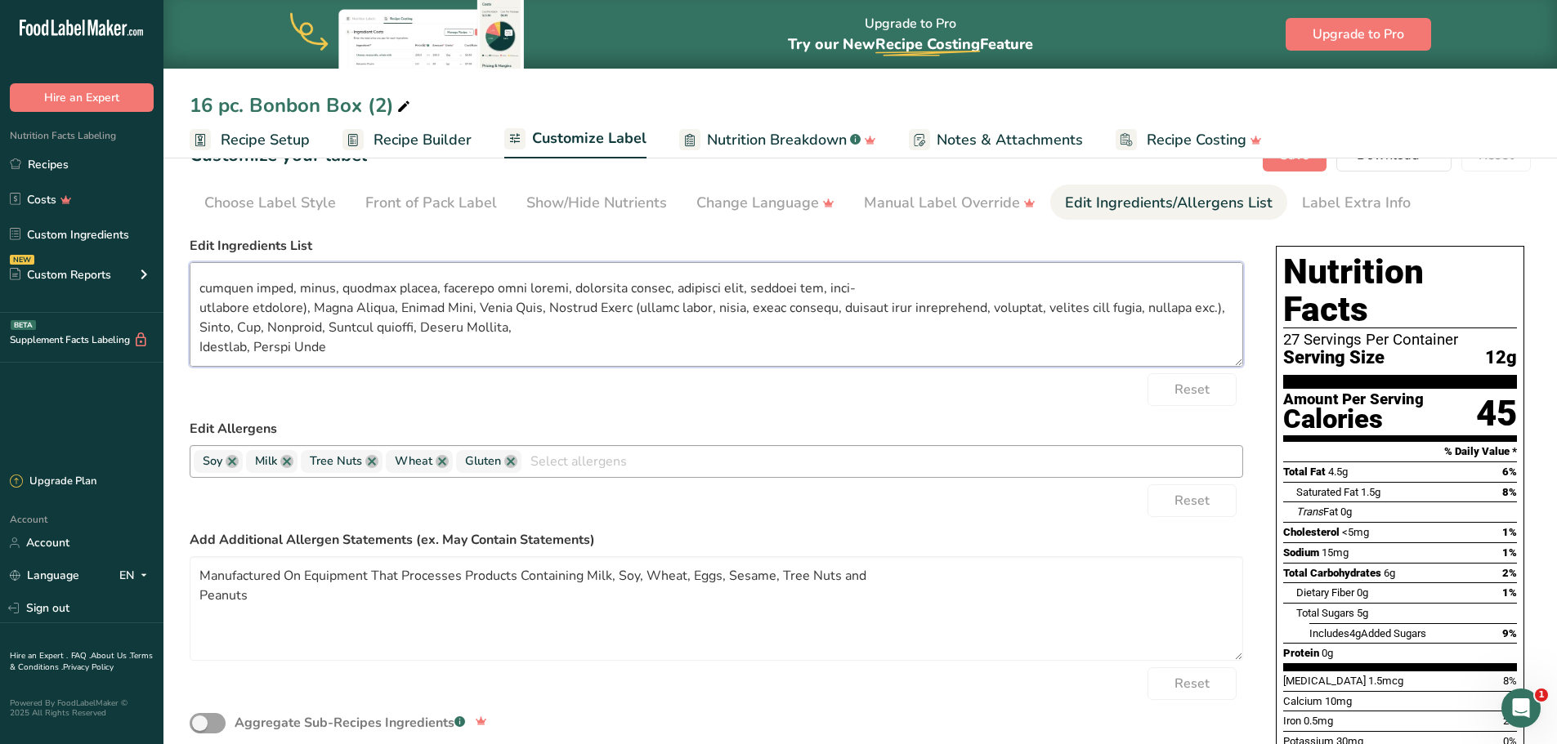
scroll to position [0, 0]
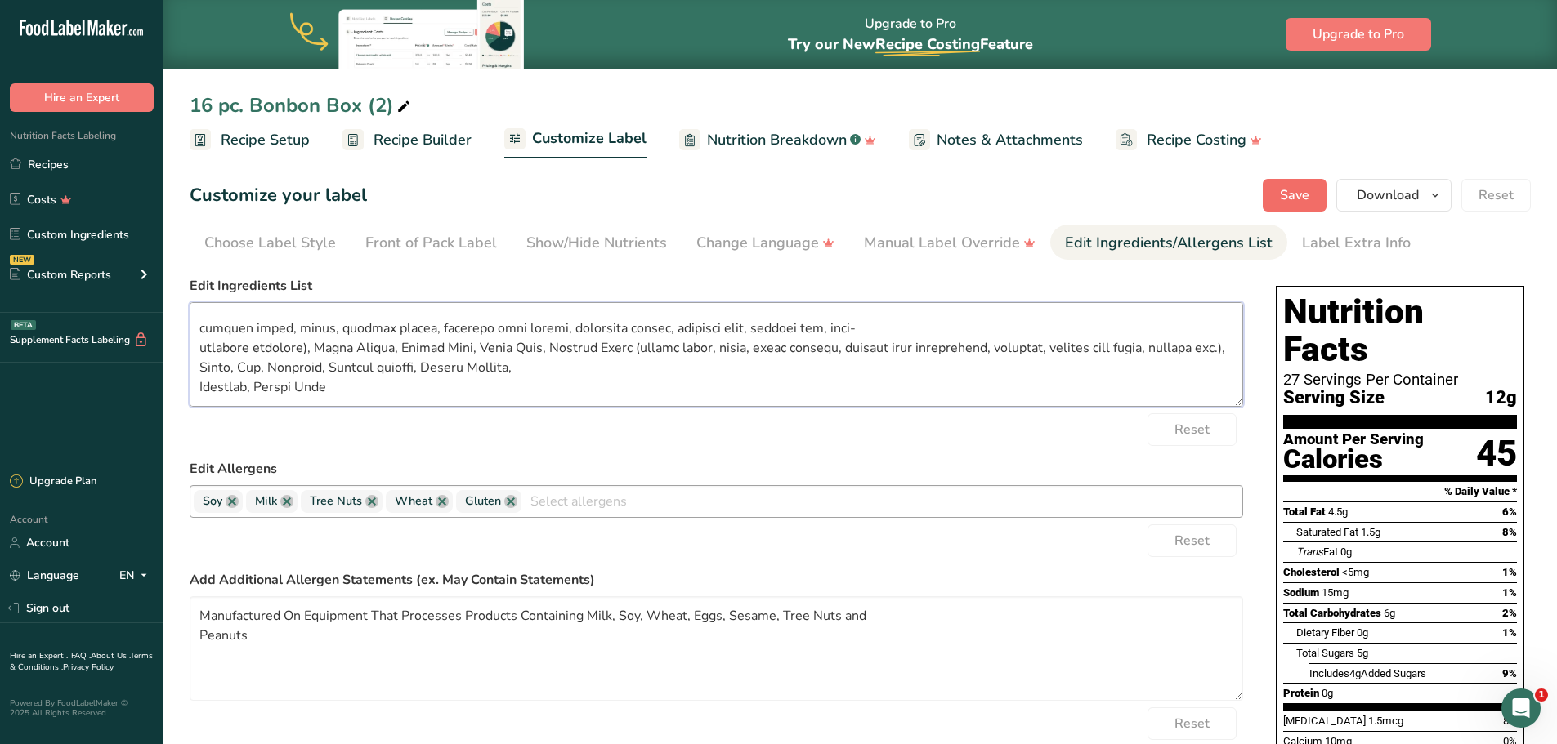
type textarea "Semi-Sweet Chocolate (unsweetened chocolate, sugar, cocoa butter, soy [MEDICAL_…"
click at [1295, 194] on span "Save" at bounding box center [1294, 195] width 29 height 20
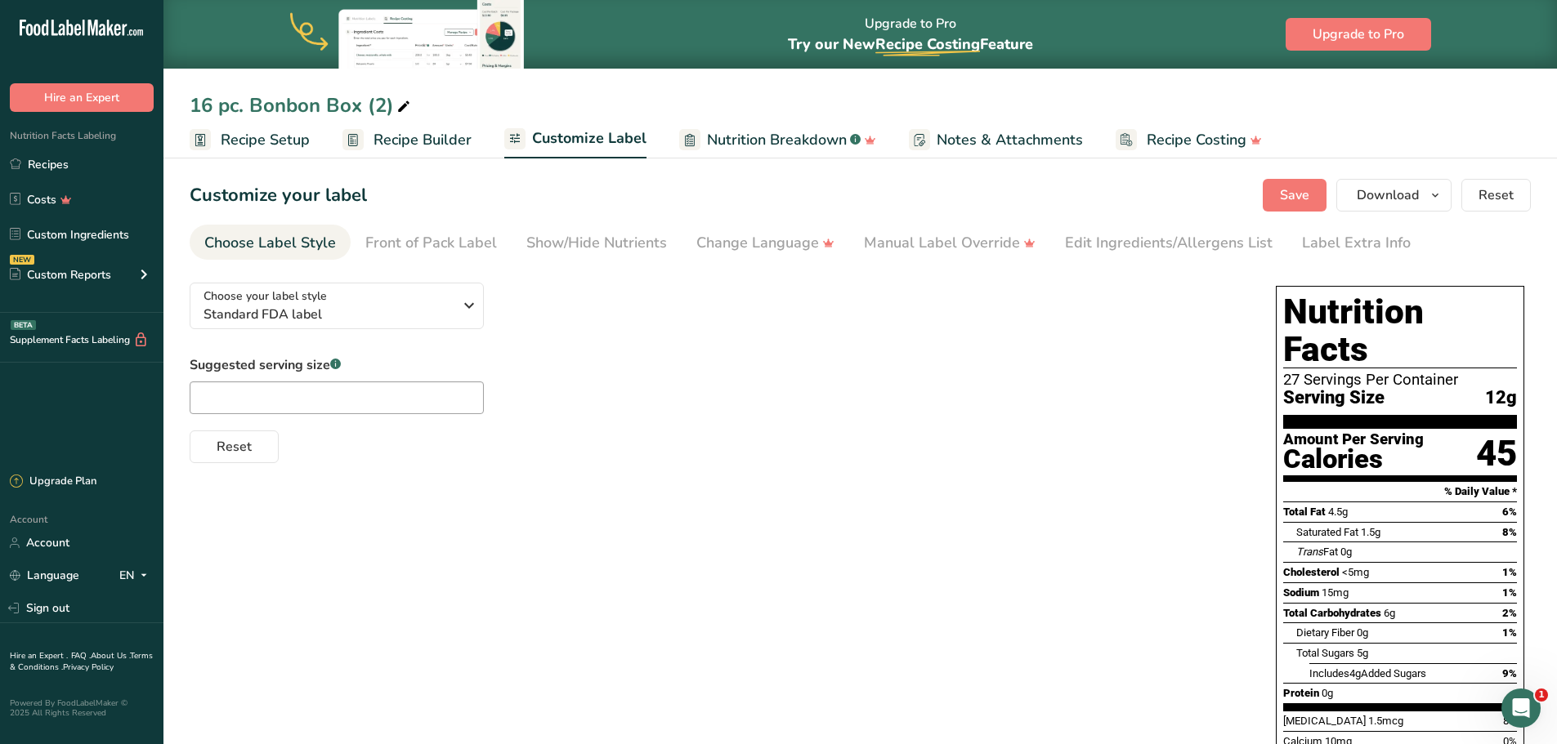
click at [60, 163] on link "Recipes" at bounding box center [81, 164] width 163 height 31
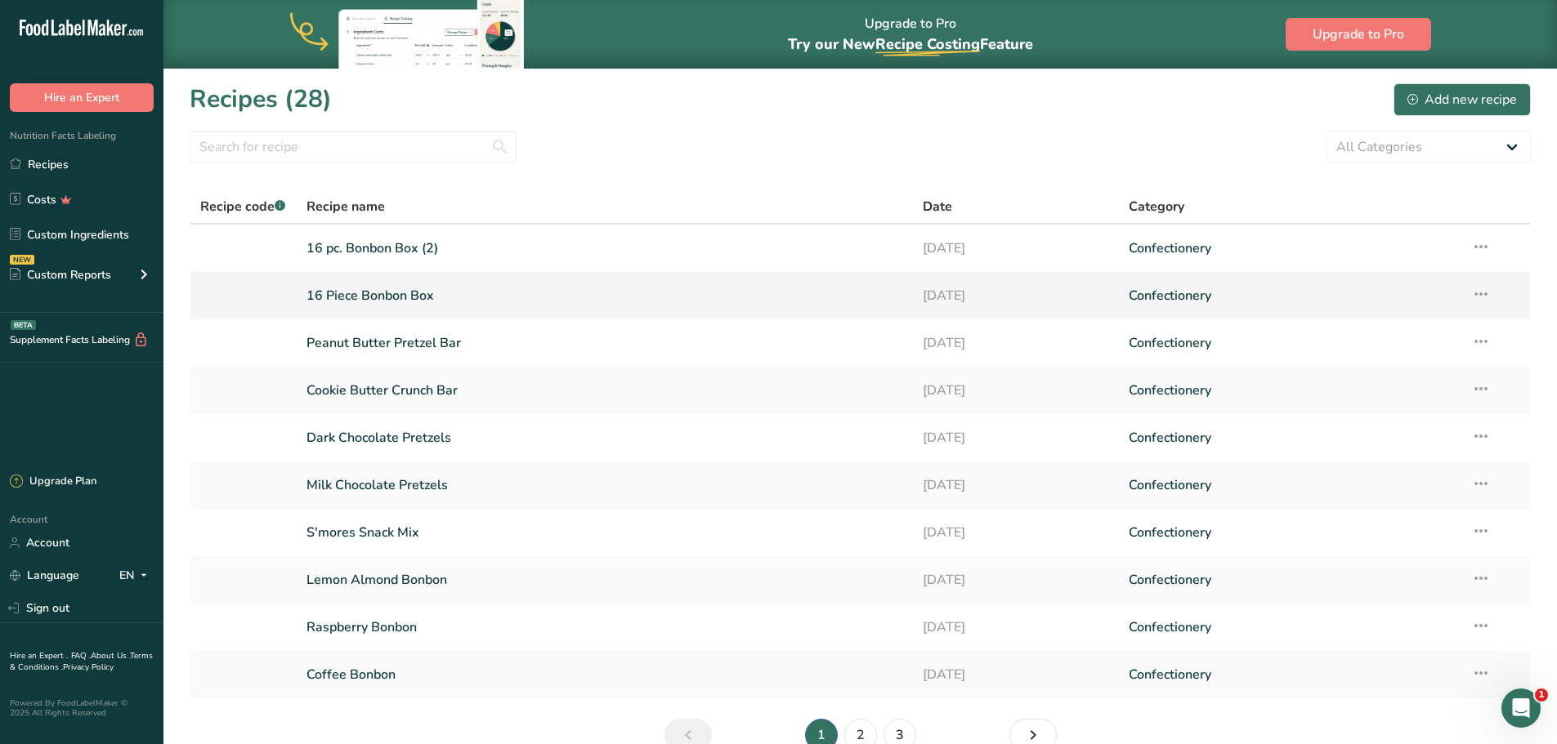
click at [364, 289] on link "16 Piece Bonbon Box" at bounding box center [604, 296] width 597 height 34
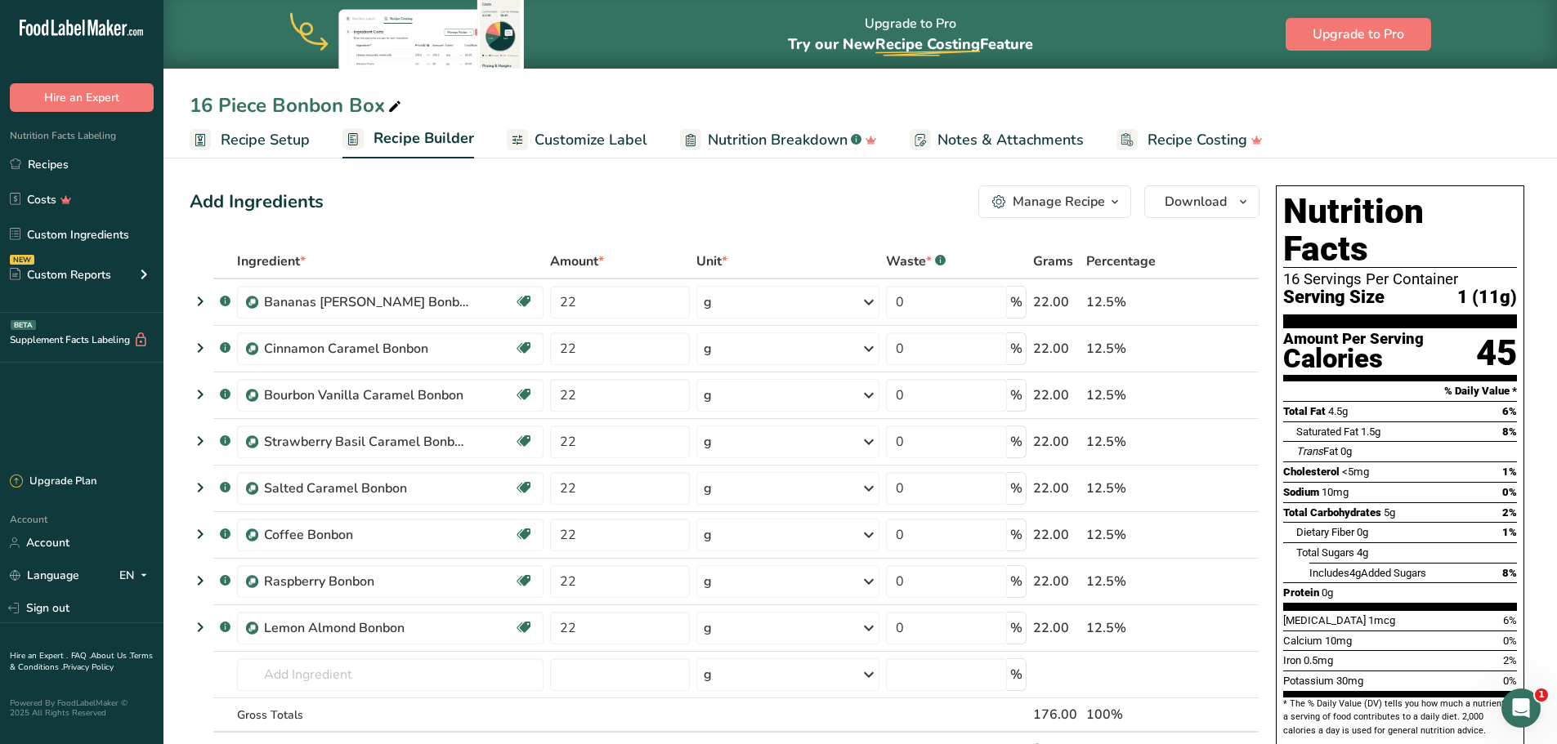
click at [786, 137] on span "Nutrition Breakdown" at bounding box center [778, 140] width 140 height 22
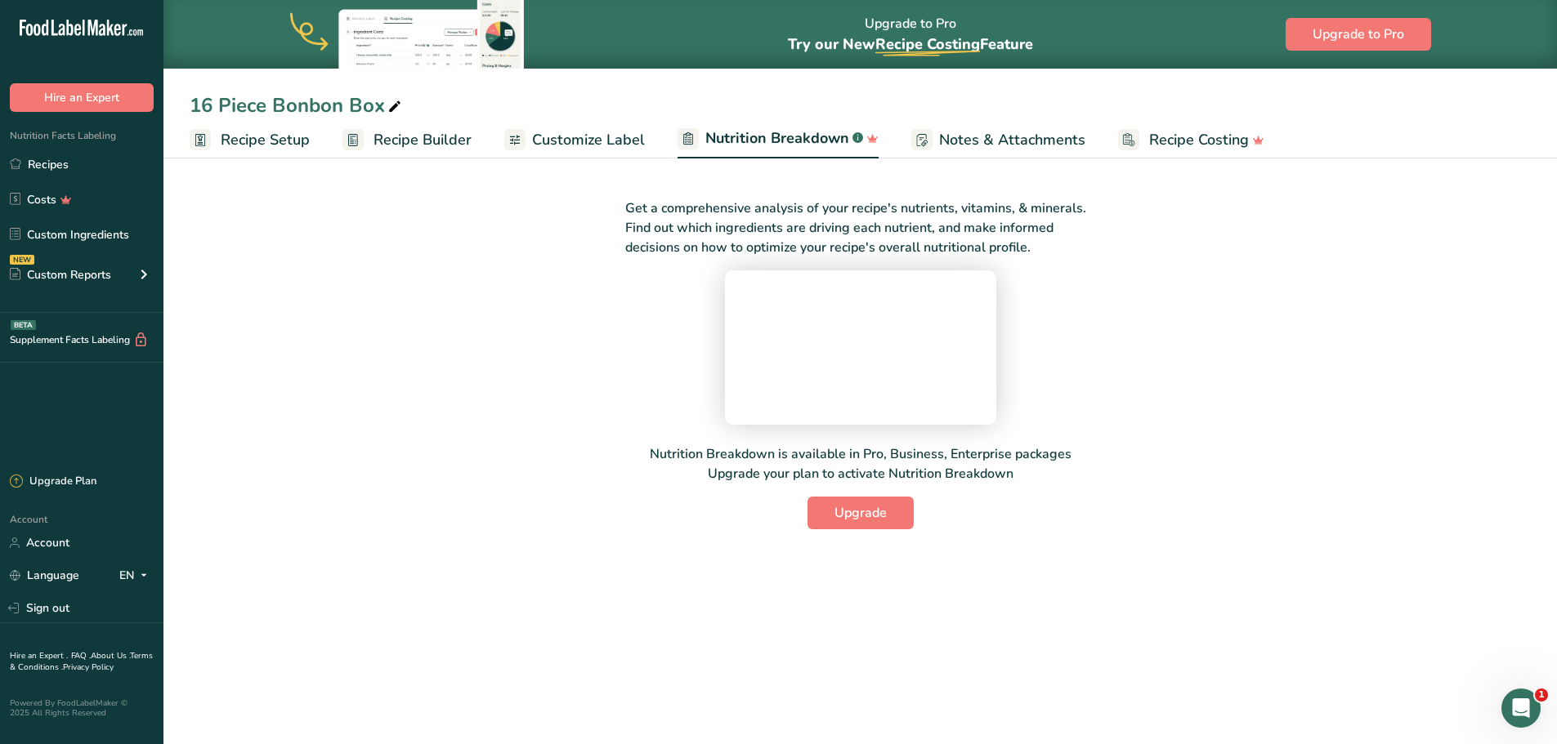
click at [603, 135] on span "Customize Label" at bounding box center [588, 140] width 113 height 22
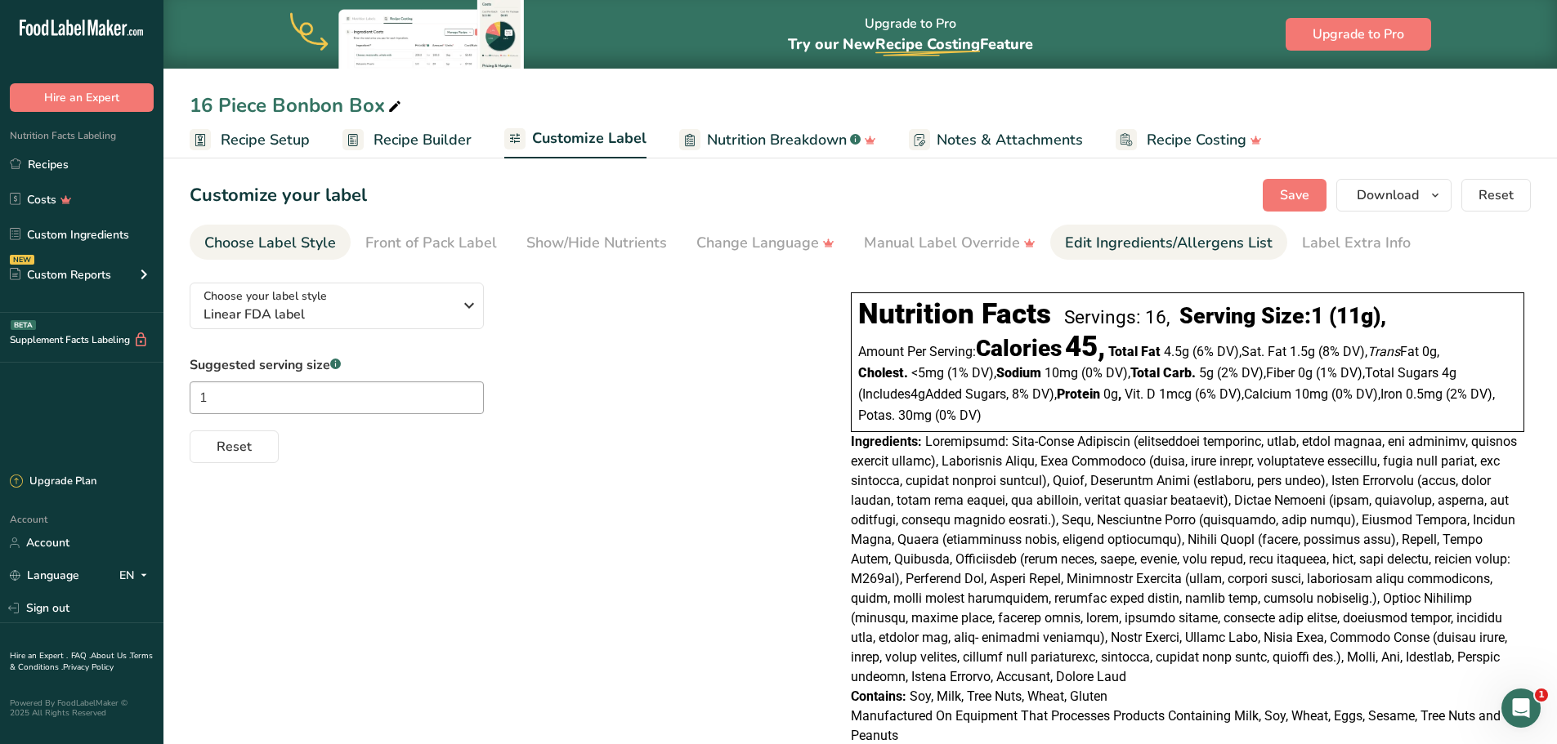
click at [1101, 241] on div "Edit Ingredients/Allergens List" at bounding box center [1169, 243] width 208 height 22
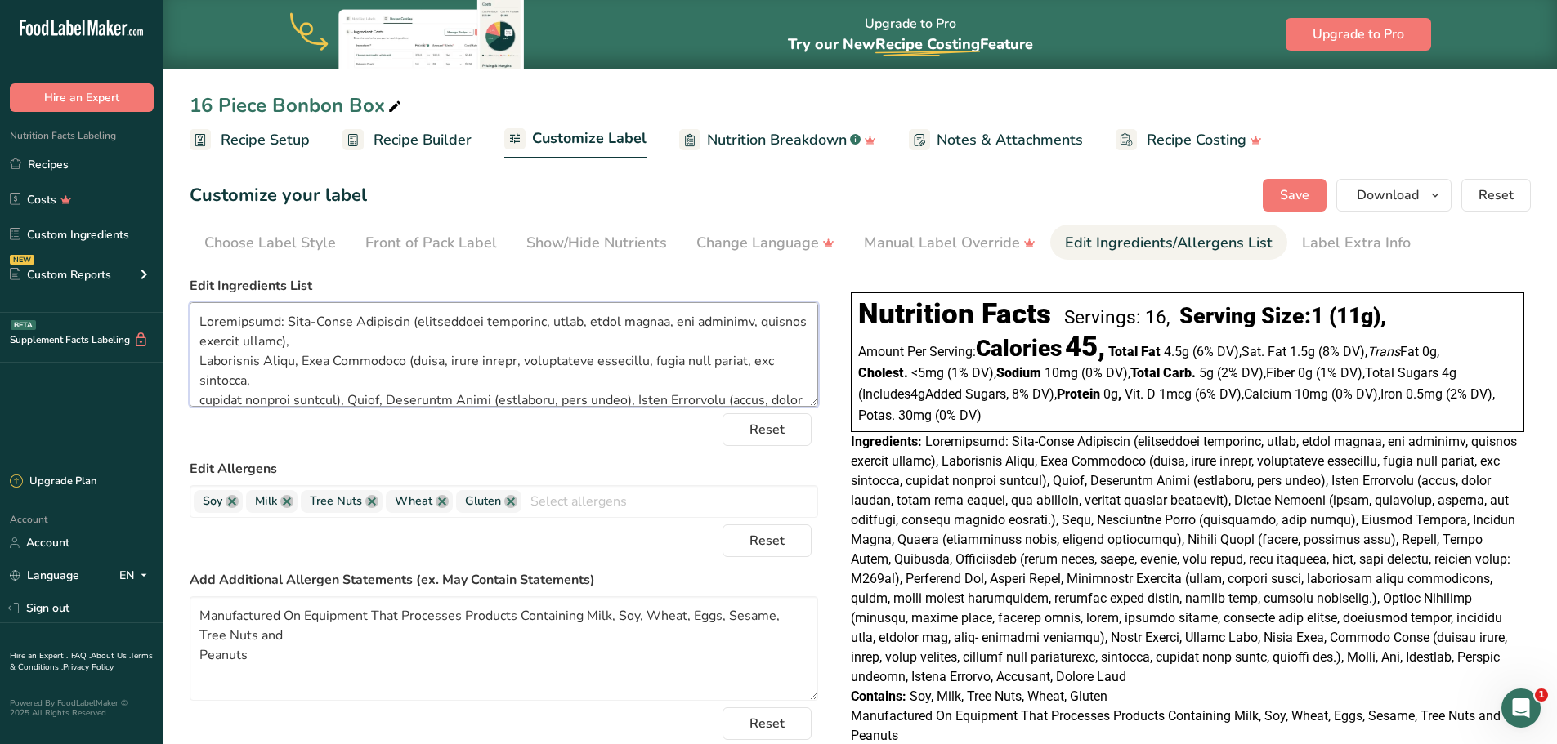
click at [273, 323] on textarea at bounding box center [504, 354] width 628 height 105
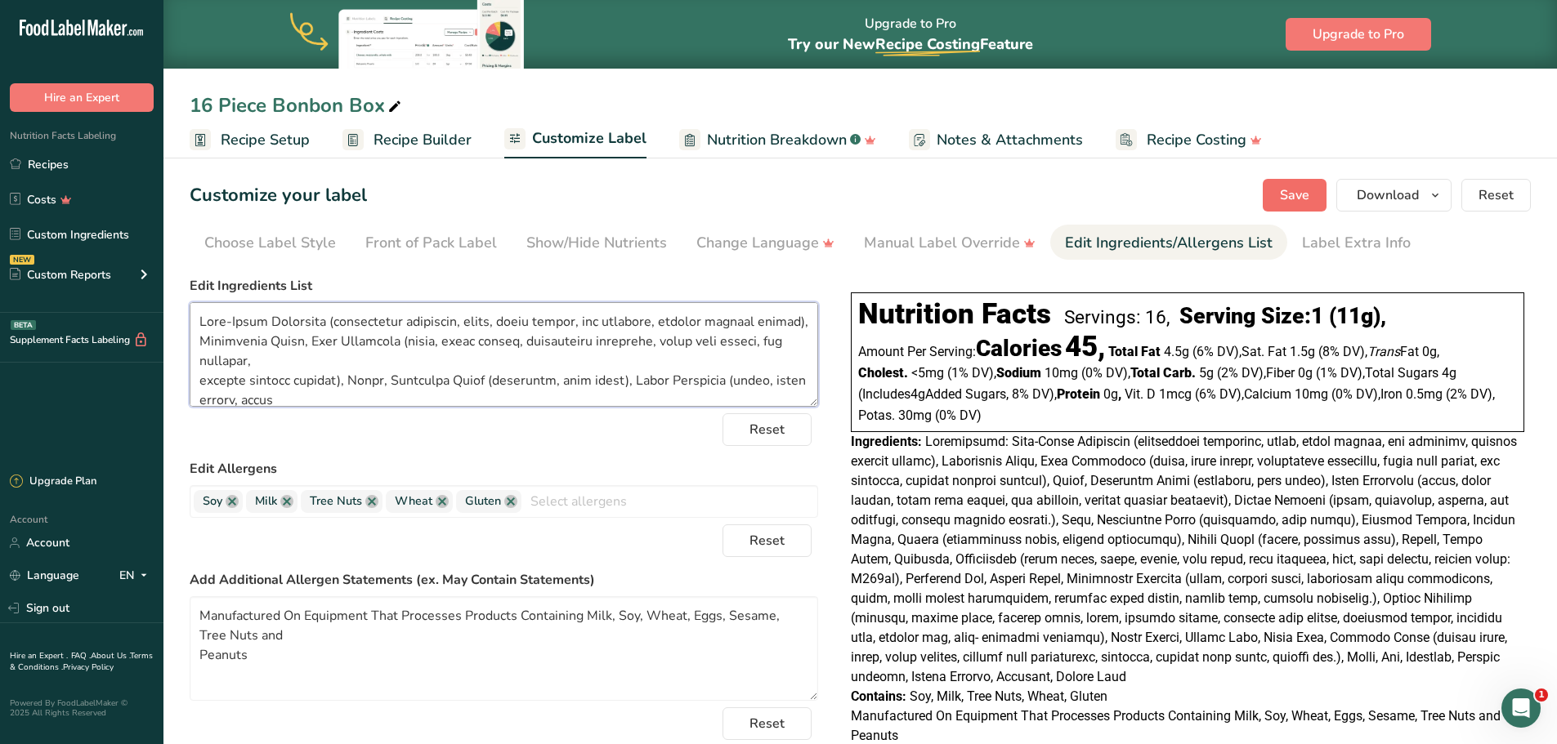
type textarea "Semi-Sweet Chocolate (unsweetened chocolate, sugar, cocoa butter, soy lecithin,…"
click at [1298, 190] on span "Save" at bounding box center [1294, 195] width 29 height 20
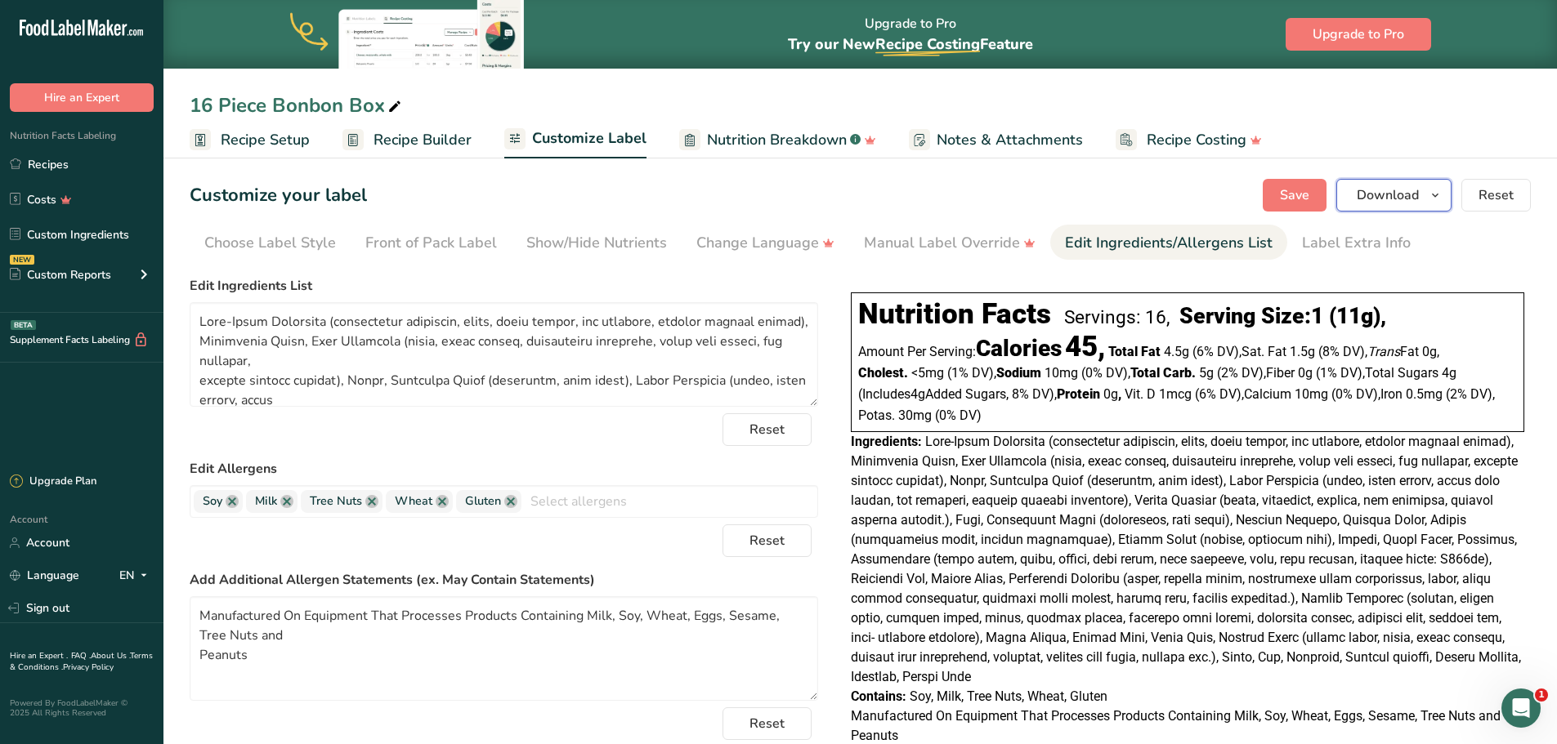
click at [1436, 199] on icon "button" at bounding box center [1434, 195] width 13 height 20
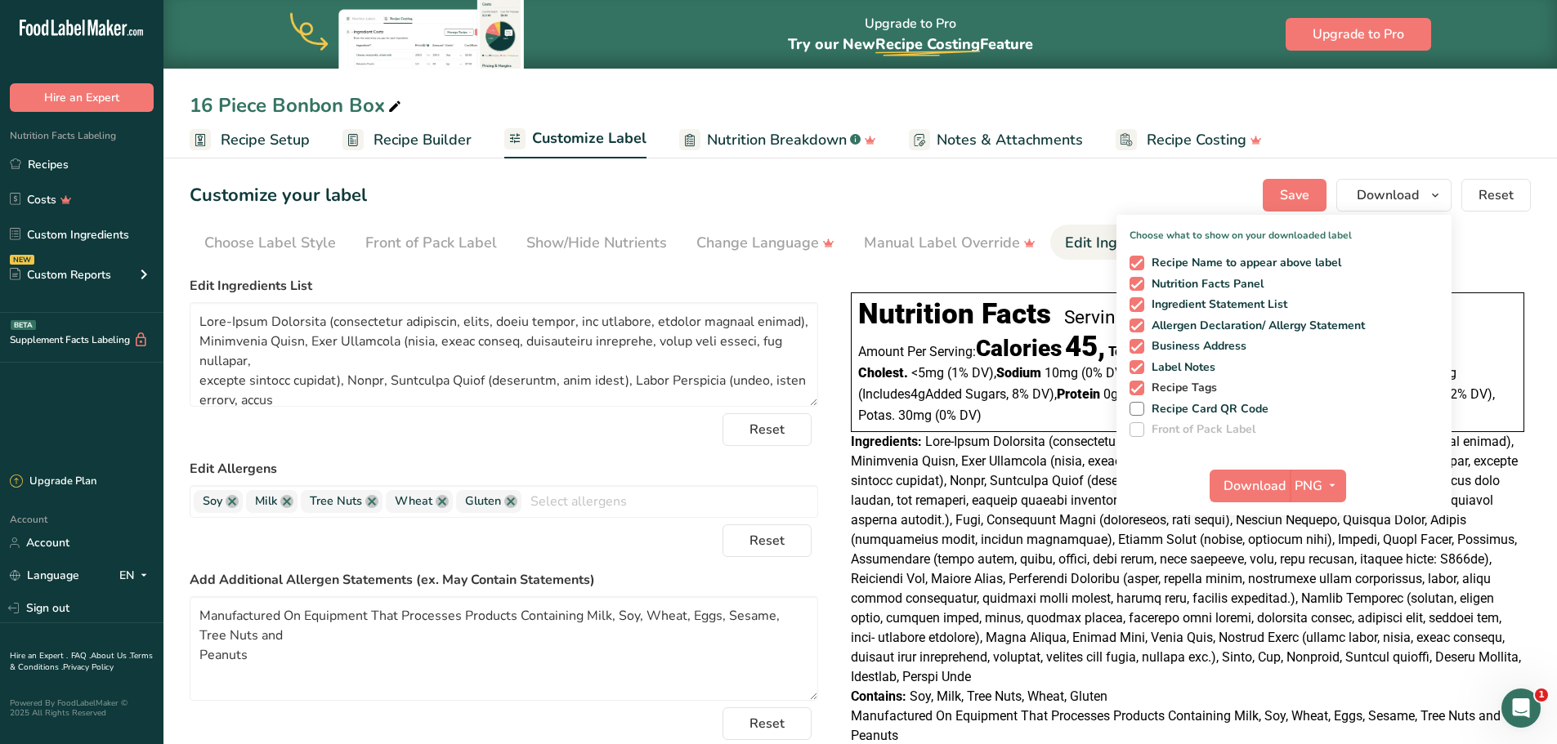
click at [1137, 386] on span at bounding box center [1136, 388] width 15 height 15
click at [1137, 386] on input "Recipe Tags" at bounding box center [1134, 387] width 11 height 11
checkbox input "false"
click at [1138, 368] on span at bounding box center [1136, 367] width 15 height 15
click at [1138, 368] on input "Label Notes" at bounding box center [1134, 367] width 11 height 11
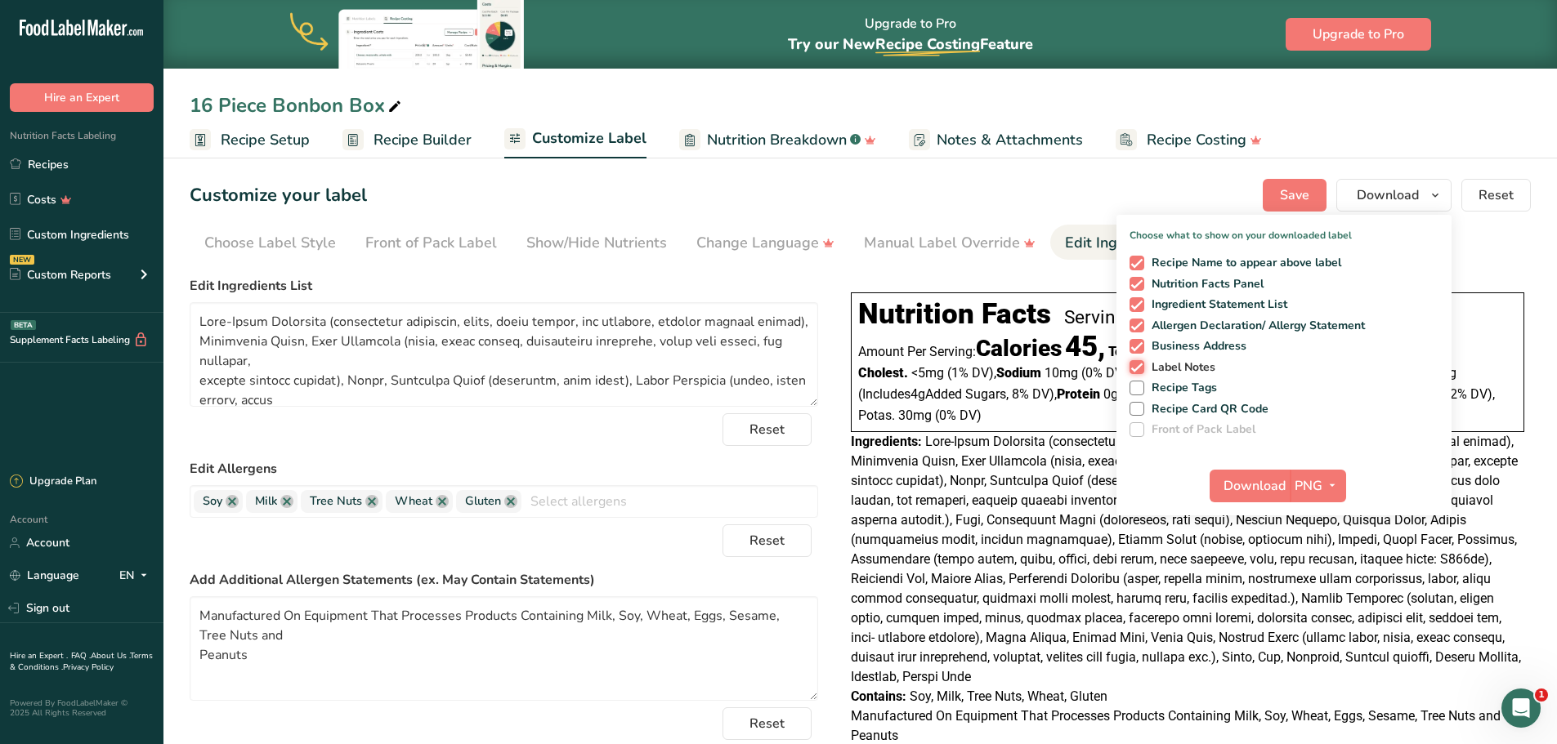
checkbox input "false"
click at [1137, 345] on span at bounding box center [1136, 346] width 15 height 15
click at [1137, 345] on input "Business Address" at bounding box center [1134, 346] width 11 height 11
checkbox input "false"
click at [1334, 487] on icon "button" at bounding box center [1331, 486] width 13 height 20
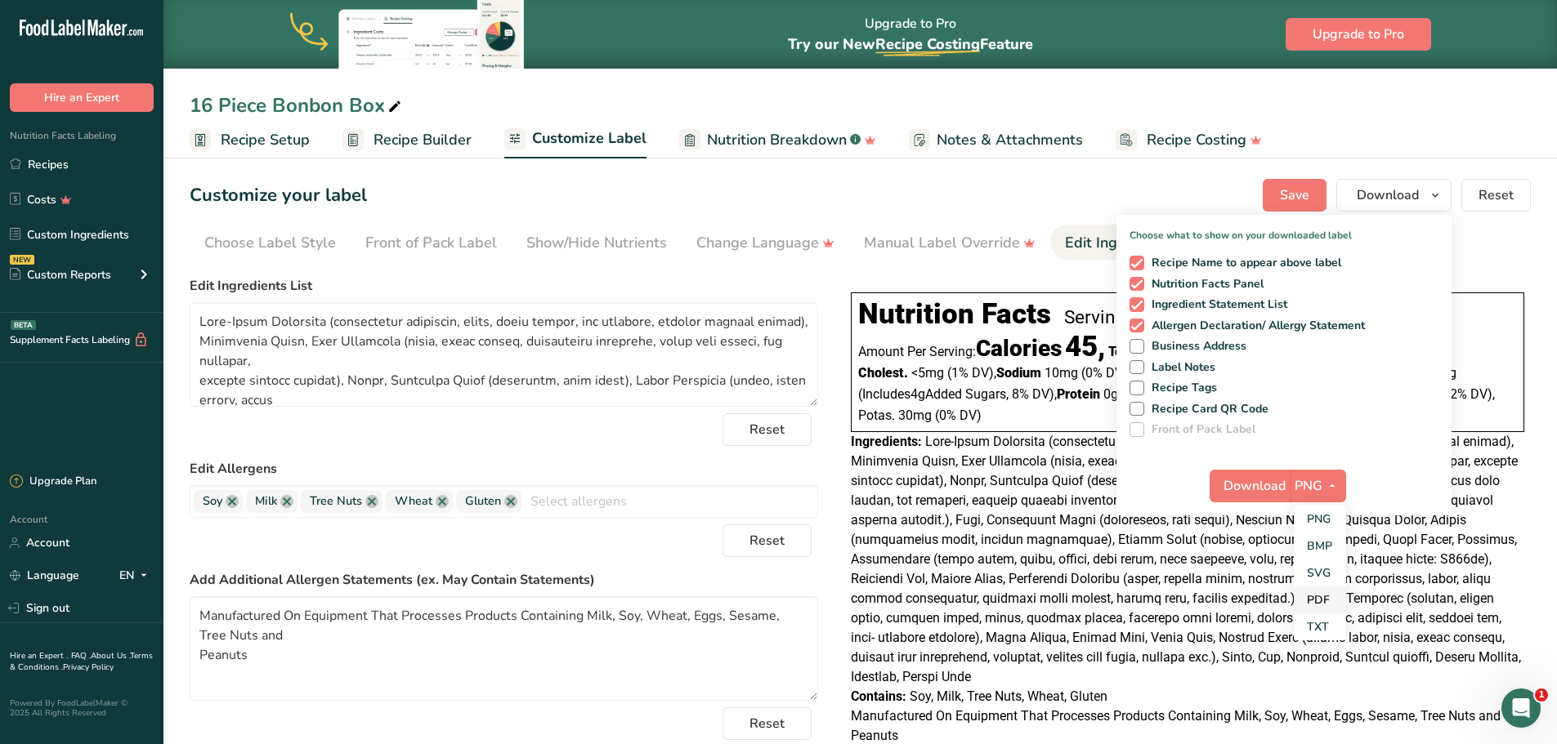
click at [1319, 603] on link "PDF" at bounding box center [1319, 600] width 52 height 27
click at [1255, 480] on span "Download" at bounding box center [1255, 486] width 62 height 20
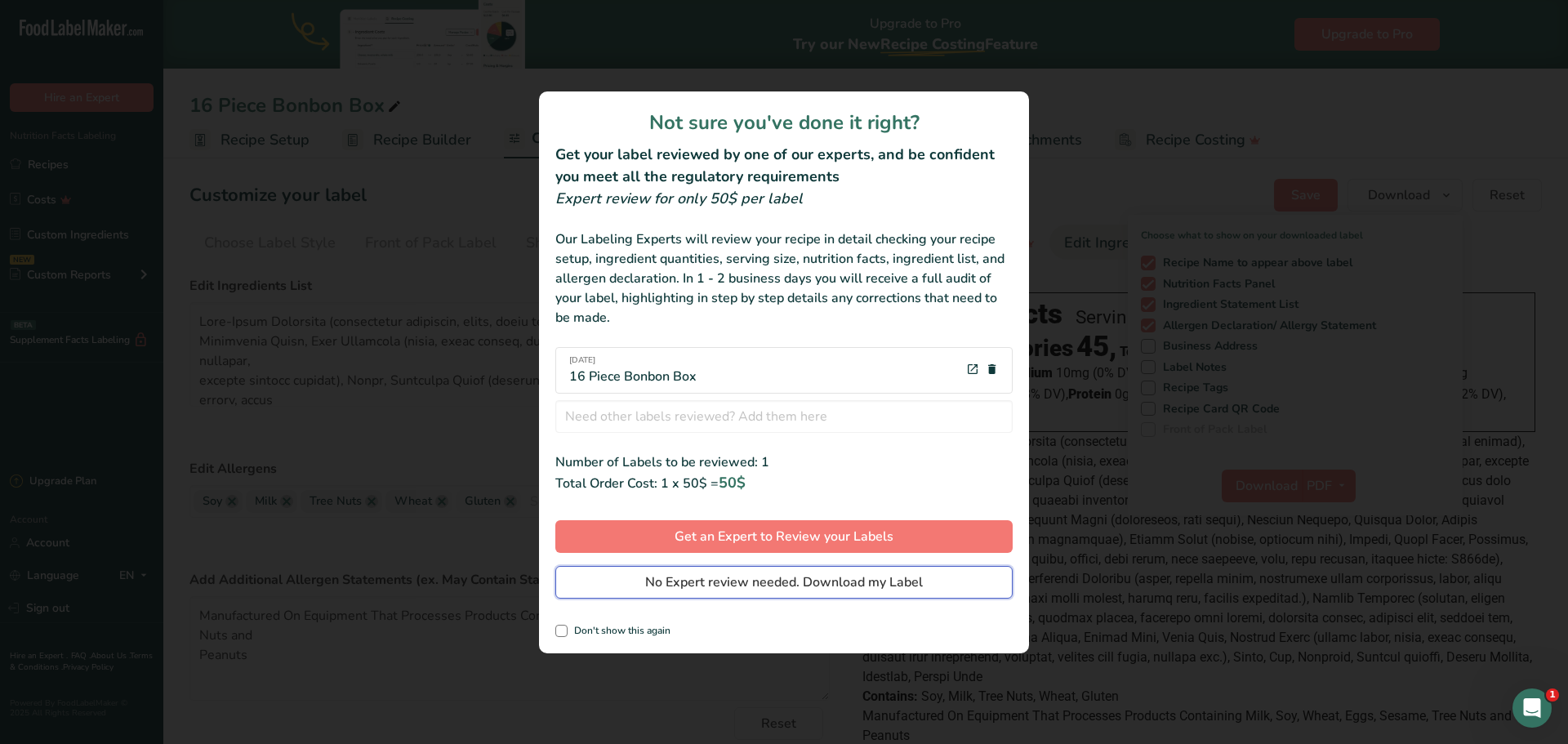
click at [860, 582] on span "No Expert review needed. Download my Label" at bounding box center [784, 583] width 278 height 20
